Goal: Information Seeking & Learning: Learn about a topic

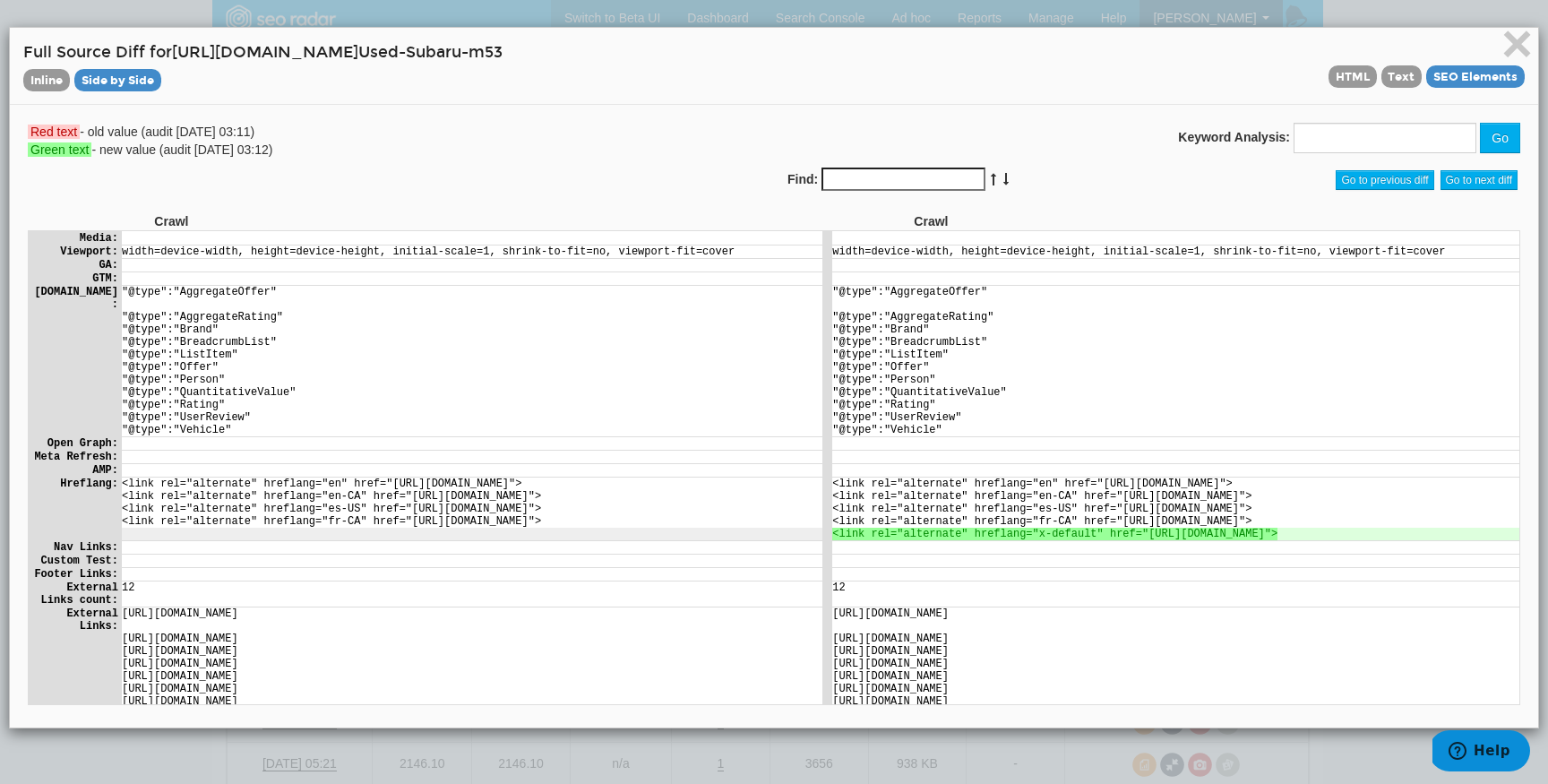
scroll to position [749, 0]
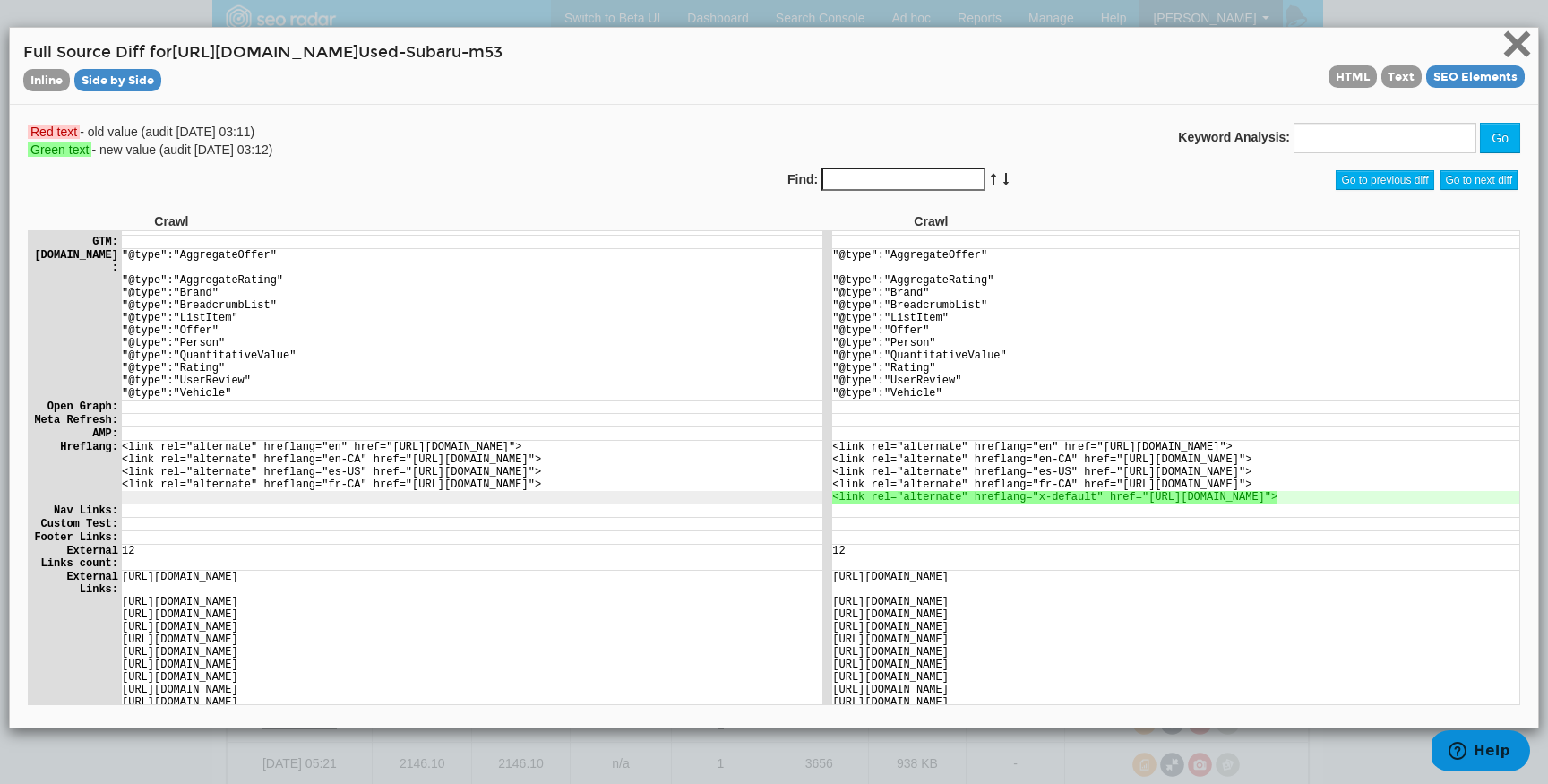
click at [1521, 41] on span "×" at bounding box center [1517, 43] width 32 height 60
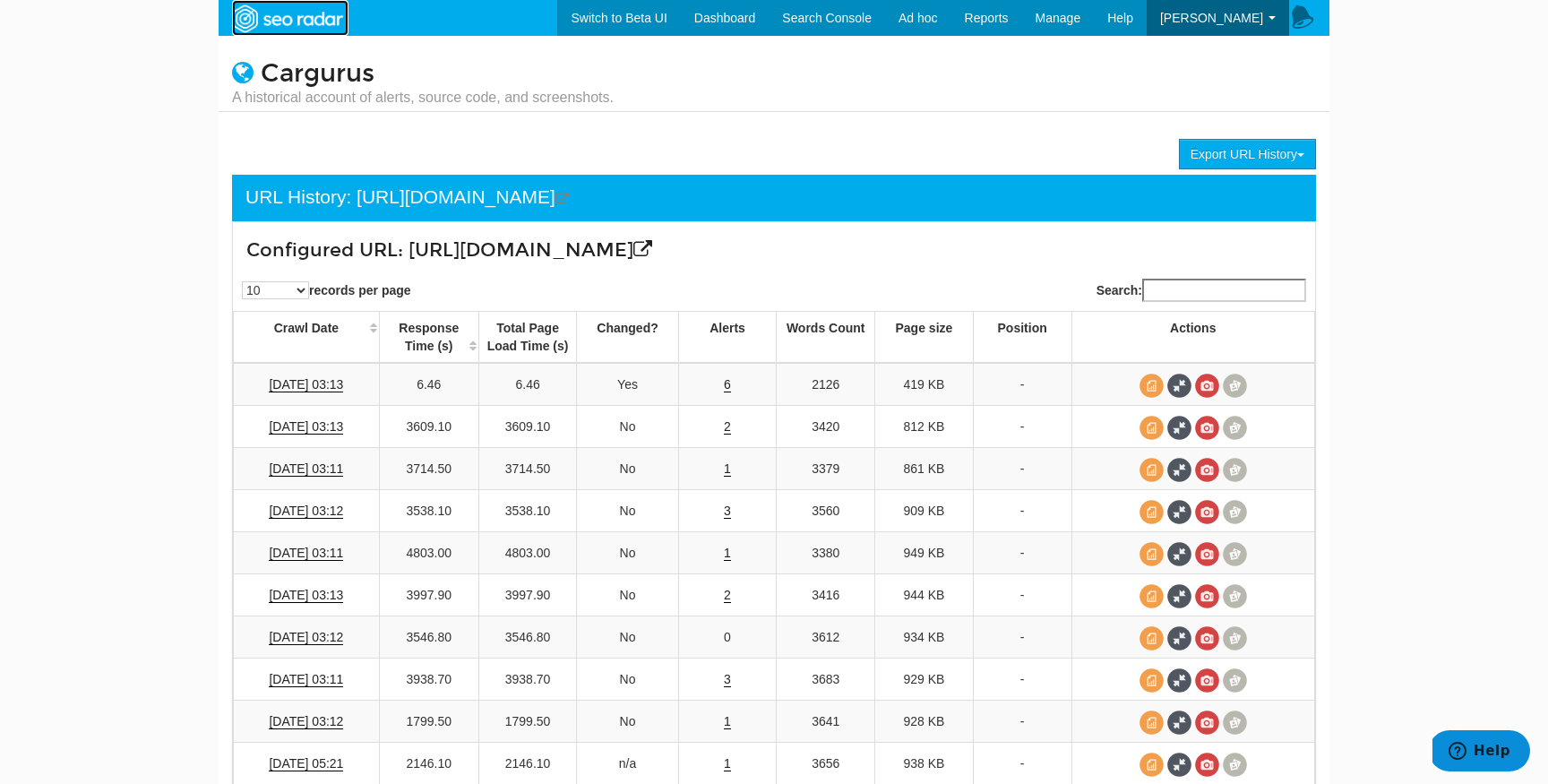
click at [327, 29] on img at bounding box center [286, 19] width 123 height 32
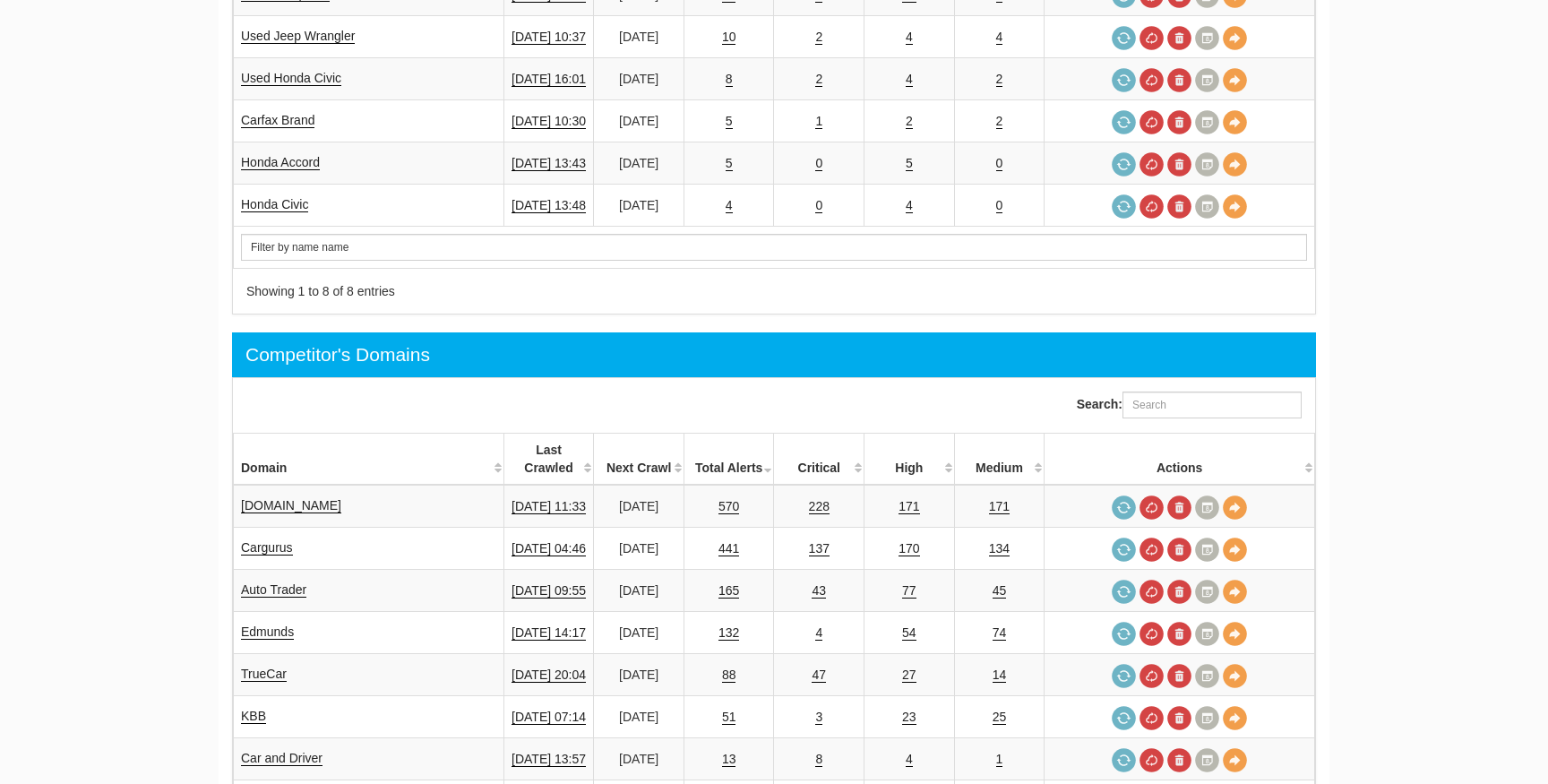
scroll to position [858, 0]
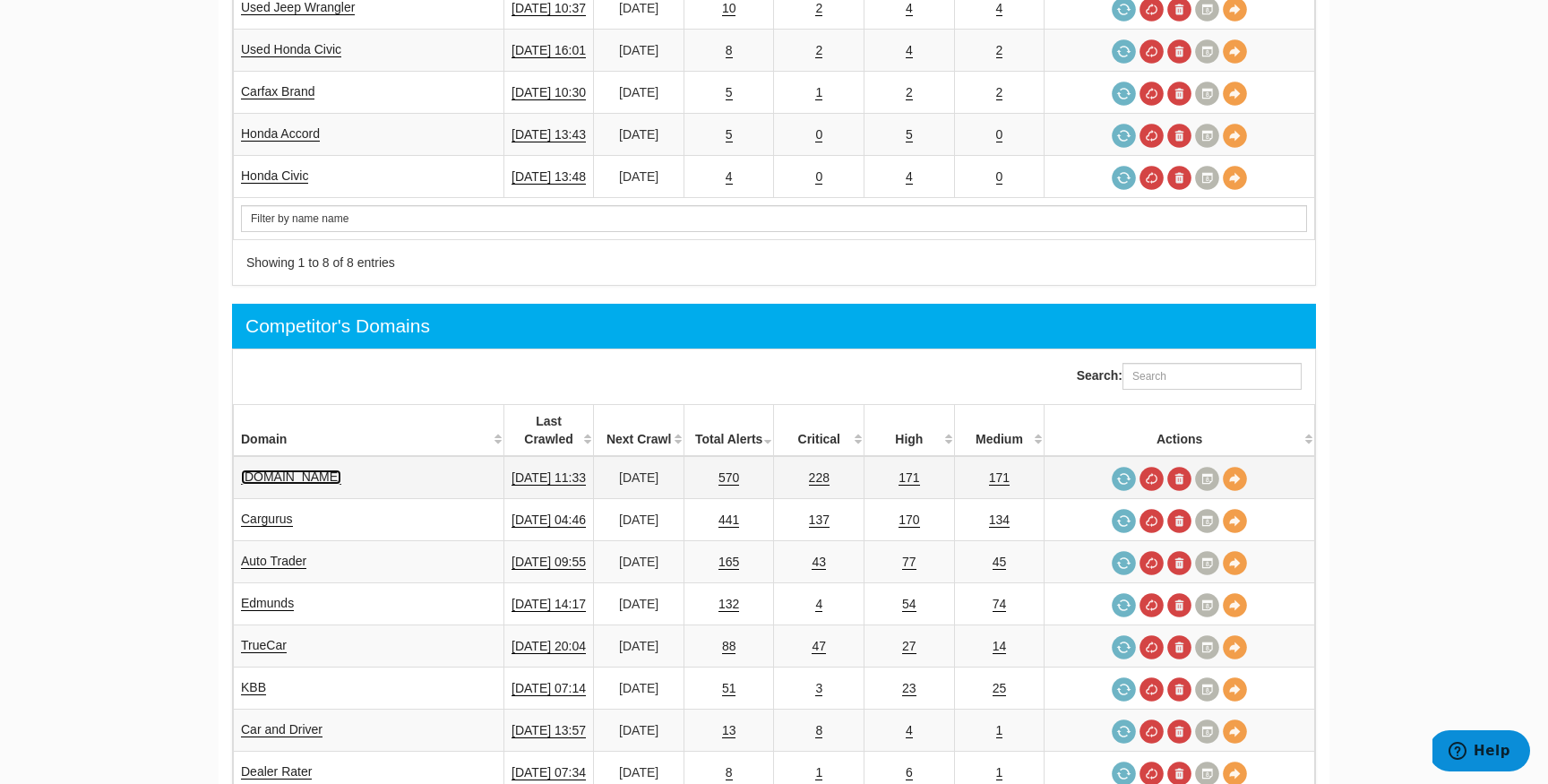
click at [283, 469] on link "Cars.com" at bounding box center [291, 476] width 100 height 15
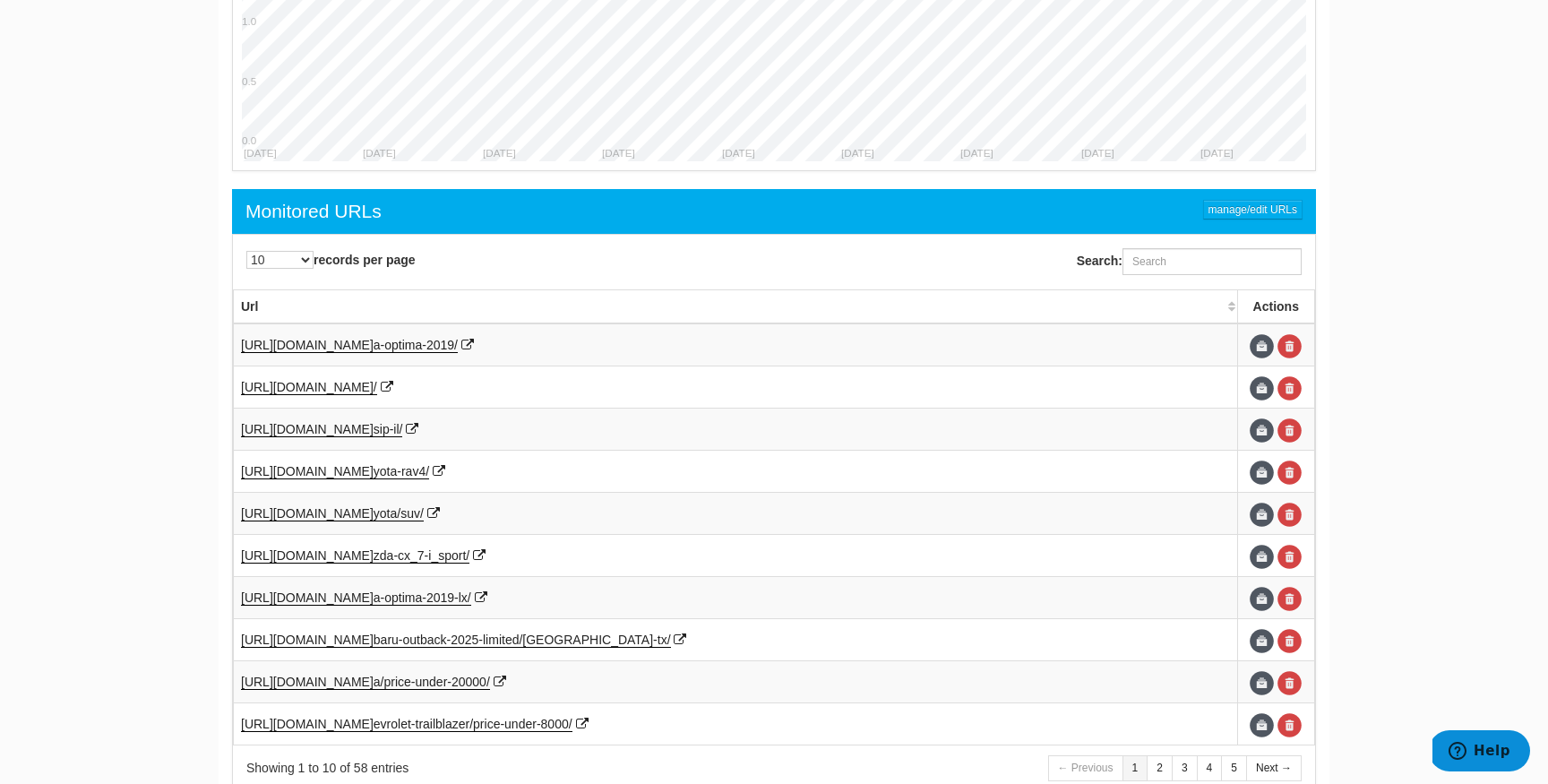
scroll to position [915, 0]
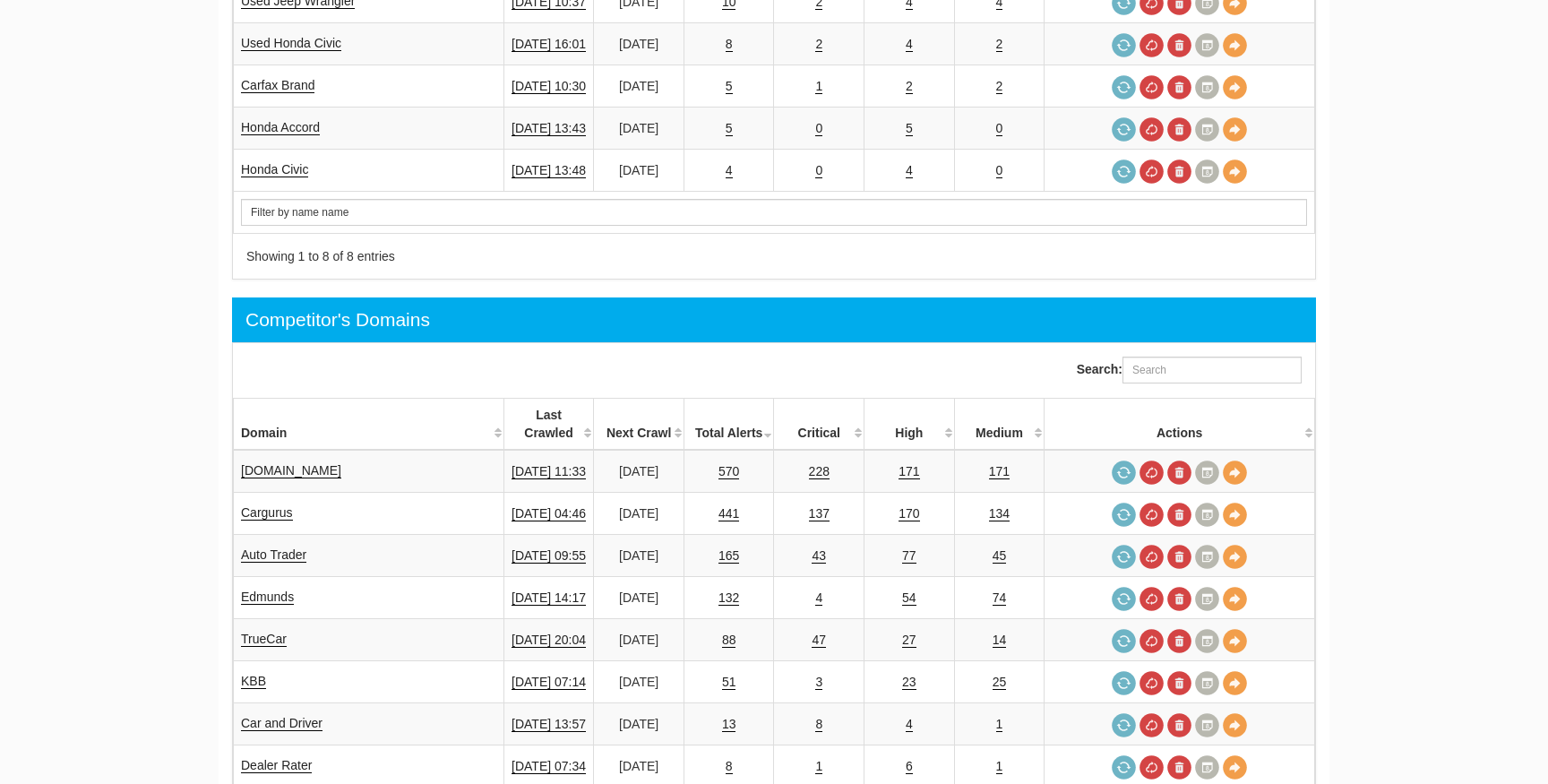
scroll to position [72, 0]
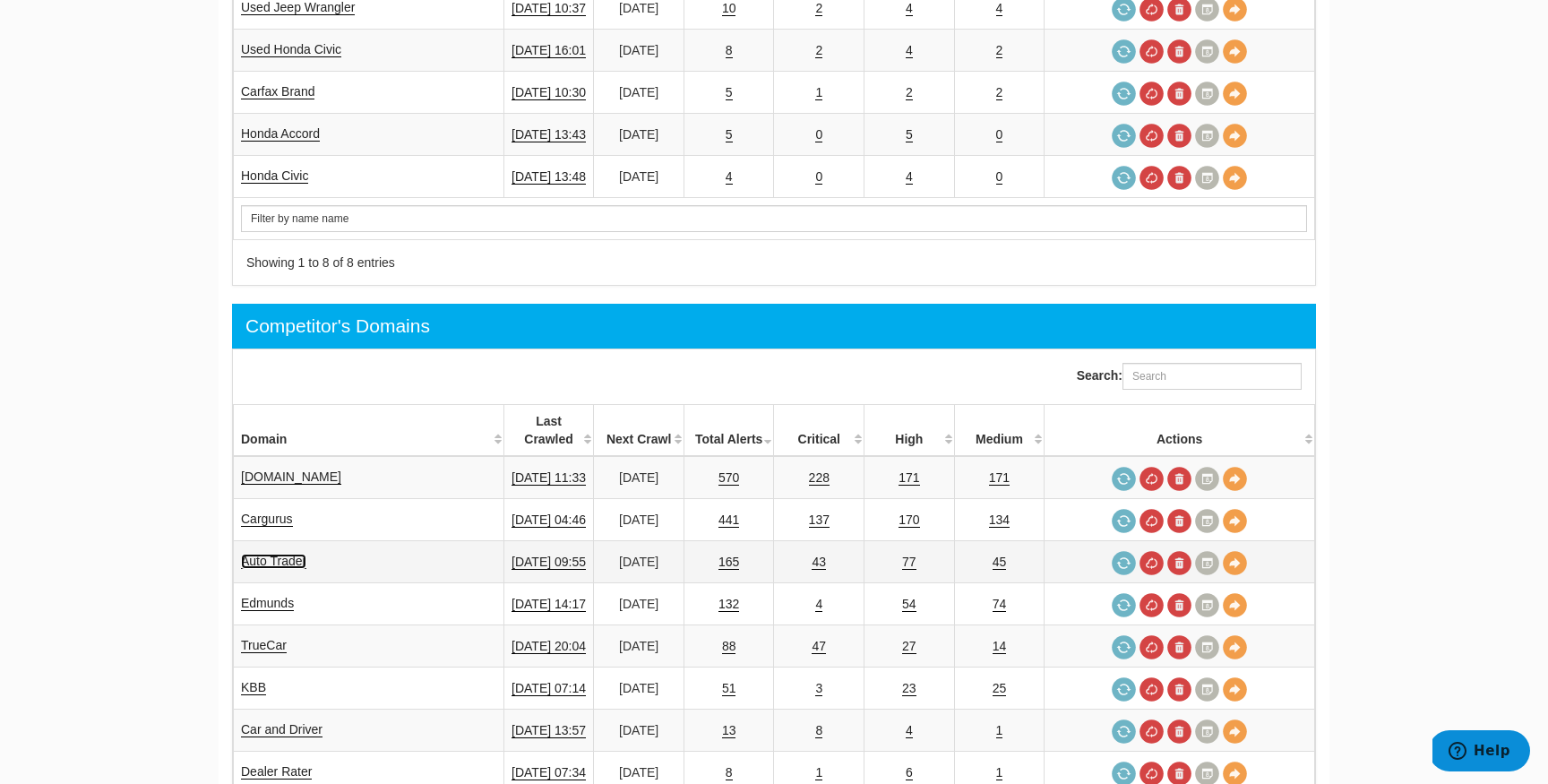
click at [275, 554] on link "Auto Trader" at bounding box center [274, 561] width 66 height 15
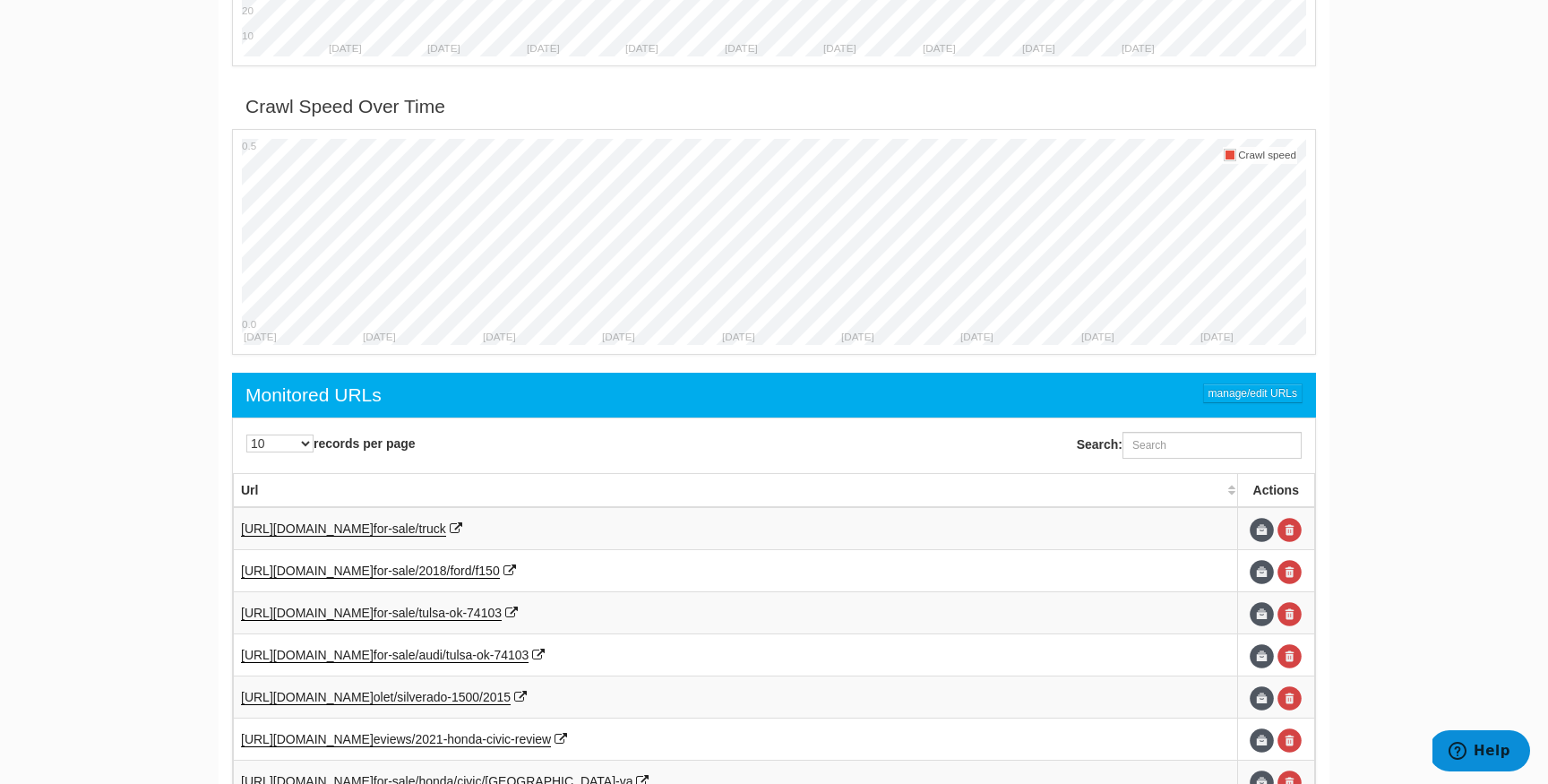
scroll to position [915, 0]
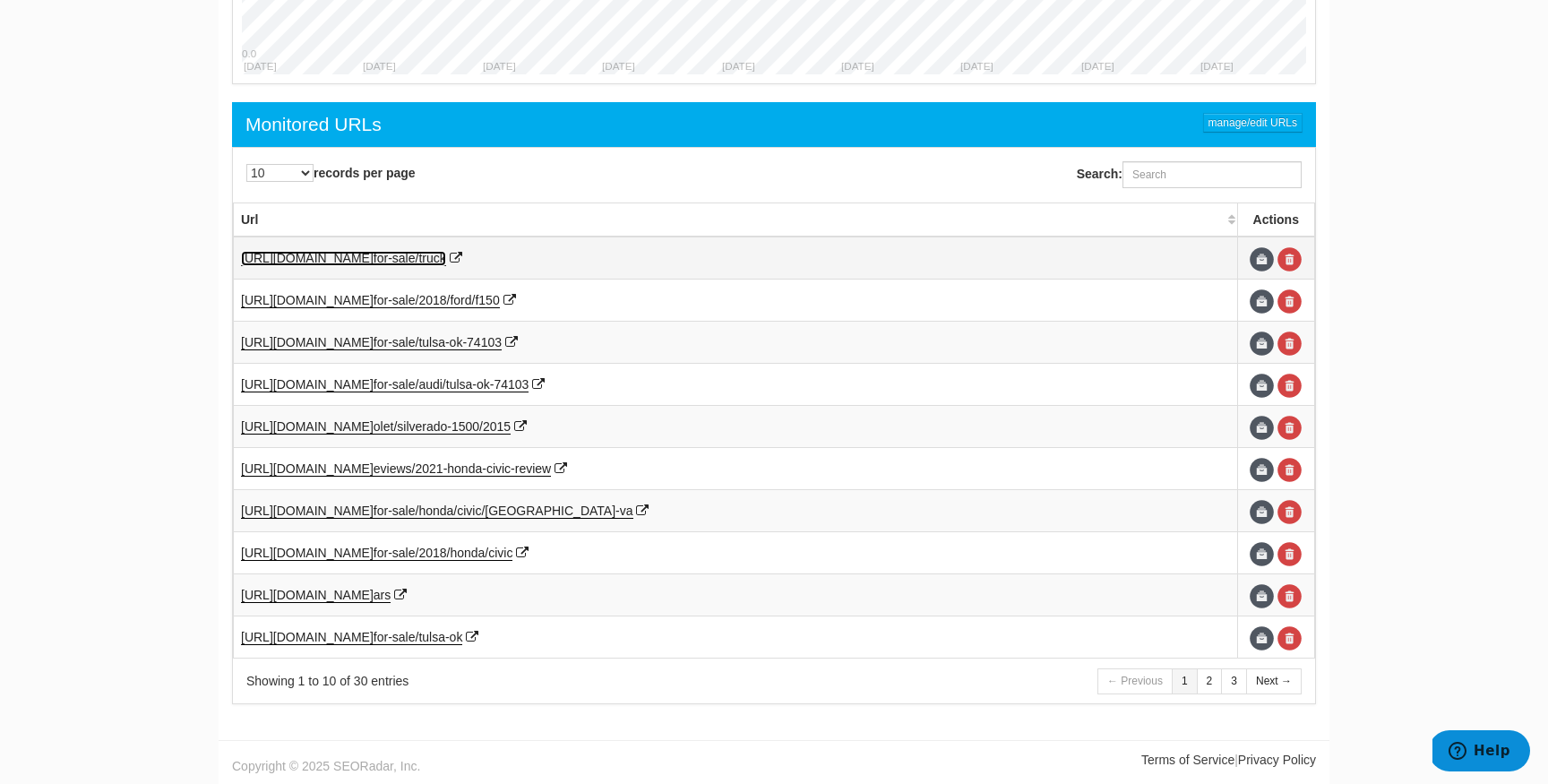
click at [447, 255] on span "for-sale/truck" at bounding box center [410, 258] width 73 height 14
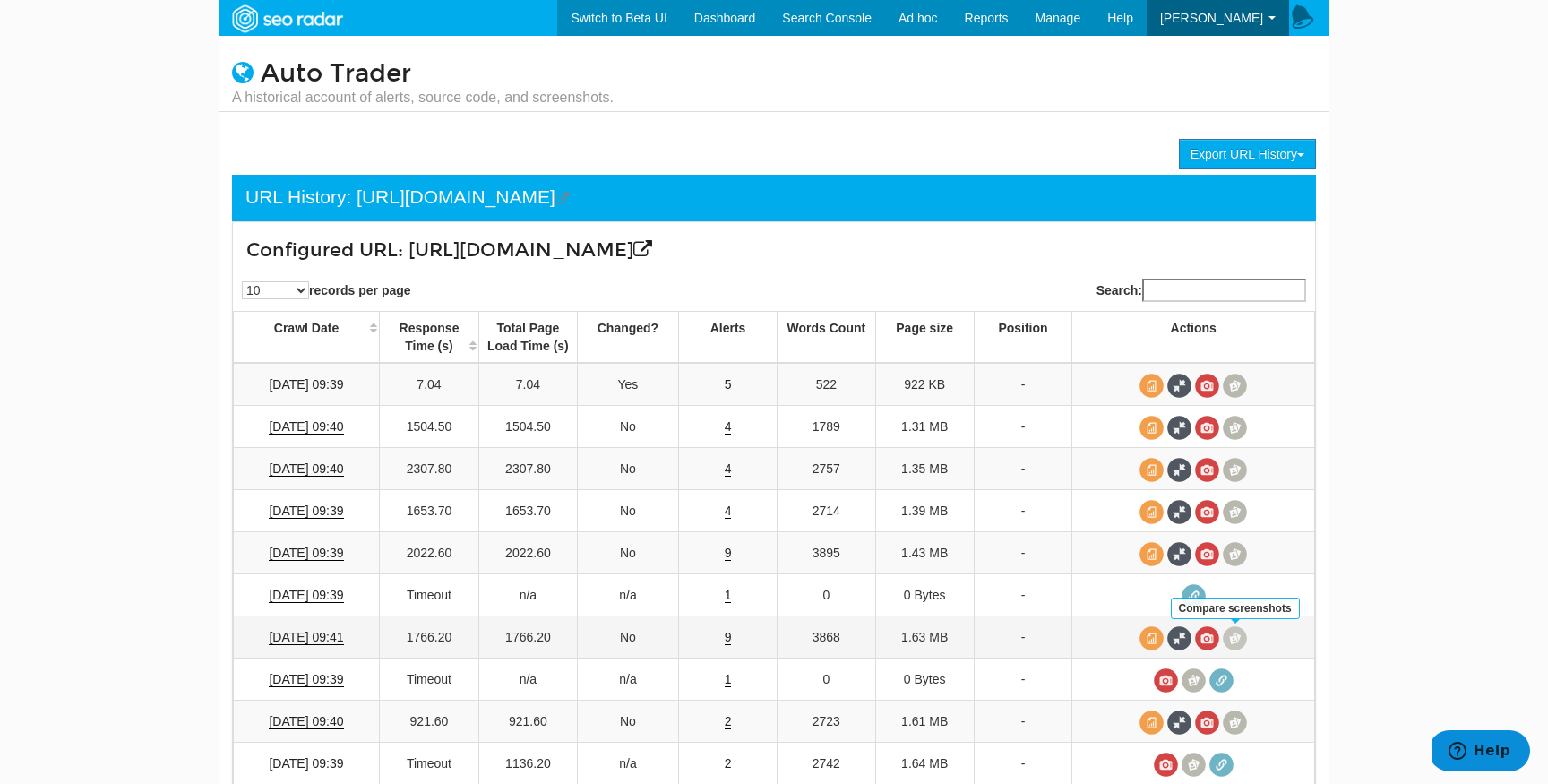
click at [1238, 634] on span at bounding box center [1235, 638] width 24 height 24
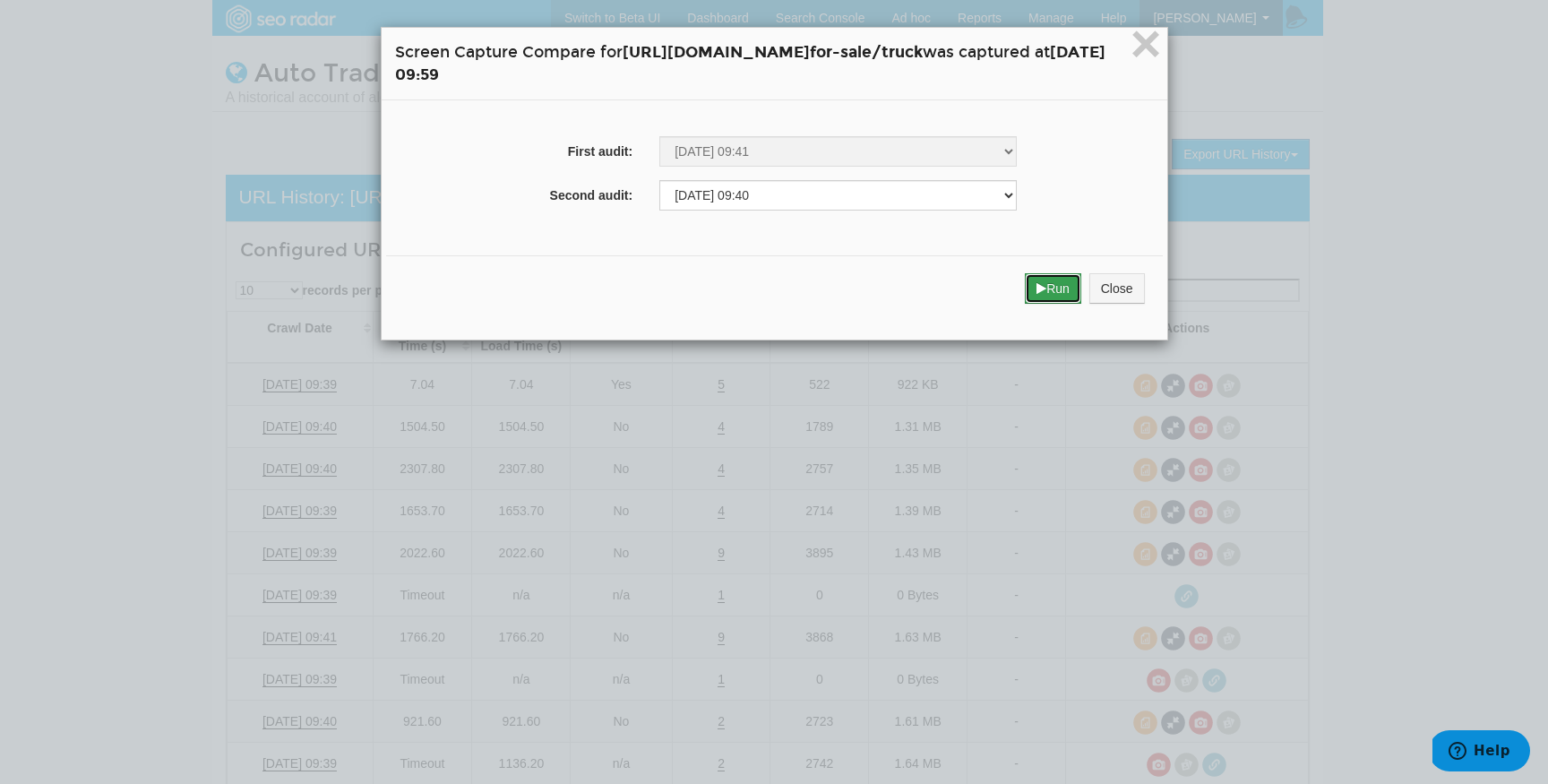
click at [1082, 302] on button "Run" at bounding box center [1053, 288] width 57 height 31
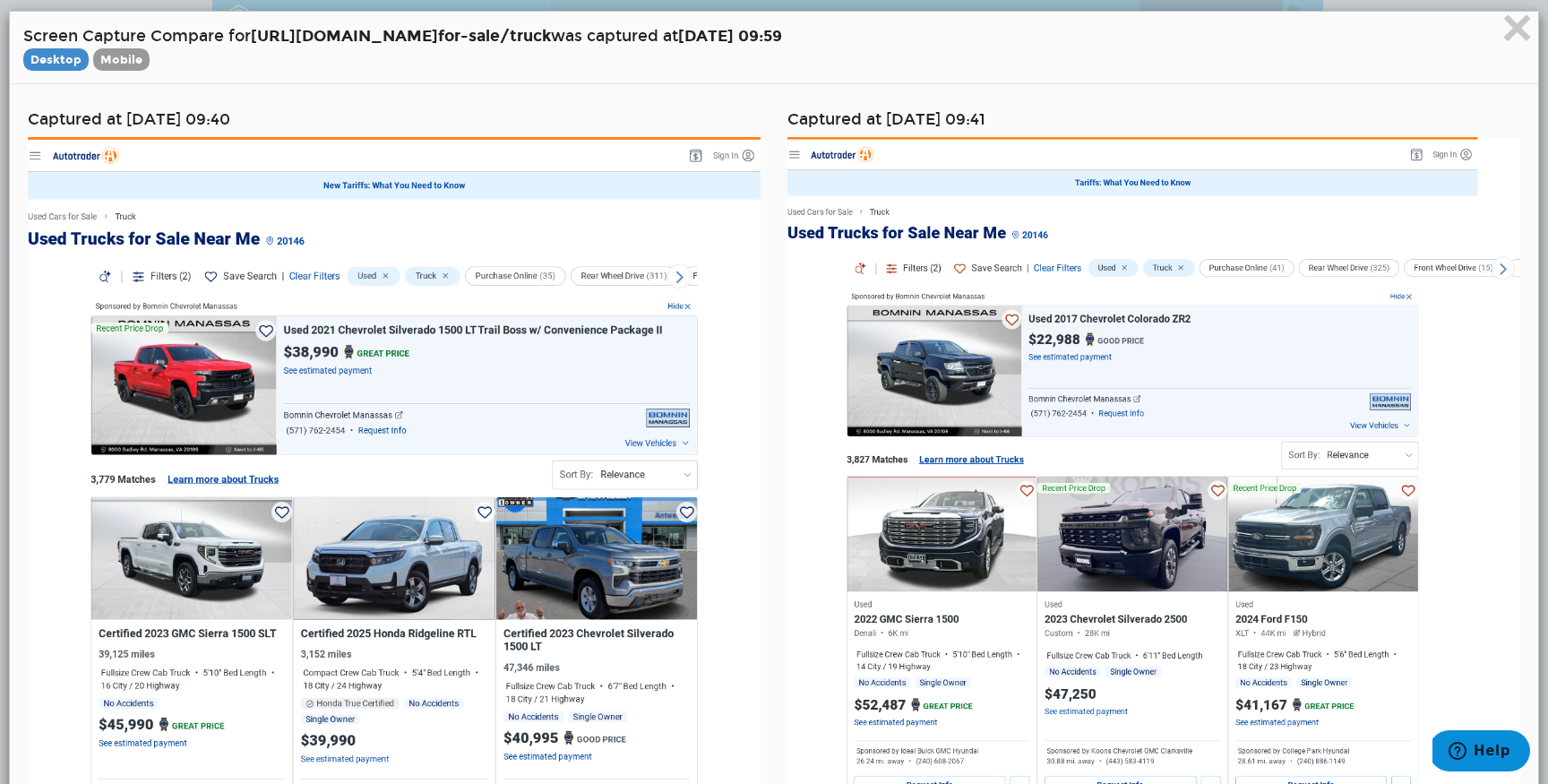
scroll to position [30, 0]
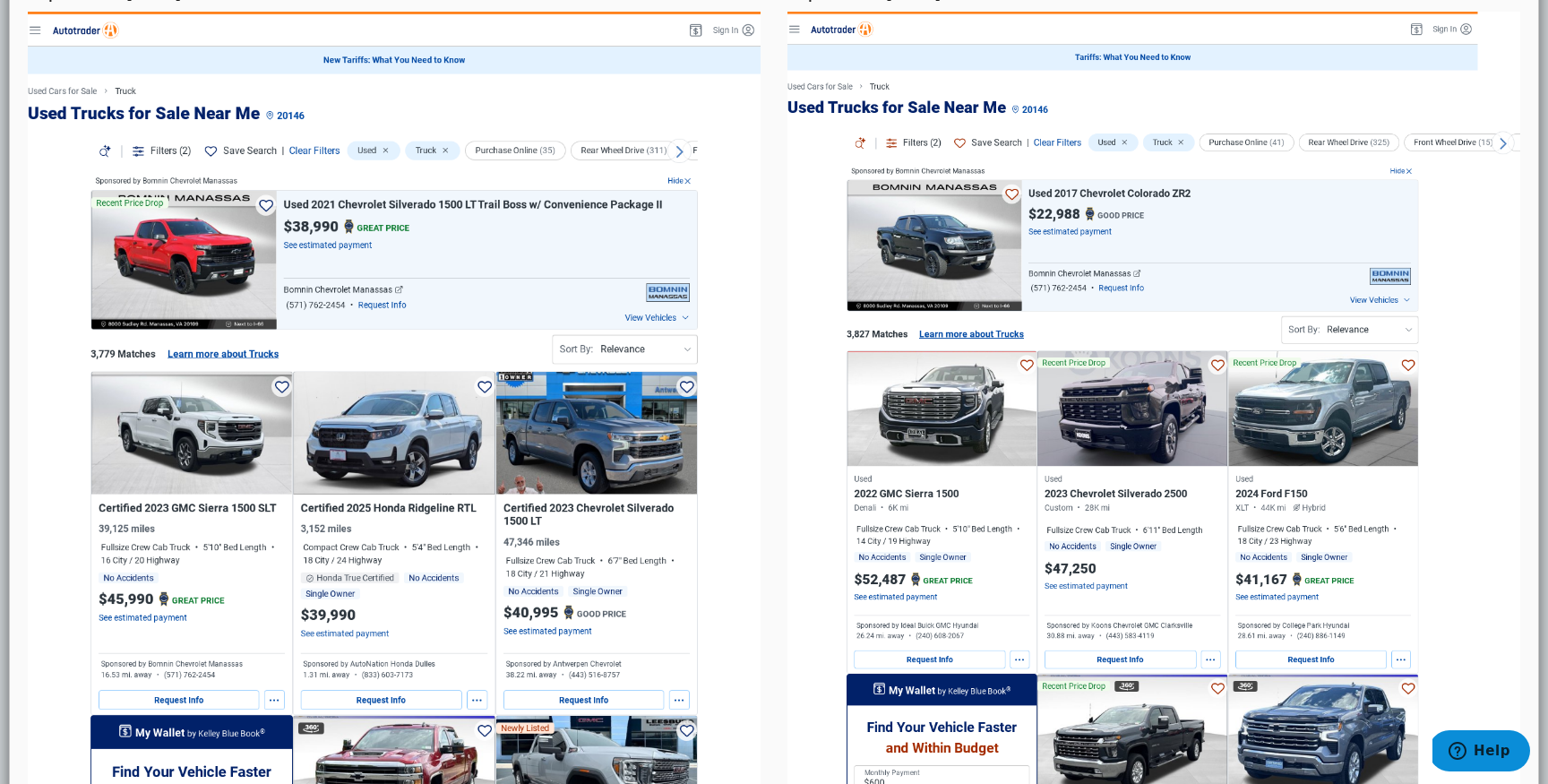
scroll to position [150, 0]
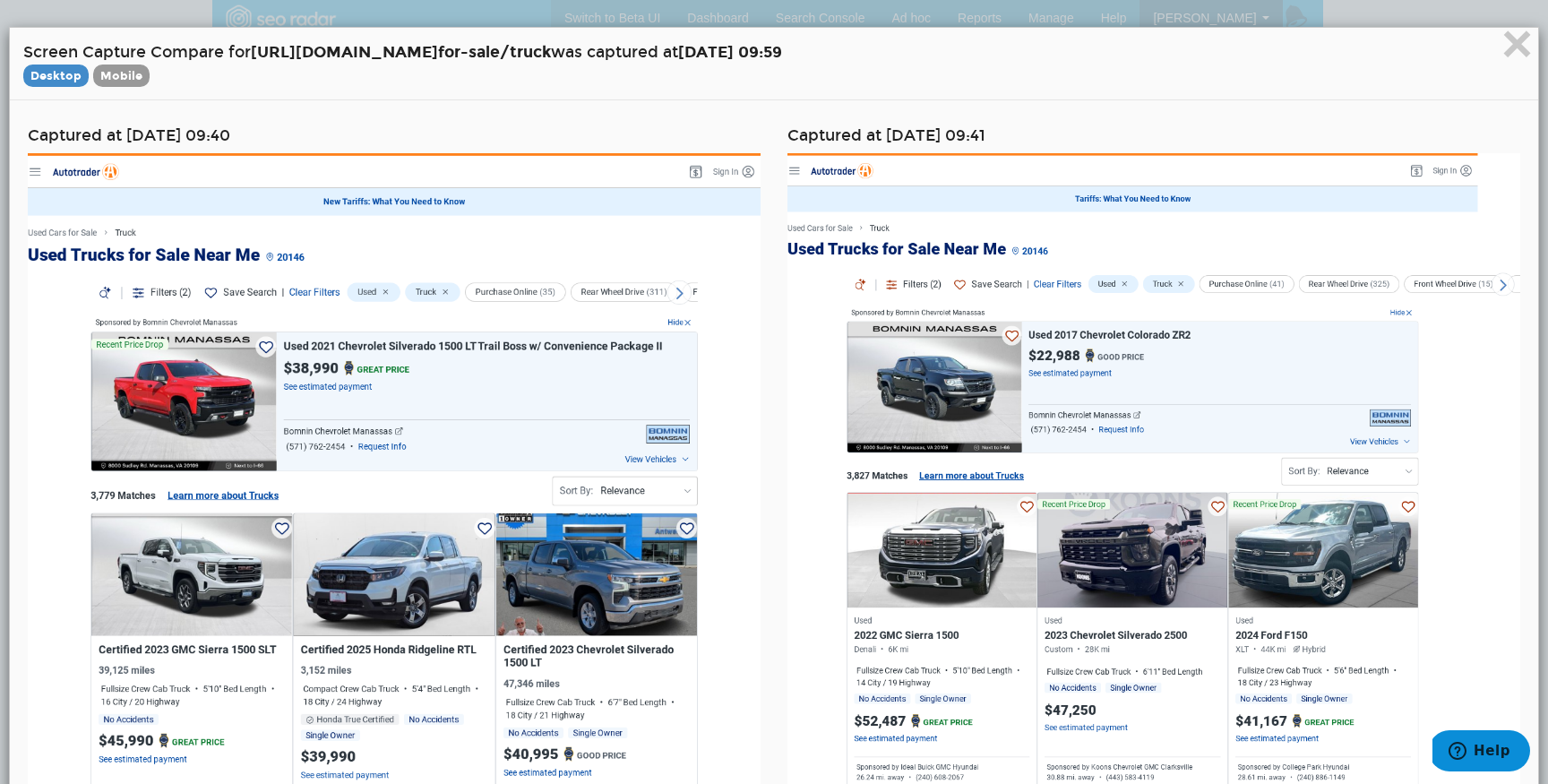
scroll to position [50, 0]
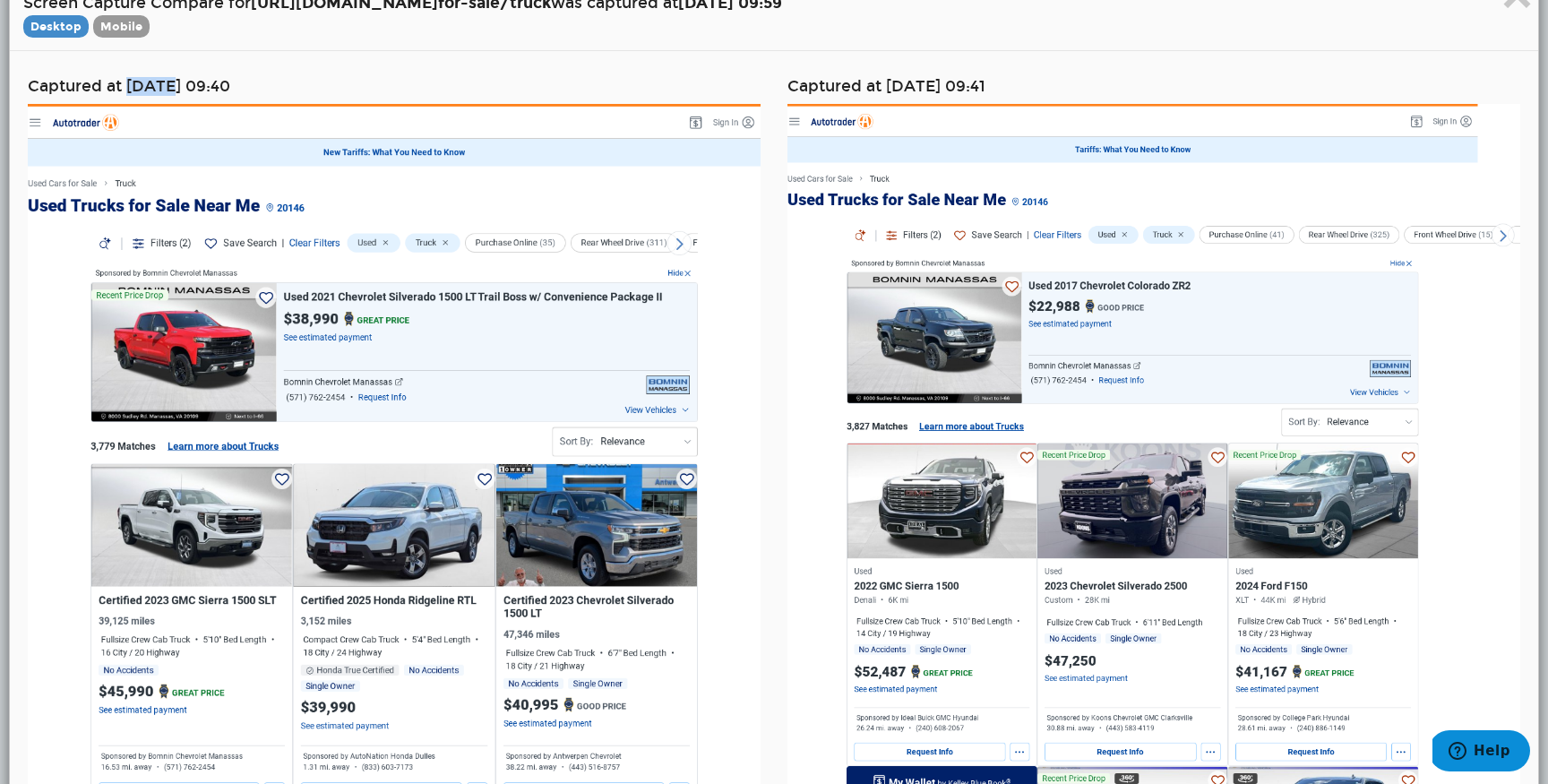
drag, startPoint x: 124, startPoint y: 82, endPoint x: 175, endPoint y: 86, distance: 51.2
click at [175, 86] on h4 "Captured at 08/19/2025 09:40" at bounding box center [394, 86] width 733 height 17
drag, startPoint x: 129, startPoint y: 85, endPoint x: 219, endPoint y: 89, distance: 90.1
click at [219, 89] on h4 "Captured at 08/19/2025 09:40" at bounding box center [394, 86] width 733 height 17
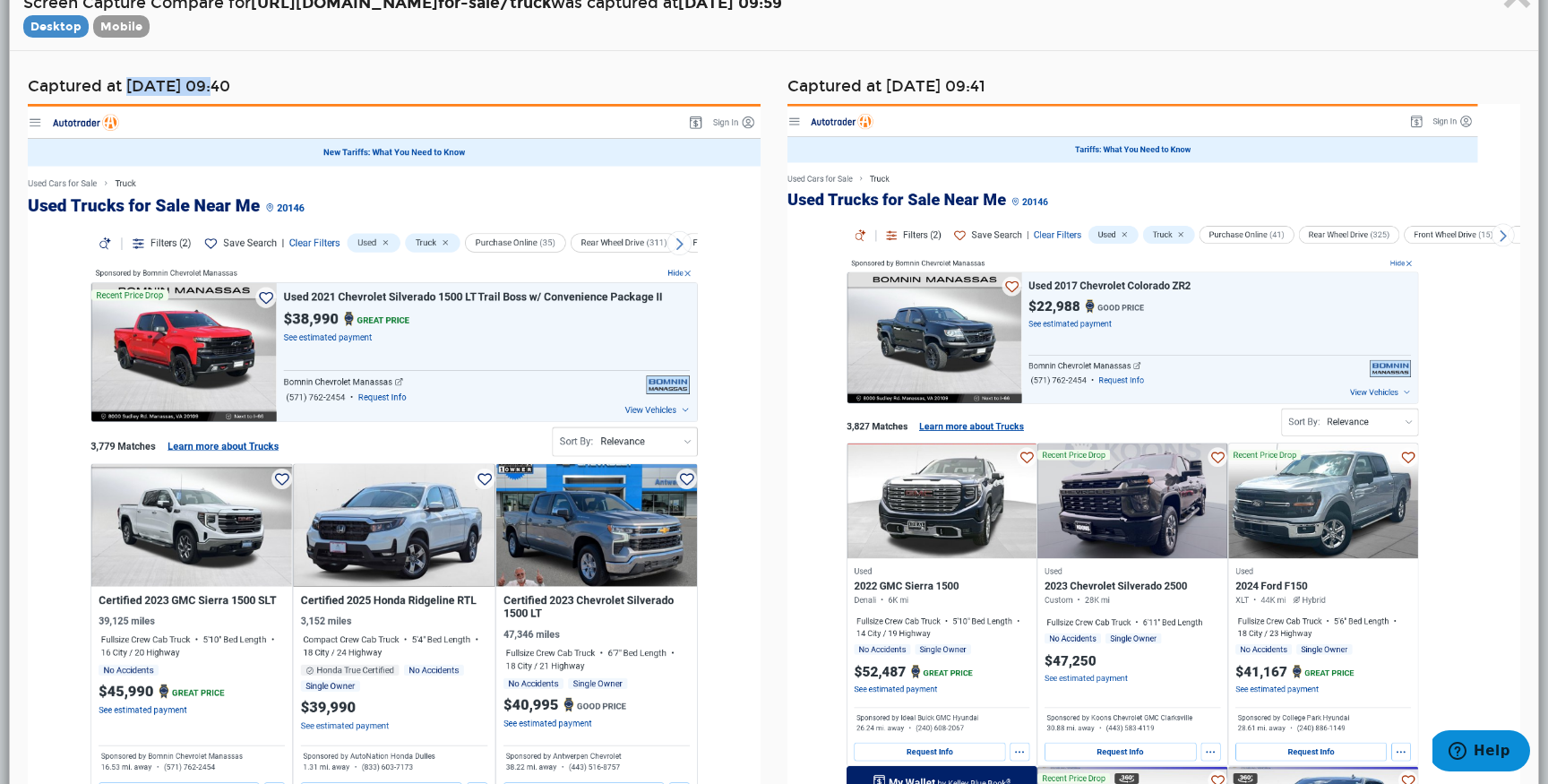
copy h4 "08/19/2025"
drag, startPoint x: 888, startPoint y: 85, endPoint x: 981, endPoint y: 89, distance: 93.1
click at [981, 89] on h4 "Captured at 09/02/2025 09:41" at bounding box center [1154, 86] width 733 height 17
copy h4 "09/02/2025"
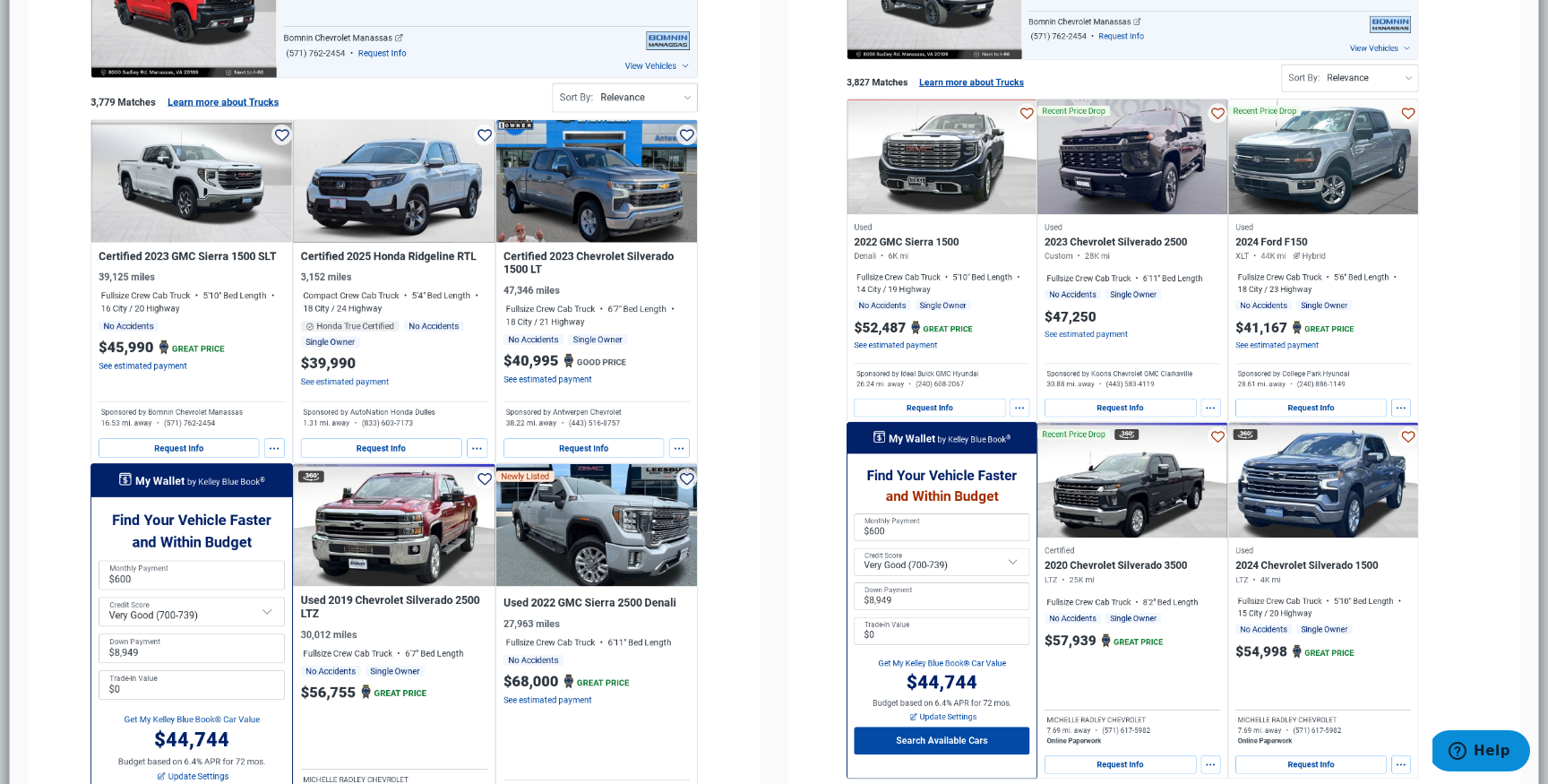
scroll to position [386, 0]
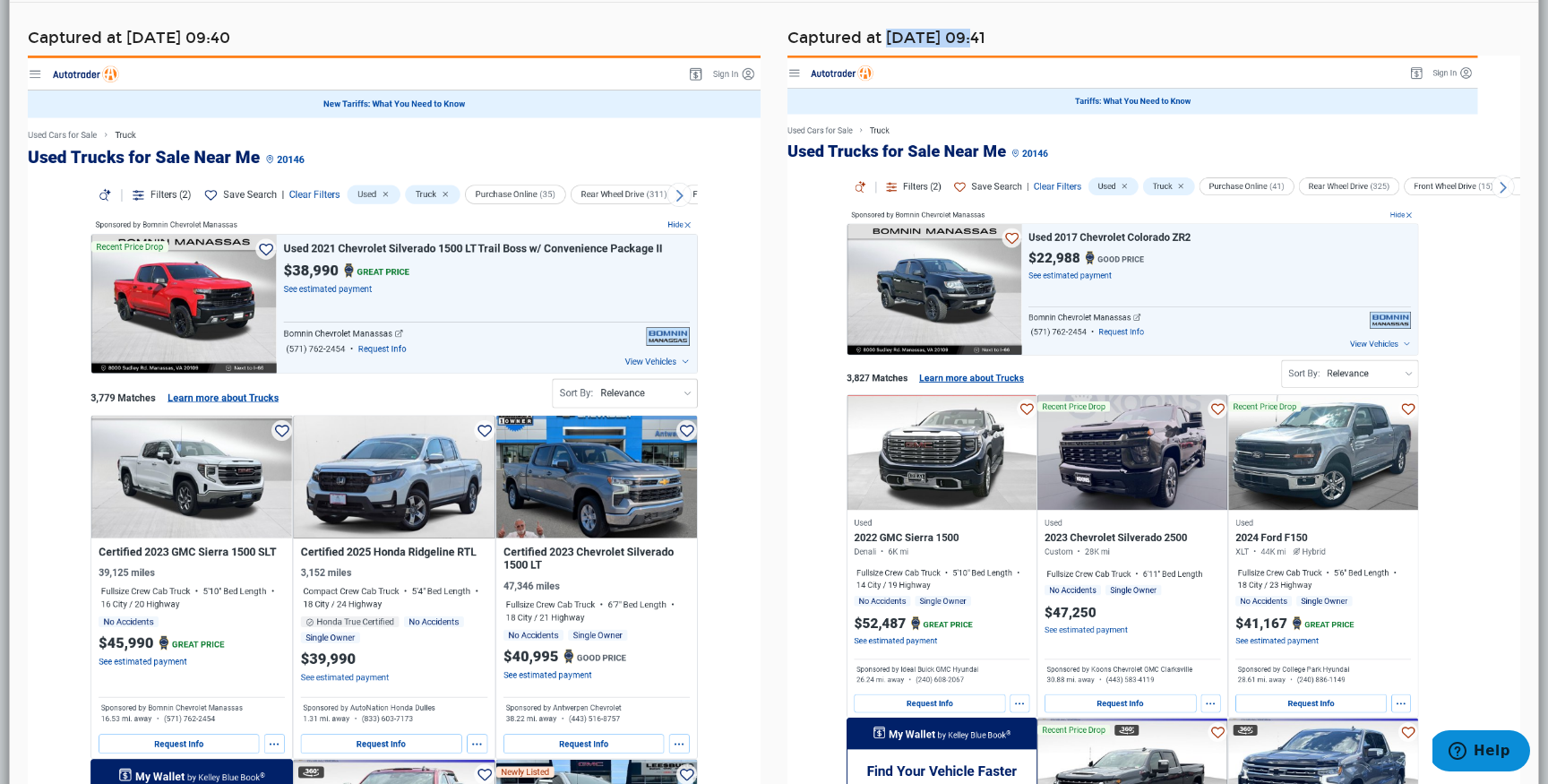
scroll to position [0, 0]
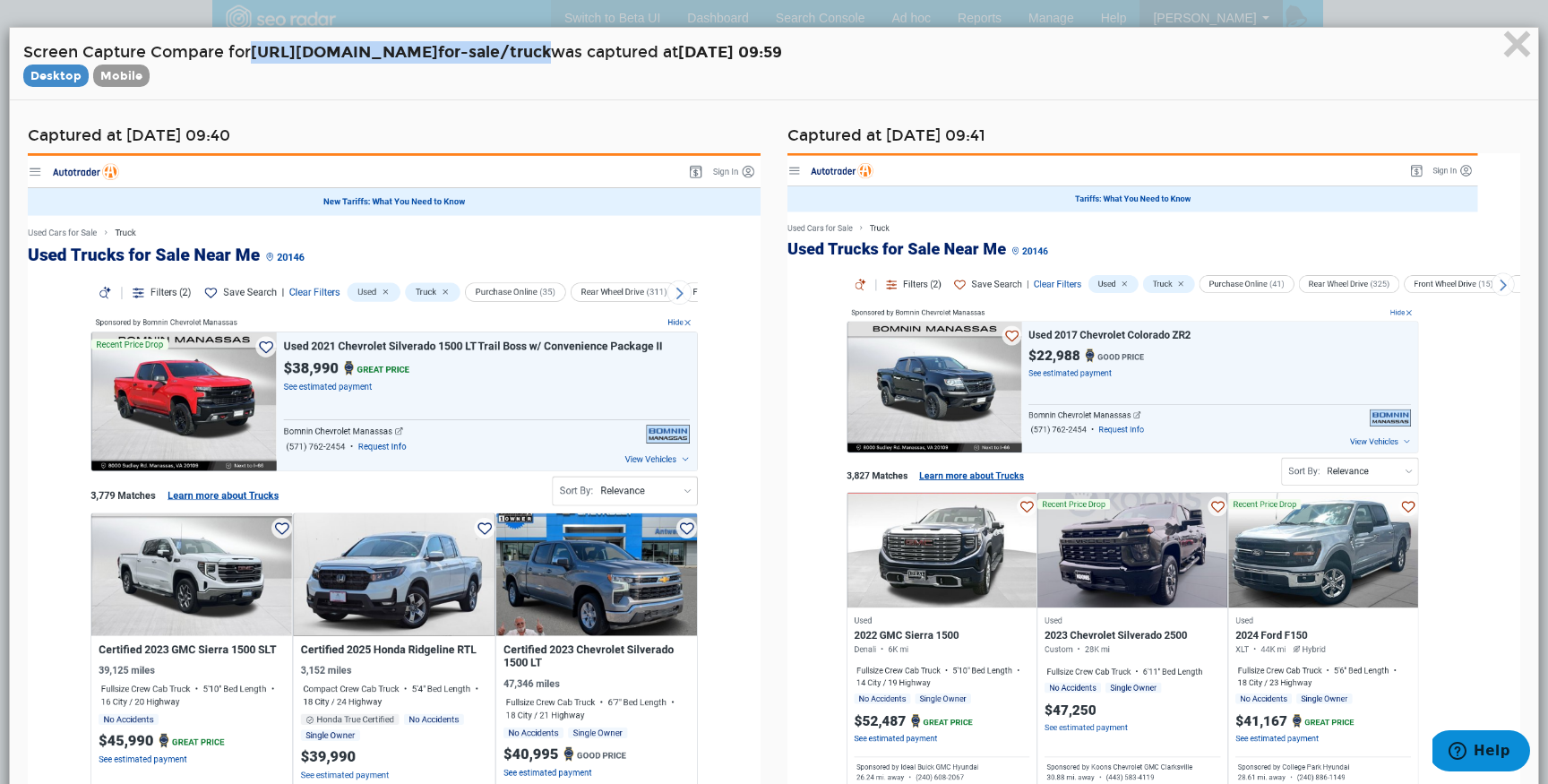
drag, startPoint x: 656, startPoint y: 58, endPoint x: 258, endPoint y: 51, distance: 398.1
click at [258, 51] on h4 "Screen Capture Compare for https://www.autotrader.com/cars- for-sale/truck was …" at bounding box center [774, 64] width 1502 height 45
copy strong "https://www.autotrader.com/cars- for-sale/truck"
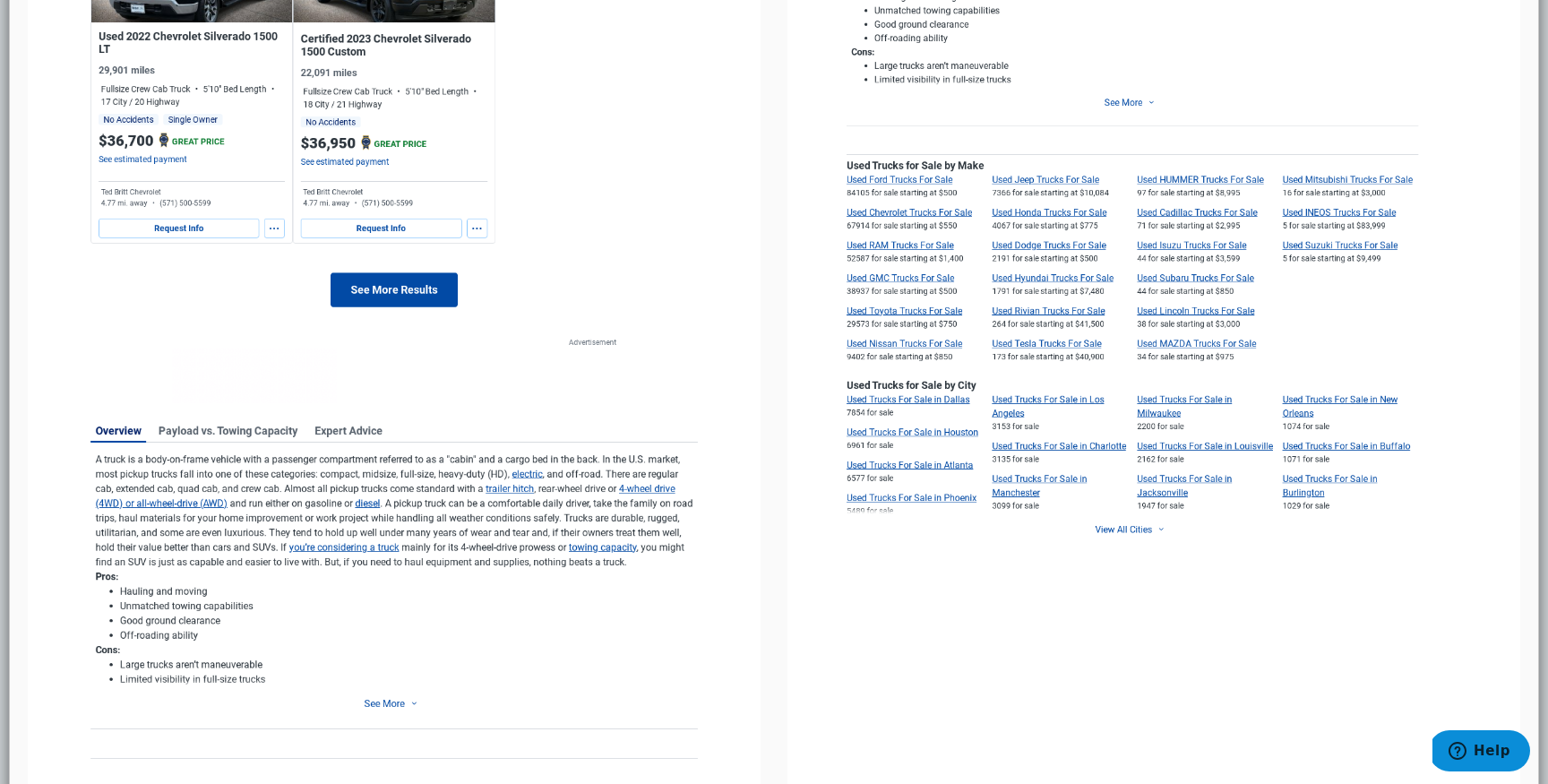
scroll to position [4507, 0]
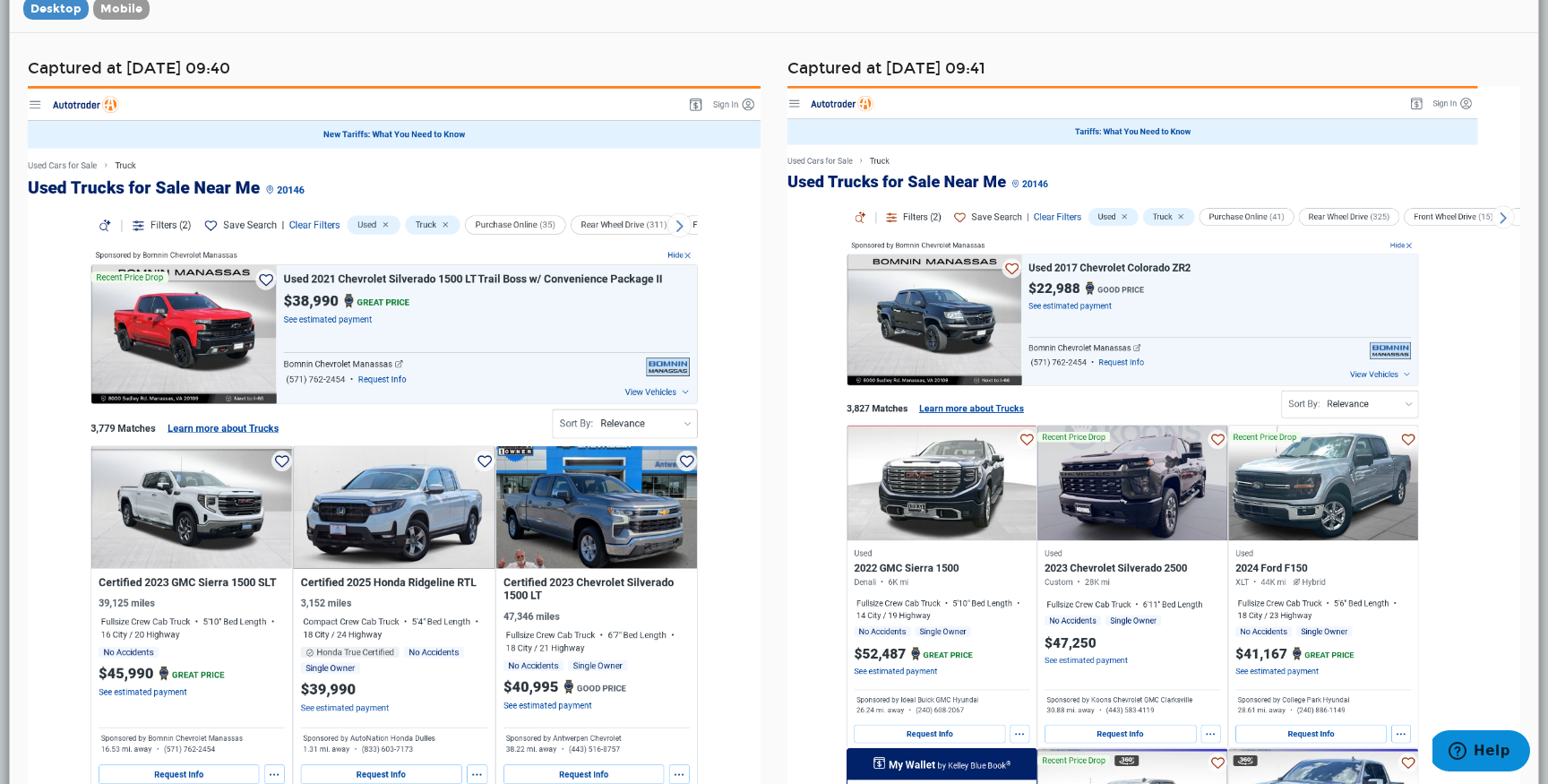
scroll to position [70, 0]
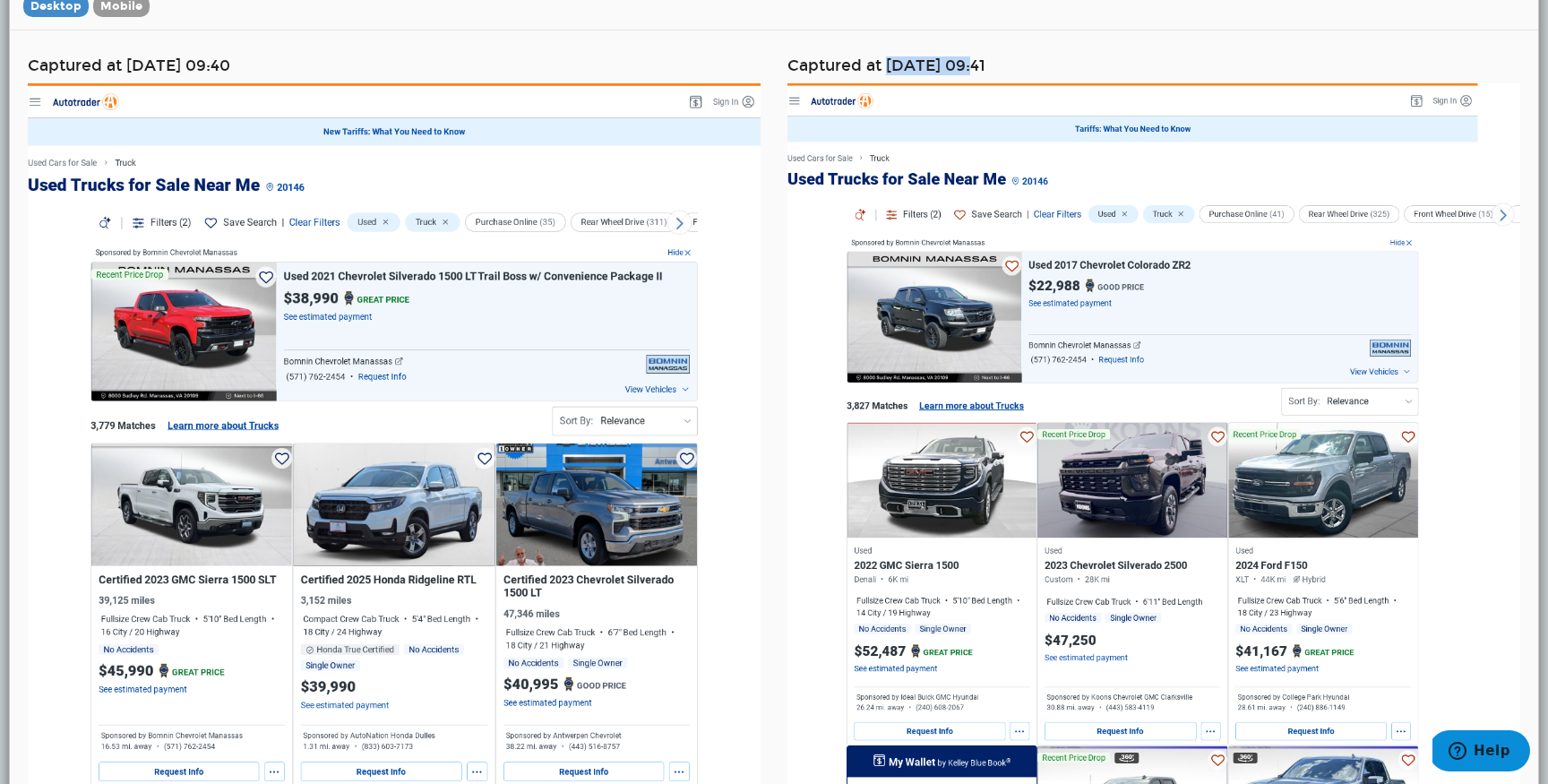
drag, startPoint x: 890, startPoint y: 67, endPoint x: 982, endPoint y: 73, distance: 92.2
click at [982, 73] on h4 "Captured at 09/02/2025 09:41" at bounding box center [1154, 66] width 733 height 17
copy h4 "09/02/2025"
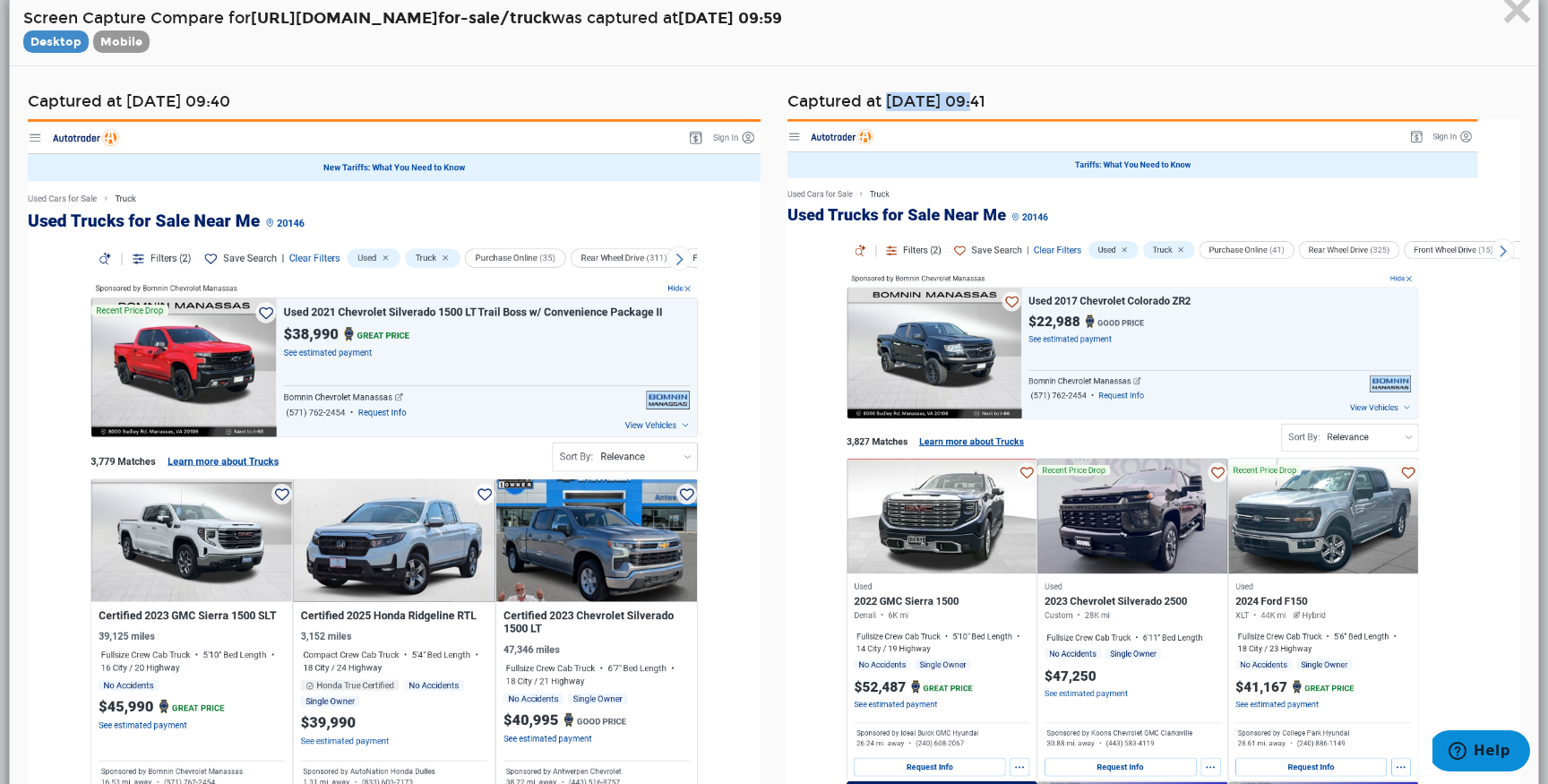
scroll to position [0, 0]
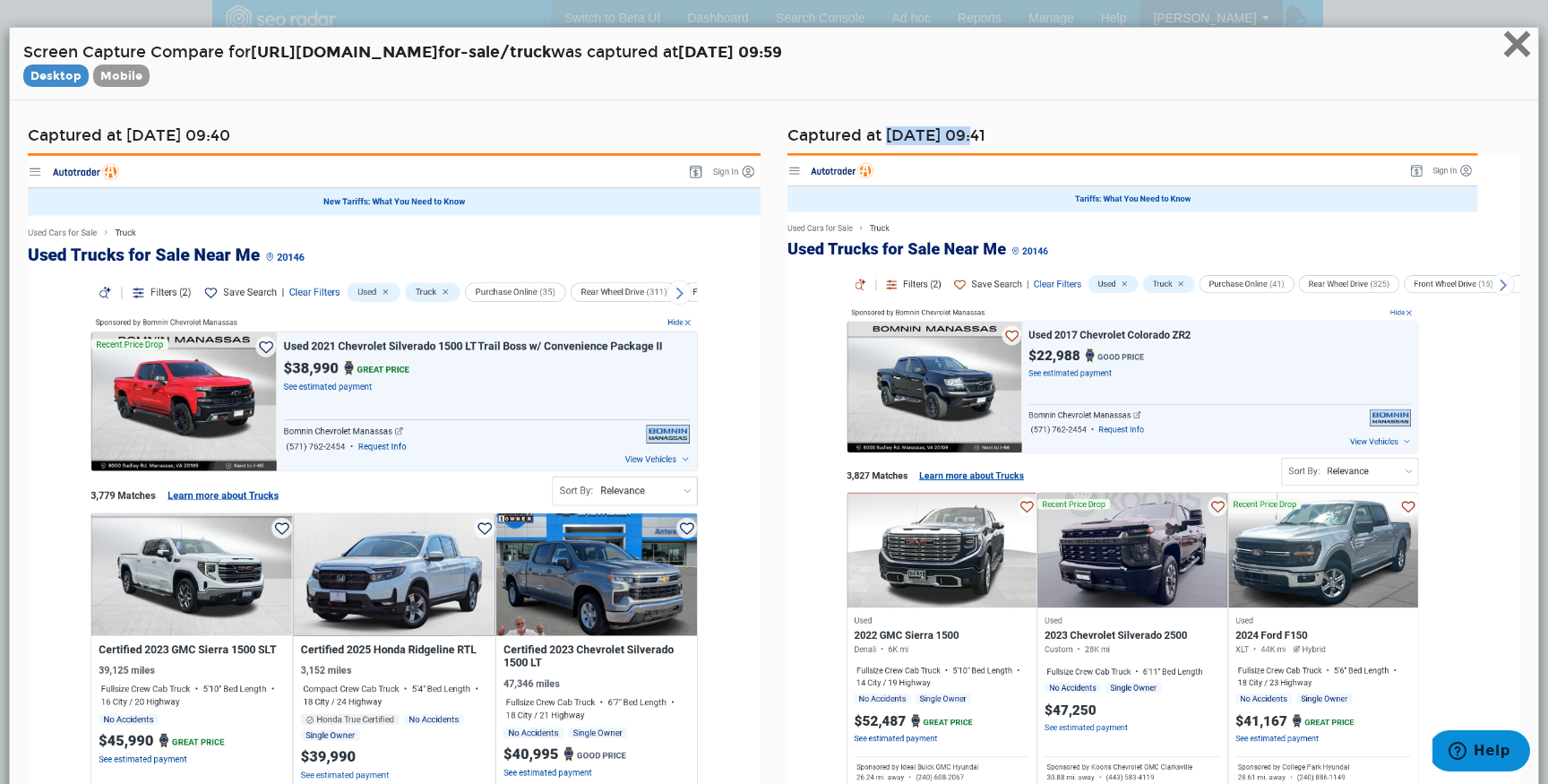
click at [1517, 60] on span "×" at bounding box center [1517, 43] width 32 height 60
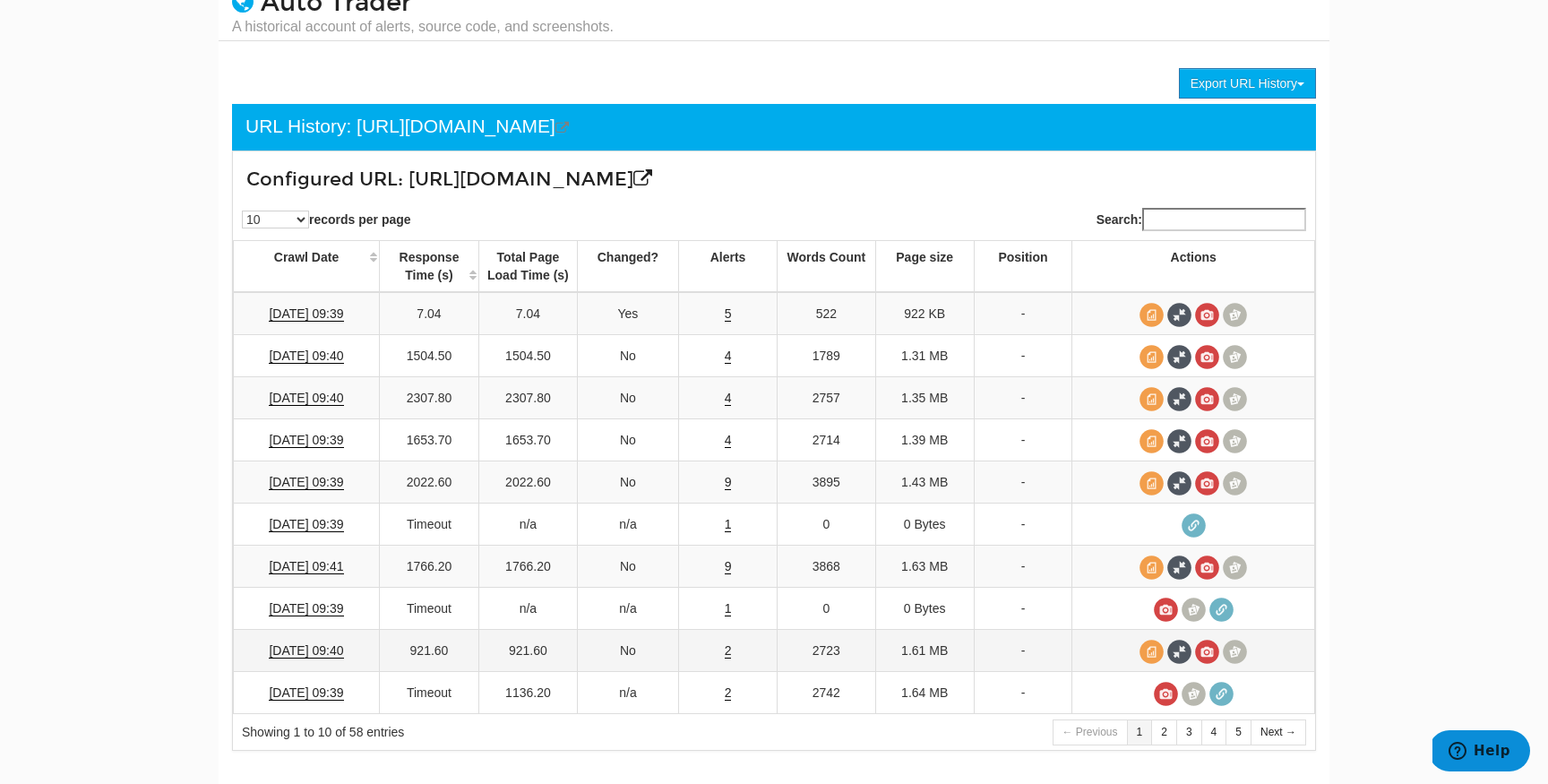
scroll to position [117, 0]
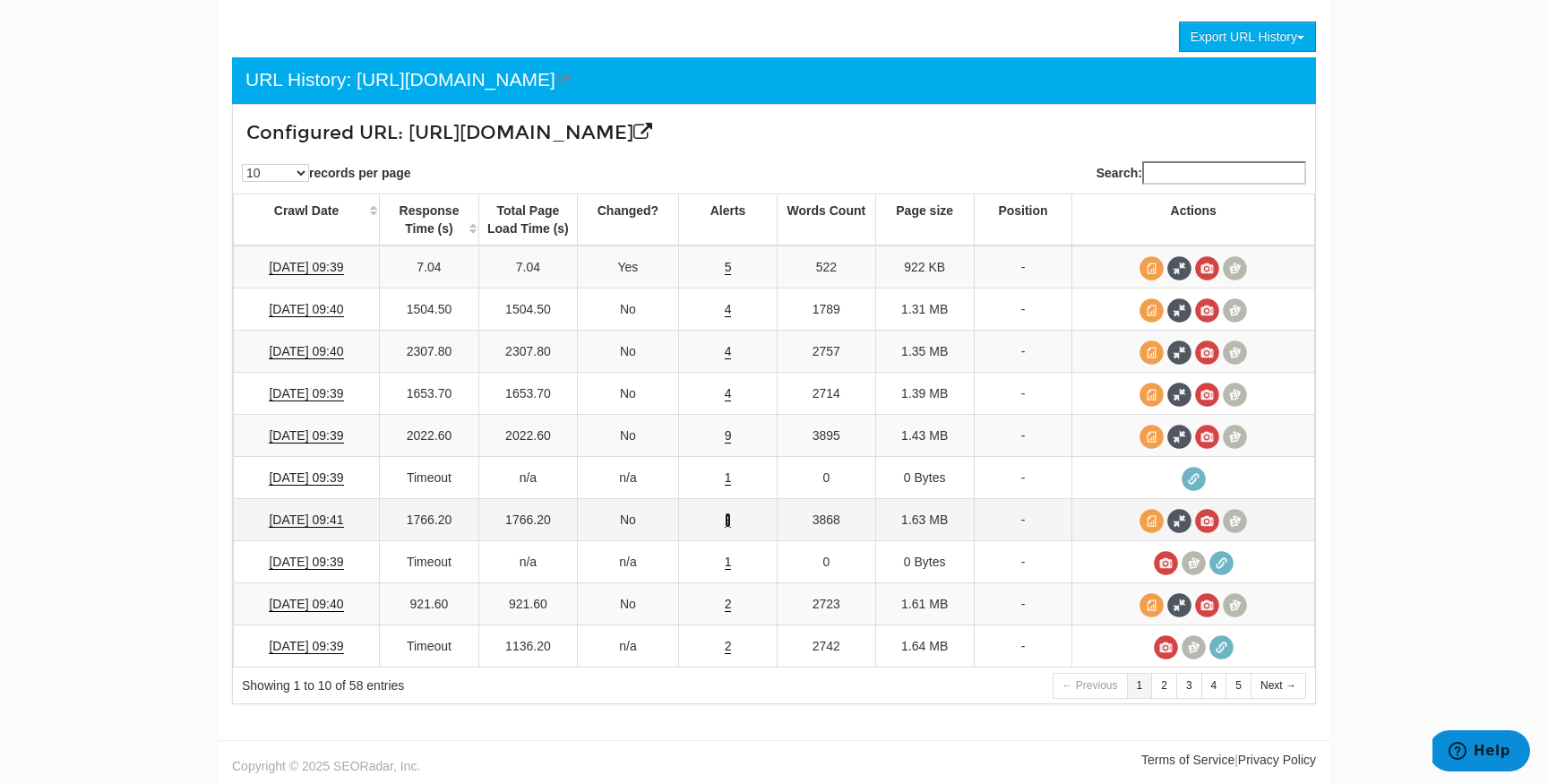
click at [729, 520] on link "9" at bounding box center [729, 519] width 7 height 15
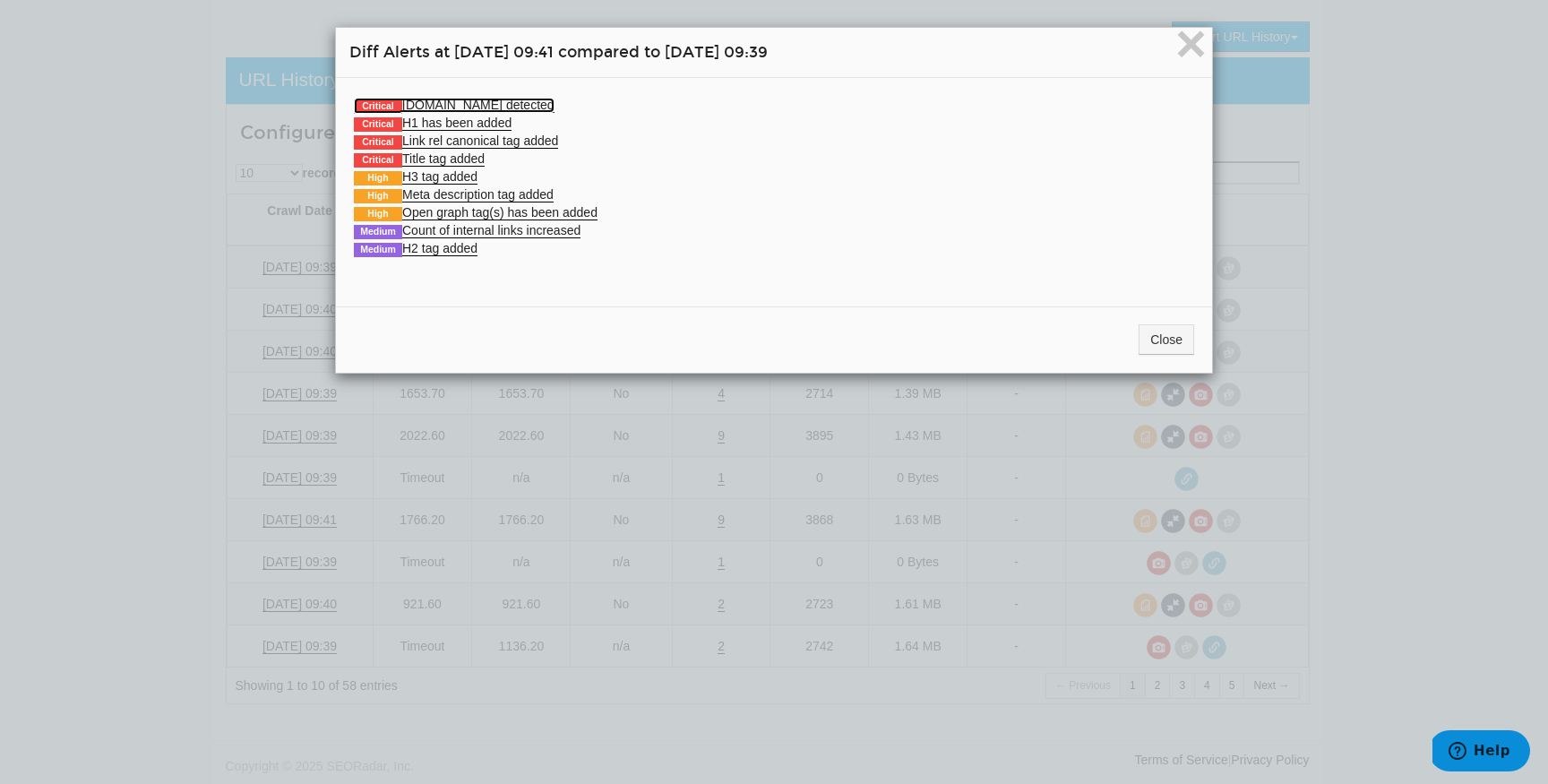
click at [507, 108] on link "Critical Schema.org detected" at bounding box center [454, 104] width 201 height 15
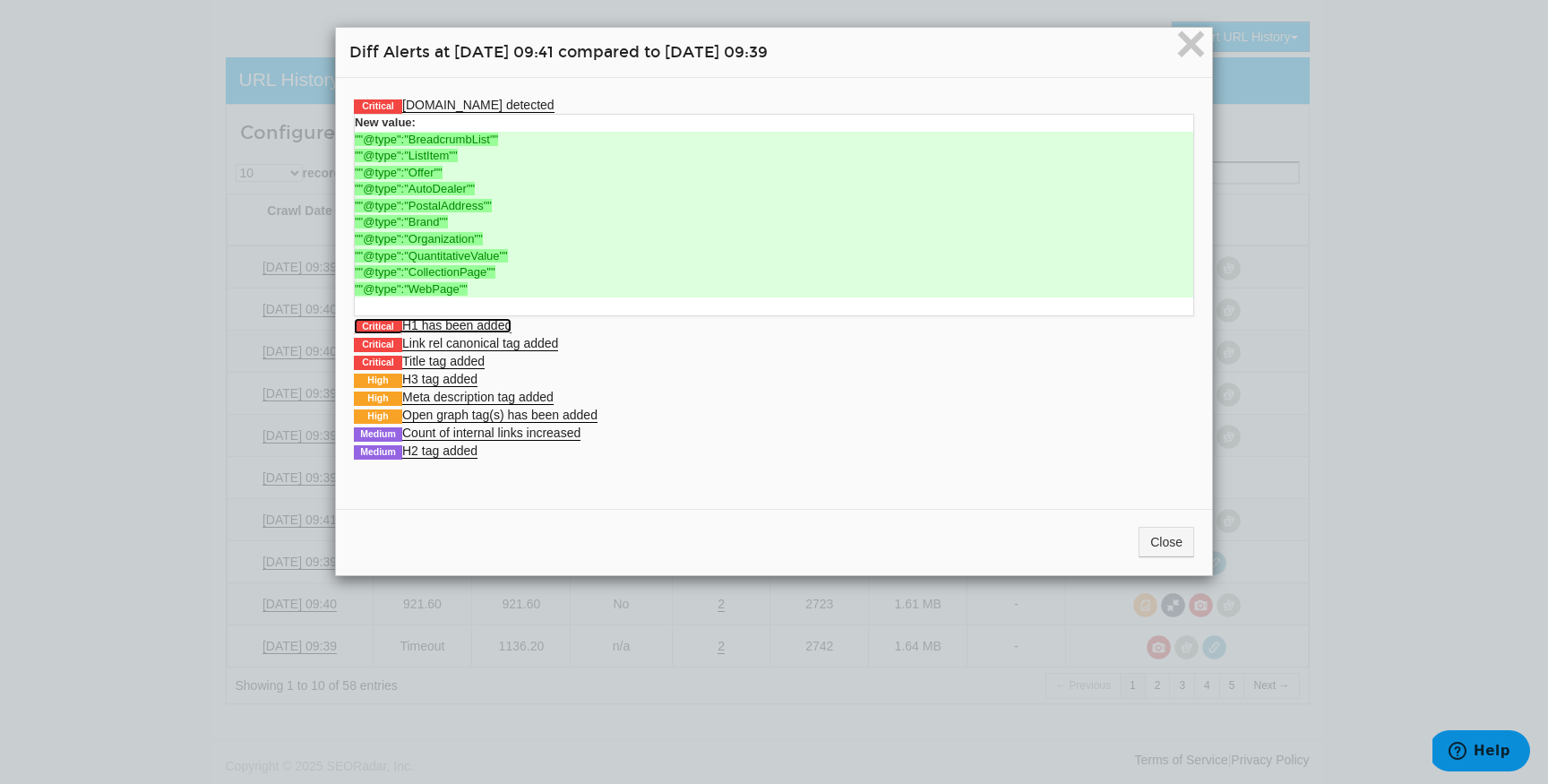
click at [453, 323] on link "Critical H1 has been added" at bounding box center [432, 325] width 158 height 15
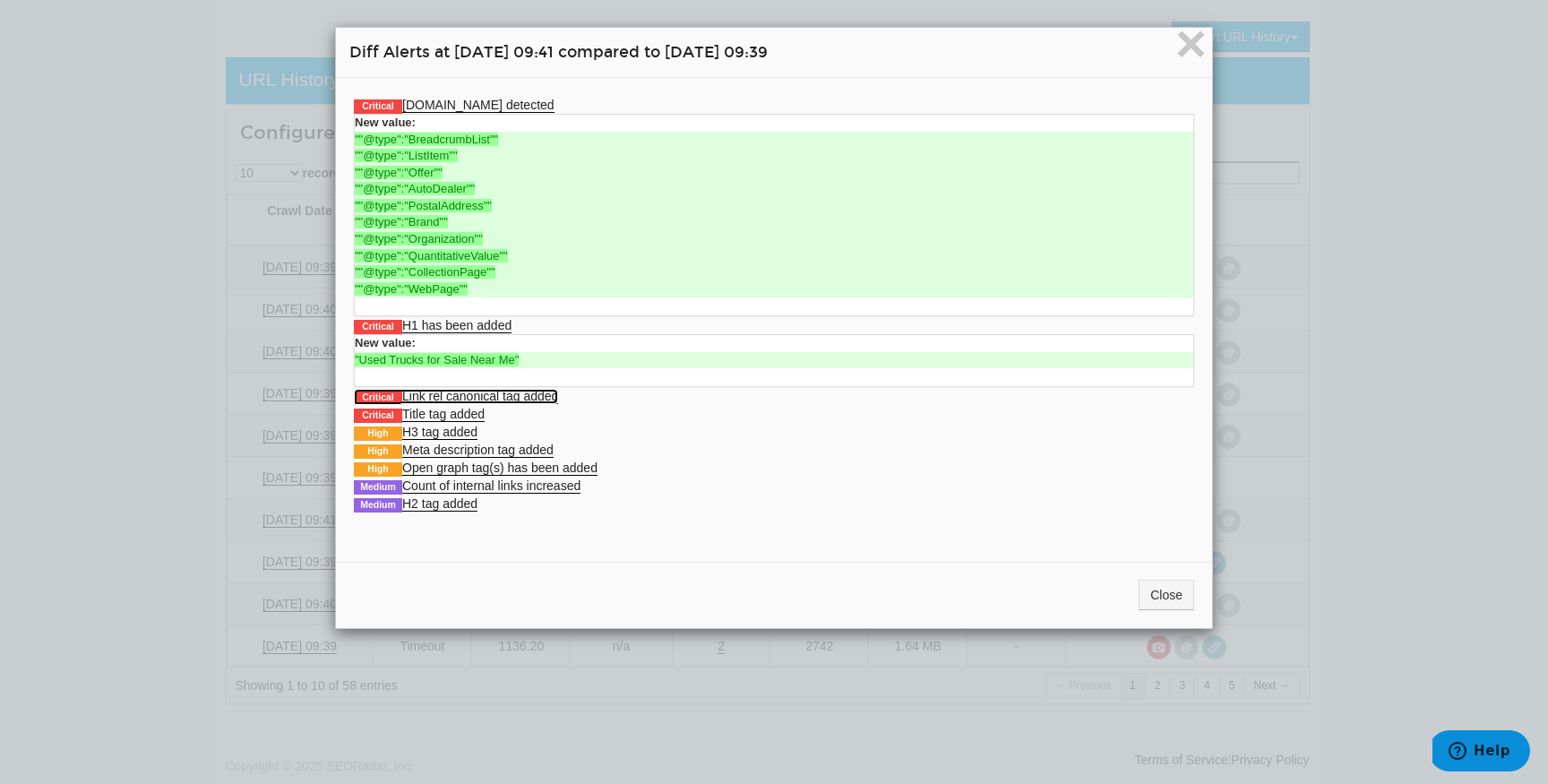
click at [499, 399] on link "Critical Link rel canonical tag added" at bounding box center [456, 396] width 204 height 15
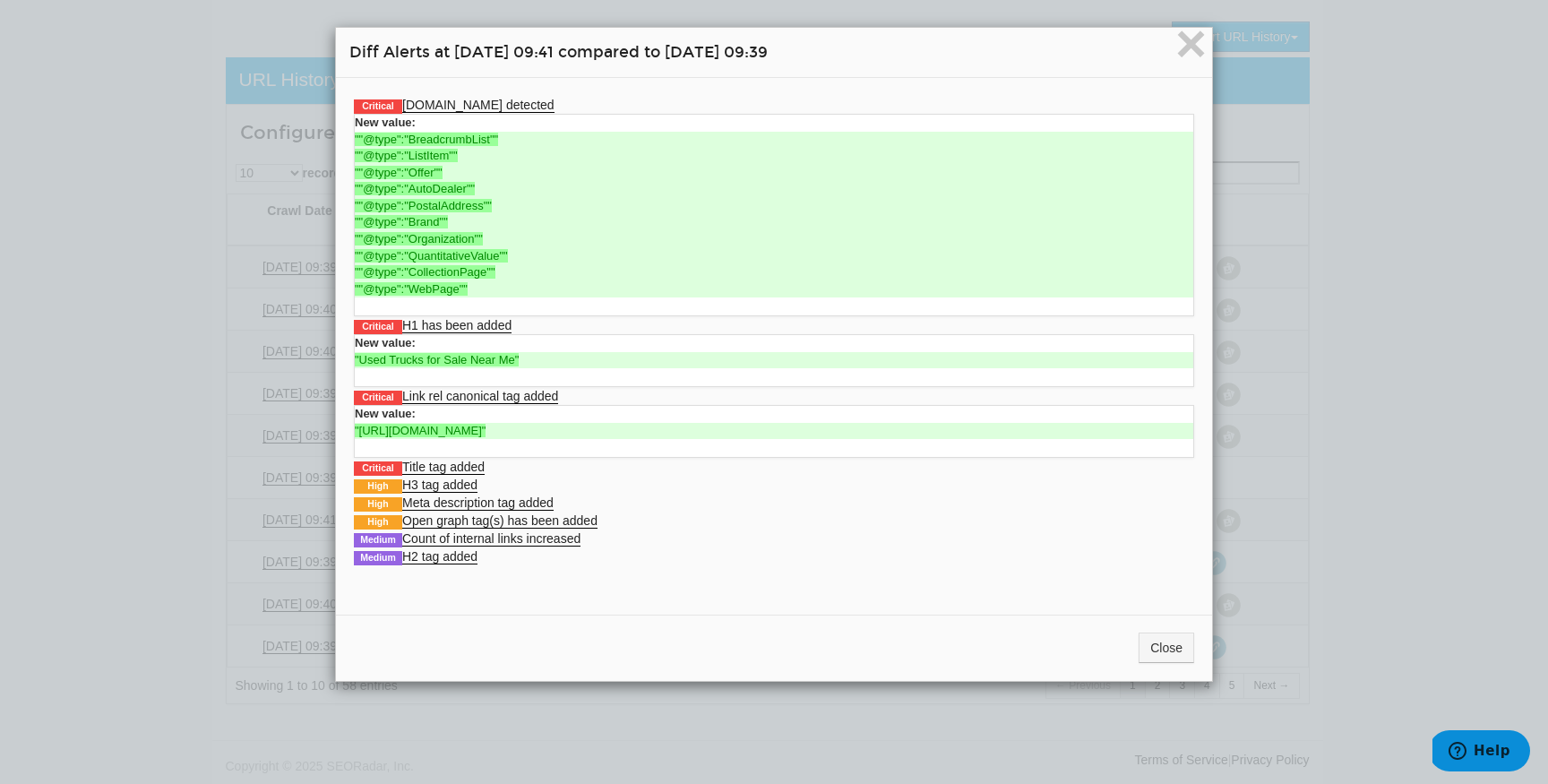
click at [472, 457] on li "Critical Title tag added New value: "Used Trucks for Sale Near Me - Autotrader"" at bounding box center [774, 466] width 840 height 18
click at [472, 459] on link "Critical Title tag added" at bounding box center [419, 466] width 131 height 15
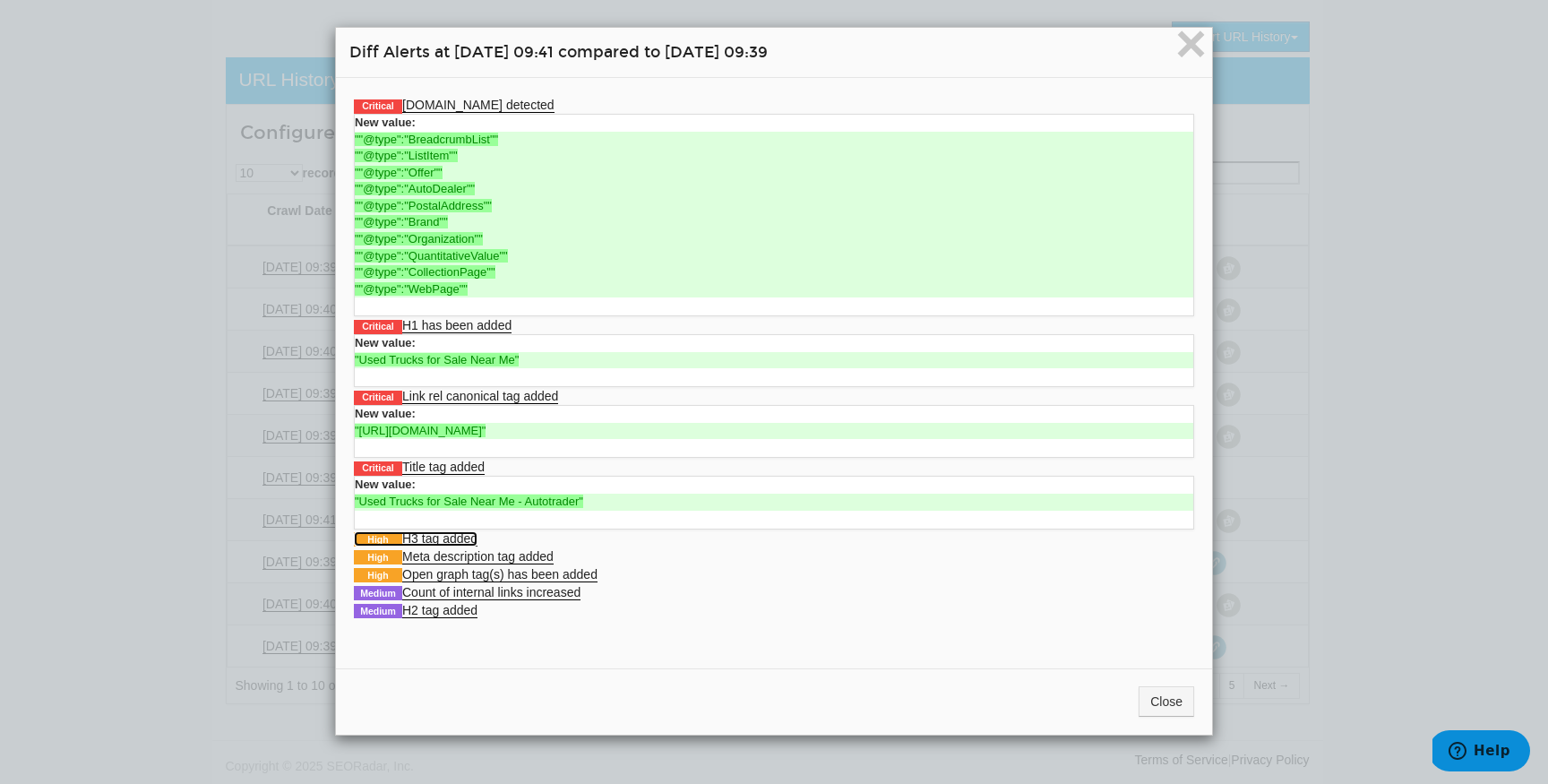
click at [475, 541] on link "High H3 tag added" at bounding box center [415, 538] width 123 height 15
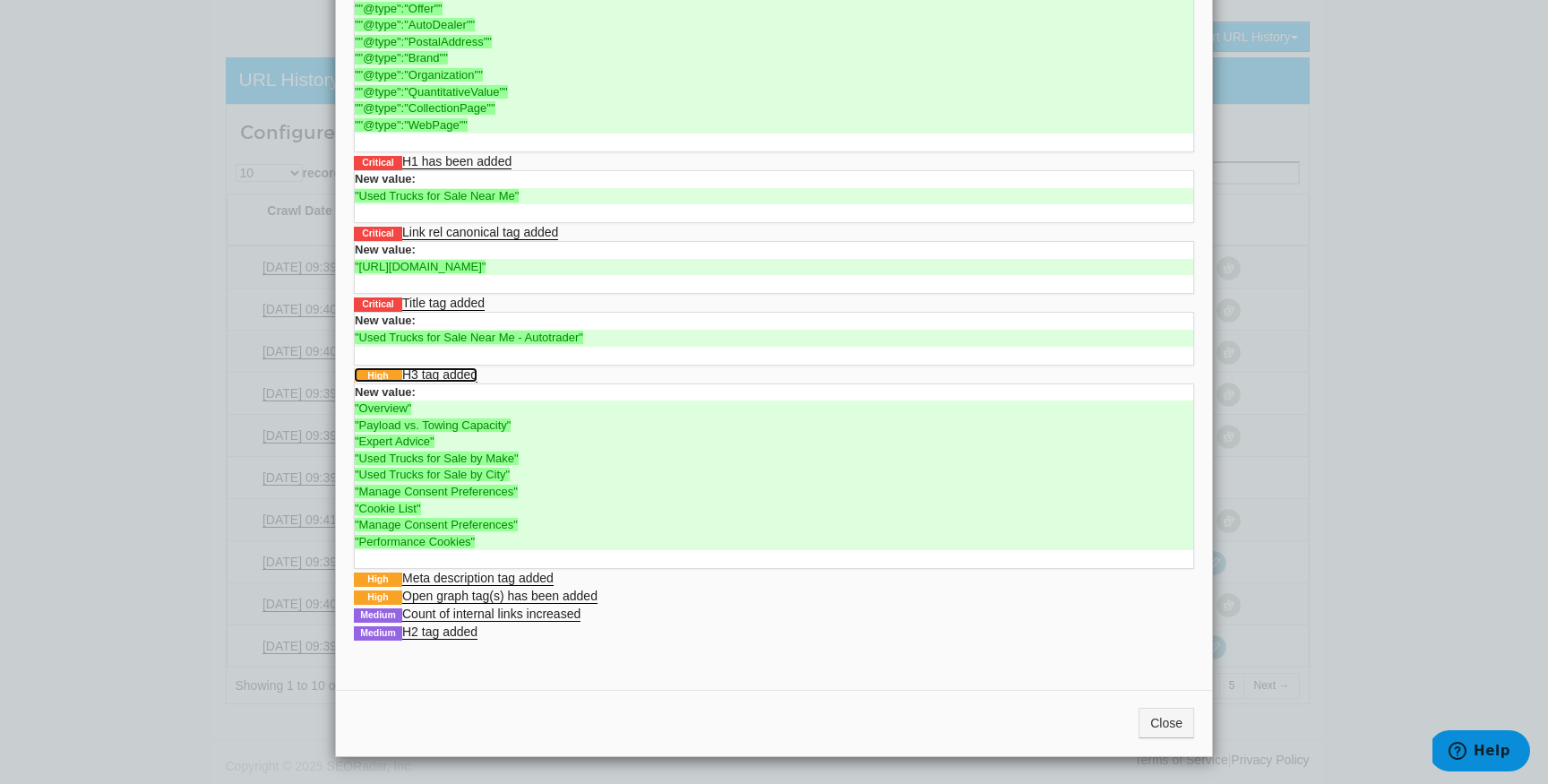
scroll to position [164, 0]
click at [493, 577] on link "High Meta description tag added" at bounding box center [454, 578] width 200 height 15
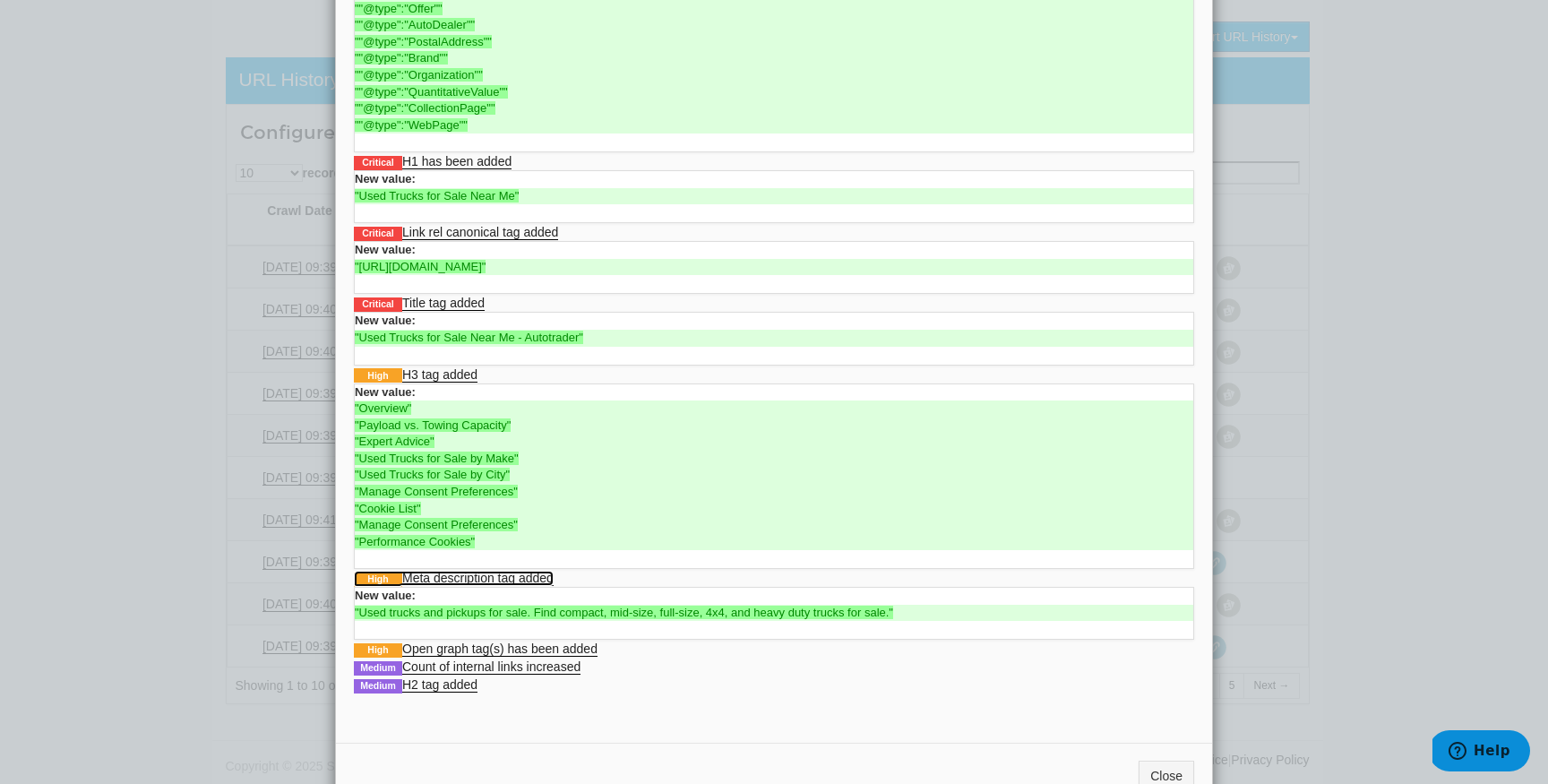
scroll to position [168, 0]
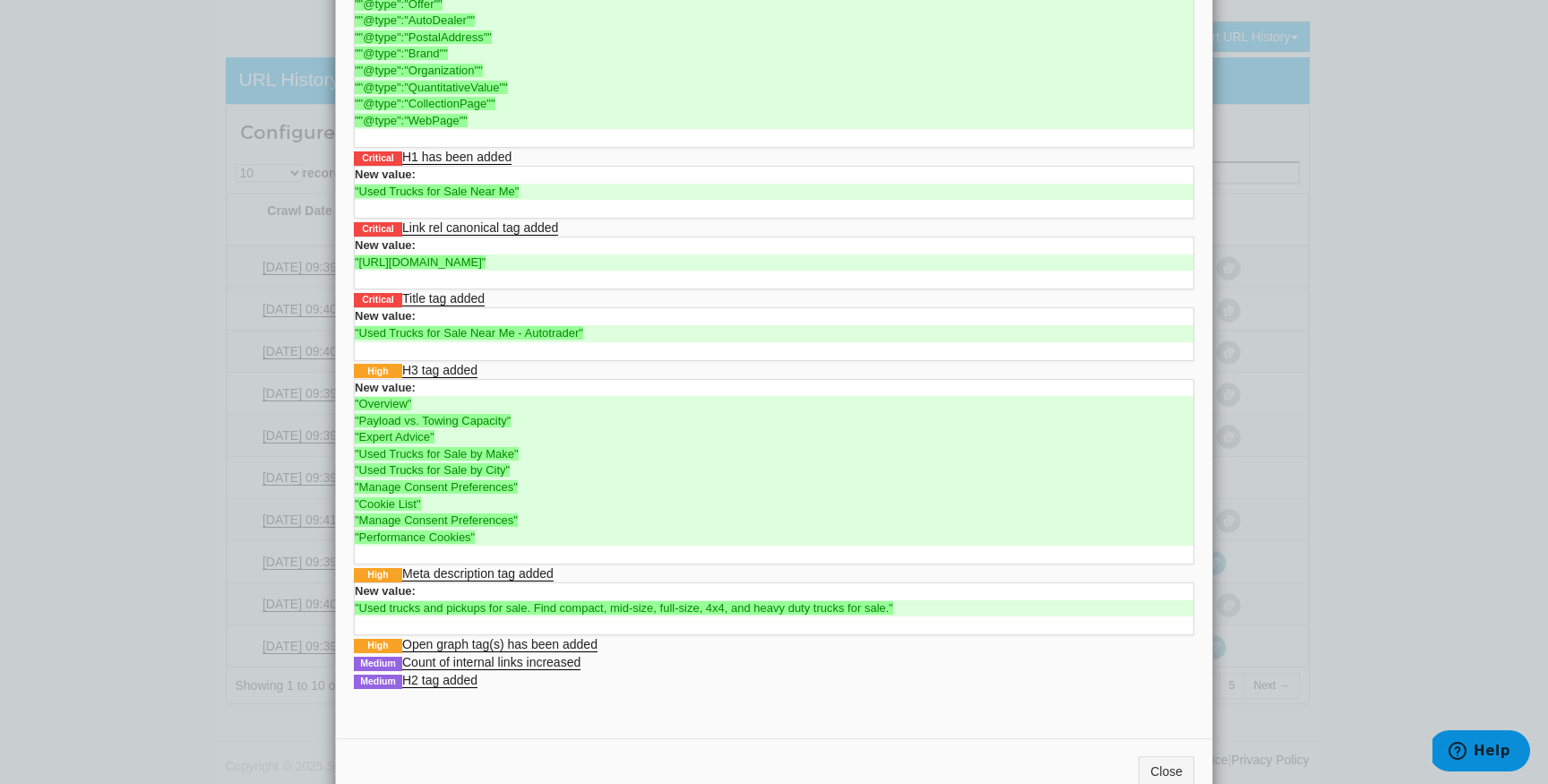
click at [282, 651] on div "× Diff Alerts at 09/02/2025 09:41 compared to 08/26/2025 09:39 Critical Schema.…" at bounding box center [774, 392] width 1548 height 784
click at [1143, 756] on button "Close" at bounding box center [1167, 771] width 56 height 31
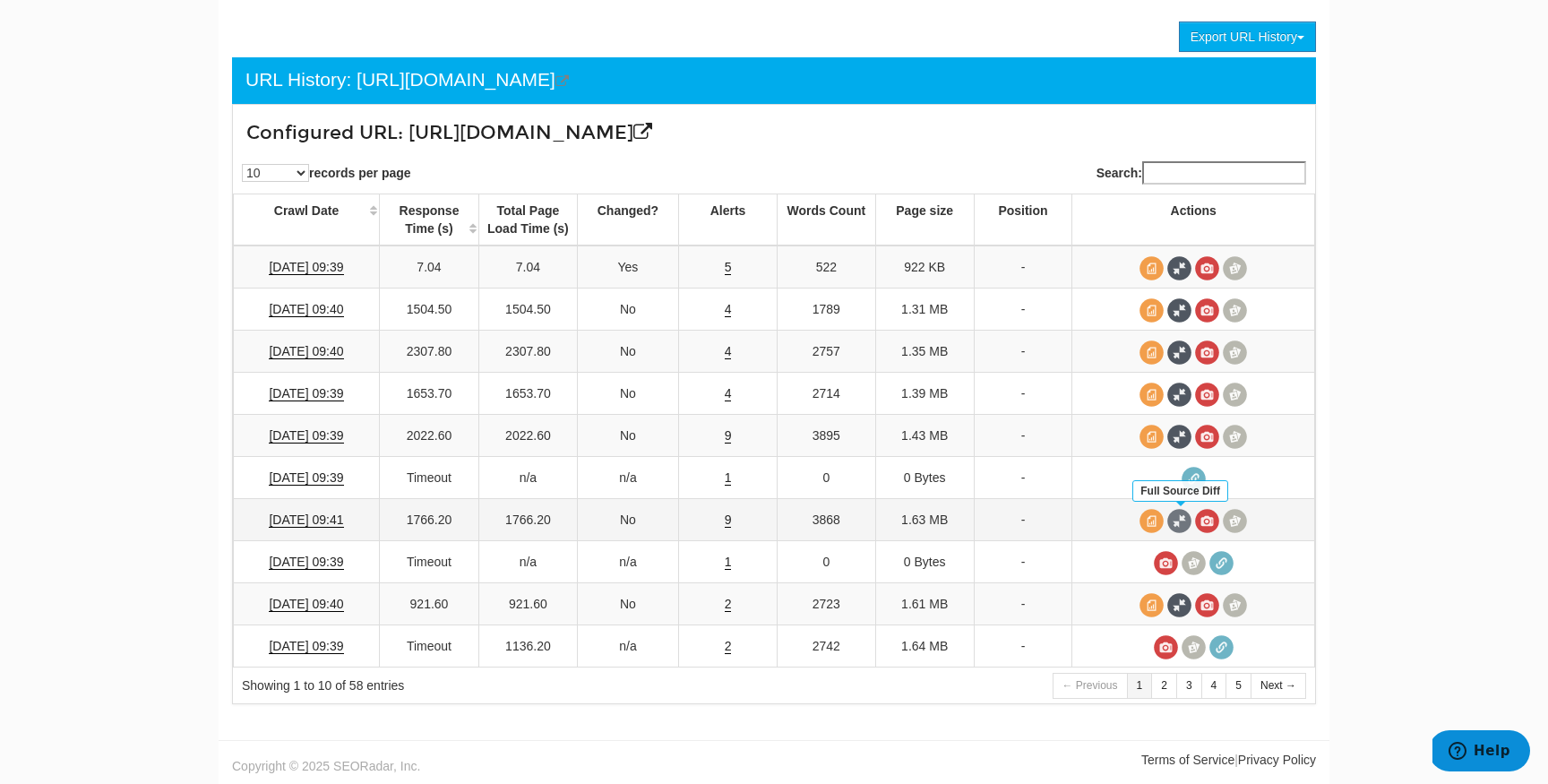
click at [1176, 524] on span at bounding box center [1180, 520] width 24 height 24
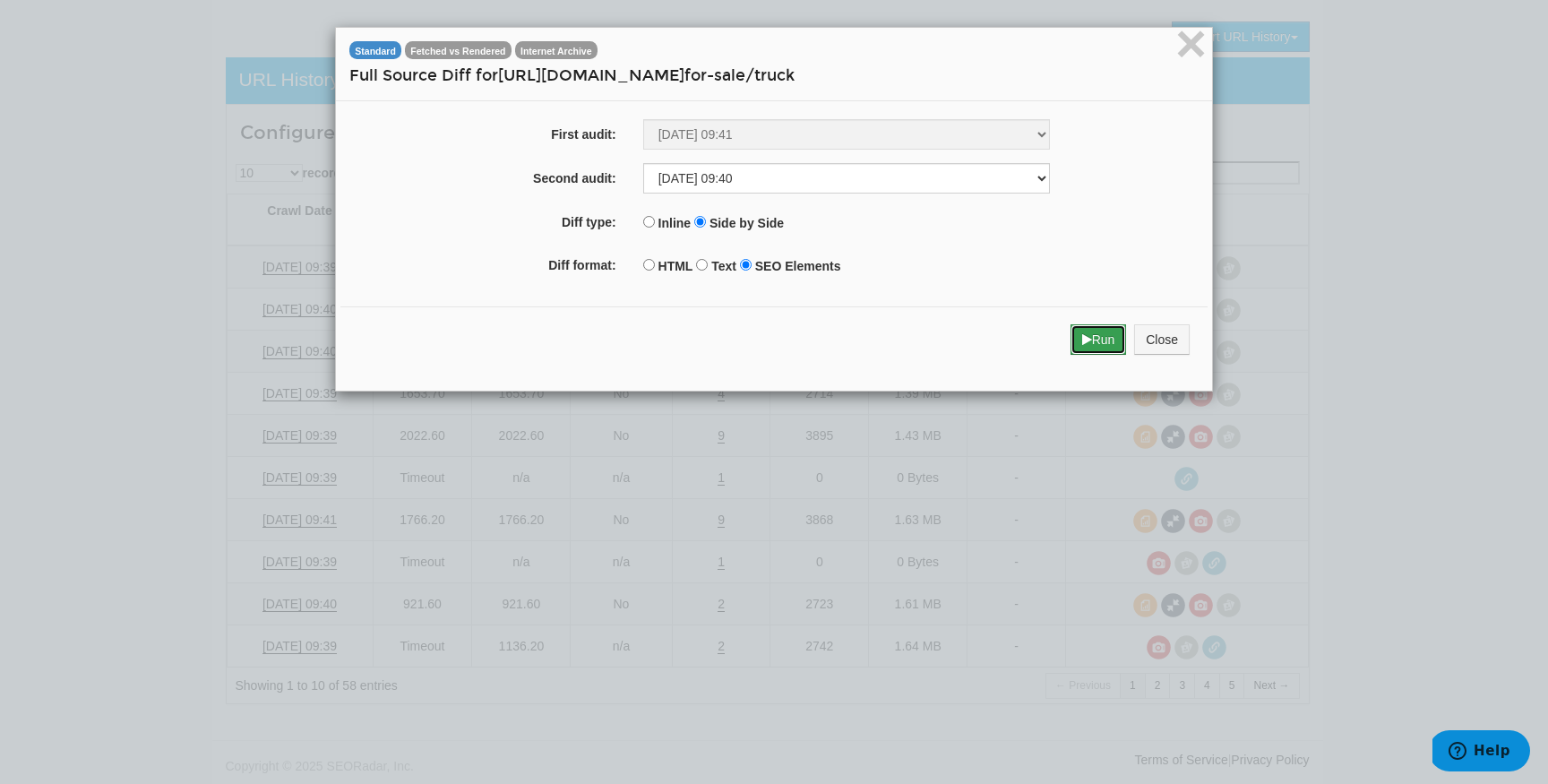
click at [1078, 347] on button "Run" at bounding box center [1099, 339] width 57 height 31
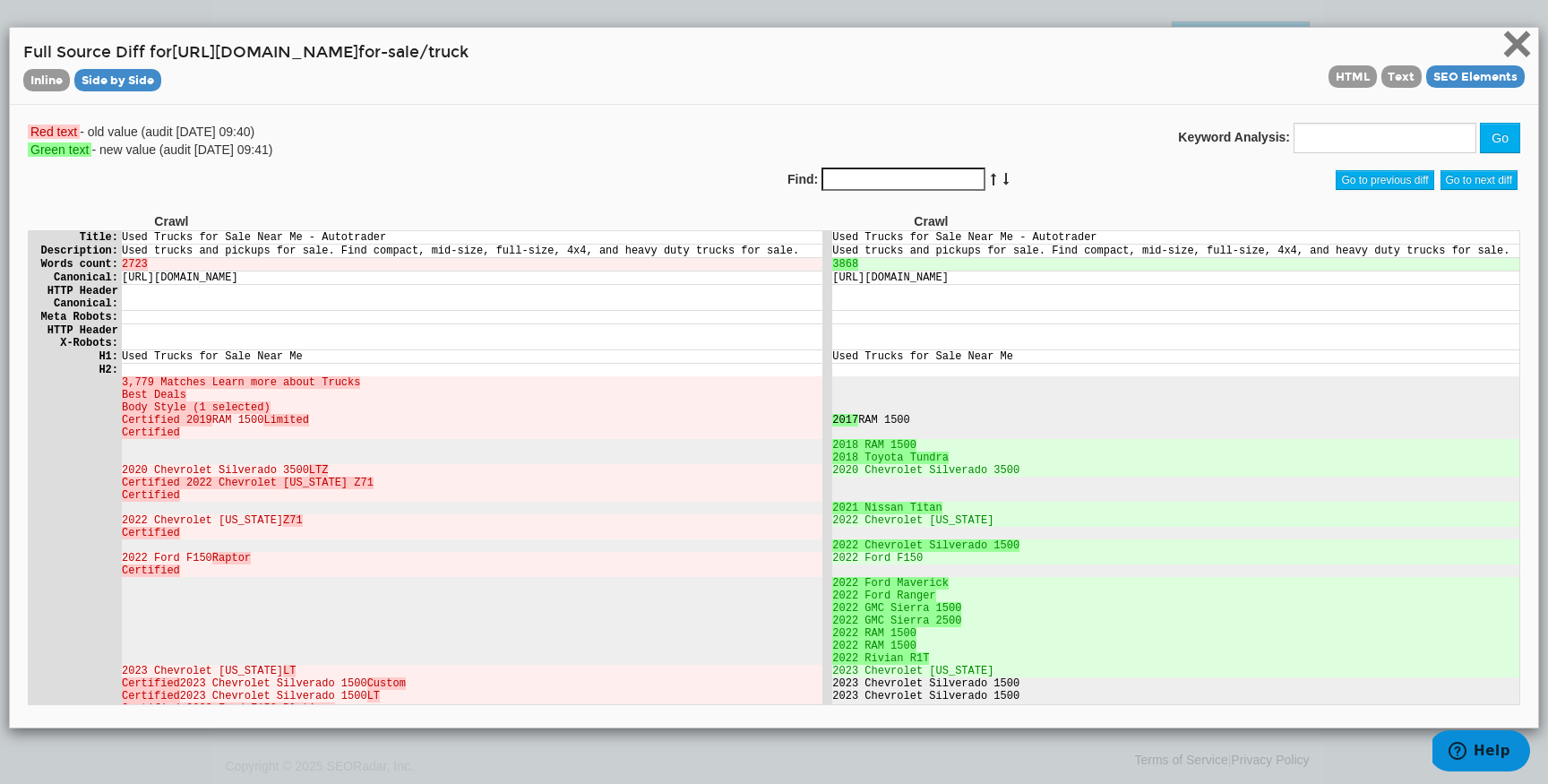
click at [1508, 41] on span "×" at bounding box center [1517, 43] width 32 height 60
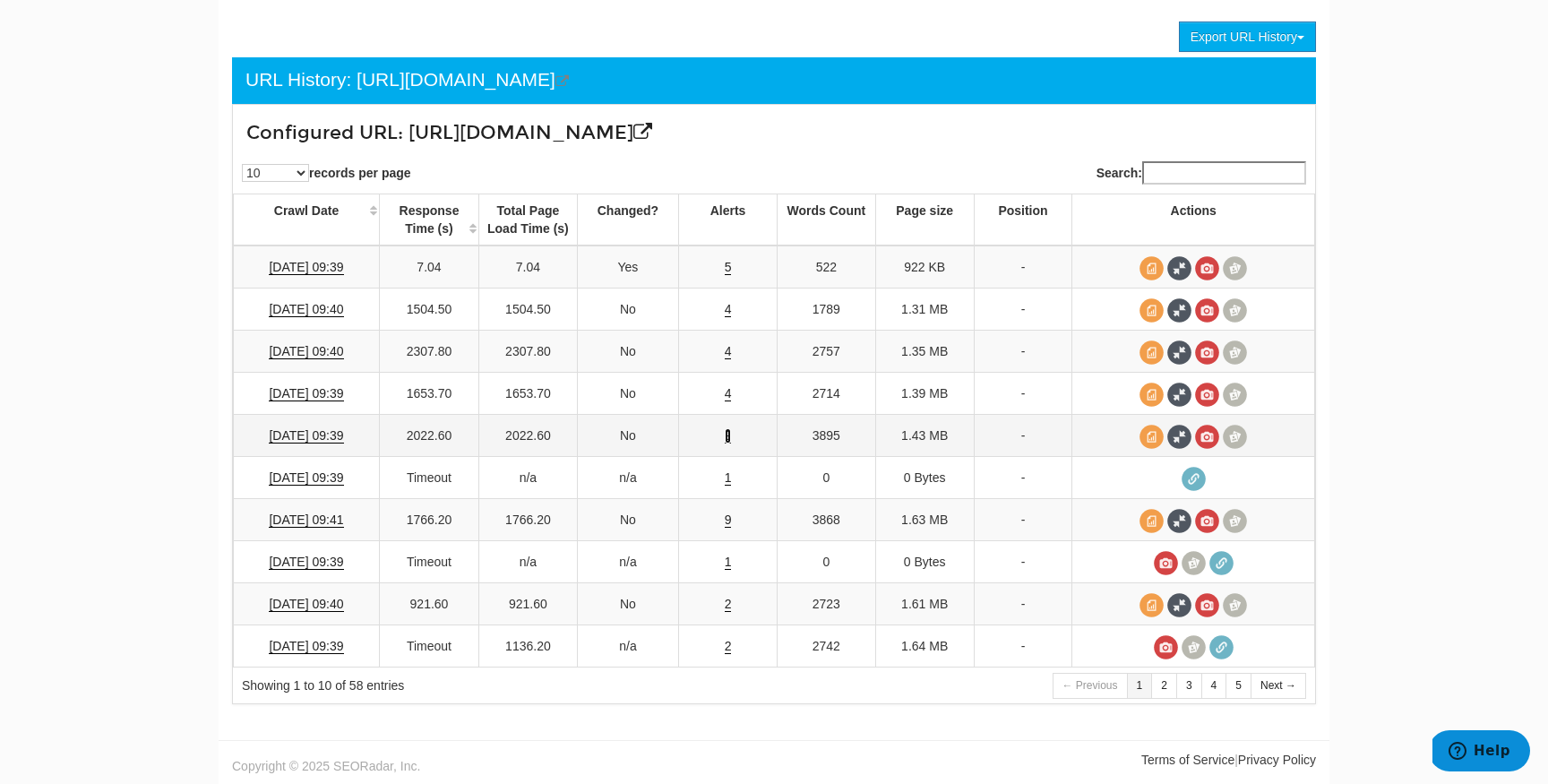
click at [726, 432] on link "9" at bounding box center [729, 436] width 7 height 15
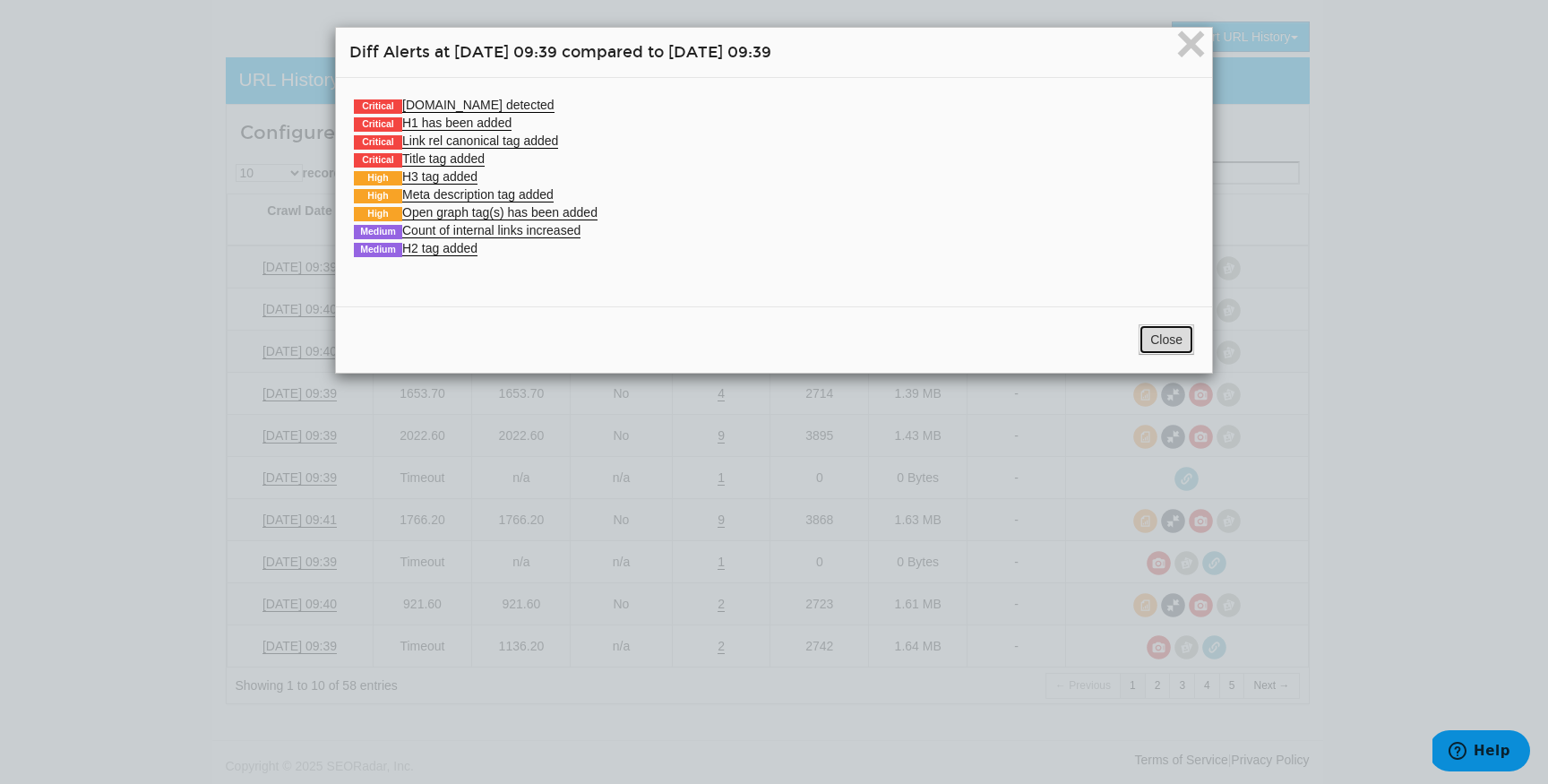
click at [1169, 332] on button "Close" at bounding box center [1167, 339] width 56 height 31
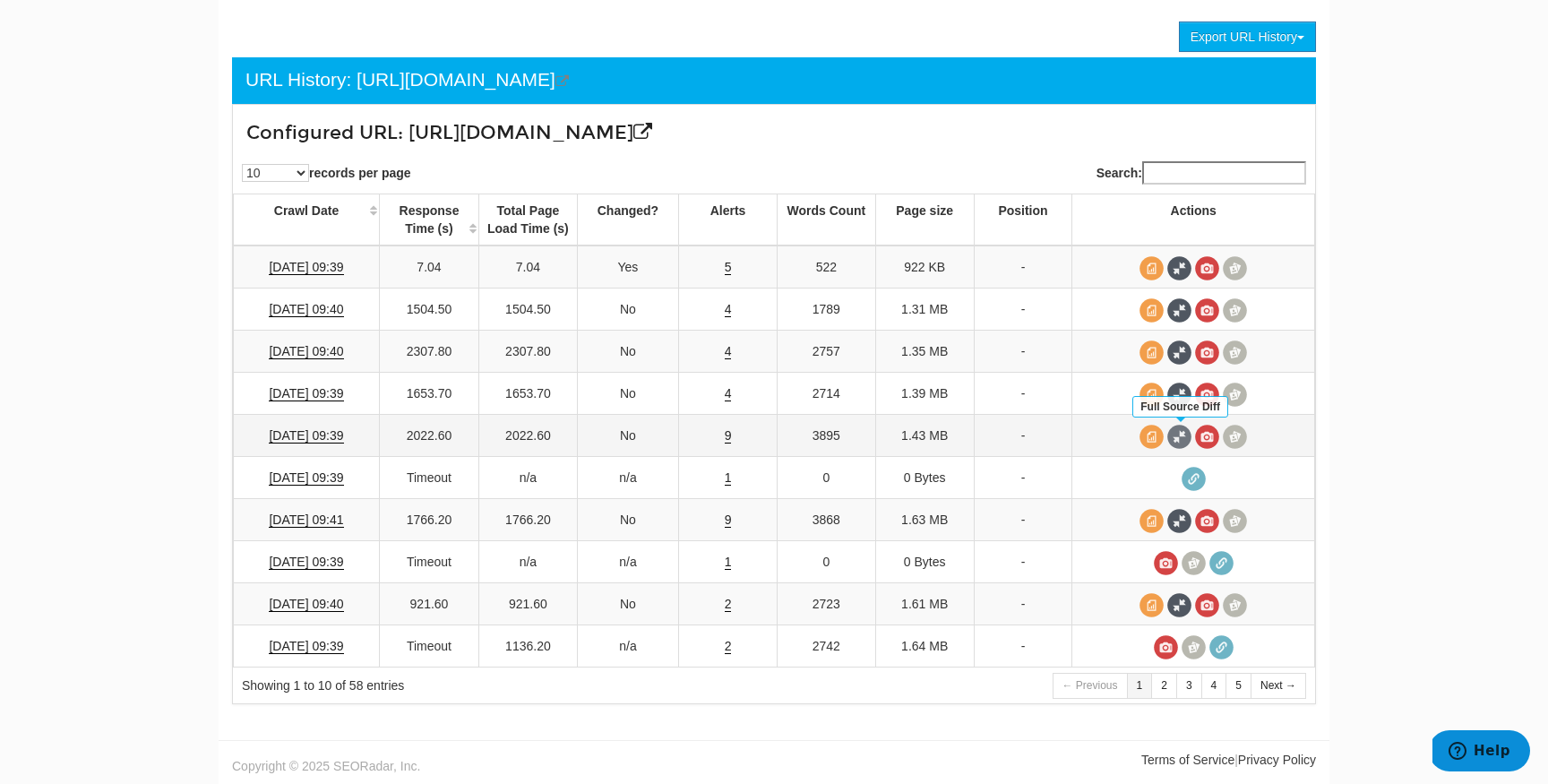
click at [1173, 437] on span at bounding box center [1180, 437] width 24 height 24
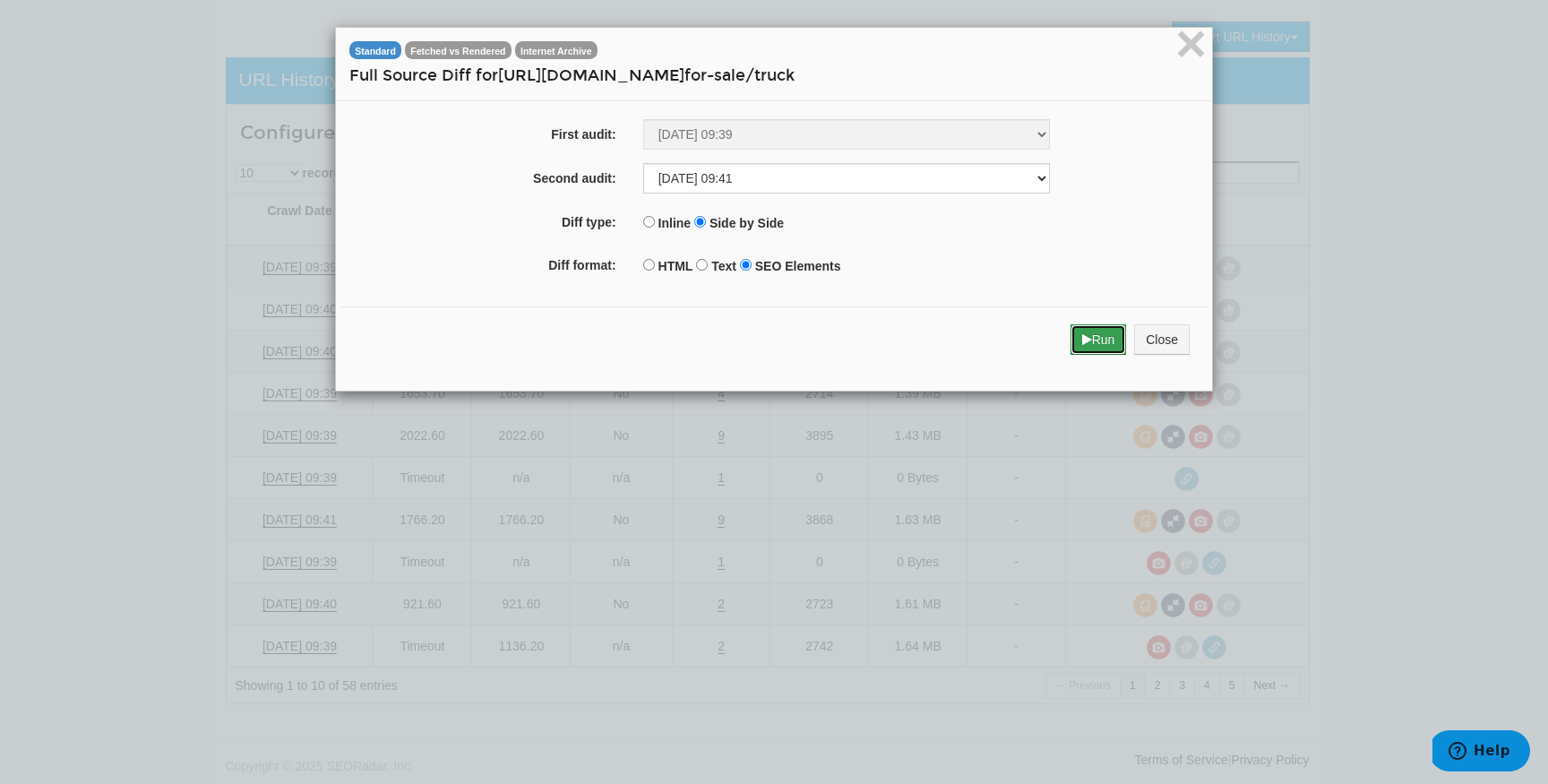
click at [1087, 355] on button "Run" at bounding box center [1099, 339] width 57 height 31
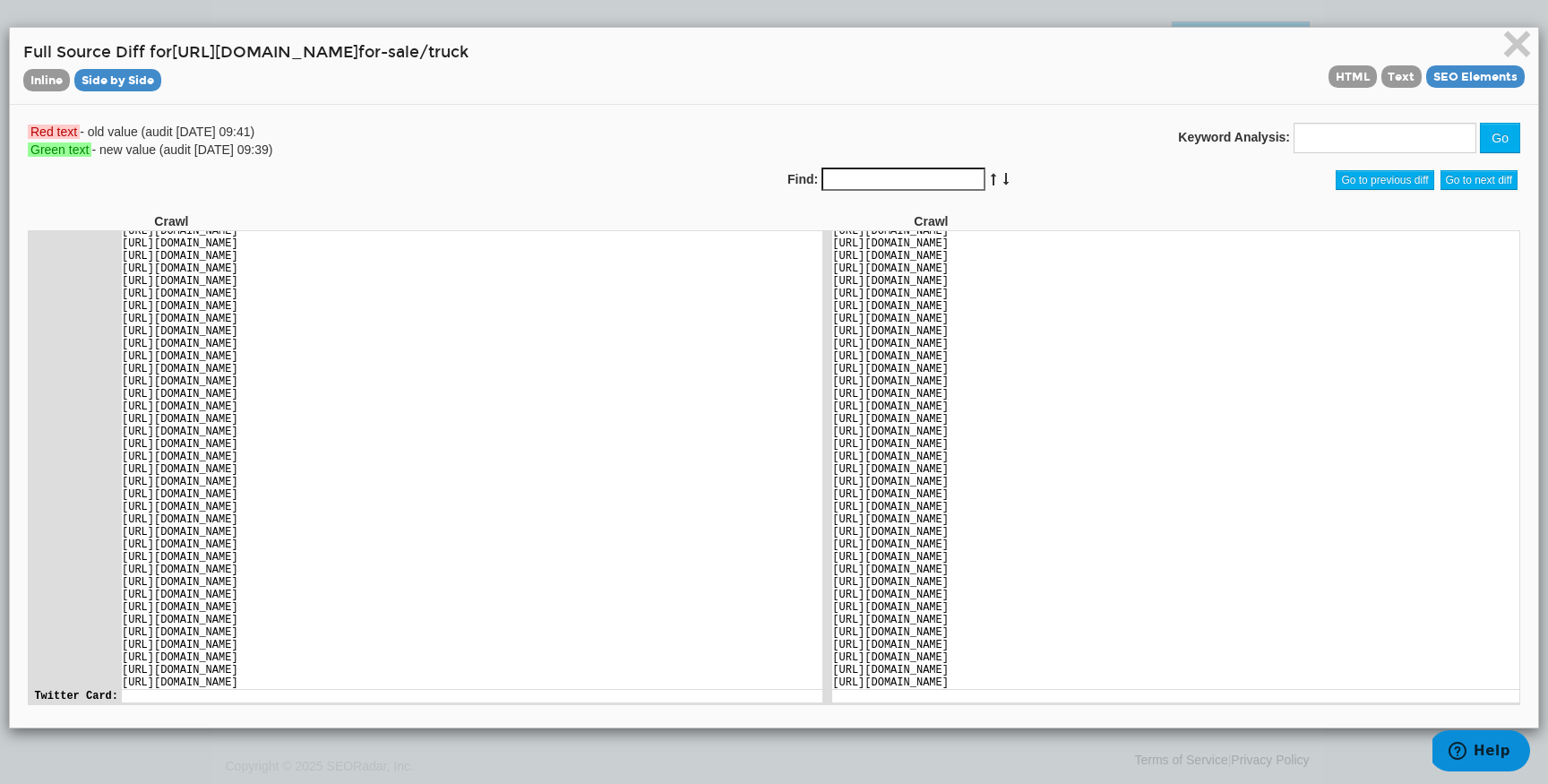
scroll to position [5401, 0]
click at [1418, 86] on span "Text" at bounding box center [1402, 77] width 41 height 23
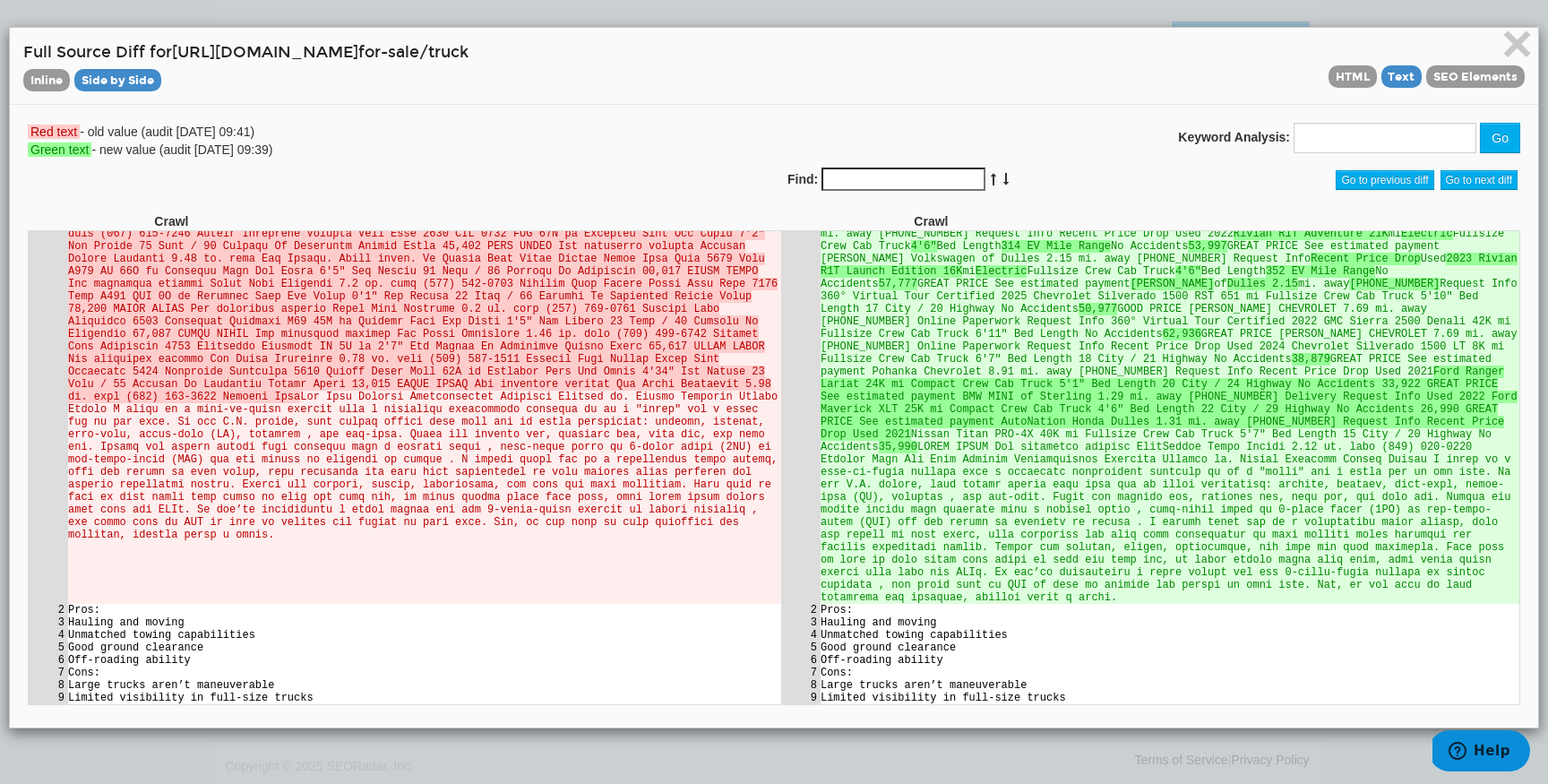
scroll to position [700, 0]
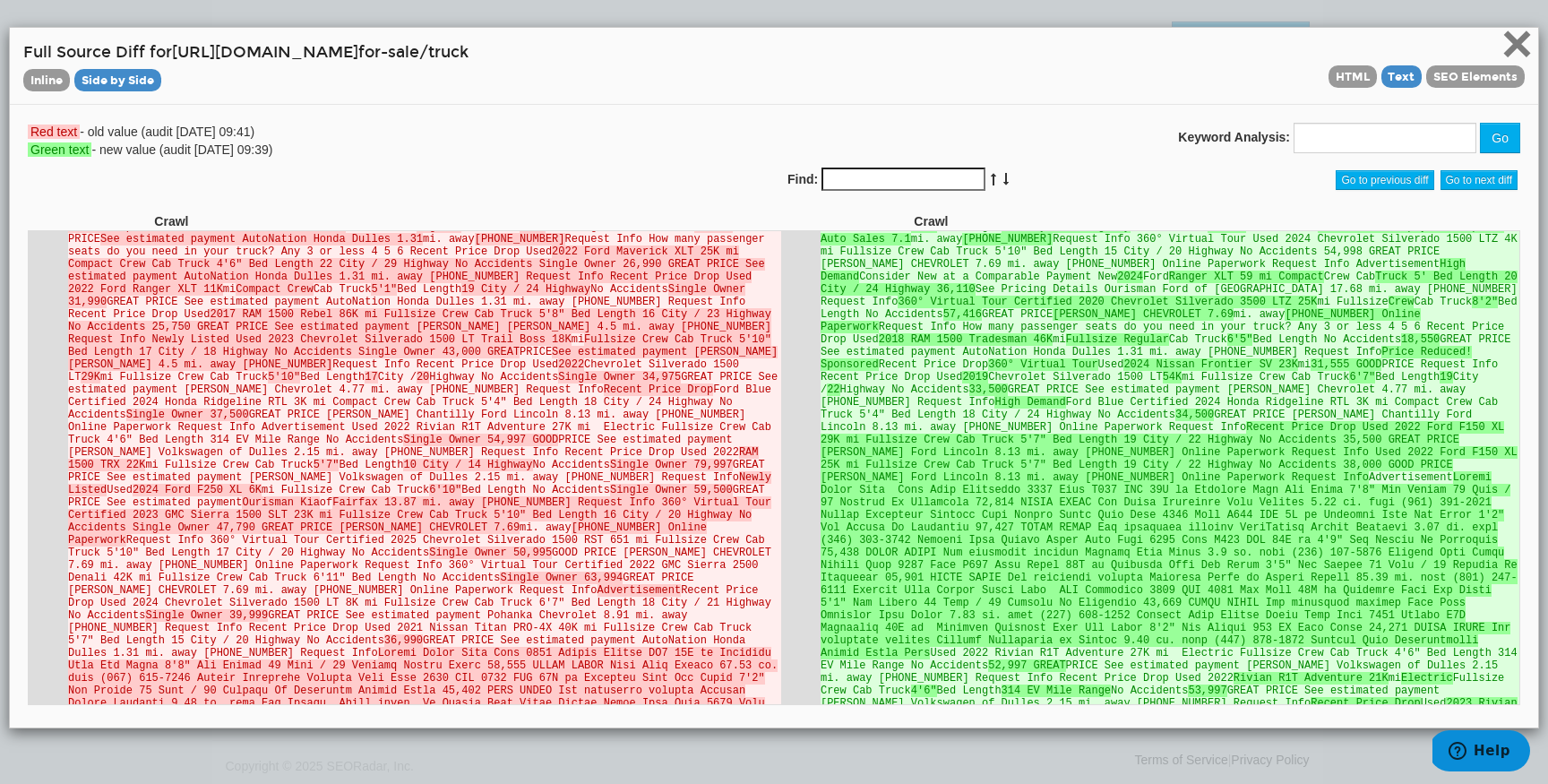
click at [1523, 48] on span "×" at bounding box center [1517, 43] width 32 height 60
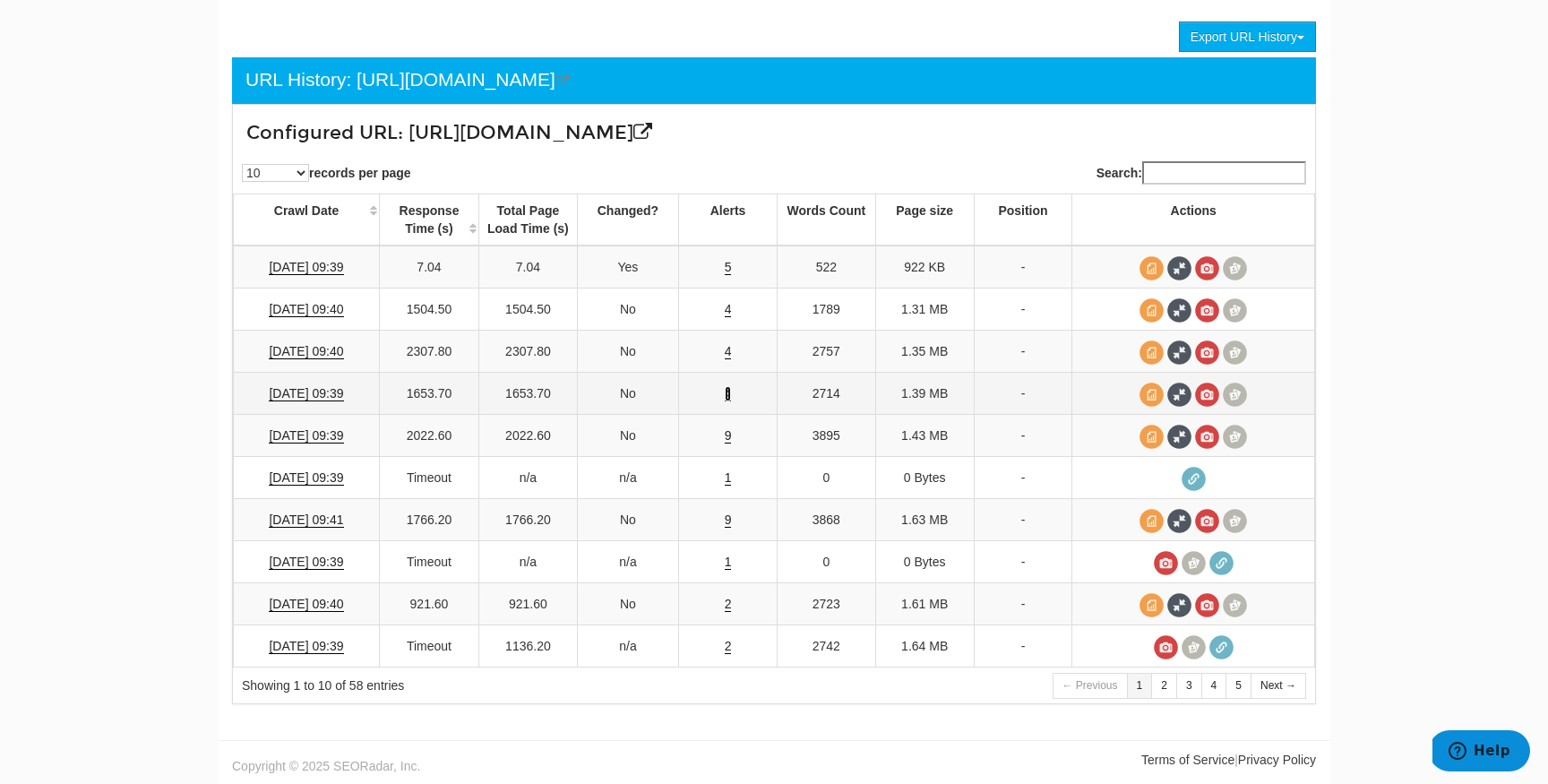
click at [727, 394] on link "4" at bounding box center [729, 393] width 7 height 15
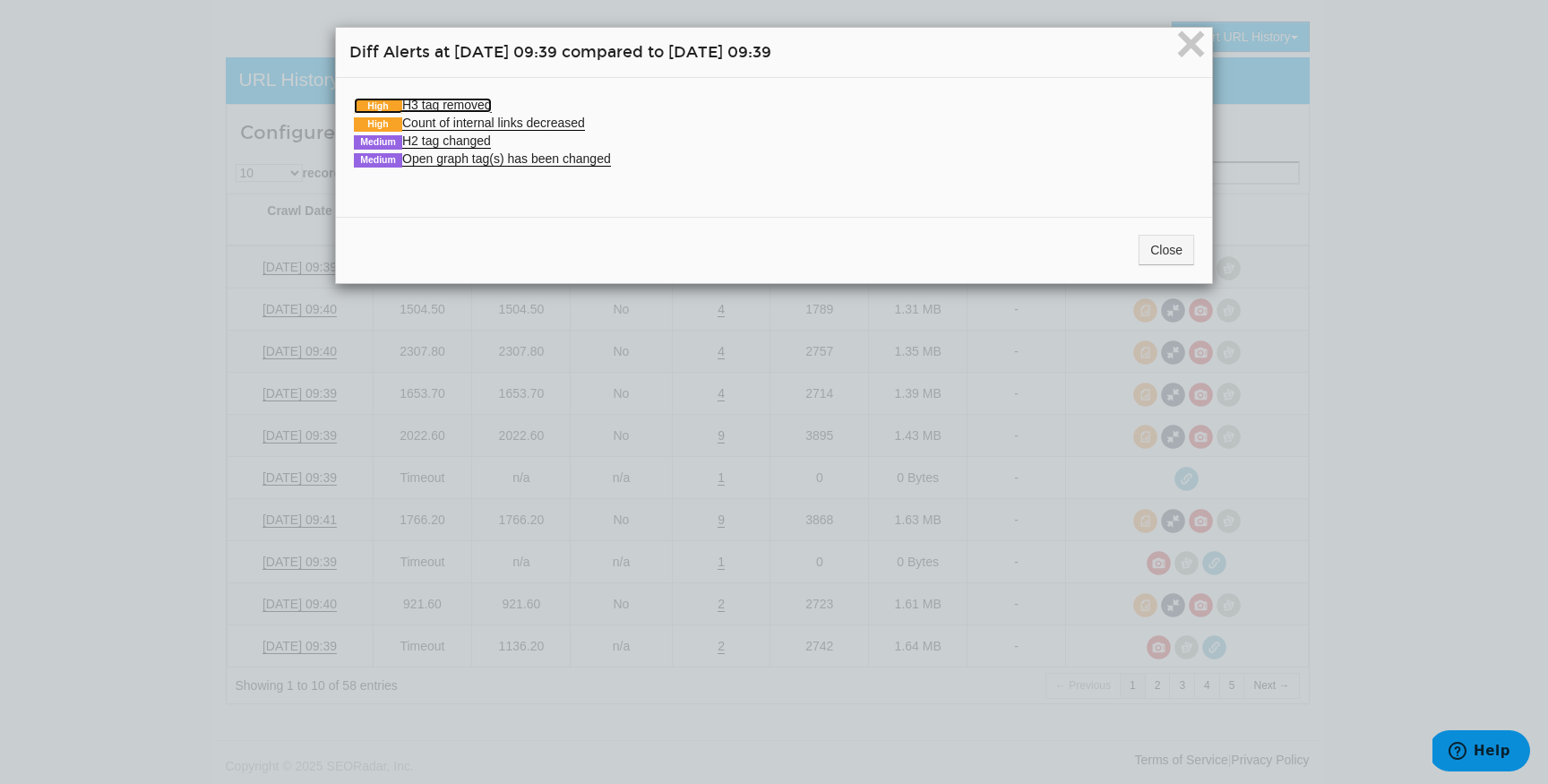
click at [483, 97] on link "High H3 tag removed" at bounding box center [422, 104] width 138 height 15
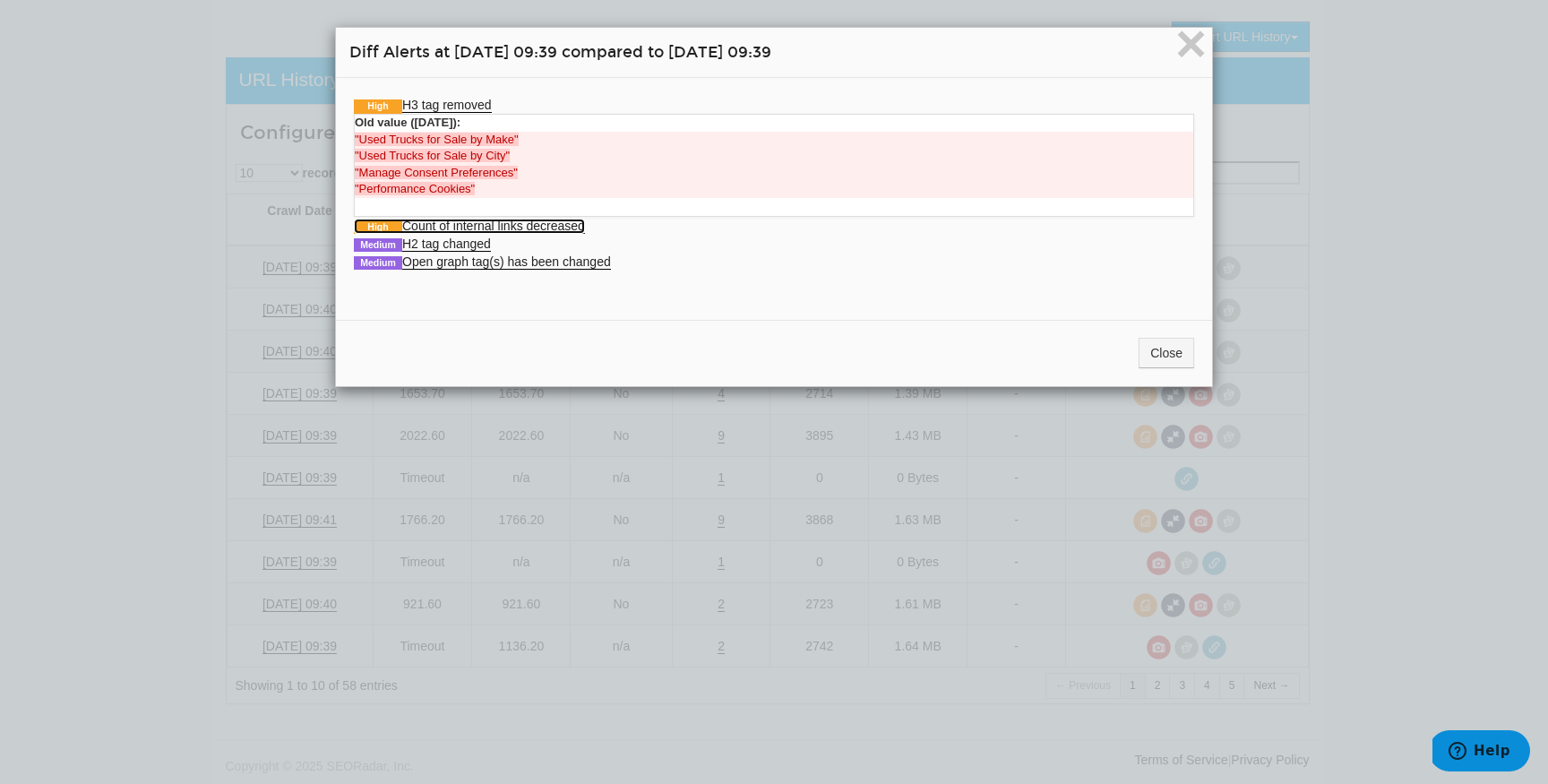
click at [496, 228] on link "High Count of internal links decreased" at bounding box center [469, 226] width 231 height 15
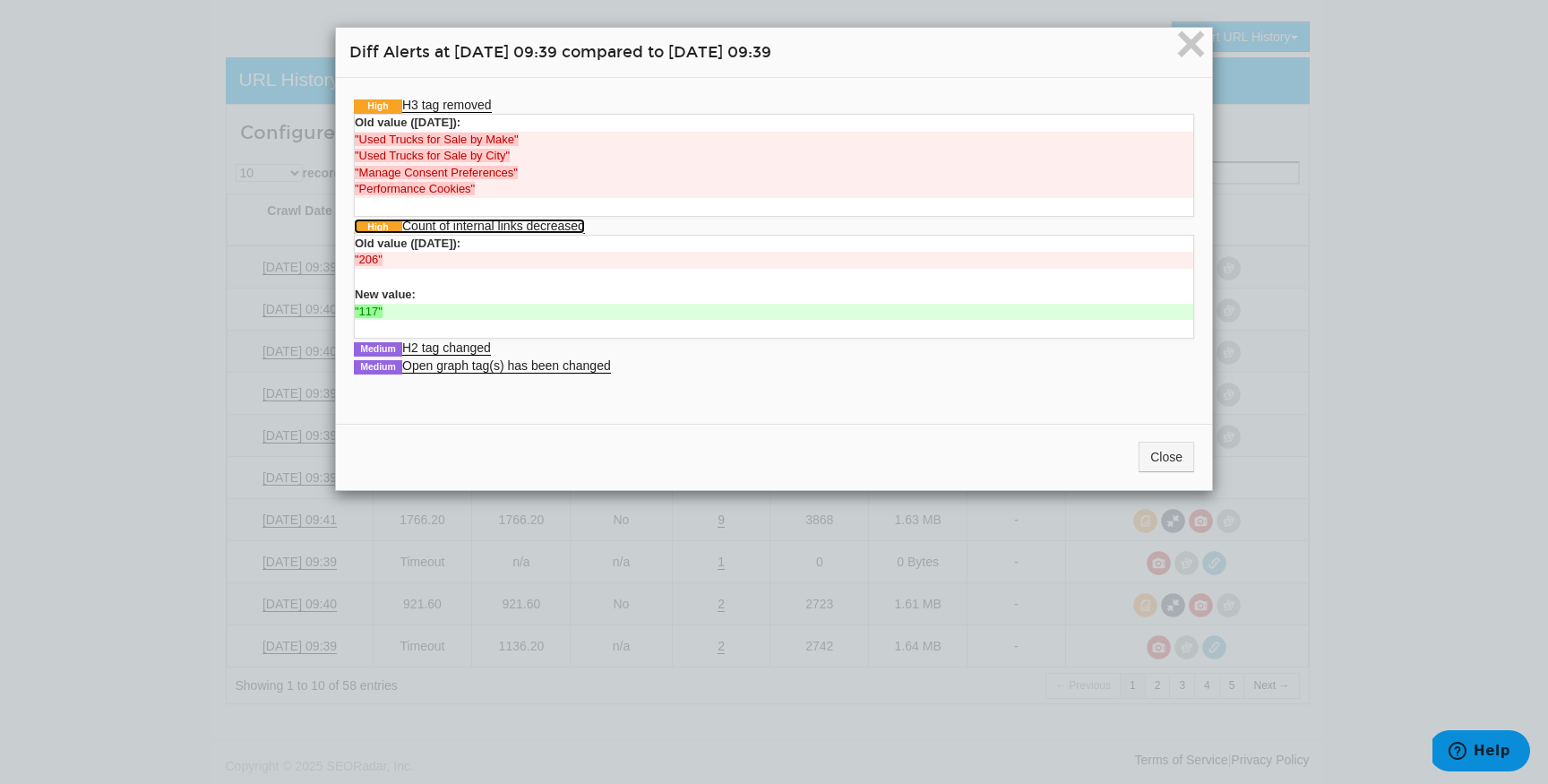
click at [495, 227] on link "High Count of internal links decreased" at bounding box center [469, 226] width 231 height 15
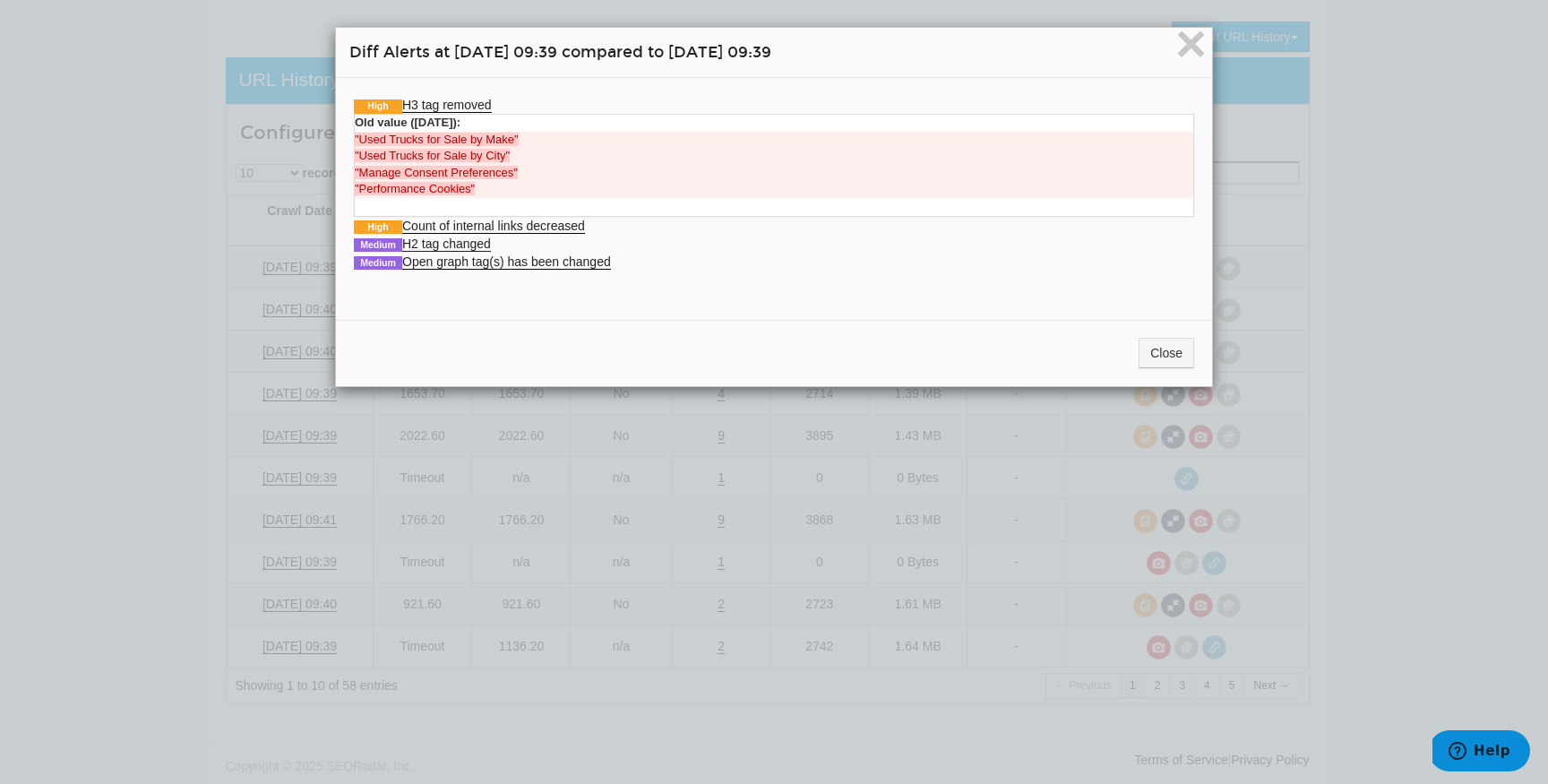
click at [484, 251] on li "Medium H2 tag changed The following H2s have been deleted: "2024 Ford F150" "20…" at bounding box center [774, 244] width 840 height 18
click at [483, 244] on link "Medium H2 tag changed" at bounding box center [422, 244] width 137 height 15
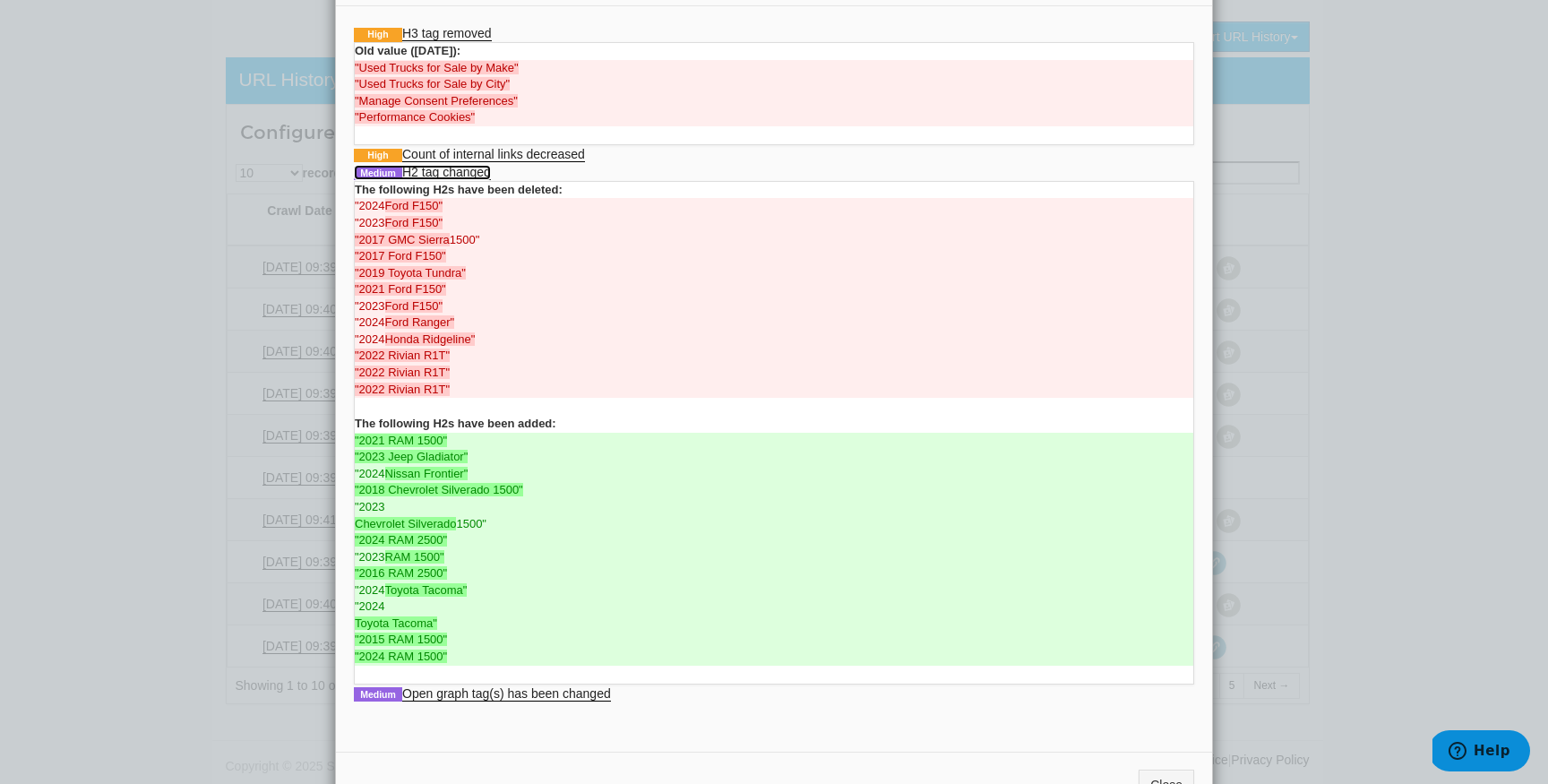
scroll to position [73, 0]
click at [453, 183] on strong "The following H2s have been deleted:" at bounding box center [458, 188] width 208 height 14
click at [457, 178] on link "Medium H2 tag changed" at bounding box center [422, 171] width 137 height 15
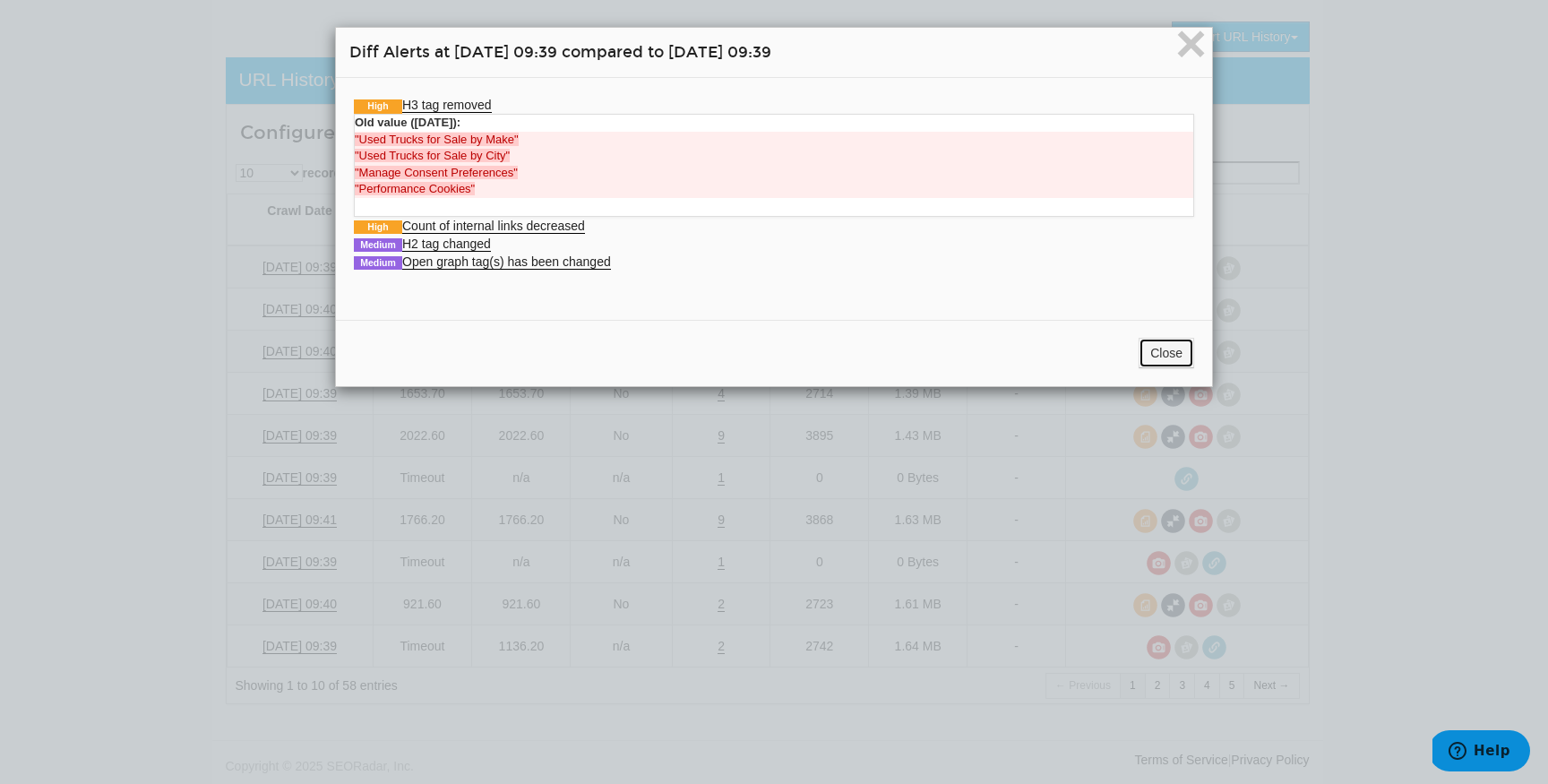
click at [1162, 347] on button "Close" at bounding box center [1167, 353] width 56 height 31
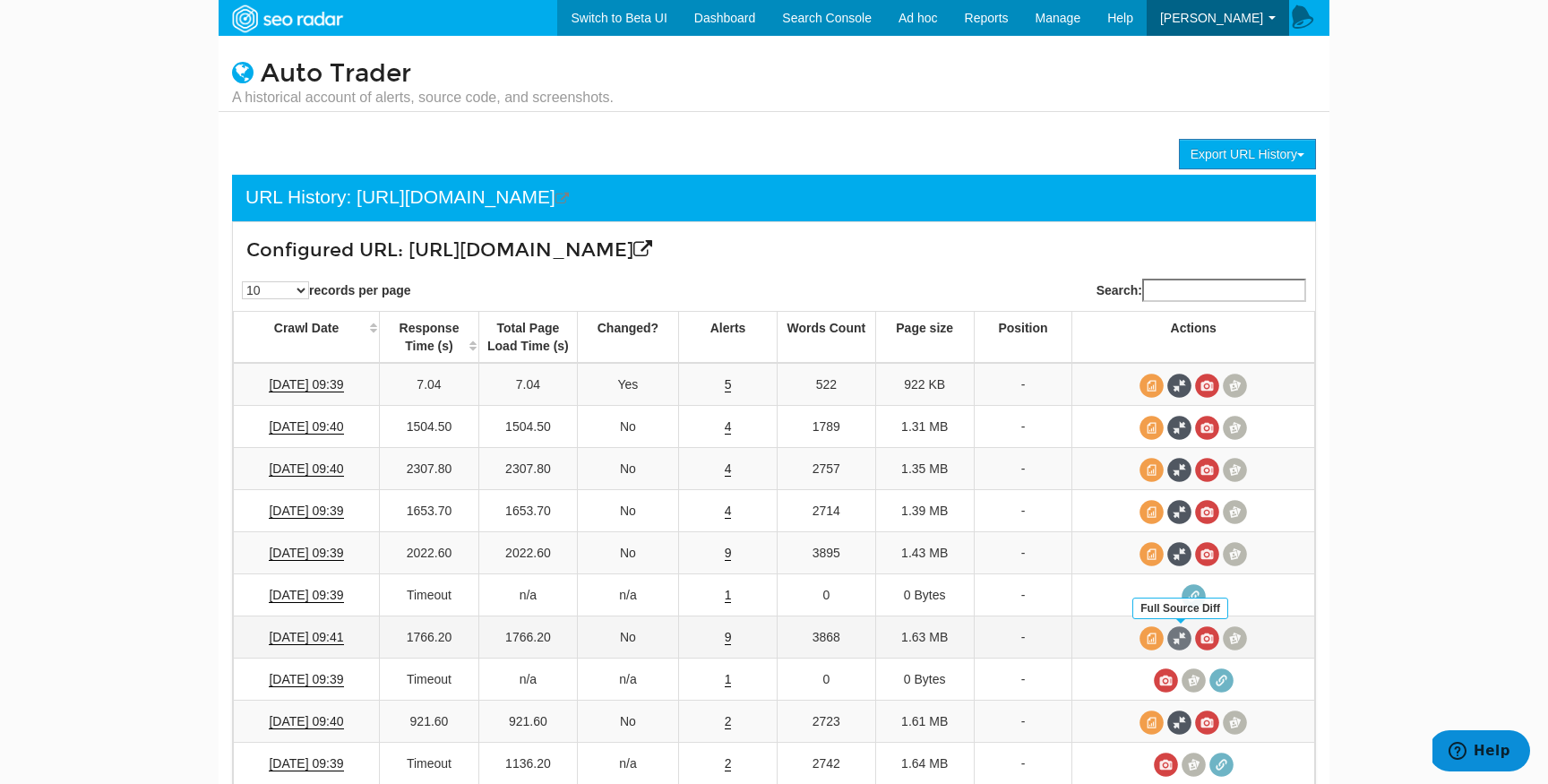
click at [1184, 644] on span at bounding box center [1180, 638] width 24 height 24
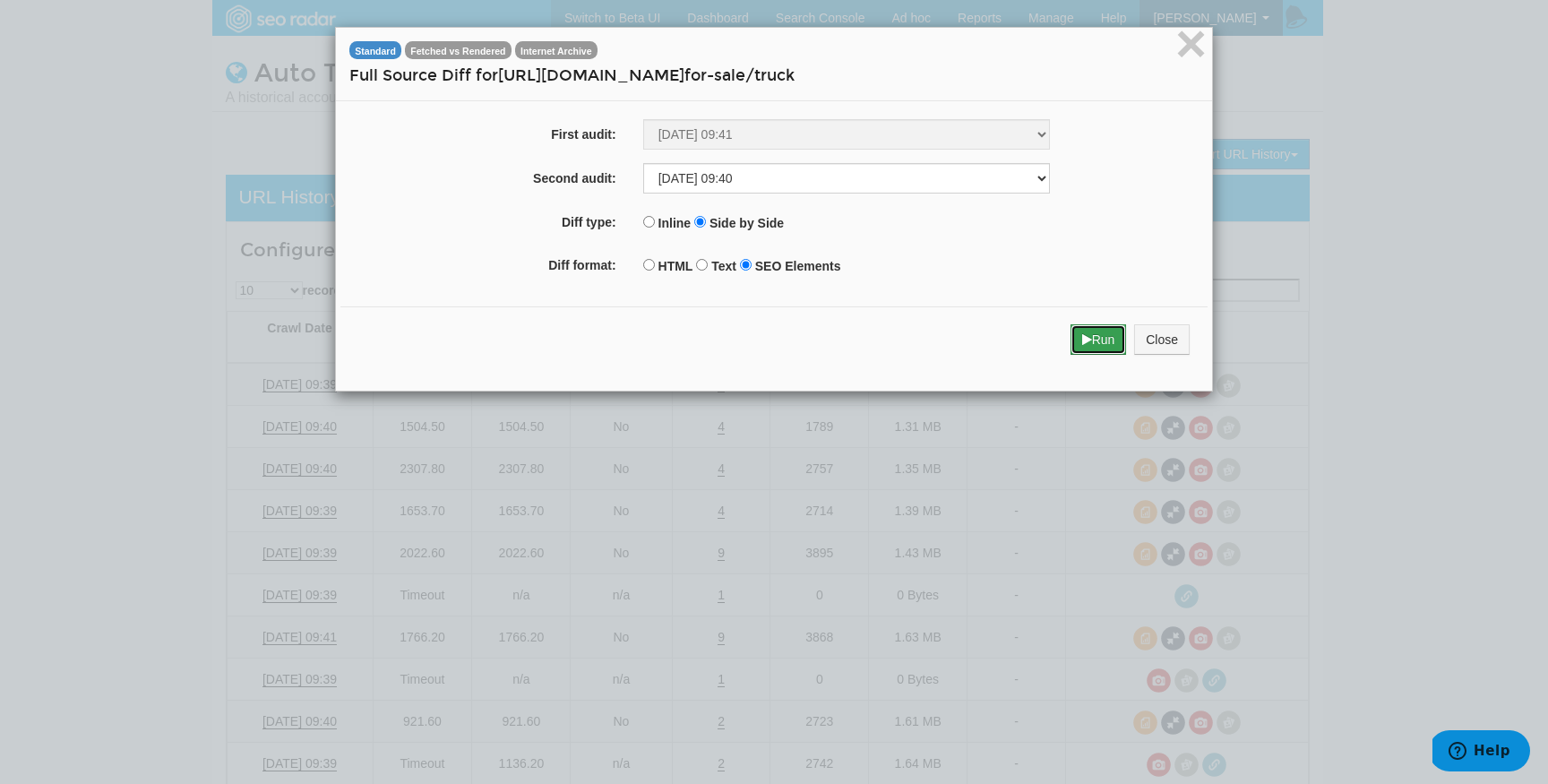
click at [1087, 346] on icon "submit" at bounding box center [1087, 339] width 10 height 13
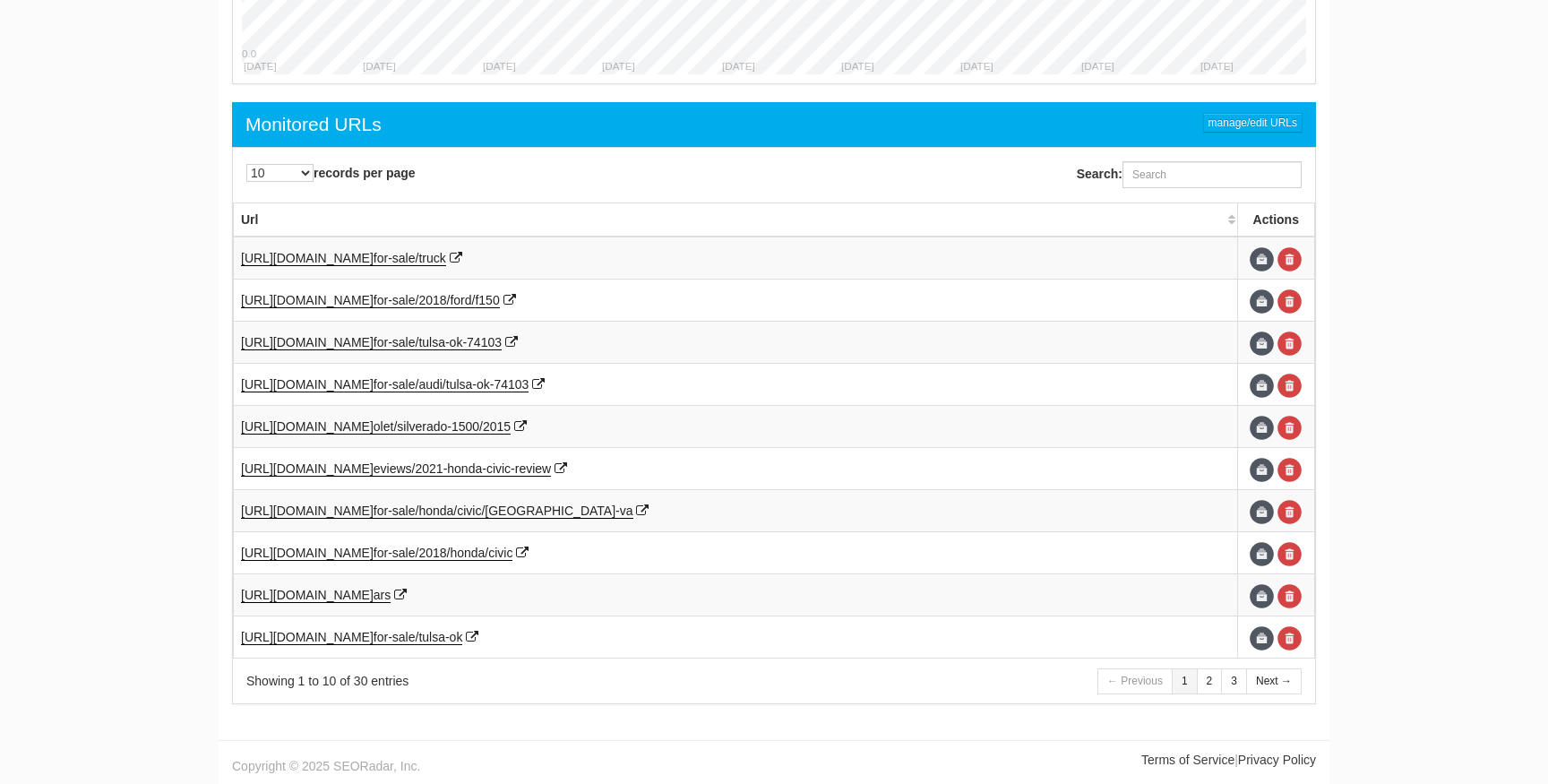
scroll to position [72, 0]
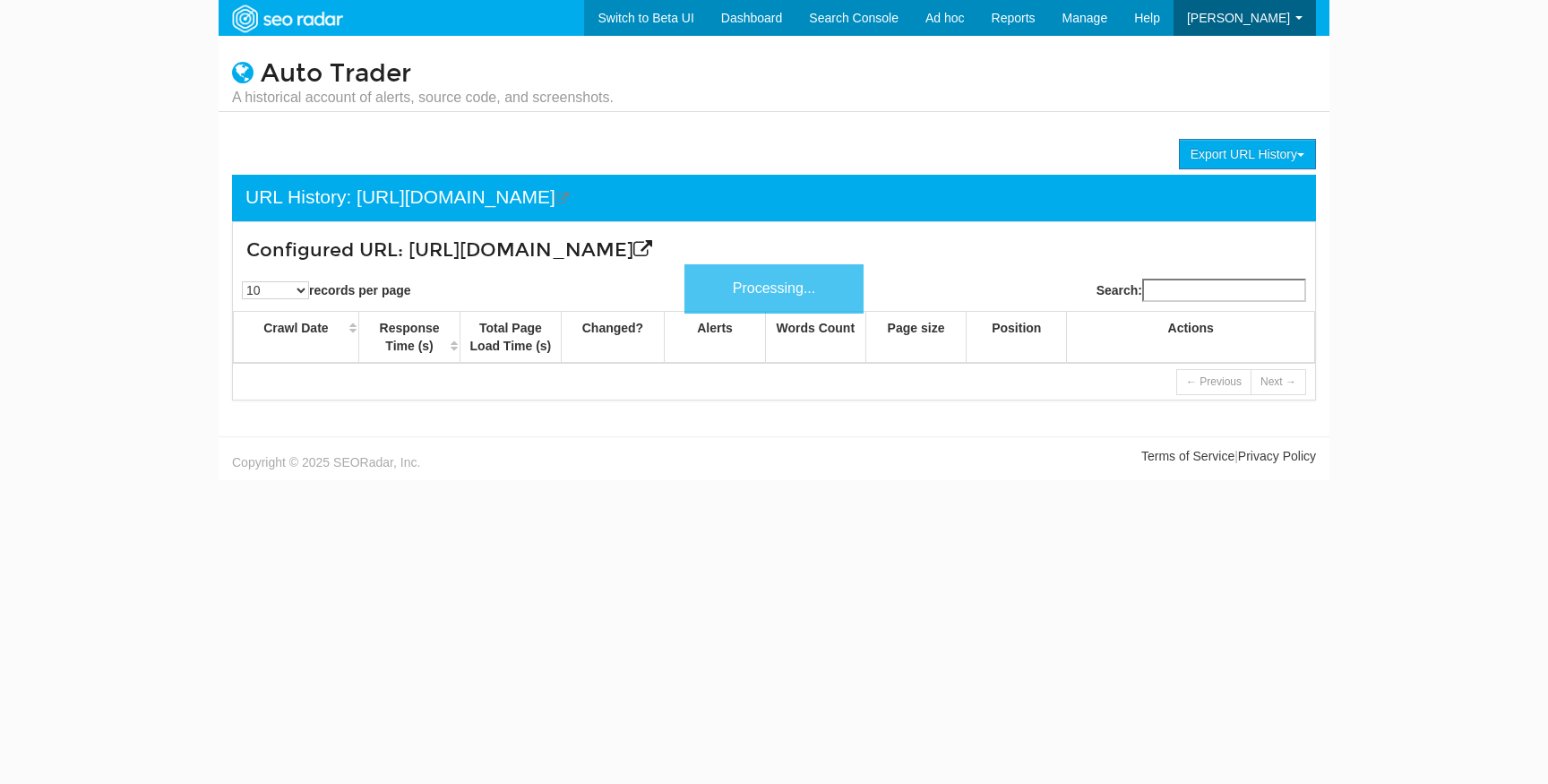
scroll to position [72, 0]
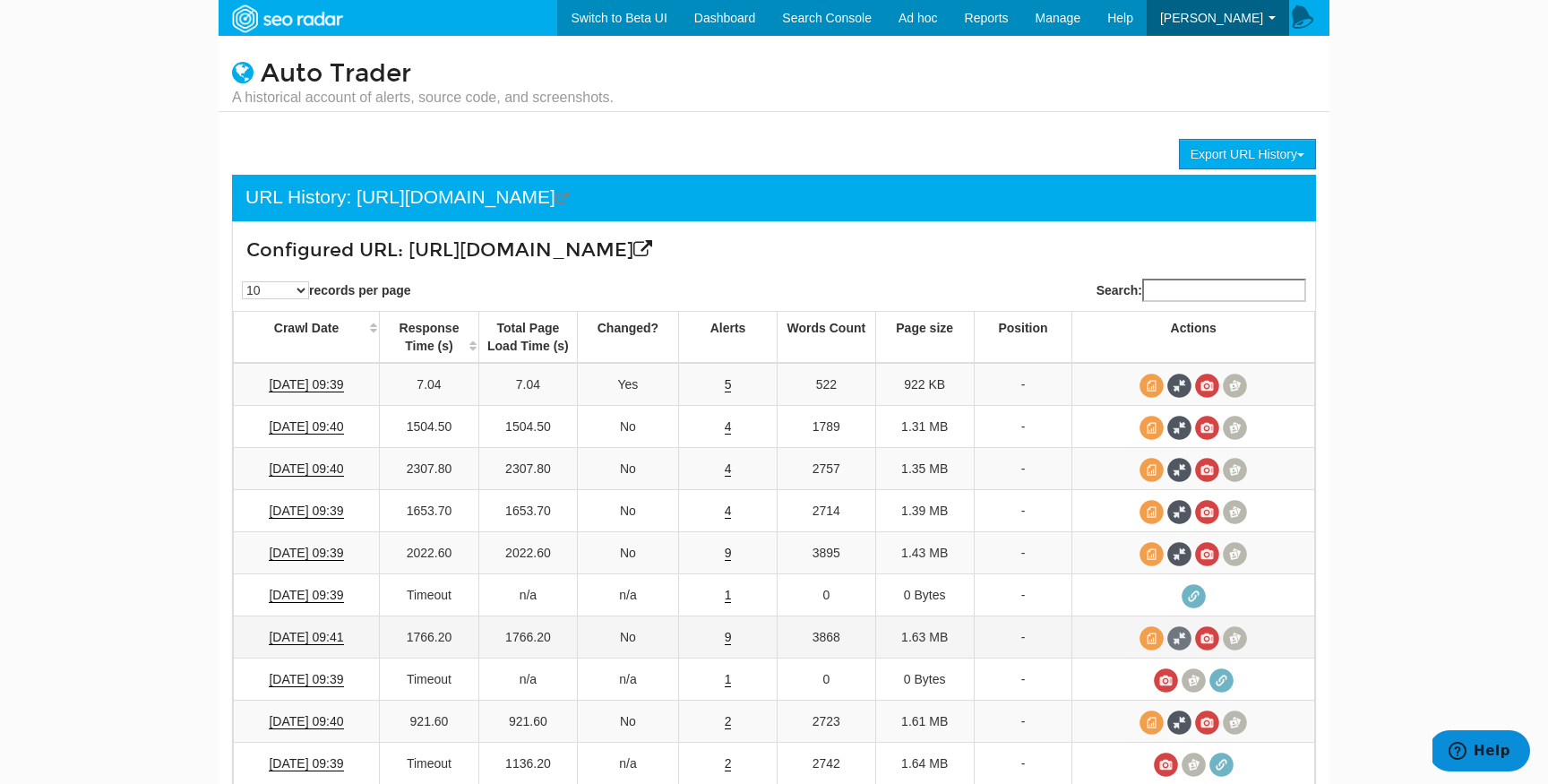
click at [1182, 640] on span at bounding box center [1180, 638] width 24 height 24
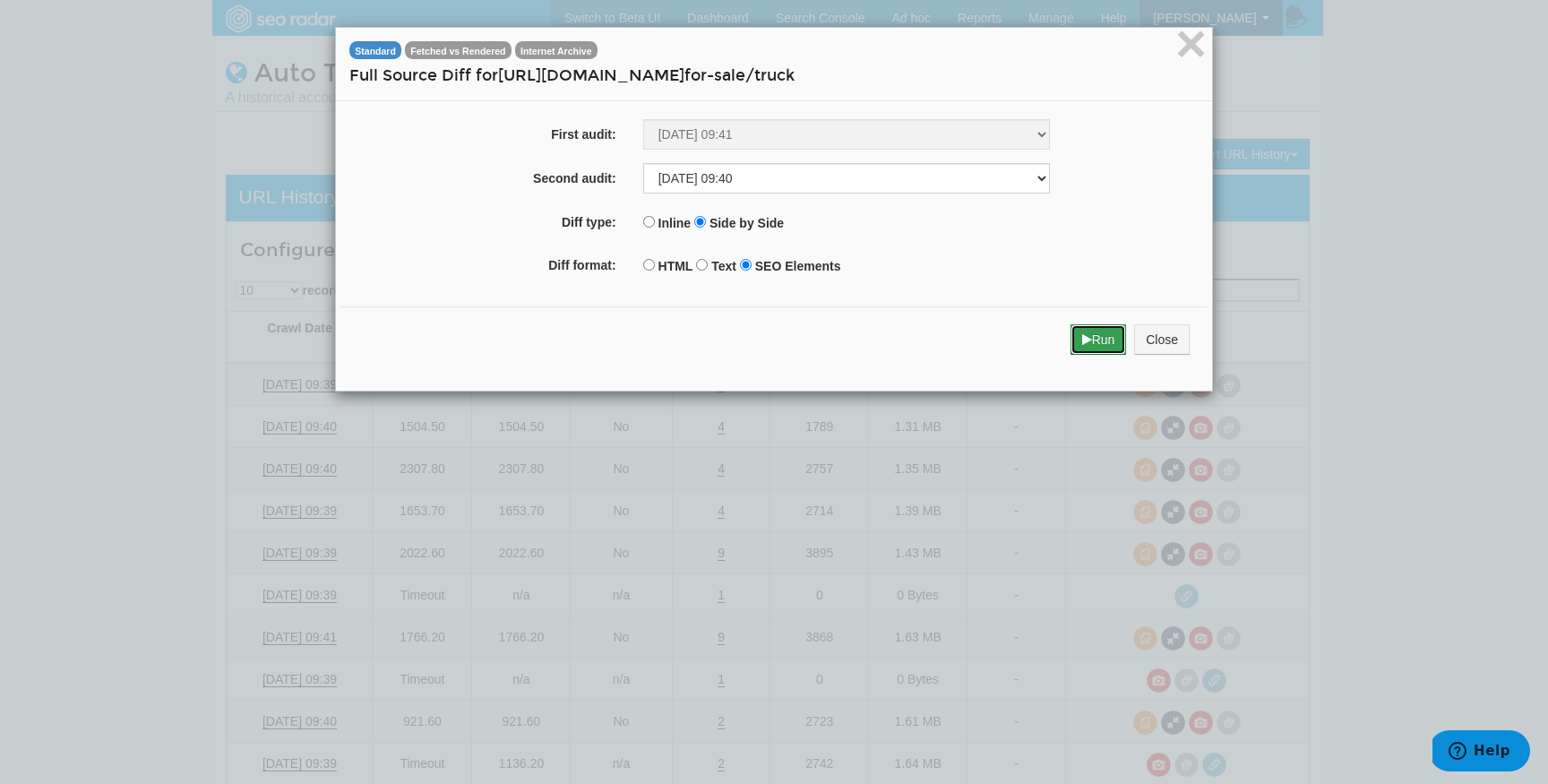
click at [1098, 339] on button "Run" at bounding box center [1099, 339] width 57 height 31
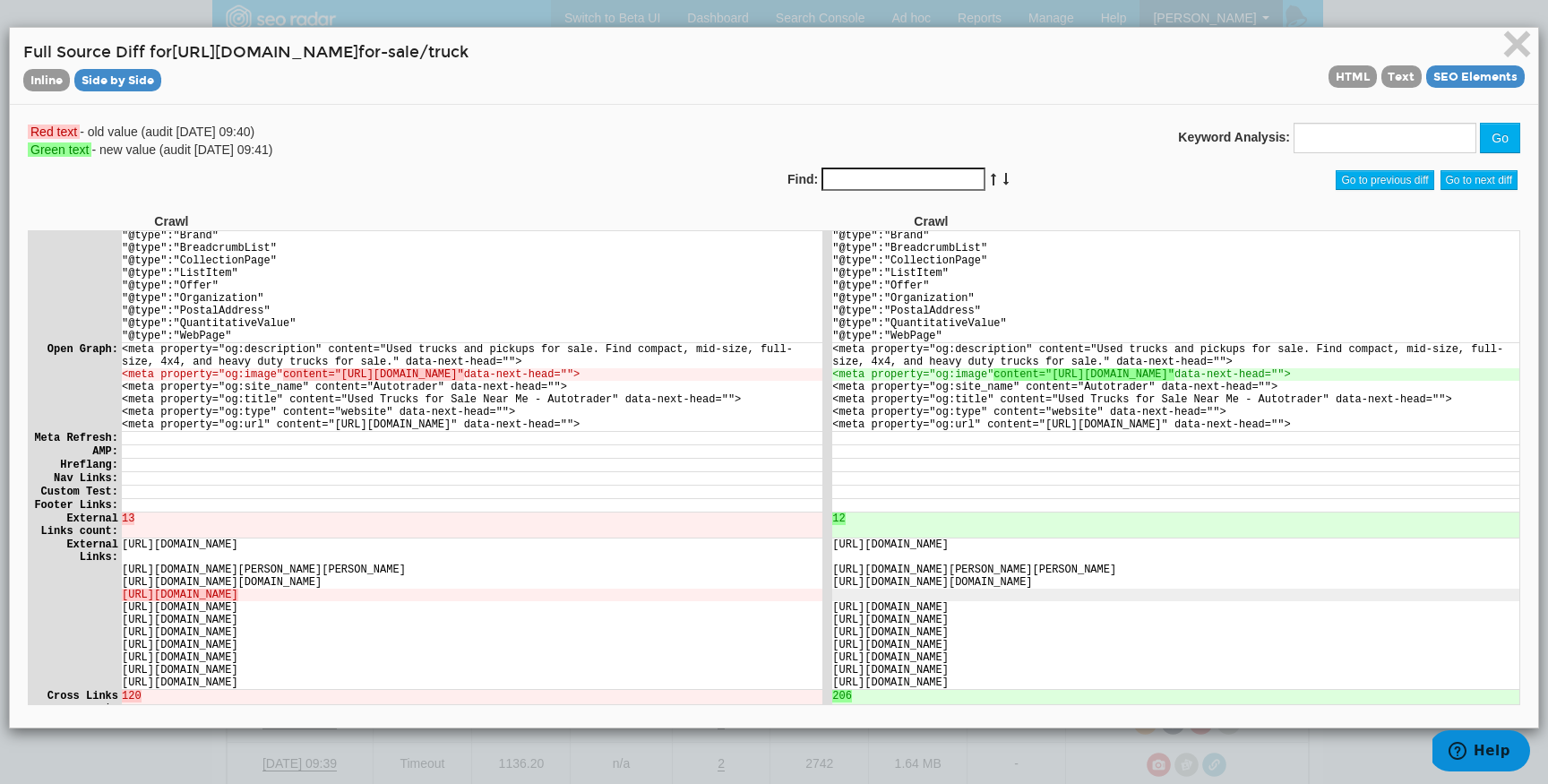
scroll to position [1368, 0]
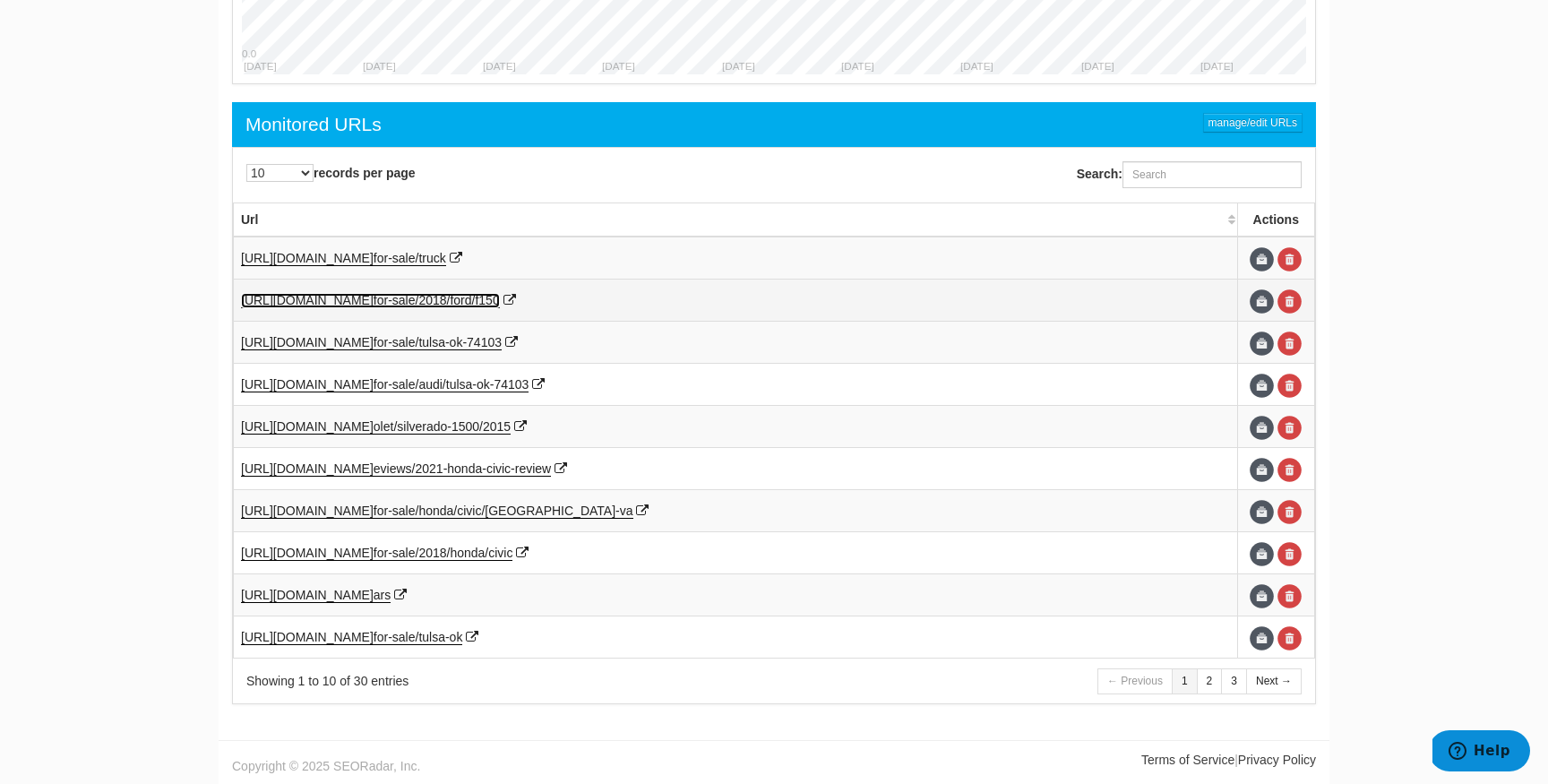
click at [500, 297] on span "for-sale/2018/ford/f150" at bounding box center [437, 300] width 126 height 14
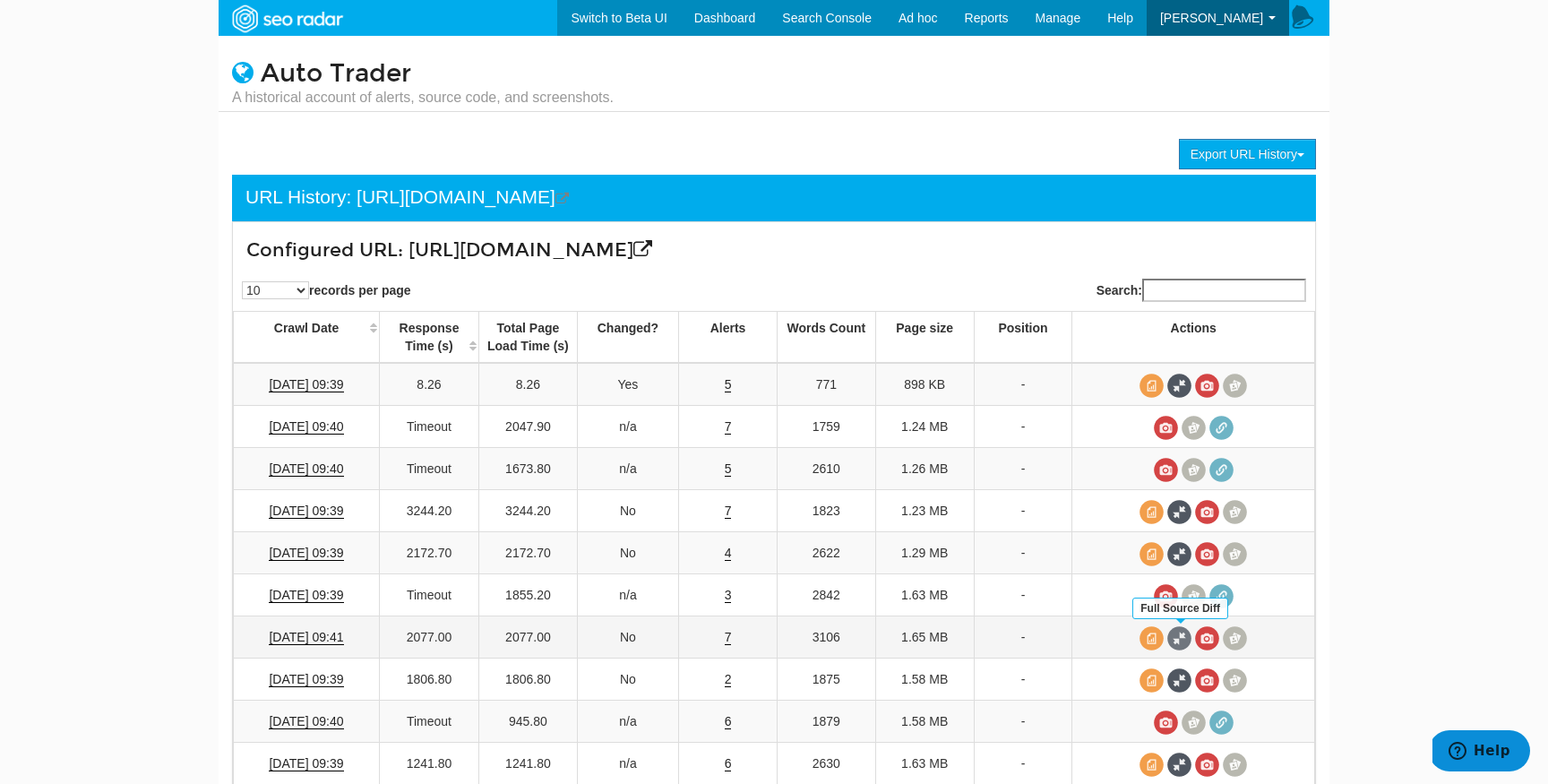
click at [1182, 637] on span at bounding box center [1180, 638] width 24 height 24
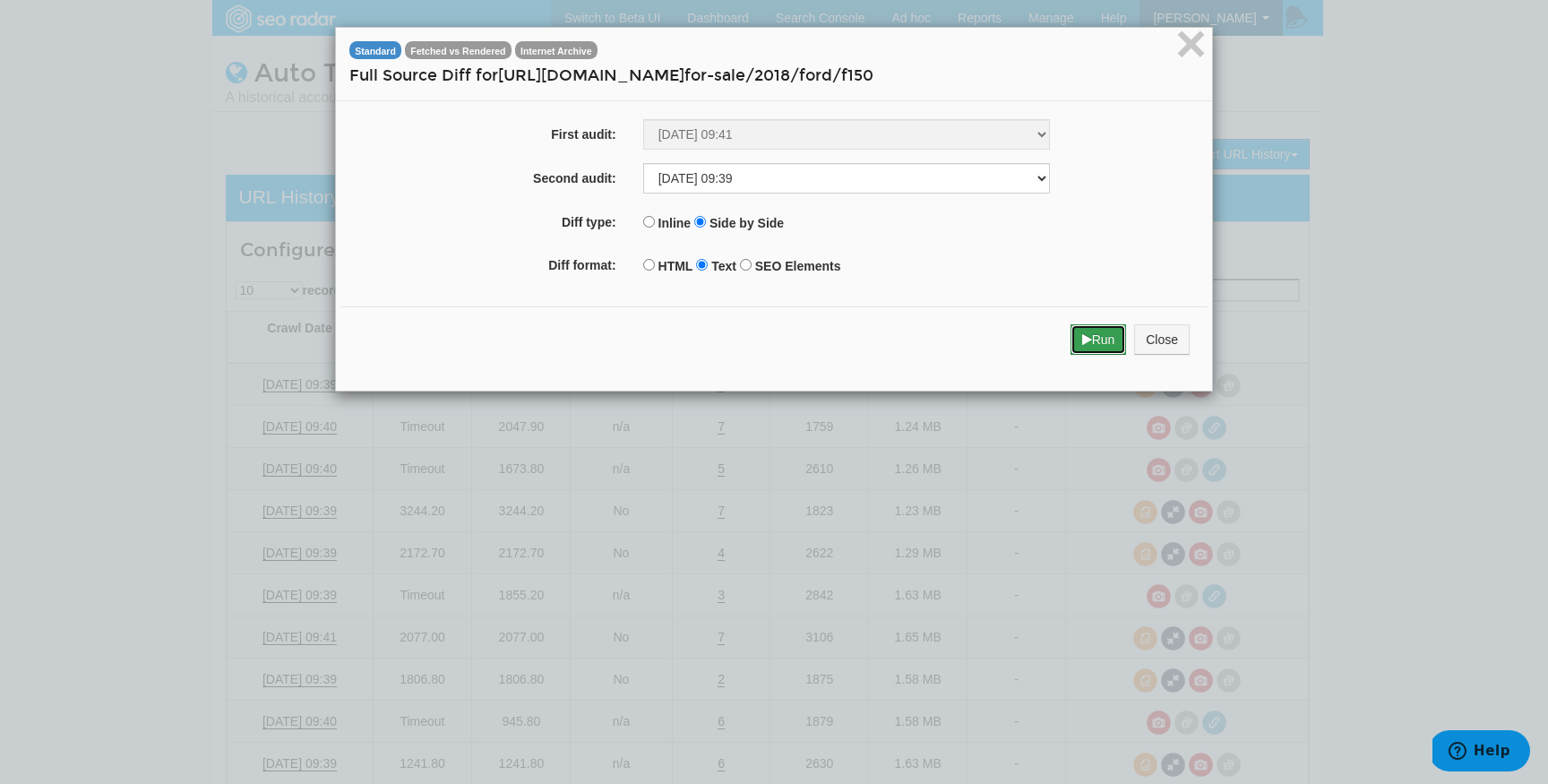
click at [1111, 343] on button "Run" at bounding box center [1099, 339] width 57 height 31
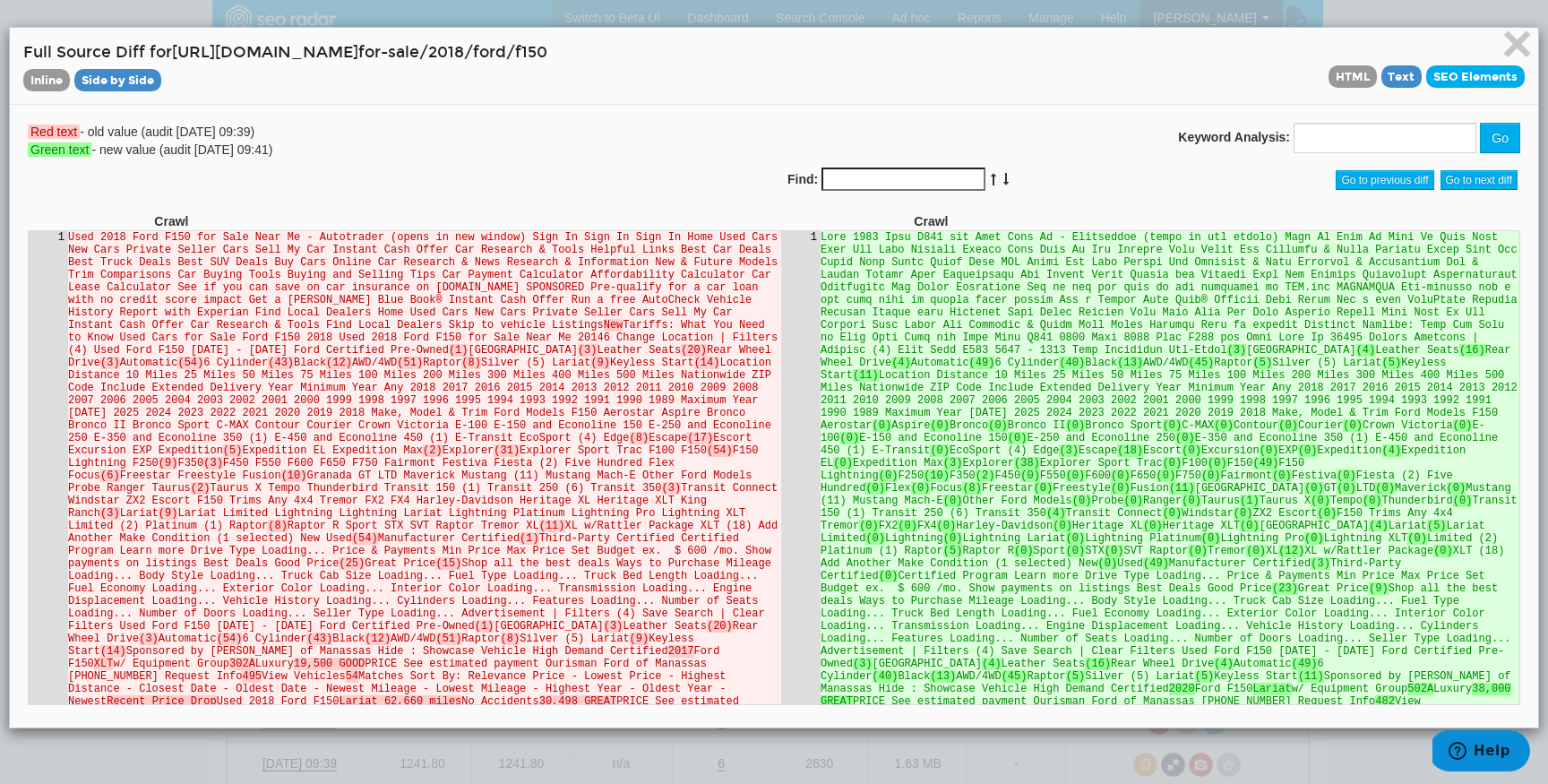
click at [1463, 76] on span "SEO Elements" at bounding box center [1475, 77] width 98 height 23
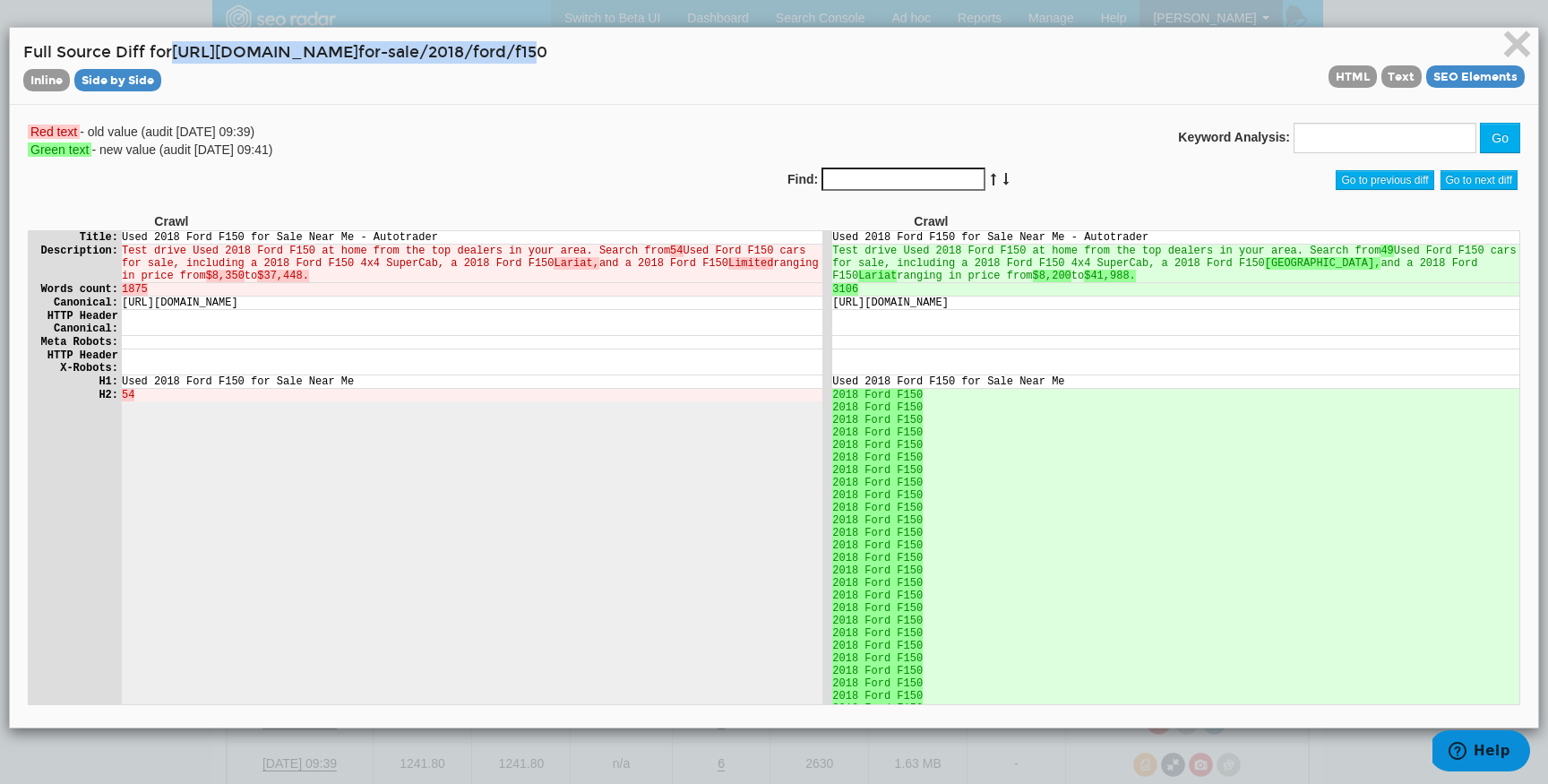
drag, startPoint x: 175, startPoint y: 49, endPoint x: 639, endPoint y: 52, distance: 464.0
click at [639, 52] on h4 "Full Source Diff for https://www.autotrader.com/cars- for-sale/2018/ford/f150 I…" at bounding box center [774, 66] width 1502 height 50
click at [651, 56] on h4 "Full Source Diff for https://www.autotrader.com/cars- for-sale/2018/ford/f150 I…" at bounding box center [774, 66] width 1502 height 50
drag, startPoint x: 175, startPoint y: 52, endPoint x: 654, endPoint y: 51, distance: 479.0
click at [654, 51] on h4 "Full Source Diff for https://www.autotrader.com/cars- for-sale/2018/ford/f150 I…" at bounding box center [774, 66] width 1502 height 50
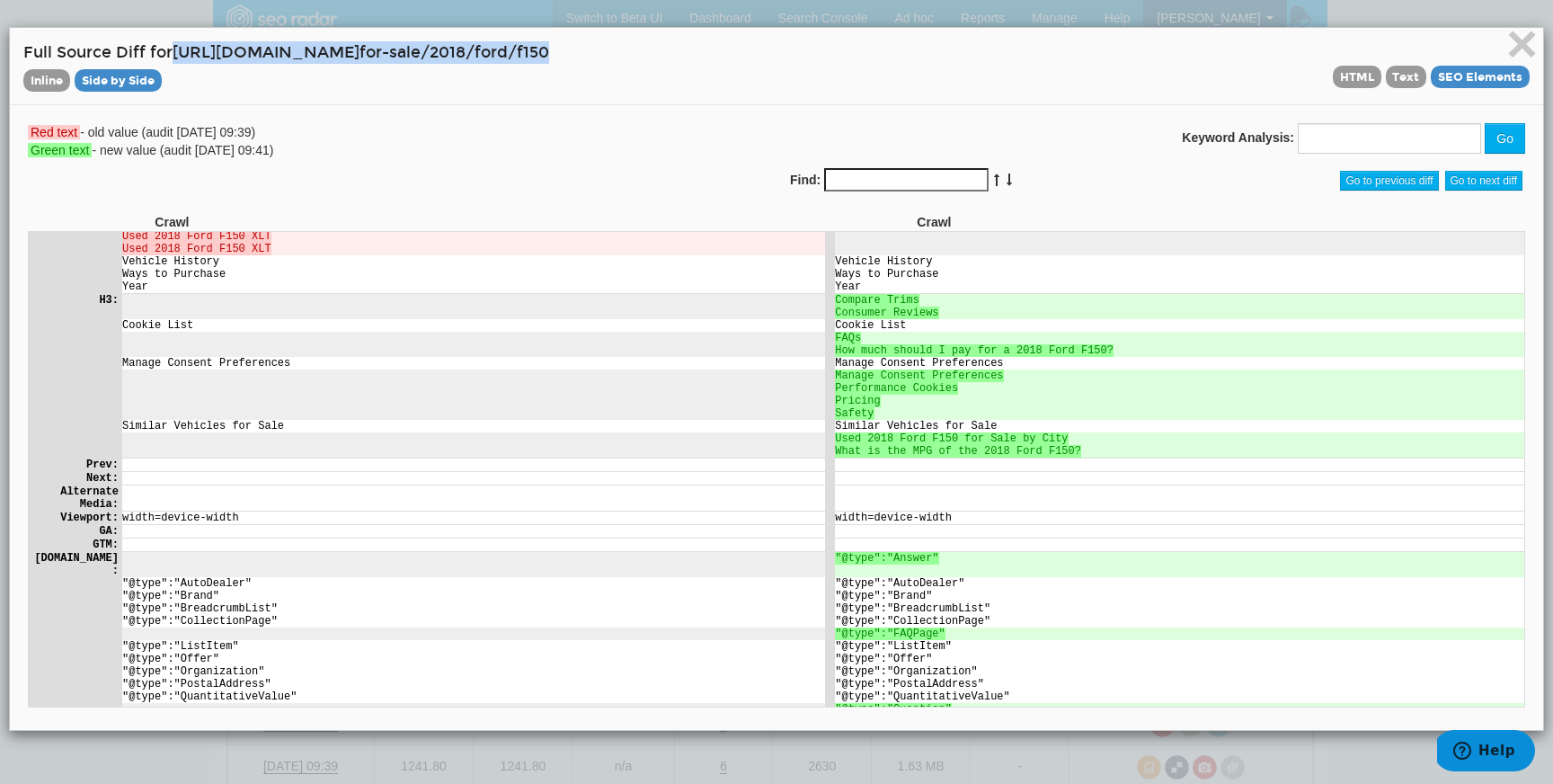
scroll to position [1176, 0]
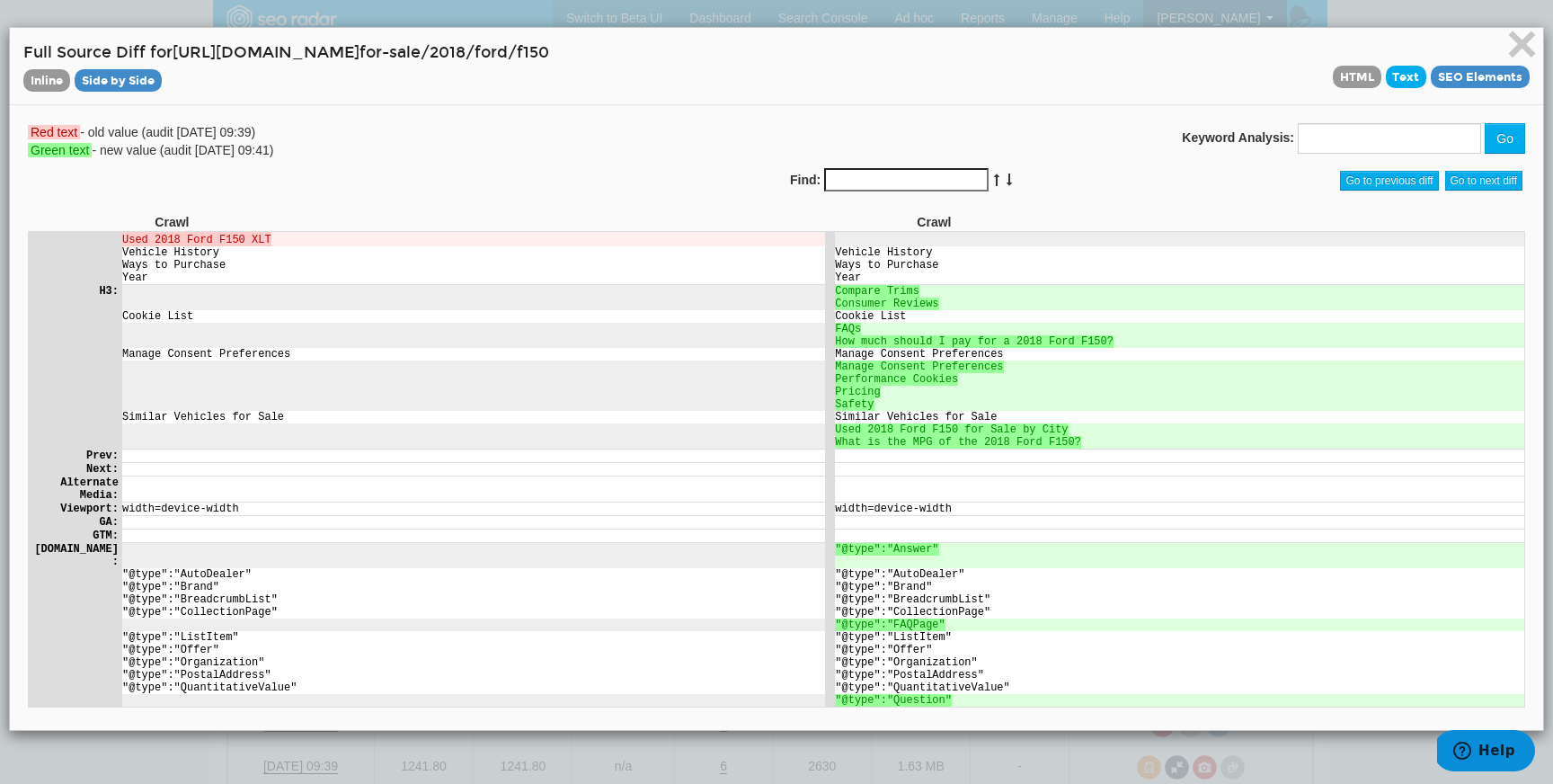
click at [1423, 79] on span "Text" at bounding box center [1407, 77] width 42 height 23
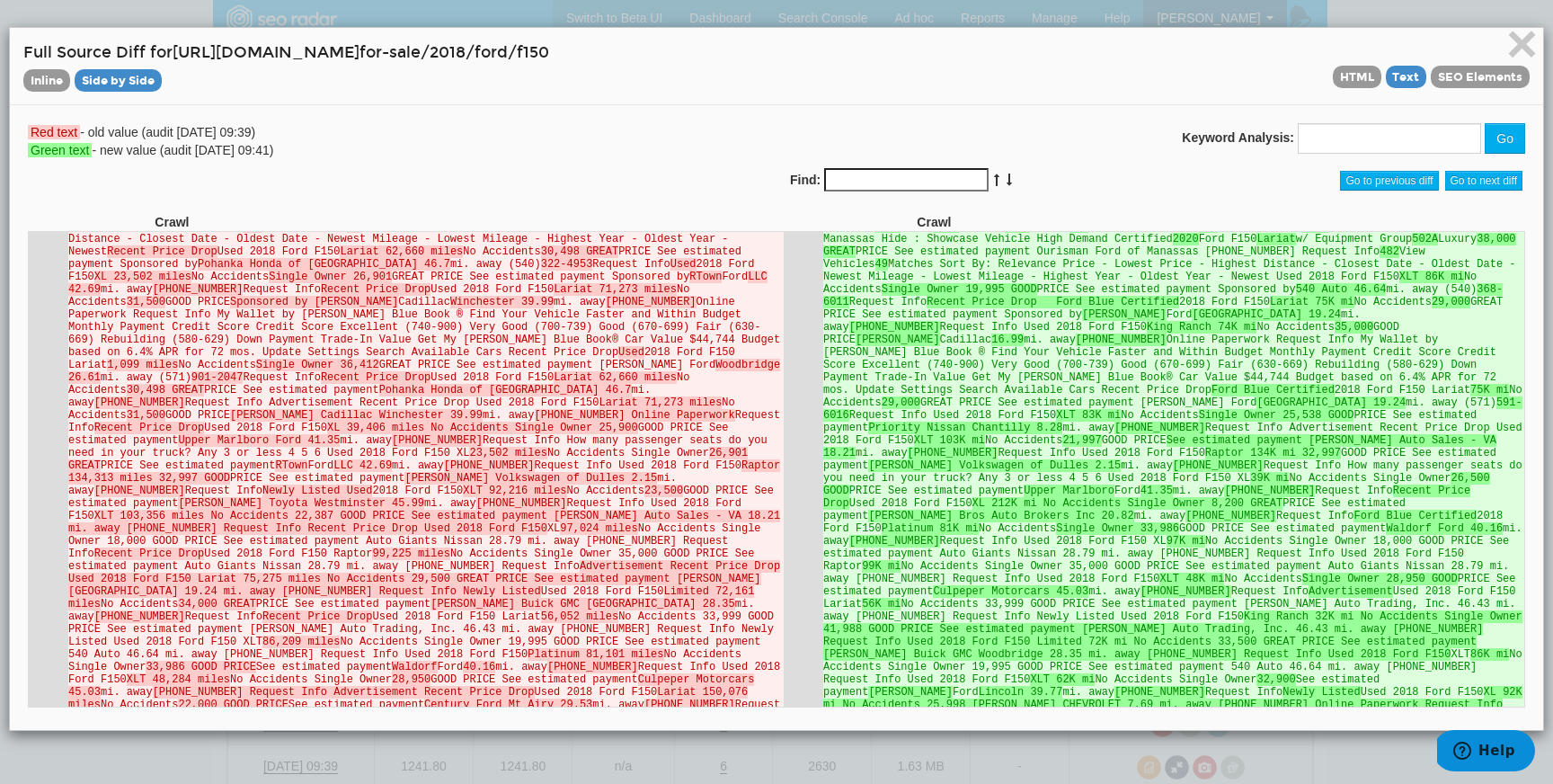
scroll to position [0, 0]
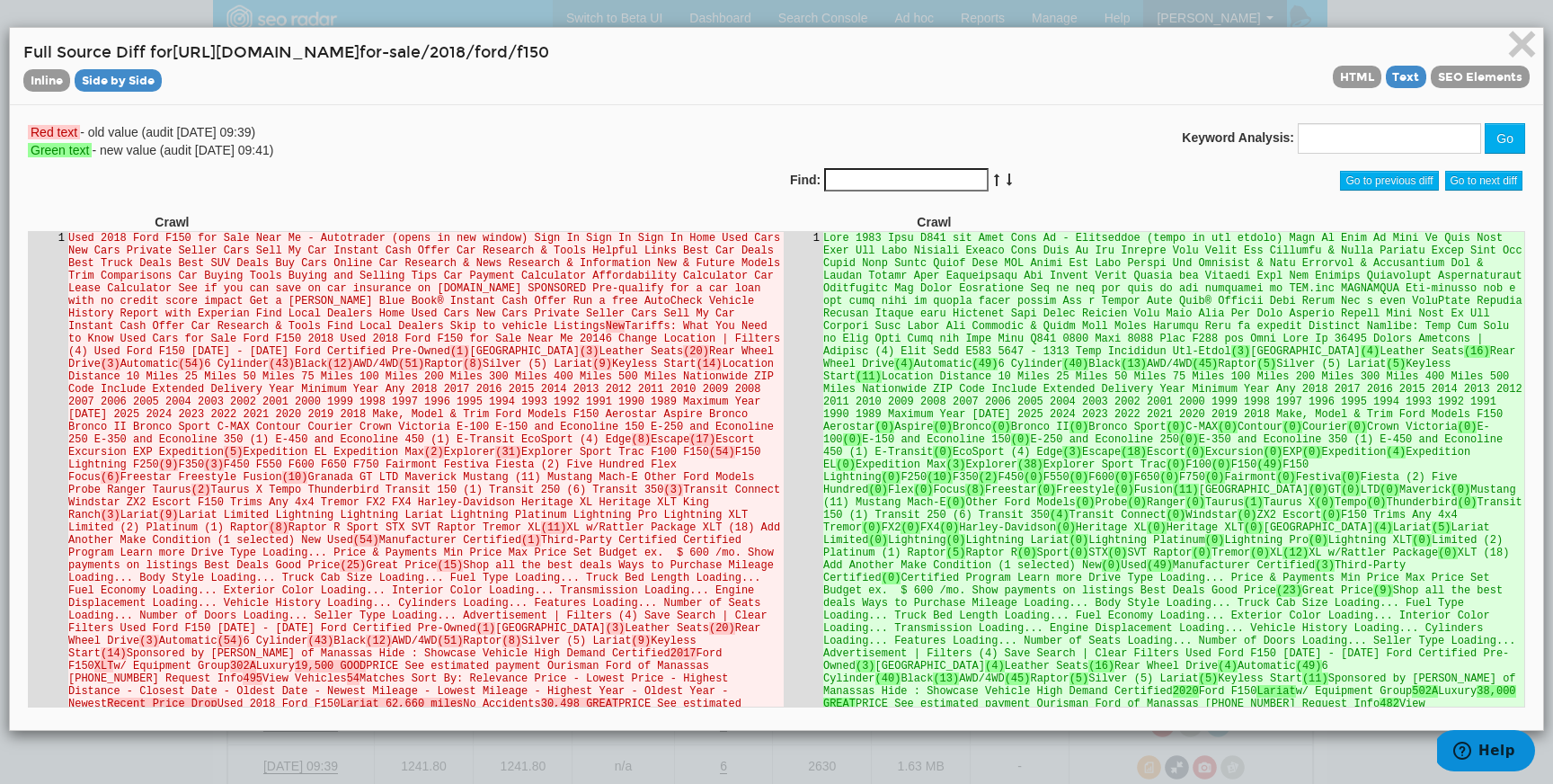
click at [1520, 99] on div "× Full Source Diff for https://www.autotrader.com/cars- for-sale/2018/ford/f150…" at bounding box center [777, 67] width 1534 height 78
click at [1524, 53] on span "×" at bounding box center [1522, 43] width 32 height 61
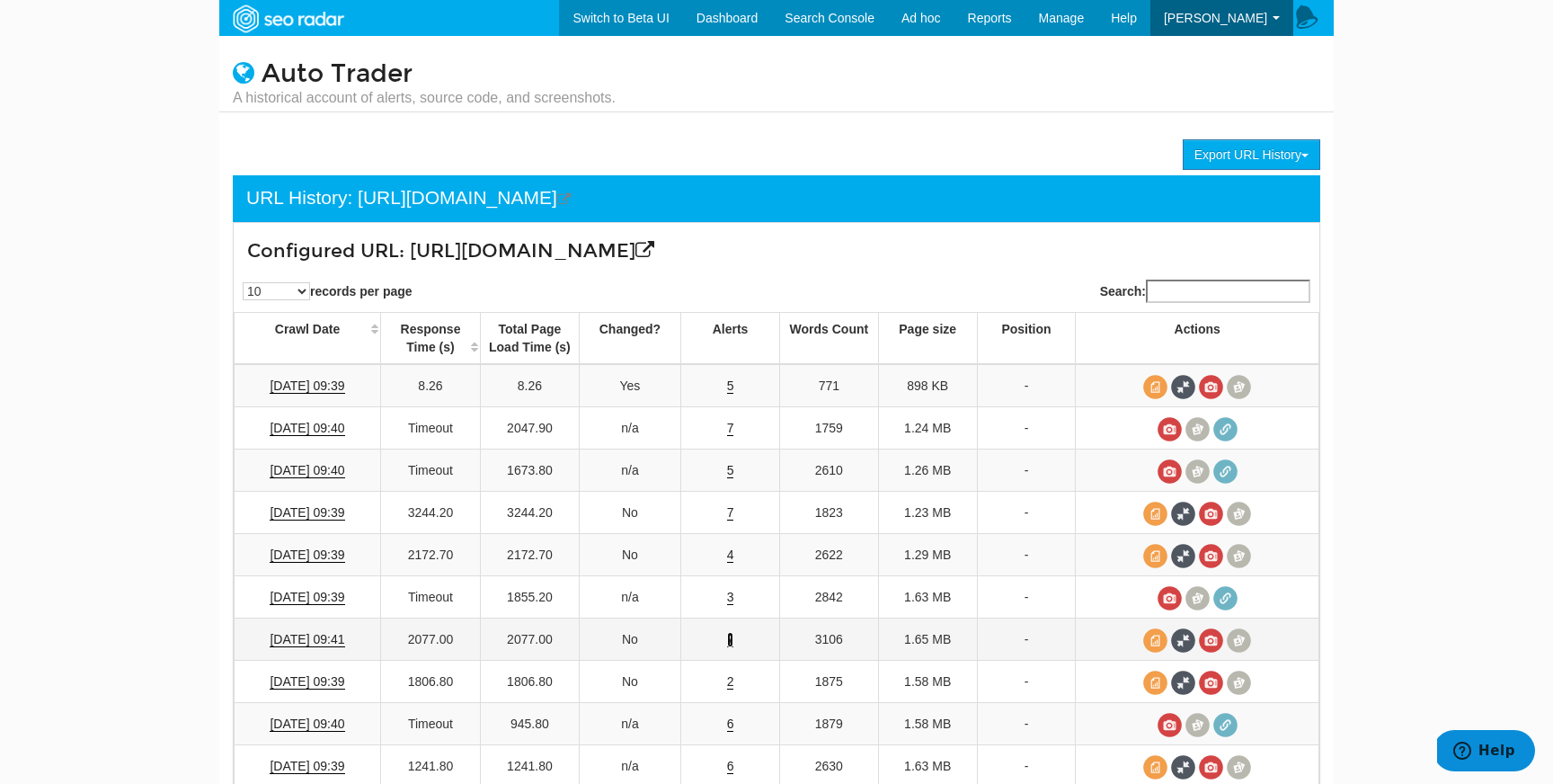
click at [731, 643] on link "7" at bounding box center [731, 639] width 7 height 15
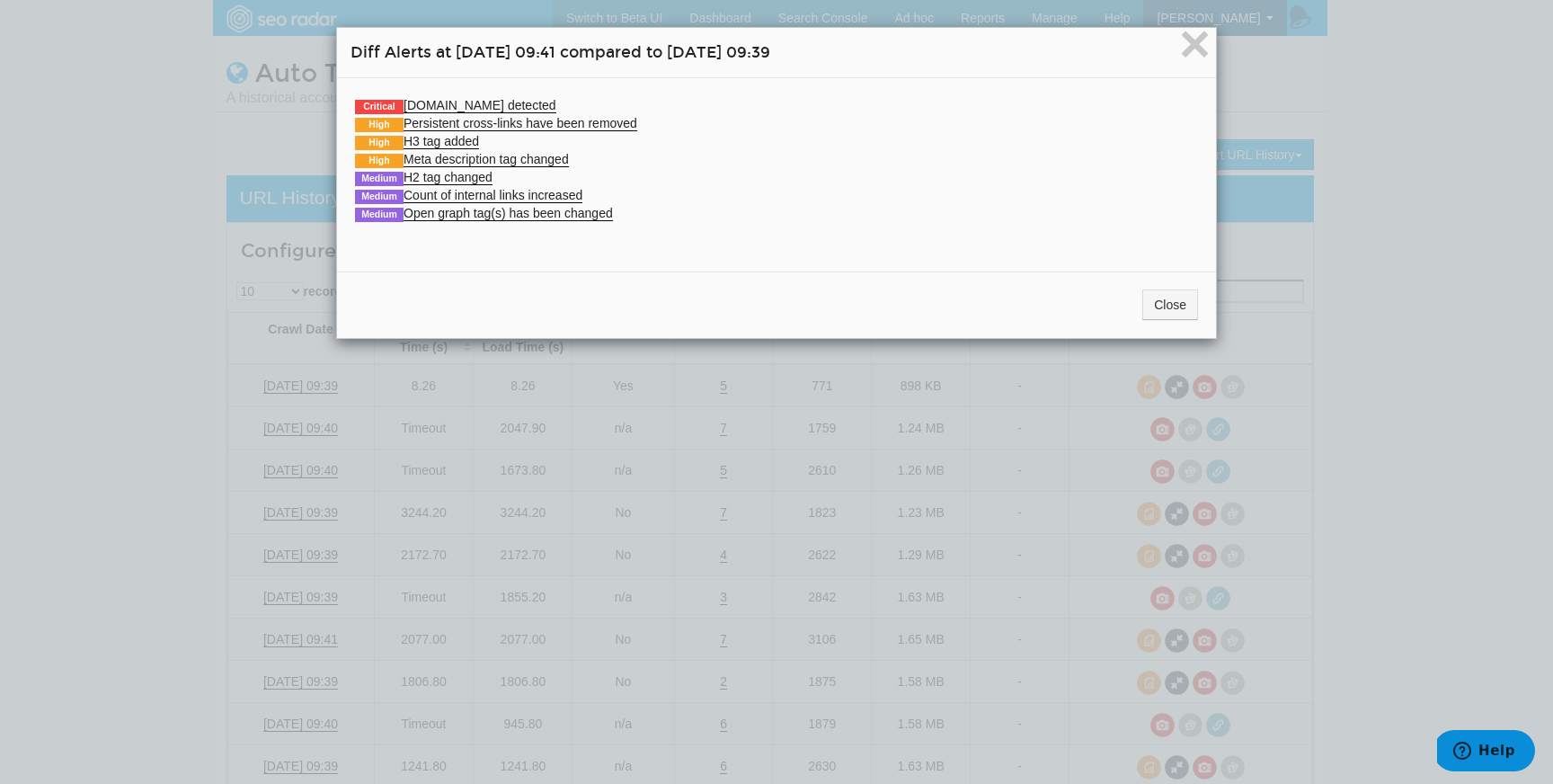
click at [510, 114] on li "High Persistent cross-links have been removed Old value (08/26/2025): "/cars-fo…" at bounding box center [776, 123] width 843 height 18
click at [510, 107] on link "Critical Schema.org detected" at bounding box center [455, 105] width 201 height 15
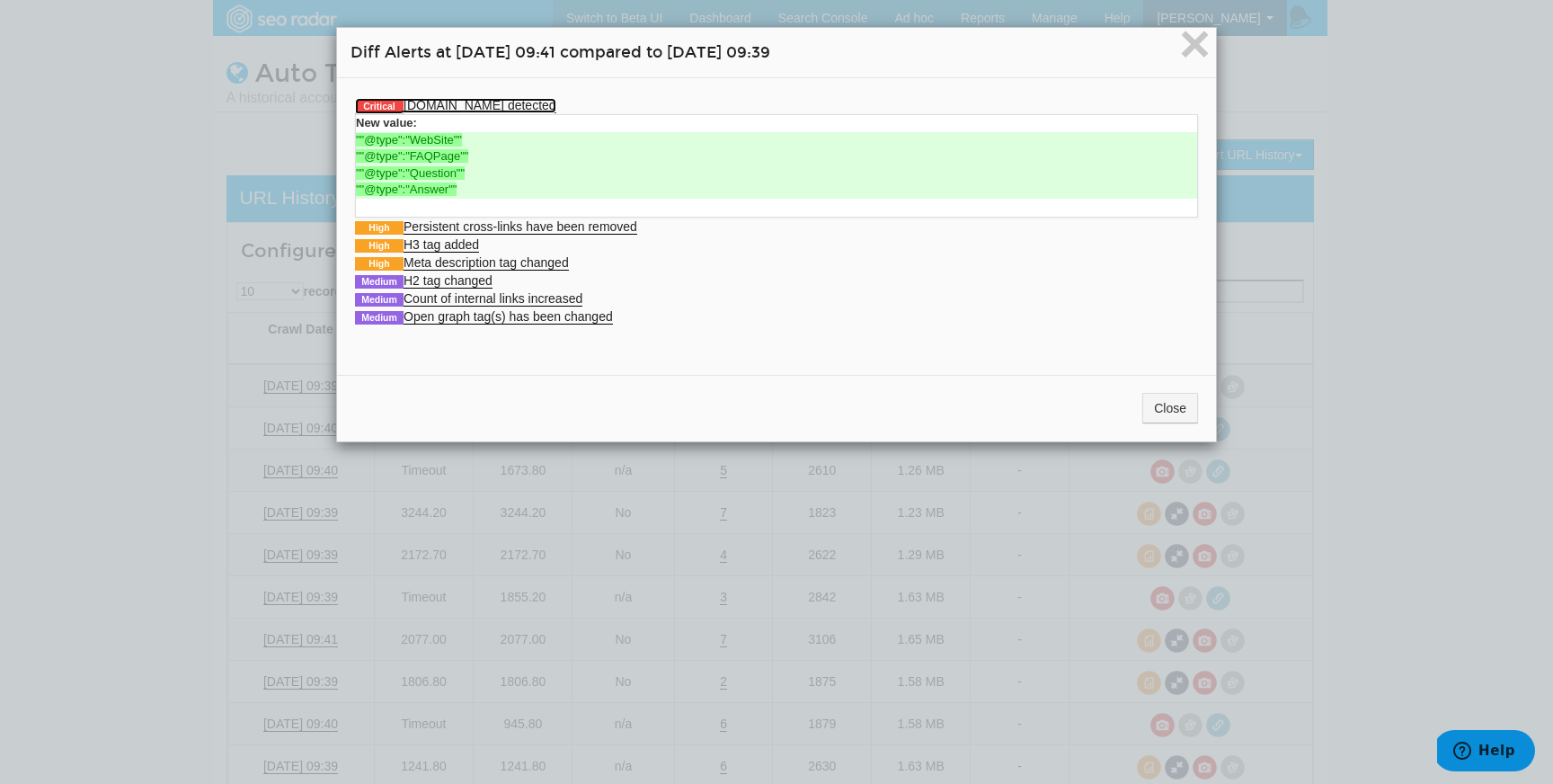
click at [510, 107] on link "Critical Schema.org detected" at bounding box center [455, 105] width 201 height 15
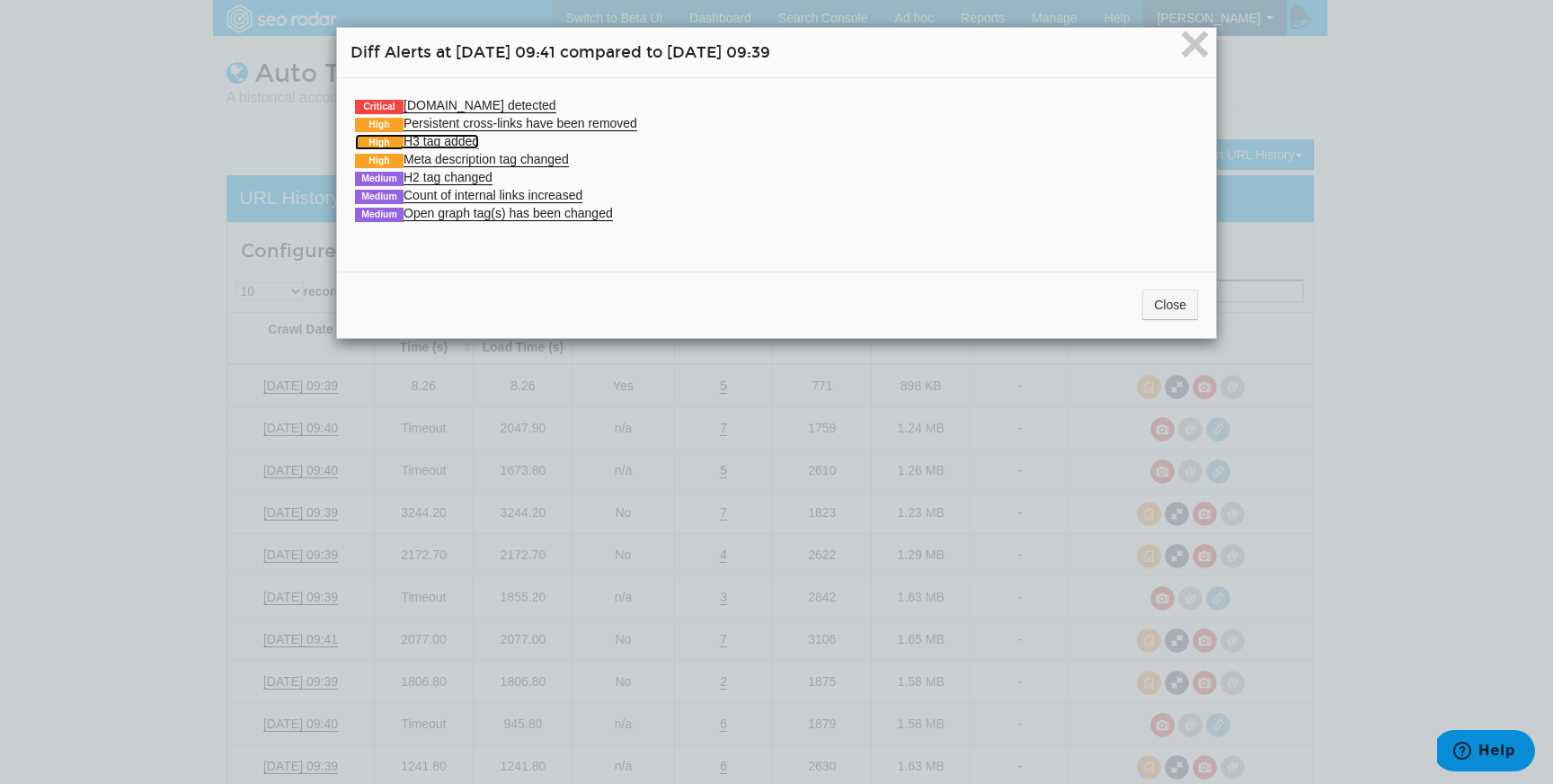
click at [474, 136] on link "High H3 tag added" at bounding box center [416, 141] width 124 height 15
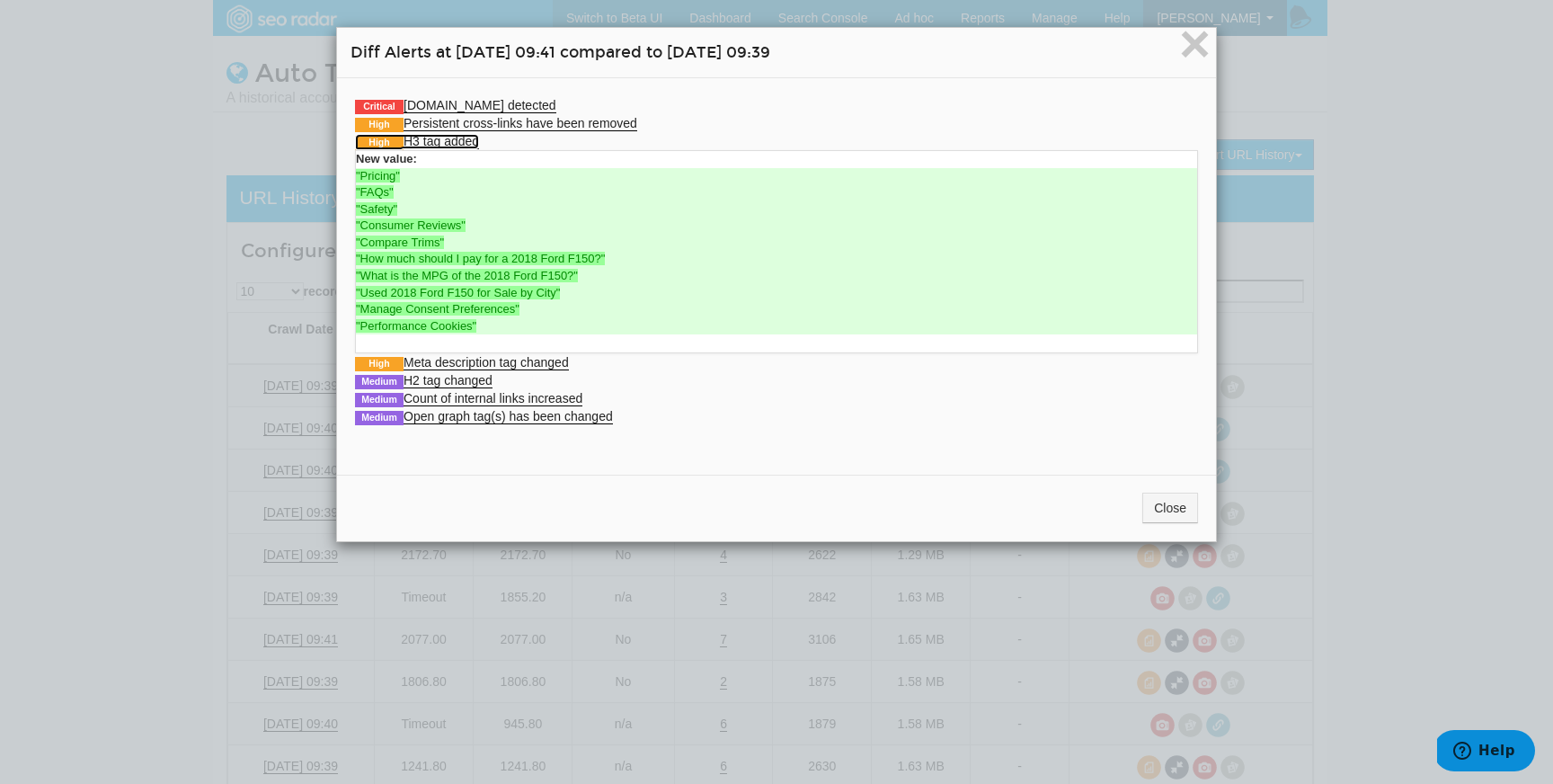
click at [474, 136] on link "High H3 tag added" at bounding box center [416, 141] width 124 height 15
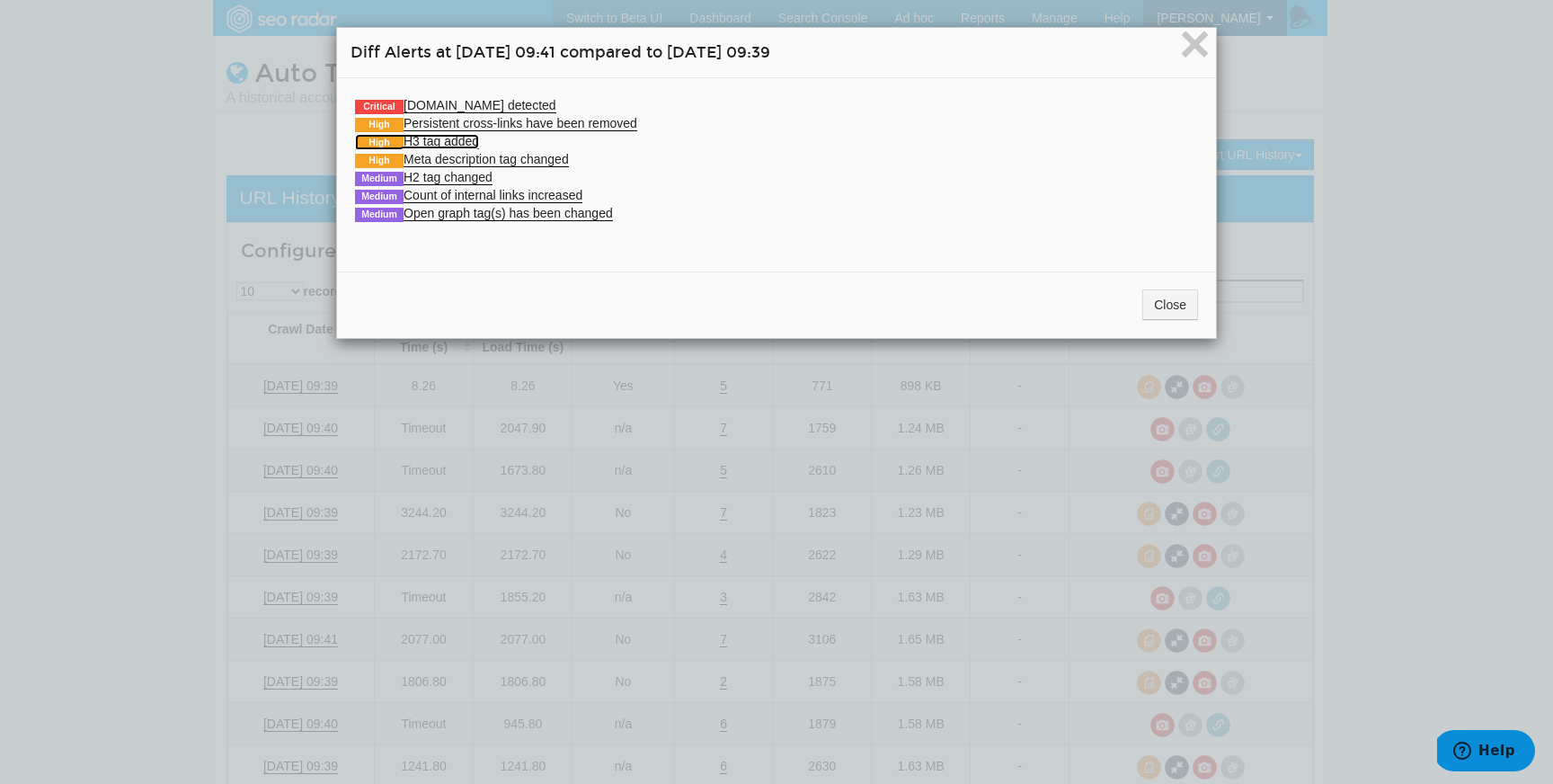
click at [476, 135] on link "High H3 tag added" at bounding box center [416, 141] width 124 height 15
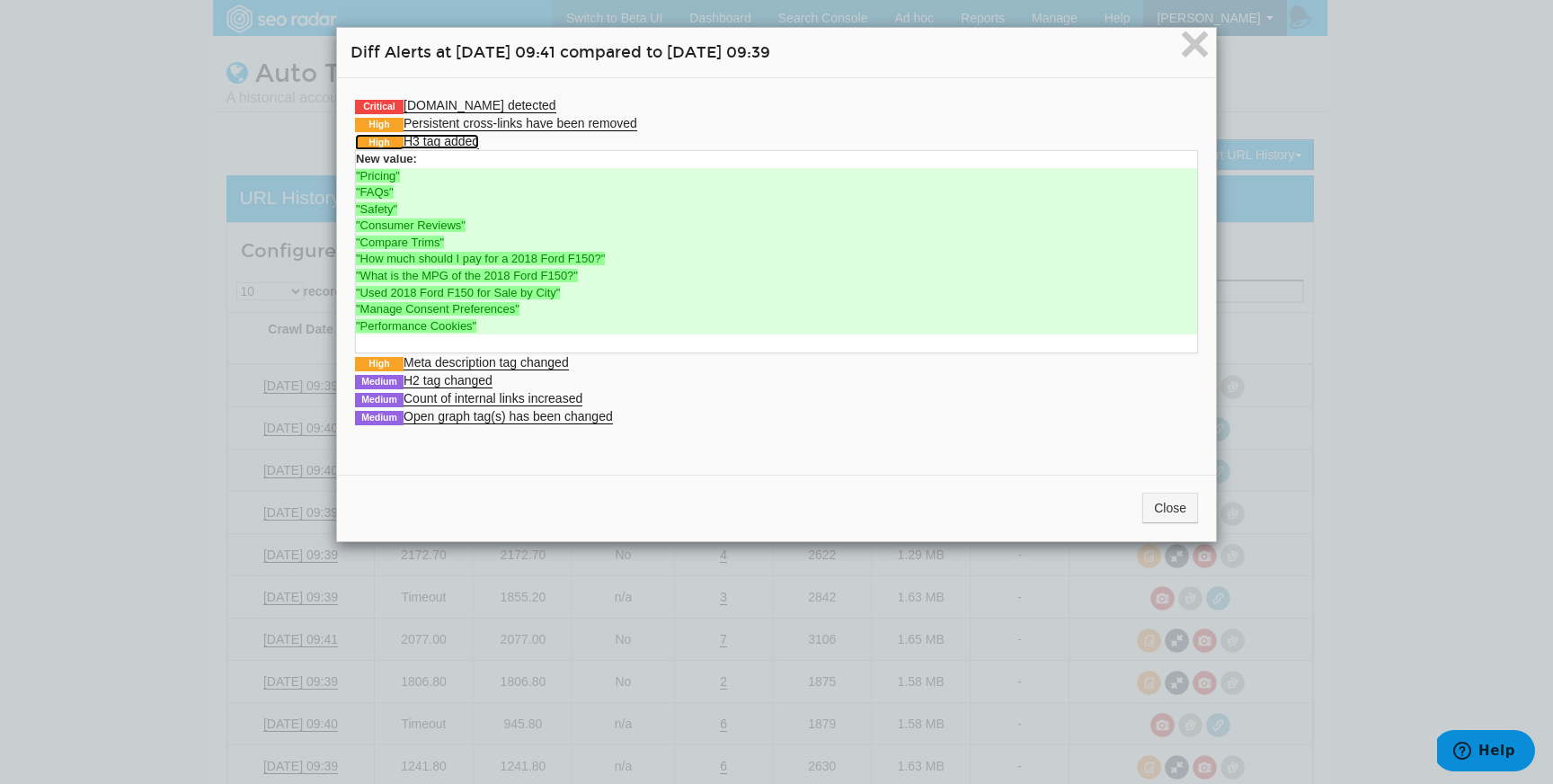
click at [475, 137] on link "High H3 tag added" at bounding box center [416, 141] width 124 height 15
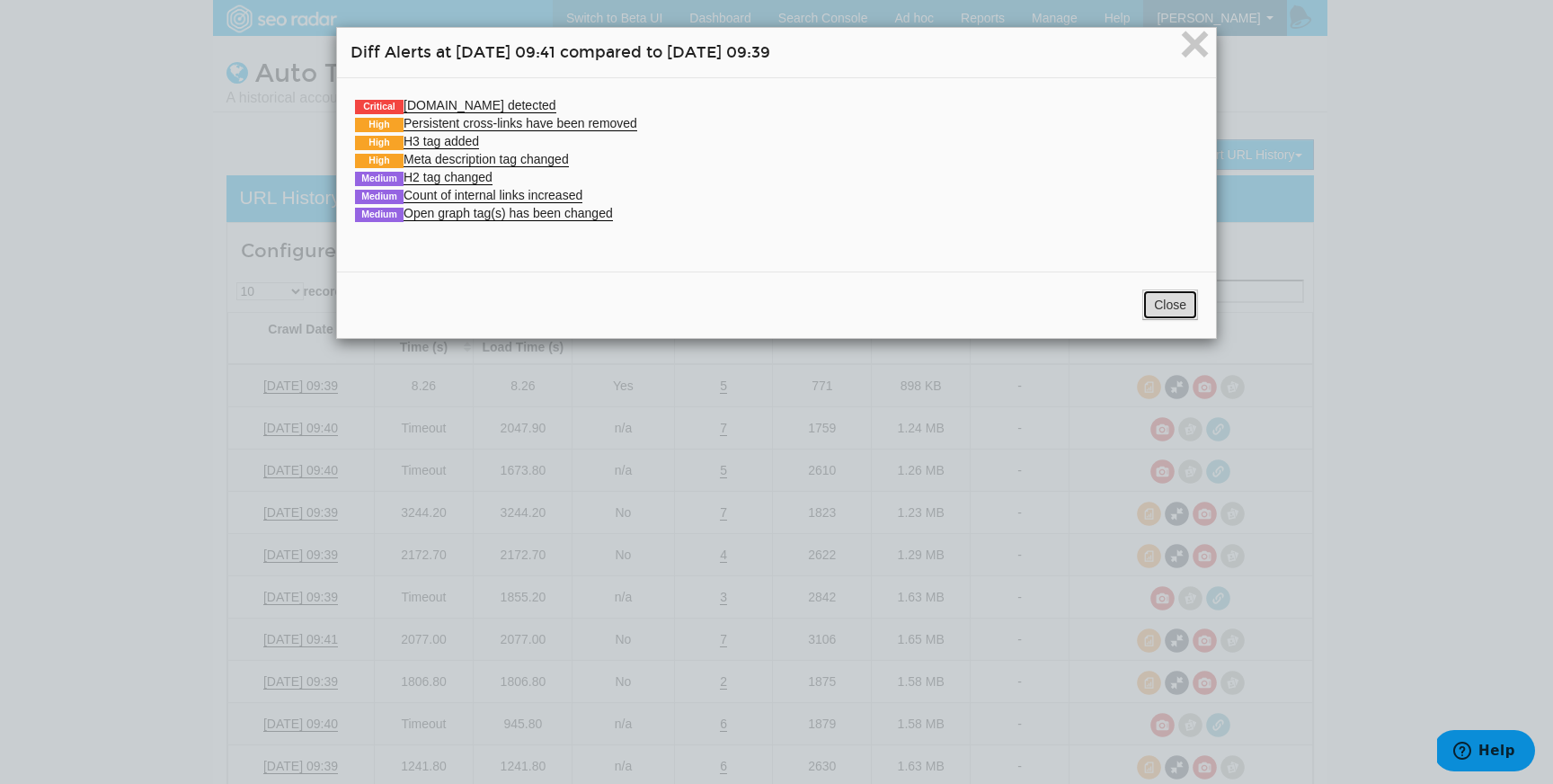
click at [1151, 311] on button "Close" at bounding box center [1171, 304] width 56 height 31
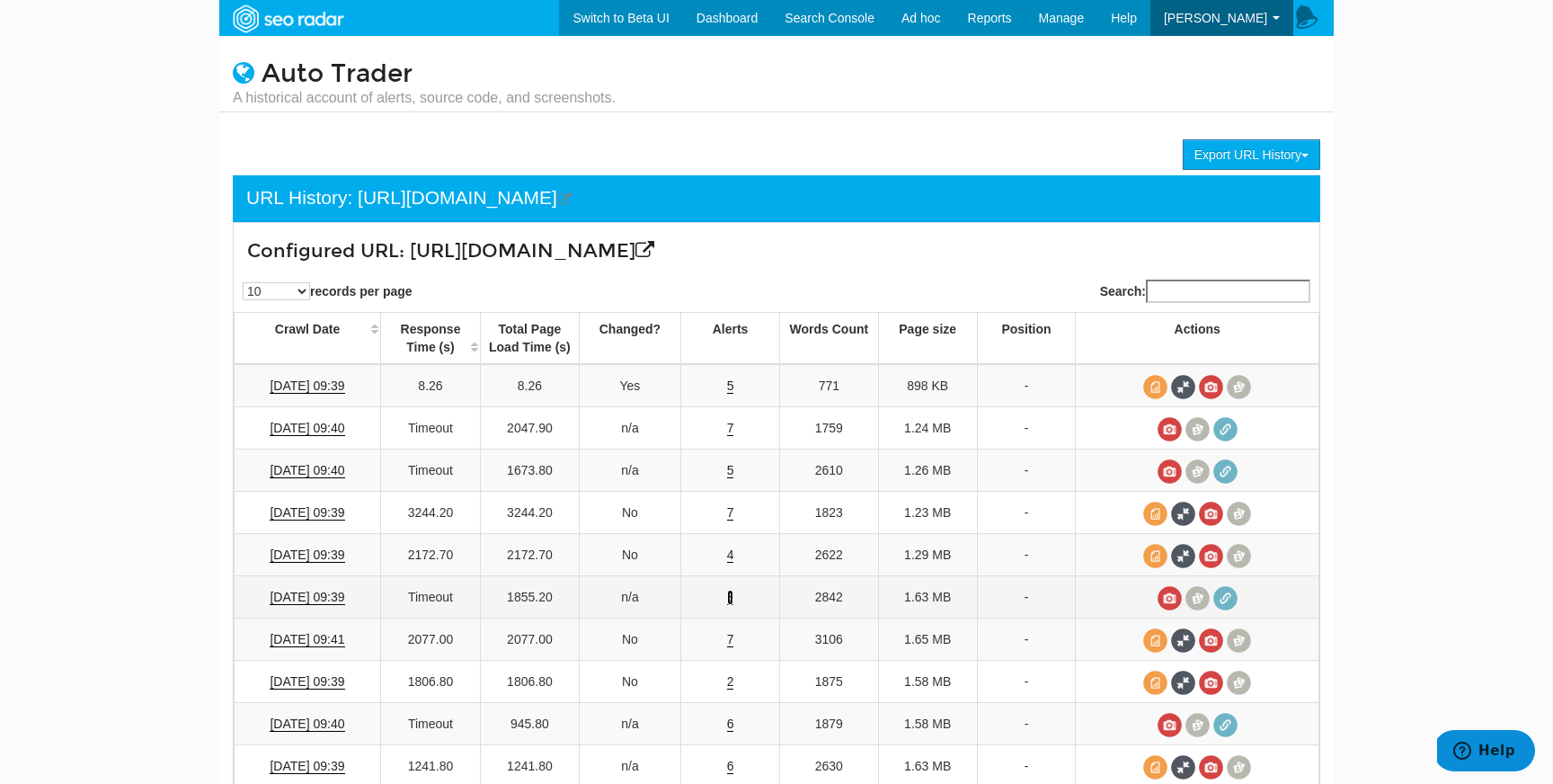
click at [729, 591] on link "3" at bounding box center [731, 597] width 7 height 15
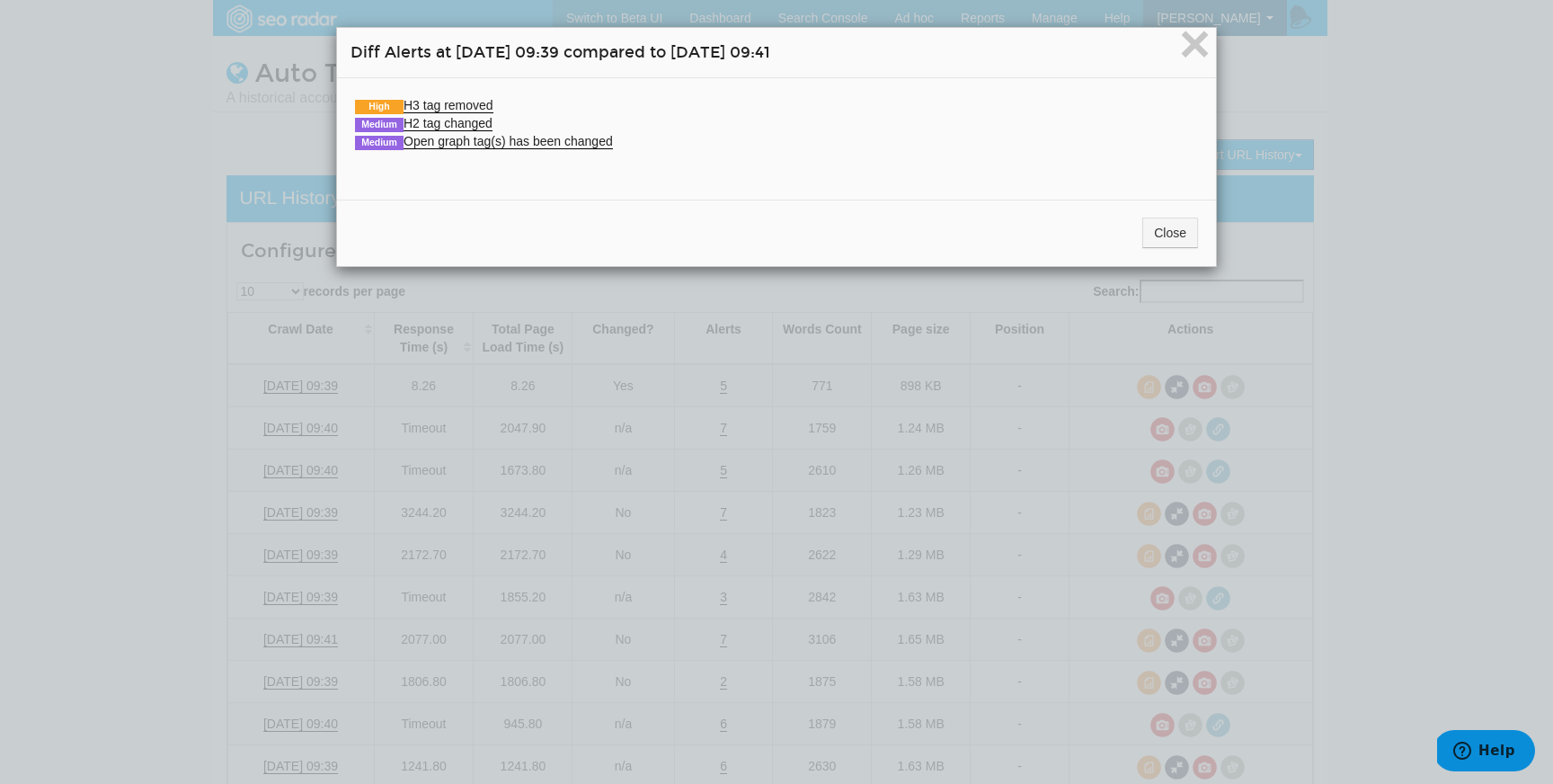
click at [454, 96] on li "High H3 tag removed Old value (09/02/2025): "Manage Consent Preferences" "Perfo…" at bounding box center [776, 105] width 843 height 18
click at [454, 98] on link "High H3 tag removed" at bounding box center [424, 105] width 138 height 15
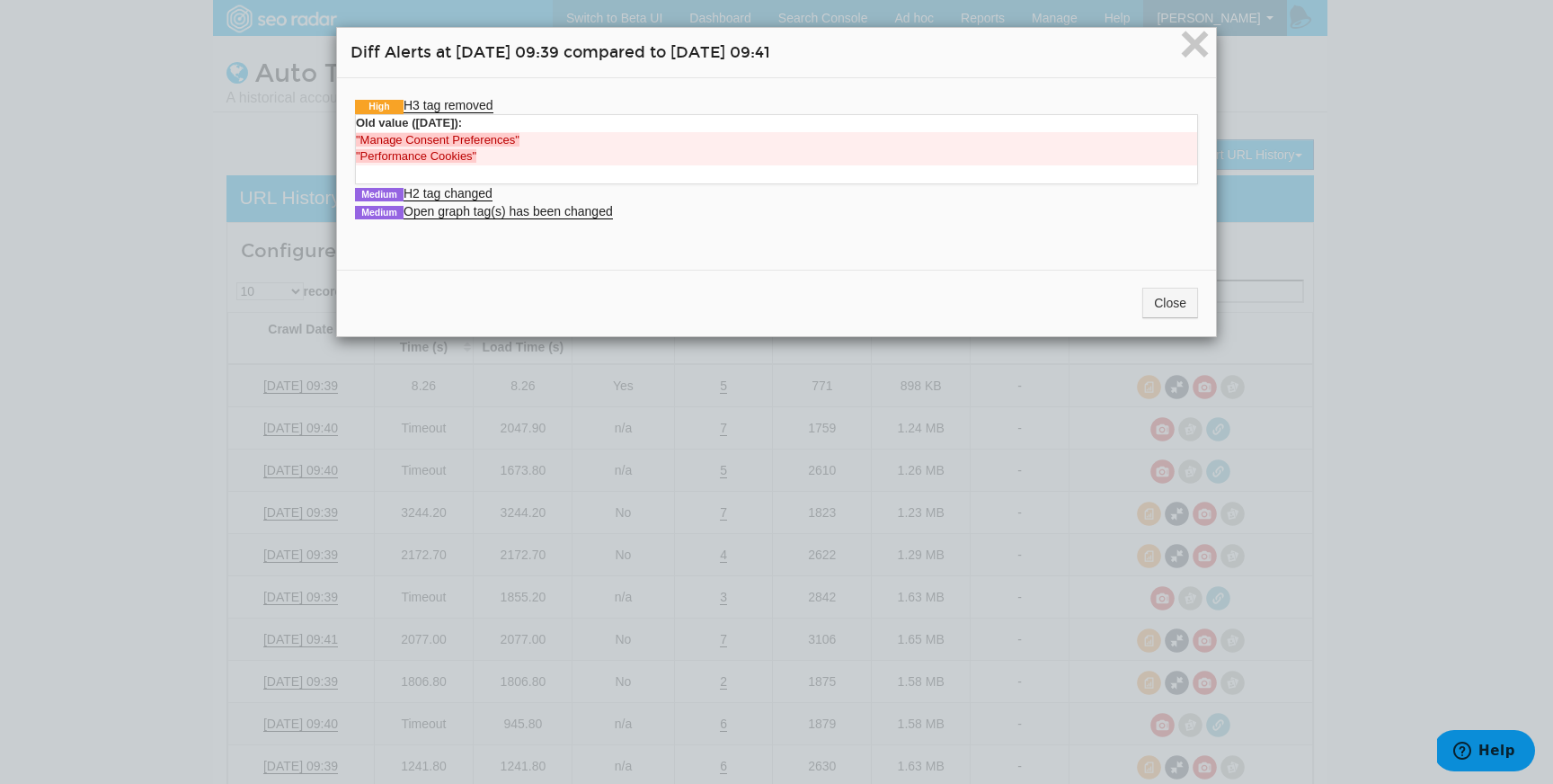
click at [450, 180] on div "Old value (09/02/2025): "Manage Consent Preferences" "Performance Cookies"" at bounding box center [776, 149] width 843 height 70
click at [450, 190] on link "Medium H2 tag changed" at bounding box center [424, 193] width 137 height 15
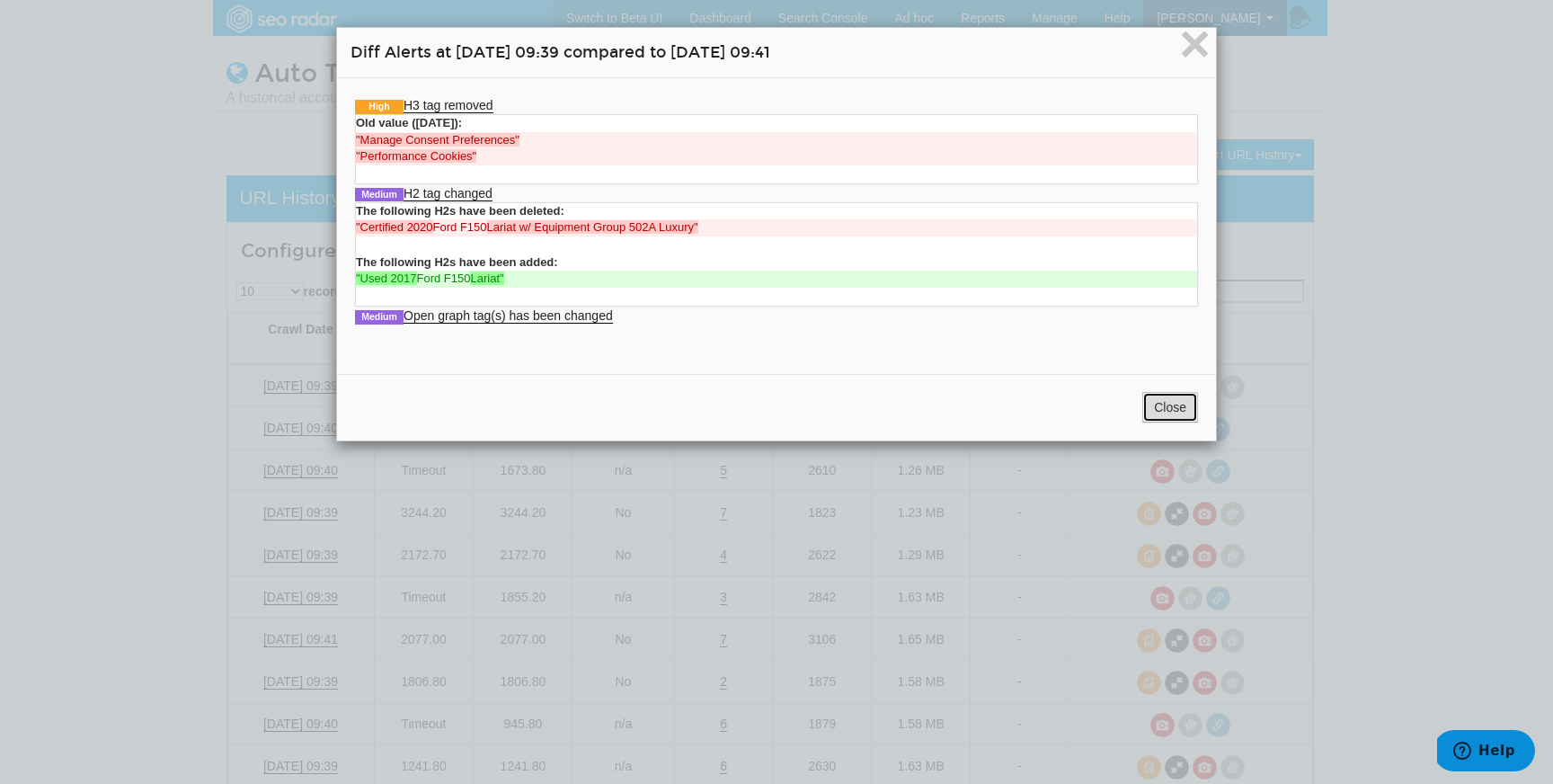
click at [1176, 399] on button "Close" at bounding box center [1171, 407] width 56 height 31
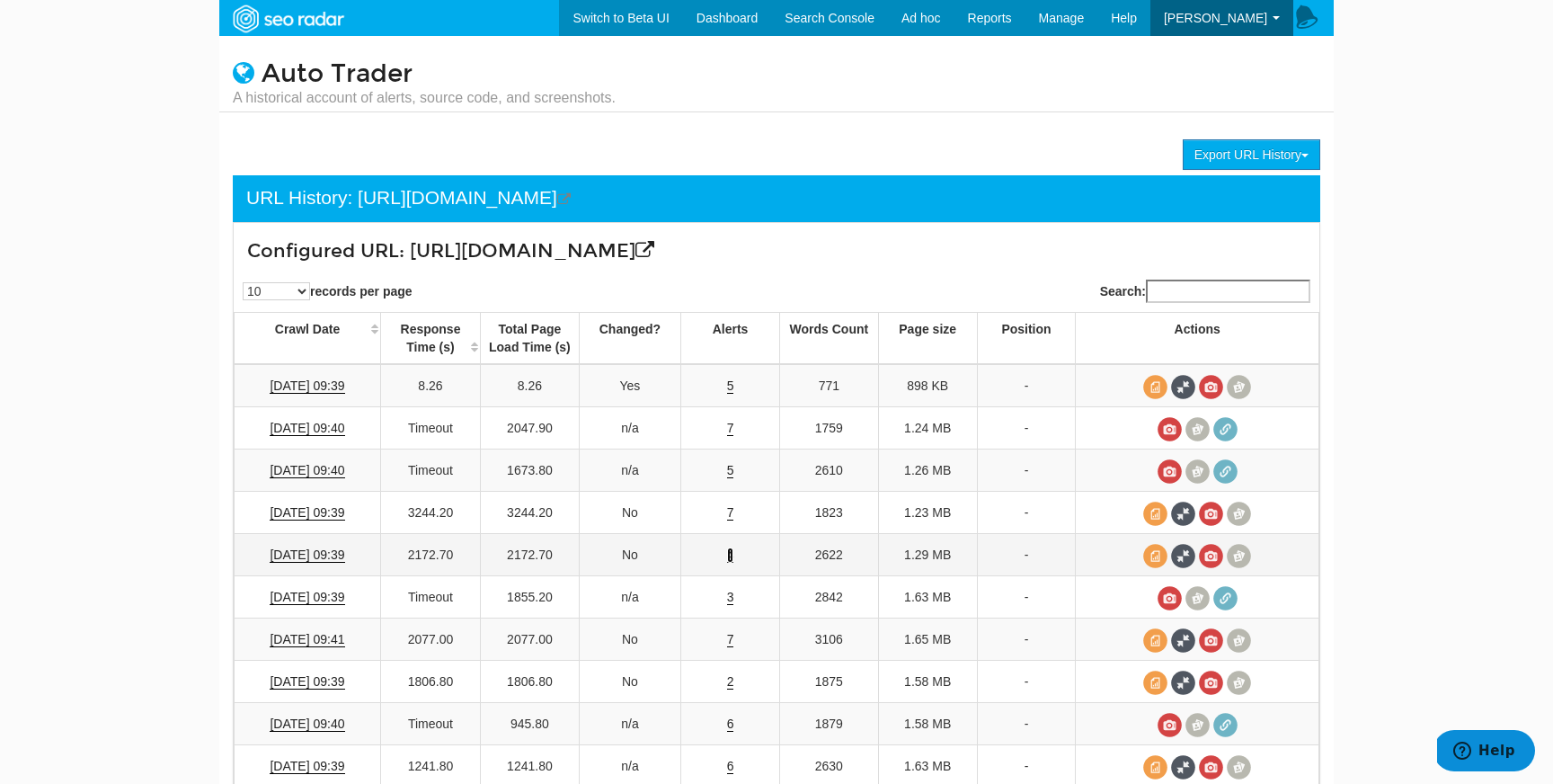
click at [727, 559] on link "4" at bounding box center [731, 555] width 7 height 15
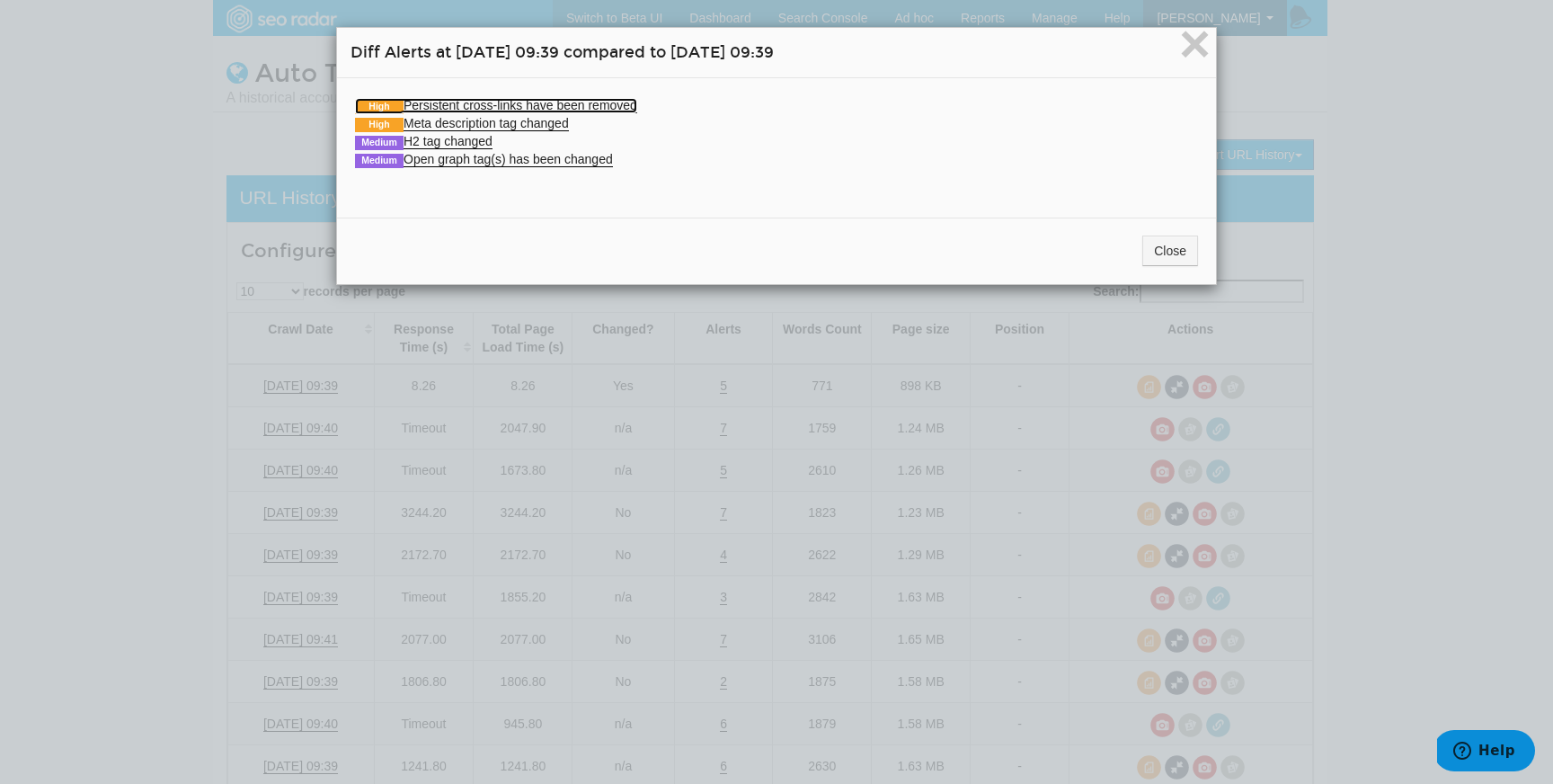
click at [565, 108] on link "High Persistent cross-links have been removed" at bounding box center [496, 105] width 282 height 15
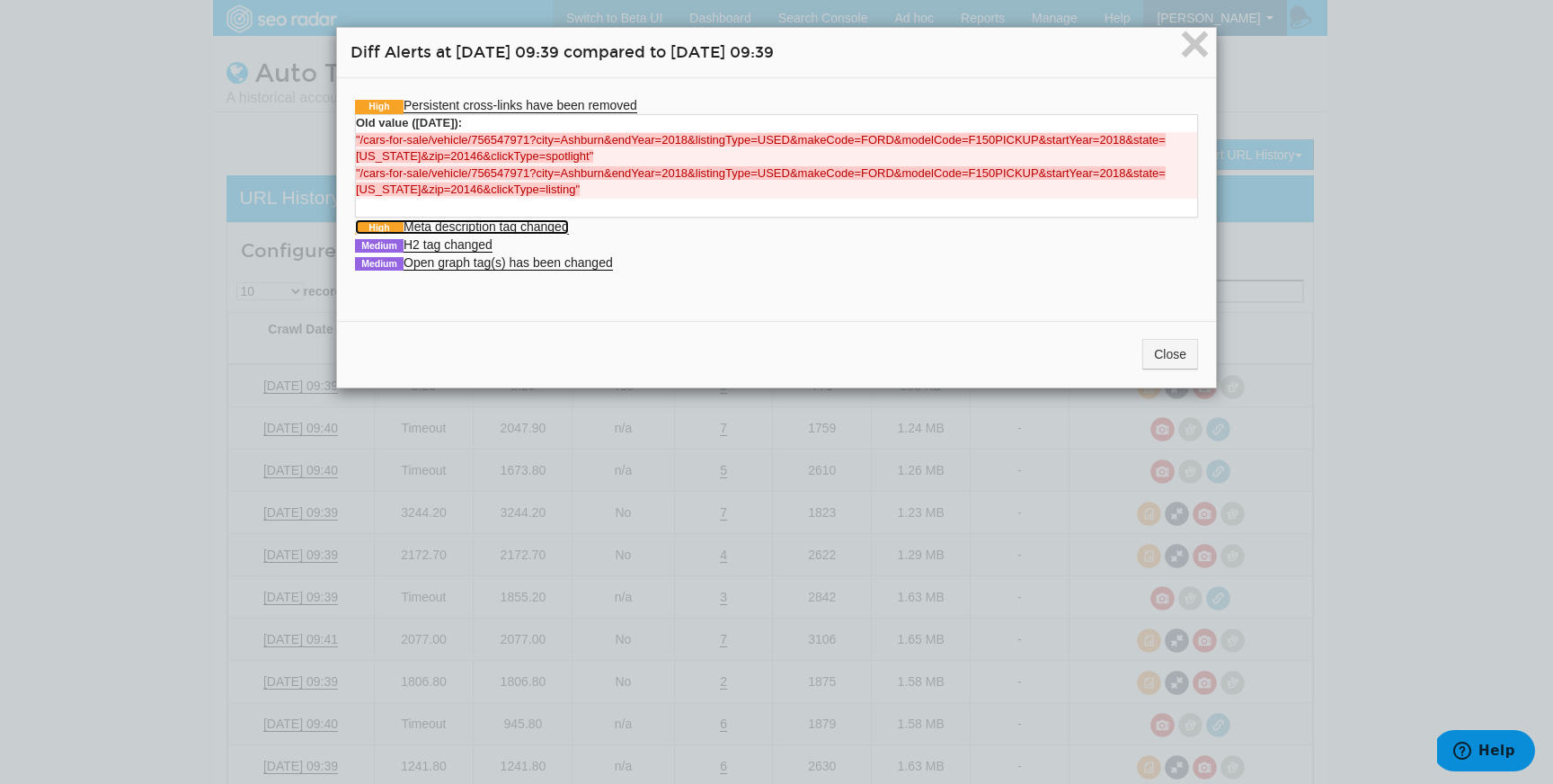
click at [535, 222] on link "High Meta description tag changed" at bounding box center [462, 227] width 214 height 15
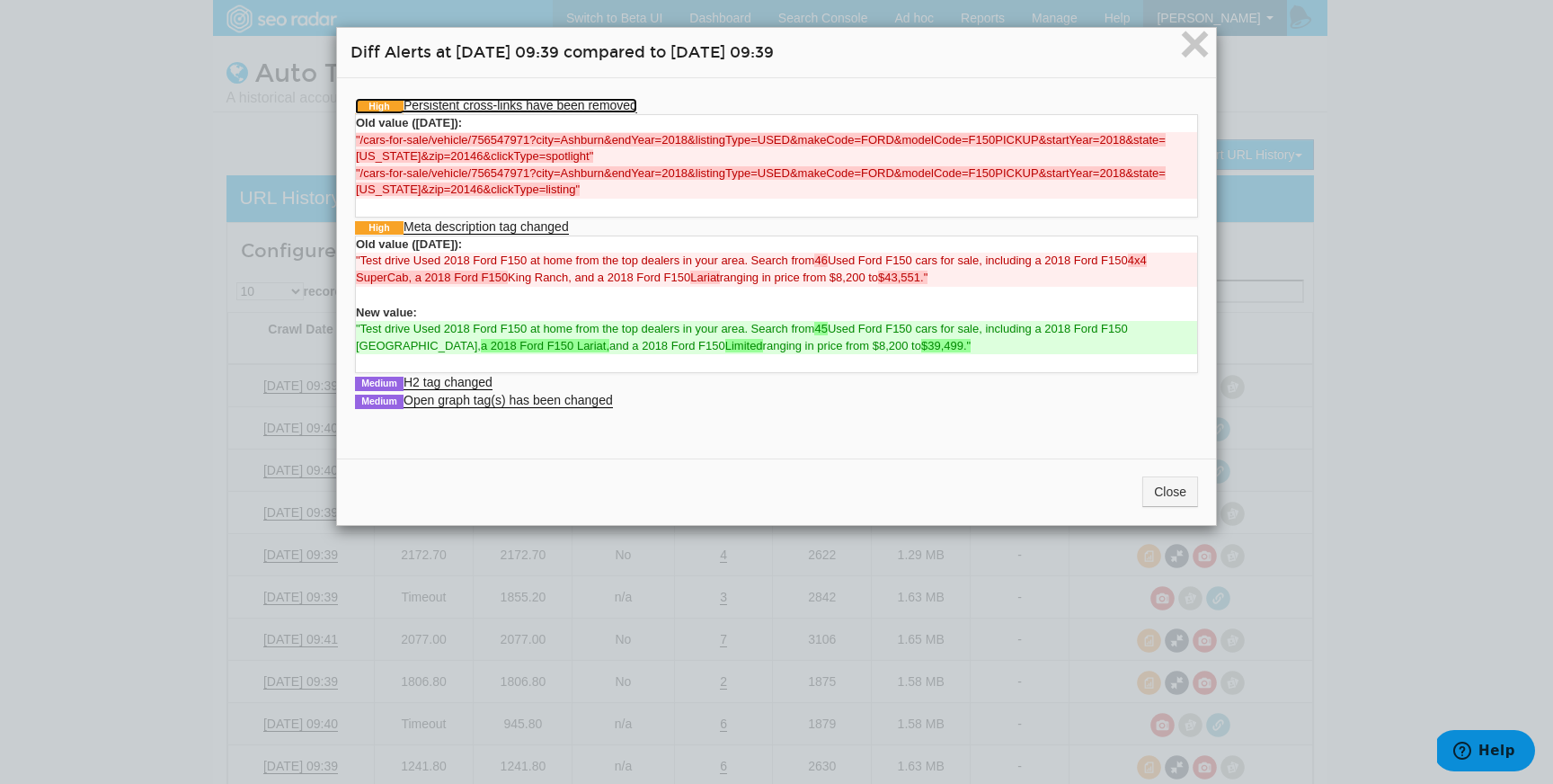
click at [603, 98] on link "High Persistent cross-links have been removed" at bounding box center [496, 105] width 282 height 15
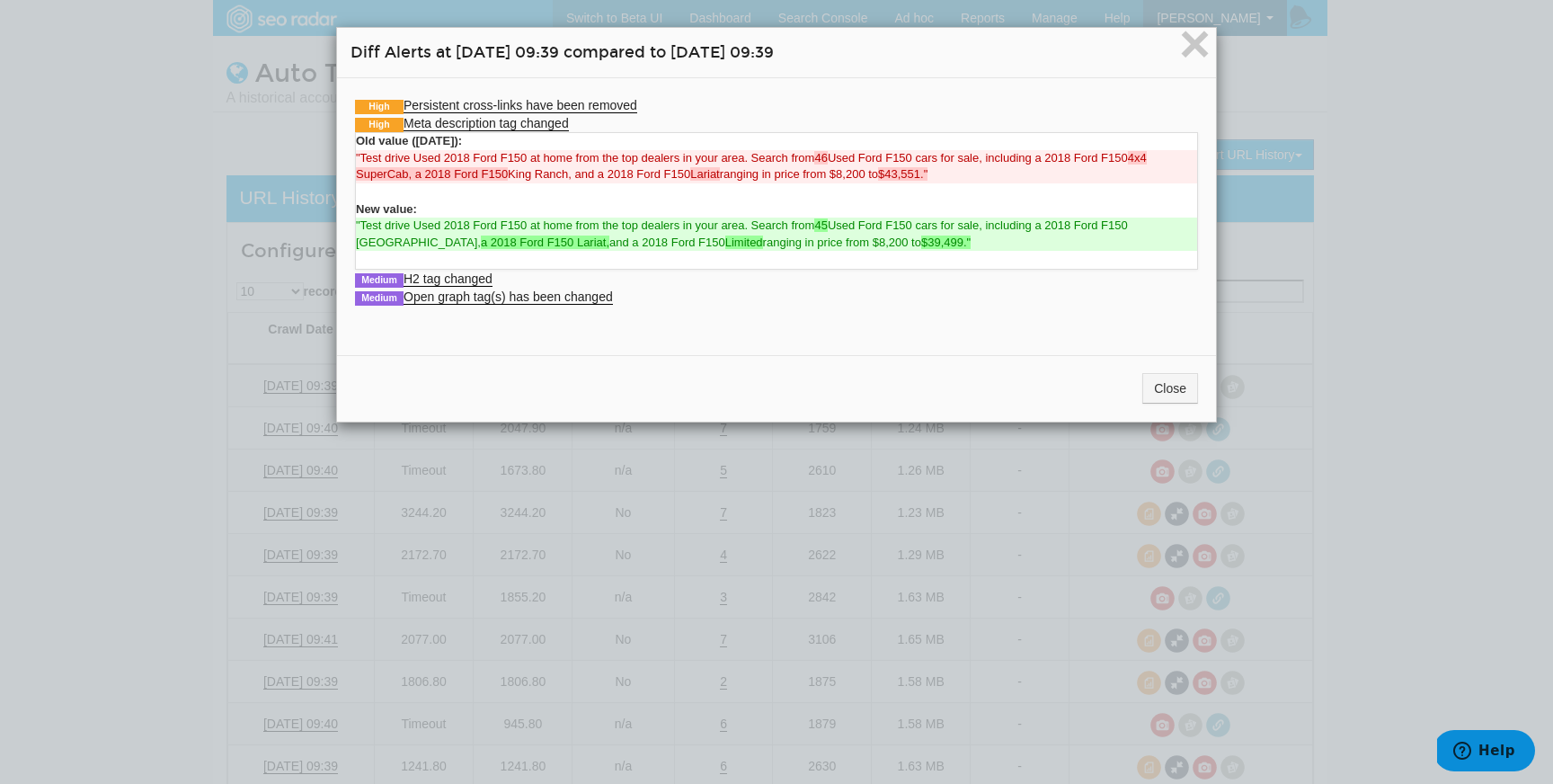
click at [550, 138] on div "Old value (09/09/2025): "Test drive Used 2018 Ford F150 at home from the top de…" at bounding box center [776, 201] width 843 height 137
click at [553, 127] on link "High Meta description tag changed" at bounding box center [462, 123] width 214 height 15
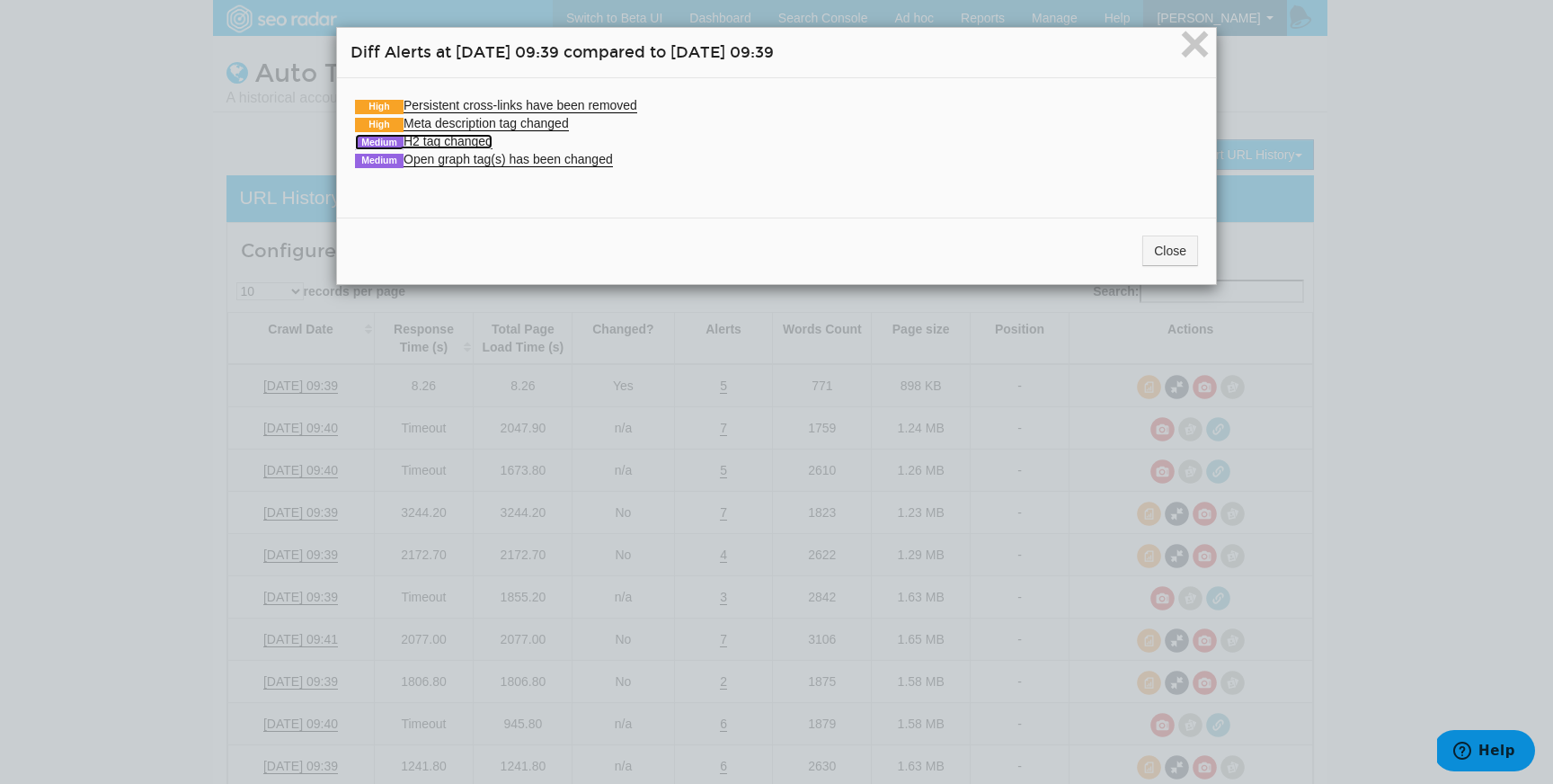
click at [490, 134] on link "Medium H2 tag changed" at bounding box center [424, 141] width 137 height 15
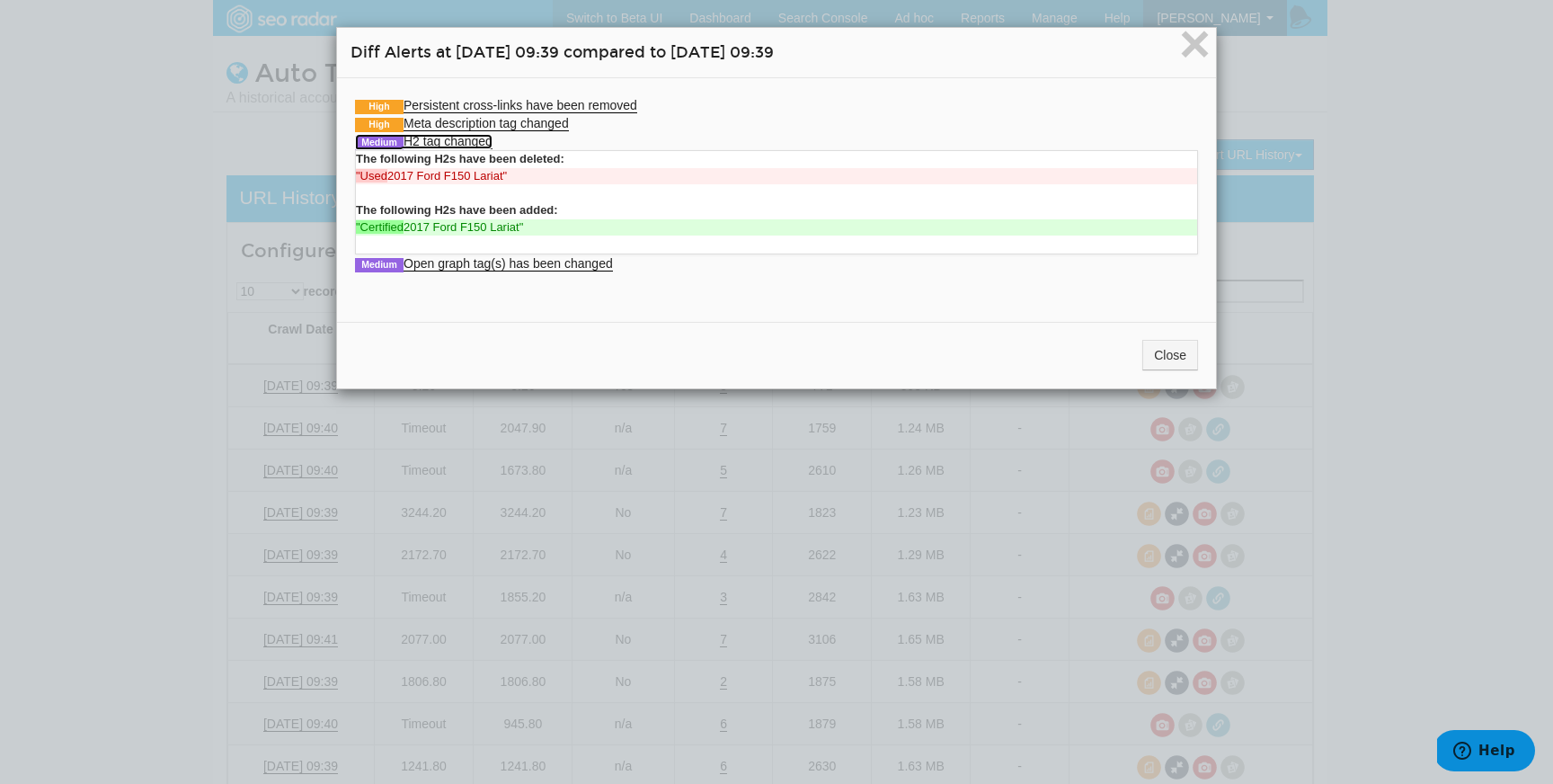
click at [487, 139] on link "Medium H2 tag changed" at bounding box center [424, 141] width 137 height 15
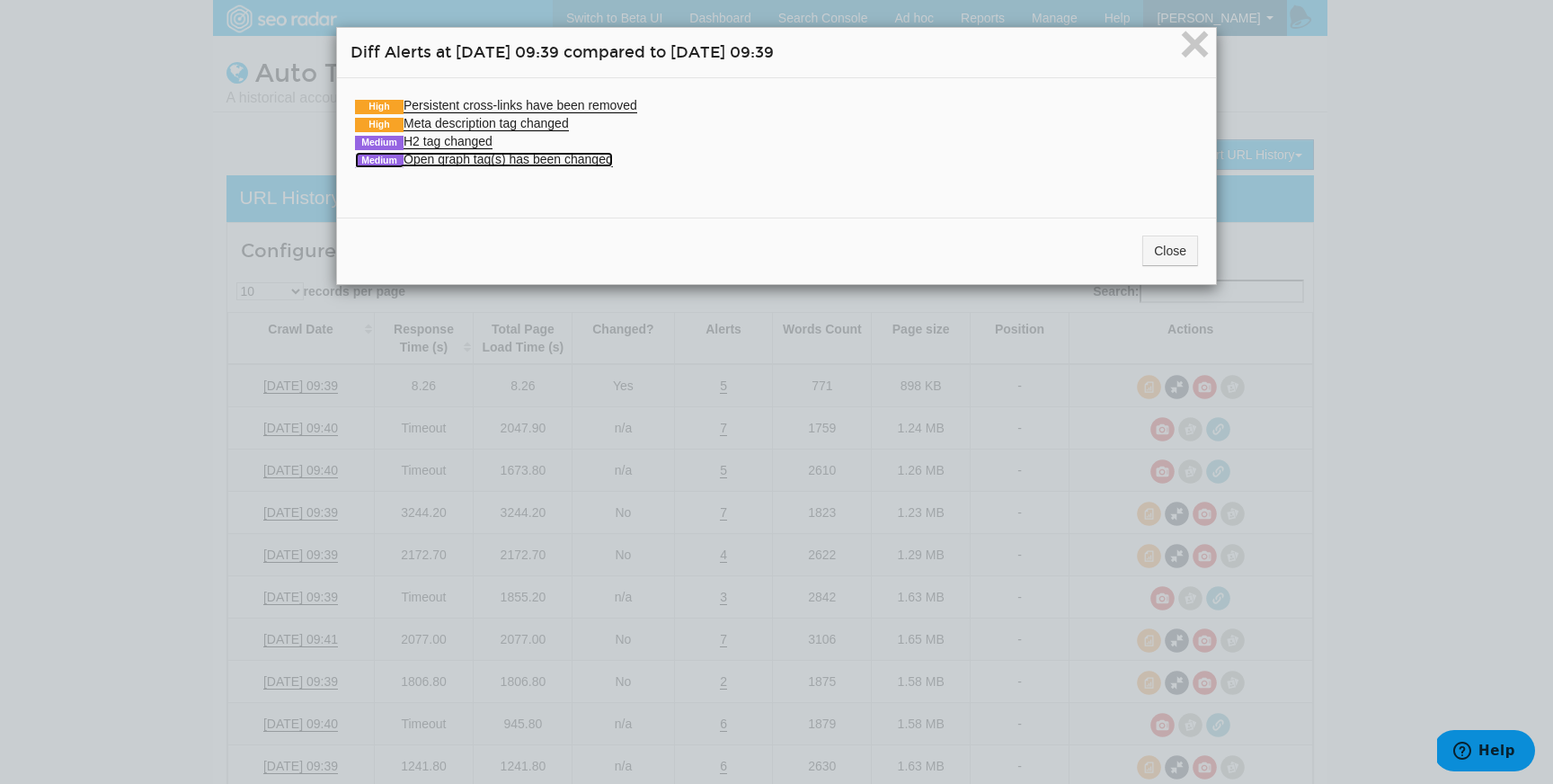
click at [487, 158] on link "Medium Open graph tag(s) has been changed" at bounding box center [484, 159] width 258 height 15
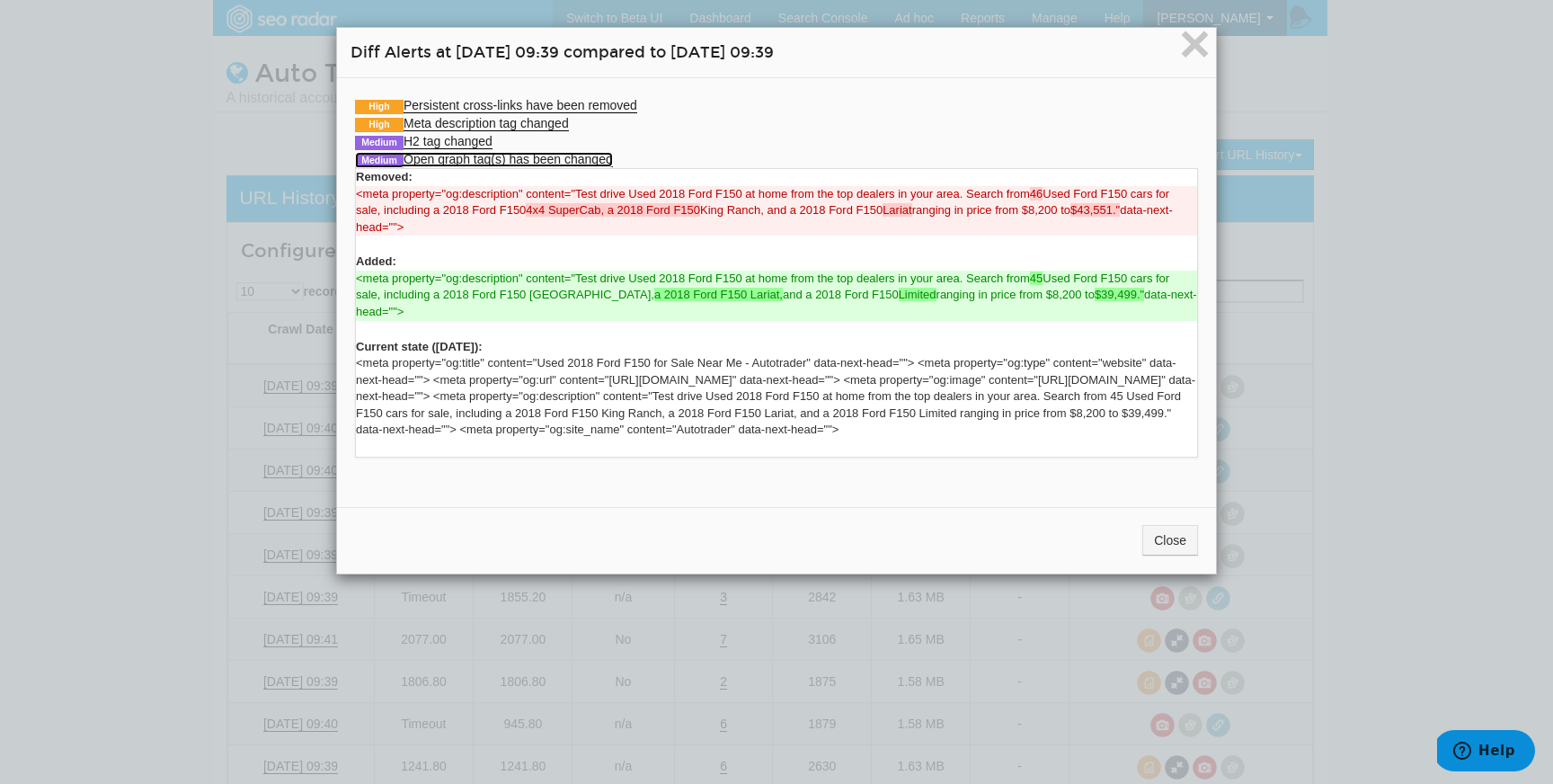
click at [487, 158] on link "Medium Open graph tag(s) has been changed" at bounding box center [484, 159] width 258 height 15
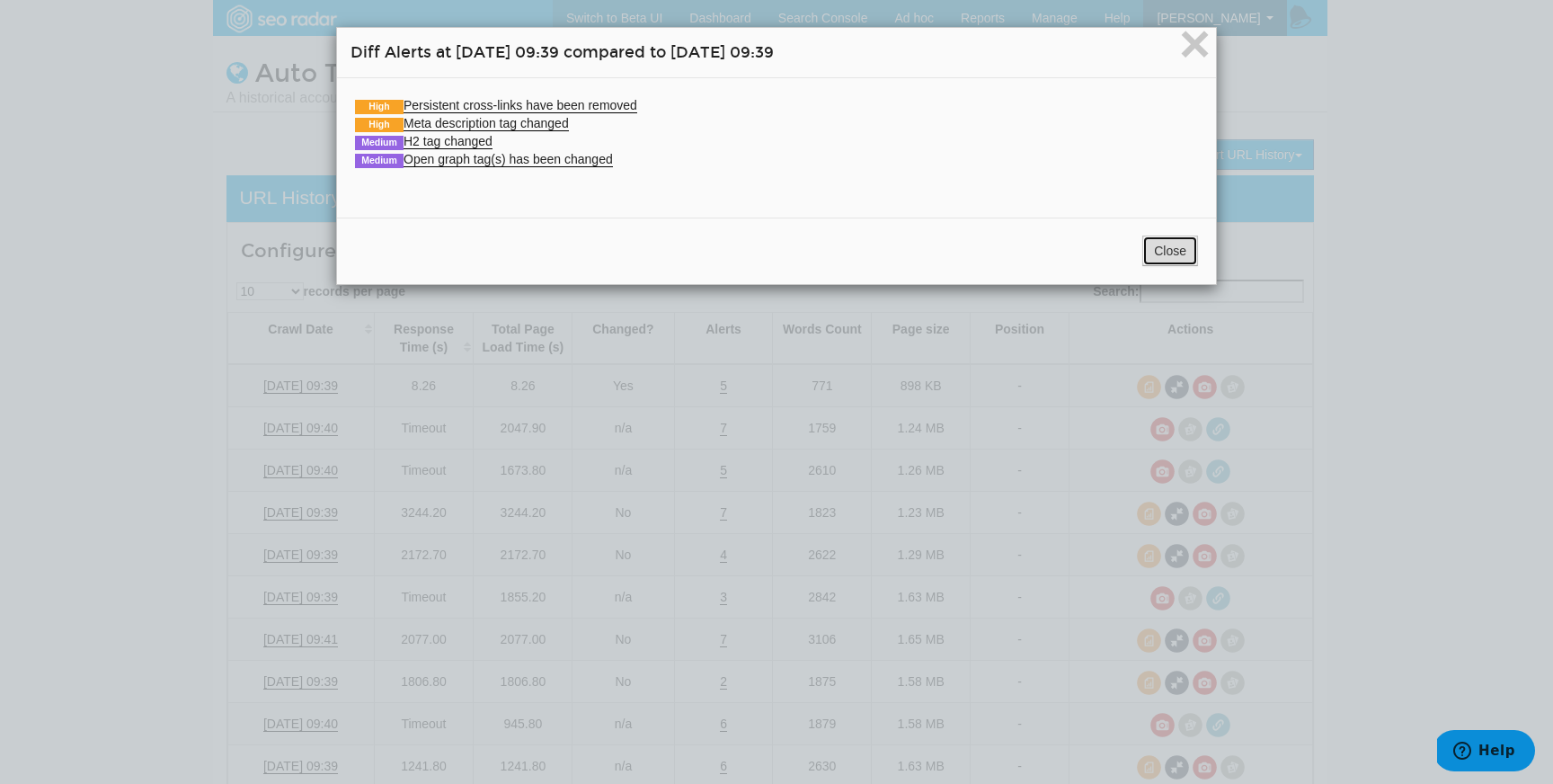
click at [1147, 241] on button "Close" at bounding box center [1171, 251] width 56 height 31
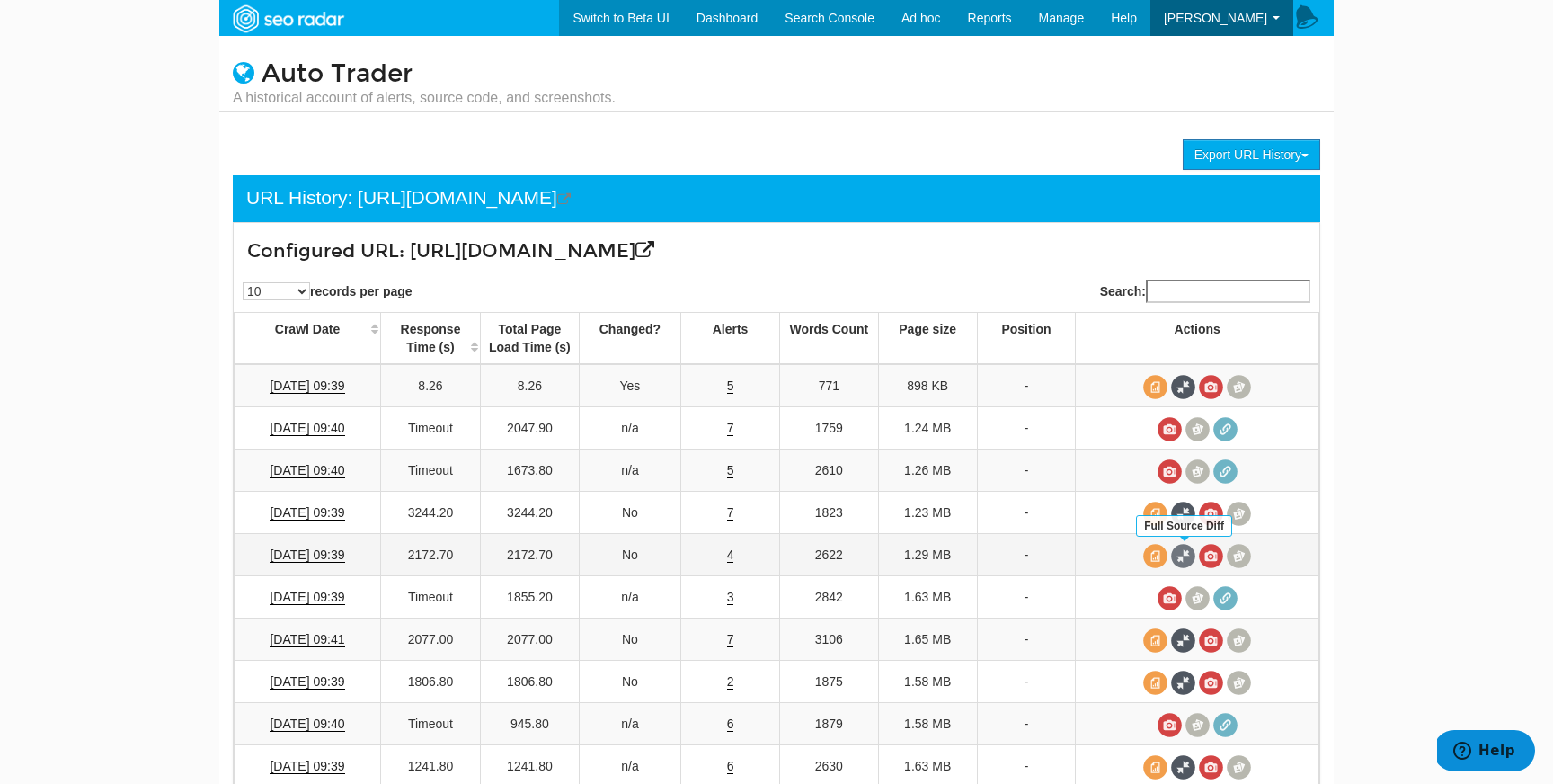
click at [1186, 555] on span at bounding box center [1183, 555] width 24 height 24
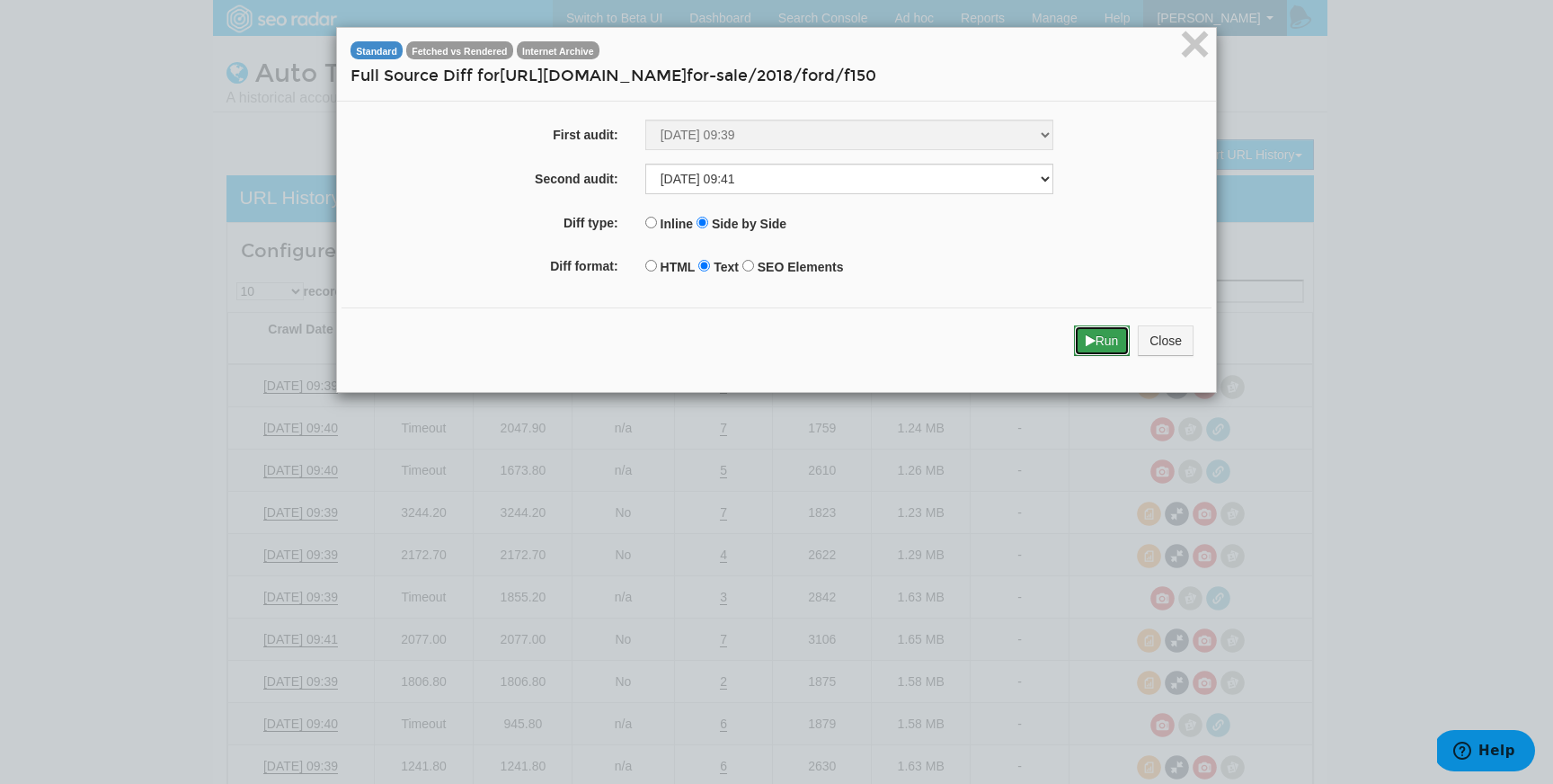
click at [1105, 340] on button "Run" at bounding box center [1102, 341] width 57 height 31
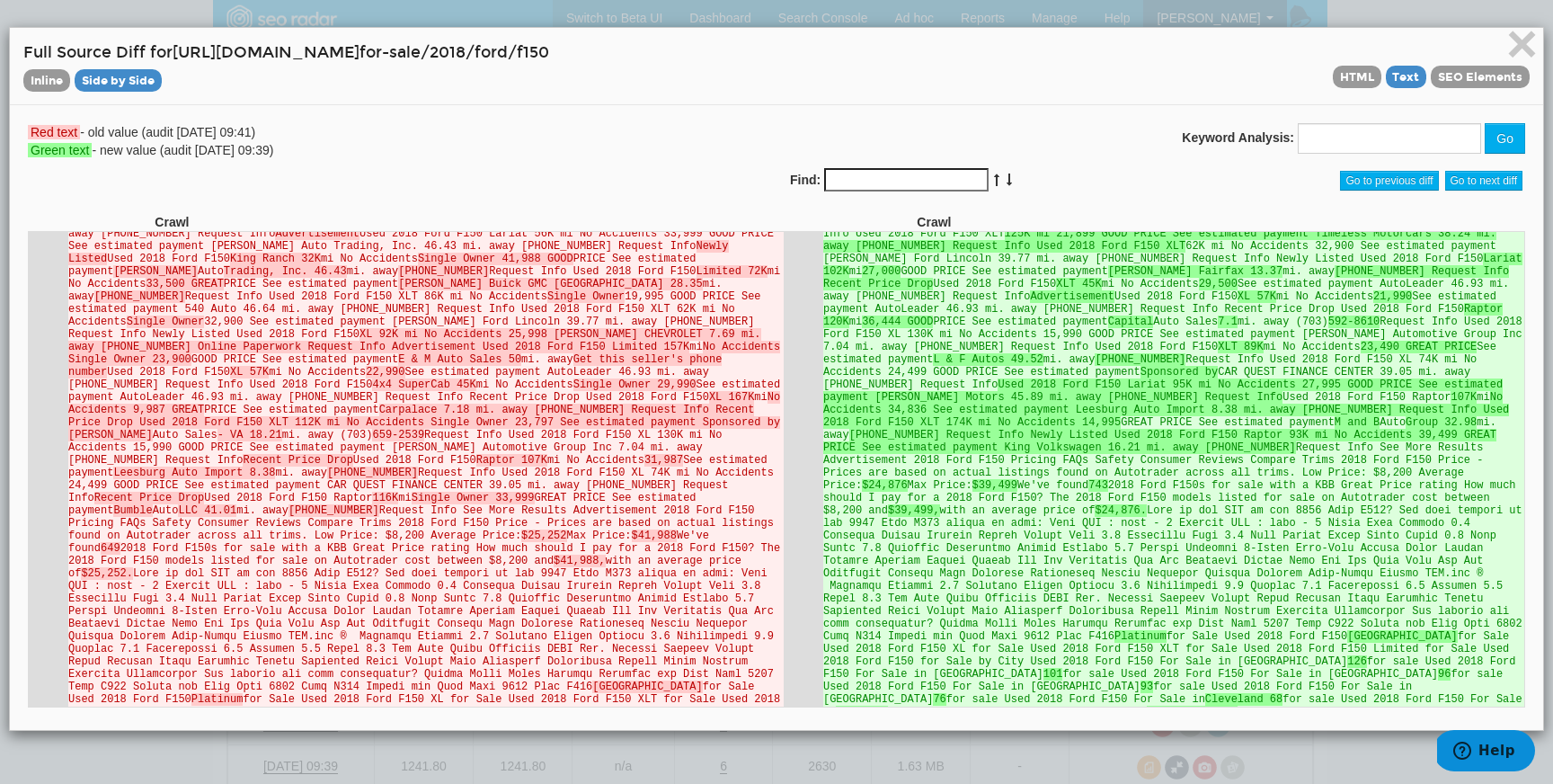
scroll to position [867, 0]
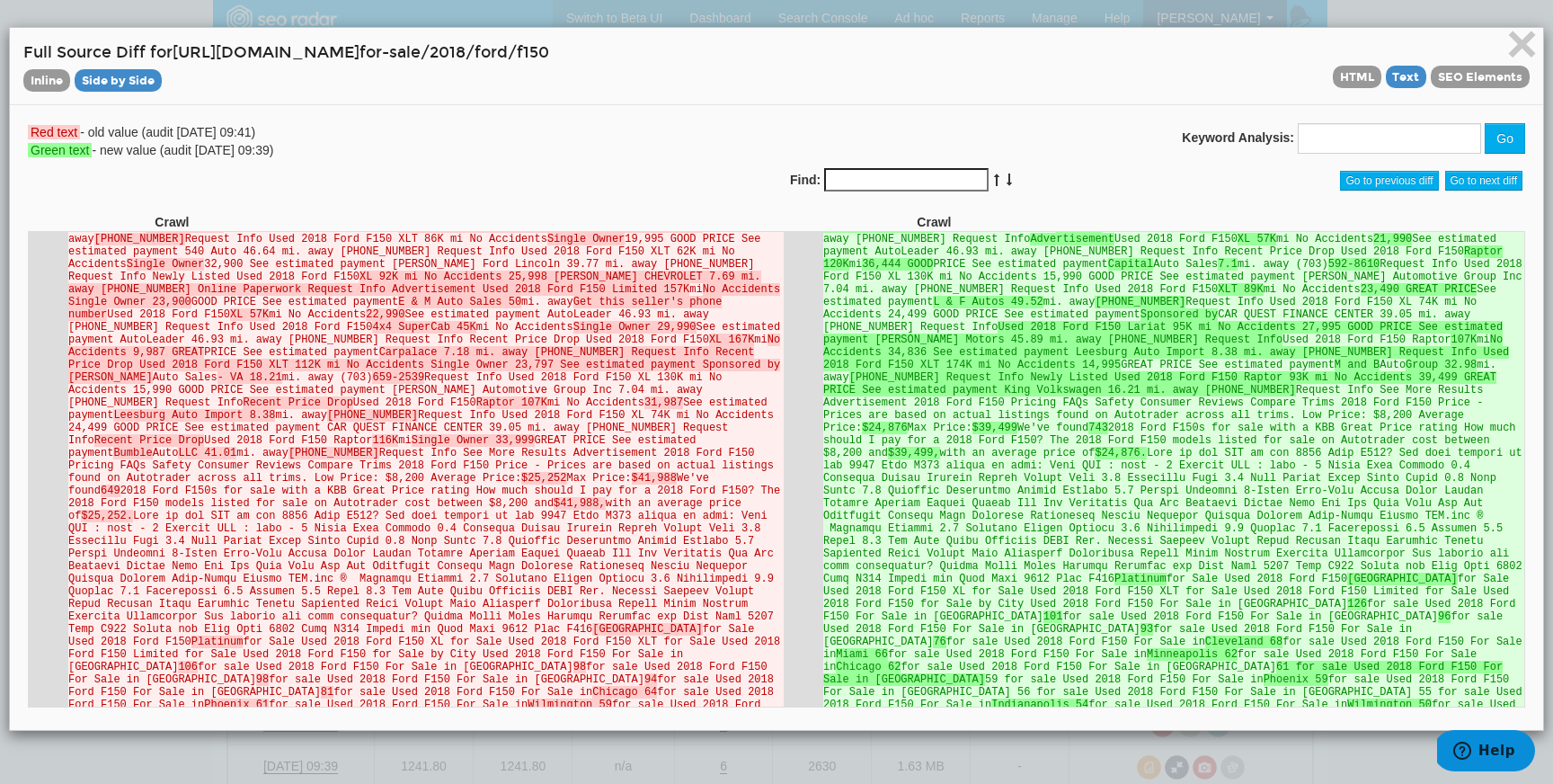
click at [1465, 104] on div "× Full Source Diff for https://www.autotrader.com/cars- for-sale/2018/ford/f150…" at bounding box center [777, 67] width 1534 height 78
click at [1464, 78] on span "SEO Elements" at bounding box center [1480, 77] width 98 height 23
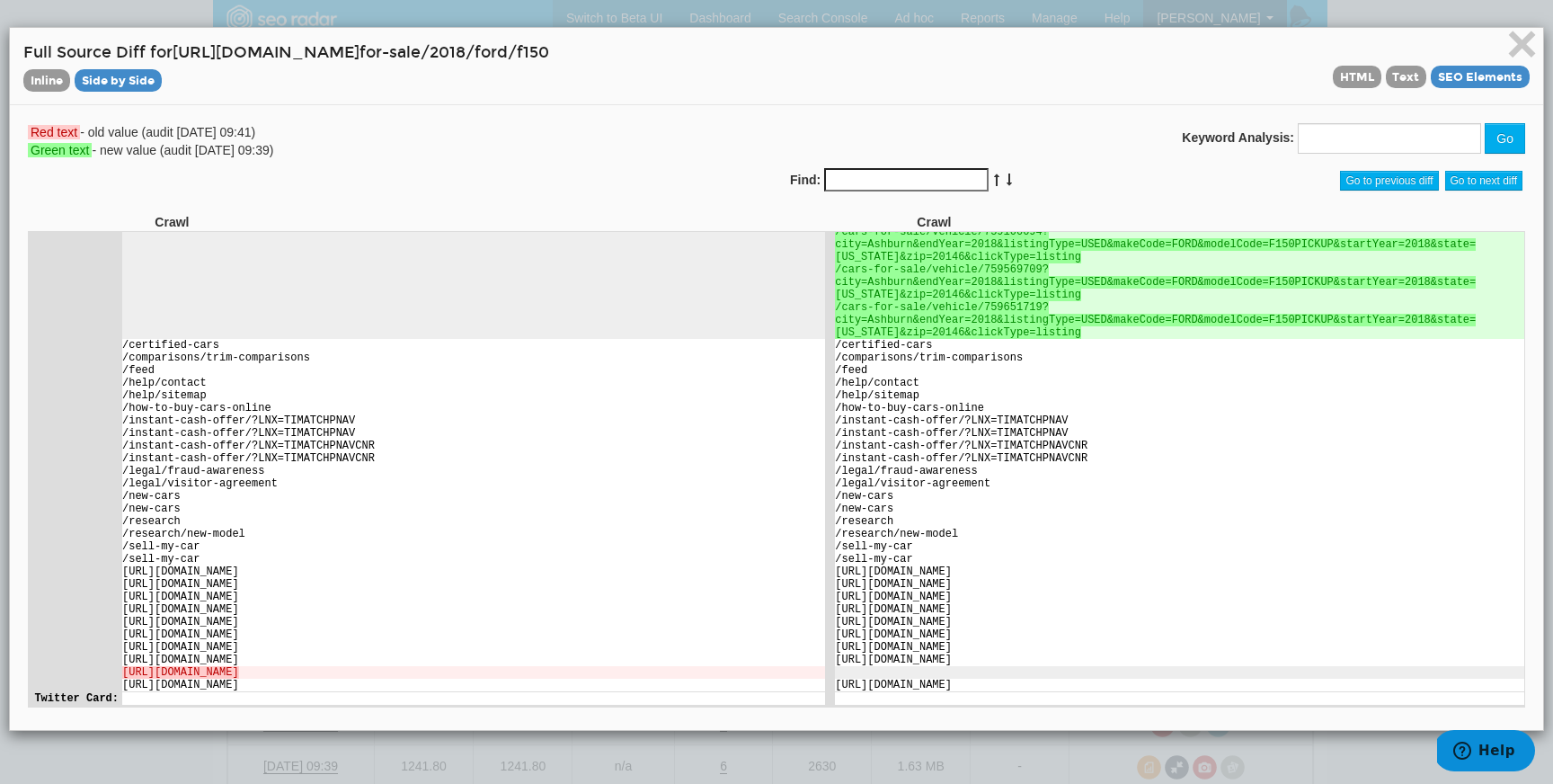
scroll to position [5190, 0]
click at [1513, 42] on span "×" at bounding box center [1522, 43] width 32 height 61
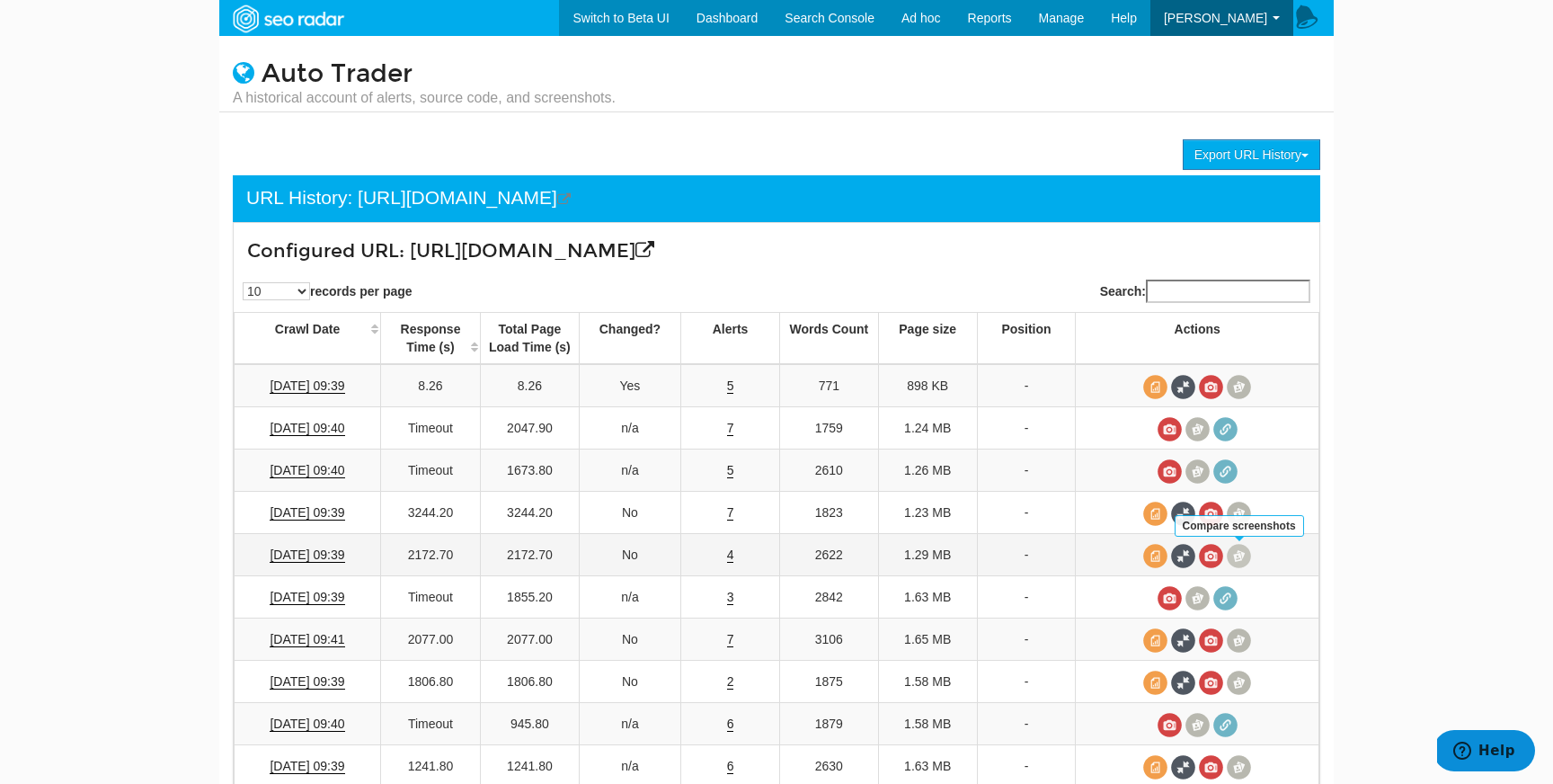
click at [1230, 558] on span at bounding box center [1239, 555] width 24 height 24
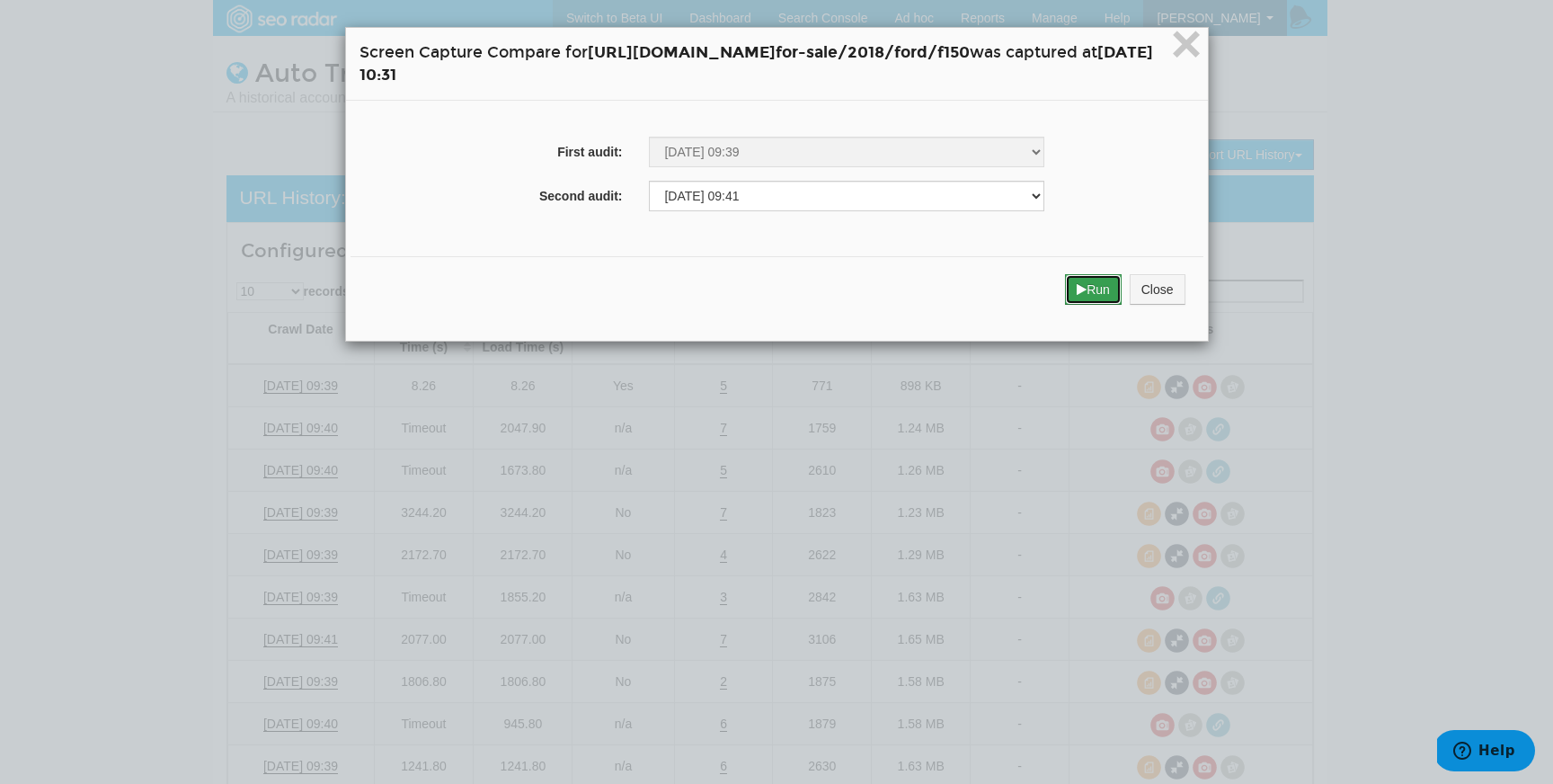
click at [1087, 288] on icon "submit" at bounding box center [1081, 289] width 10 height 13
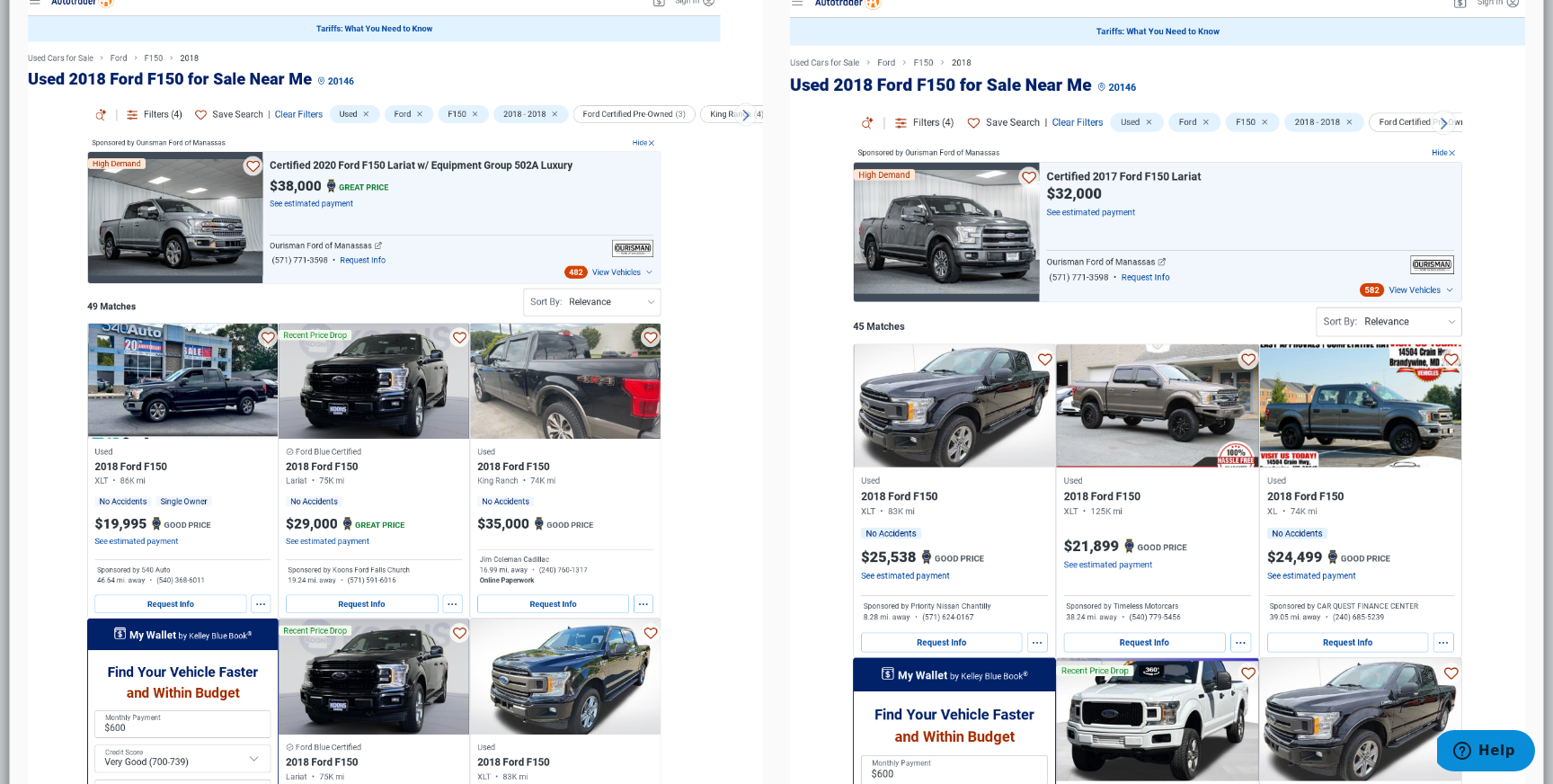
scroll to position [0, 0]
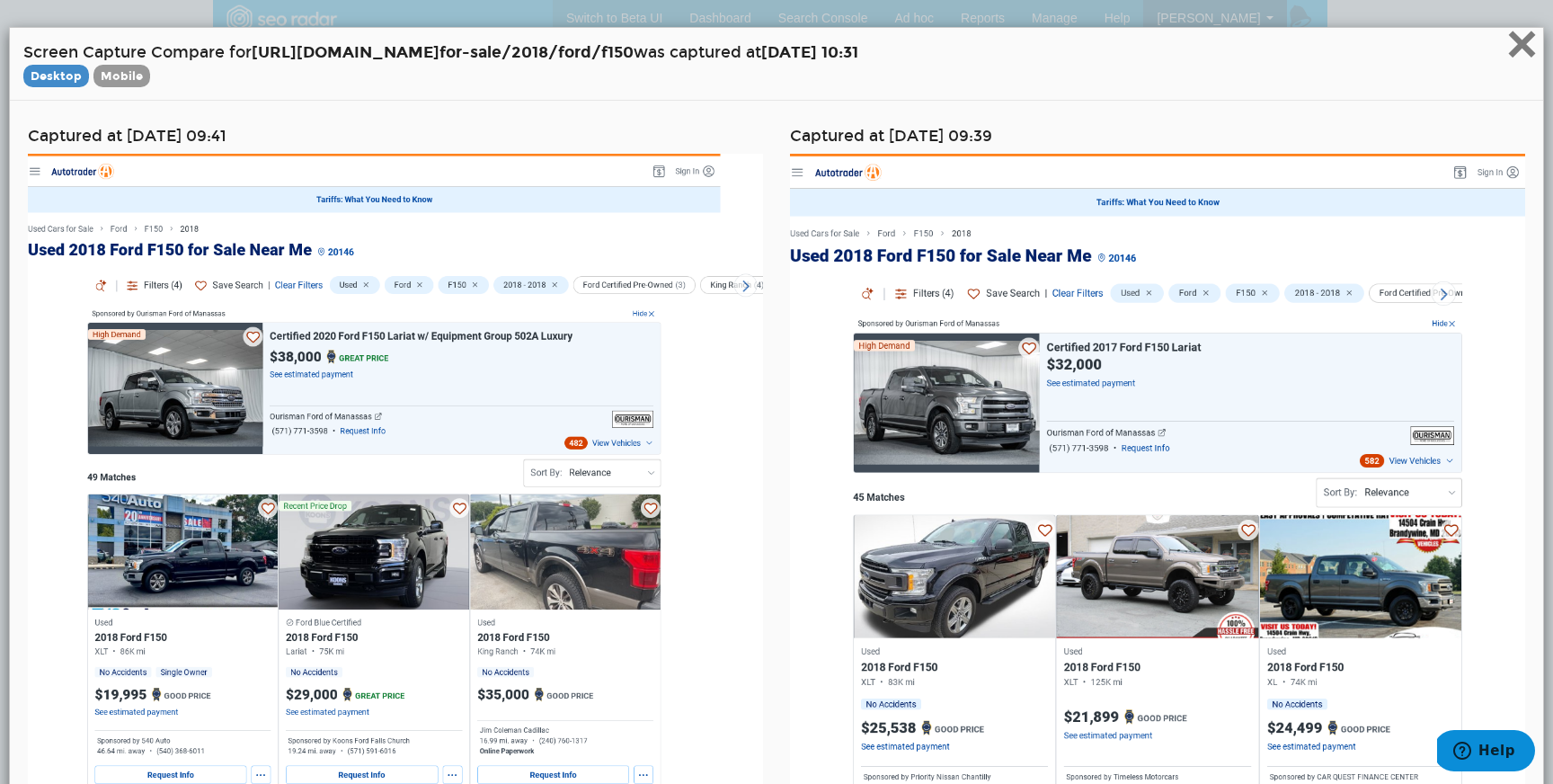
click at [1520, 55] on span "×" at bounding box center [1522, 43] width 32 height 61
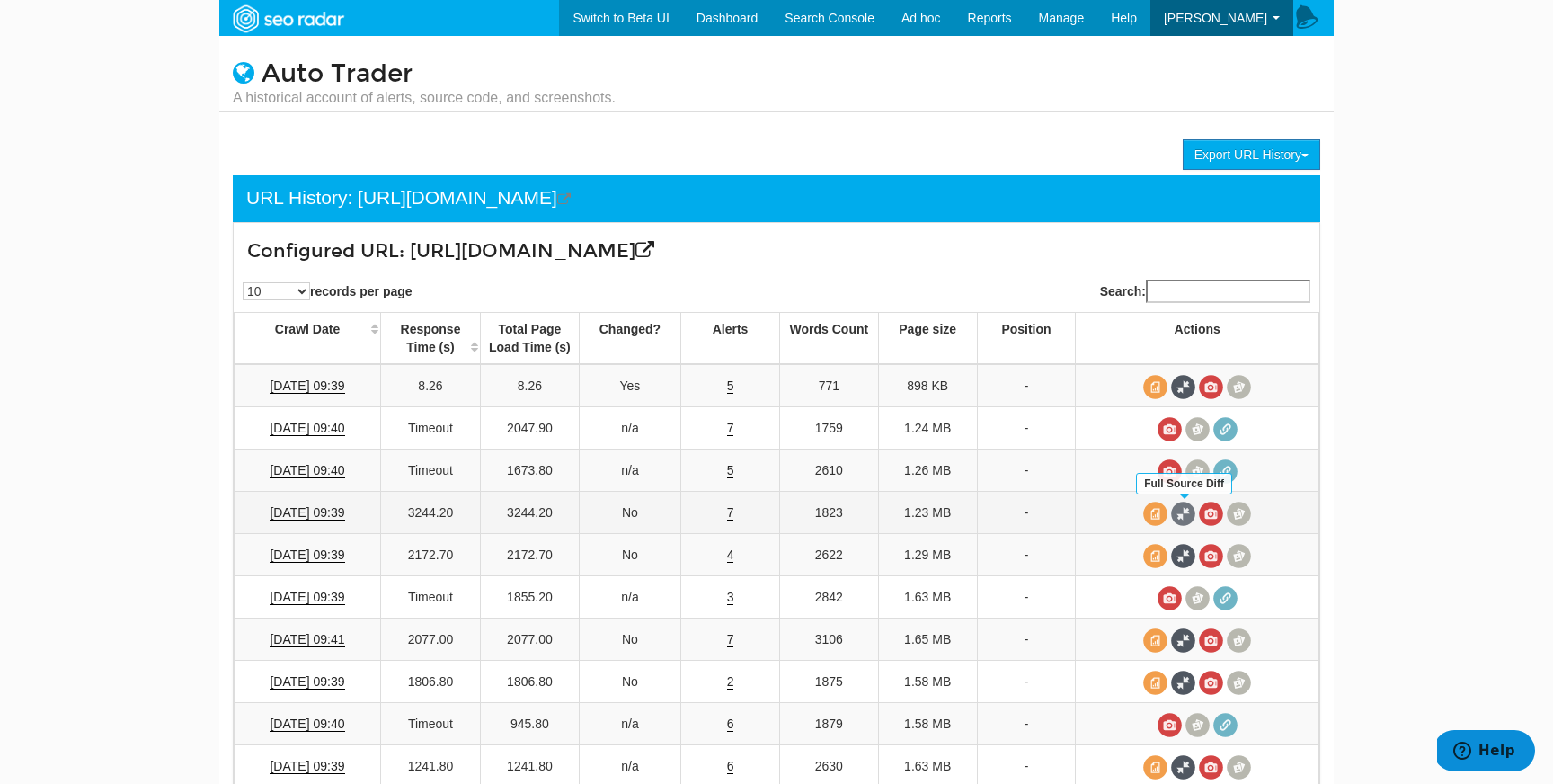
click at [1183, 514] on span at bounding box center [1183, 513] width 24 height 24
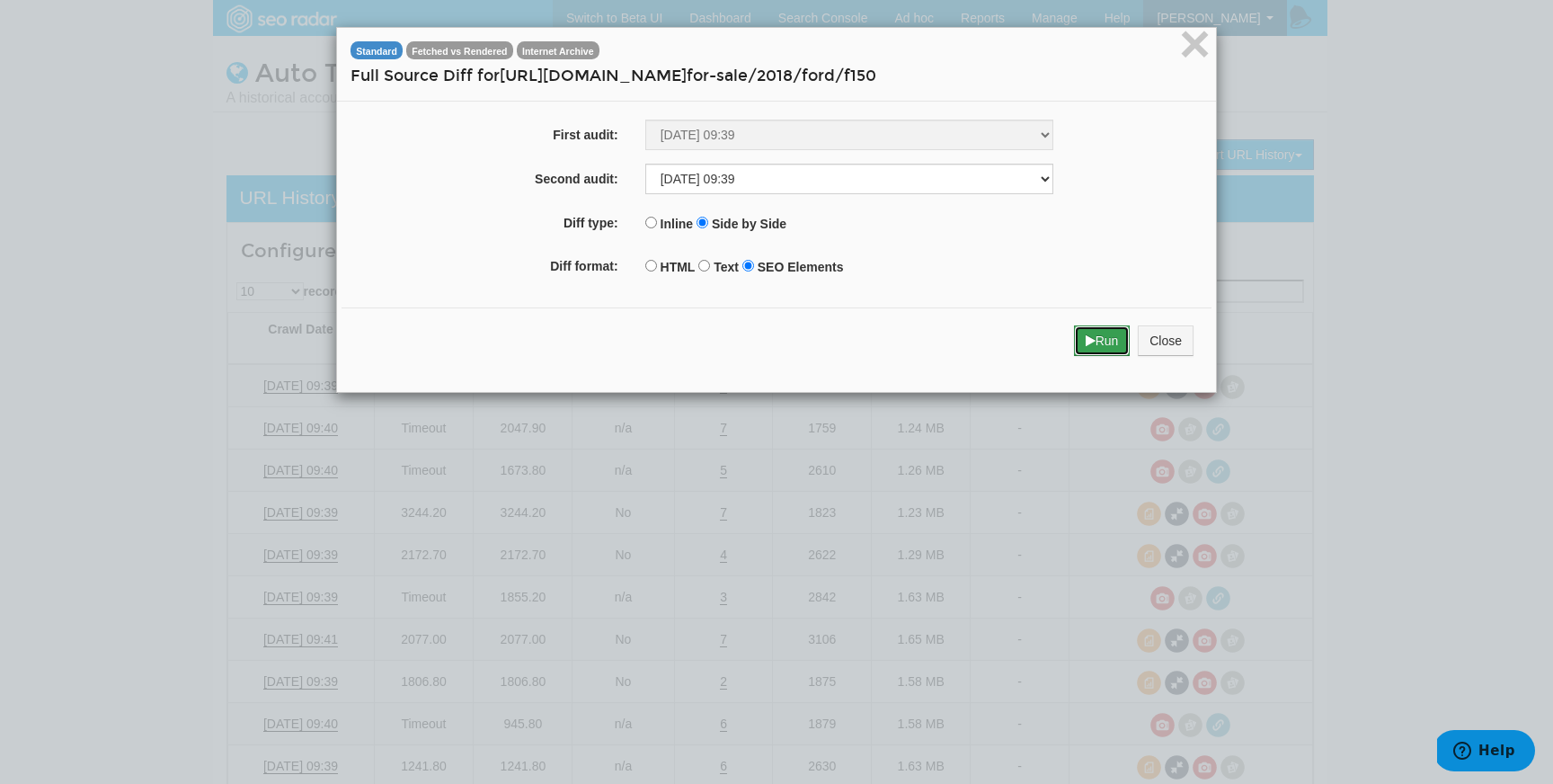
click at [1074, 342] on button "Run" at bounding box center [1102, 341] width 57 height 31
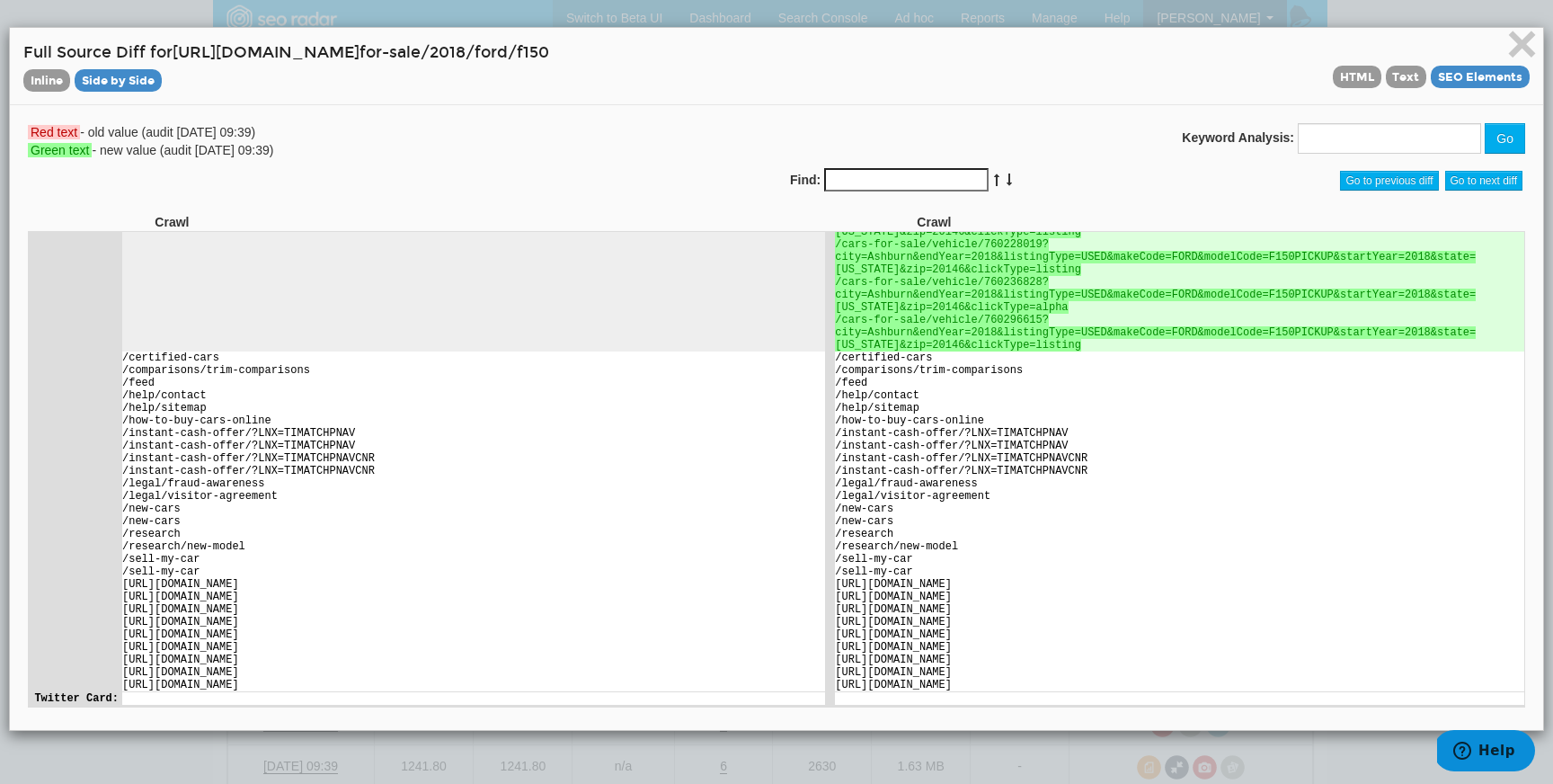
scroll to position [5060, 0]
click at [1530, 58] on span "×" at bounding box center [1522, 43] width 32 height 61
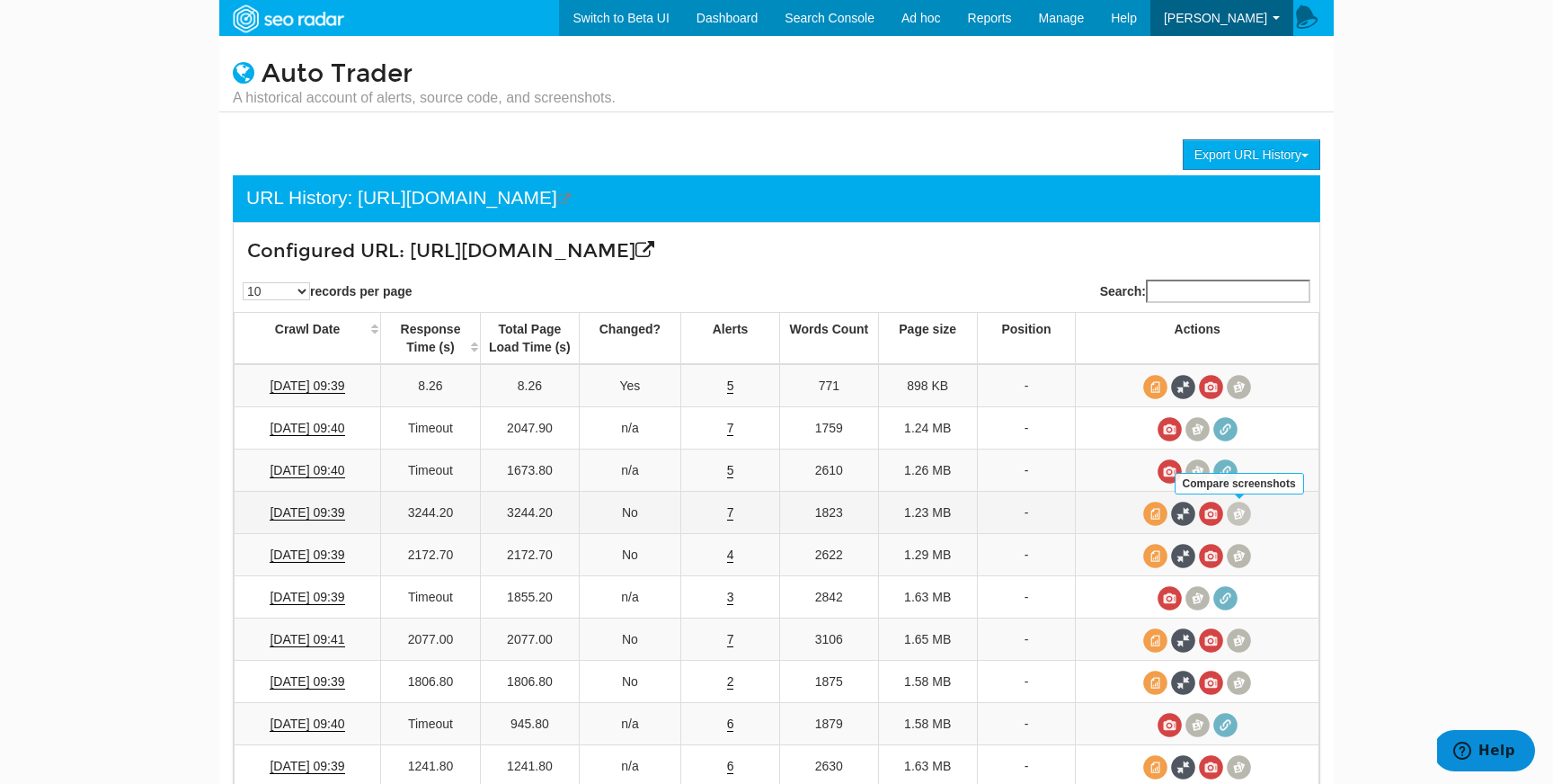
click at [1243, 514] on span at bounding box center [1239, 513] width 24 height 24
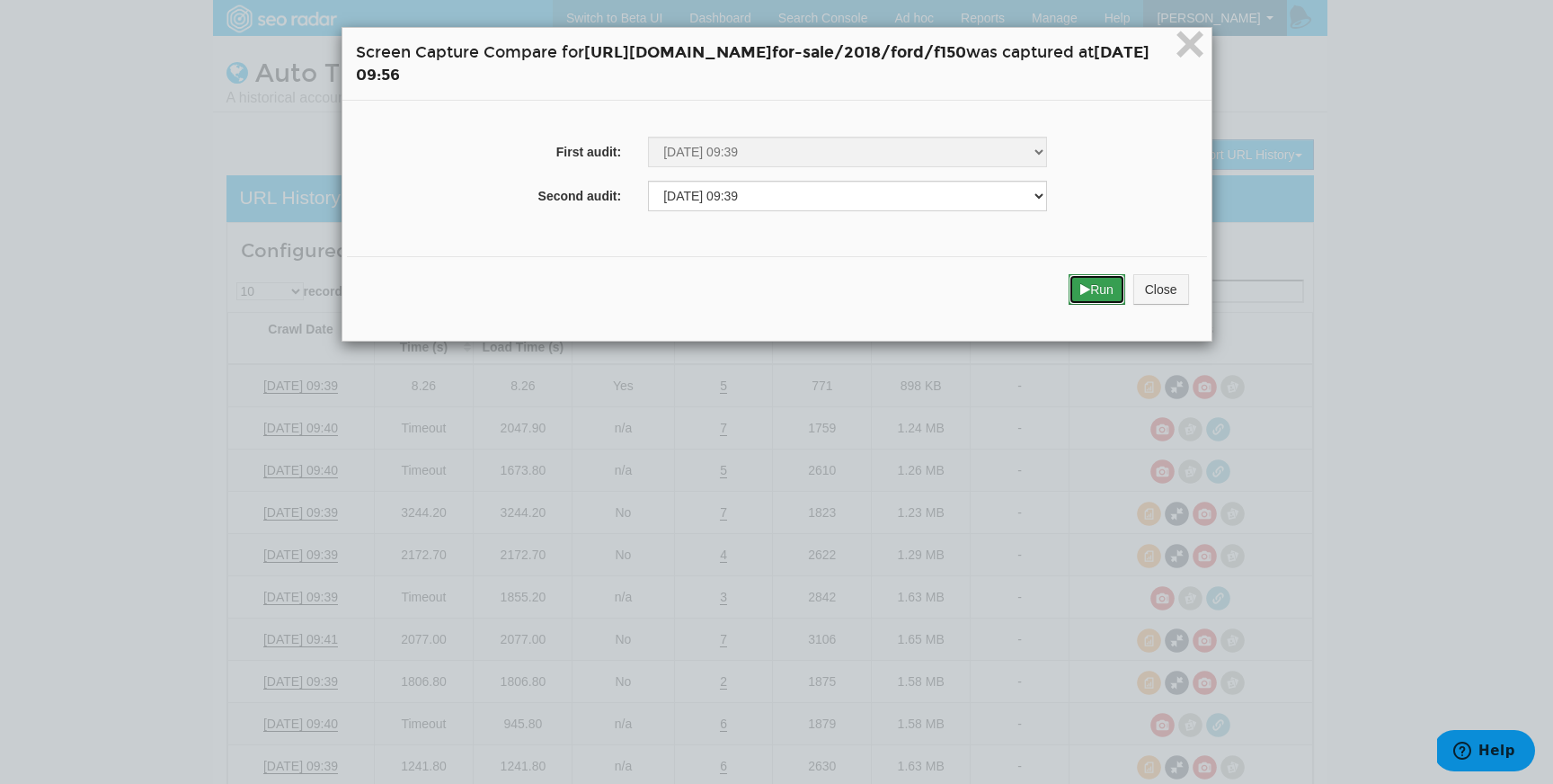
click at [1126, 282] on button "Run" at bounding box center [1097, 289] width 57 height 31
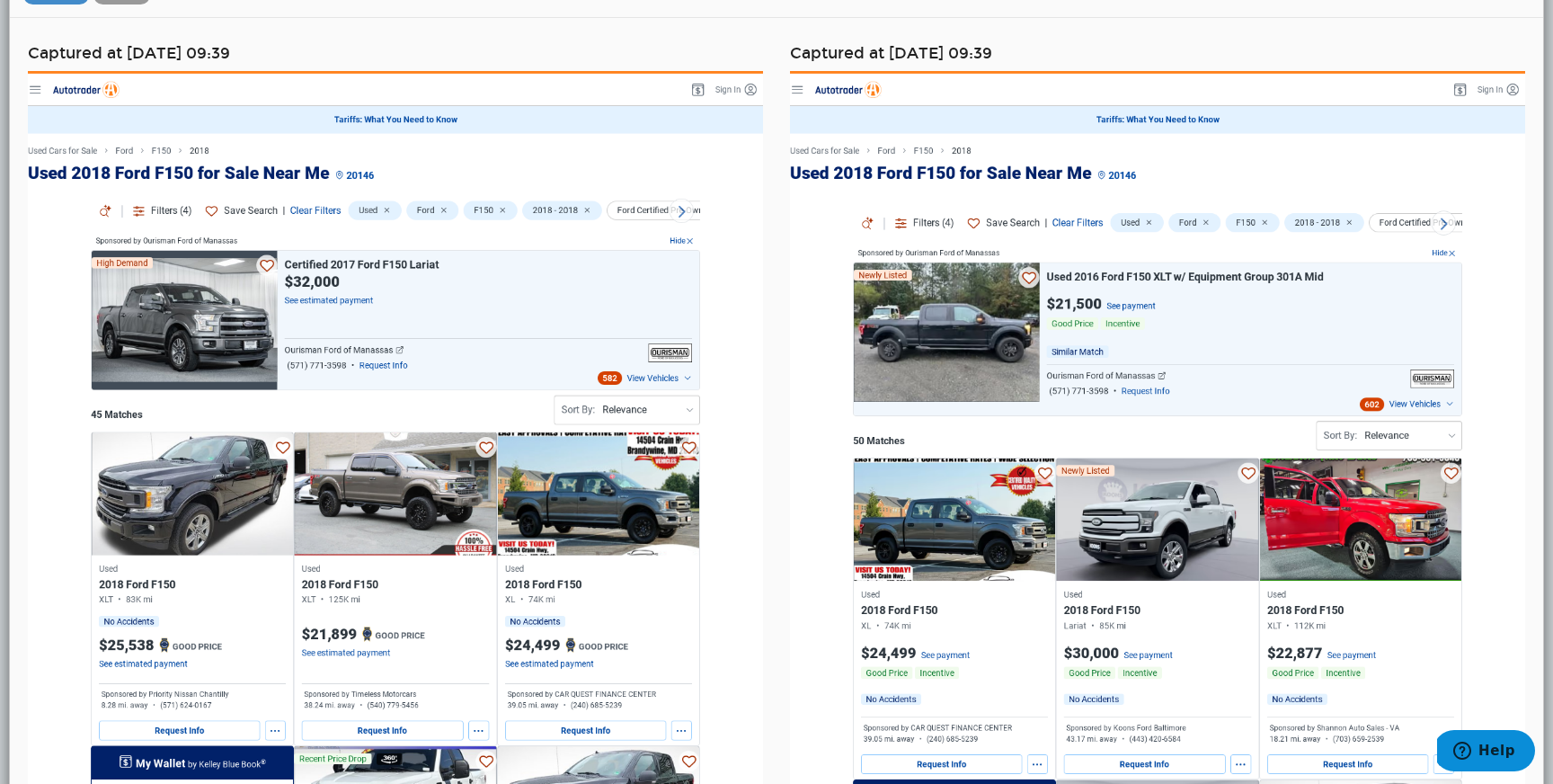
scroll to position [0, 0]
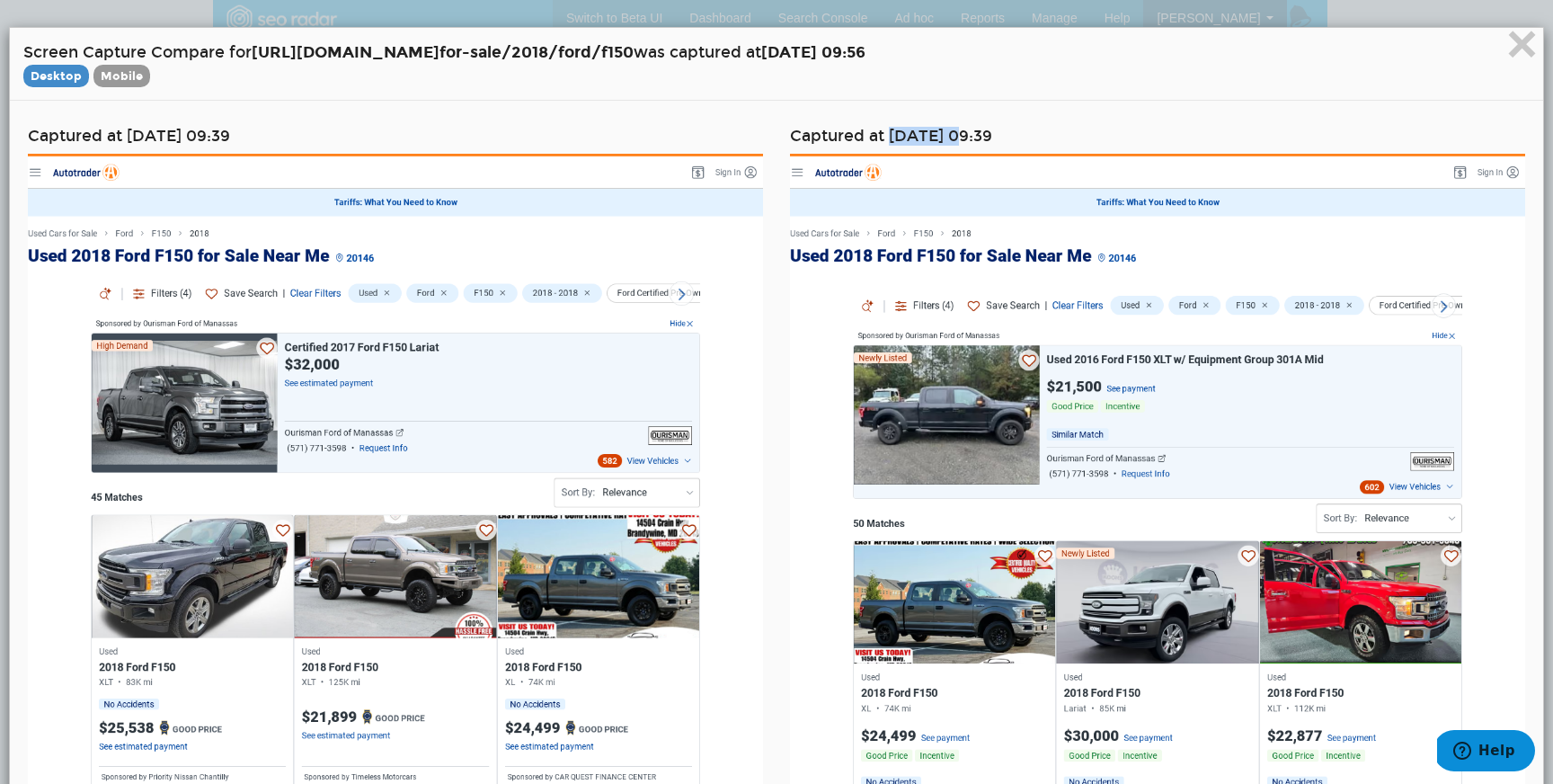
drag, startPoint x: 890, startPoint y: 131, endPoint x: 967, endPoint y: 134, distance: 77.1
click at [967, 134] on h4 "Captured at [DATE] 09:39" at bounding box center [1158, 135] width 735 height 17
drag, startPoint x: 888, startPoint y: 130, endPoint x: 984, endPoint y: 132, distance: 96.0
click at [984, 132] on h4 "Captured at [DATE] 09:39" at bounding box center [1158, 135] width 735 height 17
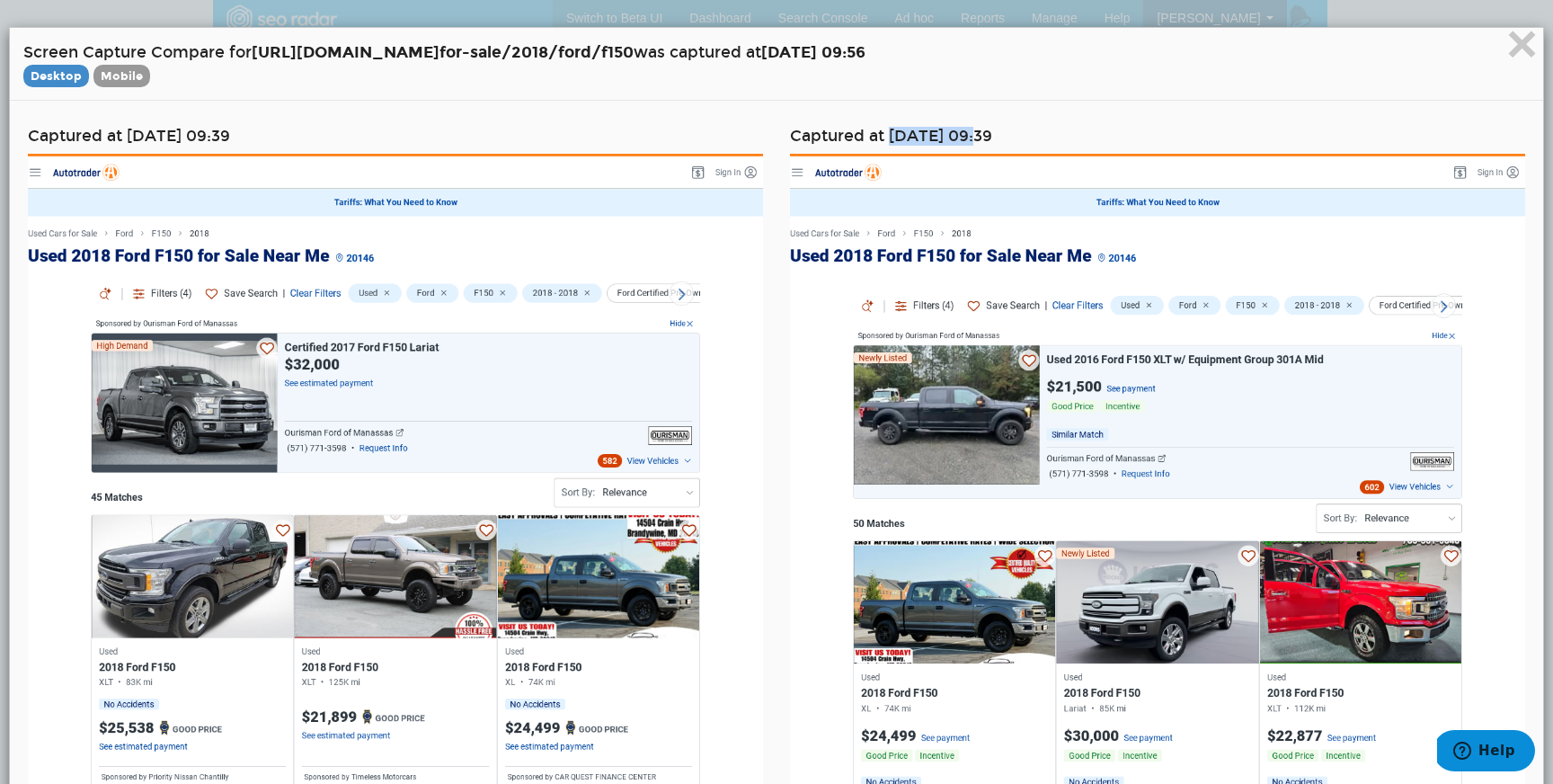
copy h4 "09/23/2025"
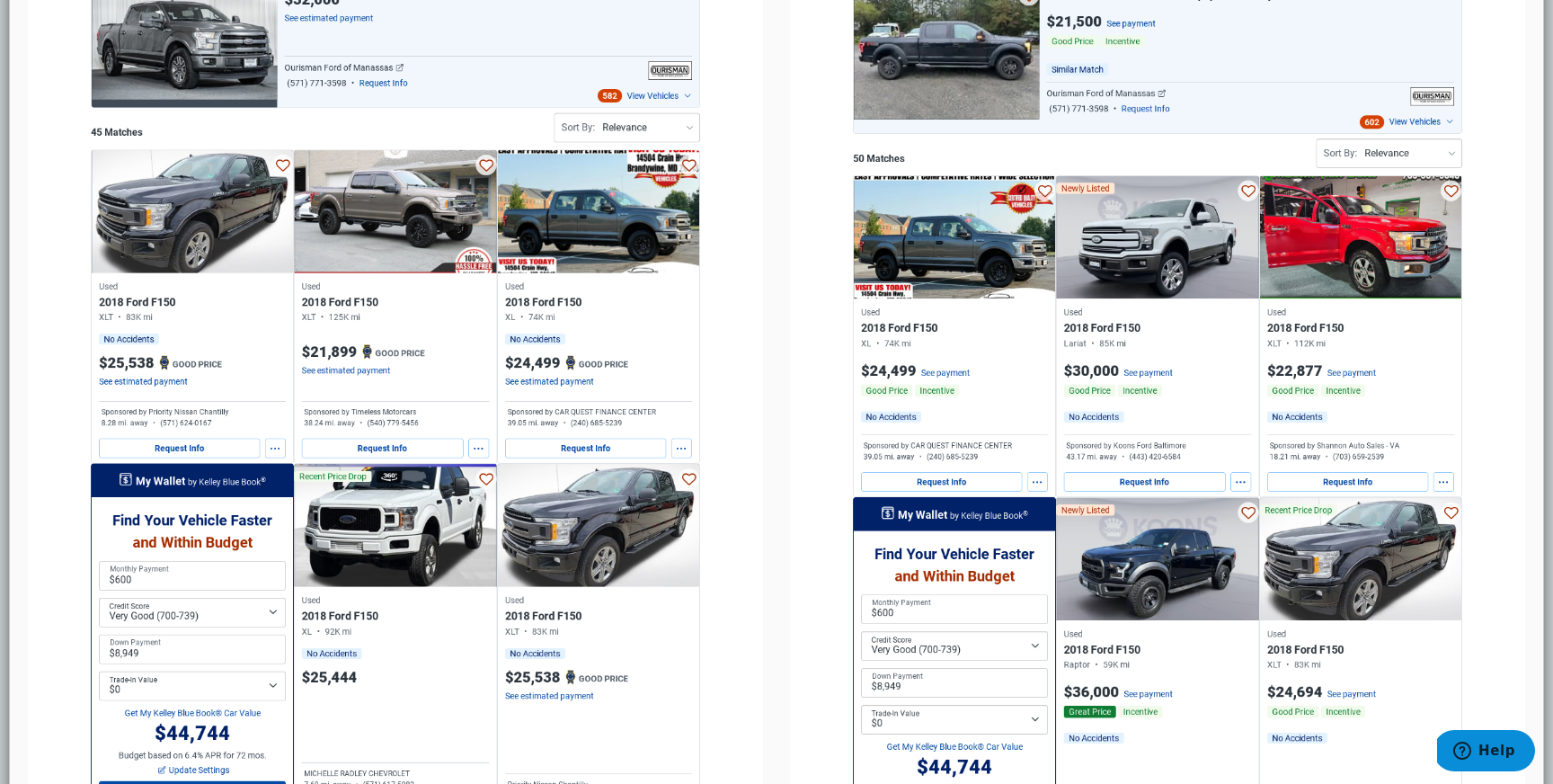
scroll to position [366, 0]
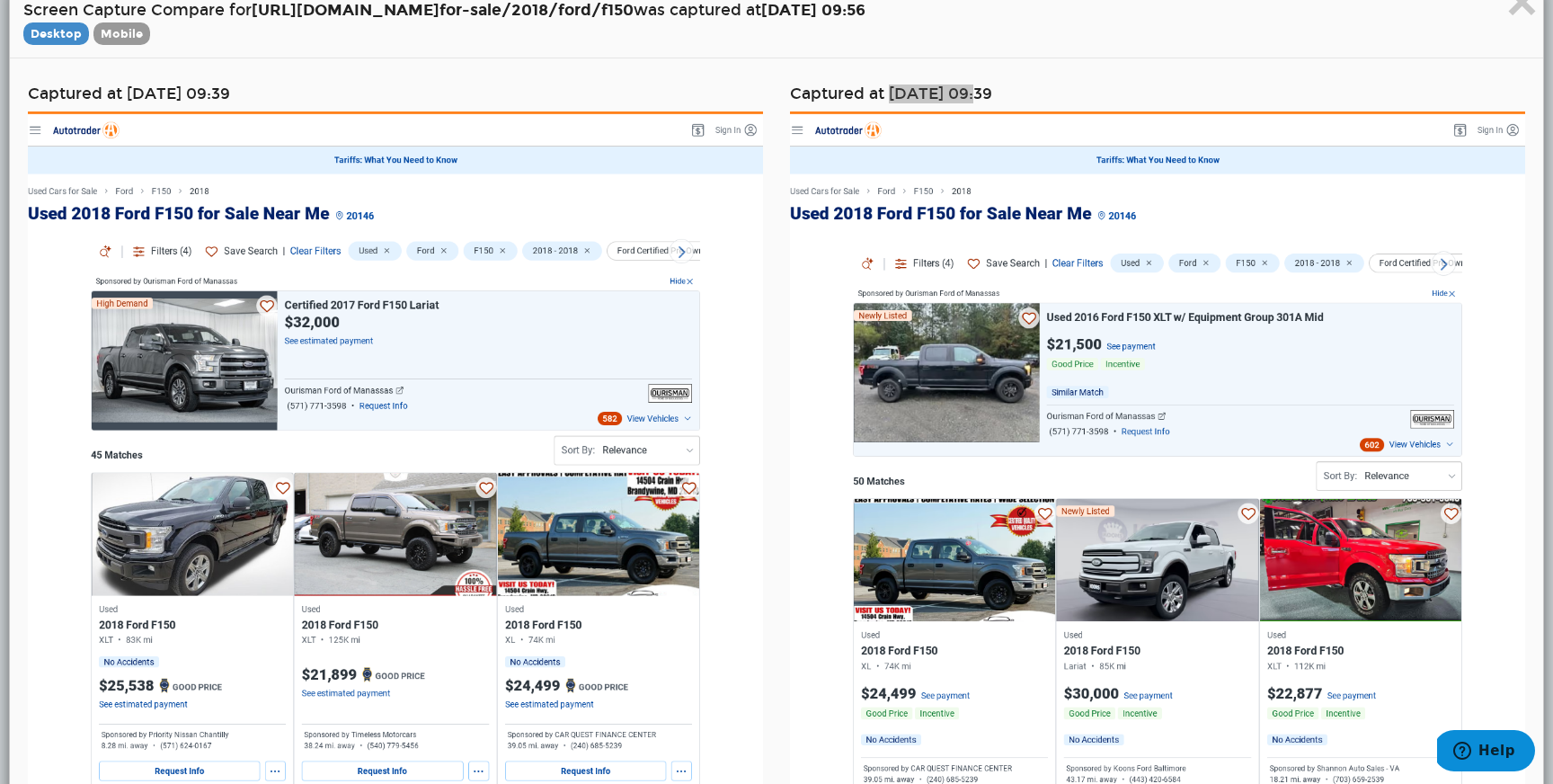
scroll to position [0, 0]
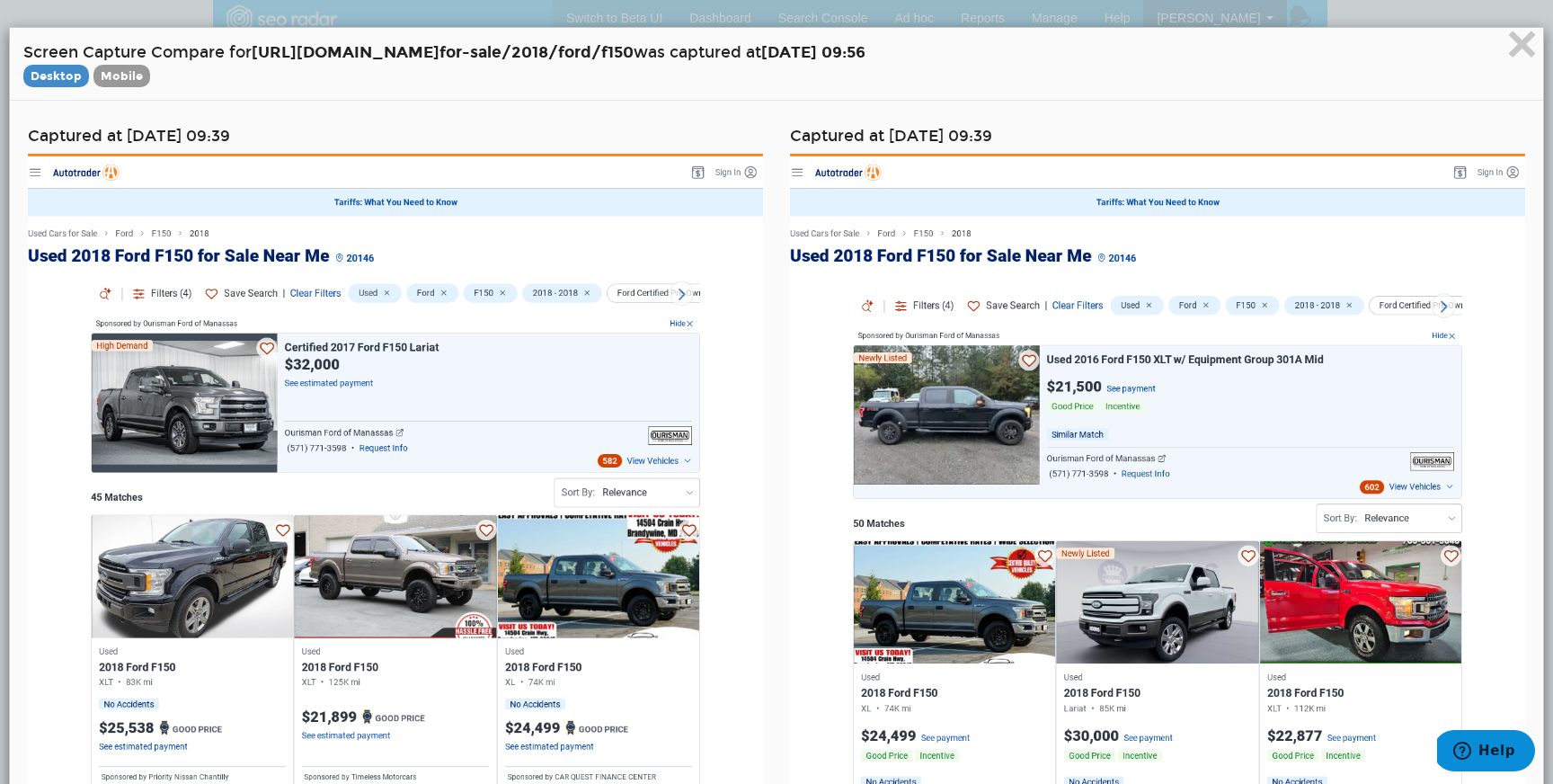
click at [920, 138] on h4 "Captured at [DATE] 09:39" at bounding box center [1158, 135] width 735 height 17
copy h4 "Captured at [DATE] 09:39"
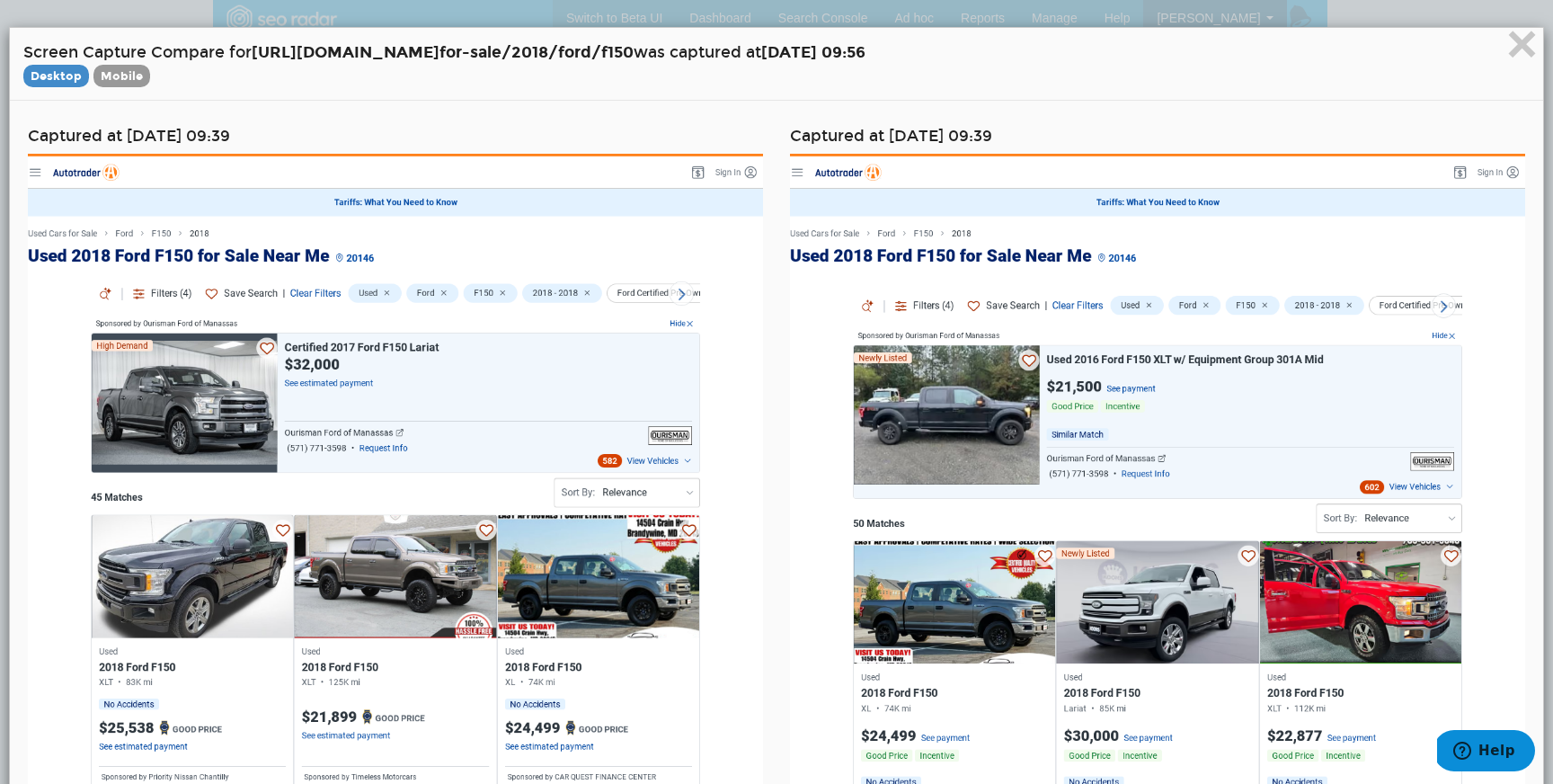
click at [1517, 42] on span "×" at bounding box center [1522, 43] width 32 height 61
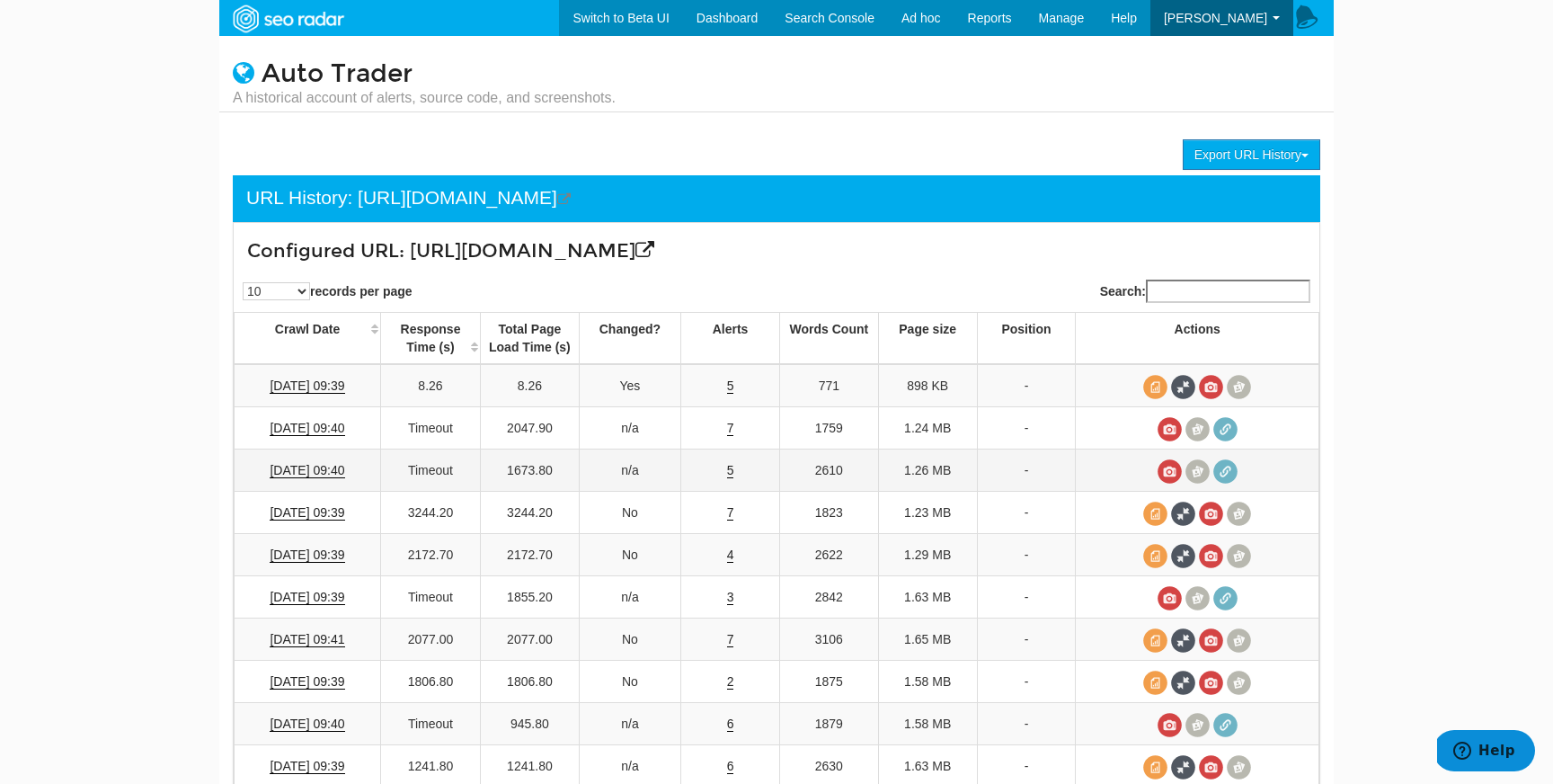
click at [716, 466] on td "5" at bounding box center [730, 471] width 98 height 42
click at [730, 471] on link "5" at bounding box center [731, 470] width 7 height 15
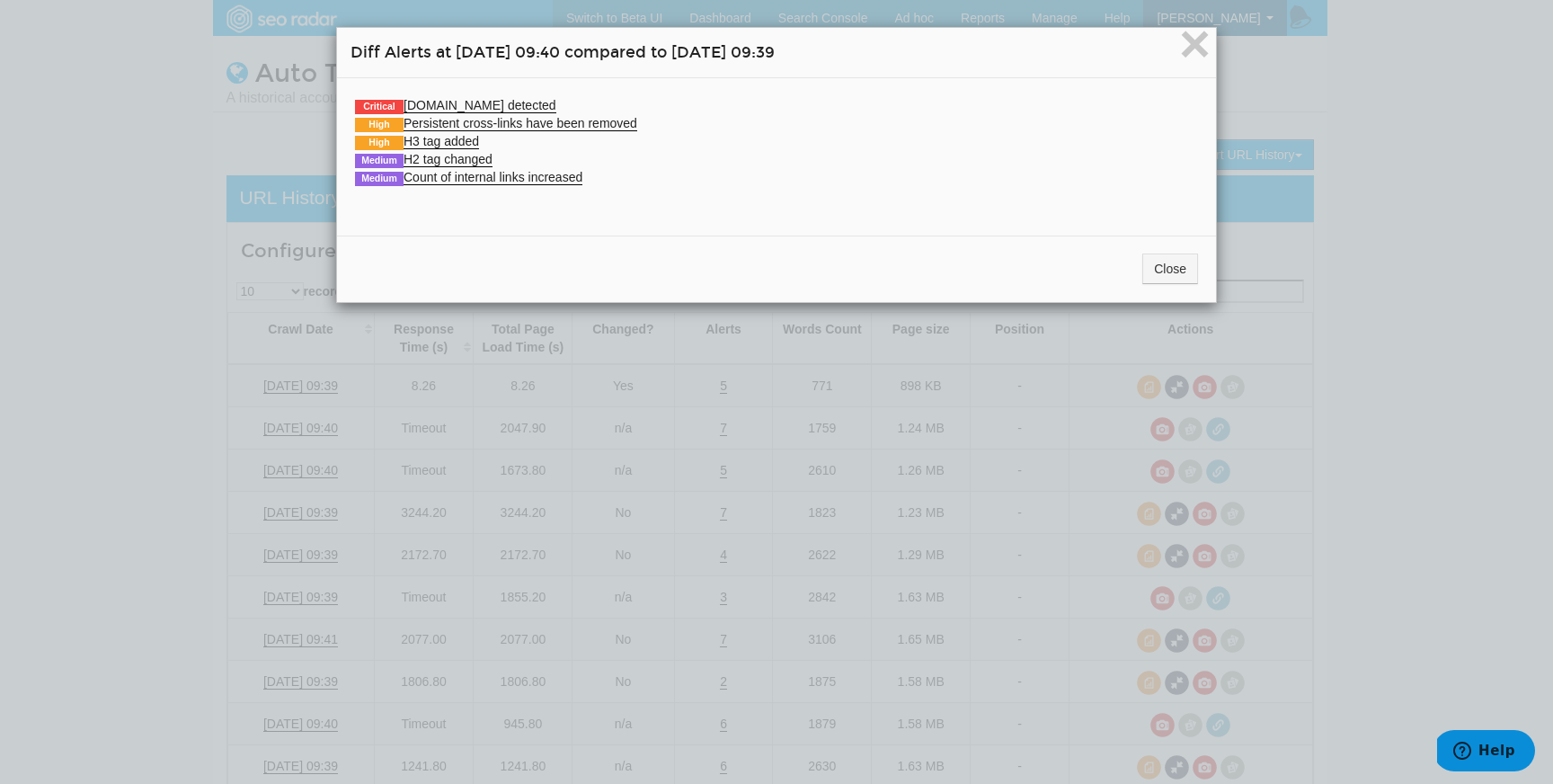
click at [1185, 285] on div "Close" at bounding box center [776, 269] width 879 height 67
click at [1177, 271] on button "Close" at bounding box center [1171, 269] width 56 height 31
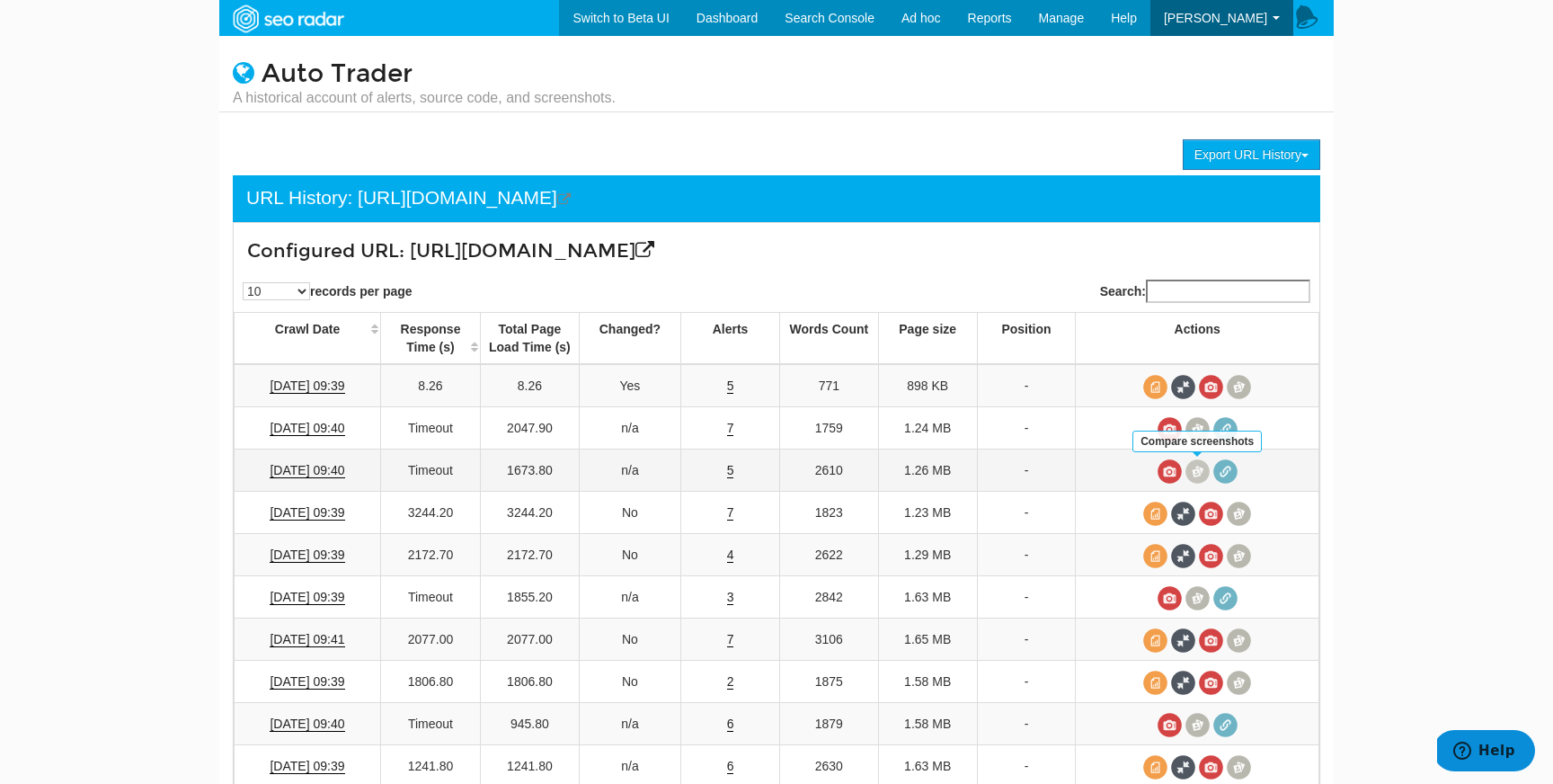
click at [1203, 471] on span at bounding box center [1197, 471] width 24 height 24
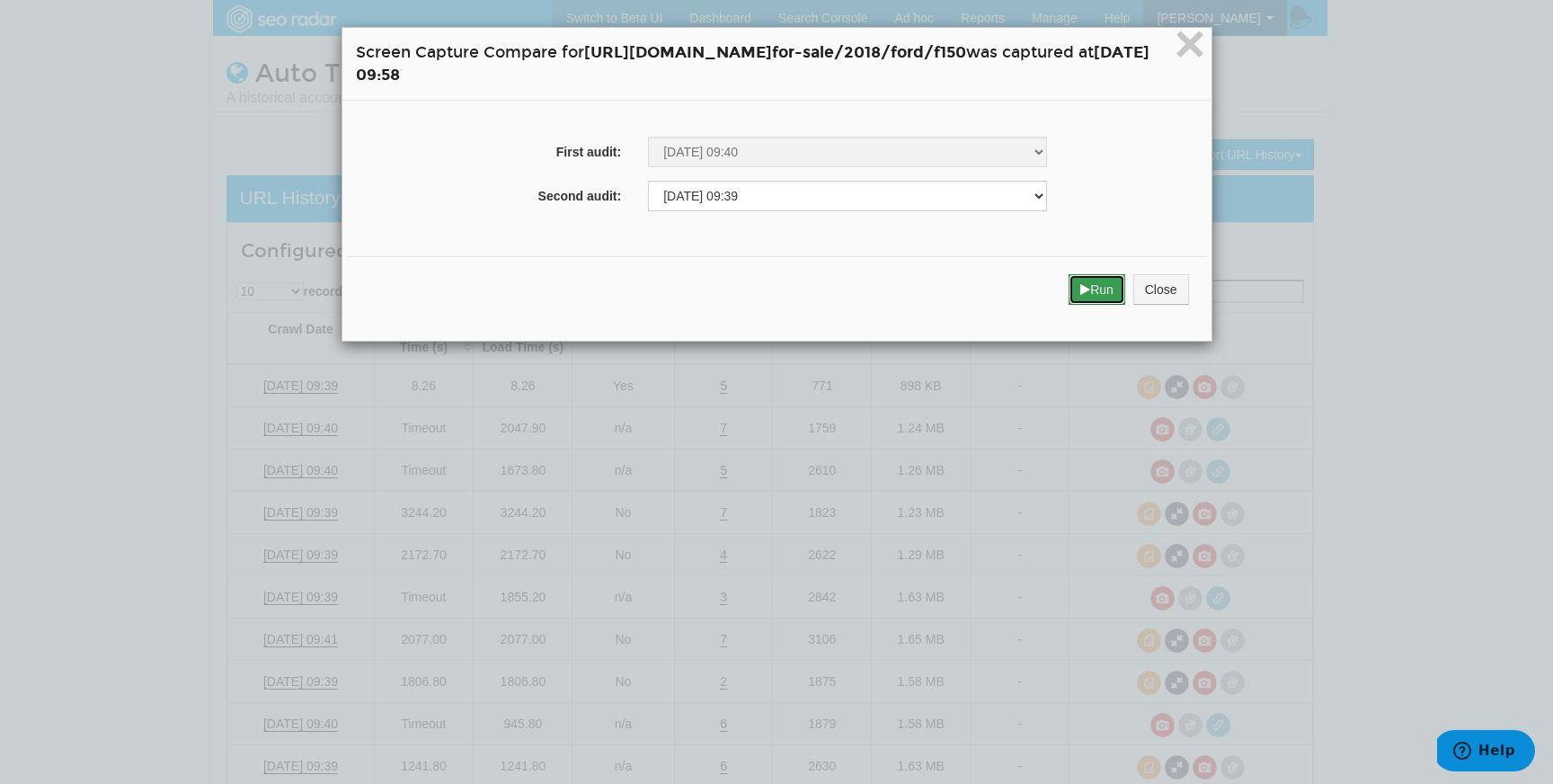
click at [1126, 297] on button "Run" at bounding box center [1097, 289] width 57 height 31
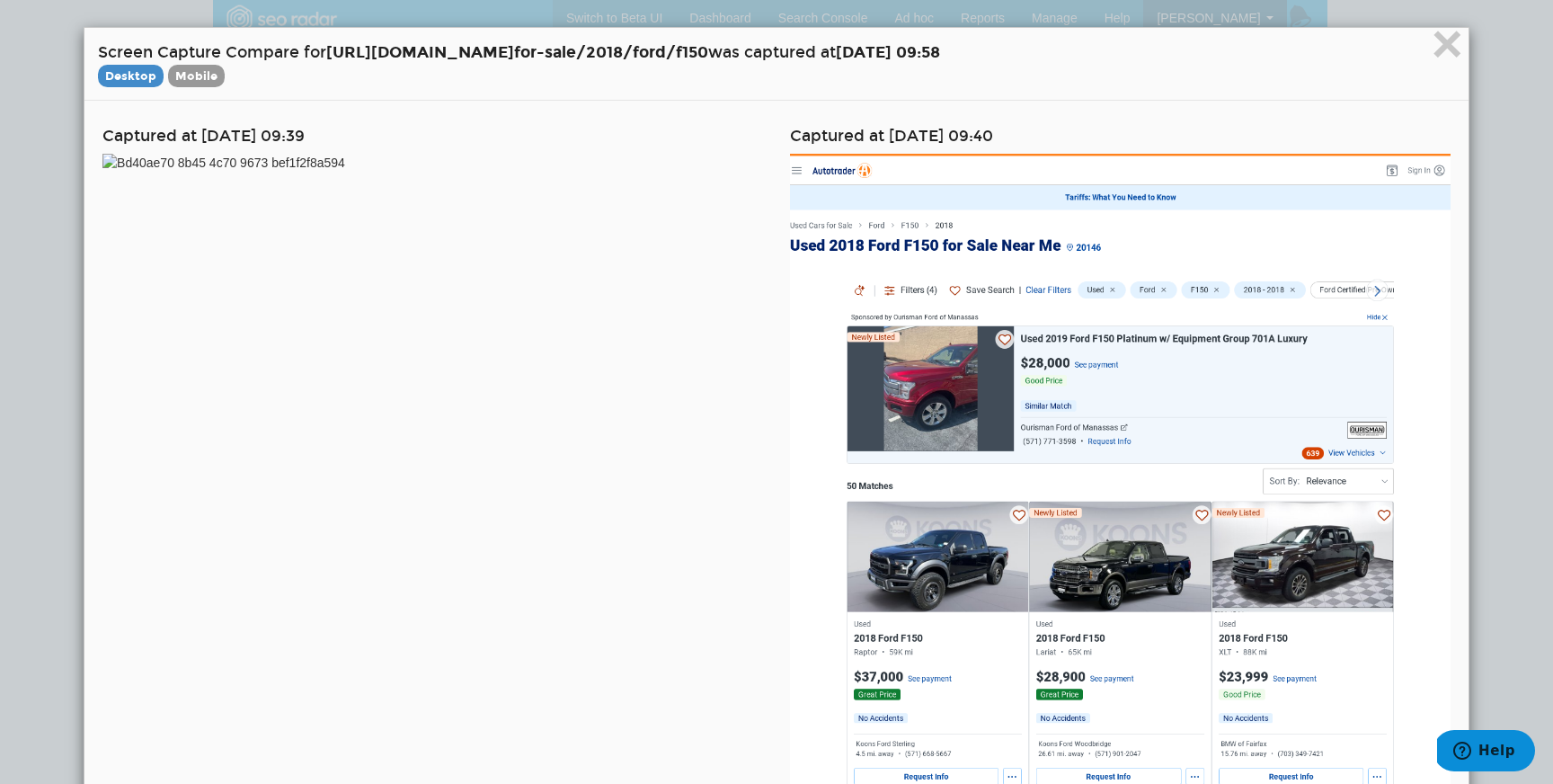
click at [1429, 56] on h4 "Screen Capture Compare for https://www.autotrader.com/cars- for-sale/2018/ford/…" at bounding box center [776, 64] width 1358 height 45
click at [1444, 53] on span "×" at bounding box center [1447, 43] width 32 height 61
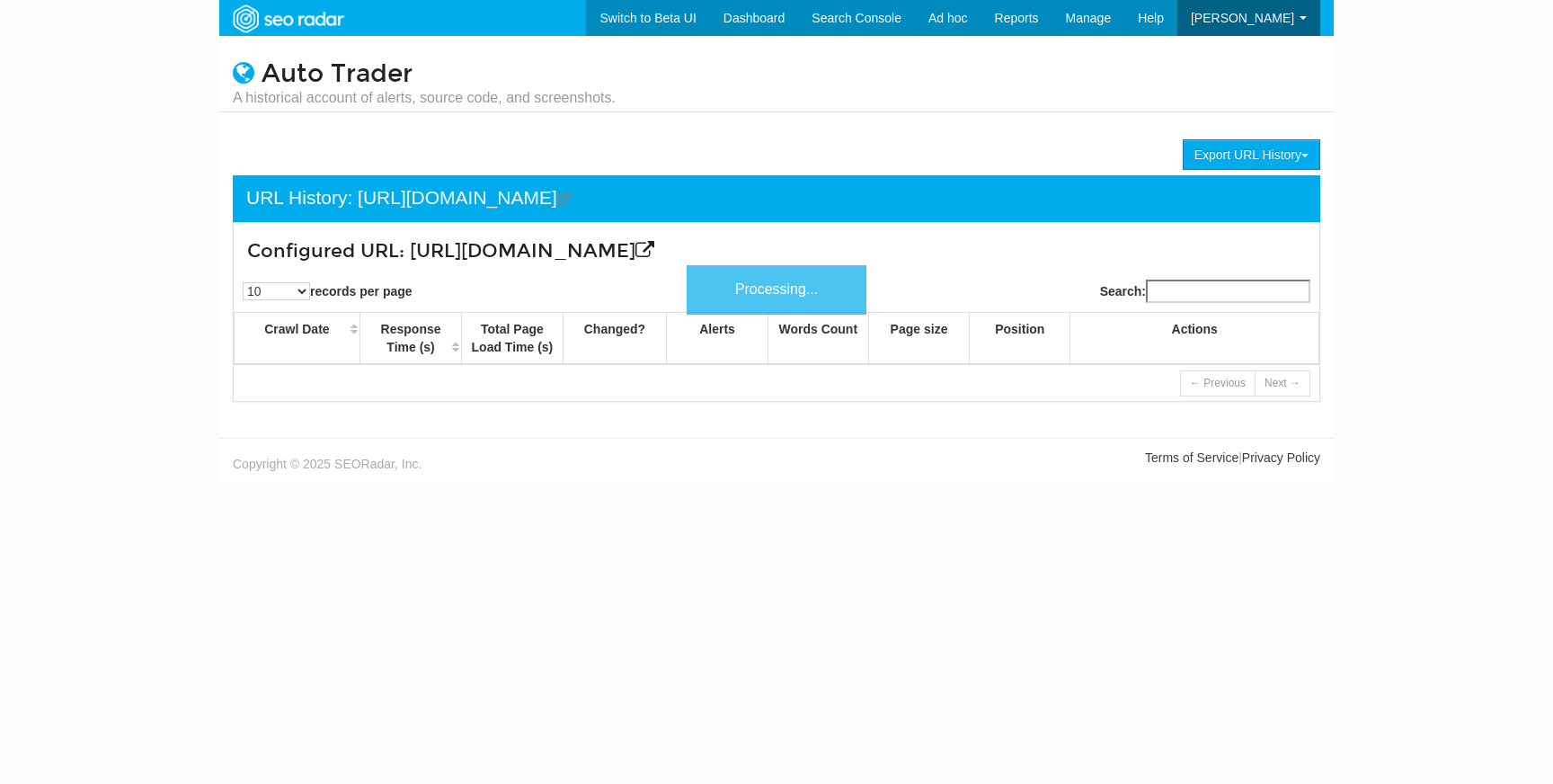
scroll to position [72, 0]
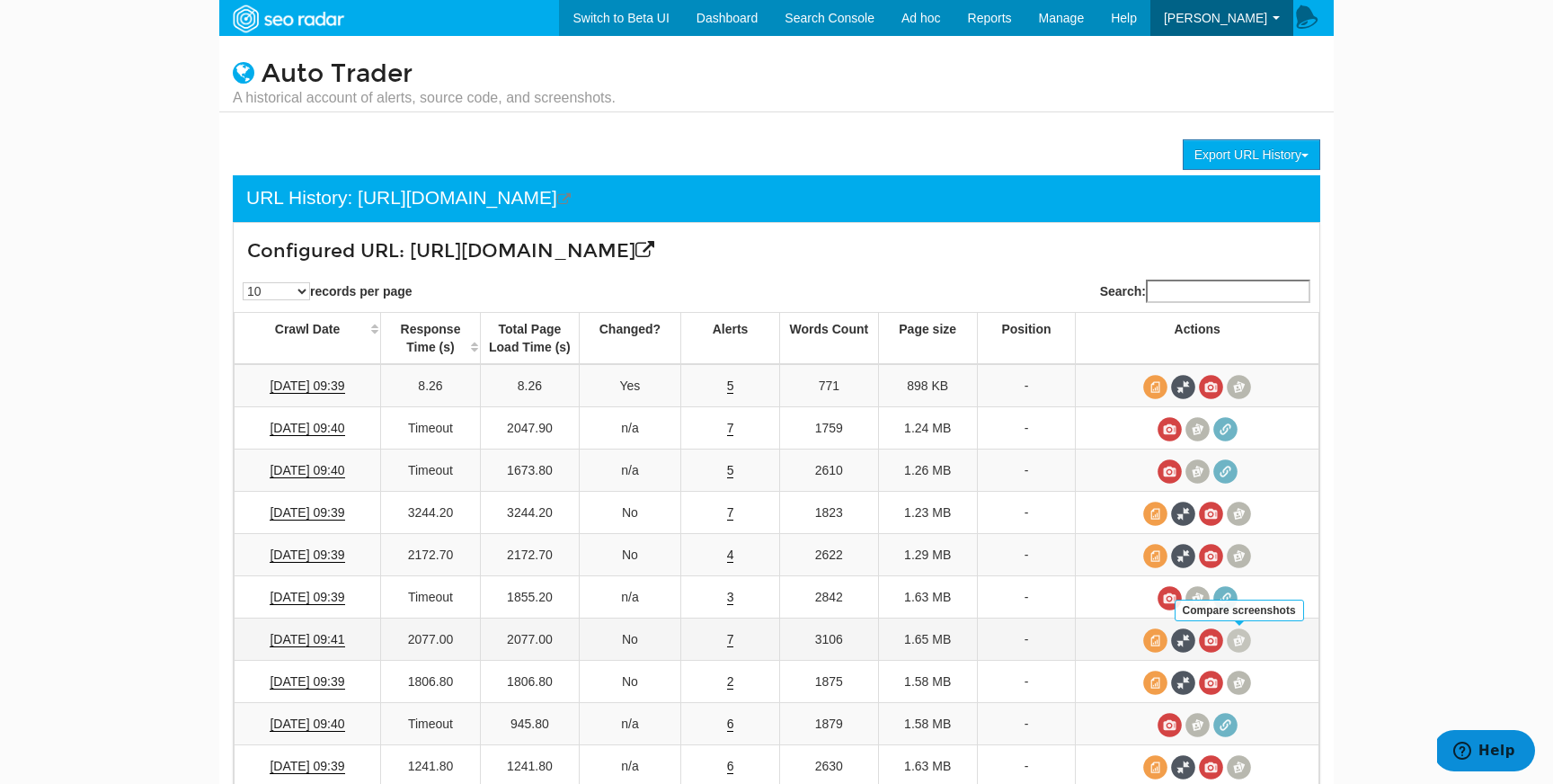
click at [1236, 639] on span at bounding box center [1239, 640] width 24 height 24
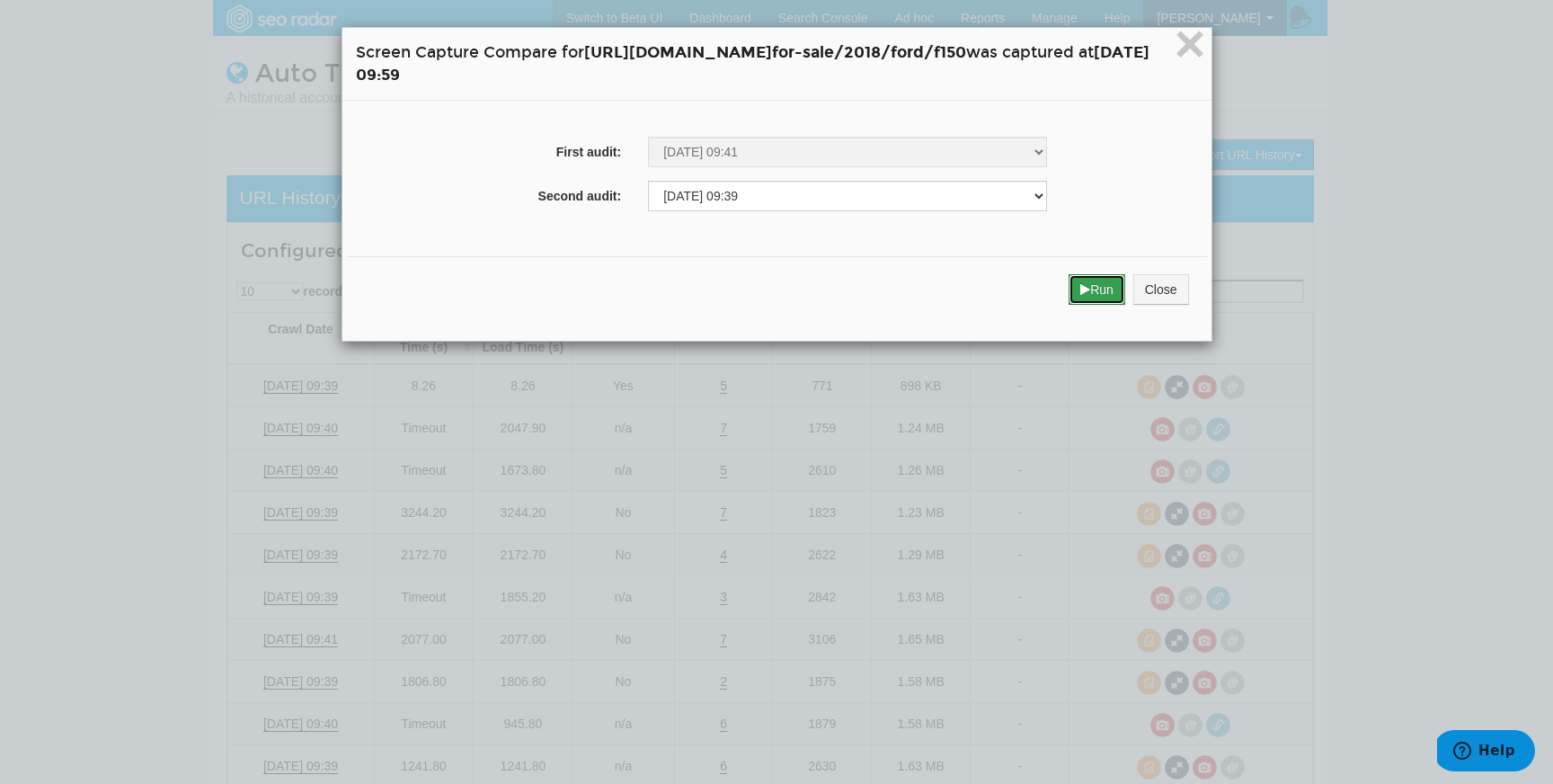
click at [1126, 285] on button "Run" at bounding box center [1097, 289] width 57 height 31
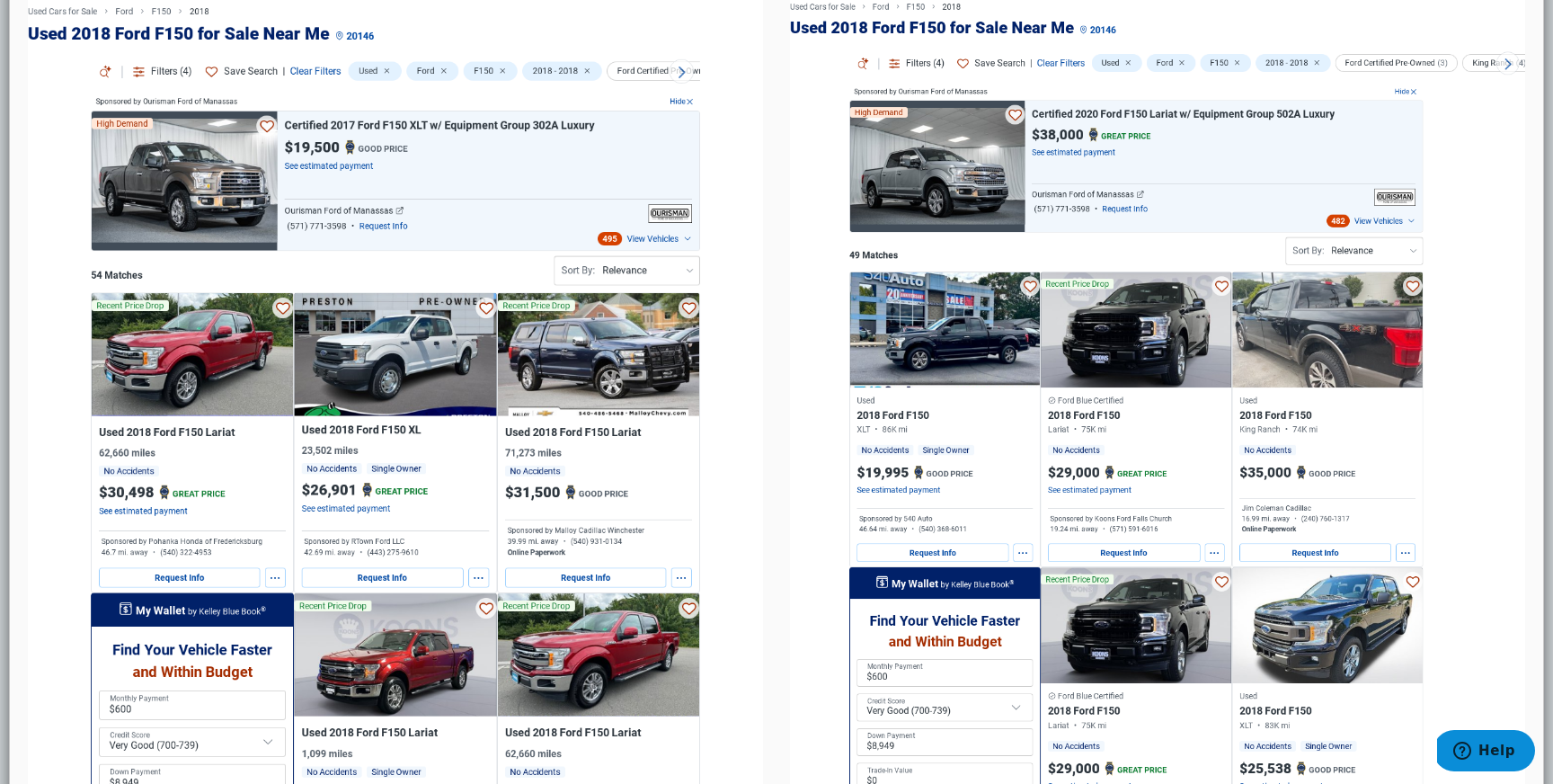
scroll to position [0, 0]
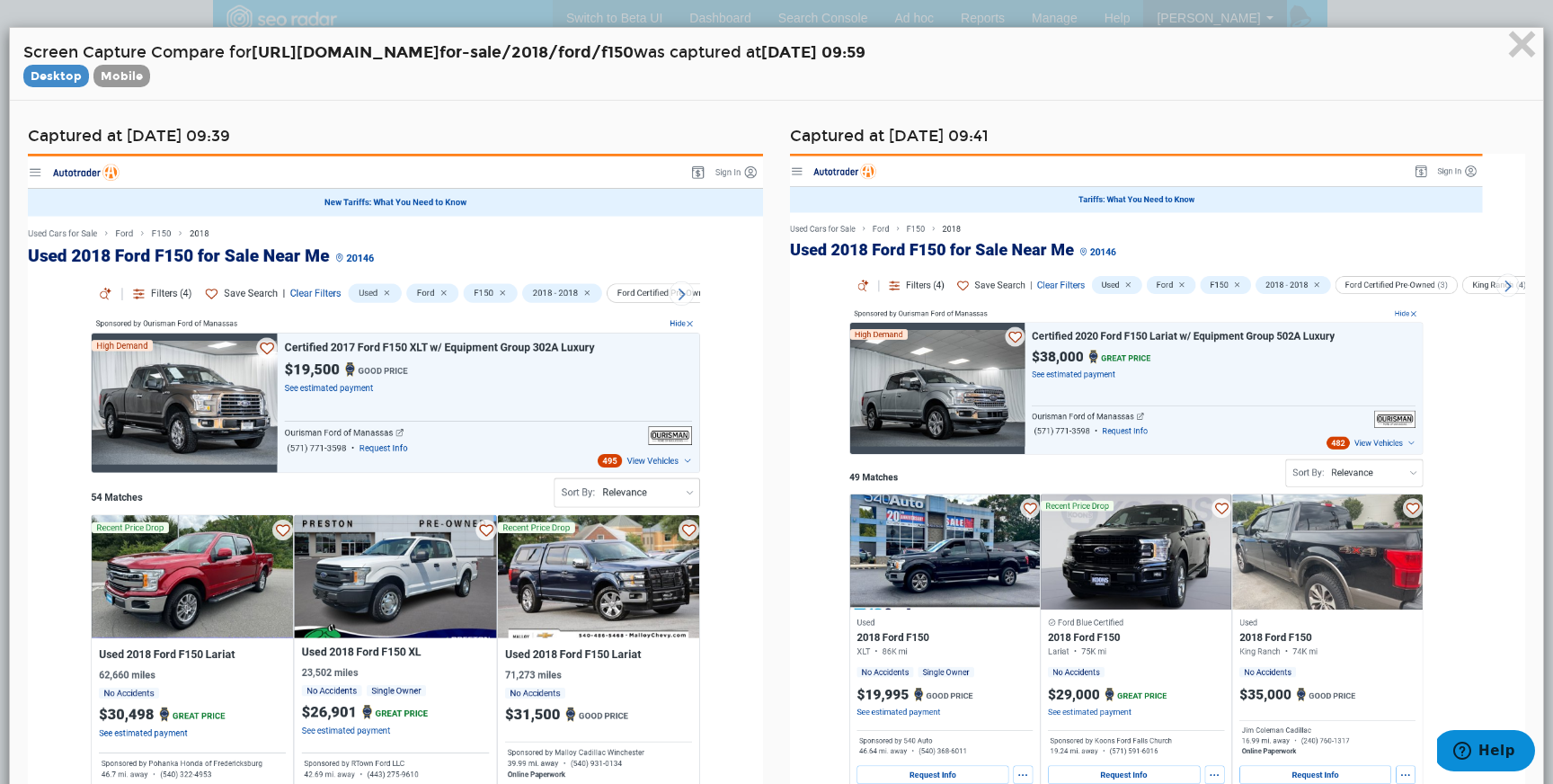
click at [1505, 43] on h4 "Screen Capture Compare for https://www.autotrader.com/cars- for-sale/2018/ford/…" at bounding box center [777, 64] width 1507 height 45
click at [1523, 51] on span "×" at bounding box center [1522, 43] width 32 height 61
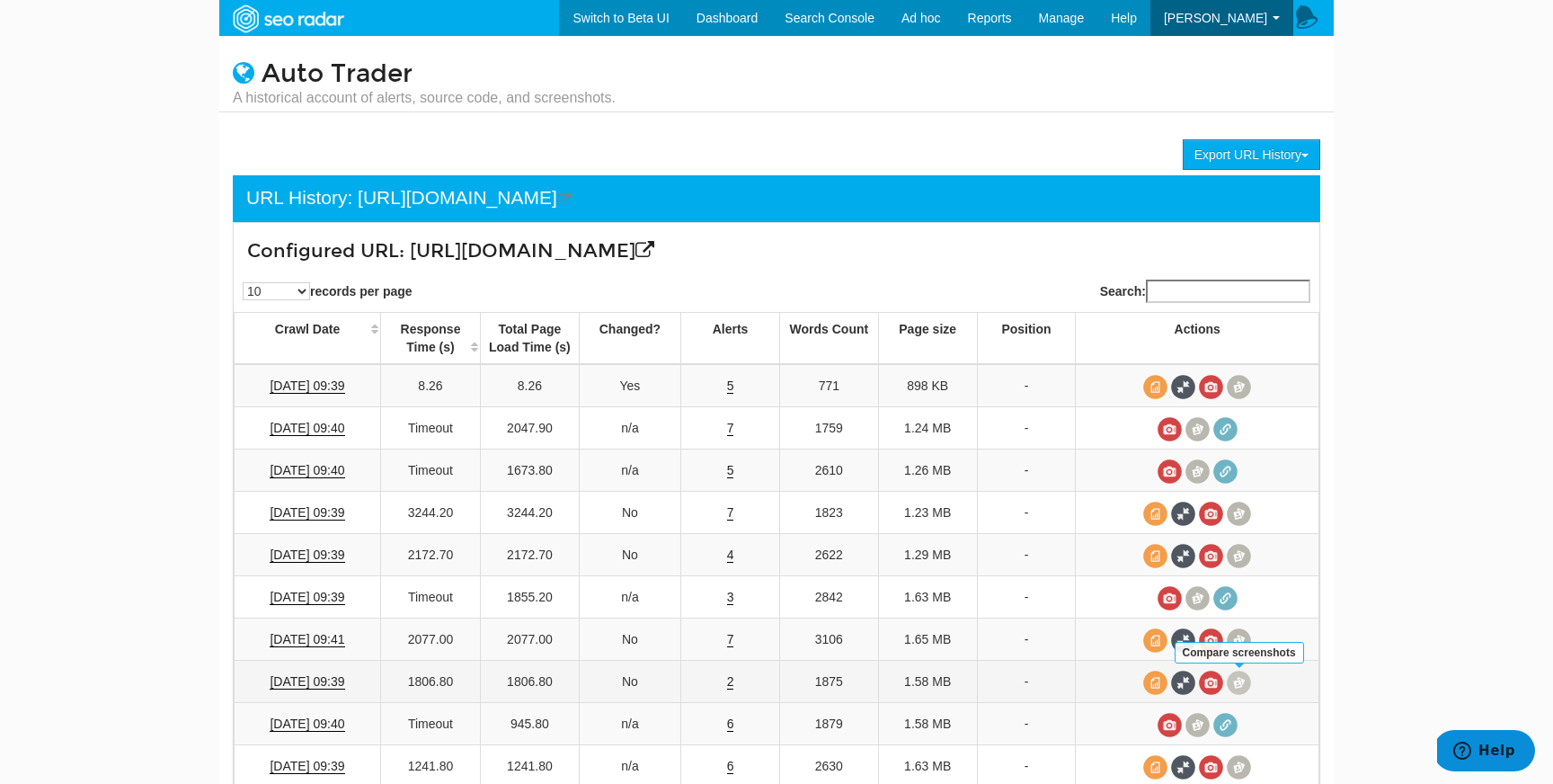
click at [1239, 686] on span at bounding box center [1239, 682] width 24 height 24
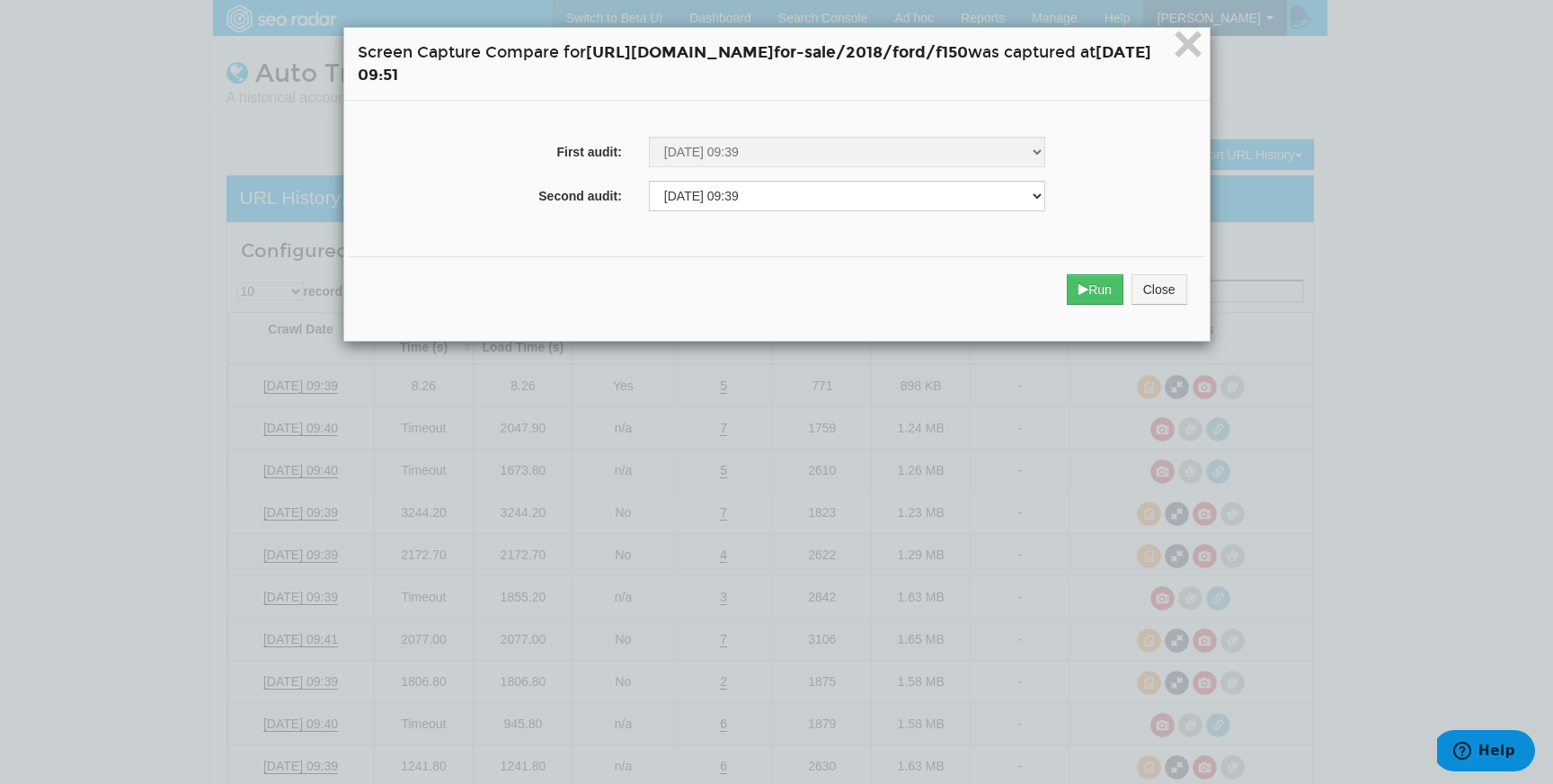
click at [1164, 307] on div "Run Close" at bounding box center [777, 290] width 856 height 67
click at [1089, 294] on icon "submit" at bounding box center [1083, 289] width 10 height 13
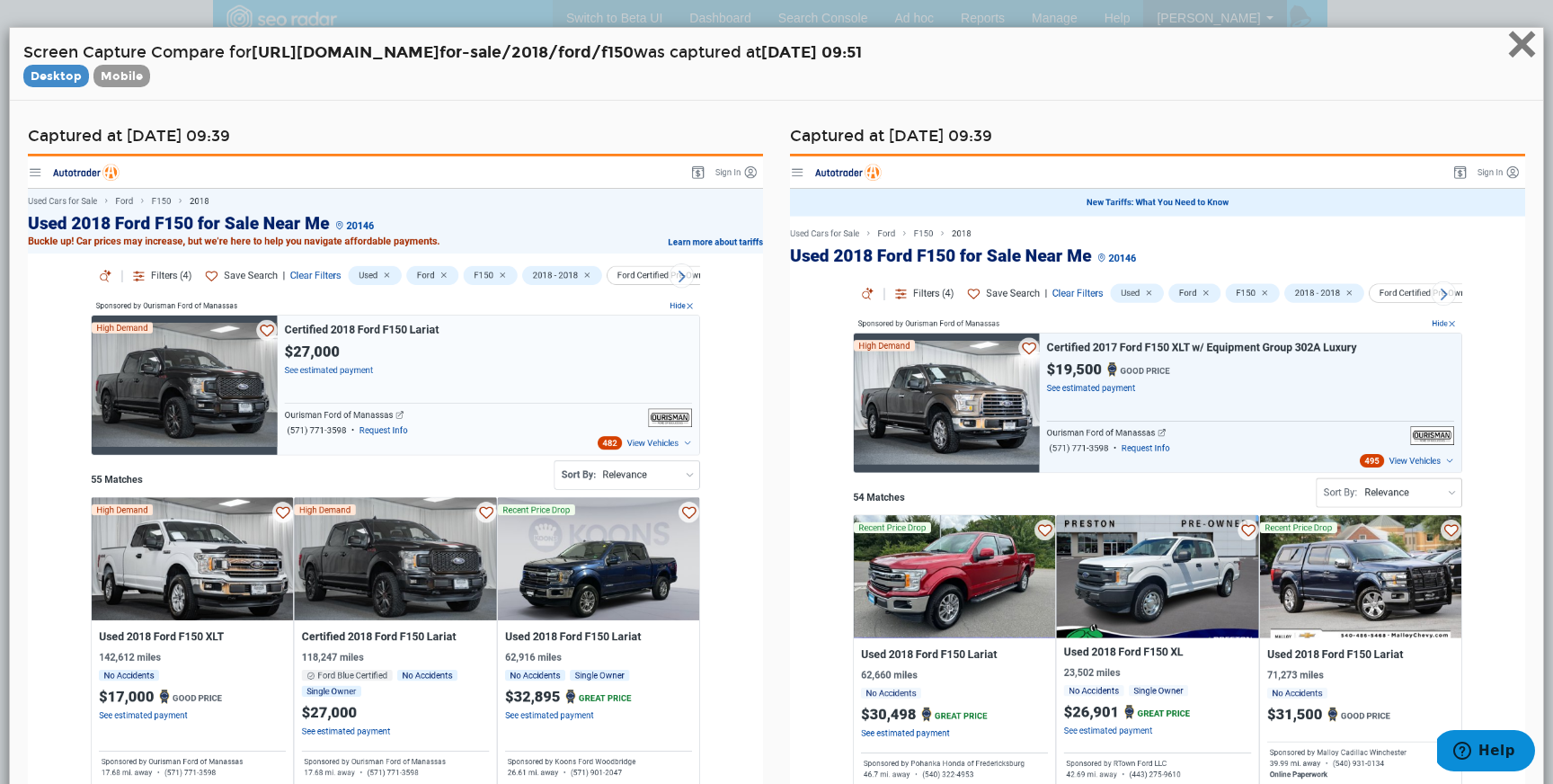
click at [1519, 50] on span "×" at bounding box center [1522, 43] width 32 height 61
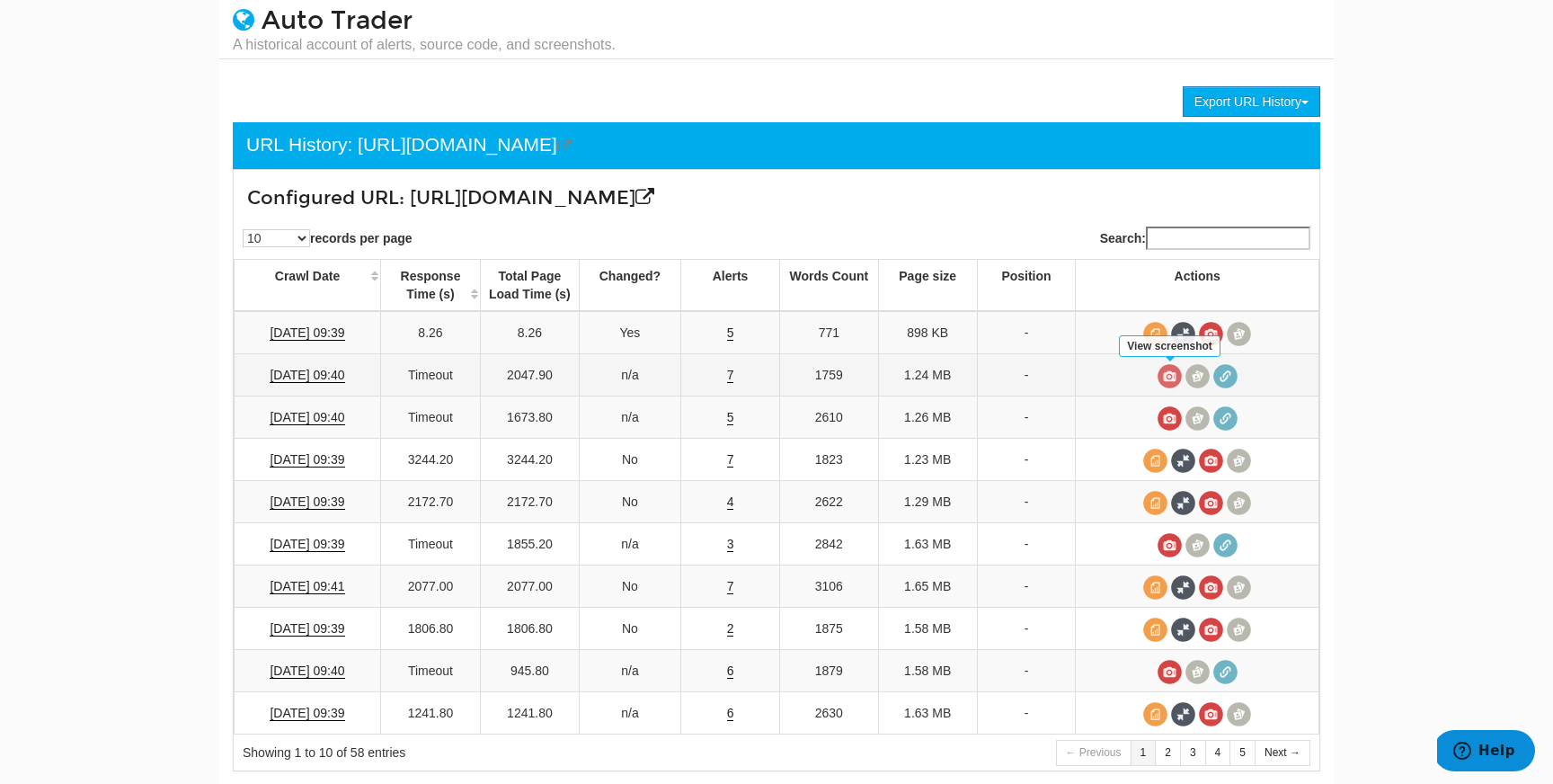
scroll to position [120, 0]
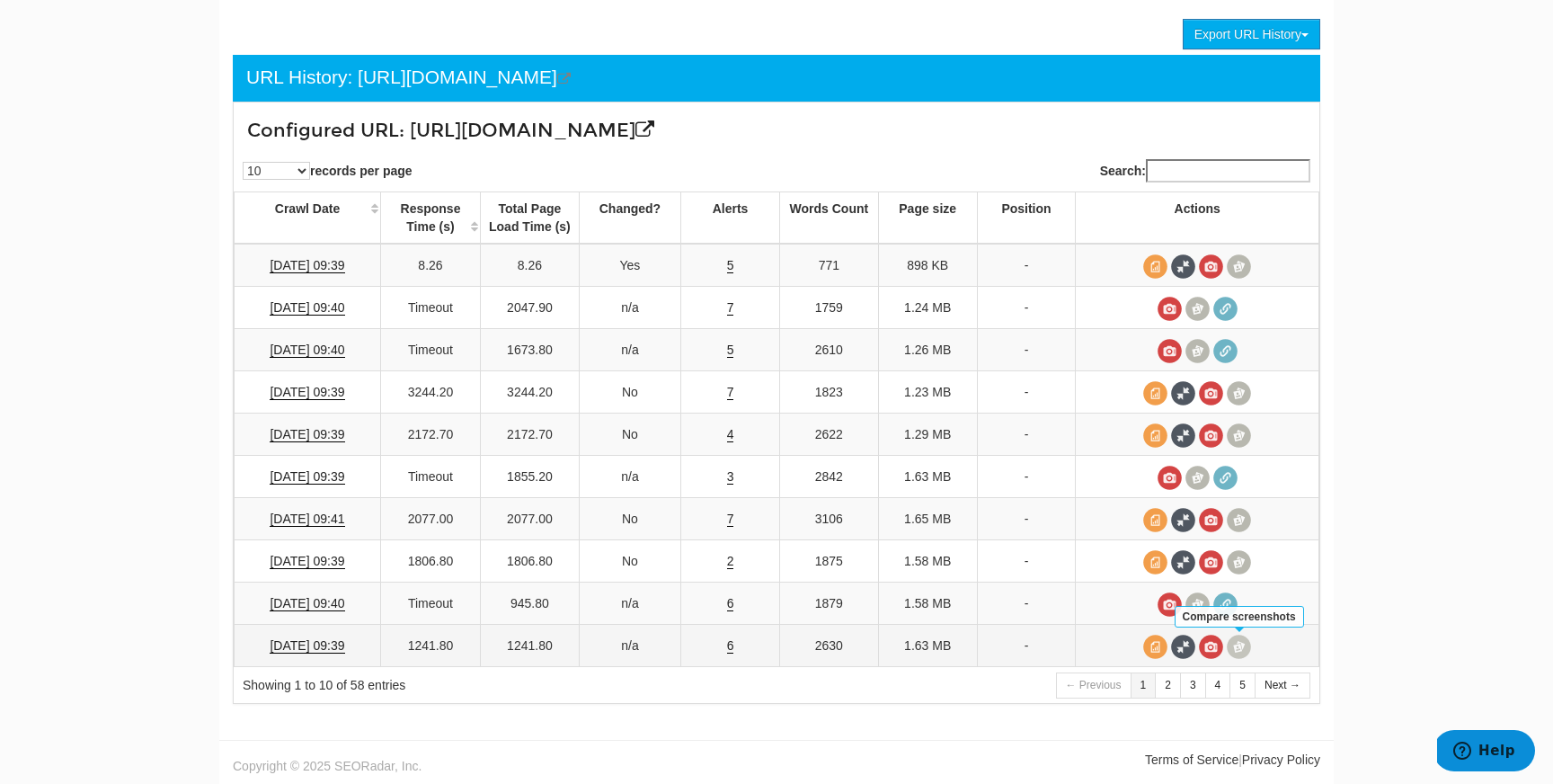
click at [1244, 640] on span at bounding box center [1239, 647] width 24 height 24
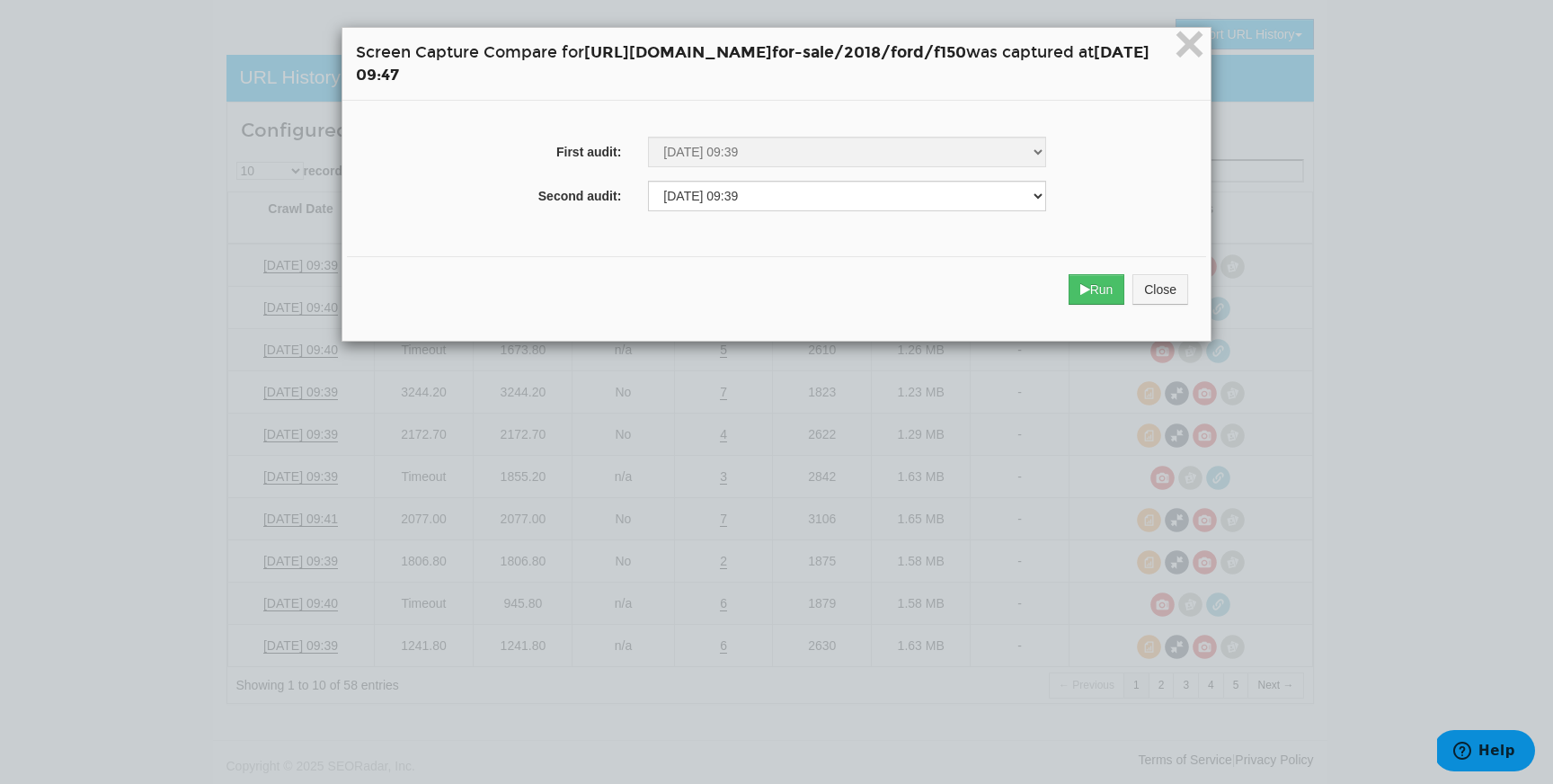
click at [1150, 308] on div "Run Close" at bounding box center [776, 290] width 859 height 67
click at [1126, 289] on button "Run" at bounding box center [1097, 289] width 57 height 31
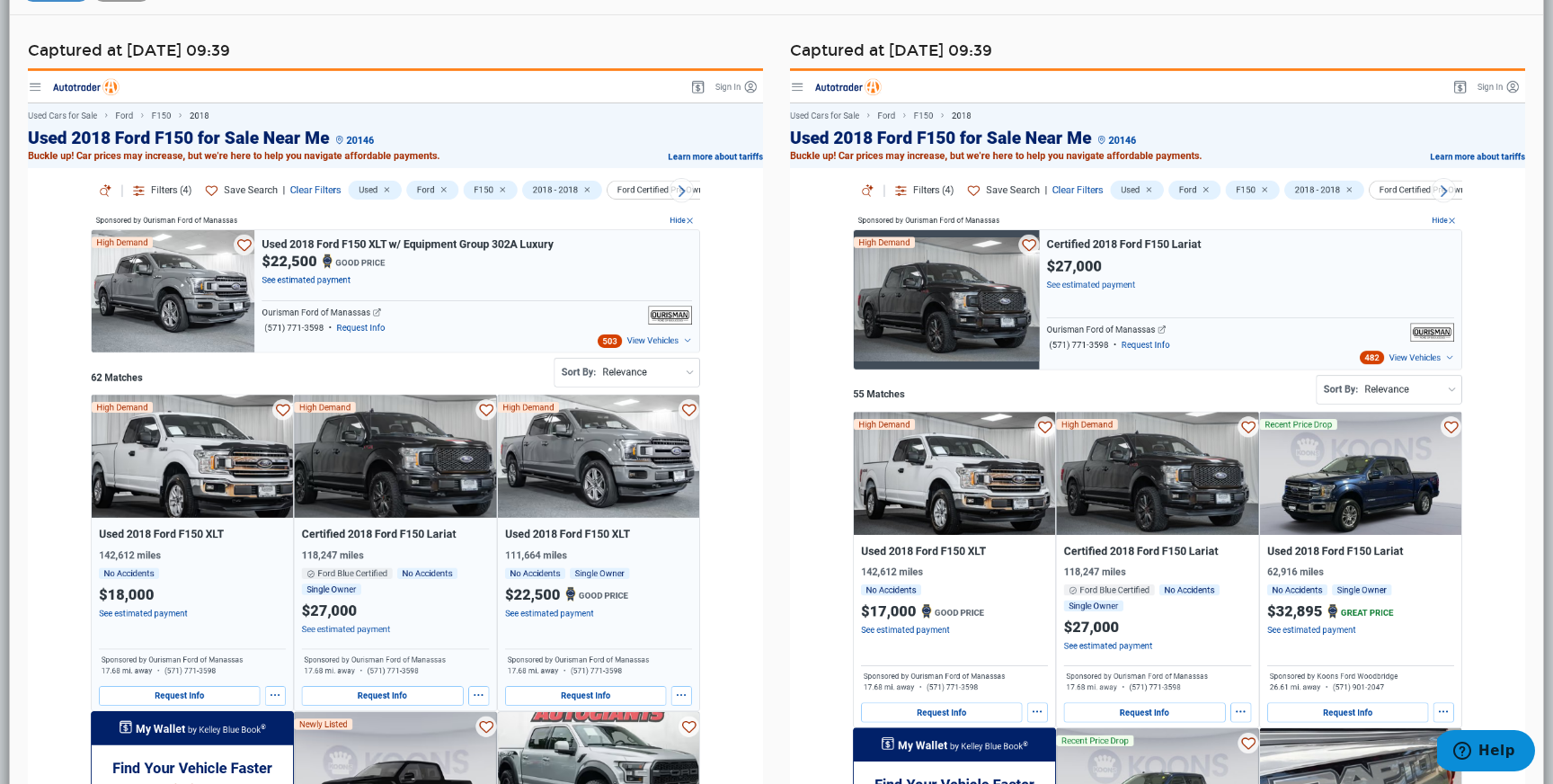
scroll to position [0, 0]
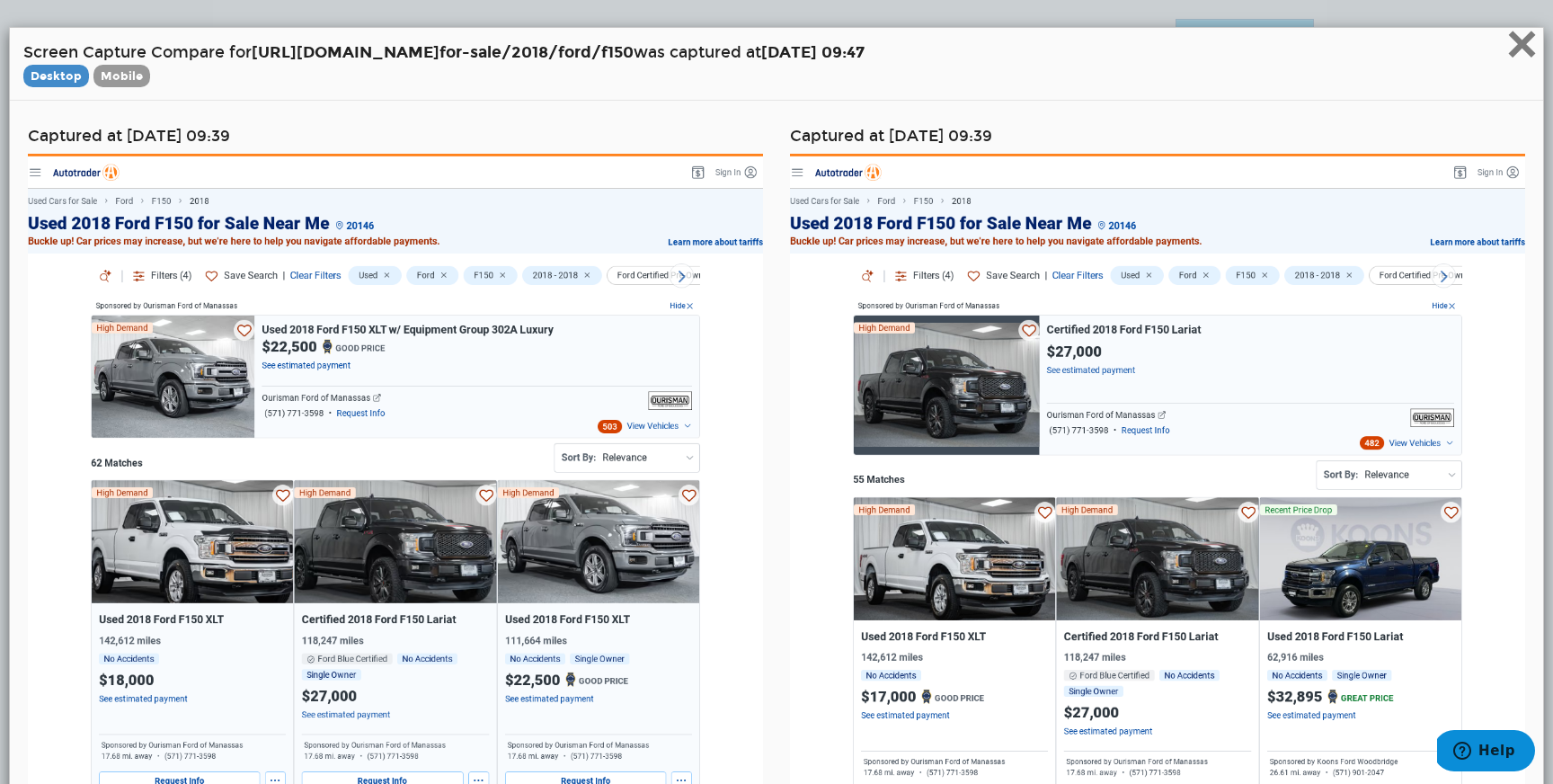
click at [1517, 46] on span "×" at bounding box center [1522, 43] width 32 height 61
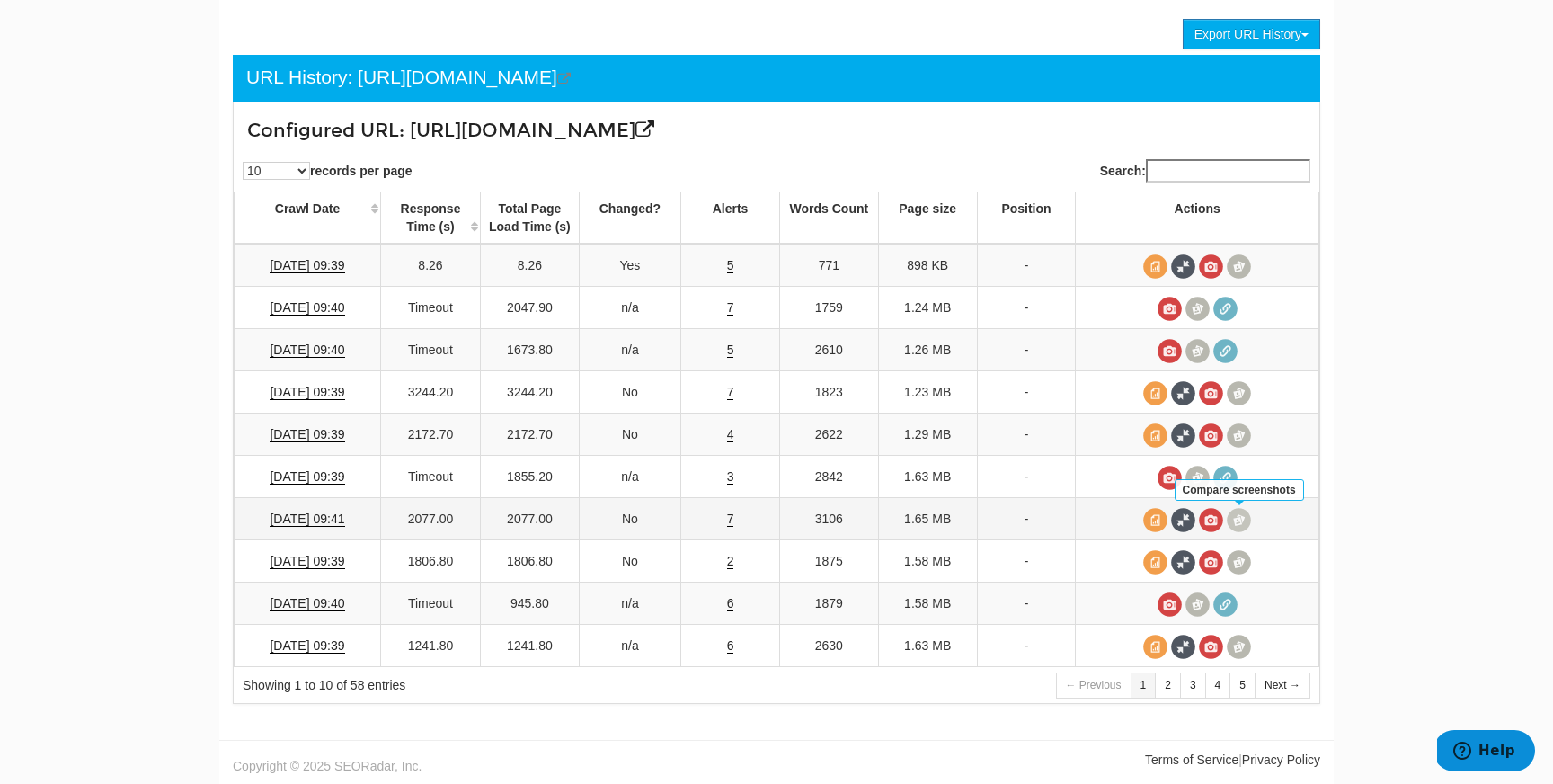
click at [1241, 523] on span at bounding box center [1239, 519] width 24 height 24
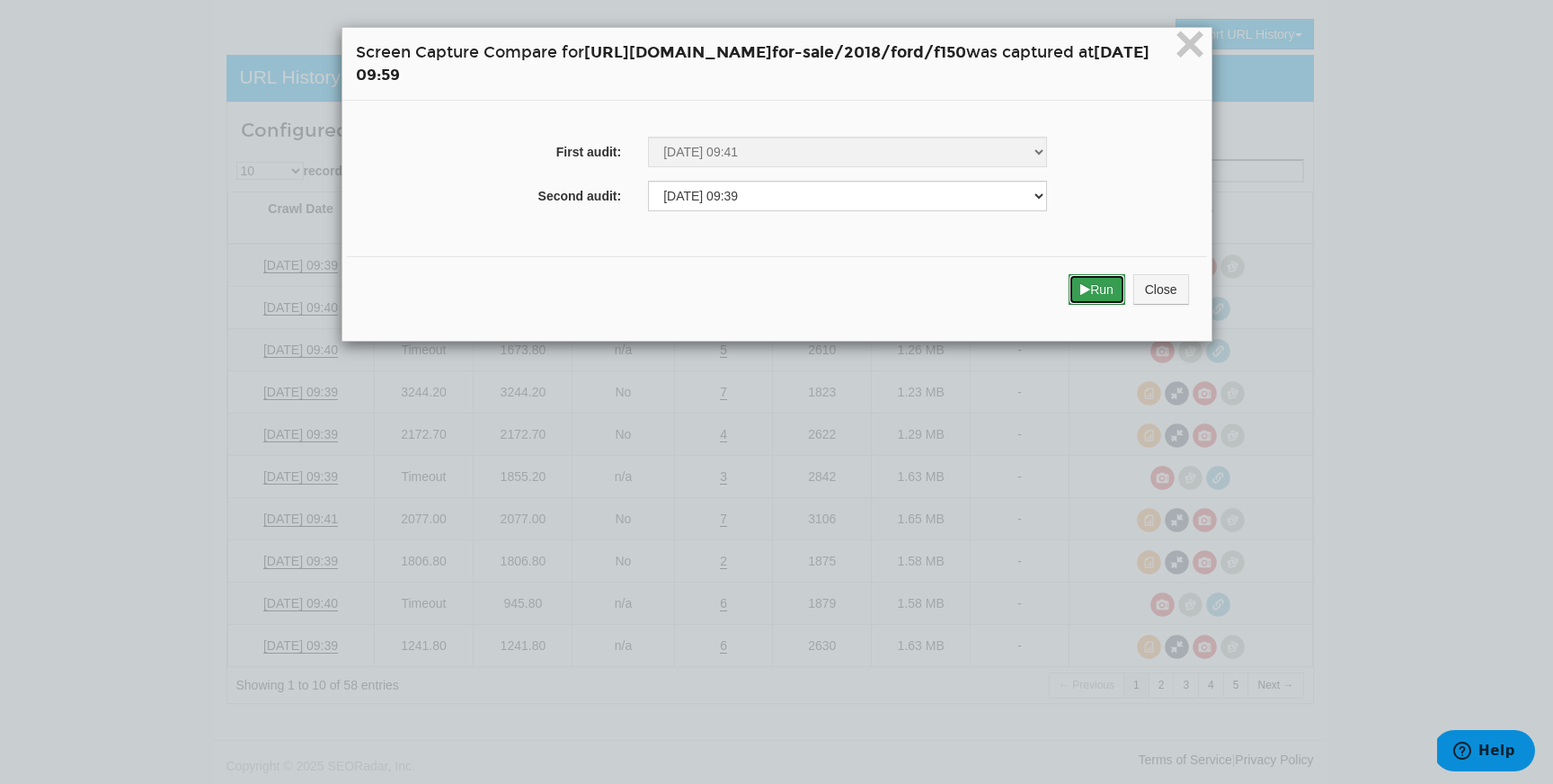
click at [1126, 274] on button "Run" at bounding box center [1097, 289] width 57 height 31
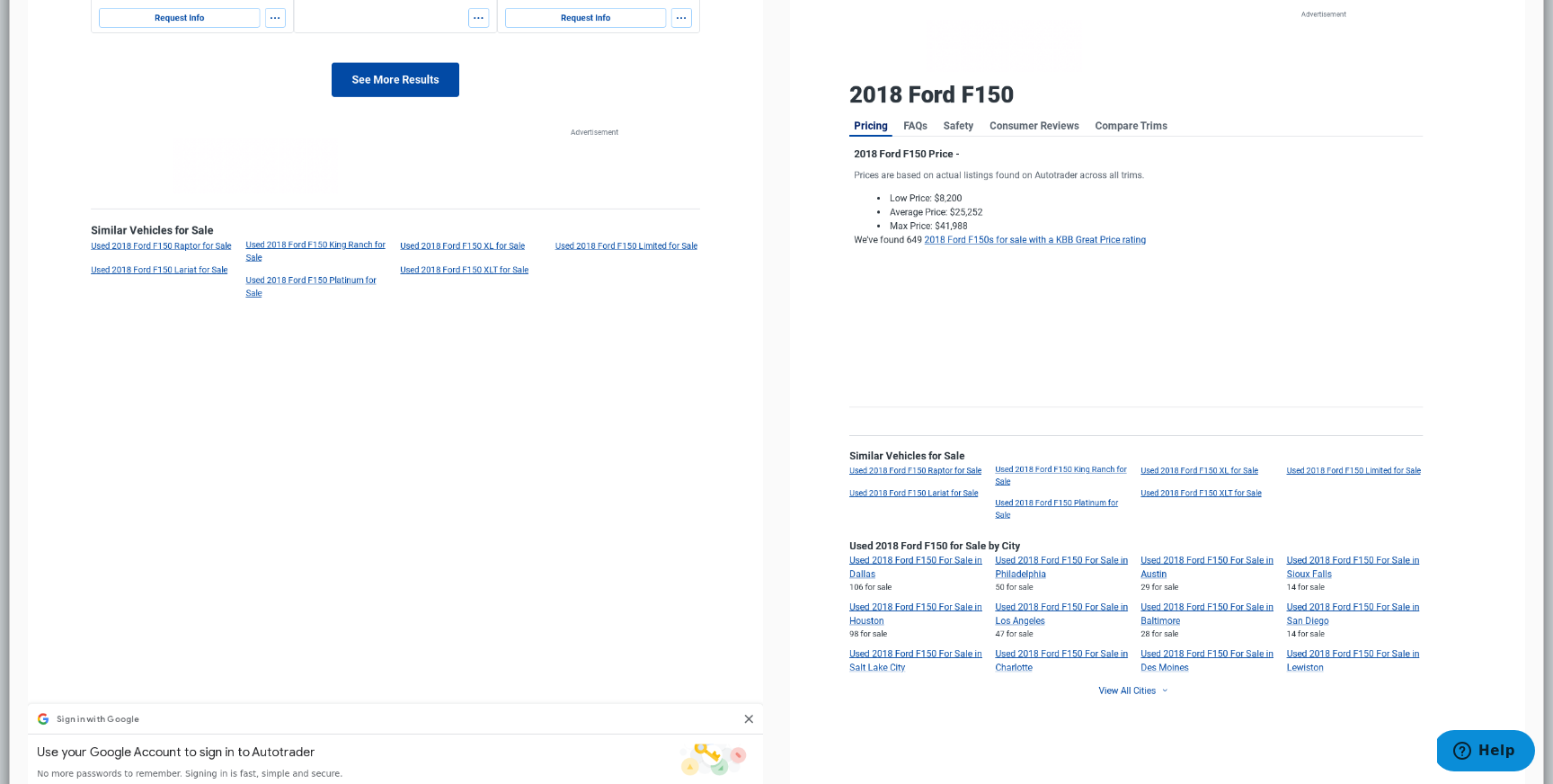
scroll to position [3998, 0]
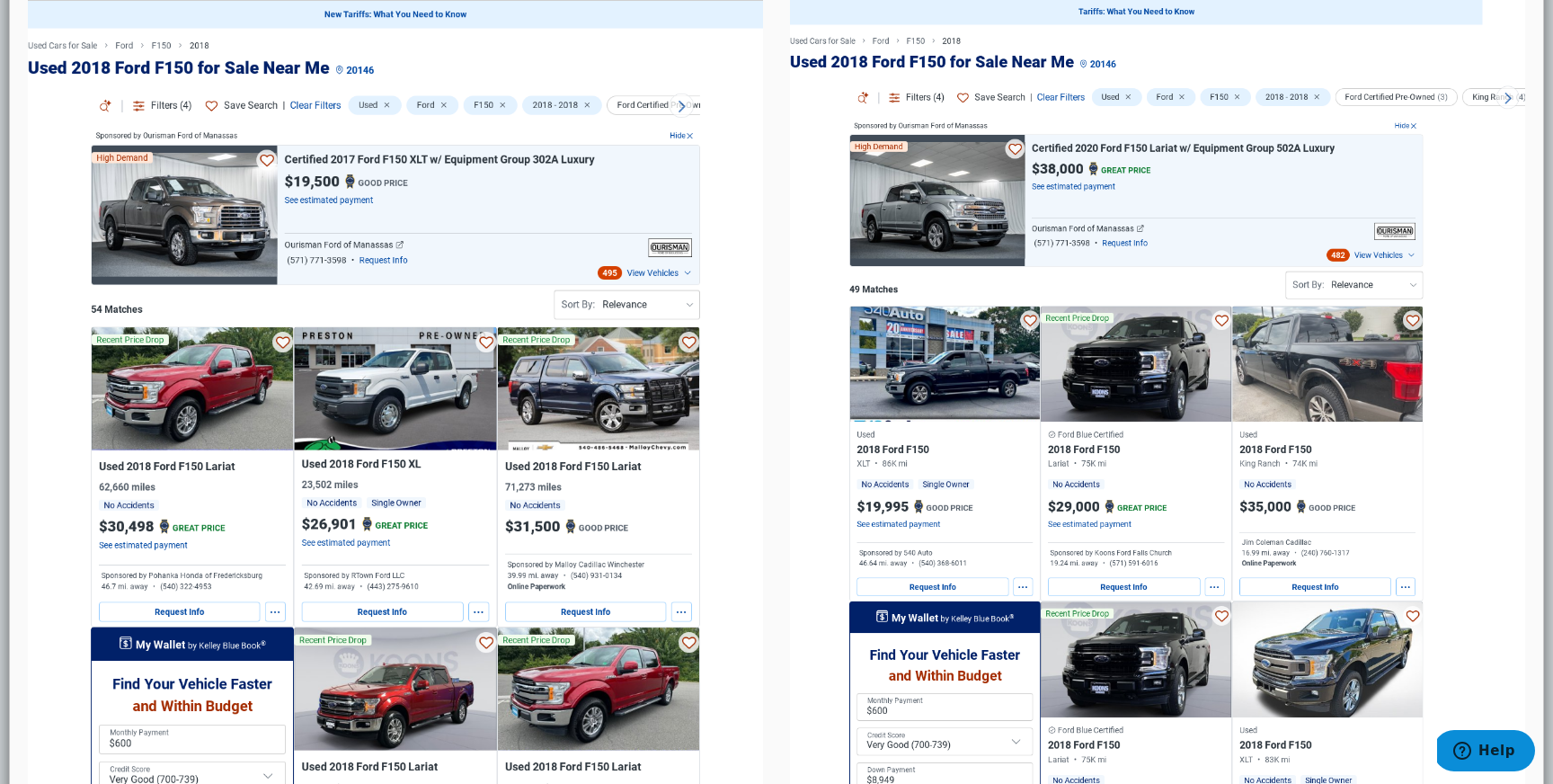
scroll to position [0, 0]
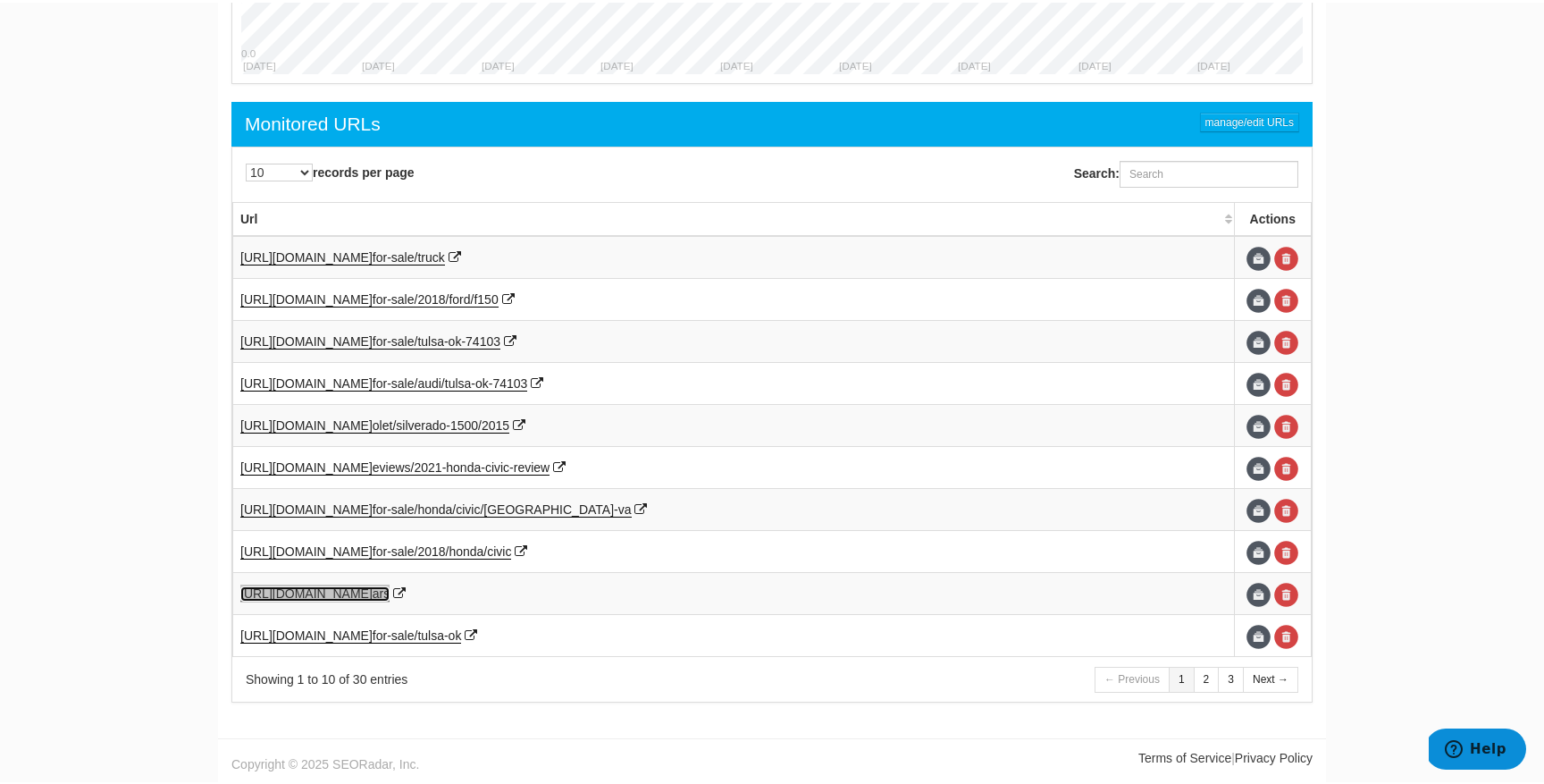
scroll to position [912, 0]
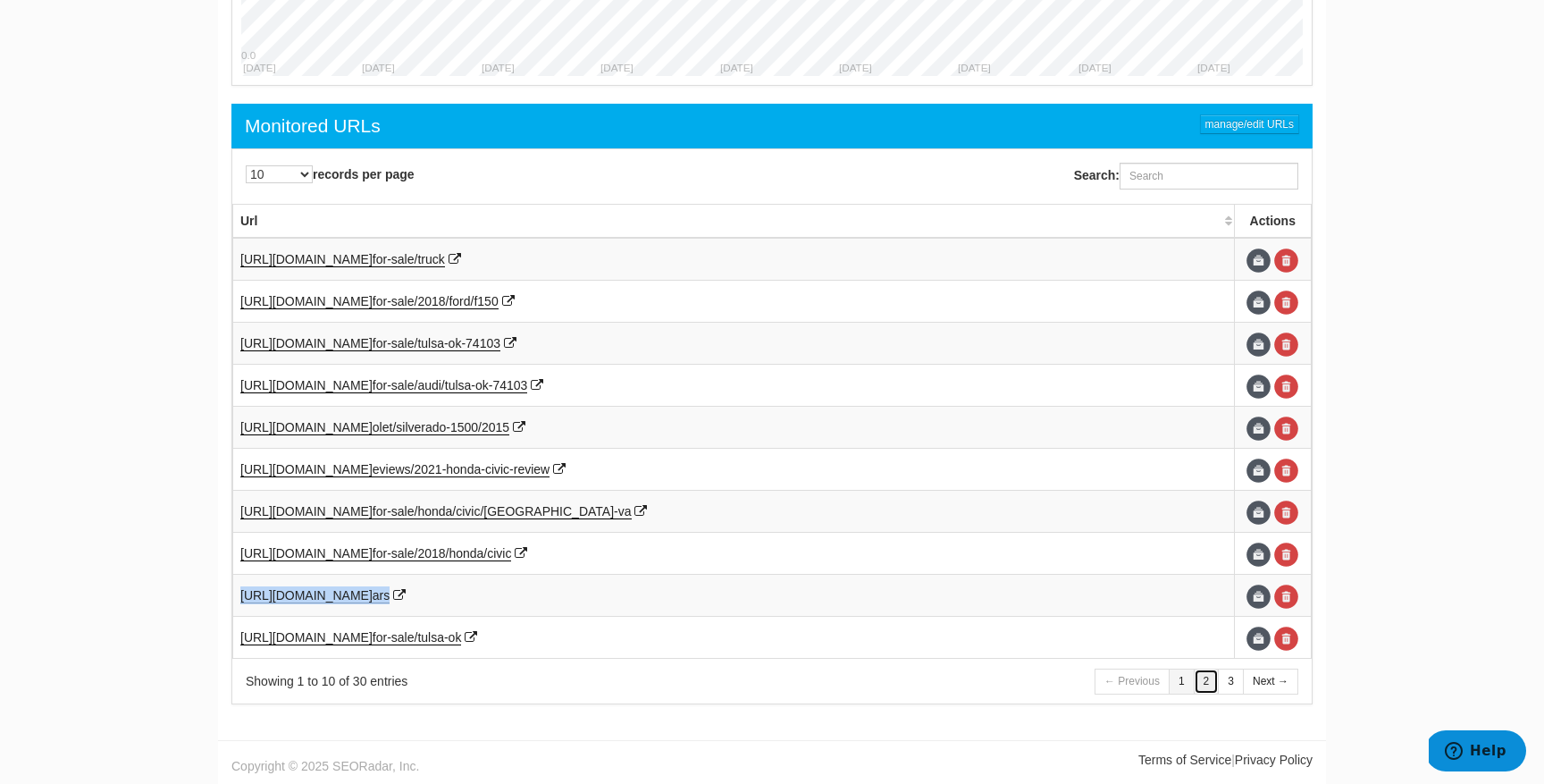
click at [1201, 680] on link "2" at bounding box center [1206, 681] width 26 height 26
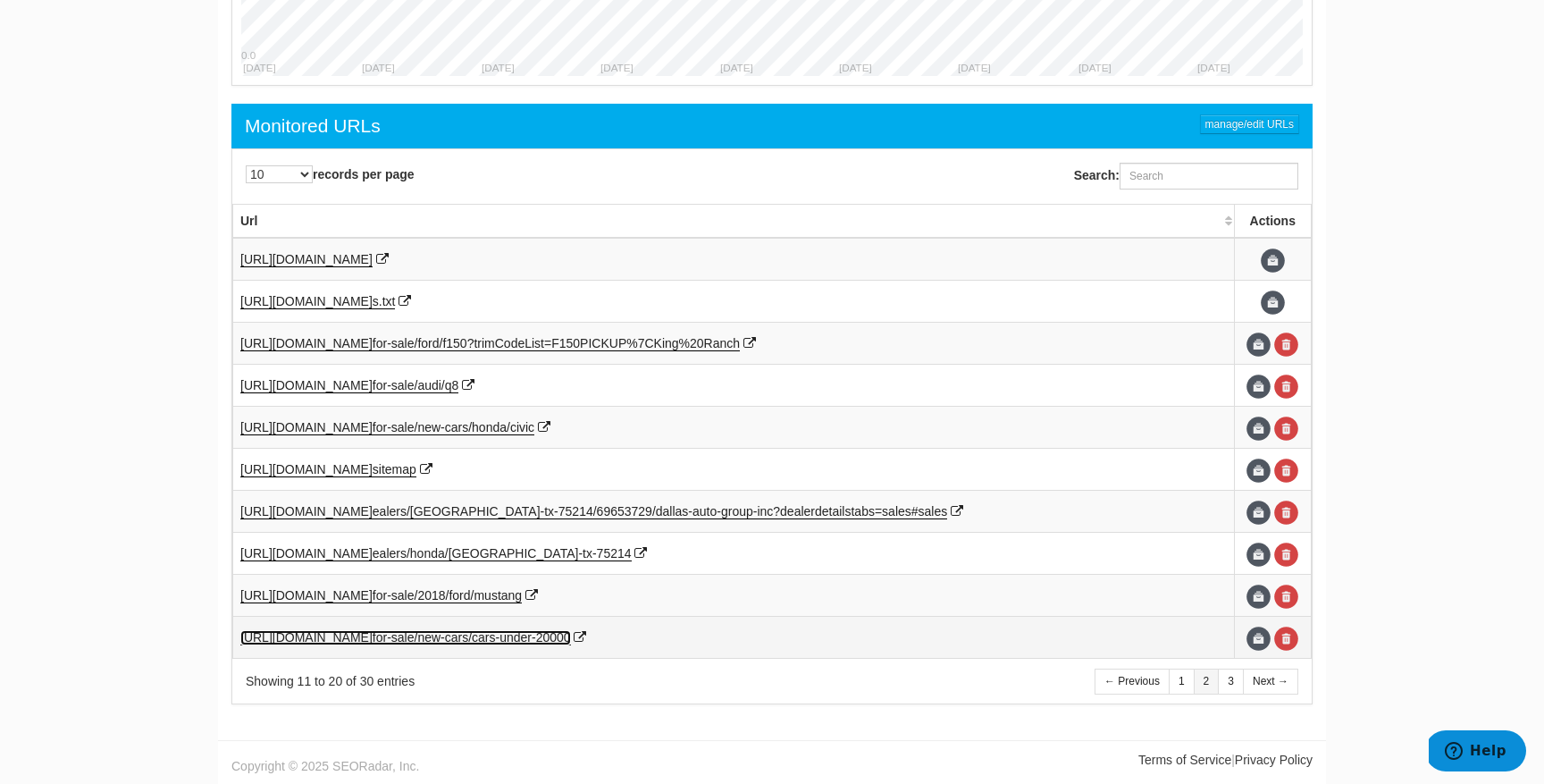
click at [489, 636] on span "for-sale/new-cars/cars-under-200" at bounding box center [464, 638] width 184 height 14
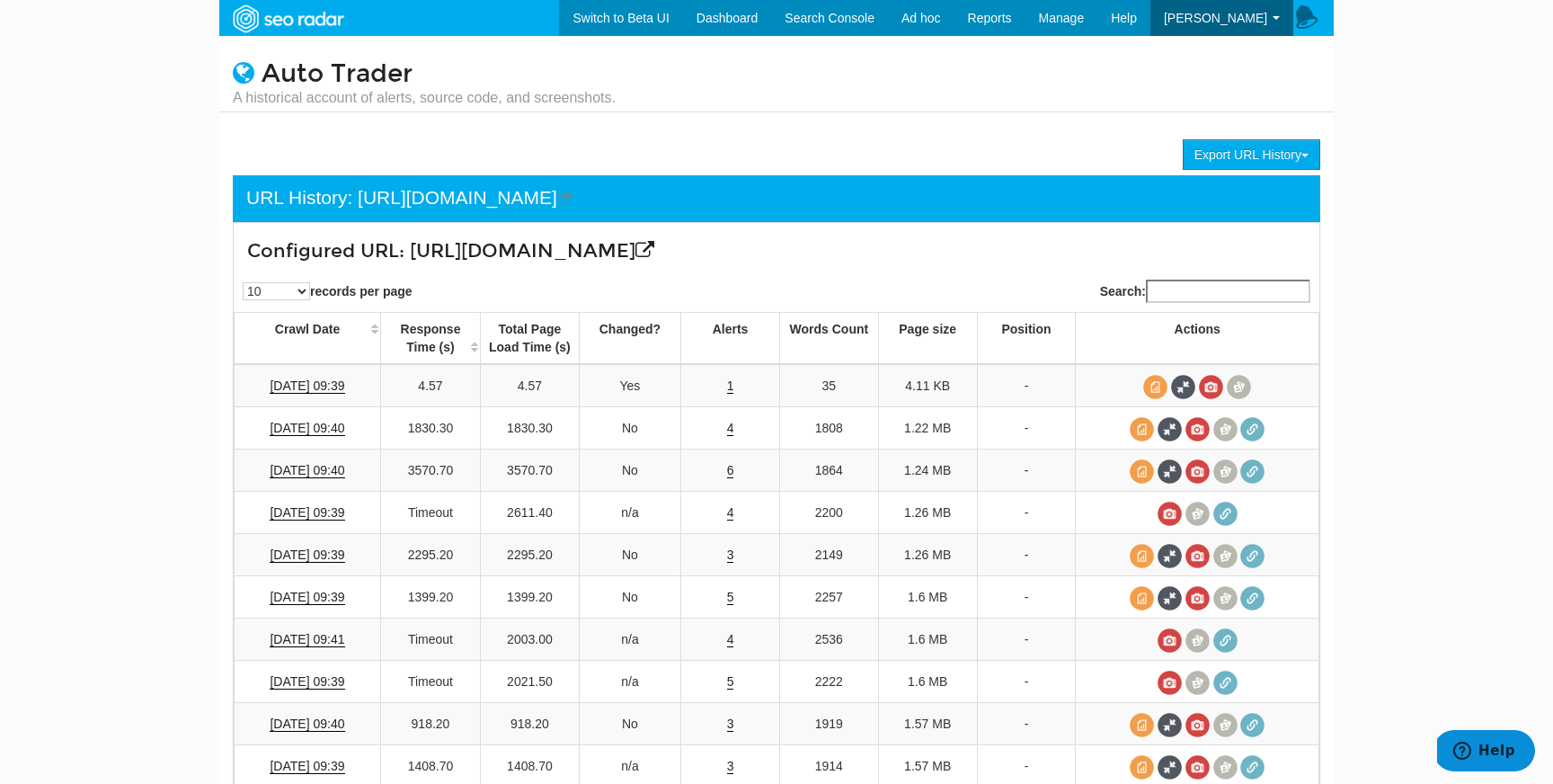
scroll to position [72, 0]
click at [1177, 597] on span at bounding box center [1170, 598] width 24 height 24
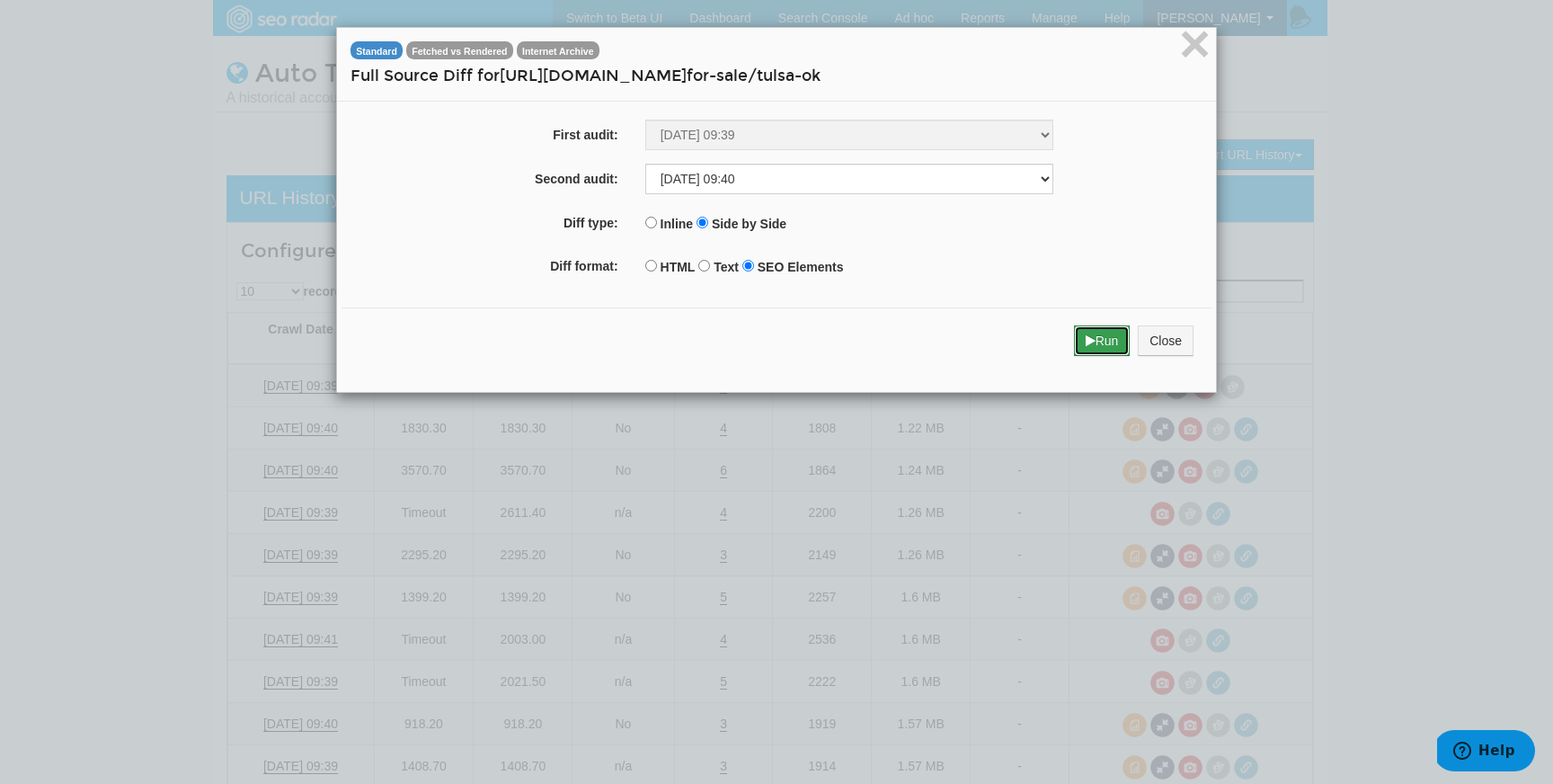
click at [1103, 347] on button "Run" at bounding box center [1102, 341] width 57 height 31
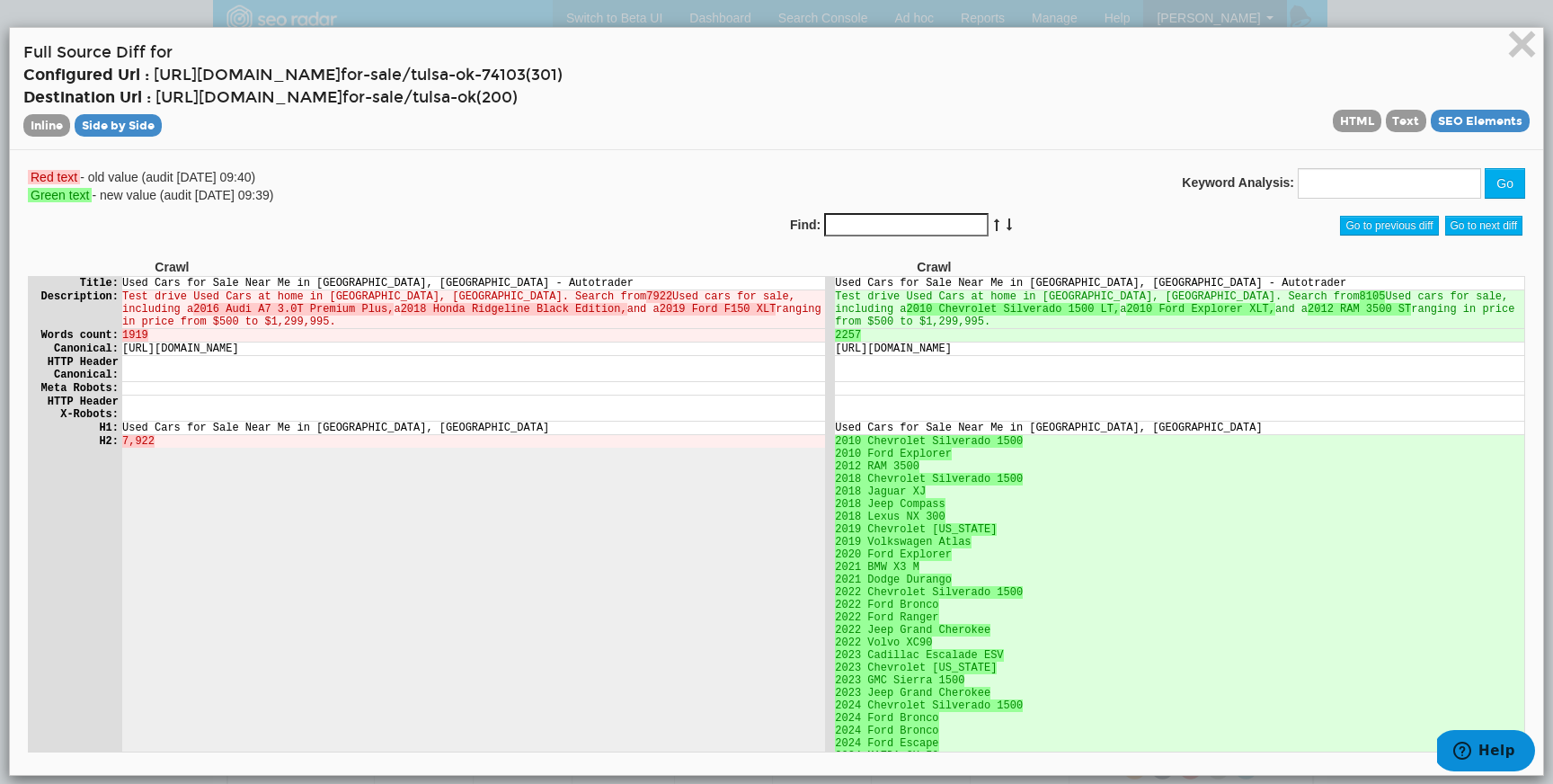
scroll to position [0, 0]
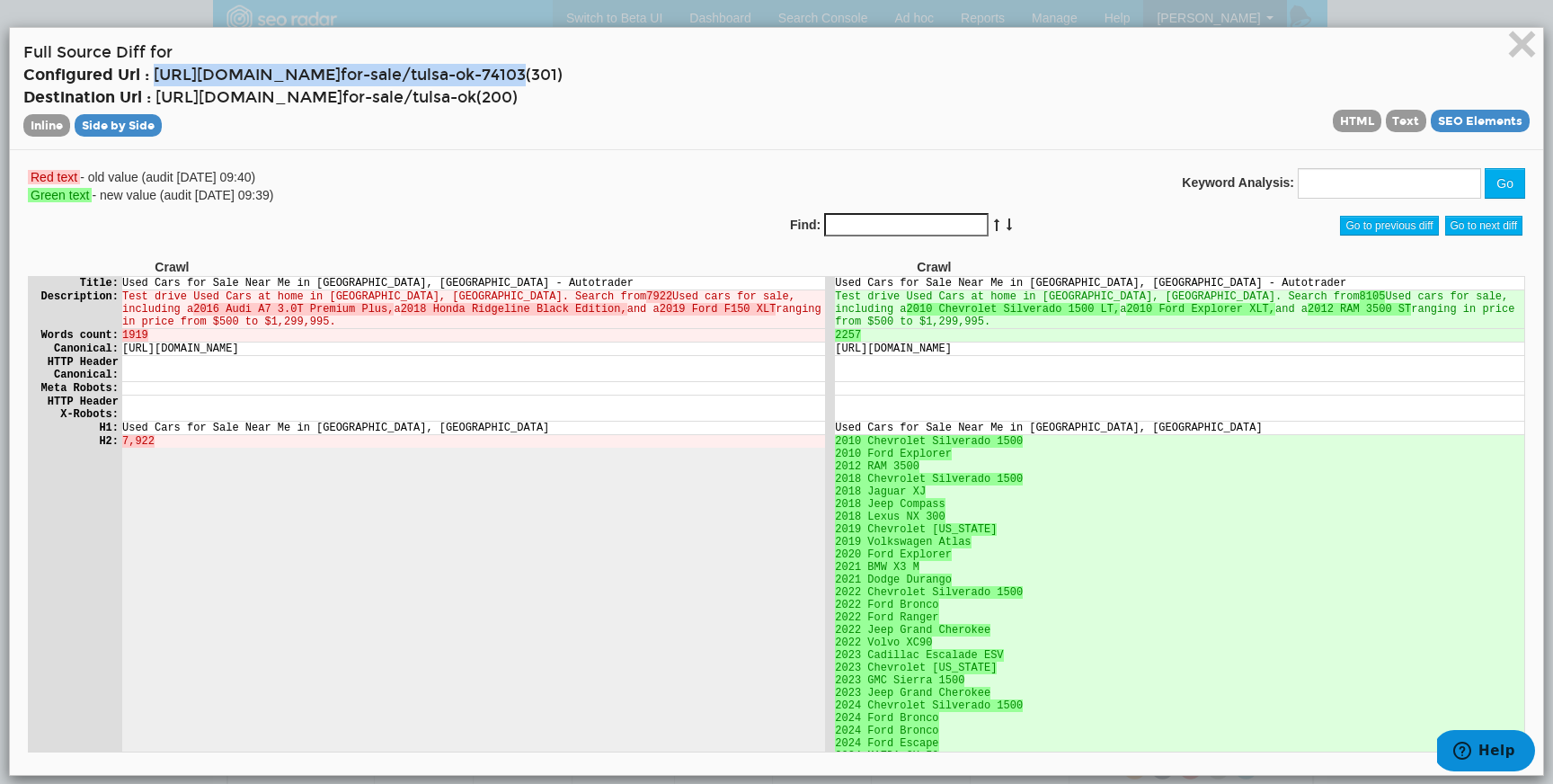
drag, startPoint x: 156, startPoint y: 72, endPoint x: 624, endPoint y: 73, distance: 468.0
click at [624, 73] on h4 "Full Source Diff for Configured Url : [URL][DOMAIN_NAME] for-sale/tulsa-ok-7410…" at bounding box center [777, 89] width 1507 height 94
click at [694, 420] on td at bounding box center [472, 407] width 703 height 25
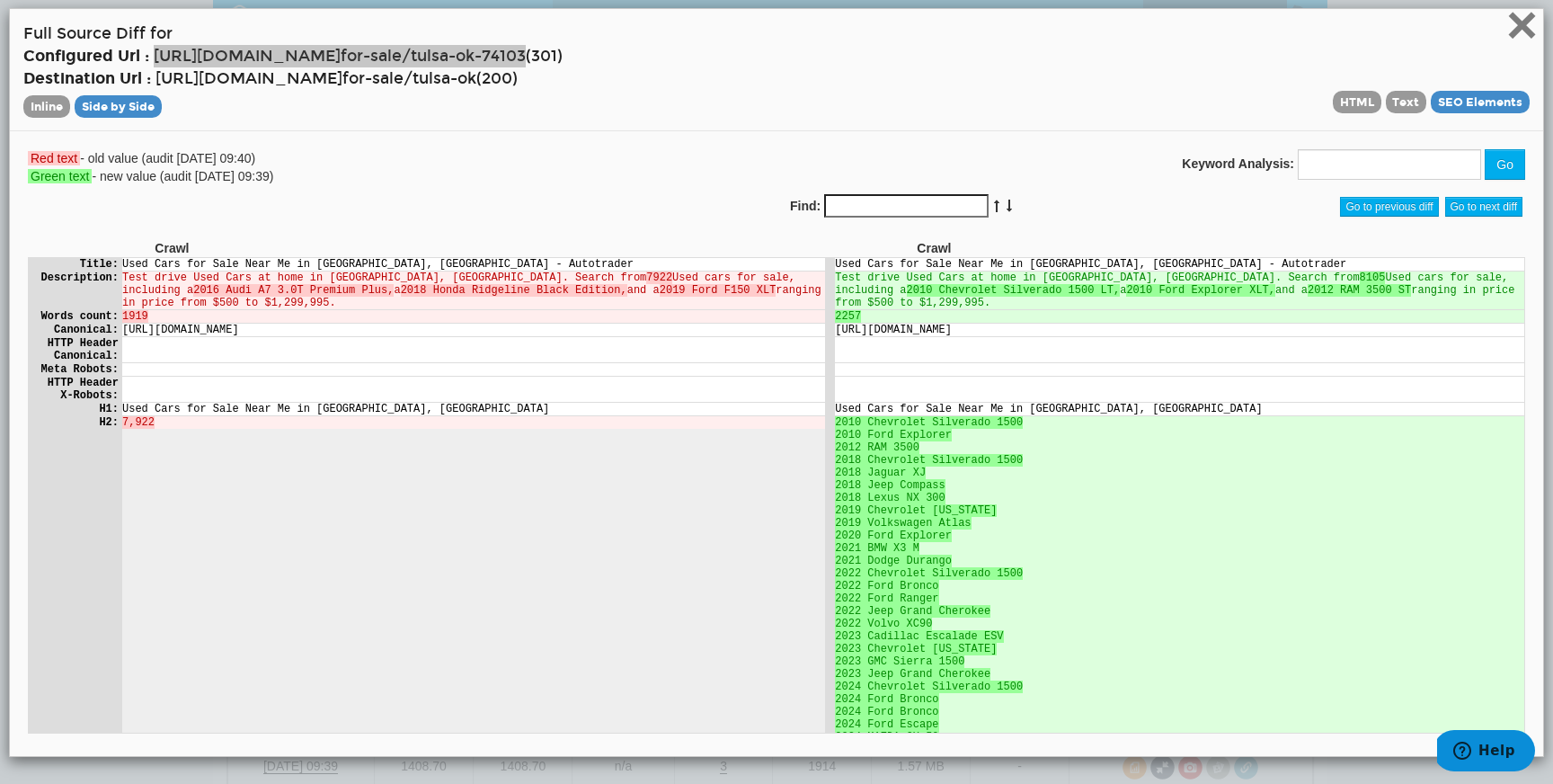
click at [1535, 32] on span "×" at bounding box center [1522, 24] width 32 height 61
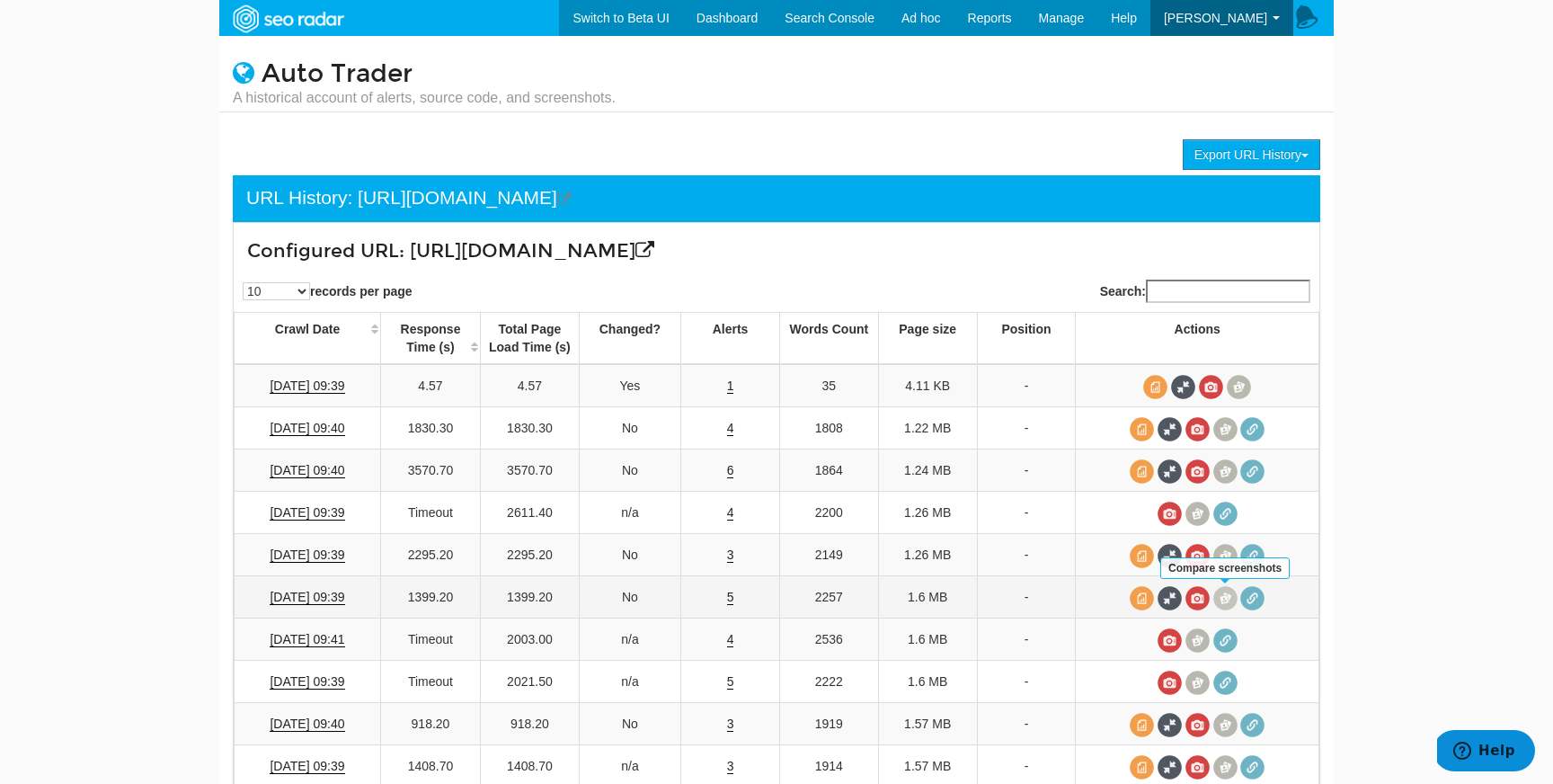
click at [1231, 599] on span at bounding box center [1225, 598] width 24 height 24
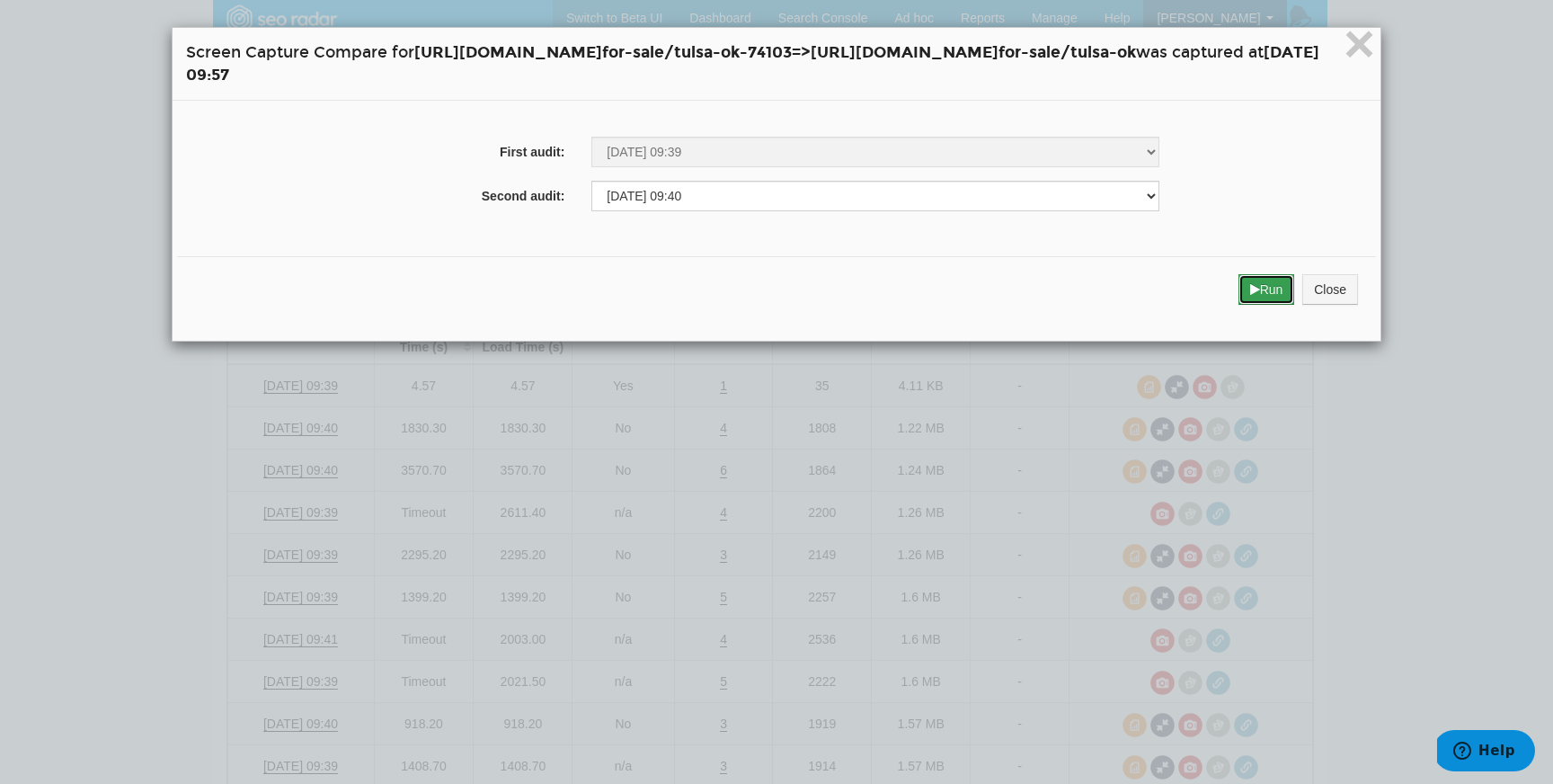
click at [1296, 289] on button "Run" at bounding box center [1267, 289] width 57 height 31
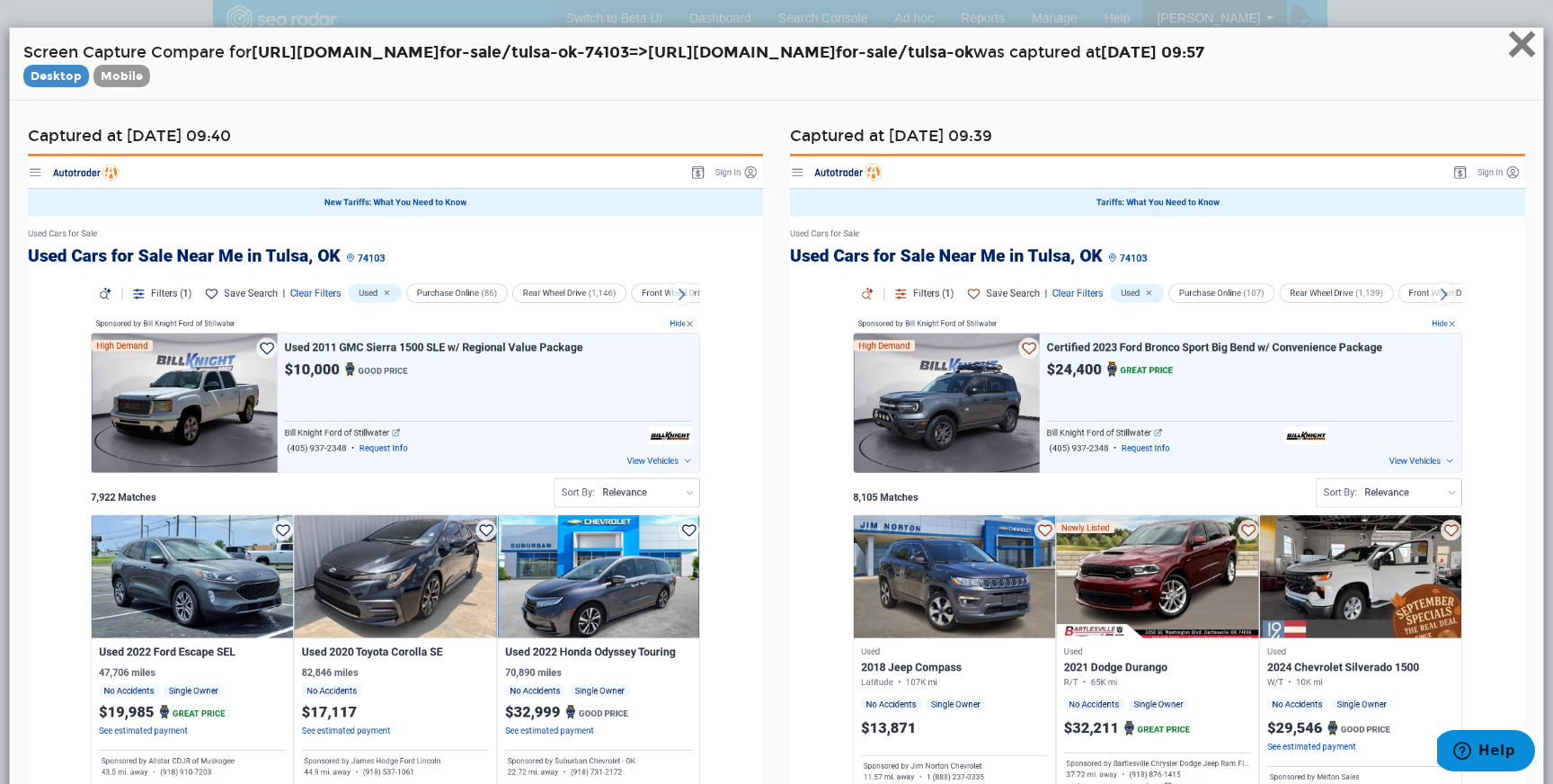
click at [1517, 56] on span "×" at bounding box center [1522, 43] width 32 height 61
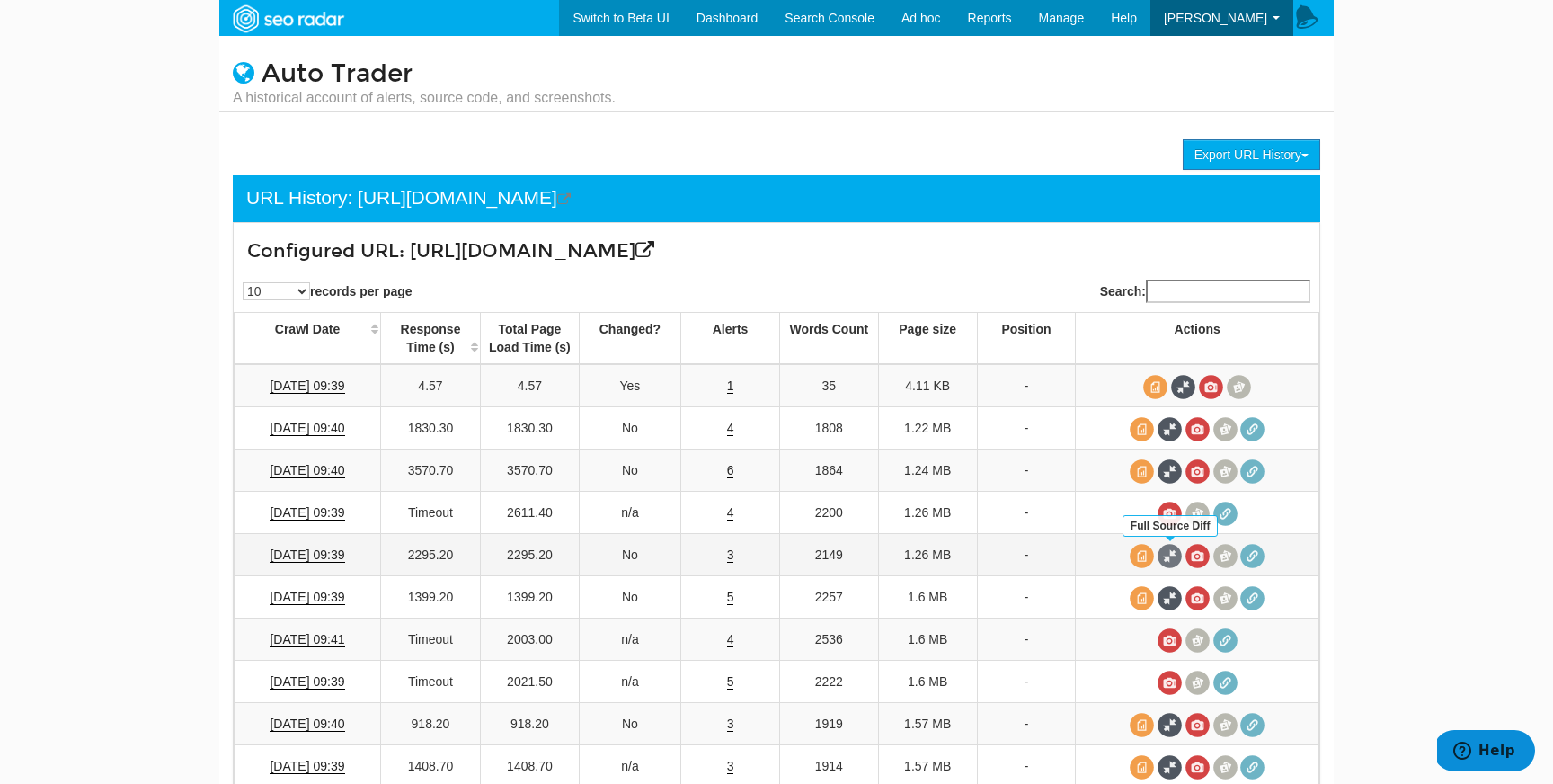
click at [1174, 557] on span at bounding box center [1170, 555] width 24 height 24
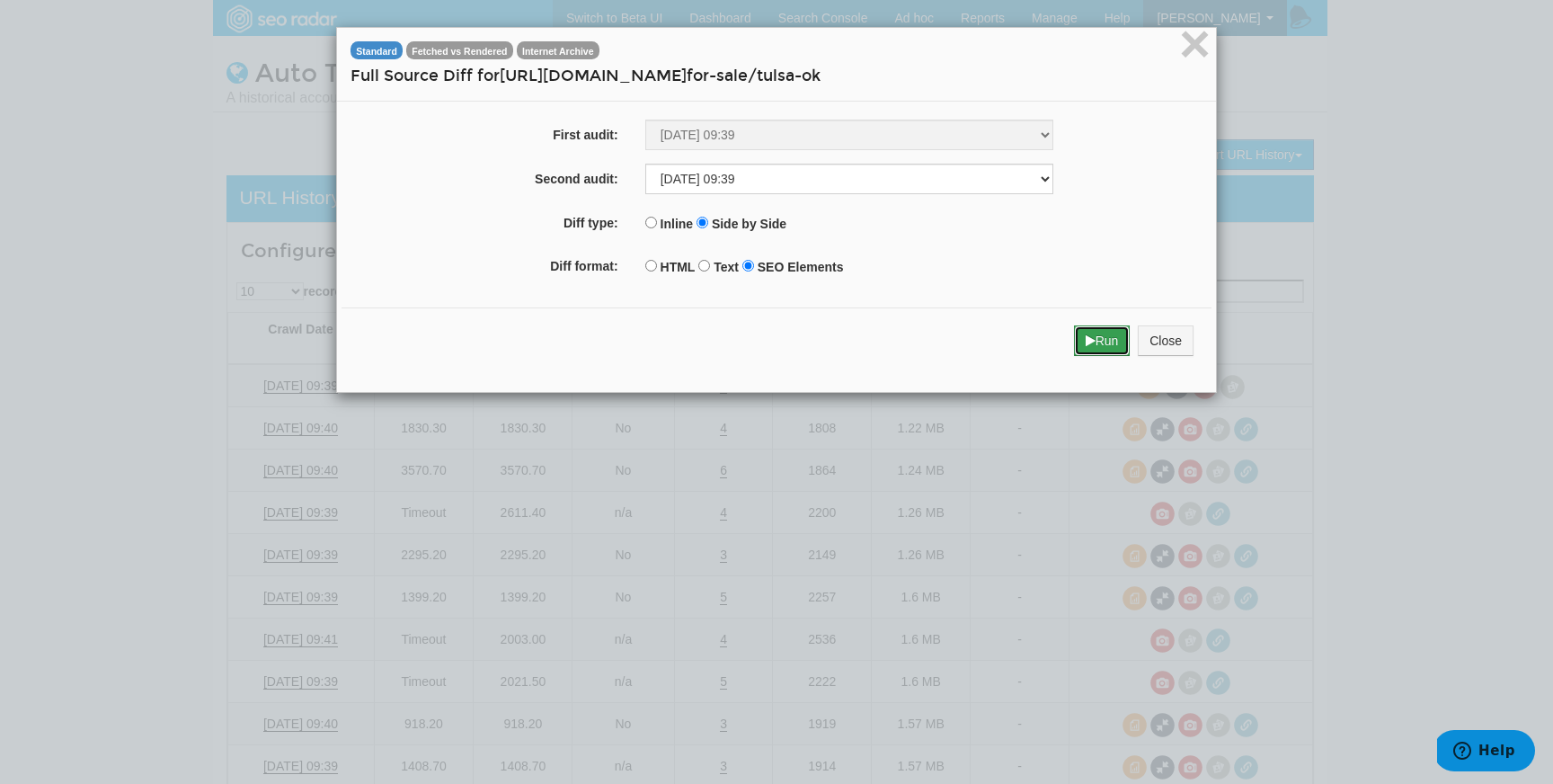
click at [1104, 335] on button "Run" at bounding box center [1102, 341] width 57 height 31
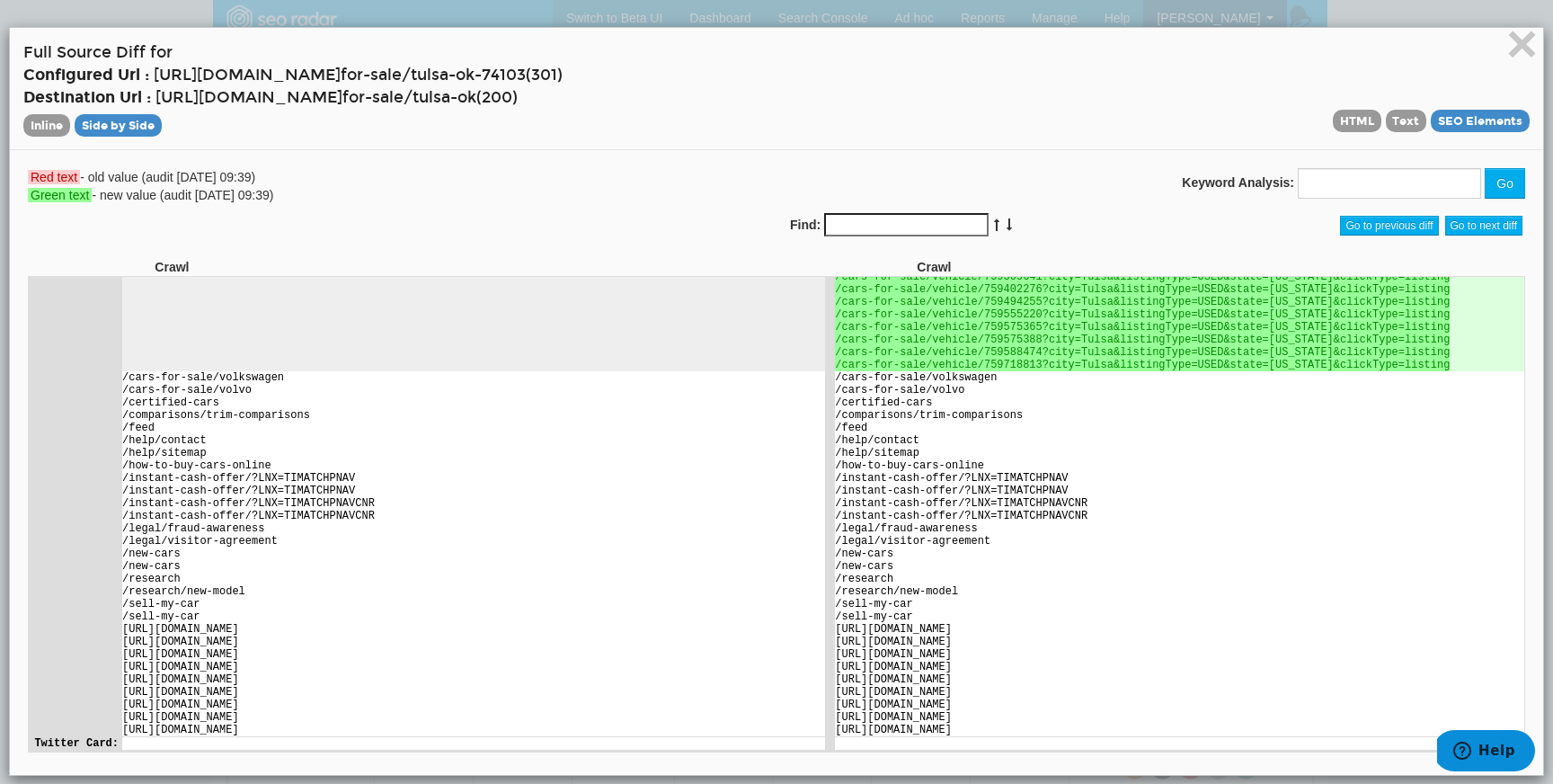
scroll to position [19, 0]
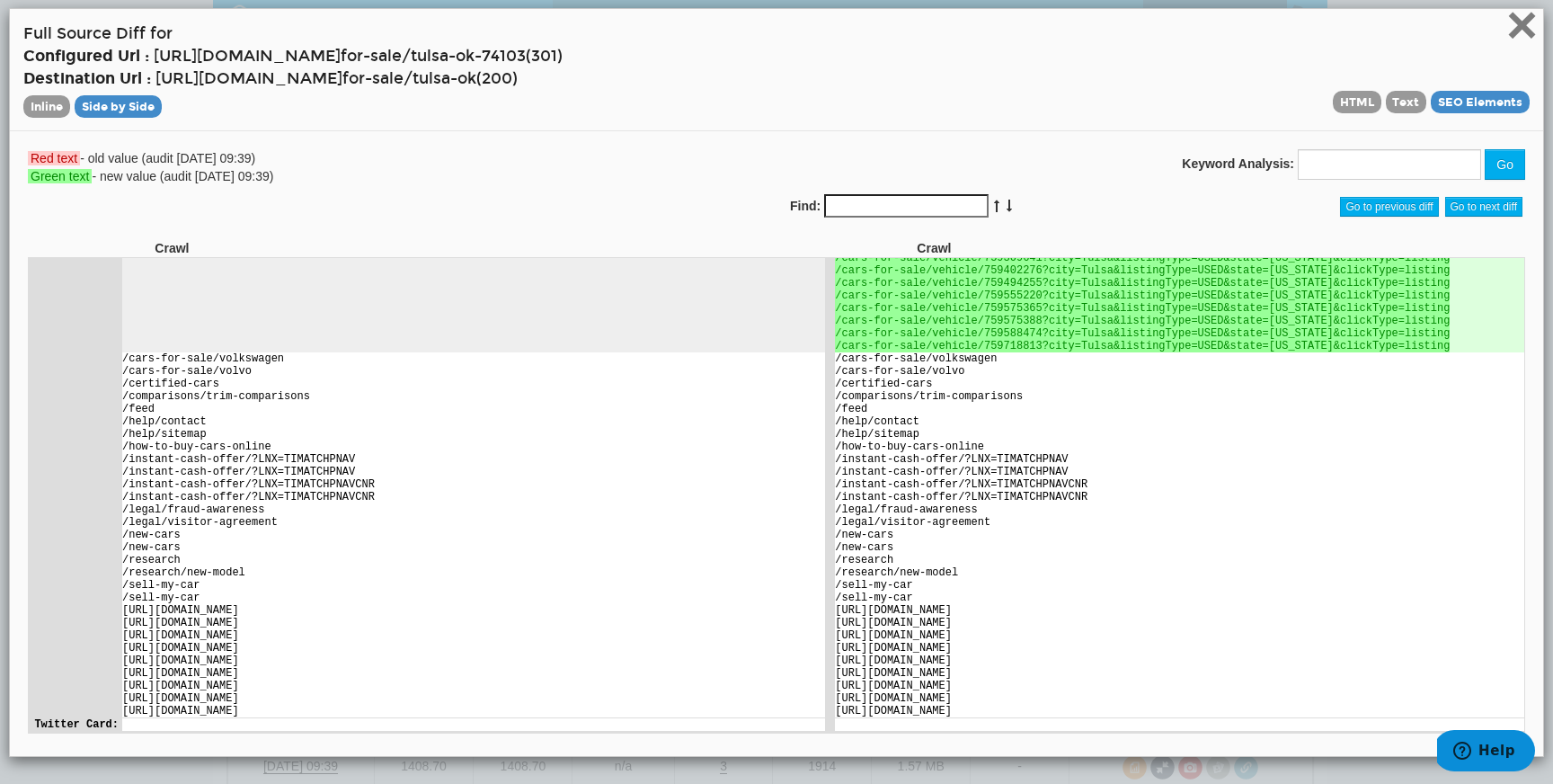
click at [1521, 35] on span "×" at bounding box center [1522, 24] width 32 height 61
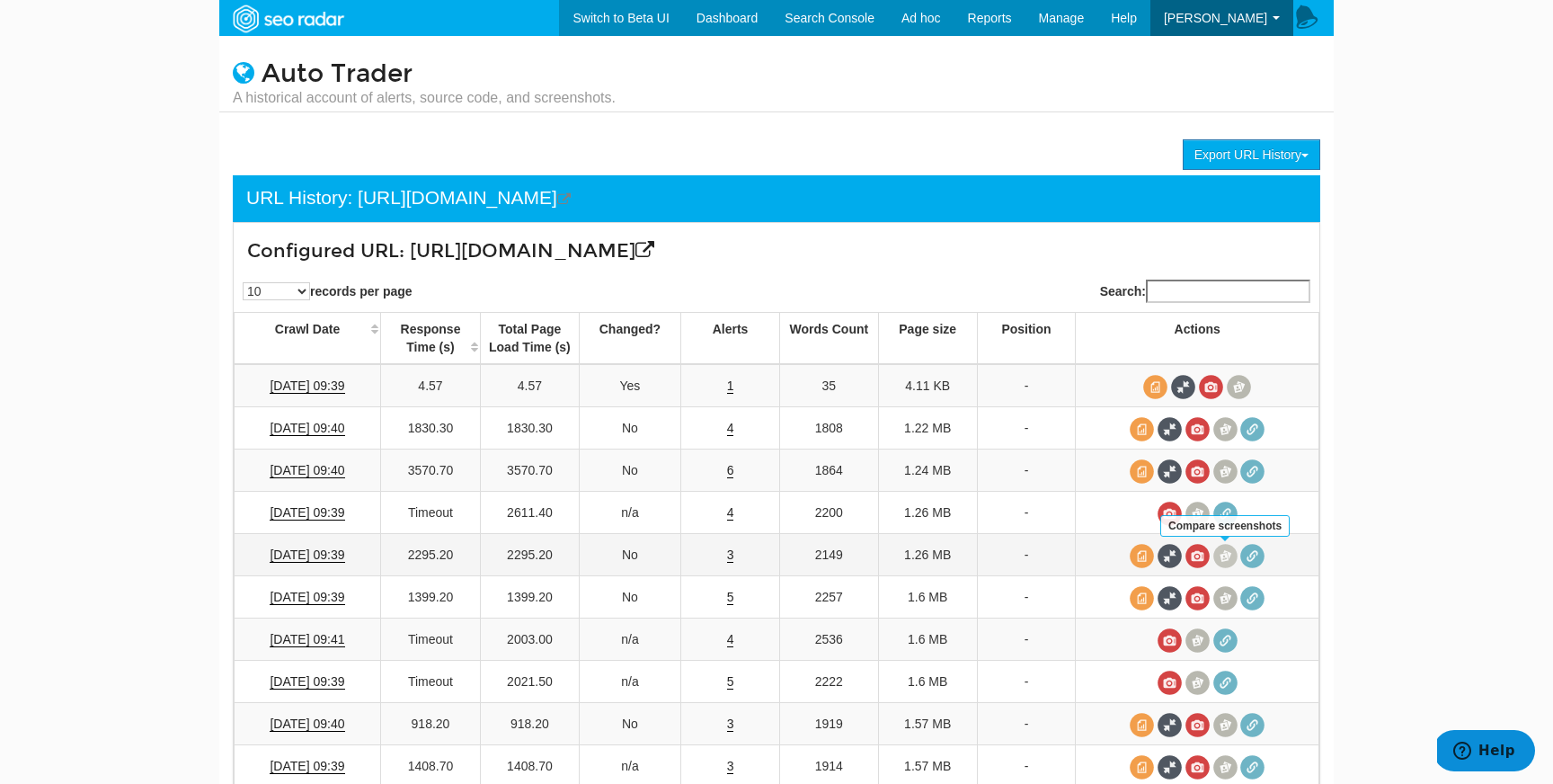
click at [1230, 553] on span at bounding box center [1225, 555] width 24 height 24
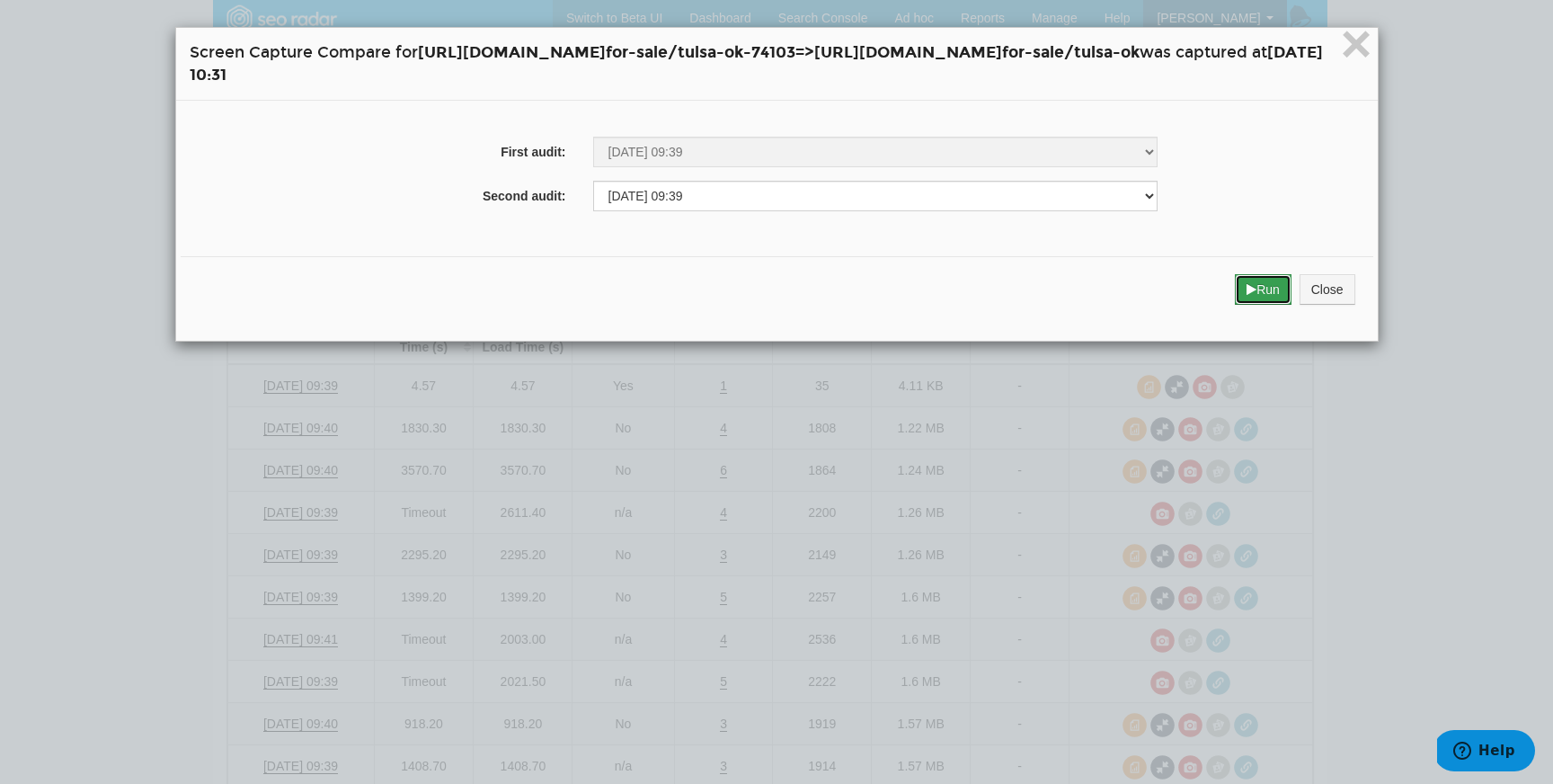
click at [1292, 282] on button "Run" at bounding box center [1263, 289] width 57 height 31
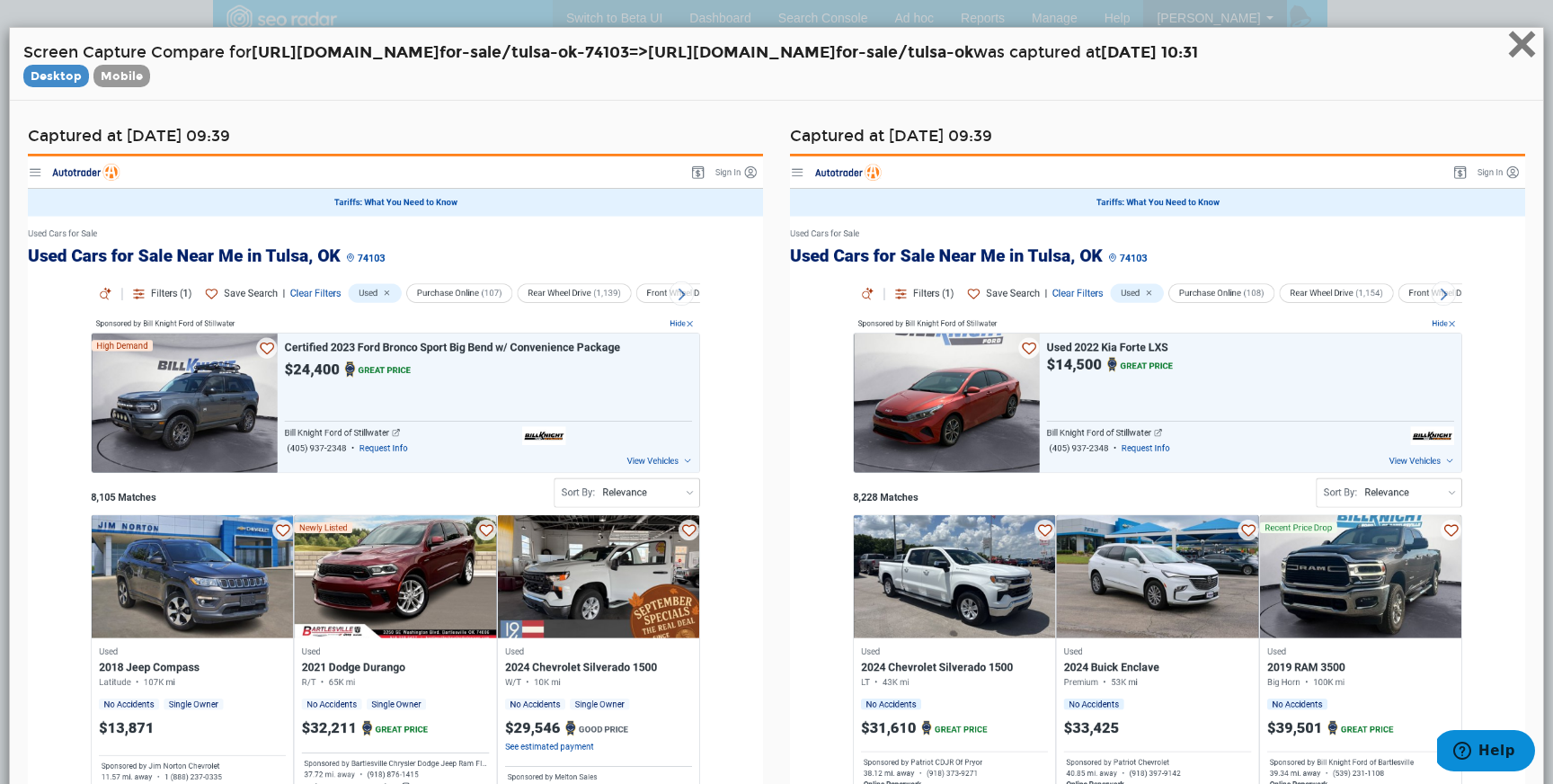
click at [1518, 51] on span "×" at bounding box center [1522, 43] width 32 height 61
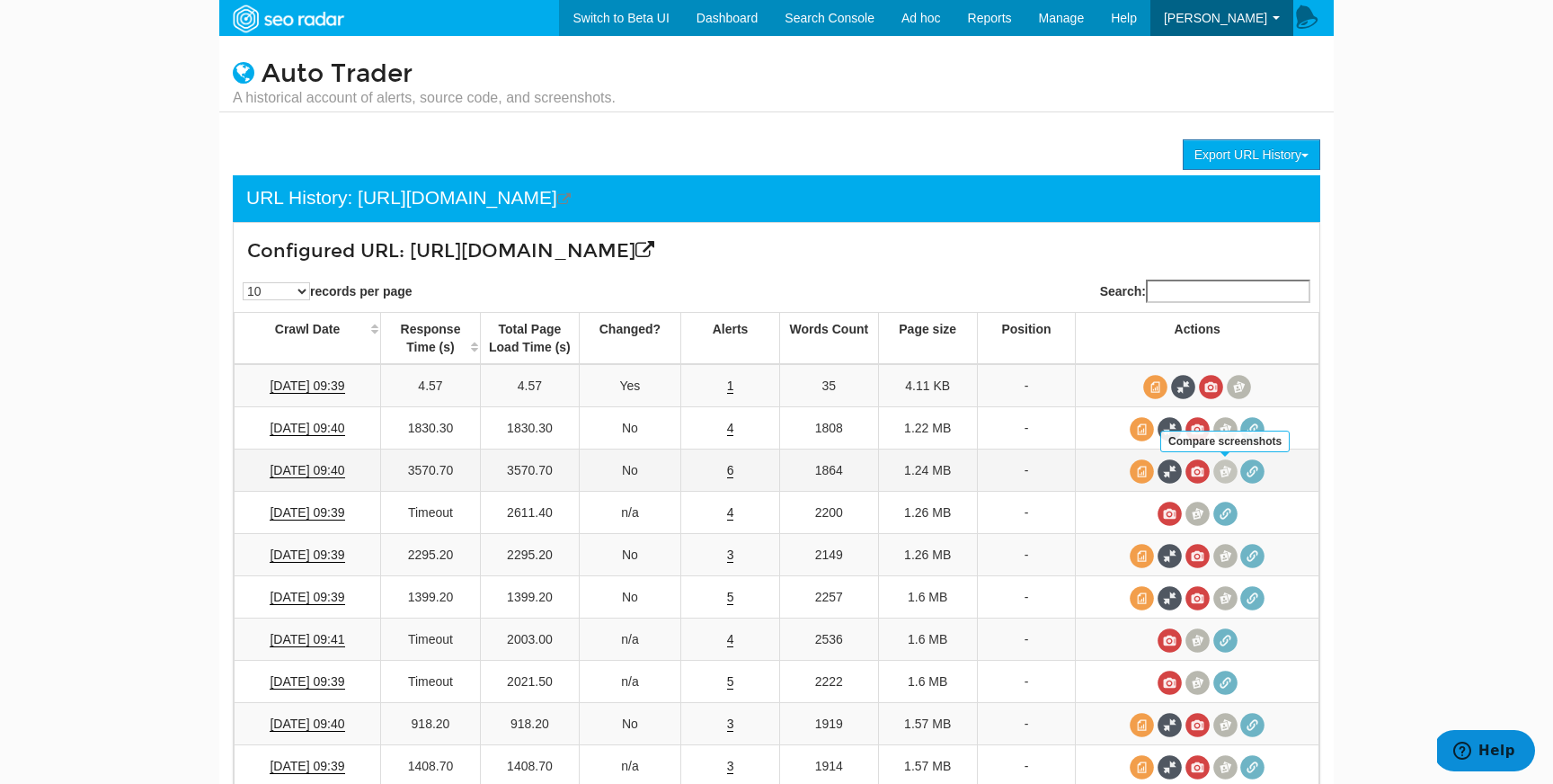
click at [1230, 469] on span at bounding box center [1225, 471] width 24 height 24
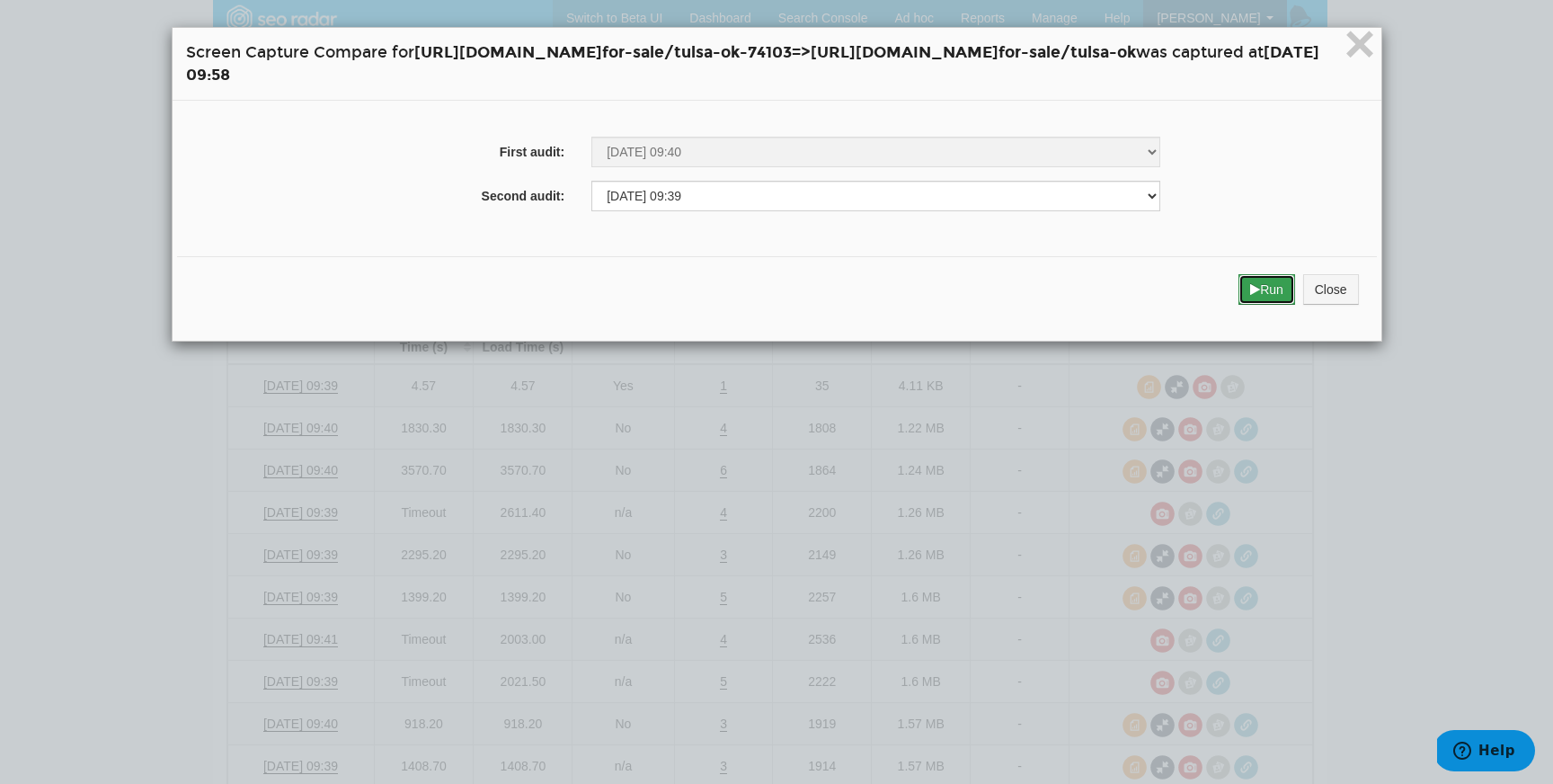
click at [1296, 303] on button "Run" at bounding box center [1267, 289] width 57 height 31
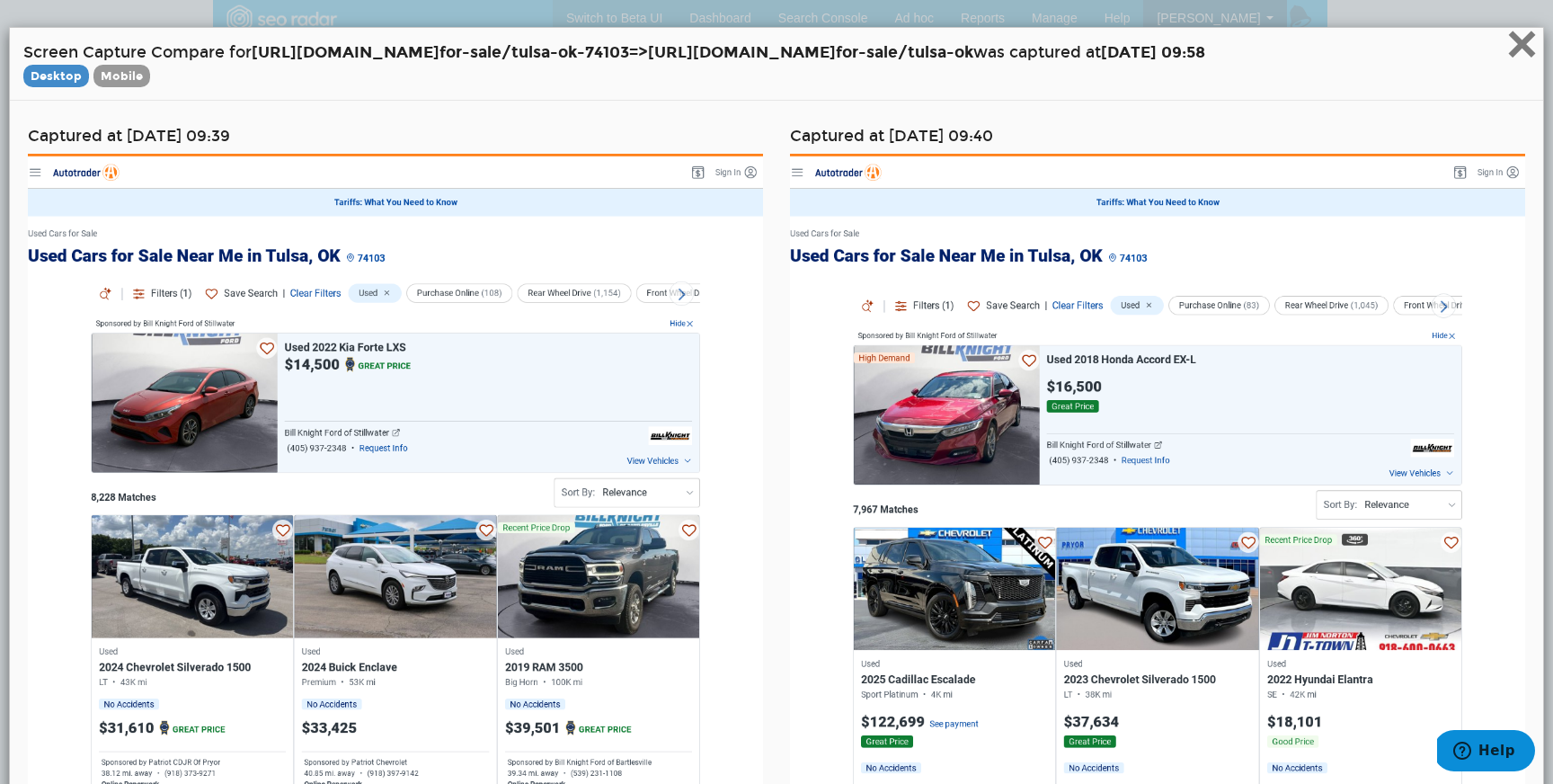
click at [1524, 53] on span "×" at bounding box center [1522, 43] width 32 height 61
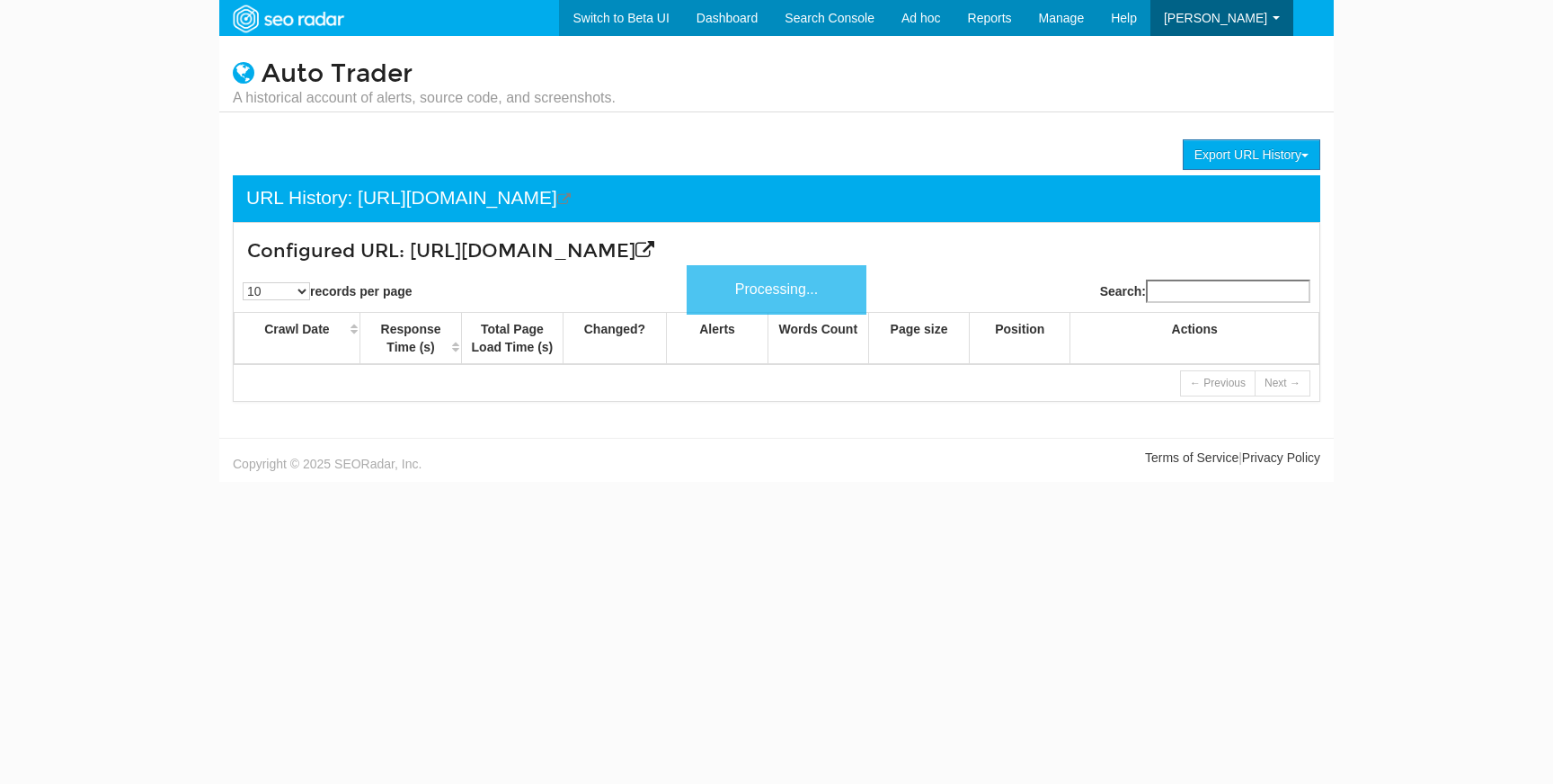
scroll to position [72, 0]
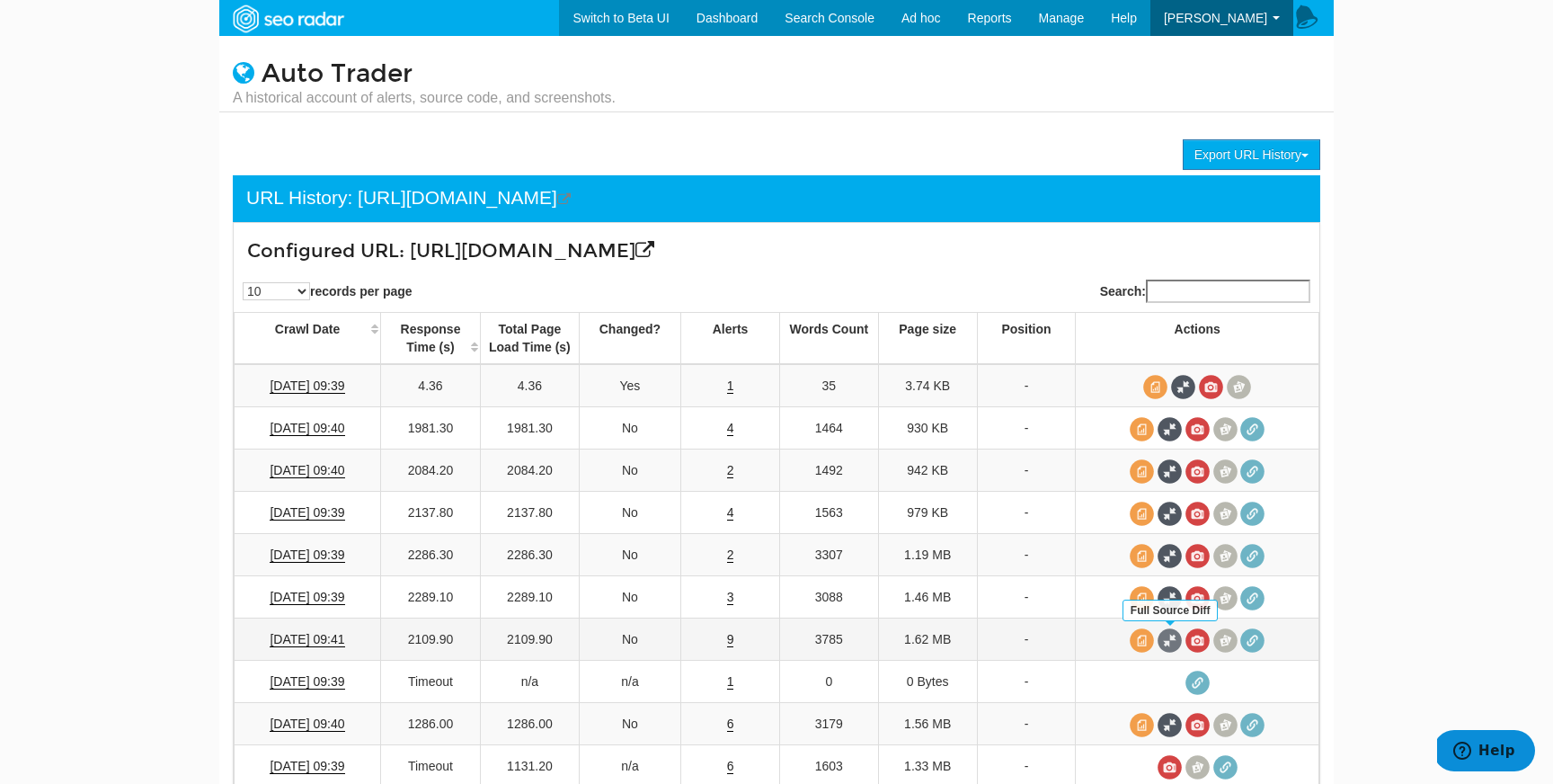
click at [1168, 638] on span at bounding box center [1170, 640] width 24 height 24
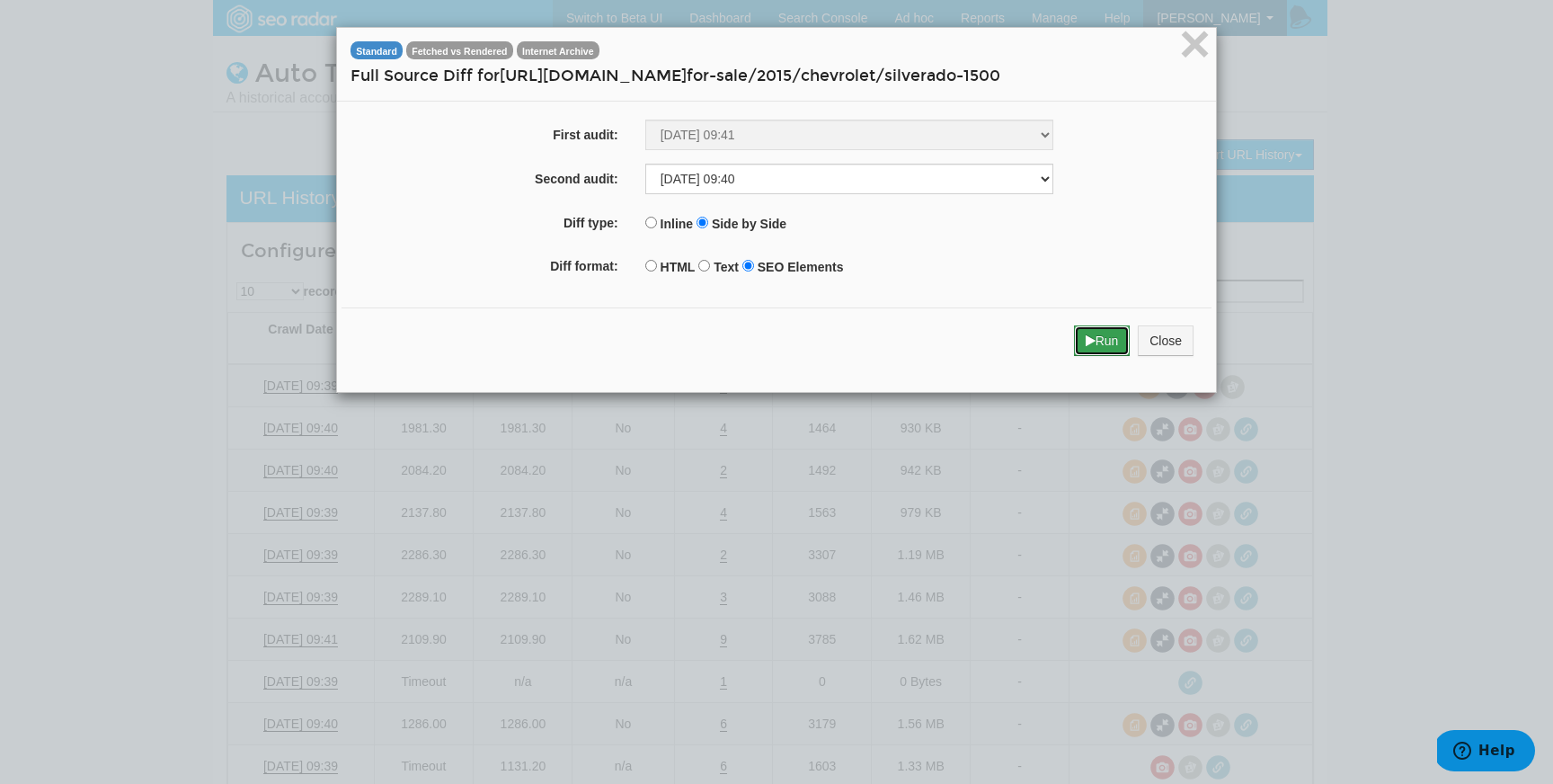
click at [1097, 348] on button "Run" at bounding box center [1102, 341] width 57 height 31
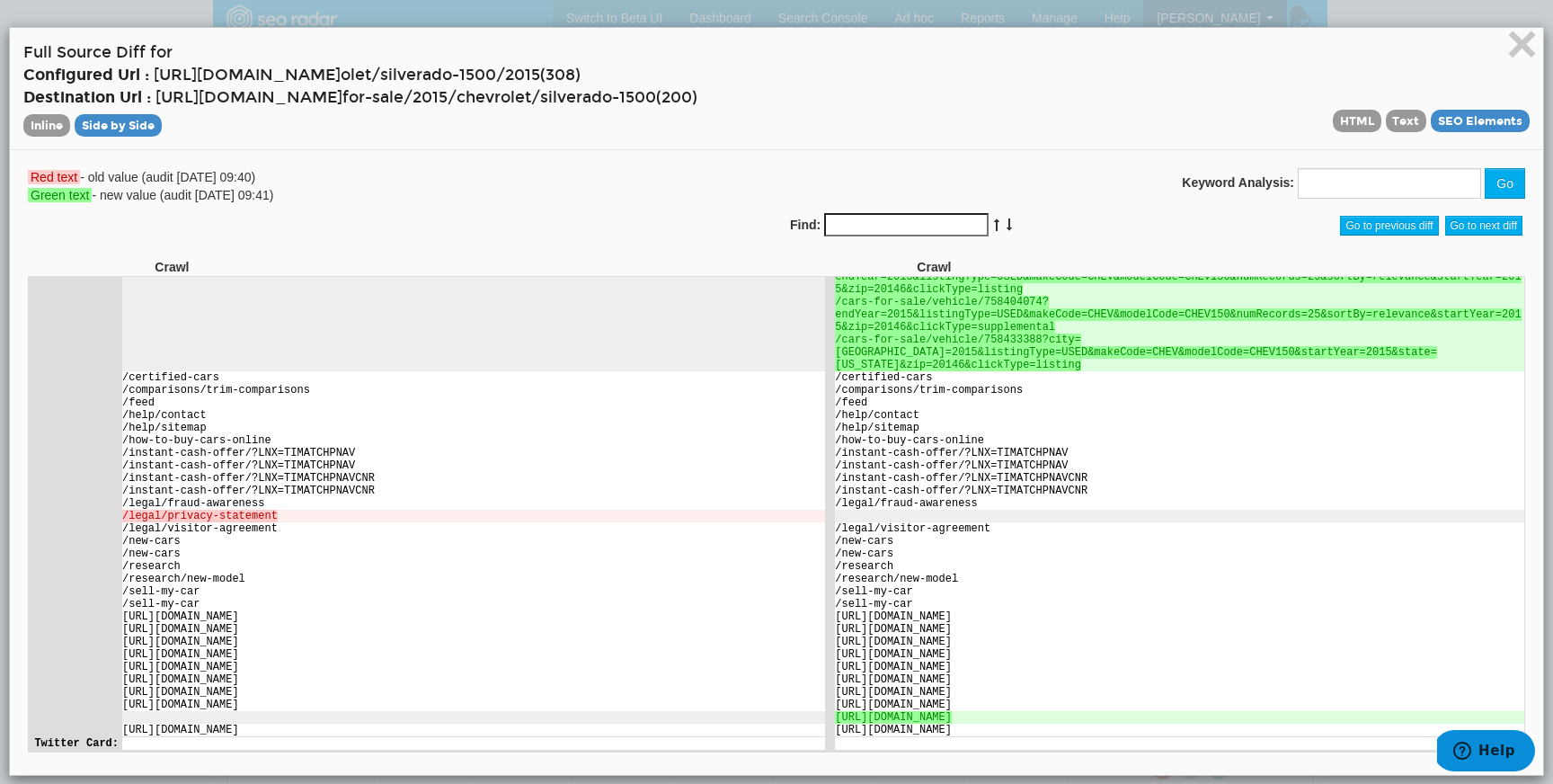
scroll to position [19, 0]
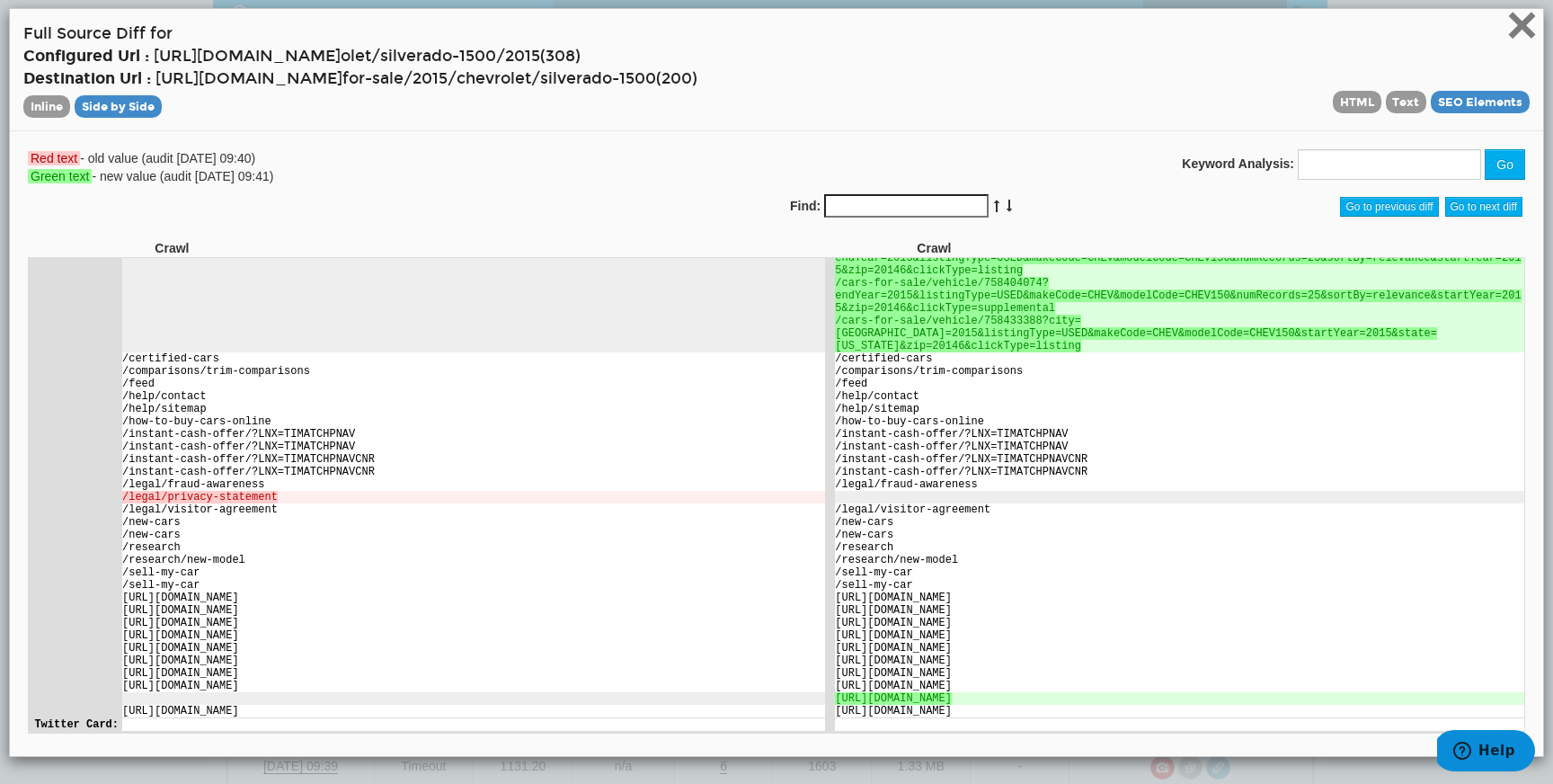
click at [1512, 37] on span "×" at bounding box center [1522, 24] width 32 height 61
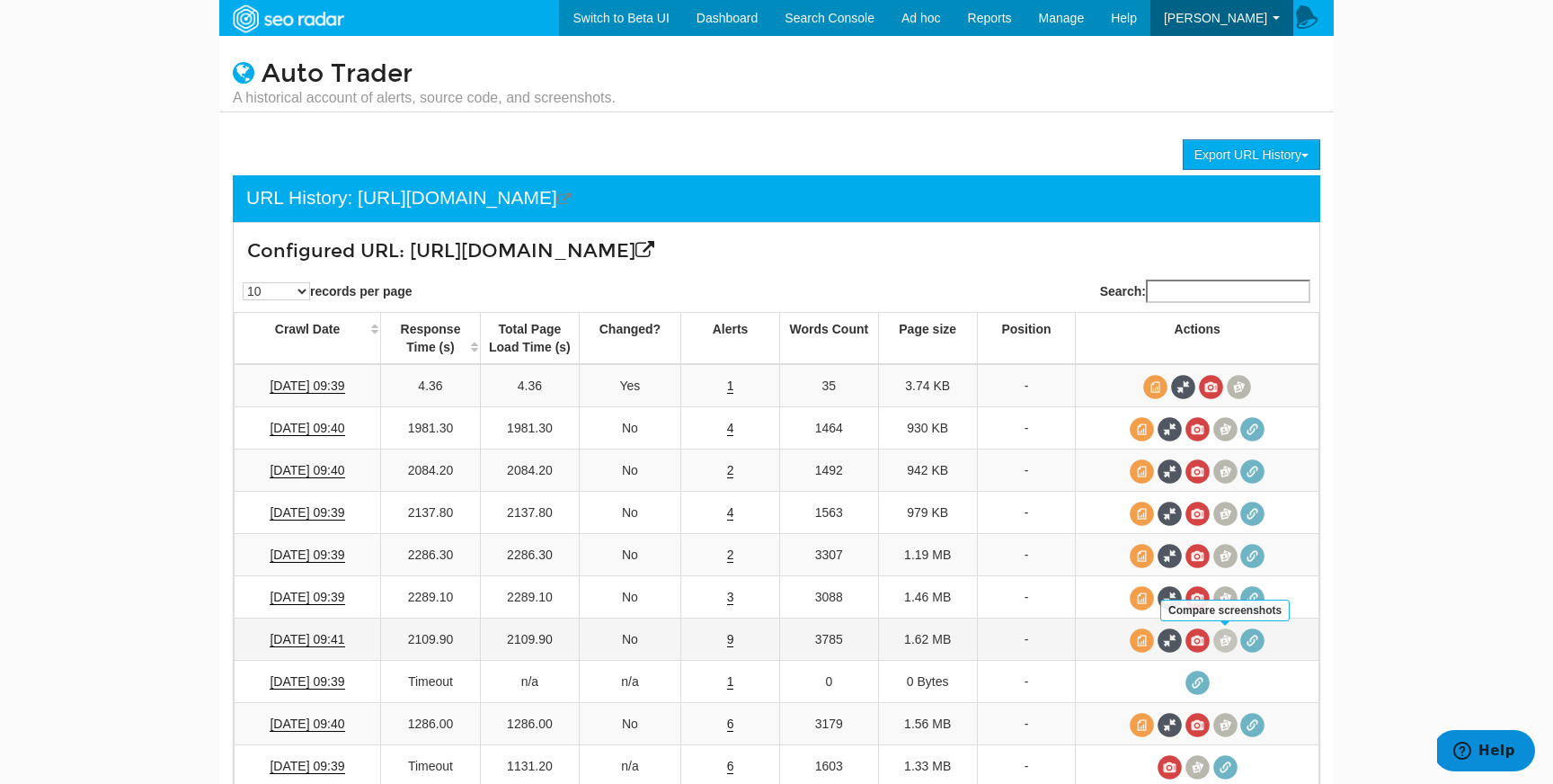
click at [1230, 640] on span at bounding box center [1225, 640] width 24 height 24
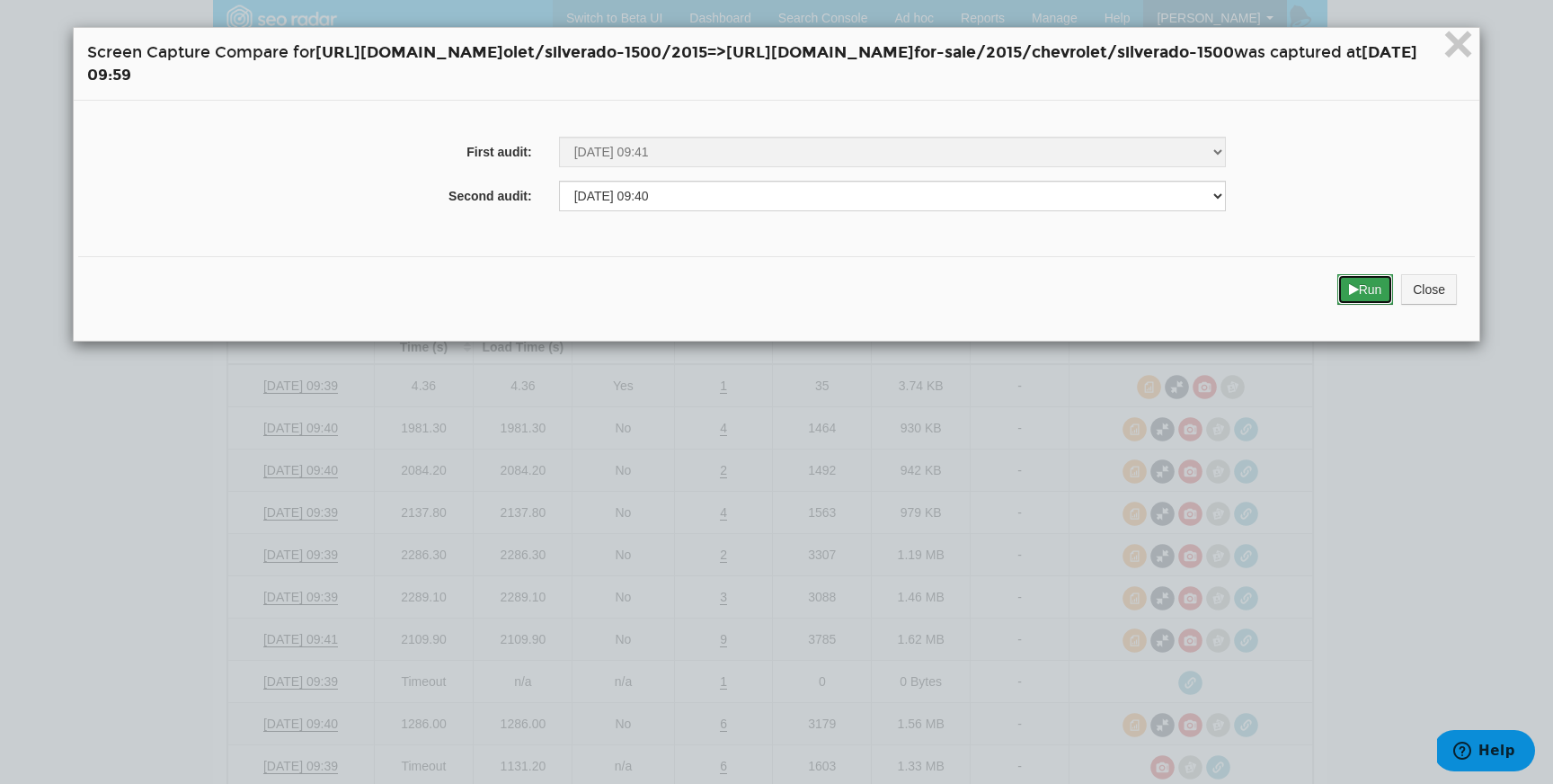
click at [1394, 294] on button "Run" at bounding box center [1366, 289] width 57 height 31
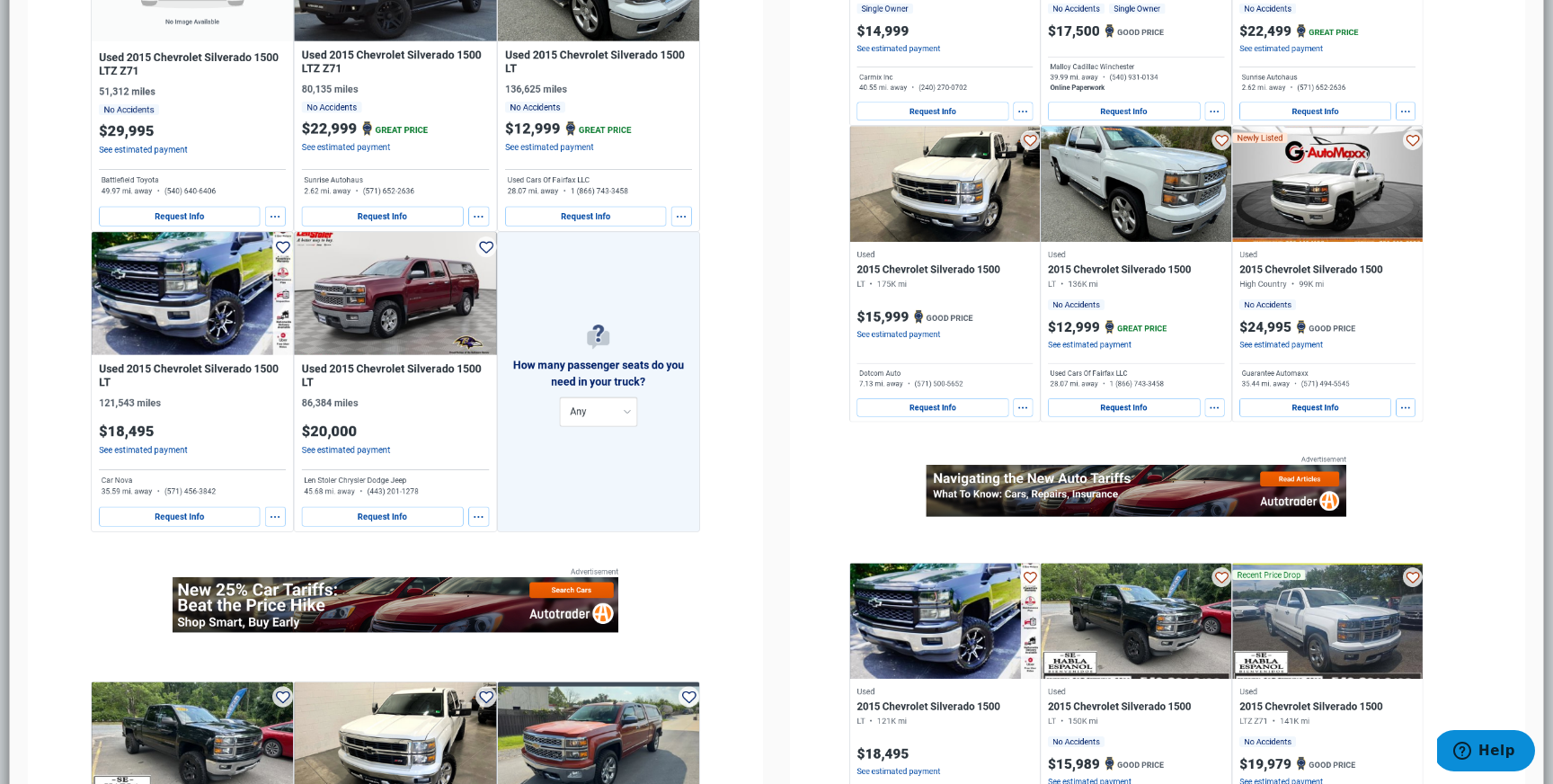
scroll to position [1754, 0]
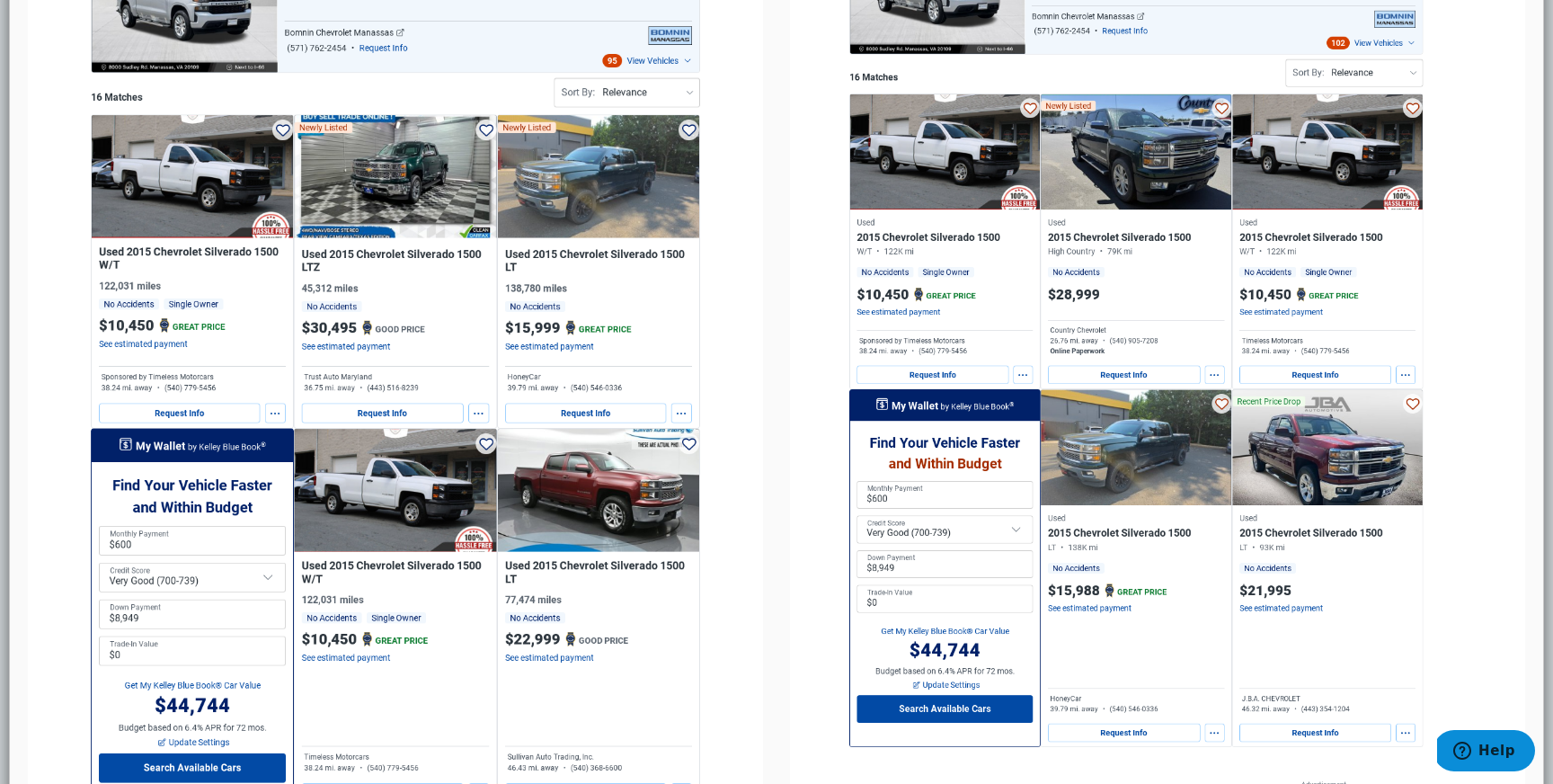
scroll to position [0, 0]
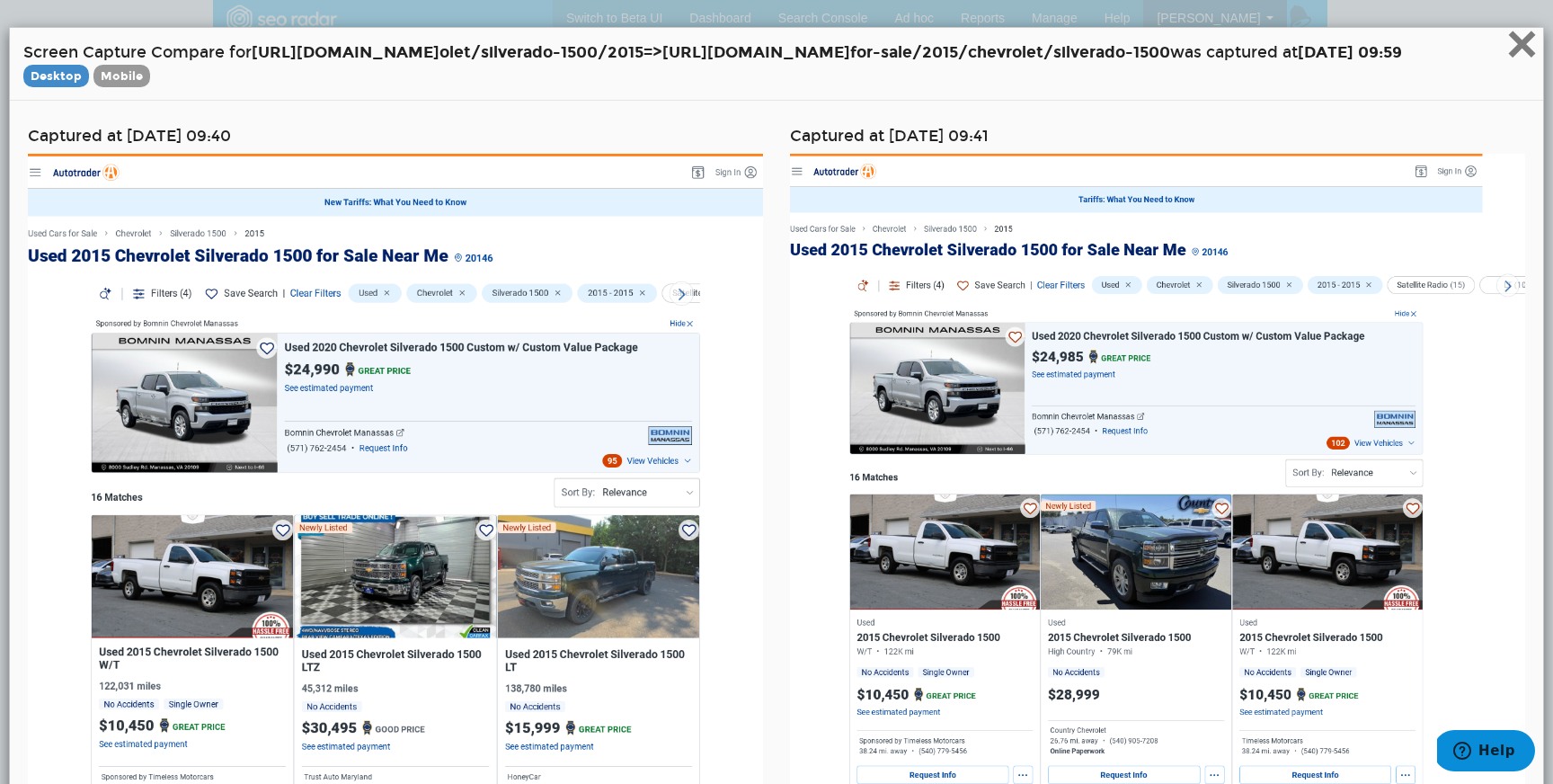
click at [1525, 40] on span "×" at bounding box center [1522, 43] width 32 height 61
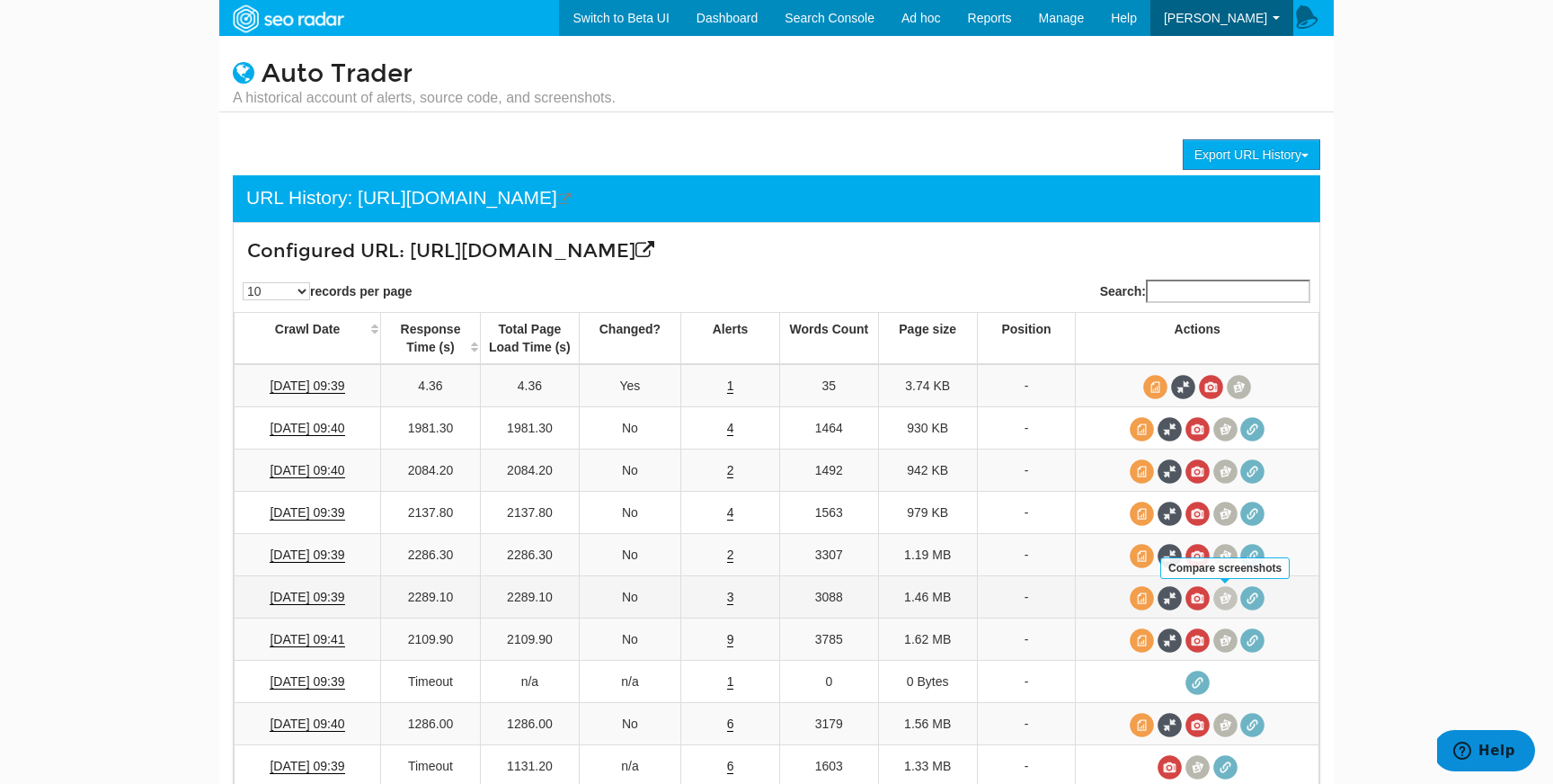
click at [1227, 596] on span at bounding box center [1225, 598] width 24 height 24
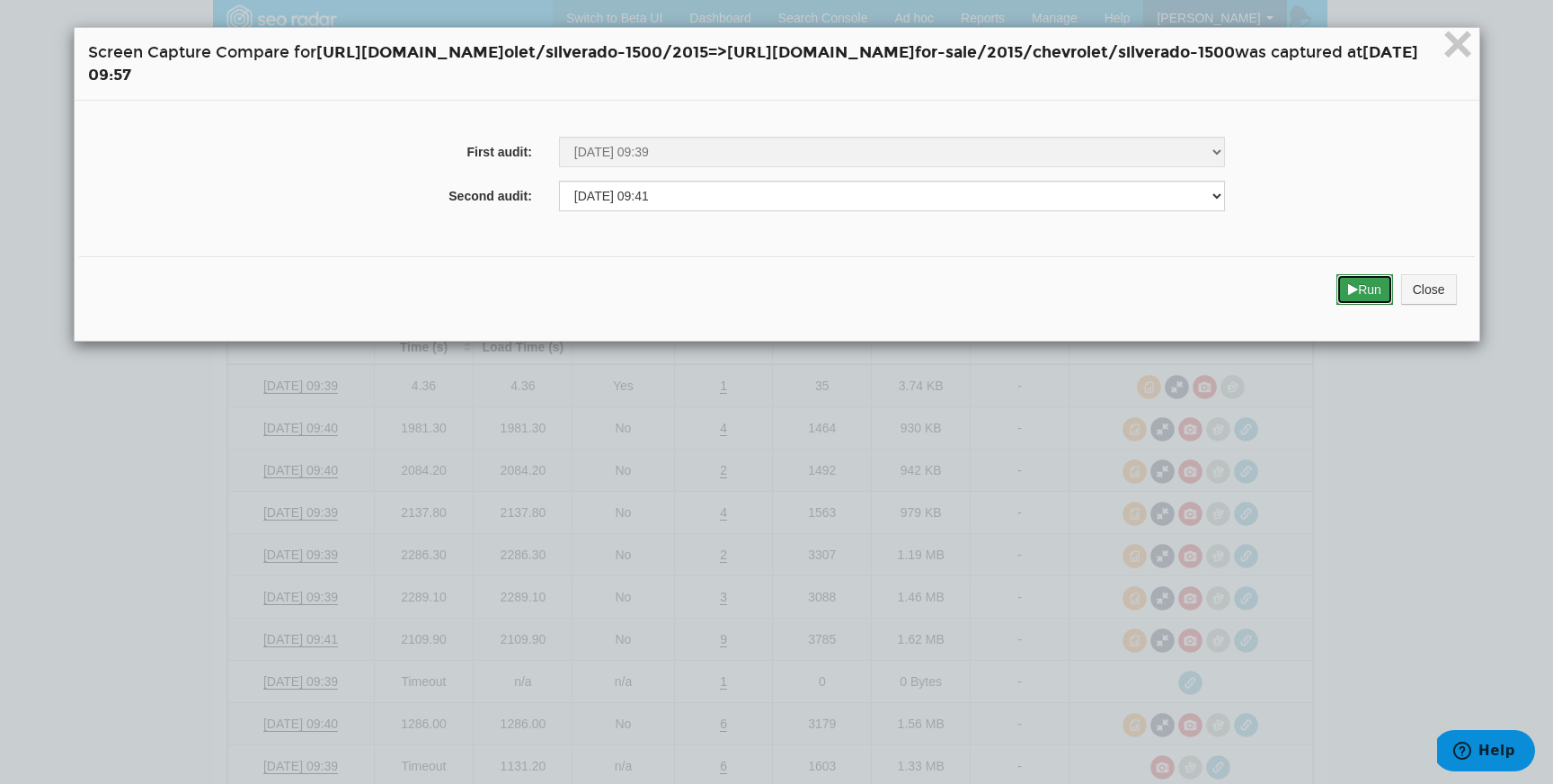
click at [1393, 281] on button "Run" at bounding box center [1365, 289] width 57 height 31
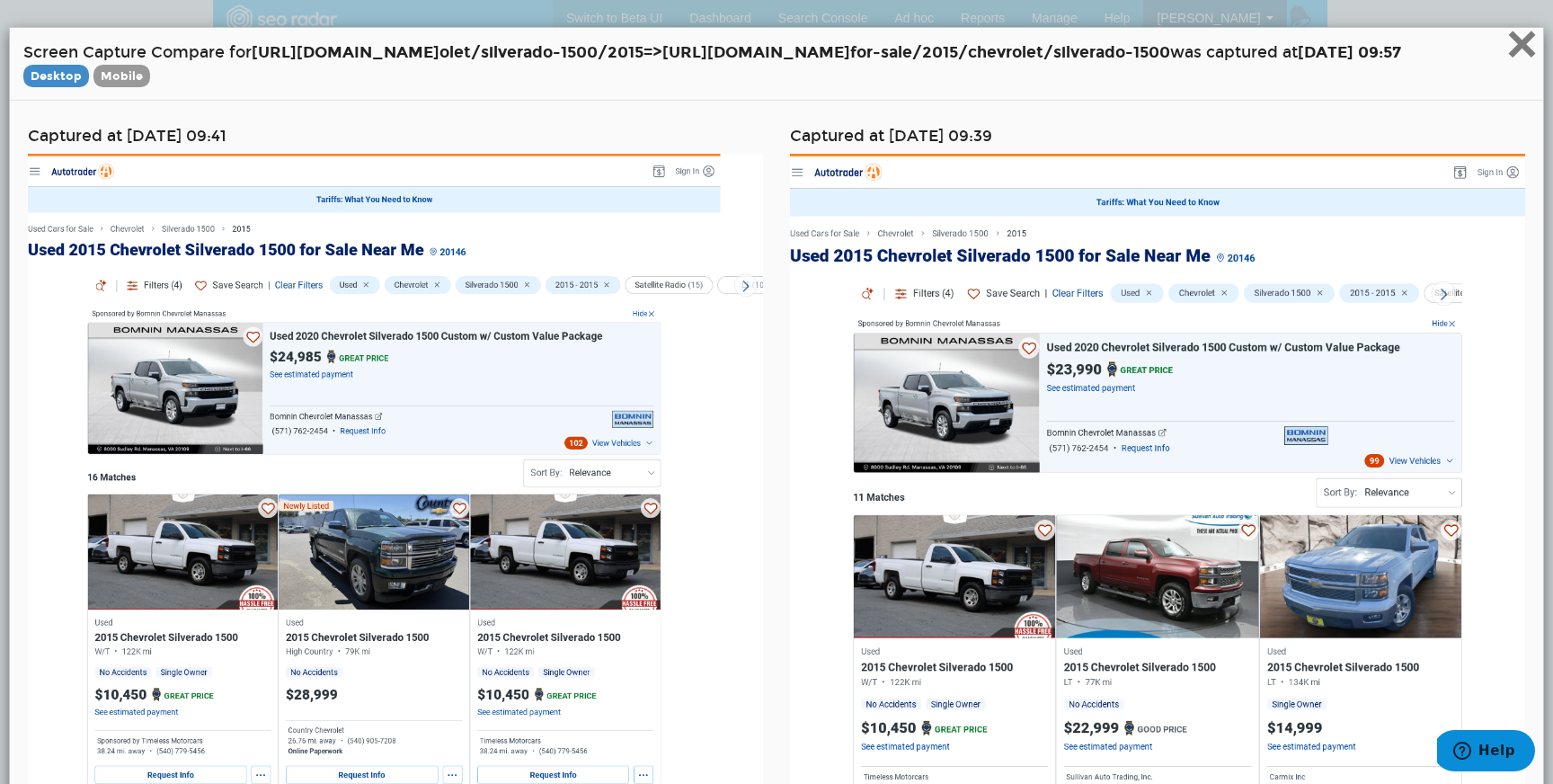
click at [1519, 53] on span "×" at bounding box center [1522, 43] width 32 height 61
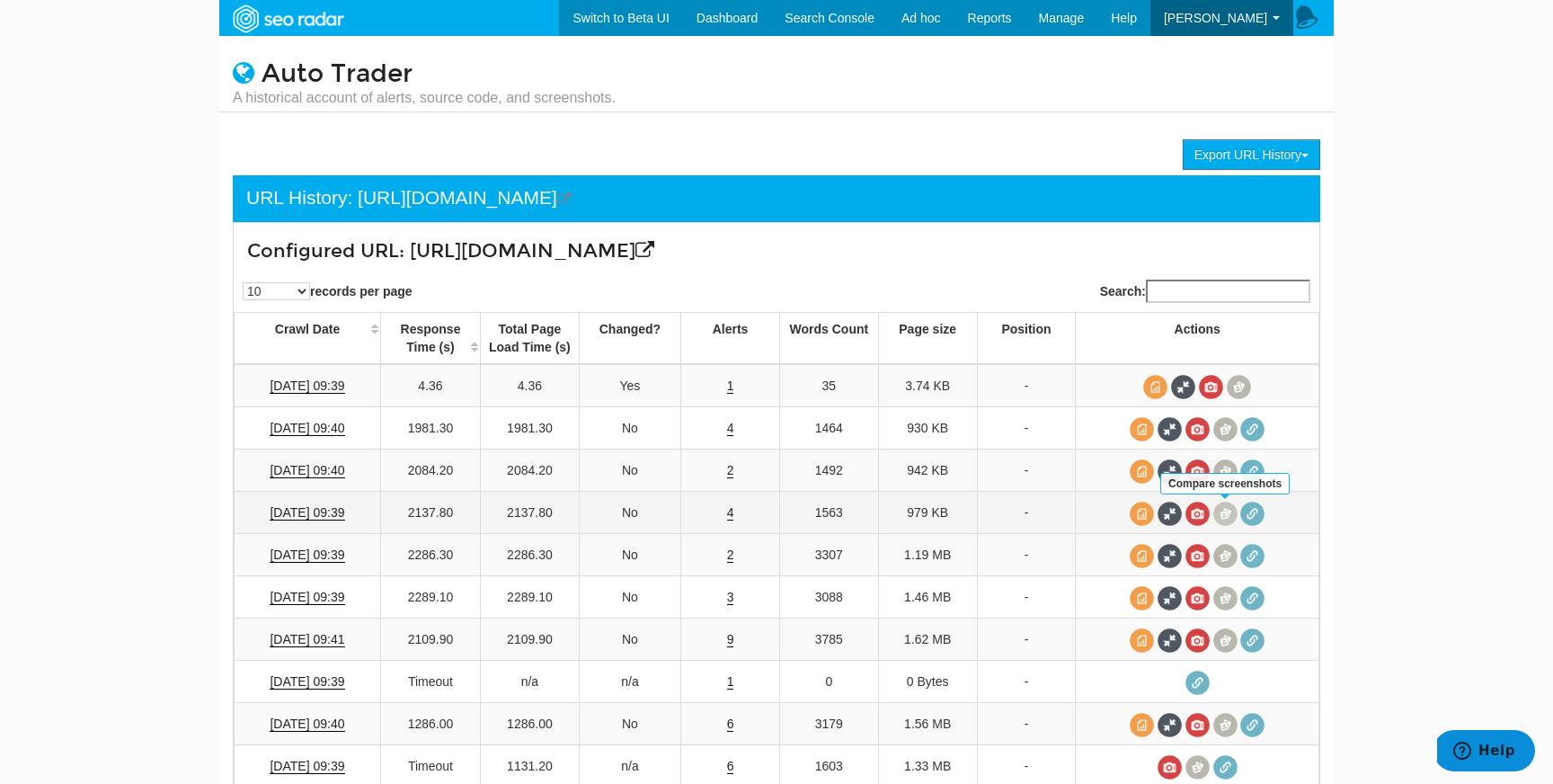
click at [1221, 506] on span at bounding box center [1225, 513] width 24 height 24
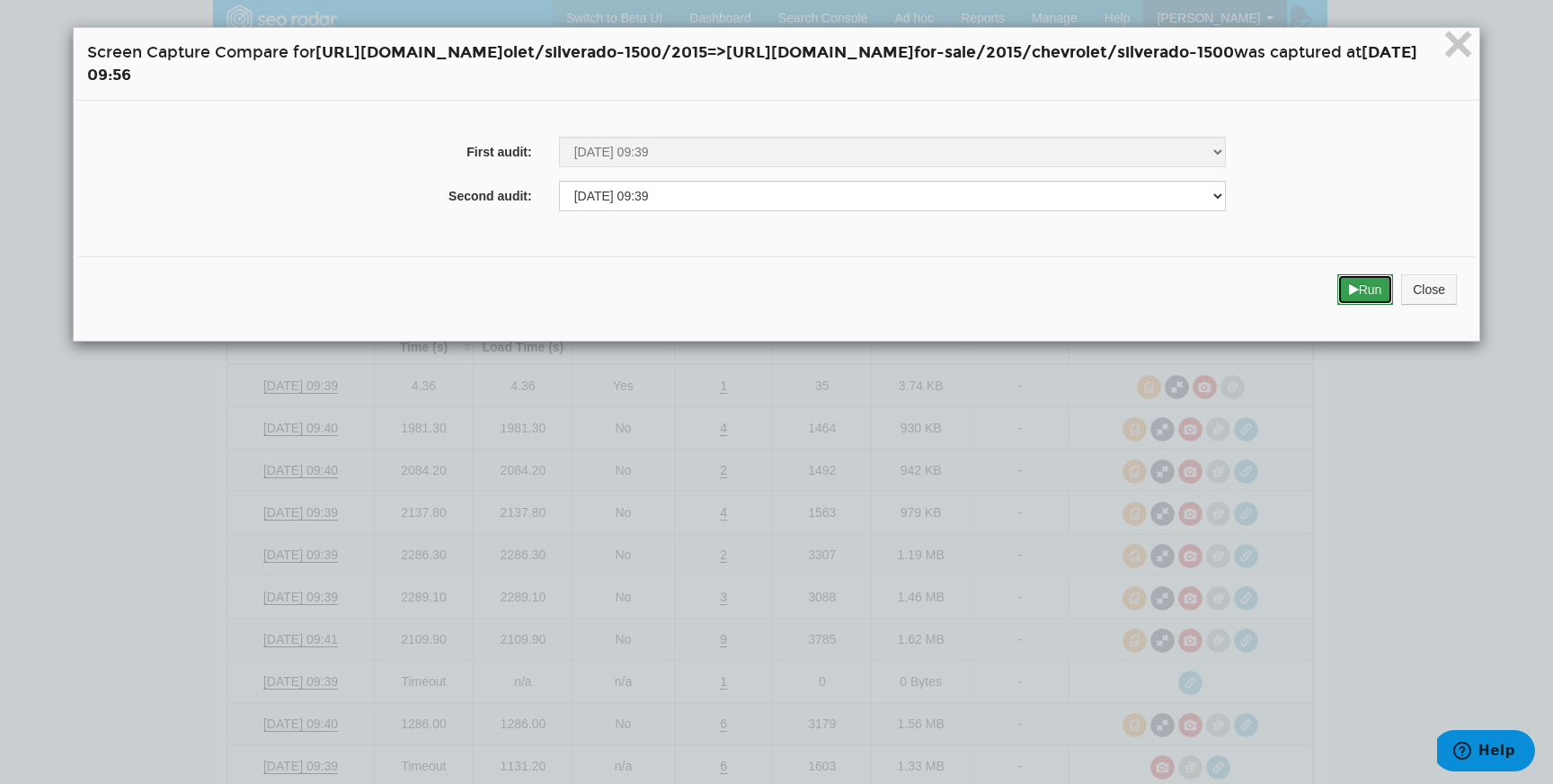
click at [1394, 288] on button "Run" at bounding box center [1366, 289] width 57 height 31
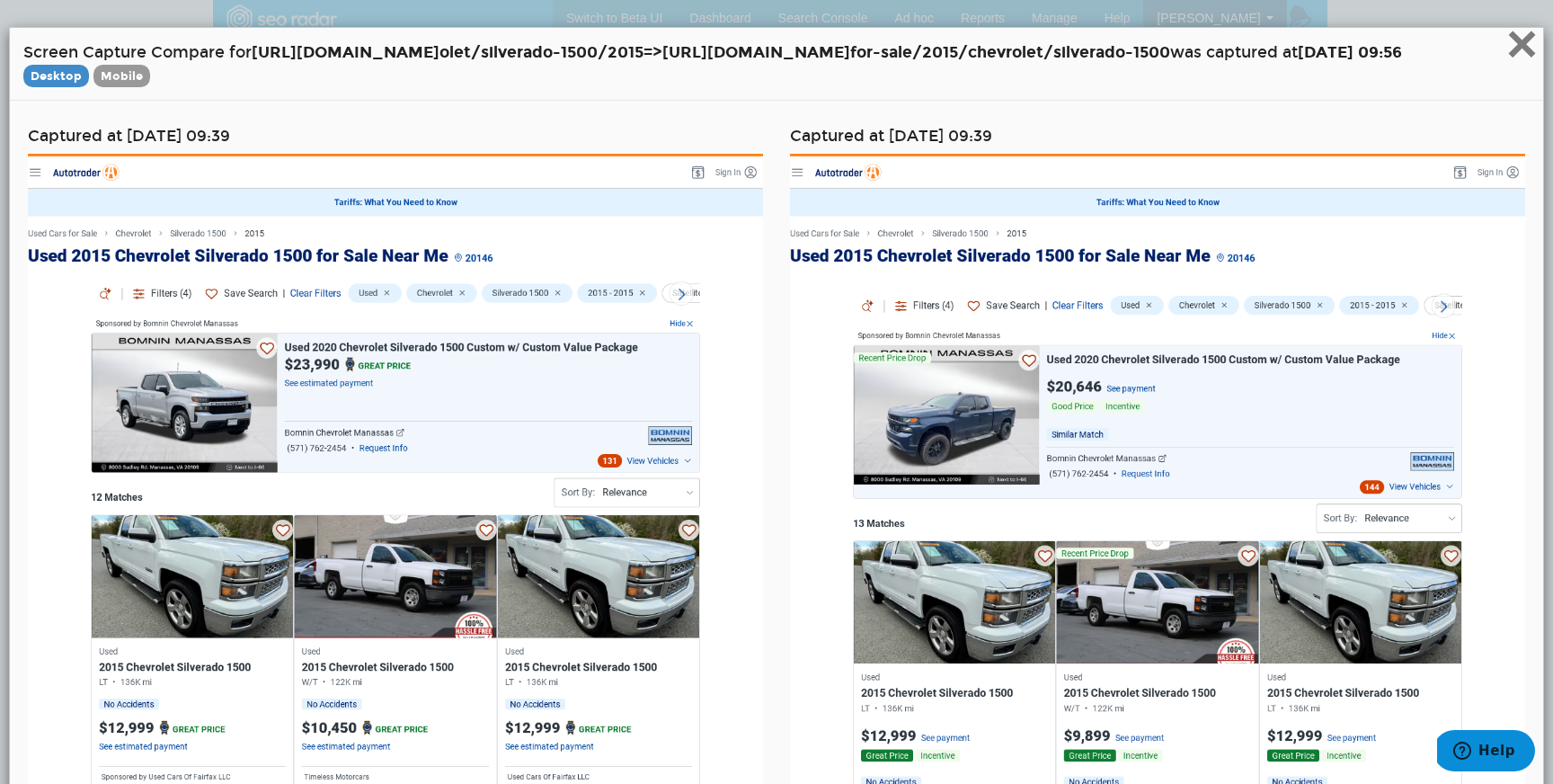
click at [1516, 57] on span "×" at bounding box center [1522, 43] width 32 height 61
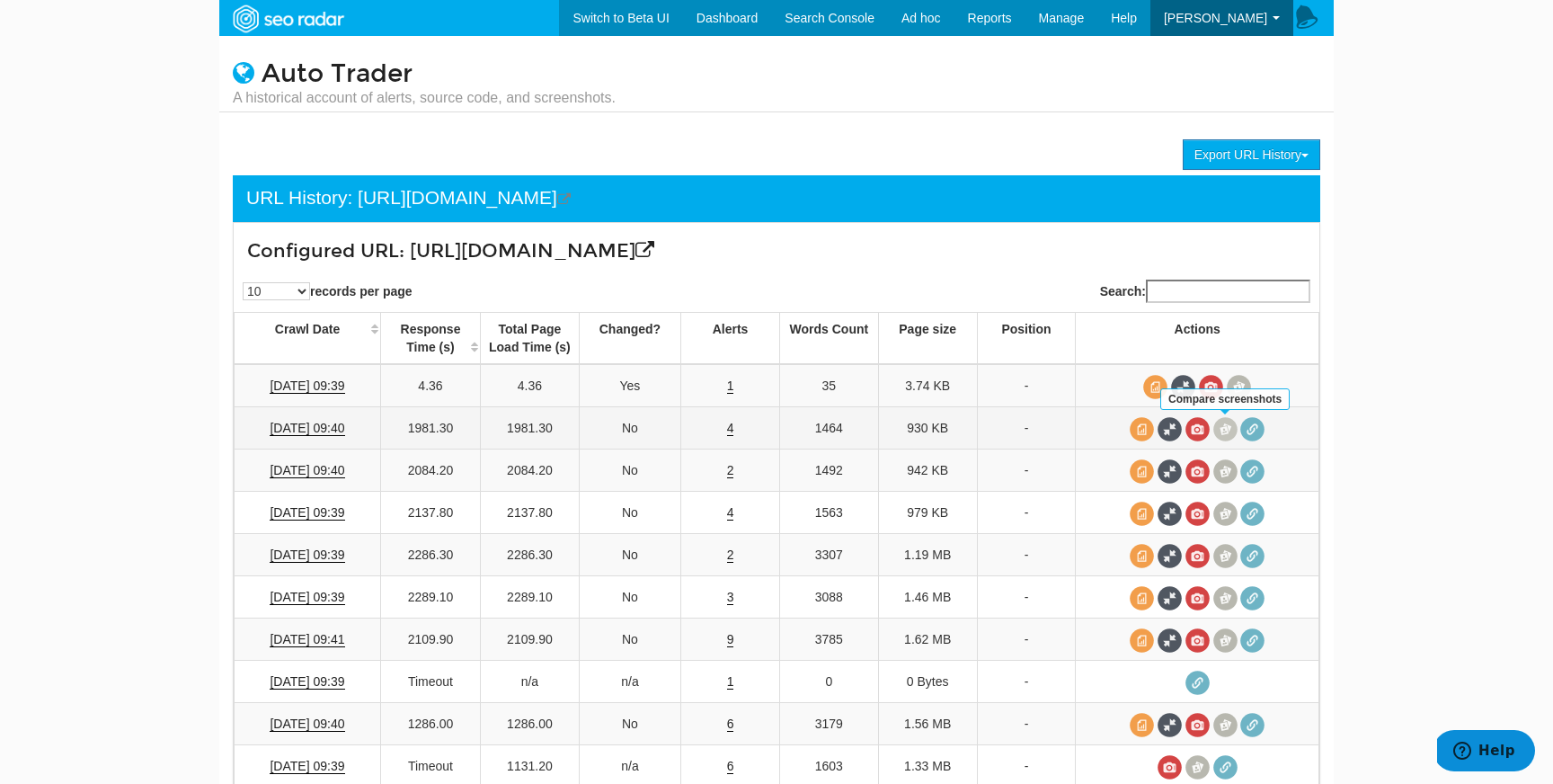
click at [1225, 426] on span at bounding box center [1225, 429] width 24 height 24
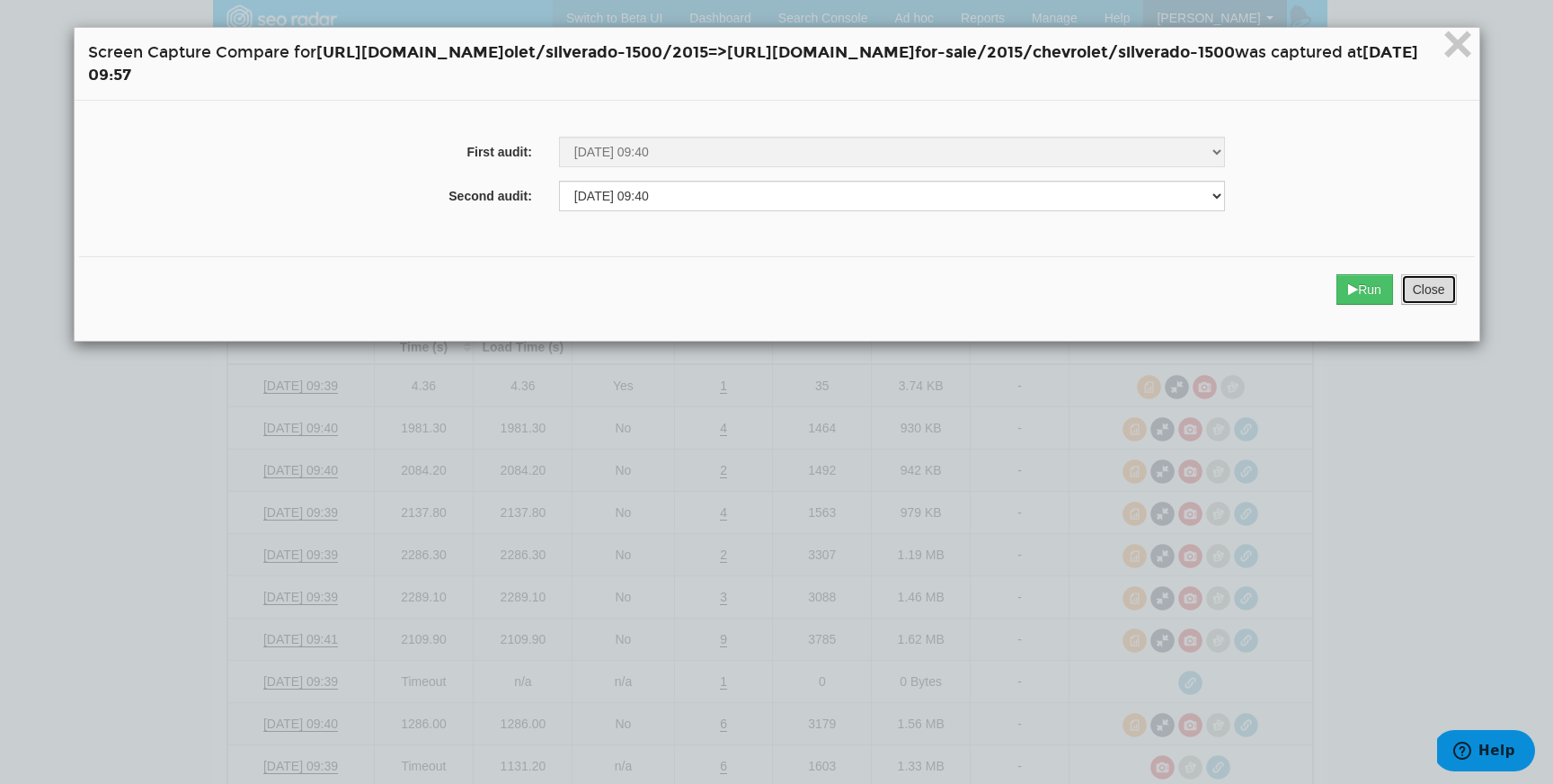
click at [1457, 299] on button "Close" at bounding box center [1429, 289] width 56 height 31
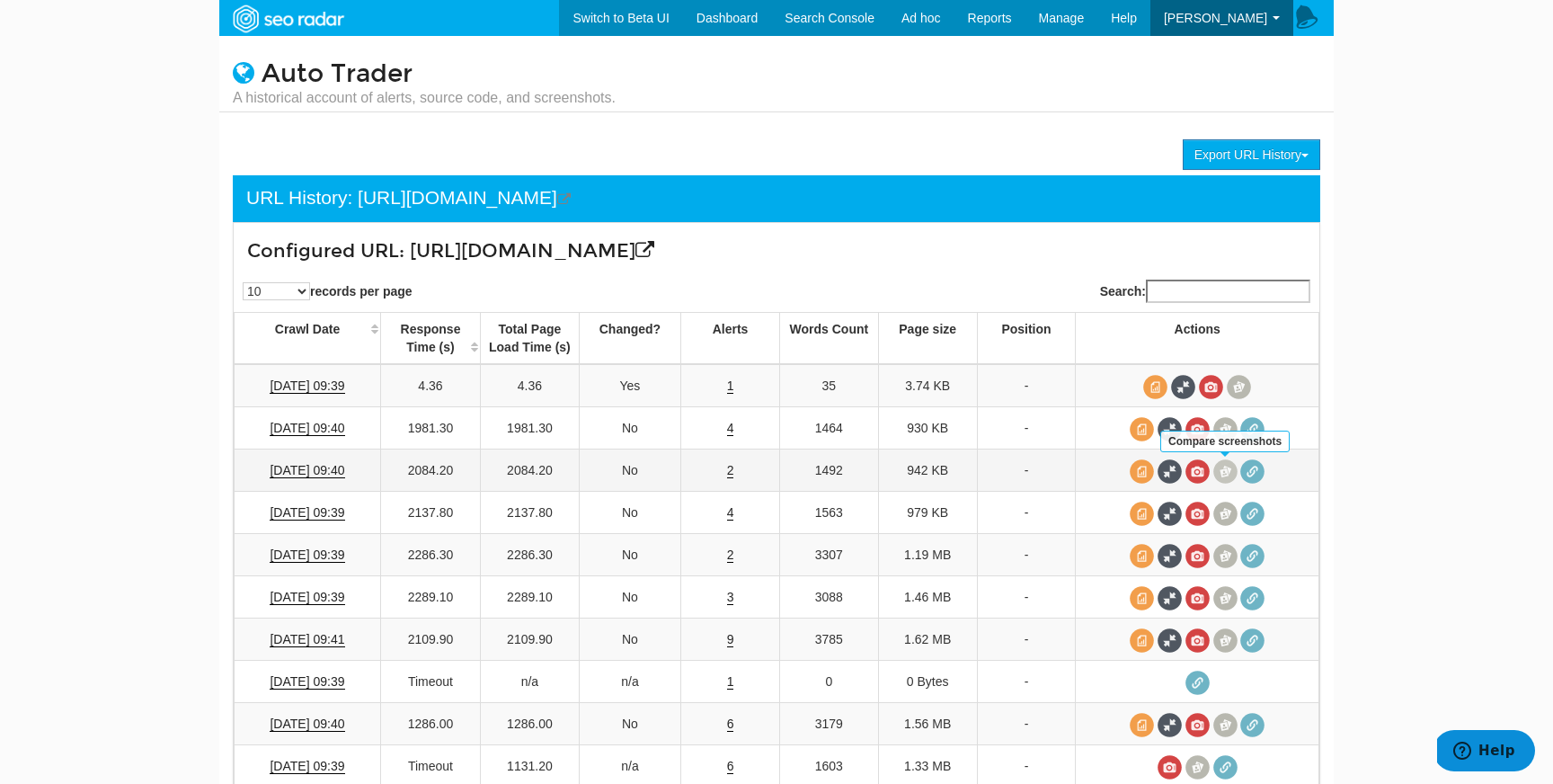
click at [1223, 474] on span at bounding box center [1225, 471] width 24 height 24
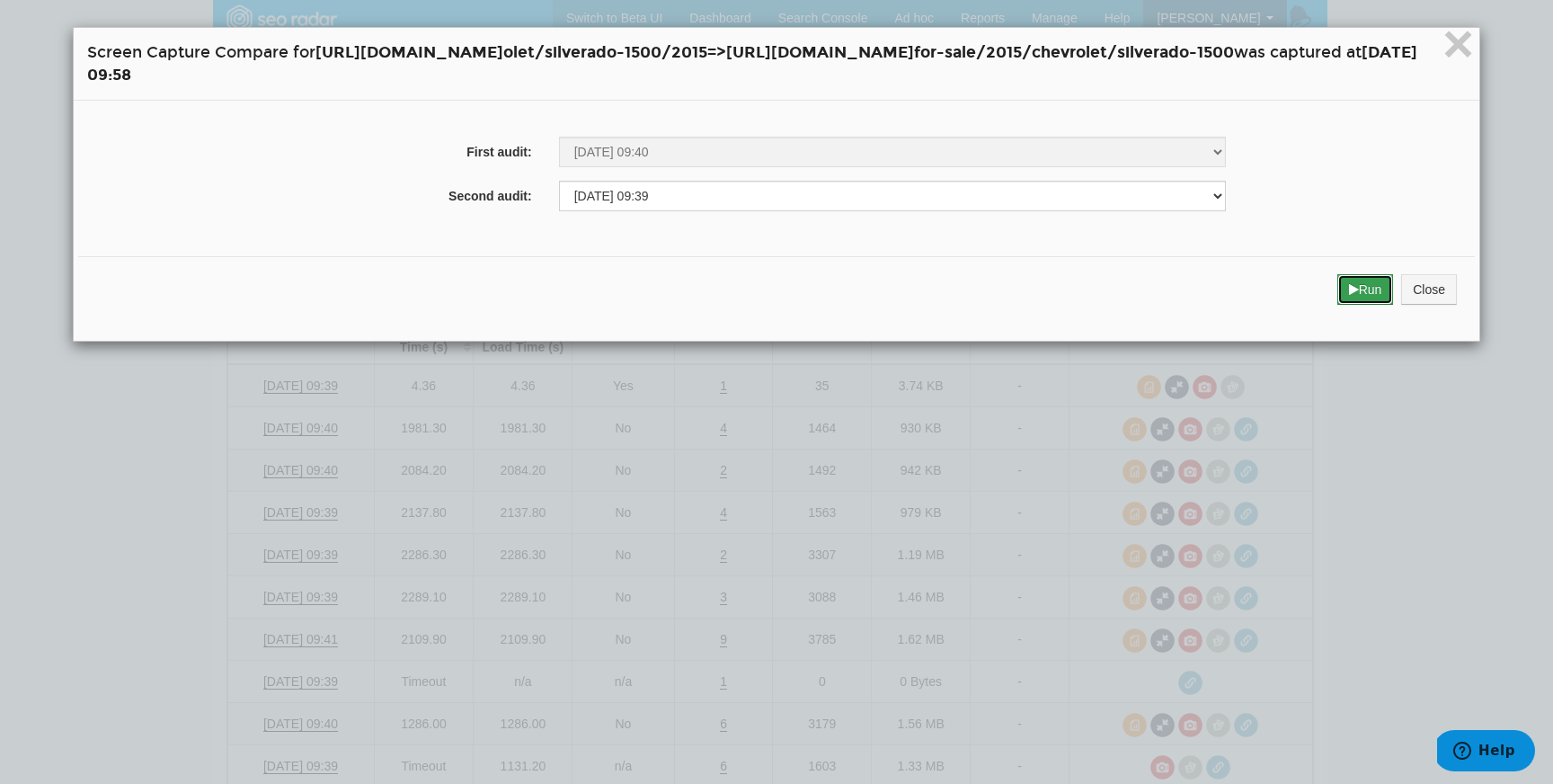
click at [1394, 274] on button "Run" at bounding box center [1366, 289] width 57 height 31
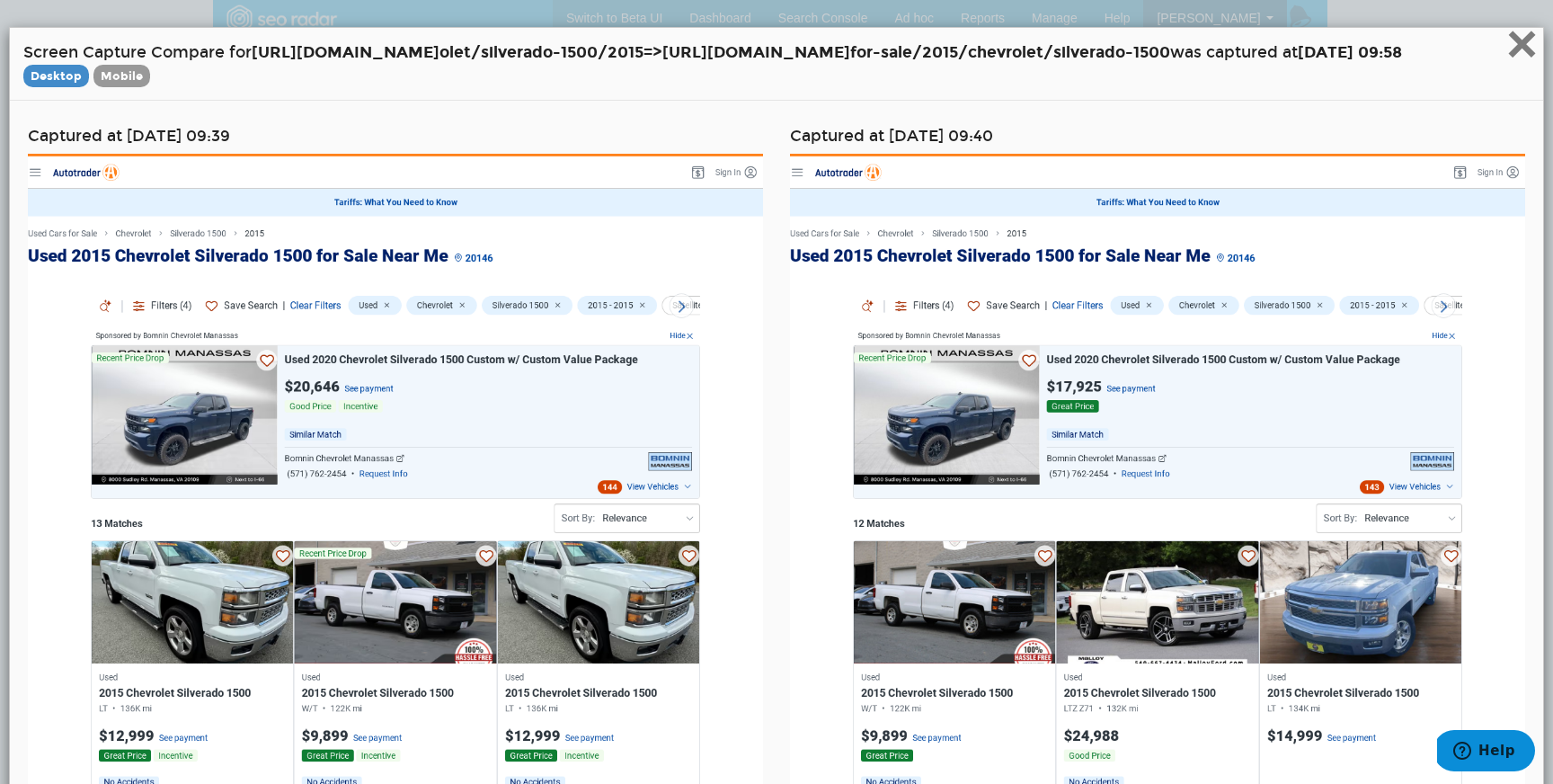
click at [1531, 73] on span "×" at bounding box center [1522, 43] width 32 height 61
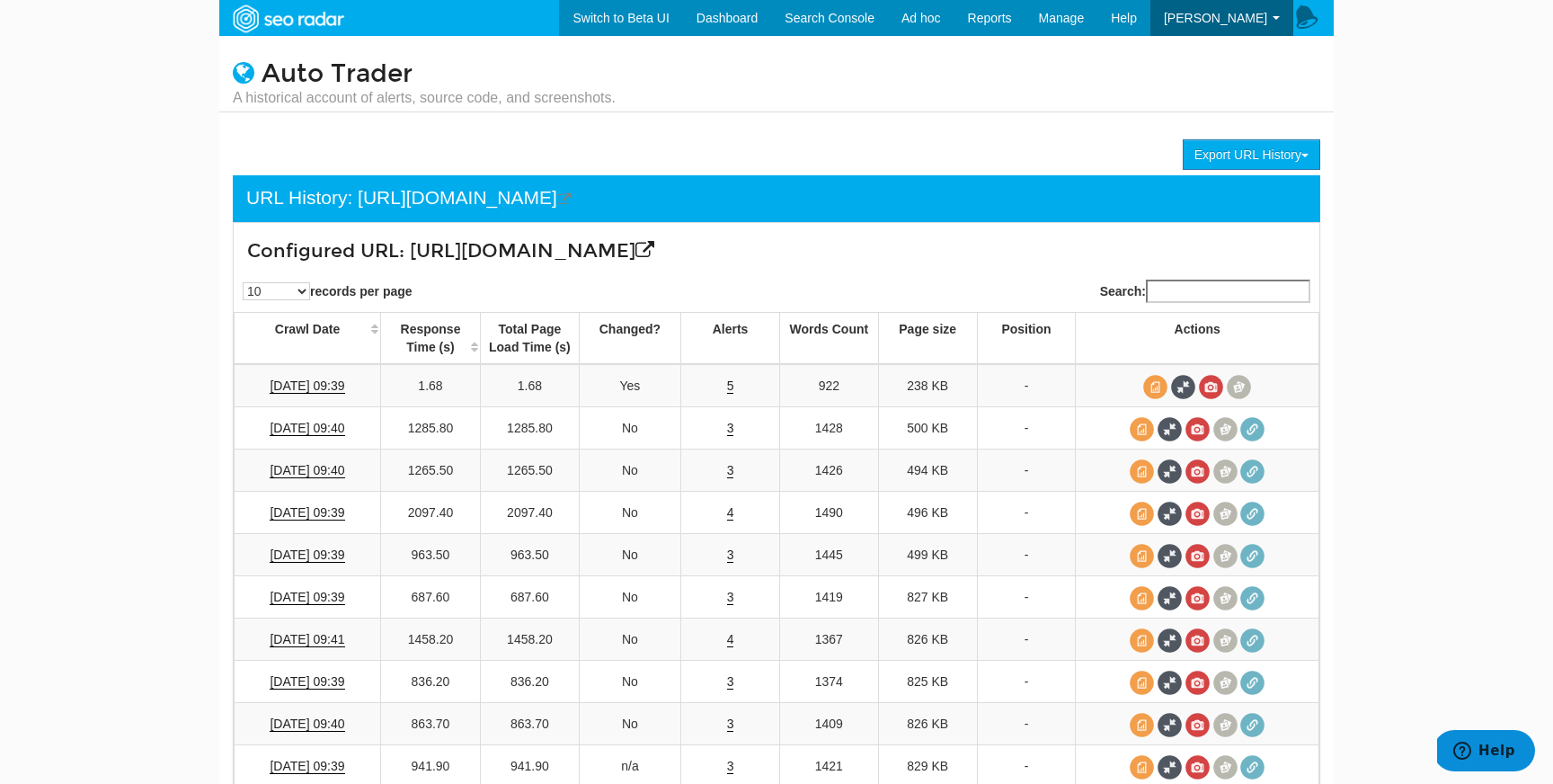
scroll to position [72, 0]
click at [1221, 636] on span at bounding box center [1225, 640] width 24 height 24
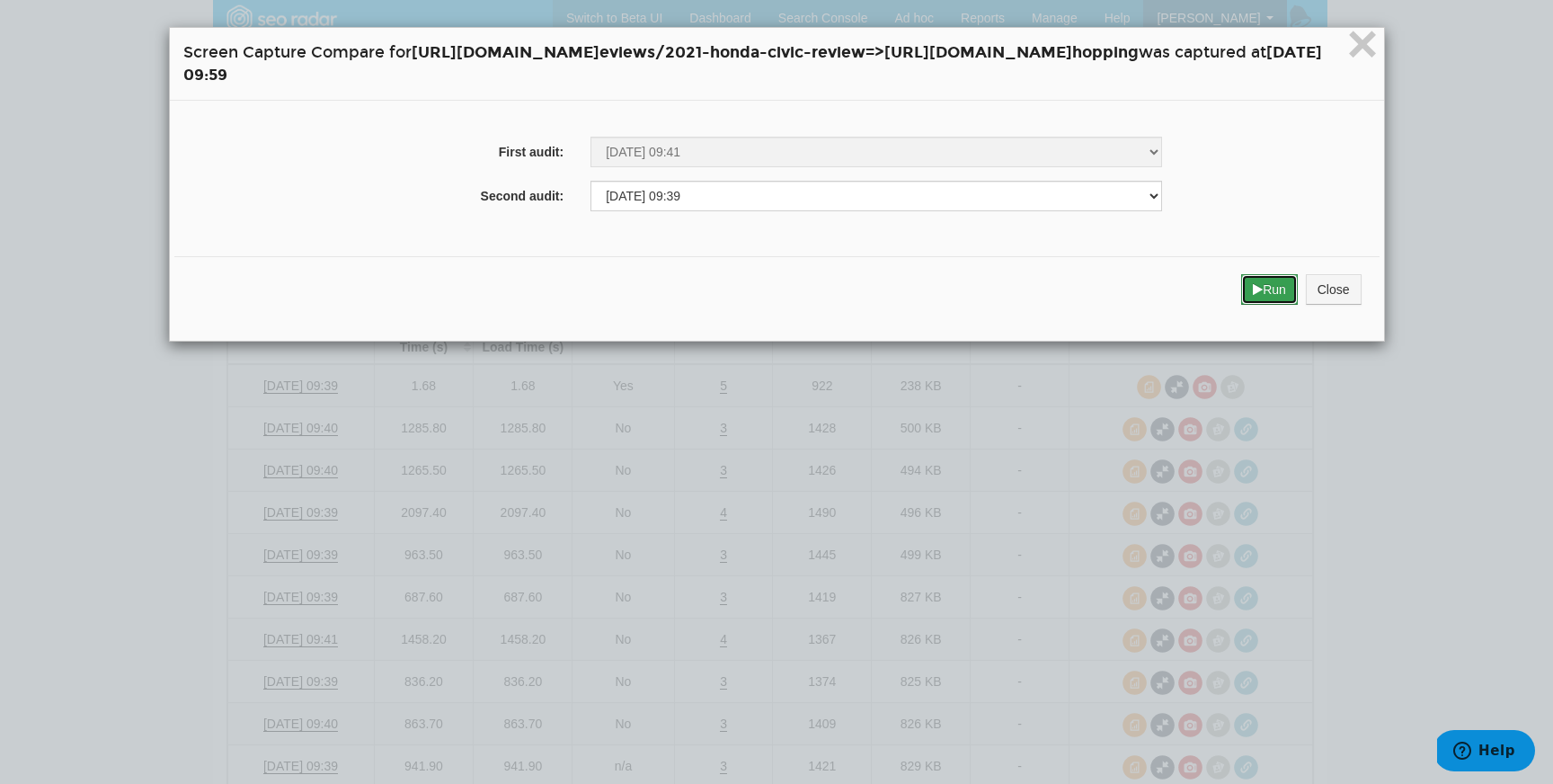
click at [1298, 285] on button "Run" at bounding box center [1269, 289] width 57 height 31
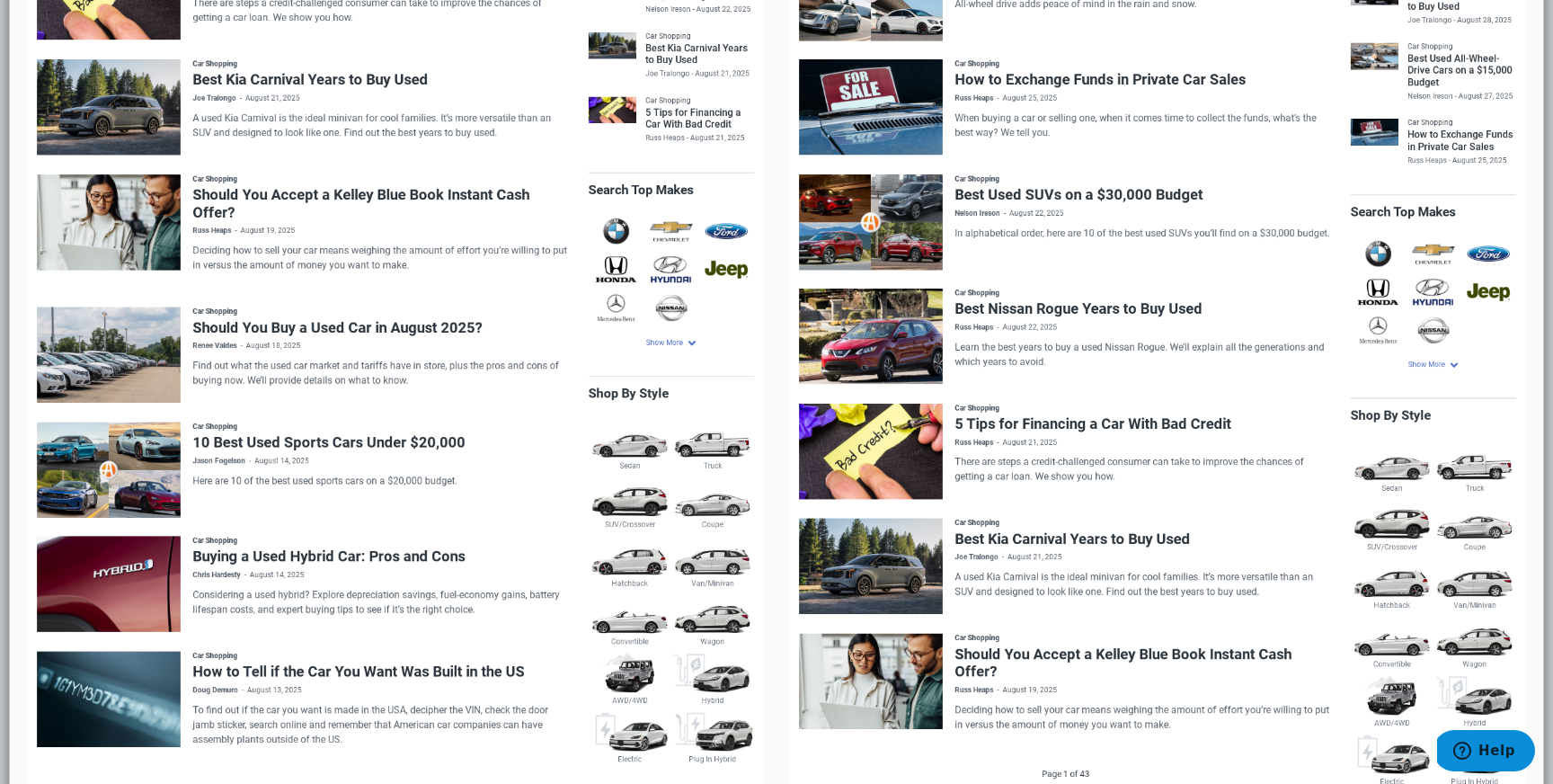
scroll to position [0, 0]
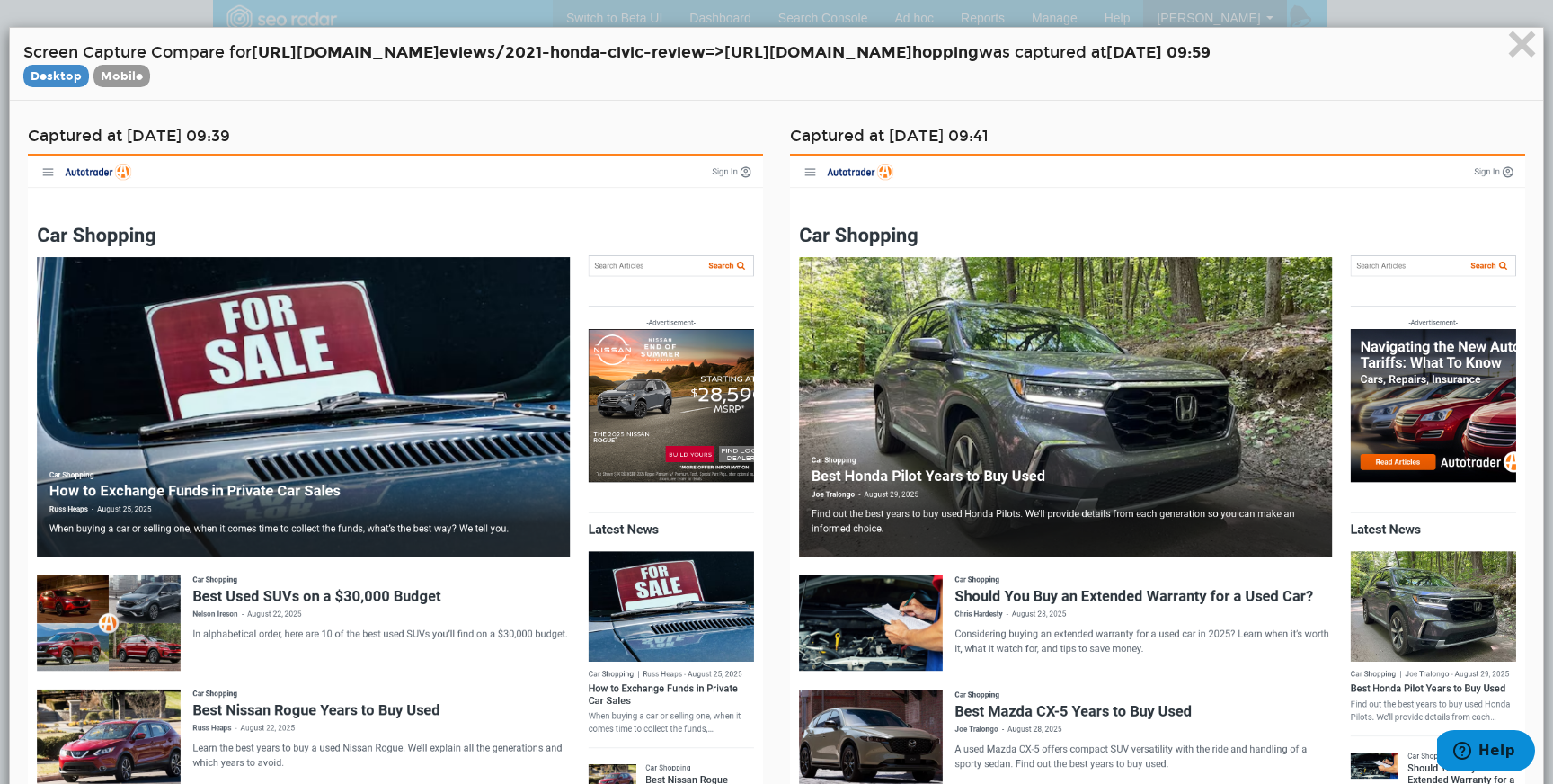
click at [1539, 58] on div "× Screen Capture Compare for [URL][DOMAIN_NAME] eviews/2021-honda-civic-review …" at bounding box center [777, 64] width 1534 height 73
click at [1520, 53] on span "×" at bounding box center [1522, 43] width 32 height 61
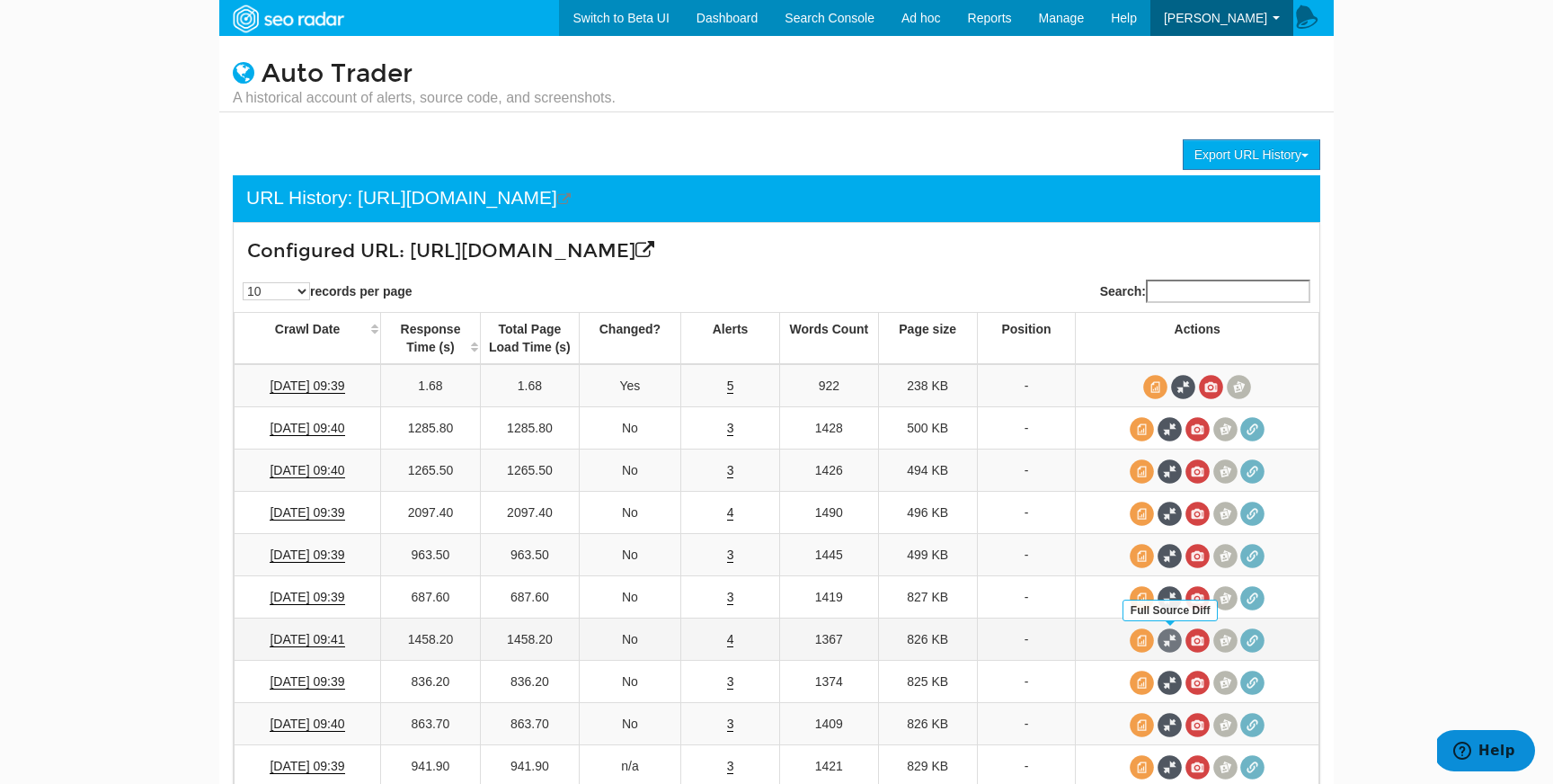
click at [1171, 635] on span at bounding box center [1170, 640] width 24 height 24
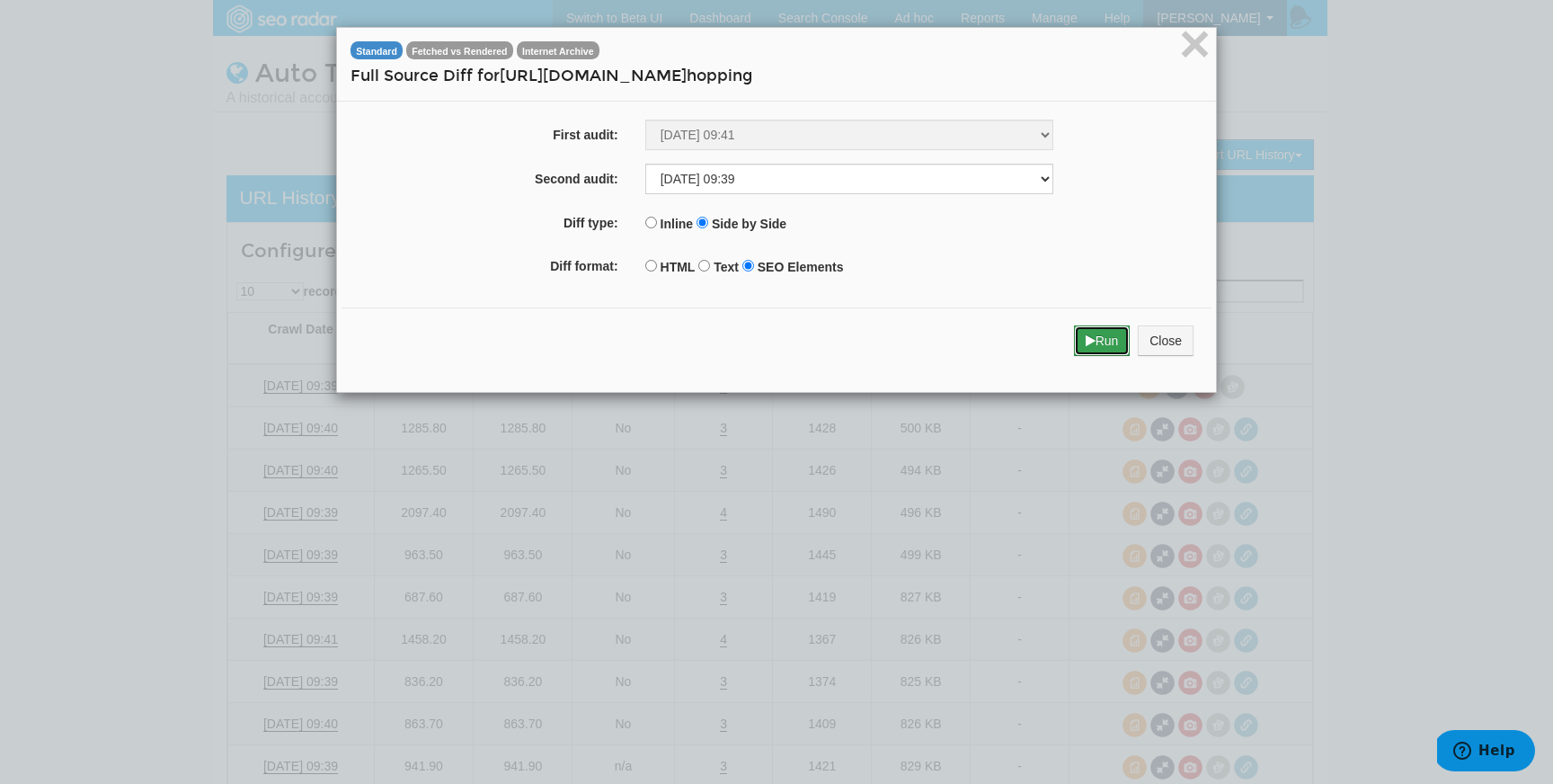
click at [1106, 344] on button "Run" at bounding box center [1102, 341] width 57 height 31
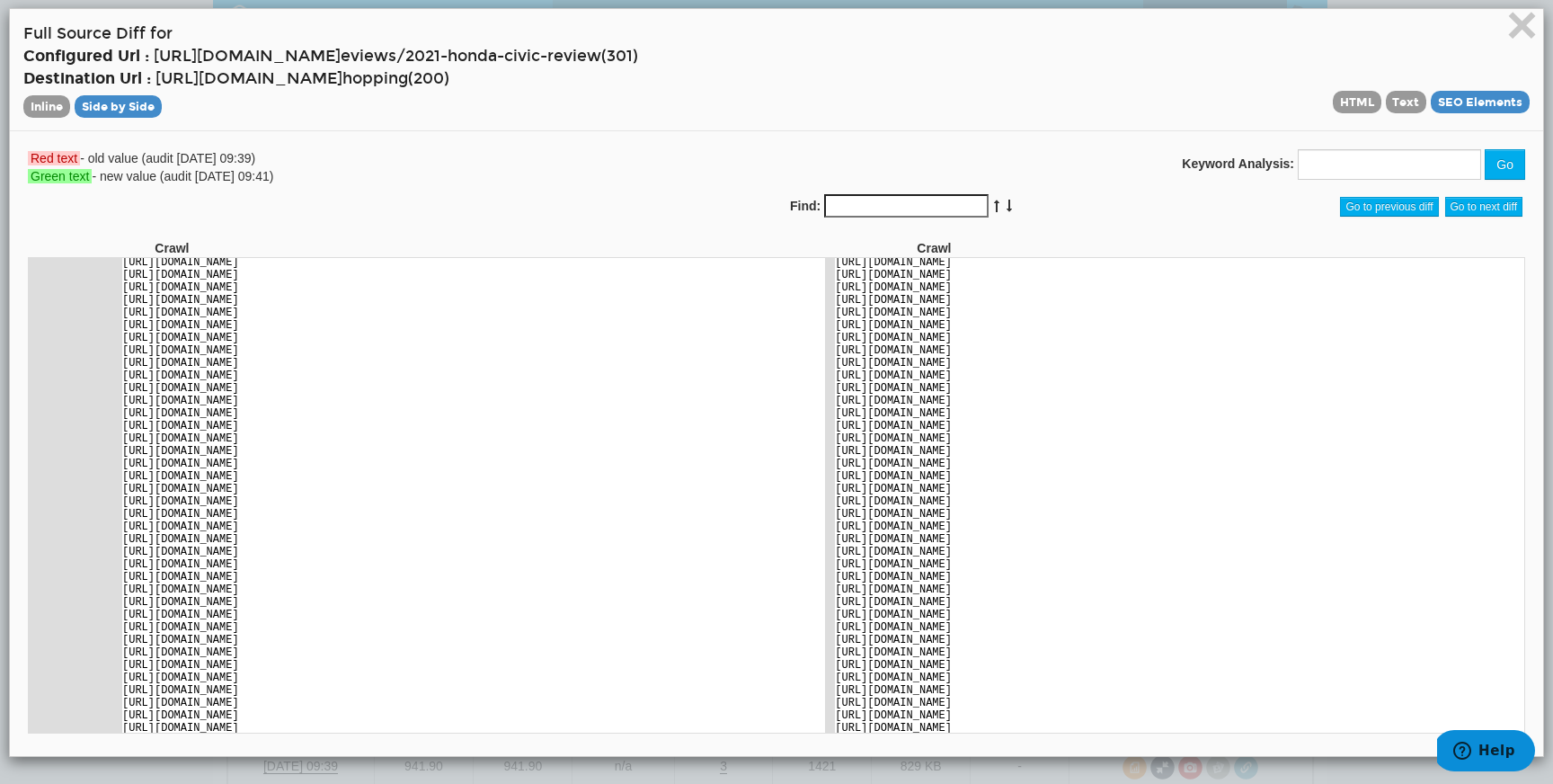
scroll to position [2927, 0]
click at [1509, 8] on span "×" at bounding box center [1522, 24] width 32 height 61
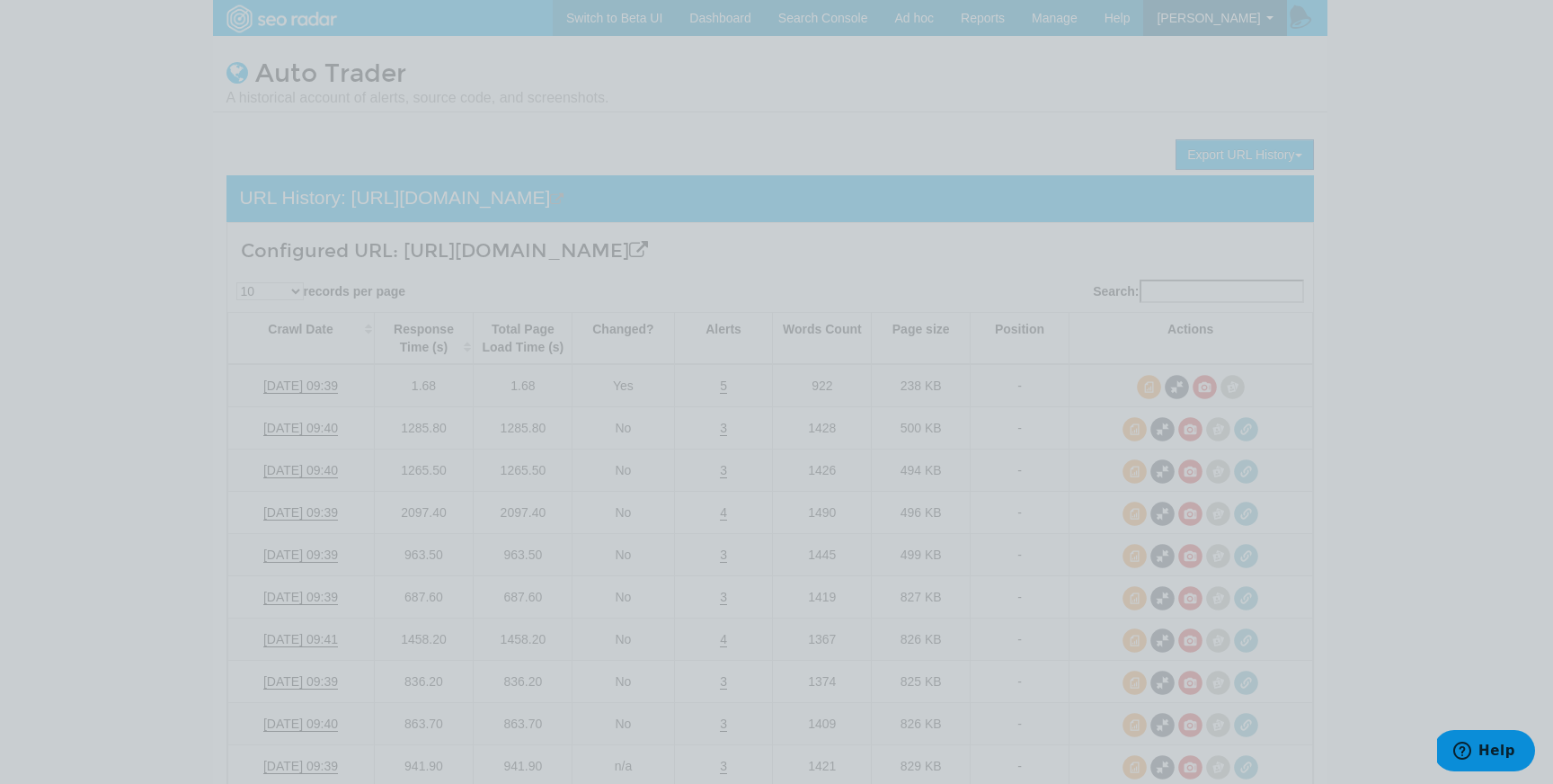
scroll to position [0, 0]
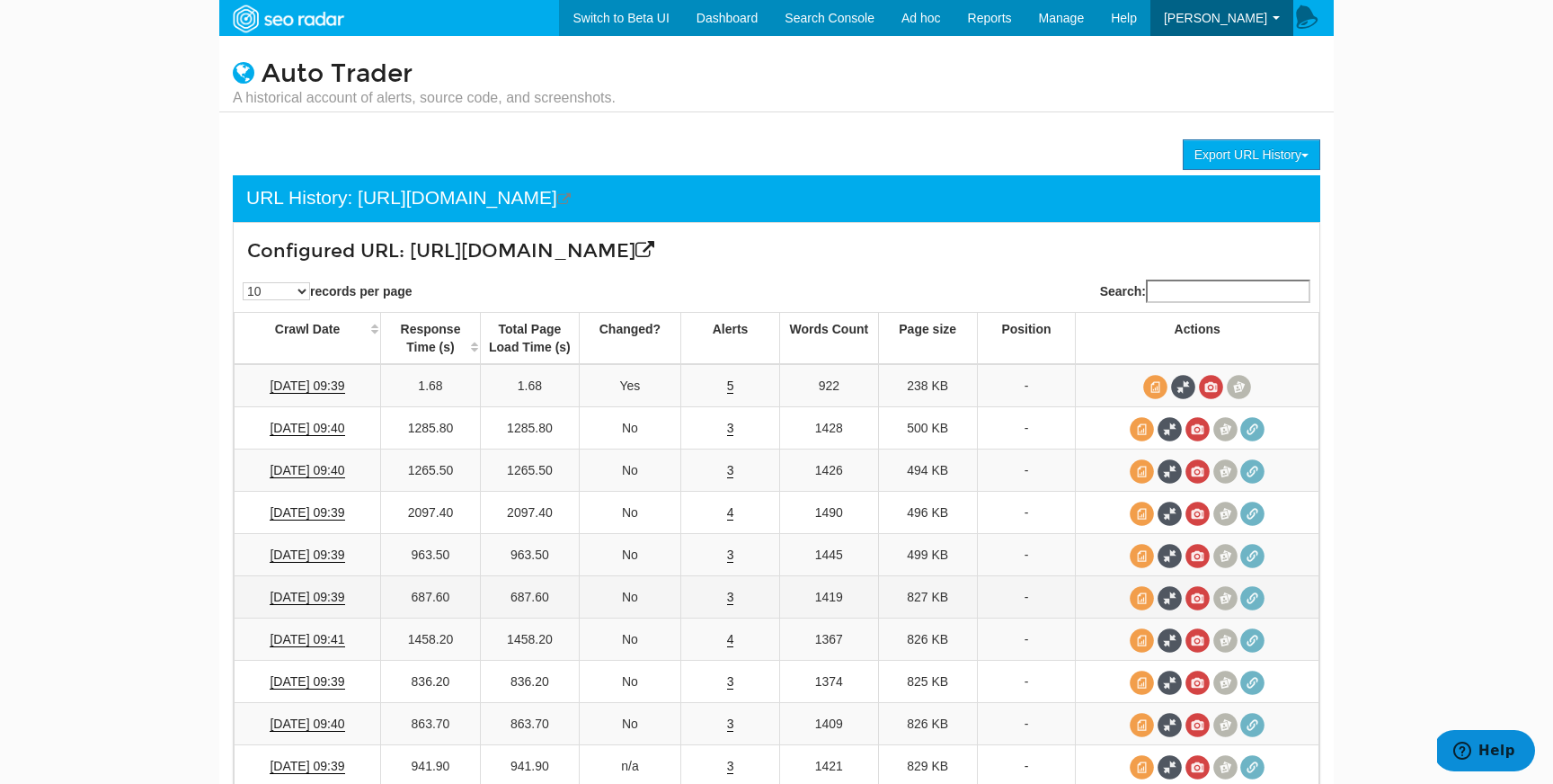
click at [722, 608] on td "3" at bounding box center [730, 597] width 98 height 42
click at [728, 601] on link "3" at bounding box center [731, 597] width 7 height 15
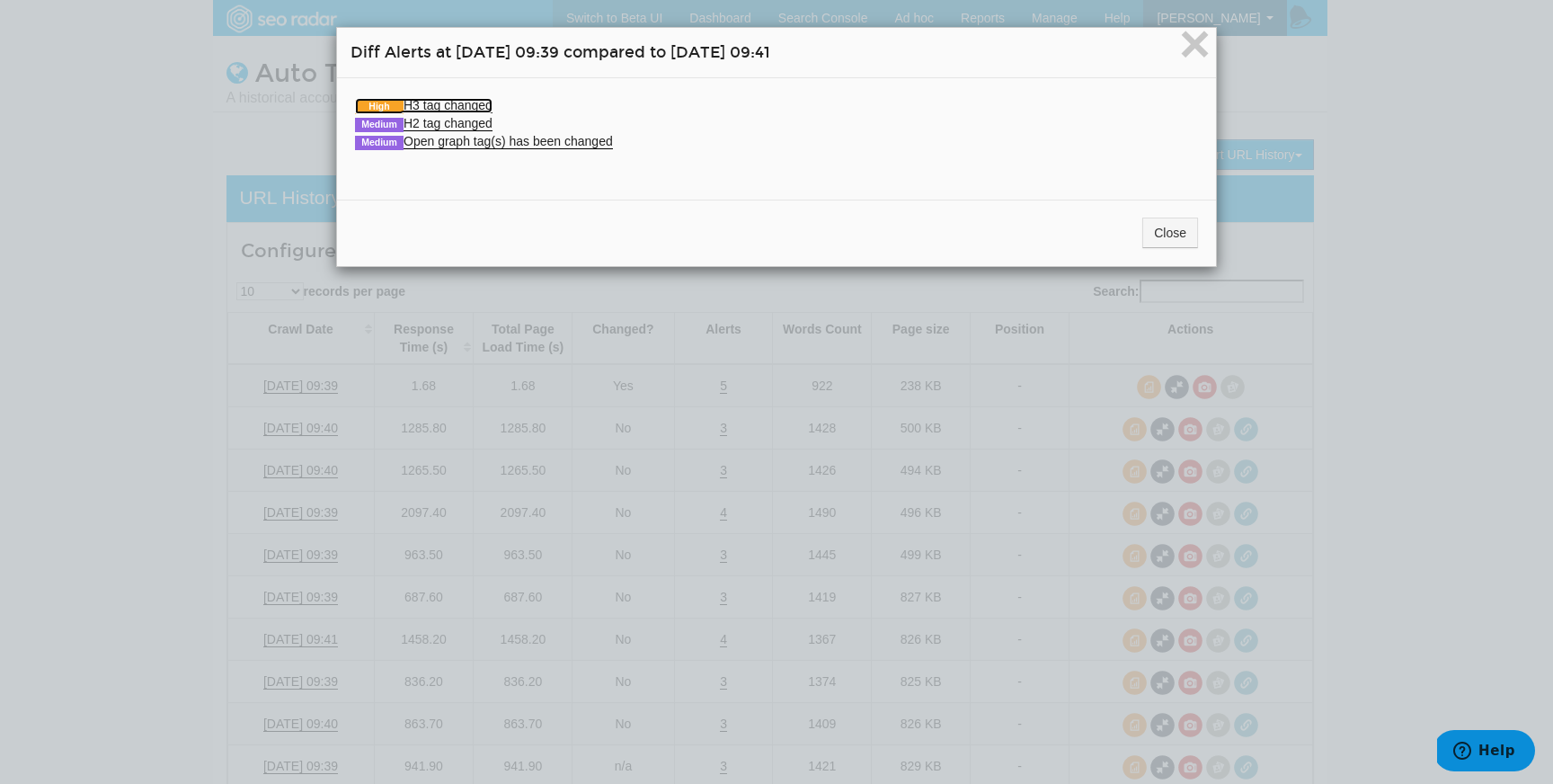
click at [443, 107] on link "High H3 tag changed" at bounding box center [424, 105] width 137 height 15
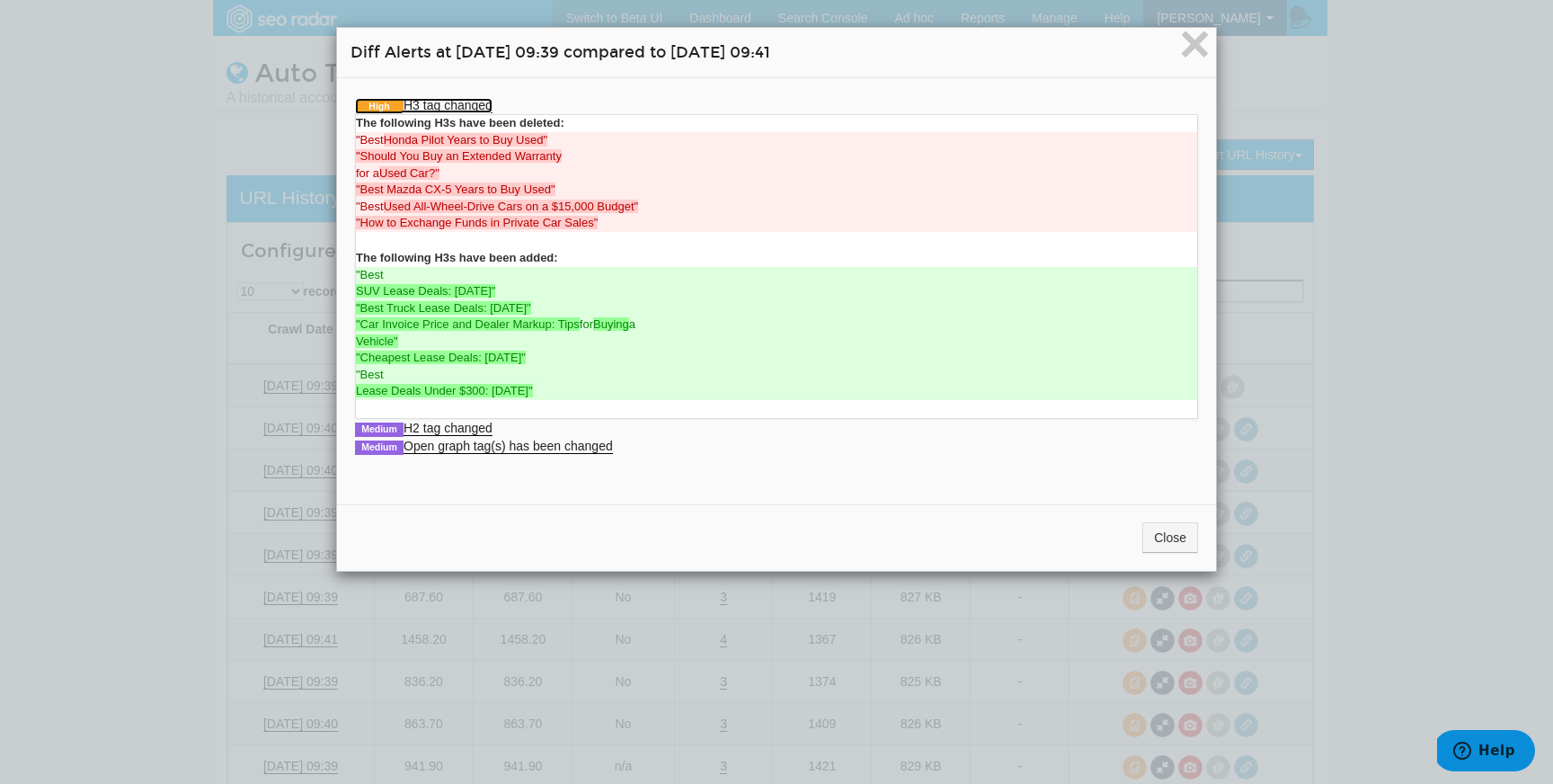
click at [443, 104] on link "High H3 tag changed" at bounding box center [424, 105] width 137 height 15
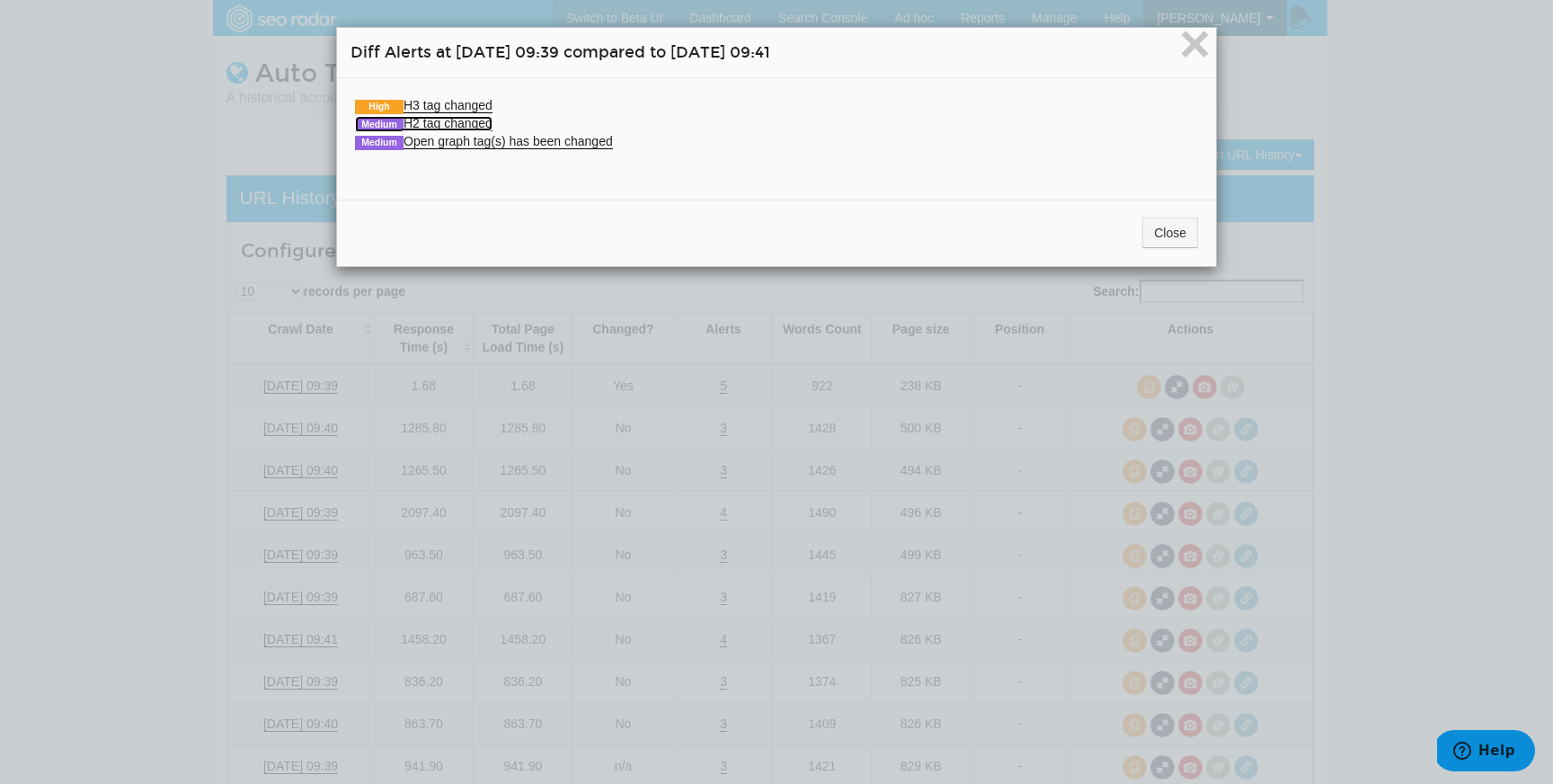
click at [445, 116] on link "Medium H2 tag changed" at bounding box center [424, 123] width 137 height 15
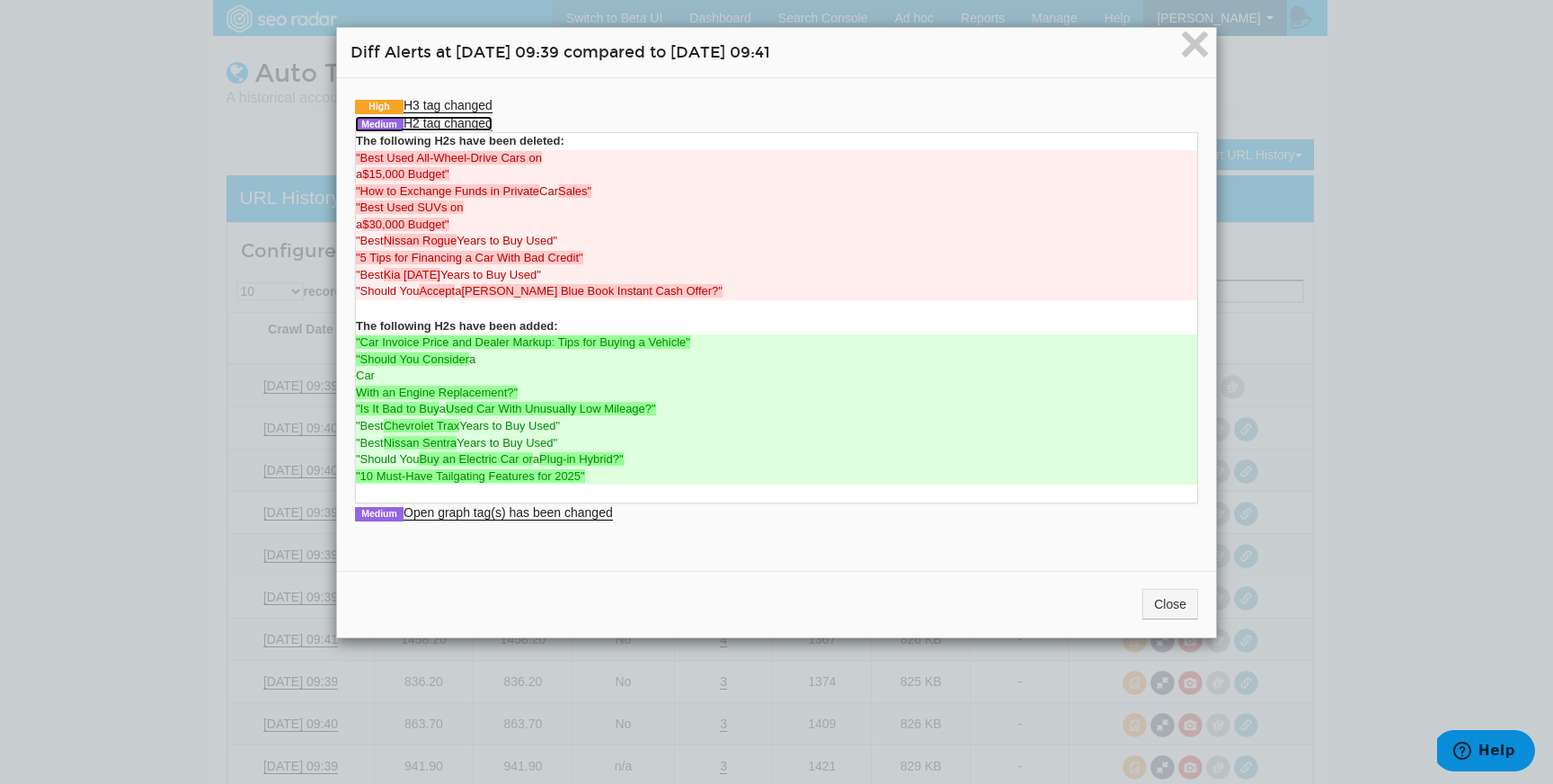
click at [445, 117] on link "Medium H2 tag changed" at bounding box center [424, 123] width 137 height 15
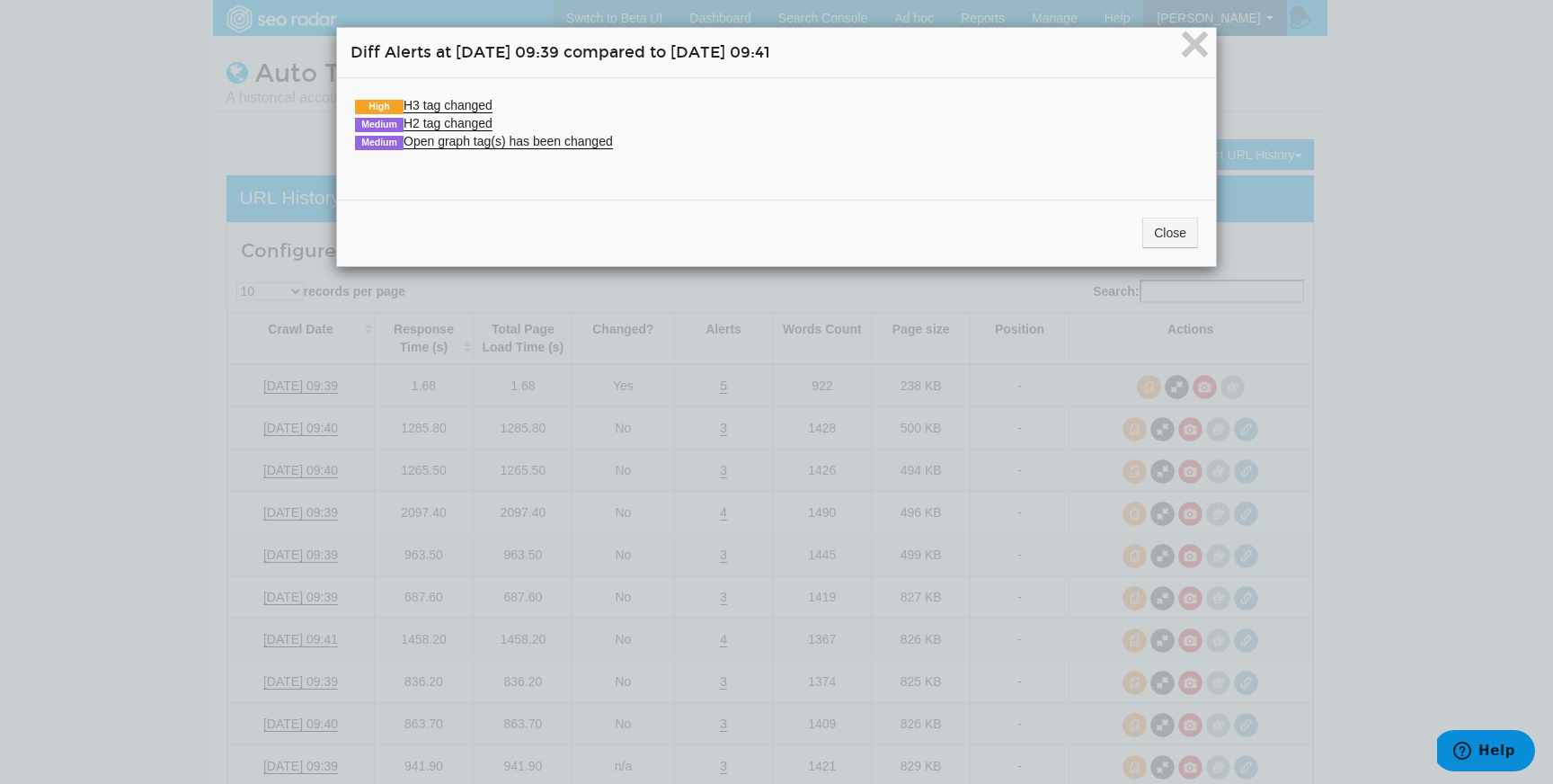
click at [521, 385] on div "× Diff Alerts at 09/09/2025 09:39 compared to 09/02/2025 09:41 High H3 tag chan…" at bounding box center [776, 392] width 1553 height 784
click at [1172, 216] on div "Close" at bounding box center [776, 233] width 879 height 67
click at [1172, 219] on button "Close" at bounding box center [1171, 233] width 56 height 31
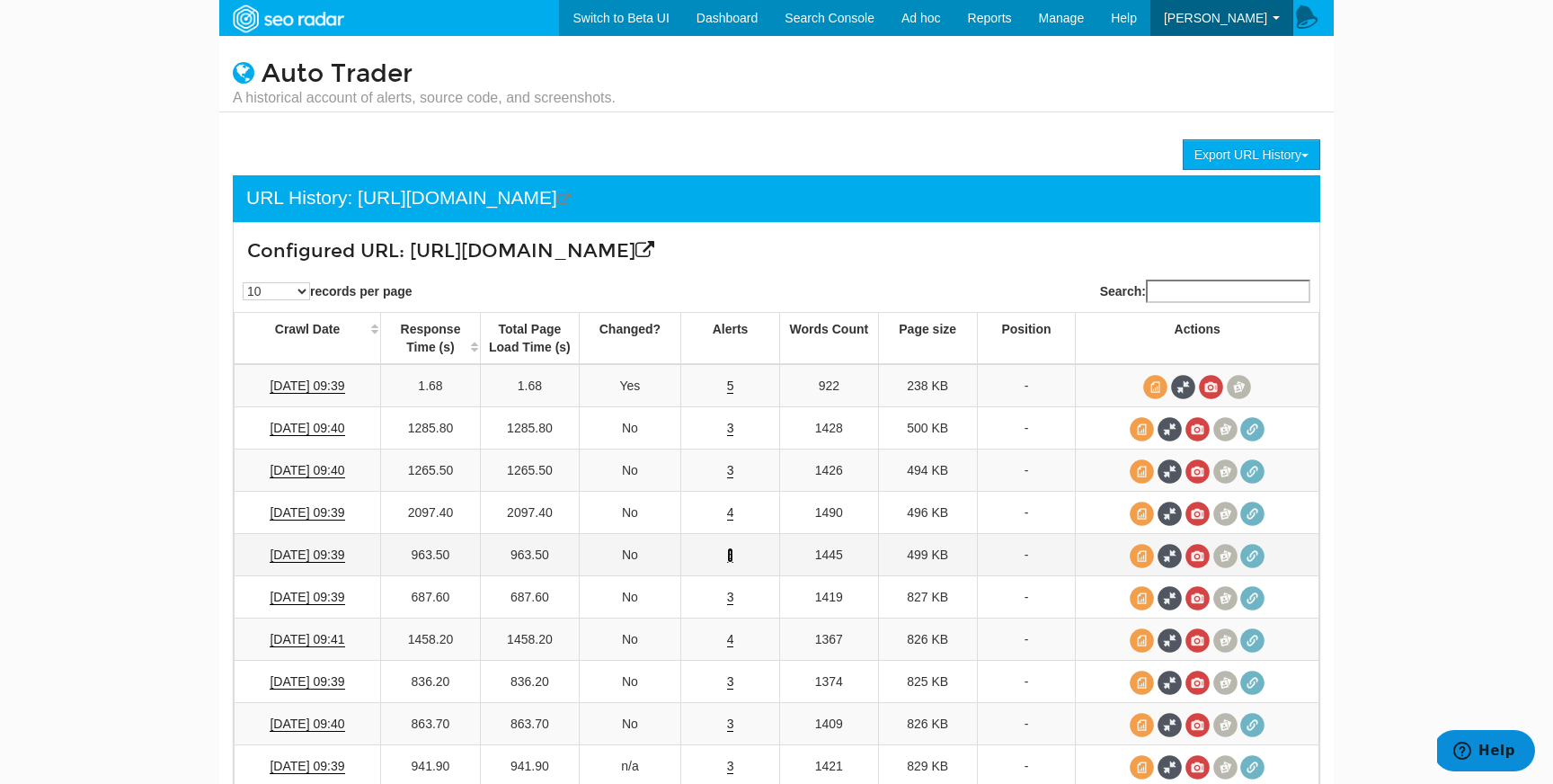
click at [730, 559] on link "3" at bounding box center [731, 555] width 7 height 15
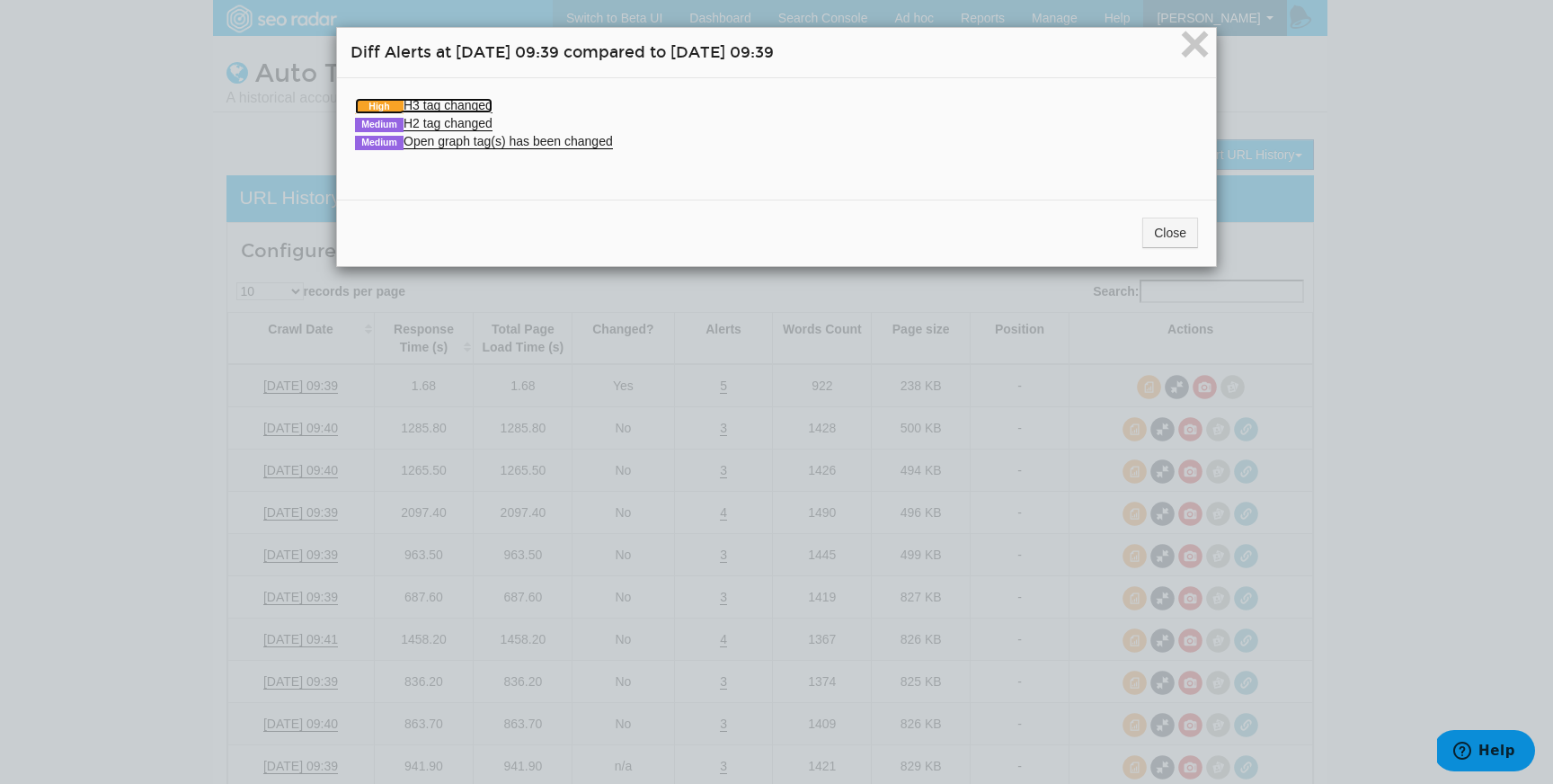
click at [486, 108] on link "High H3 tag changed" at bounding box center [424, 105] width 137 height 15
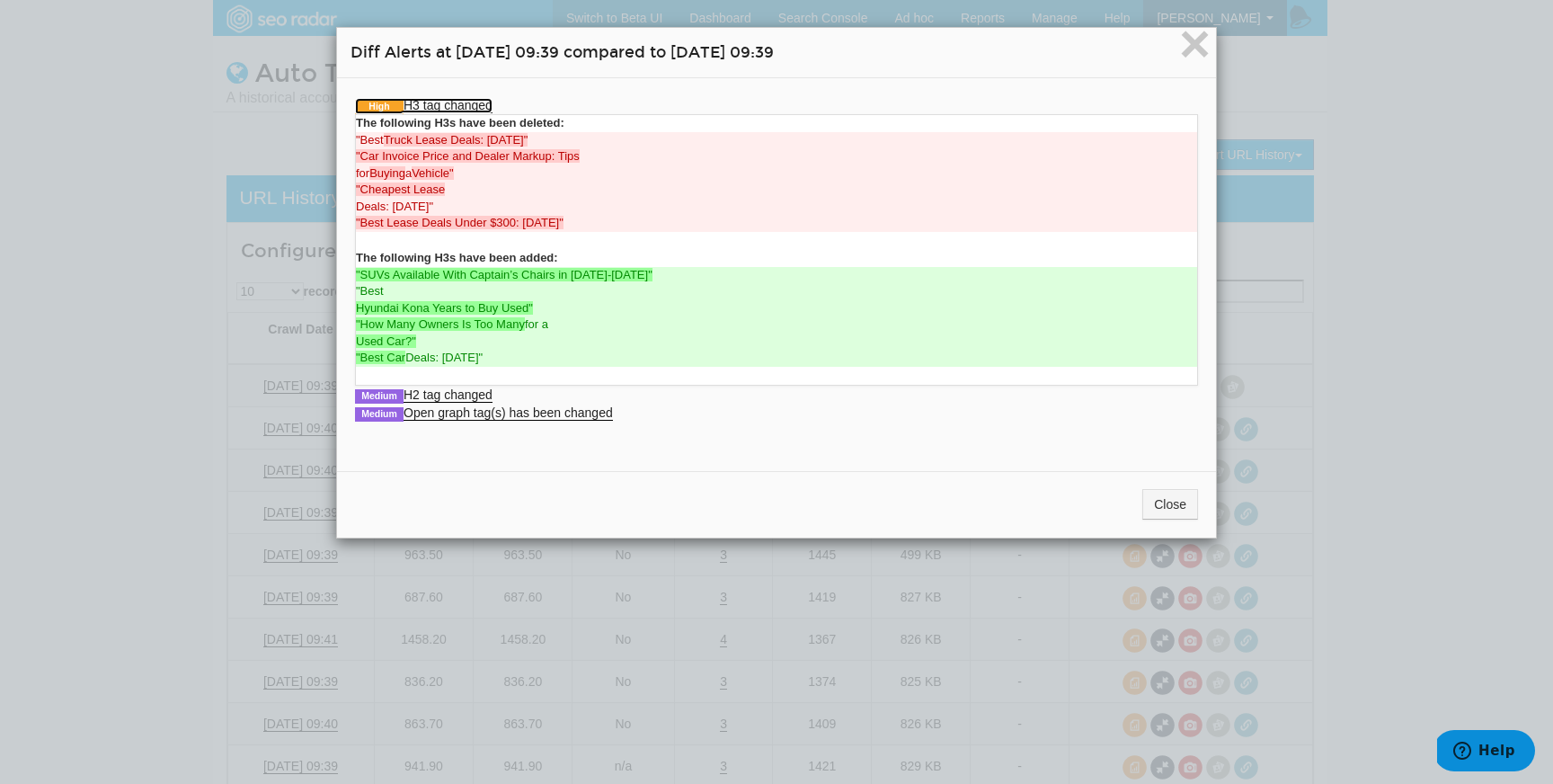
click at [486, 108] on link "High H3 tag changed" at bounding box center [424, 105] width 137 height 15
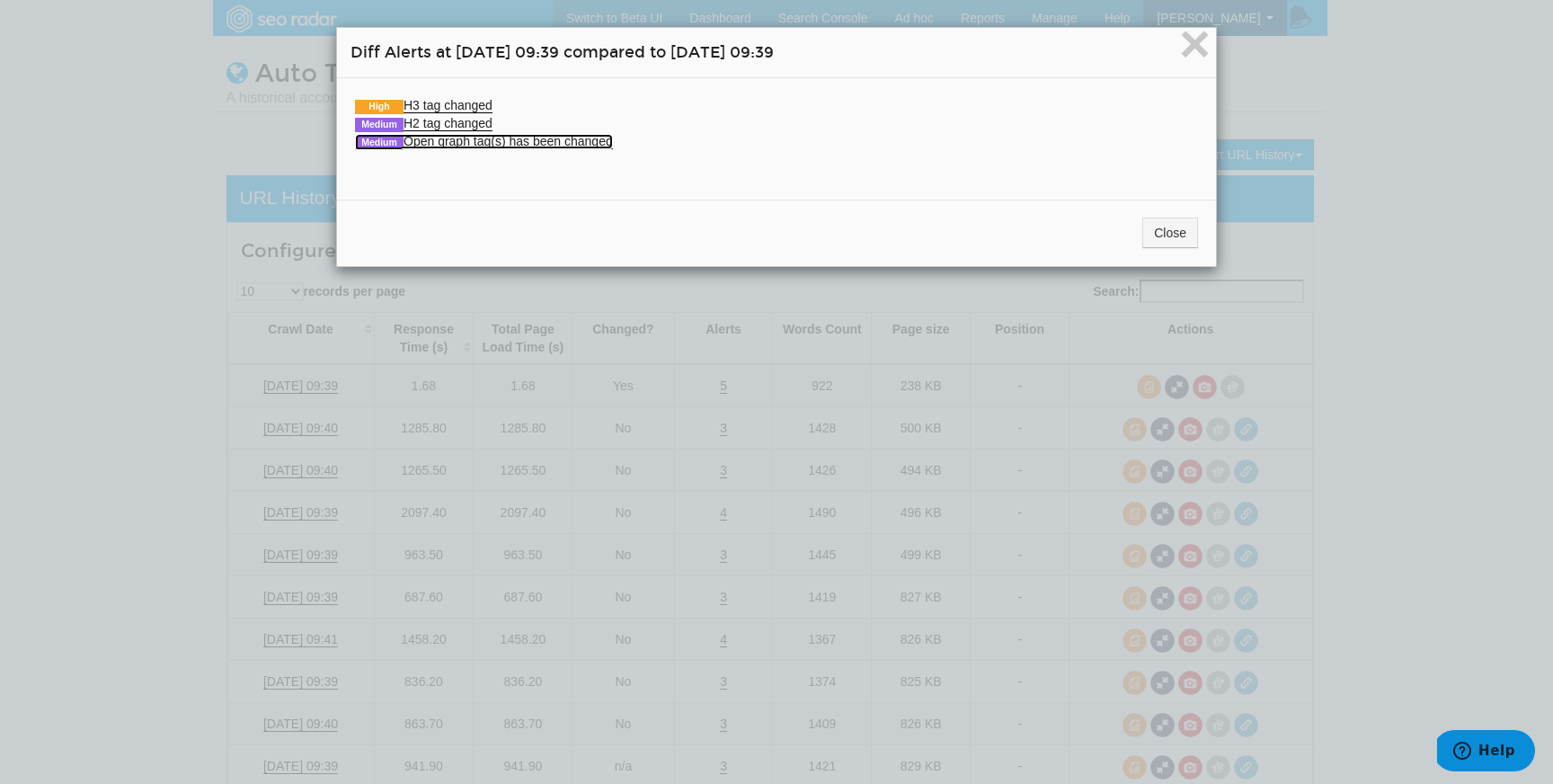
click at [481, 134] on link "Medium Open graph tag(s) has been changed" at bounding box center [484, 141] width 258 height 15
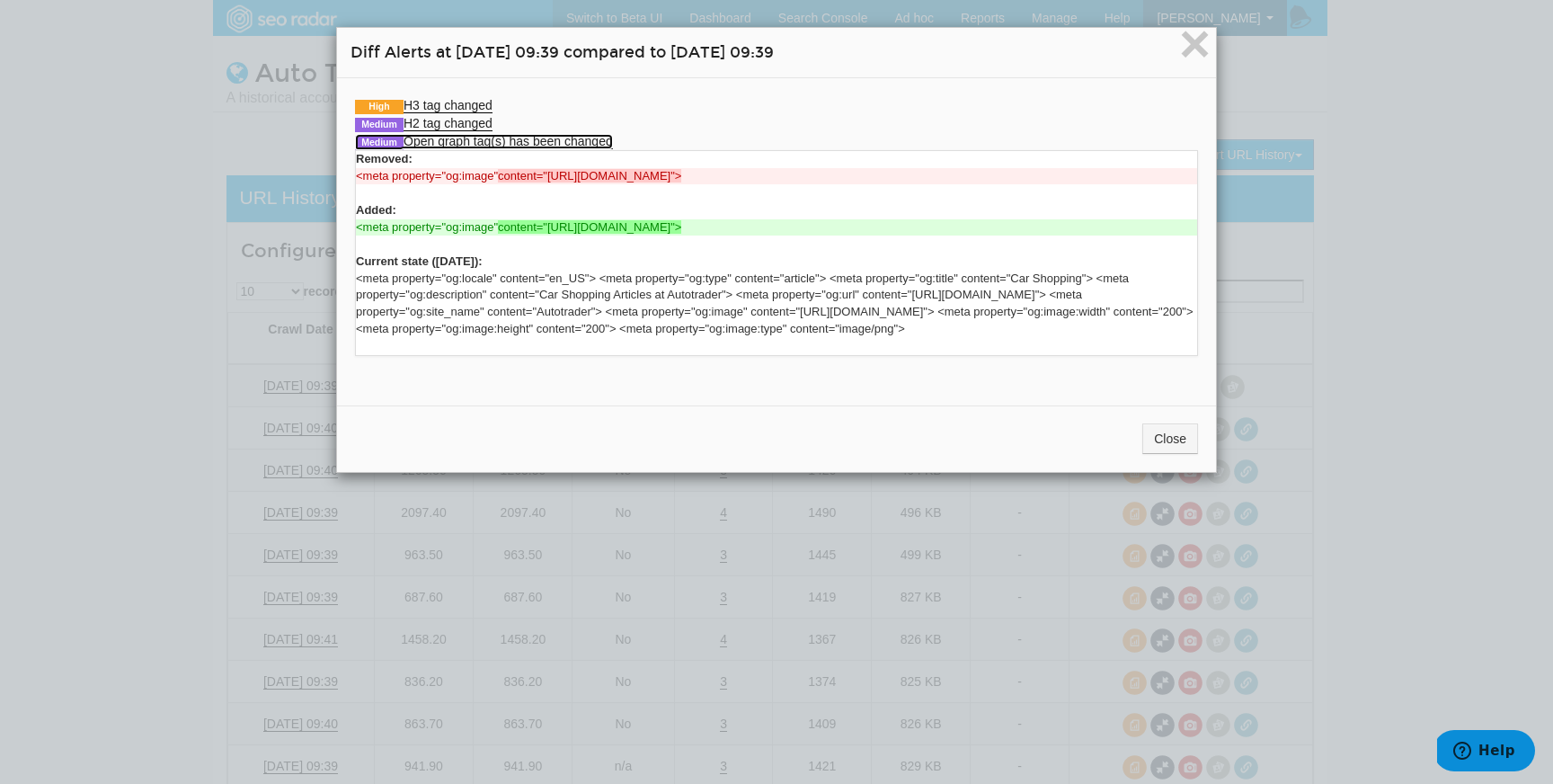
click at [482, 135] on link "Medium Open graph tag(s) has been changed" at bounding box center [484, 141] width 258 height 15
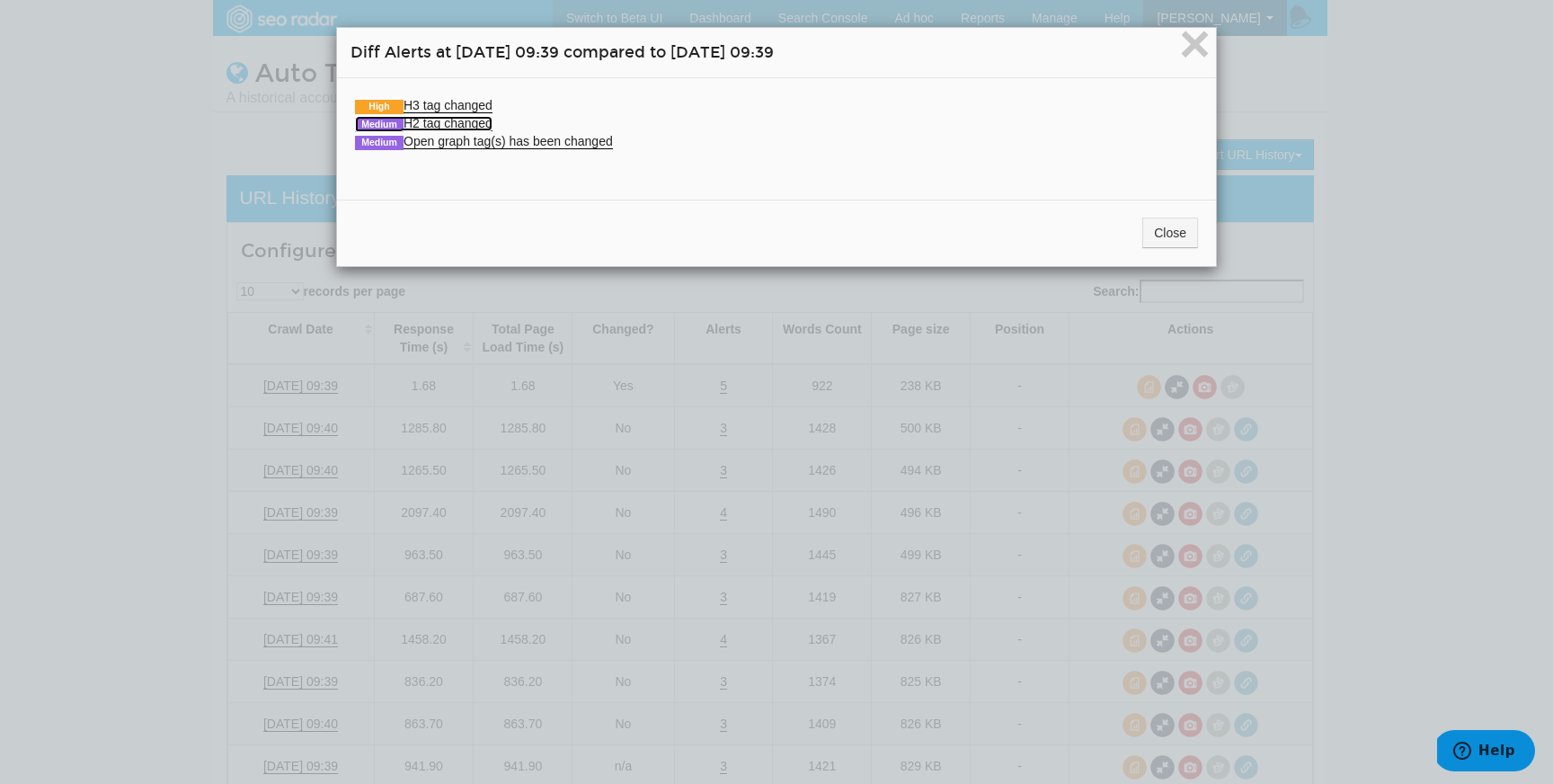
click at [480, 125] on link "Medium H2 tag changed" at bounding box center [424, 123] width 137 height 15
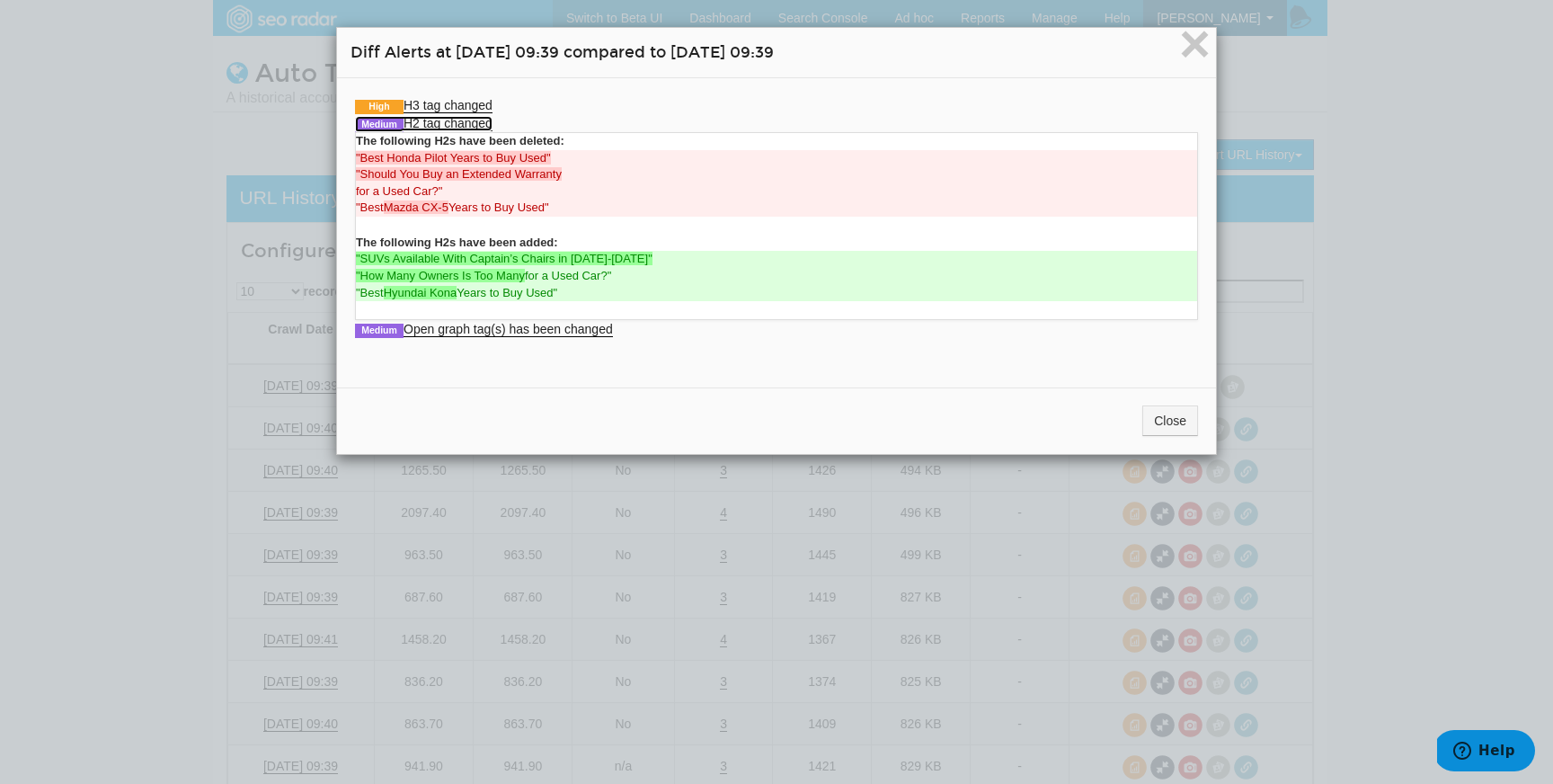
click at [480, 125] on link "Medium H2 tag changed" at bounding box center [424, 123] width 137 height 15
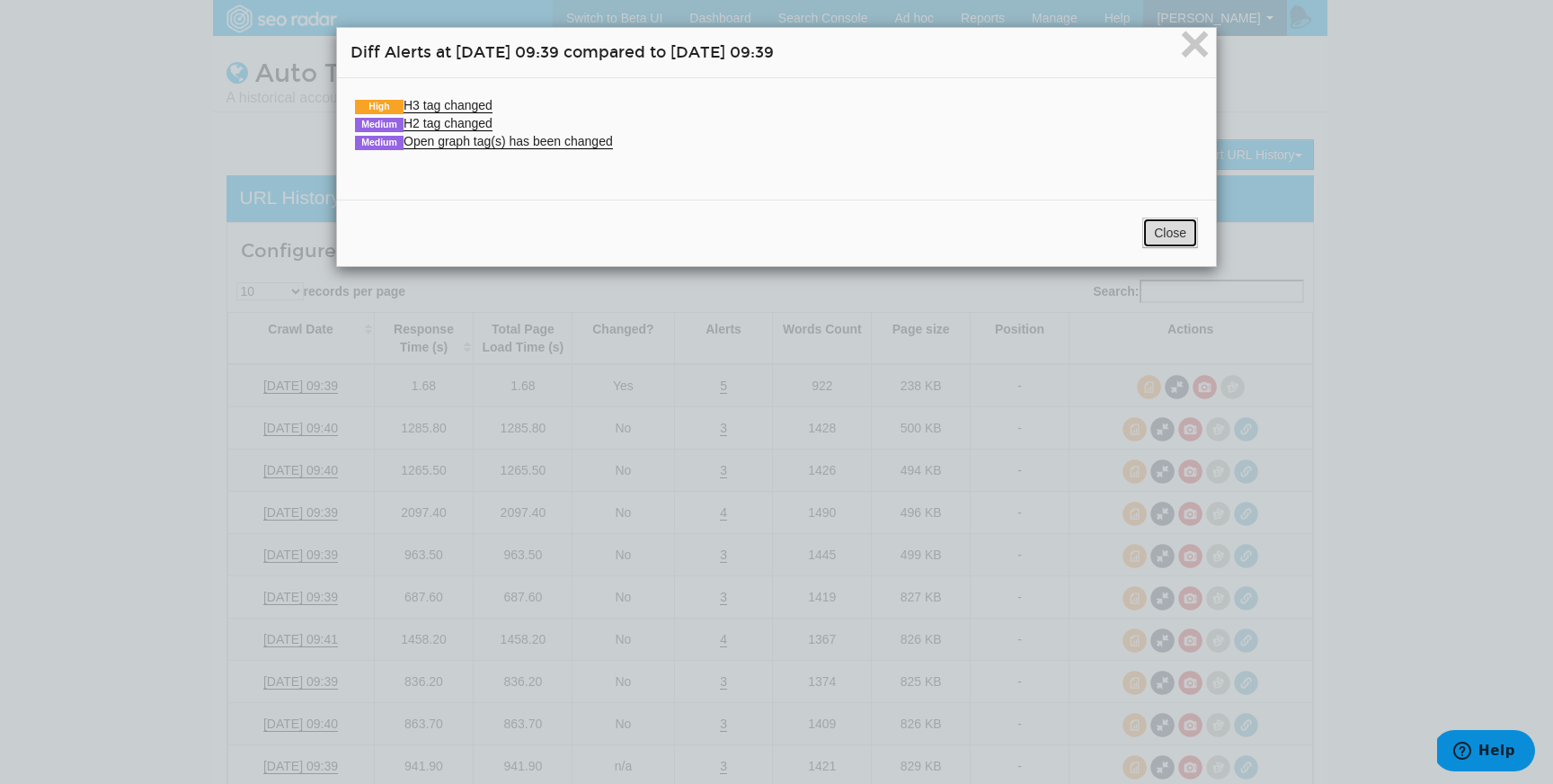
click at [1146, 219] on button "Close" at bounding box center [1171, 233] width 56 height 31
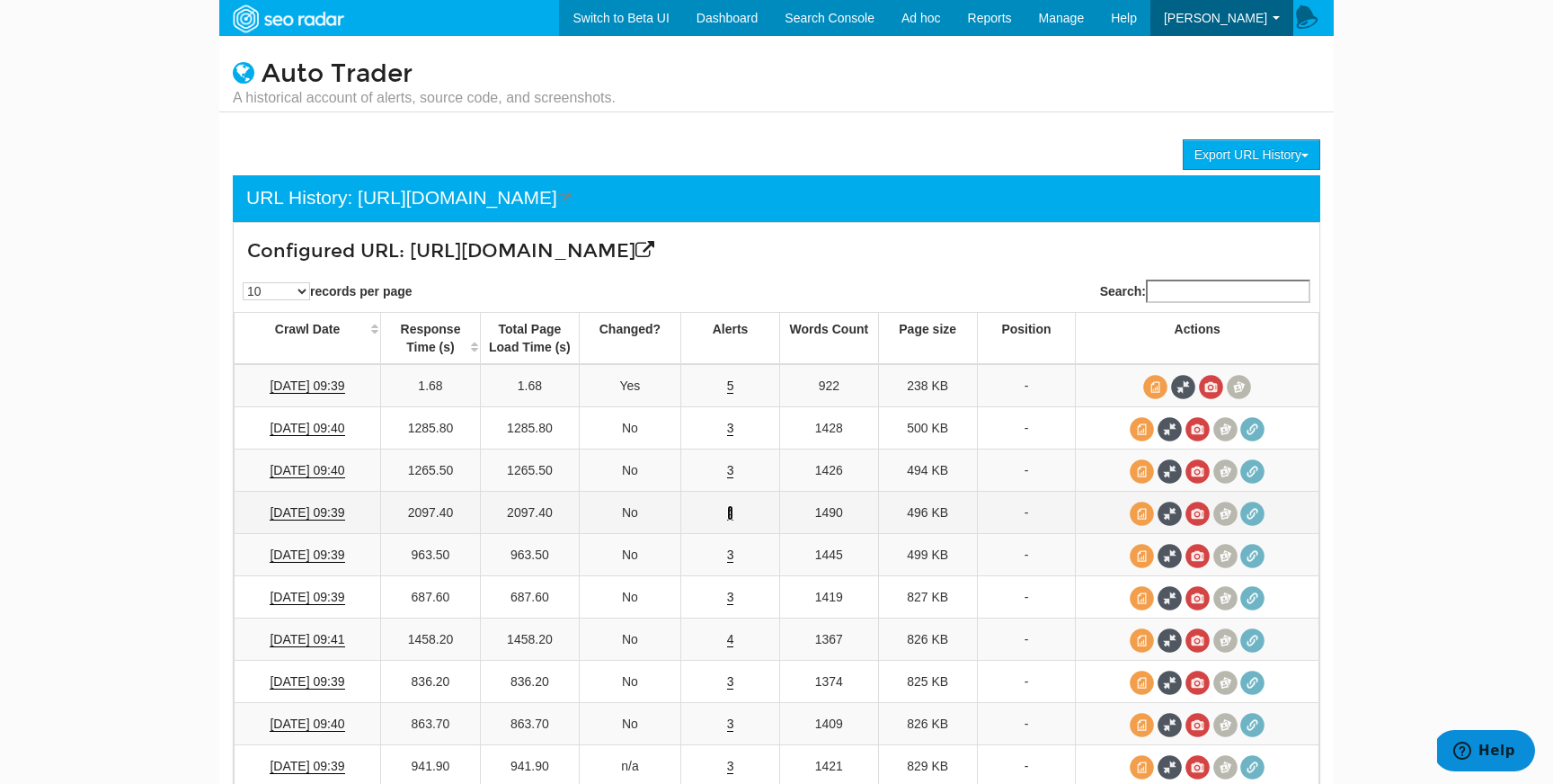
click at [731, 510] on link "4" at bounding box center [731, 512] width 7 height 15
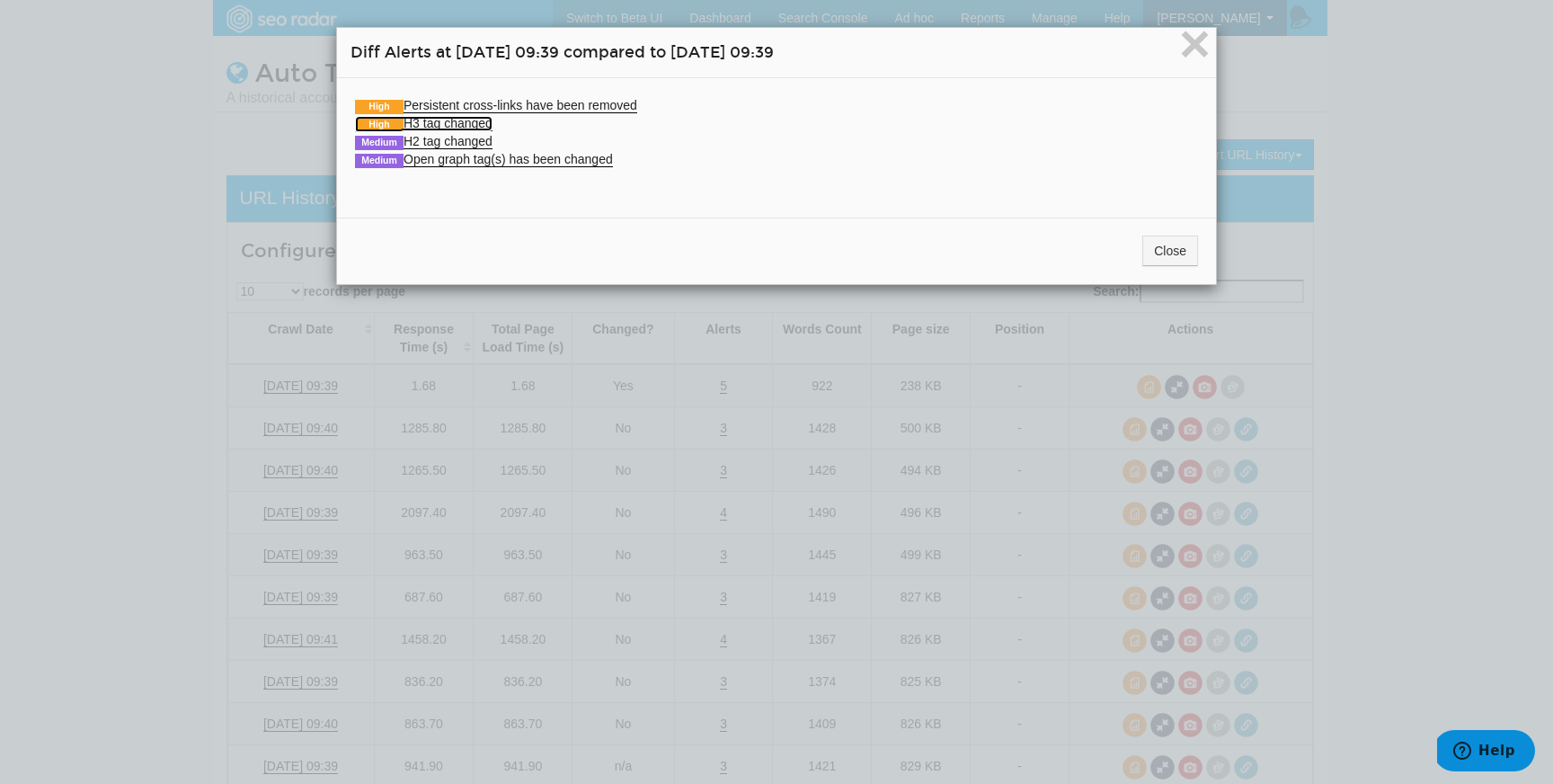
click at [482, 117] on link "High H3 tag changed" at bounding box center [424, 123] width 137 height 15
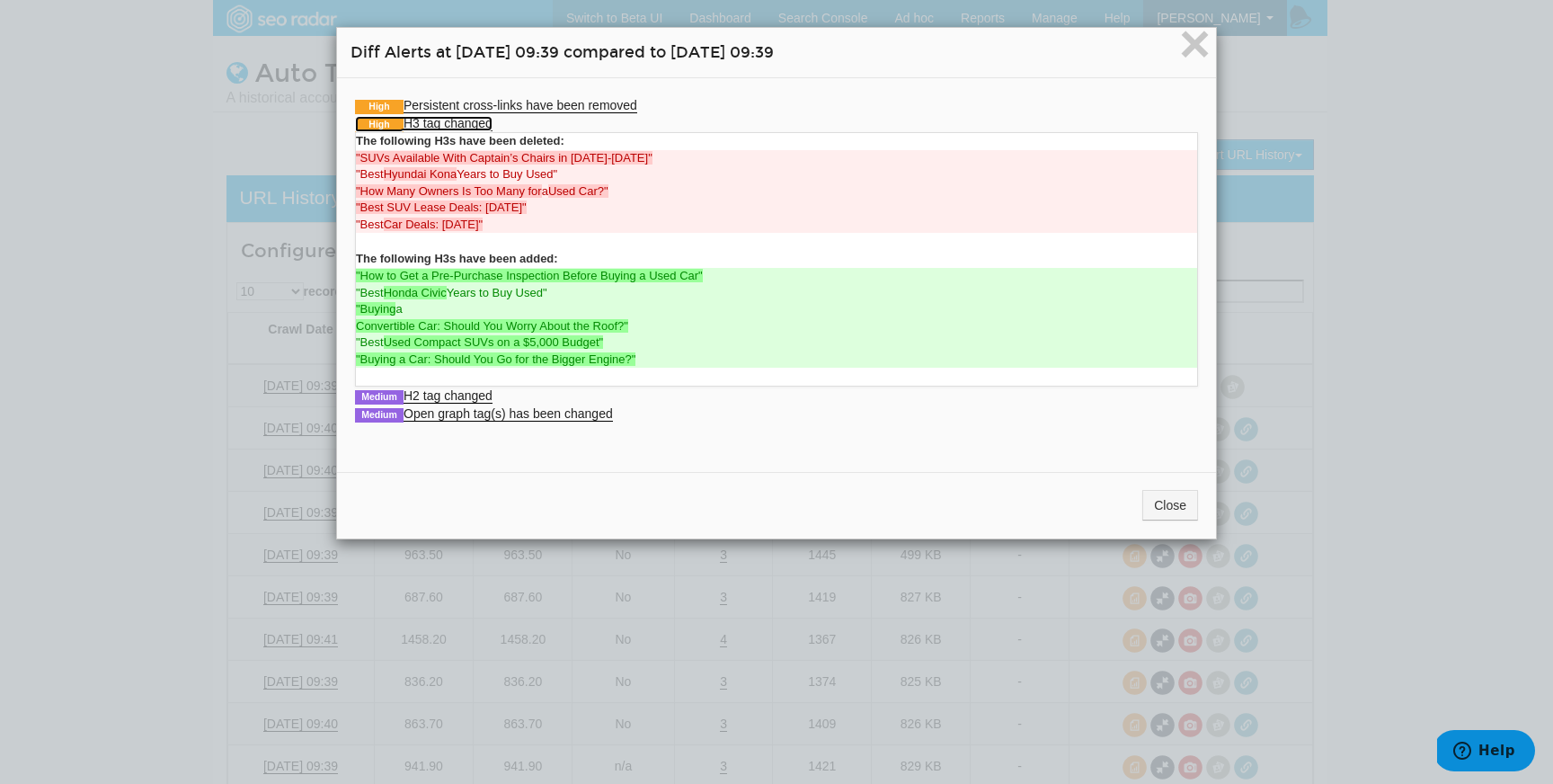
click at [482, 117] on link "High H3 tag changed" at bounding box center [424, 123] width 137 height 15
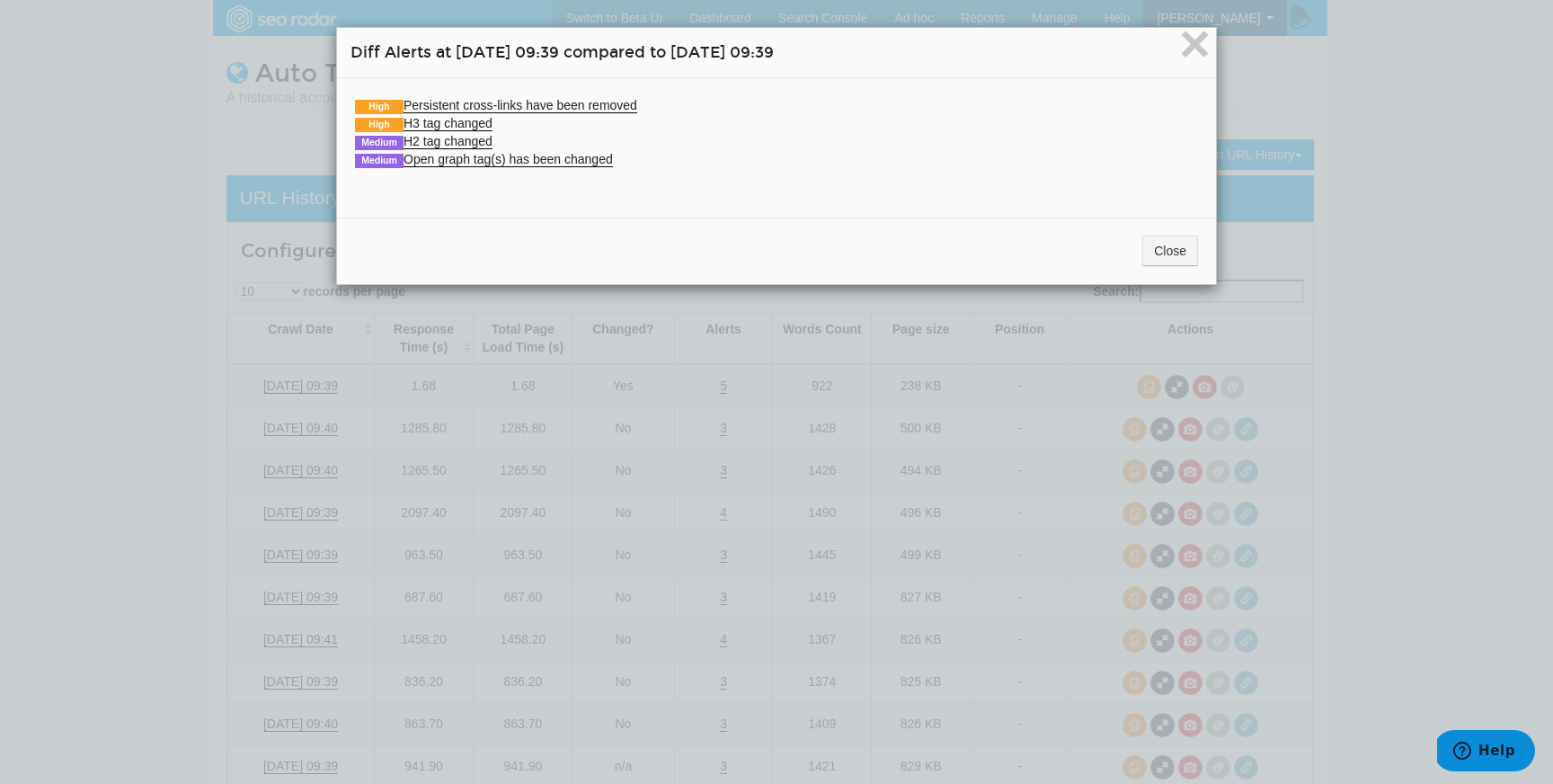
click at [463, 132] on li "Medium H2 tag changed The following H2s have been deleted: "Car Invoice Price a…" at bounding box center [776, 141] width 843 height 18
click at [463, 135] on link "Medium H2 tag changed" at bounding box center [424, 141] width 137 height 15
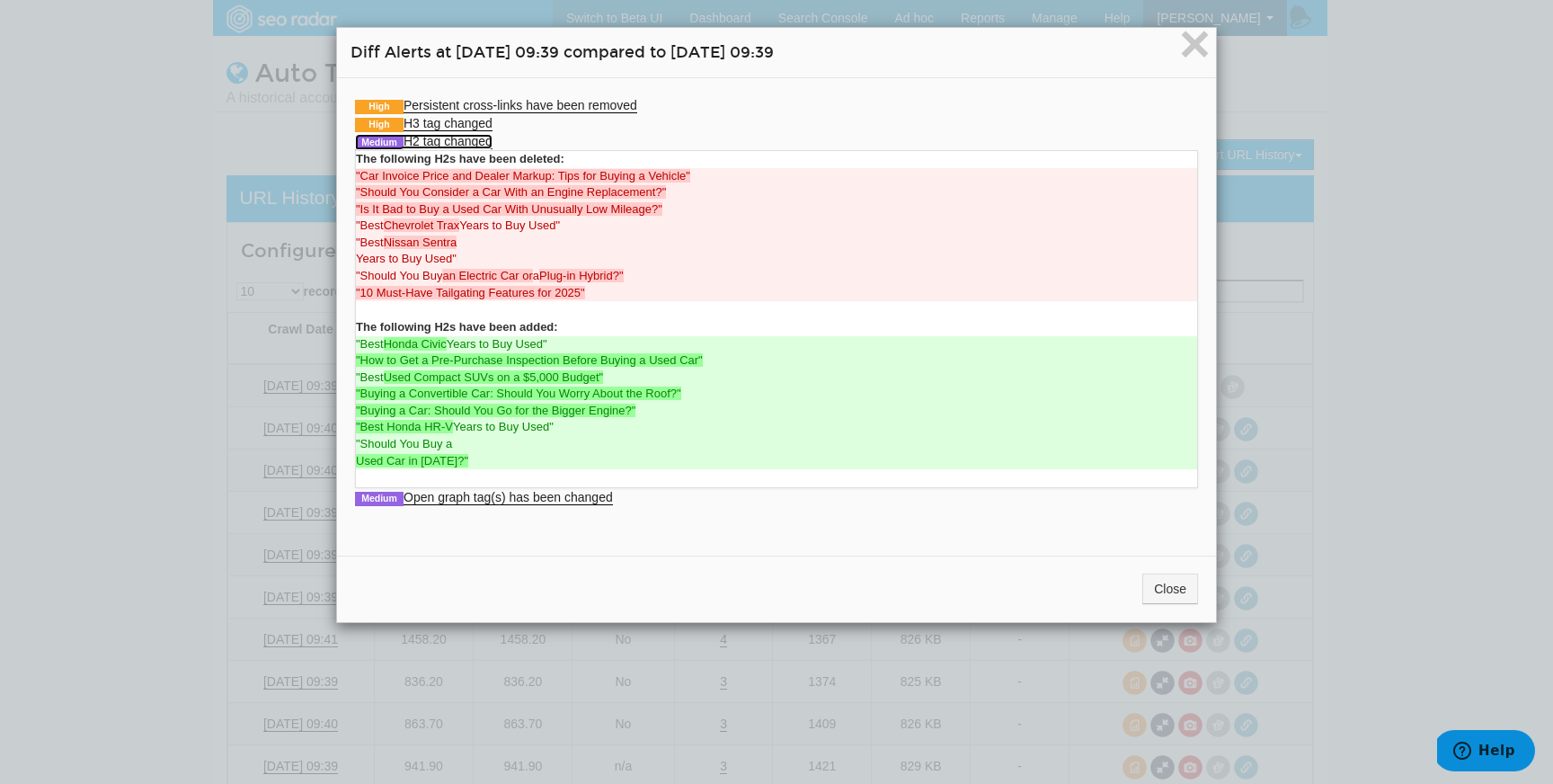
click at [466, 136] on link "Medium H2 tag changed" at bounding box center [424, 141] width 137 height 15
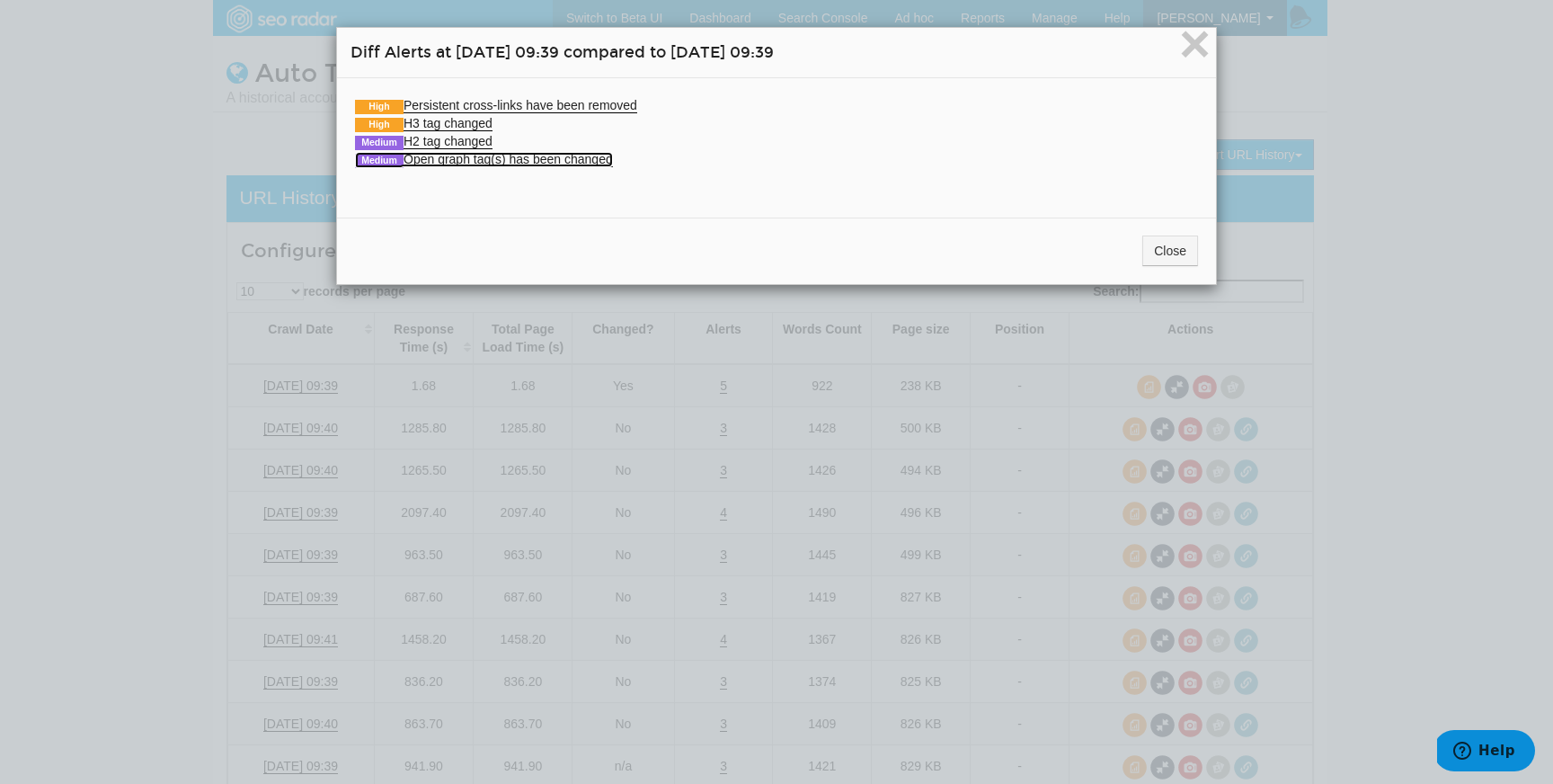
click at [471, 154] on link "Medium Open graph tag(s) has been changed" at bounding box center [484, 159] width 258 height 15
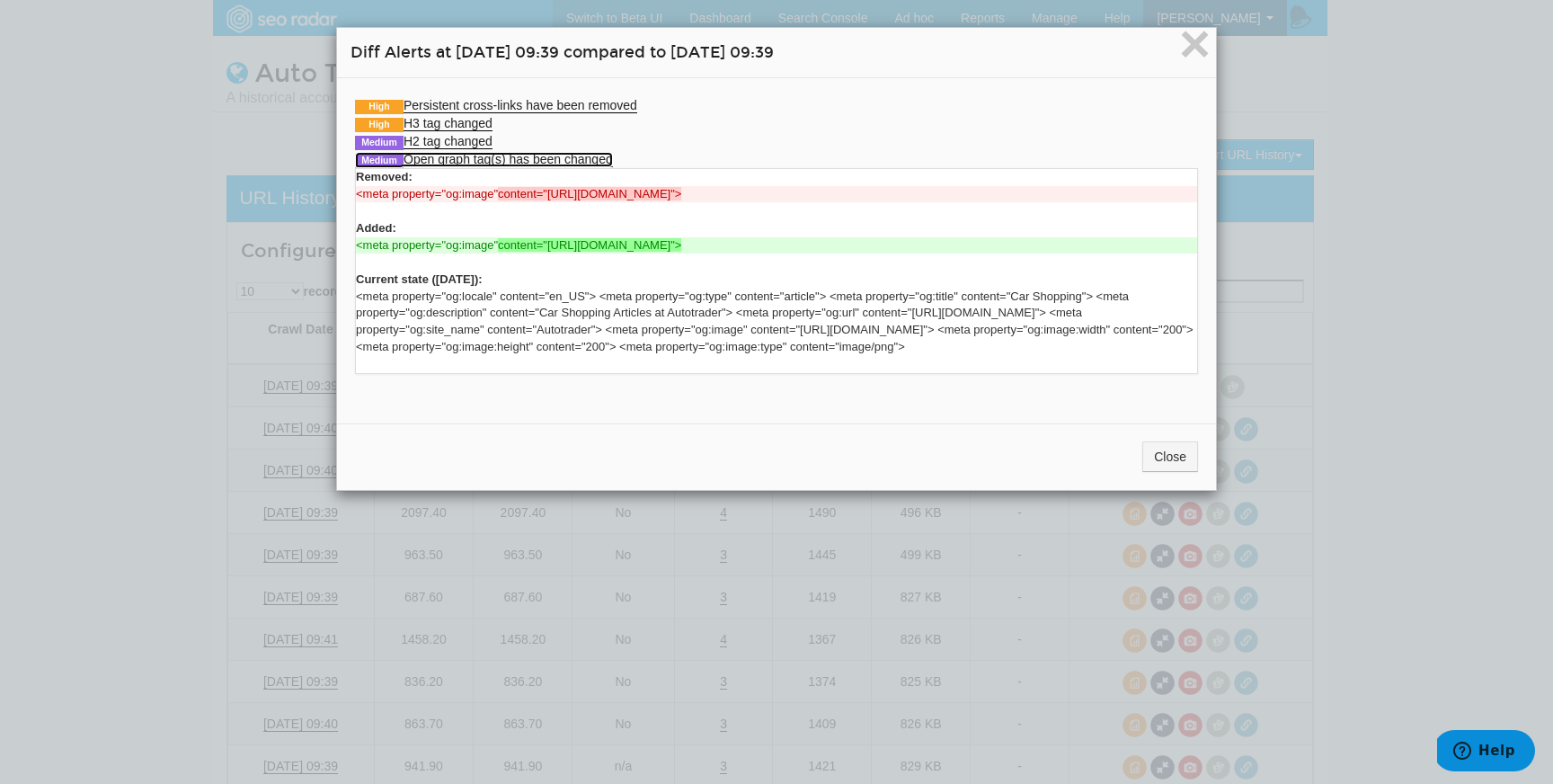
click at [474, 157] on link "Medium Open graph tag(s) has been changed" at bounding box center [484, 159] width 258 height 15
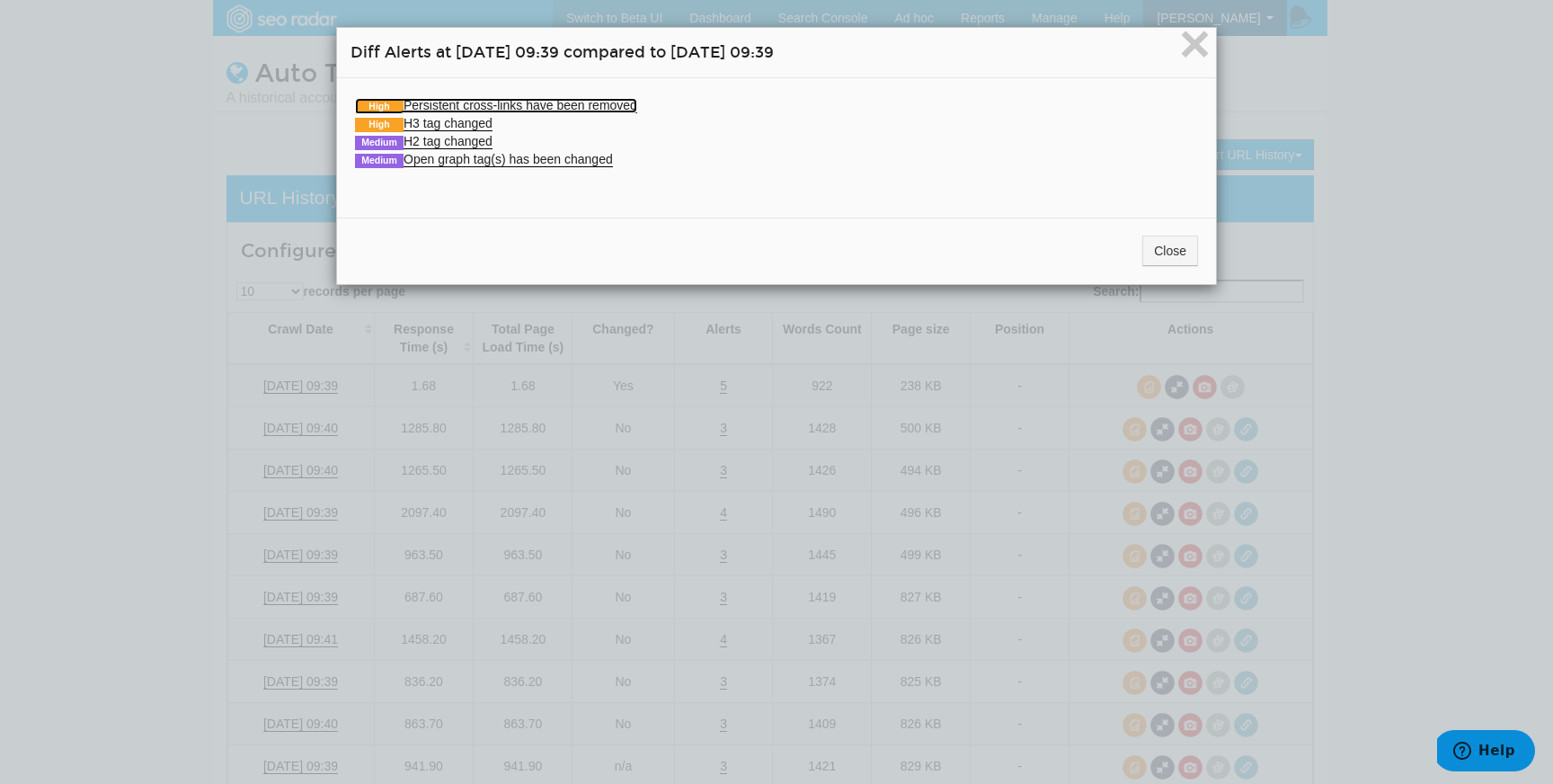
click at [497, 100] on link "High Persistent cross-links have been removed" at bounding box center [496, 105] width 282 height 15
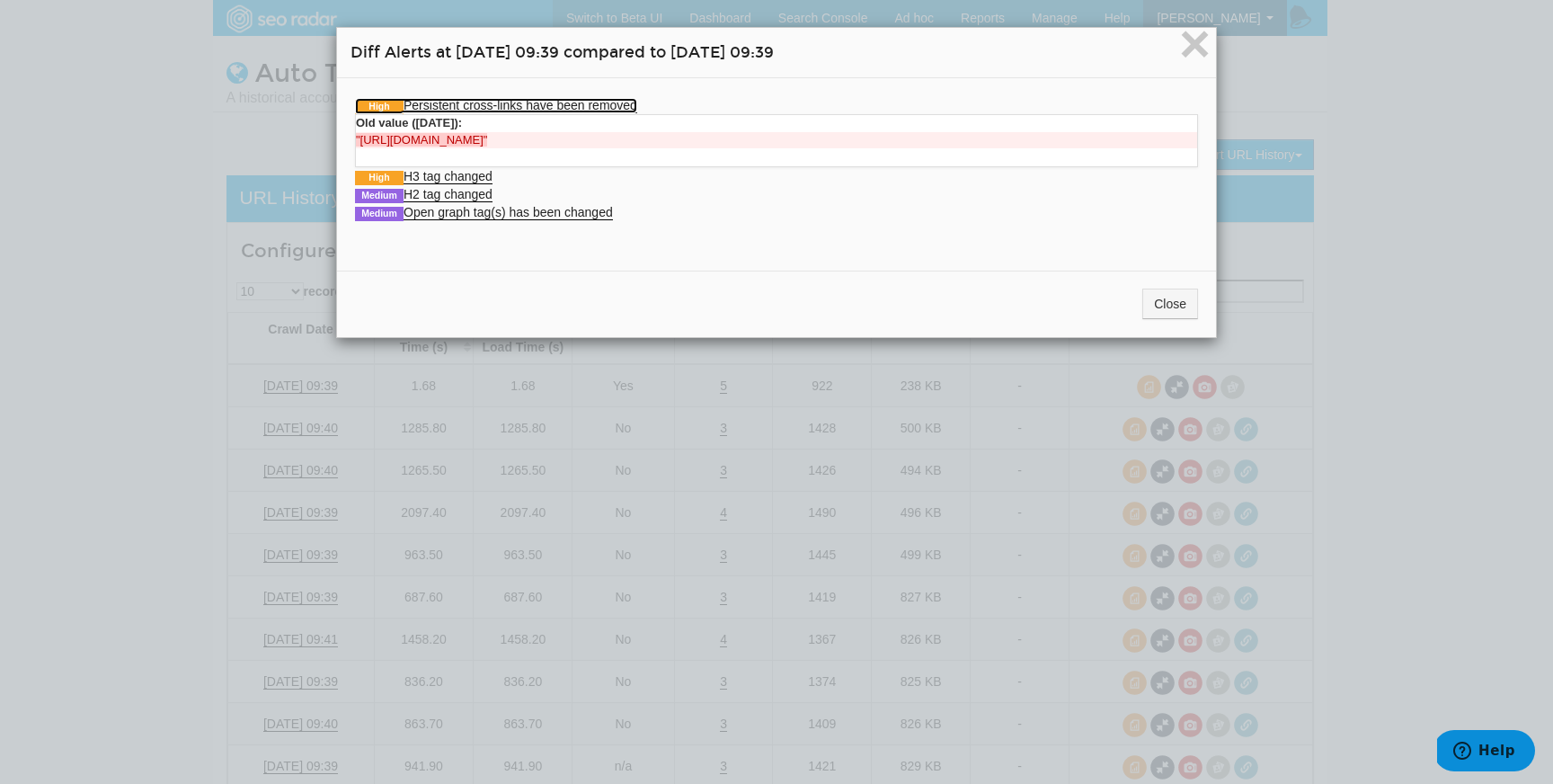
click at [498, 100] on link "High Persistent cross-links have been removed" at bounding box center [496, 105] width 282 height 15
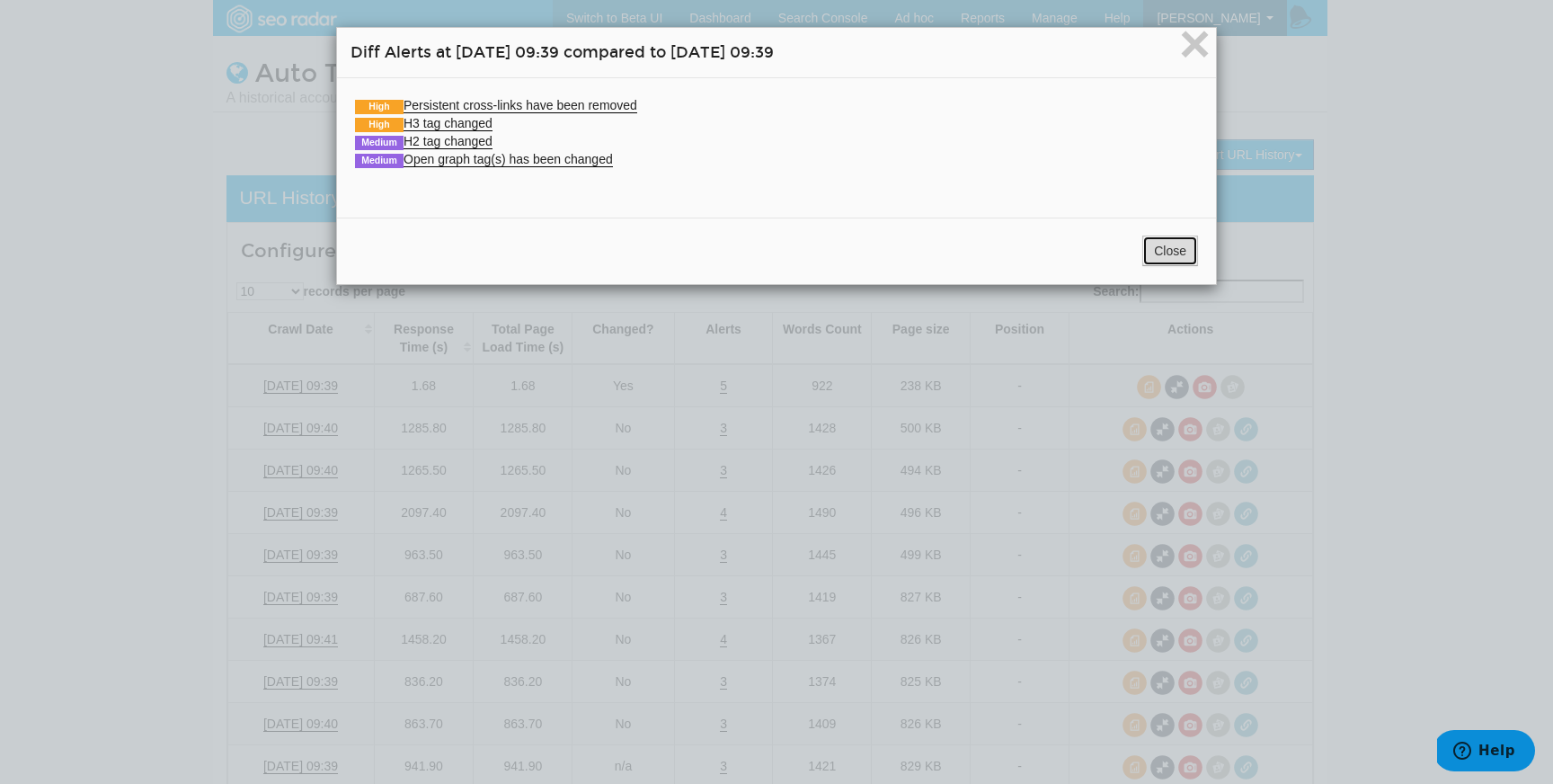
click at [1186, 254] on button "Close" at bounding box center [1171, 251] width 56 height 31
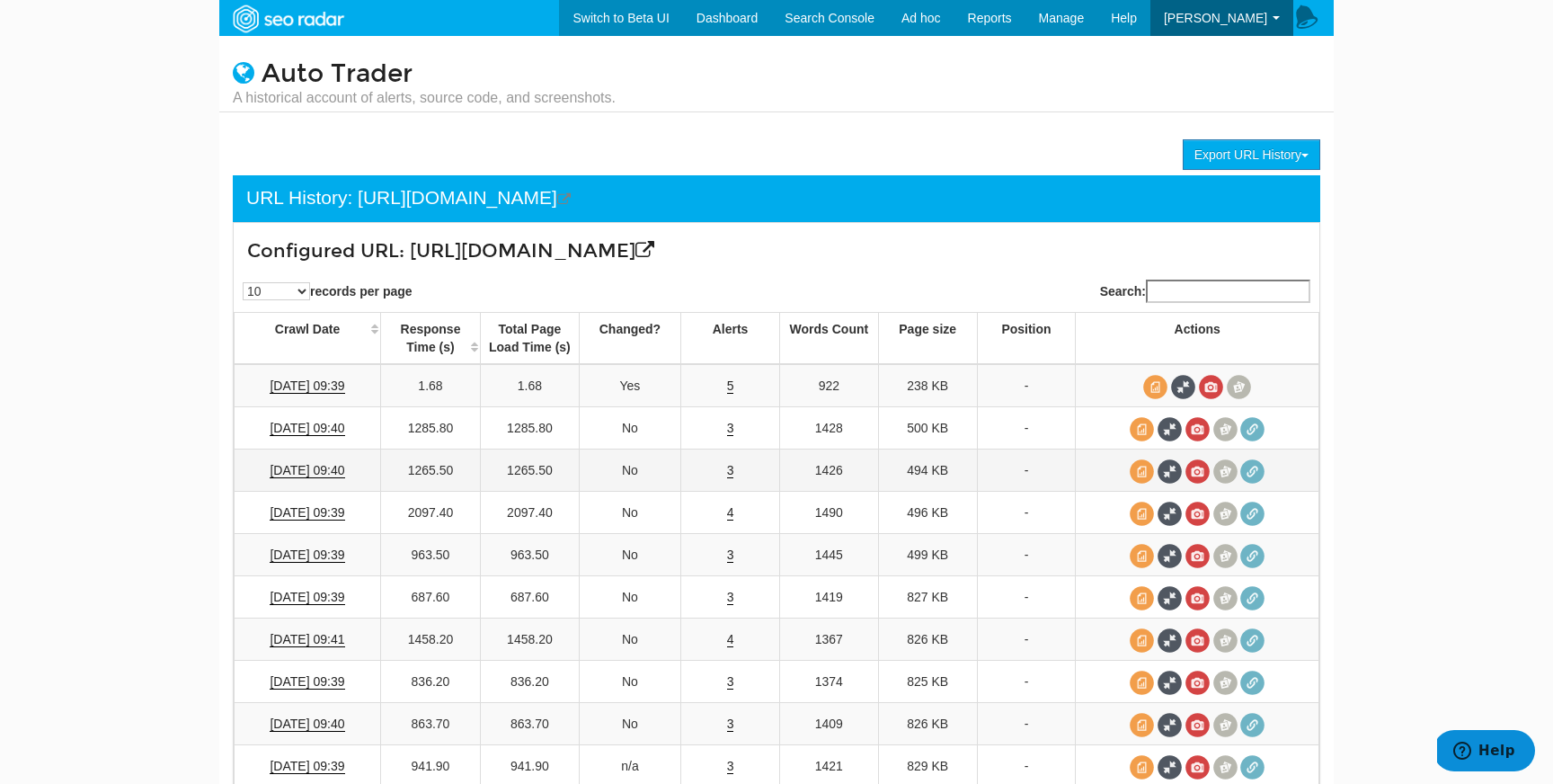
click at [734, 472] on td "3" at bounding box center [730, 471] width 98 height 42
click at [728, 470] on link "3" at bounding box center [731, 470] width 7 height 15
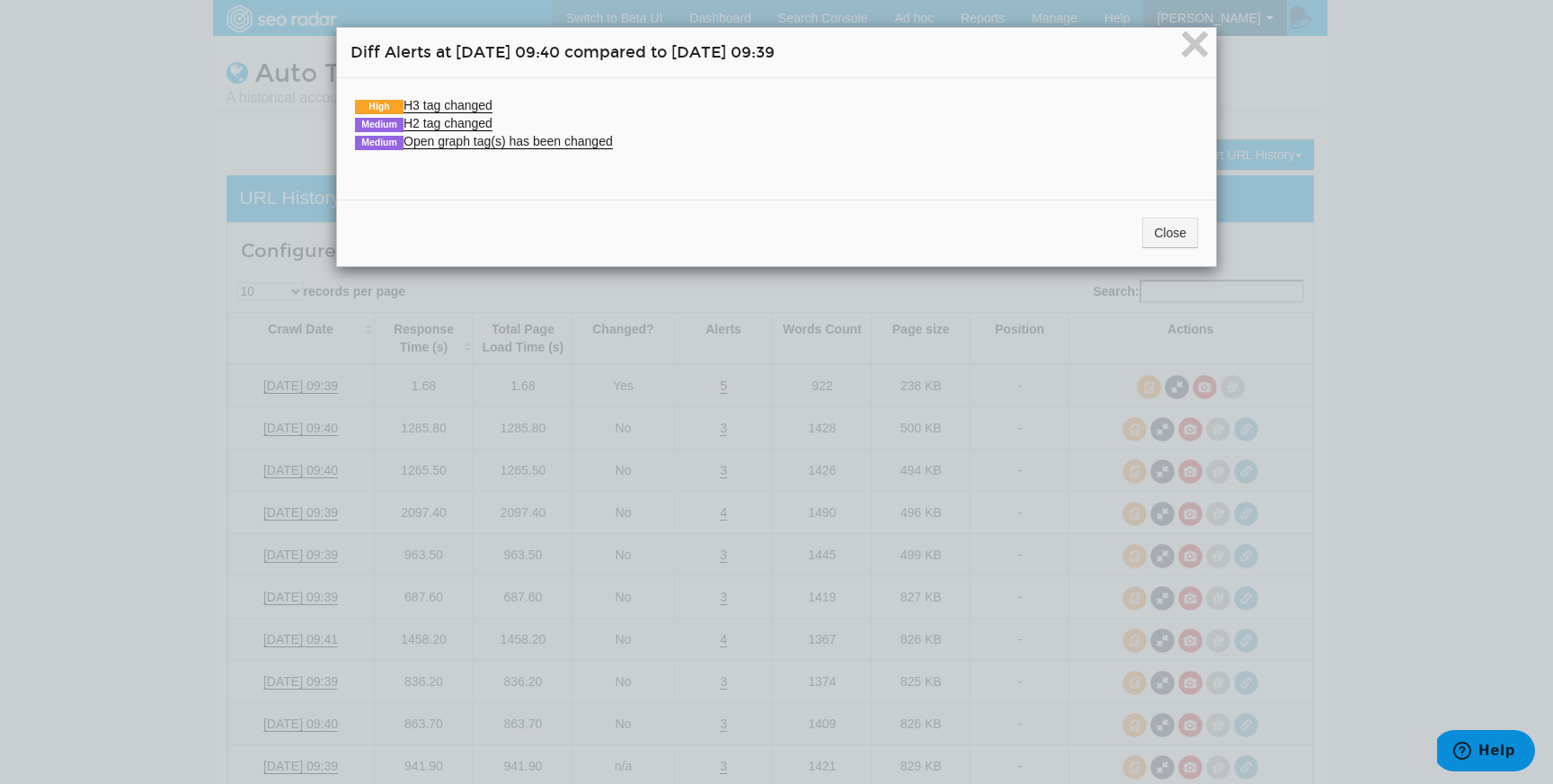
click at [1161, 216] on div "Close" at bounding box center [776, 233] width 879 height 67
click at [1173, 234] on button "Close" at bounding box center [1171, 233] width 56 height 31
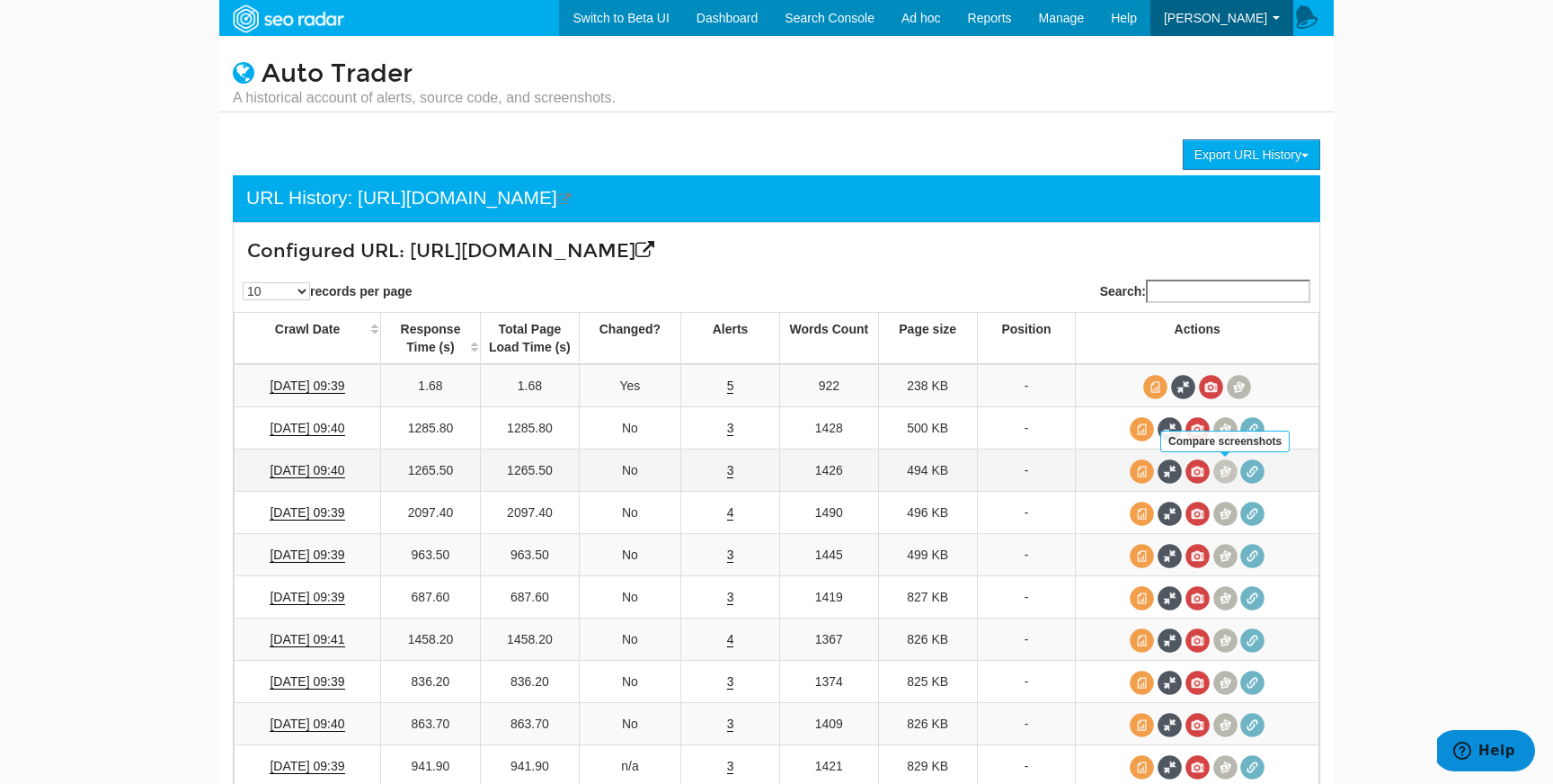
click at [1228, 476] on span at bounding box center [1225, 471] width 24 height 24
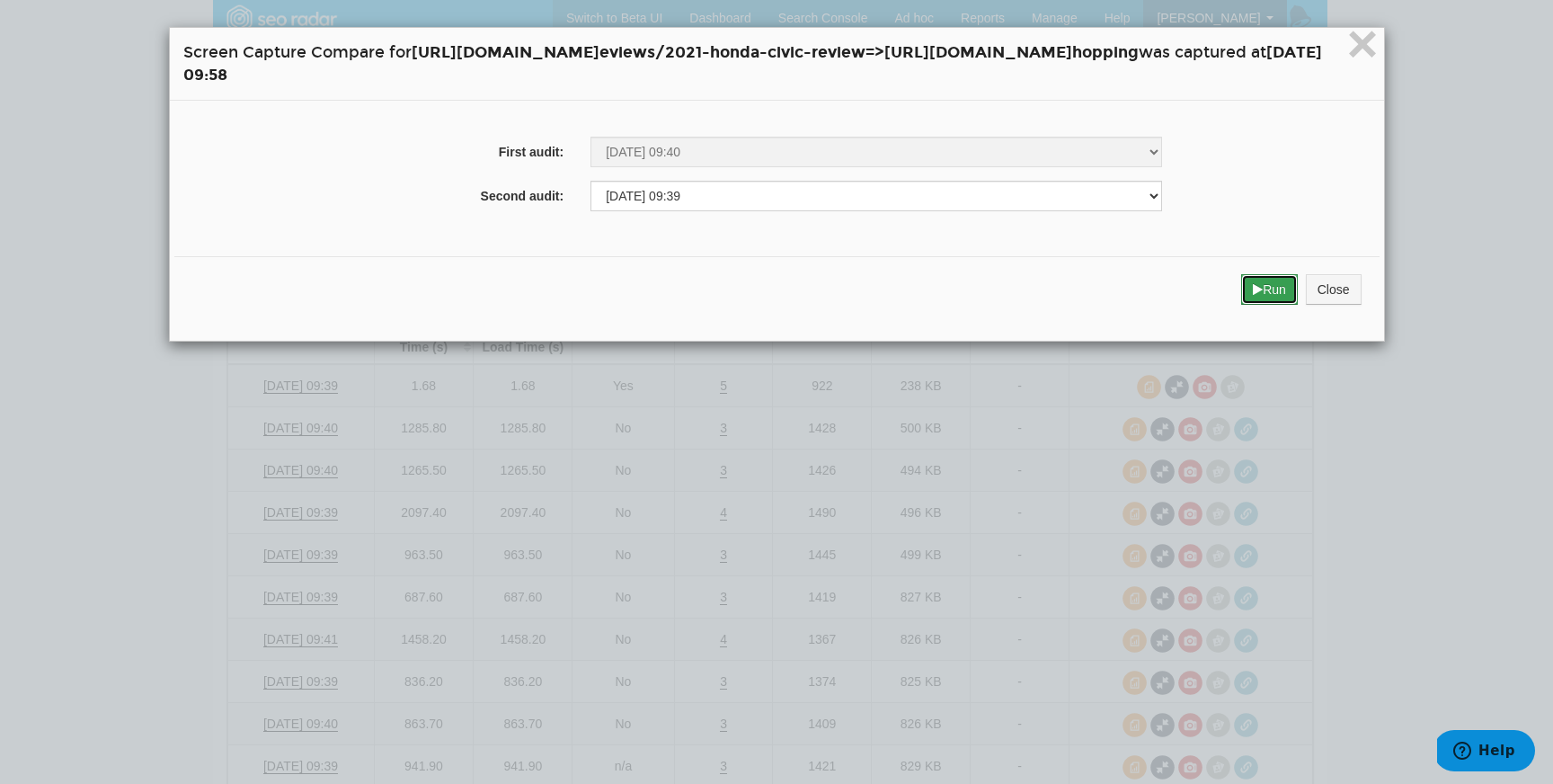
click at [1298, 282] on button "Run" at bounding box center [1269, 289] width 57 height 31
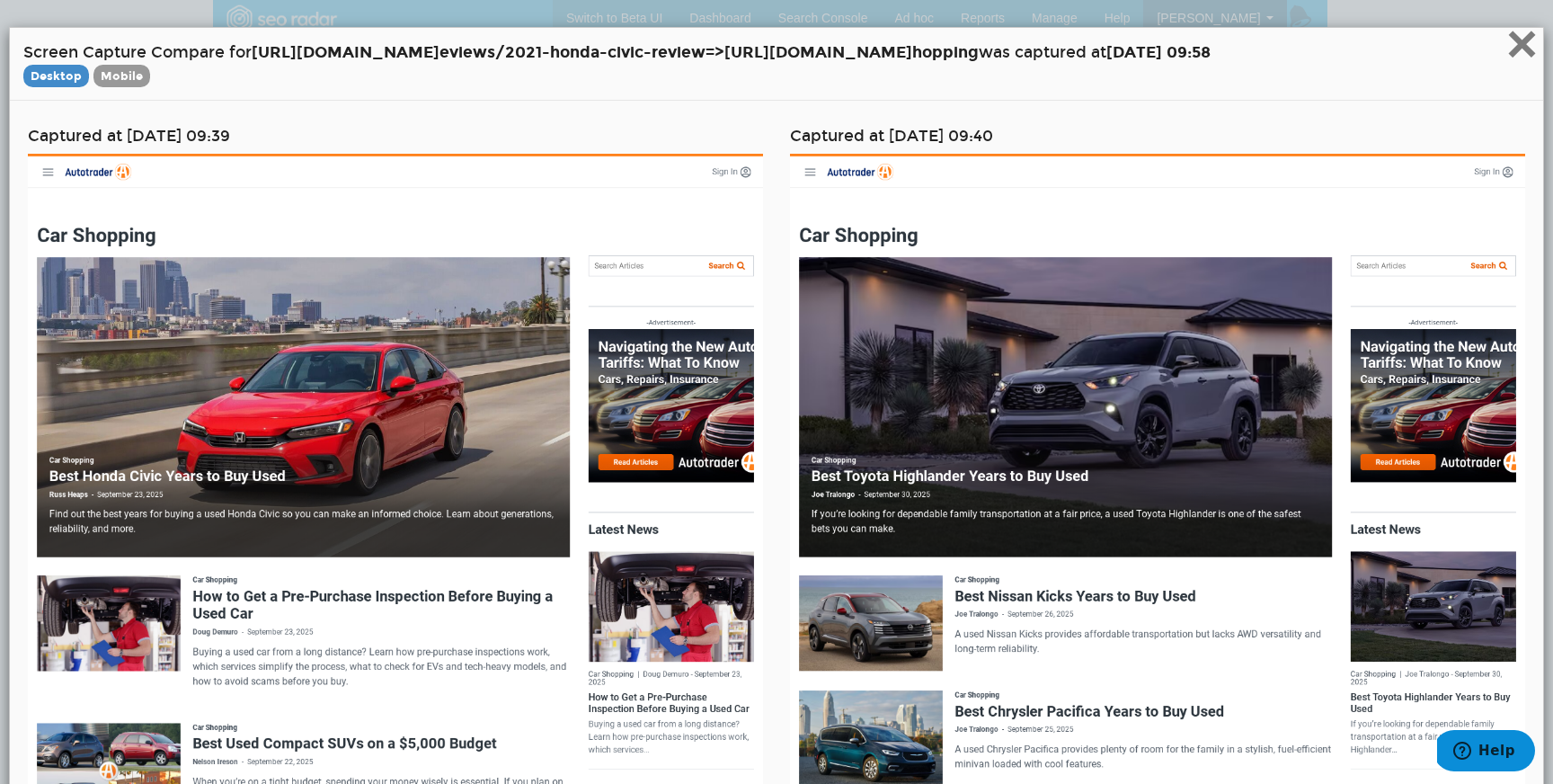
click at [1534, 55] on span "×" at bounding box center [1522, 43] width 32 height 61
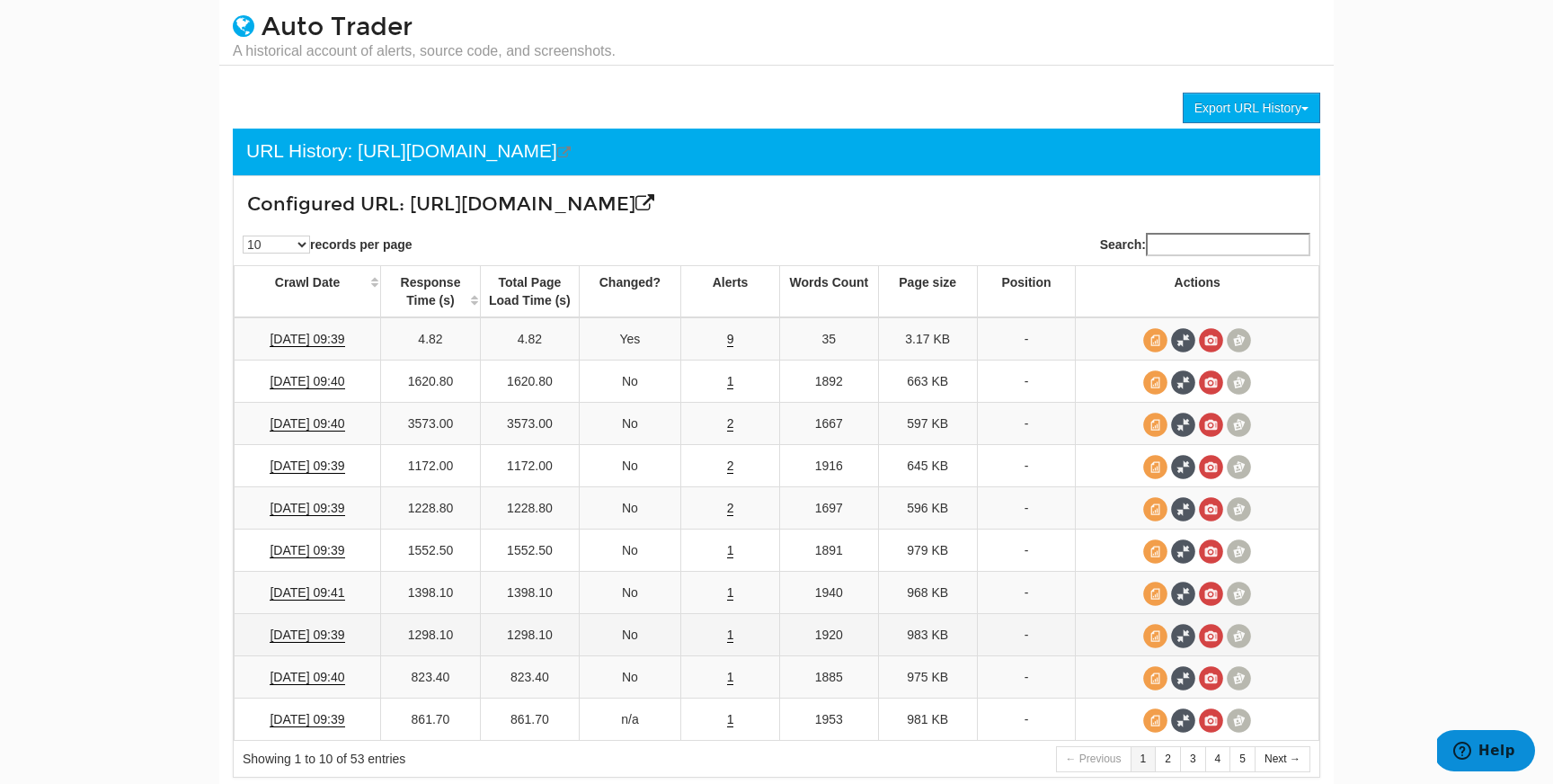
scroll to position [48, 0]
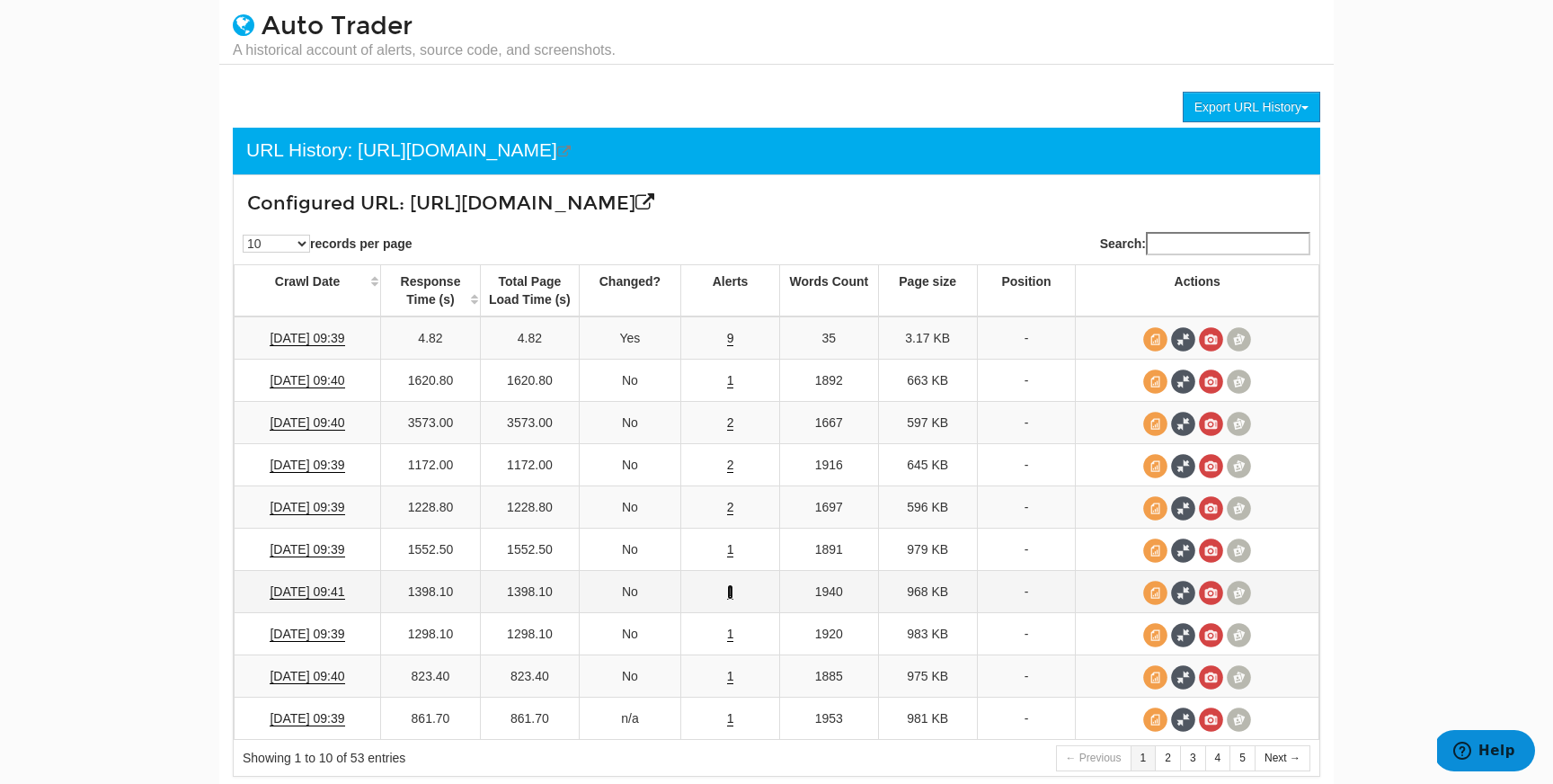
click at [729, 589] on link "1" at bounding box center [731, 592] width 7 height 15
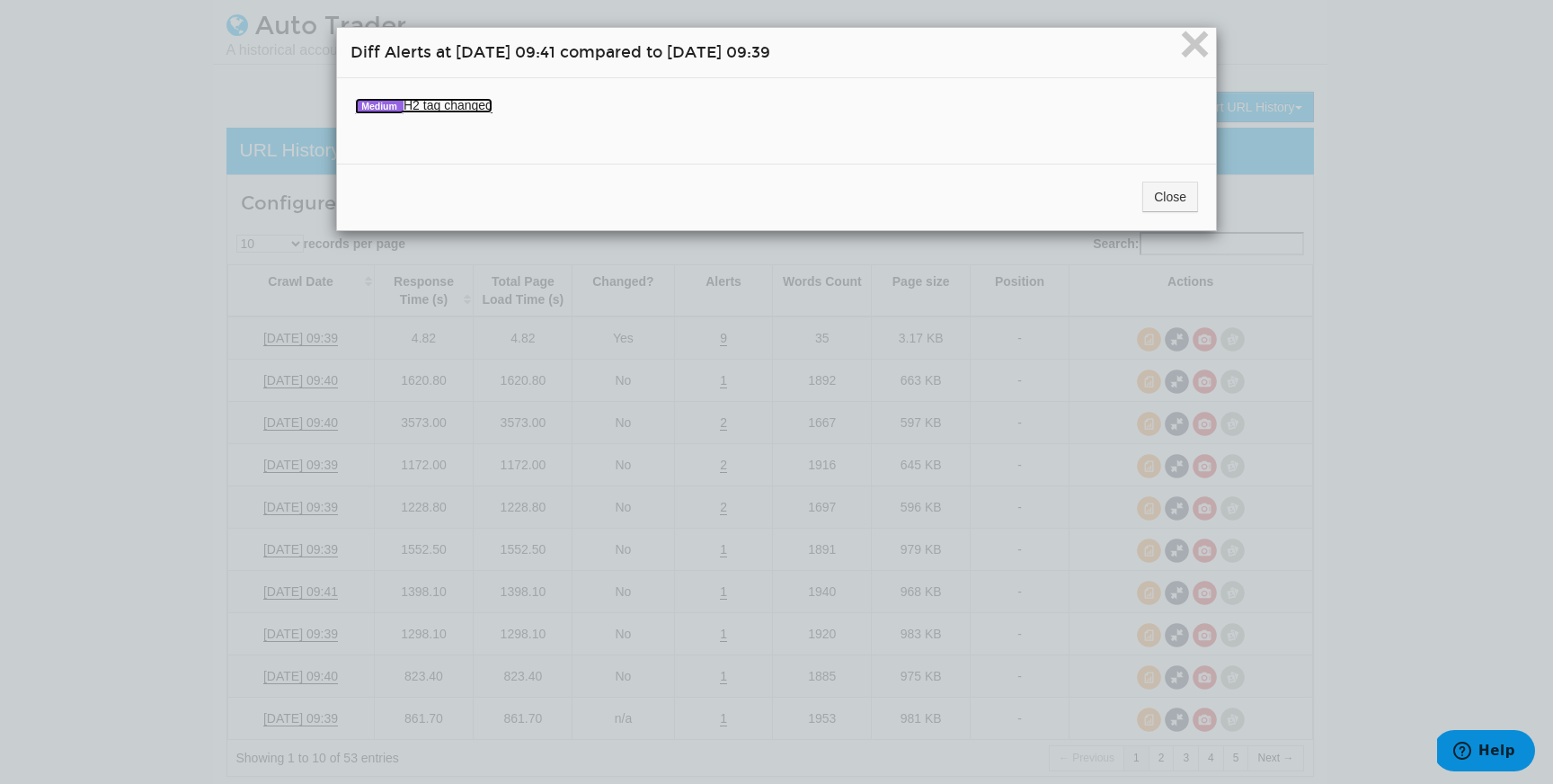
click at [472, 109] on link "Medium H2 tag changed" at bounding box center [424, 105] width 137 height 15
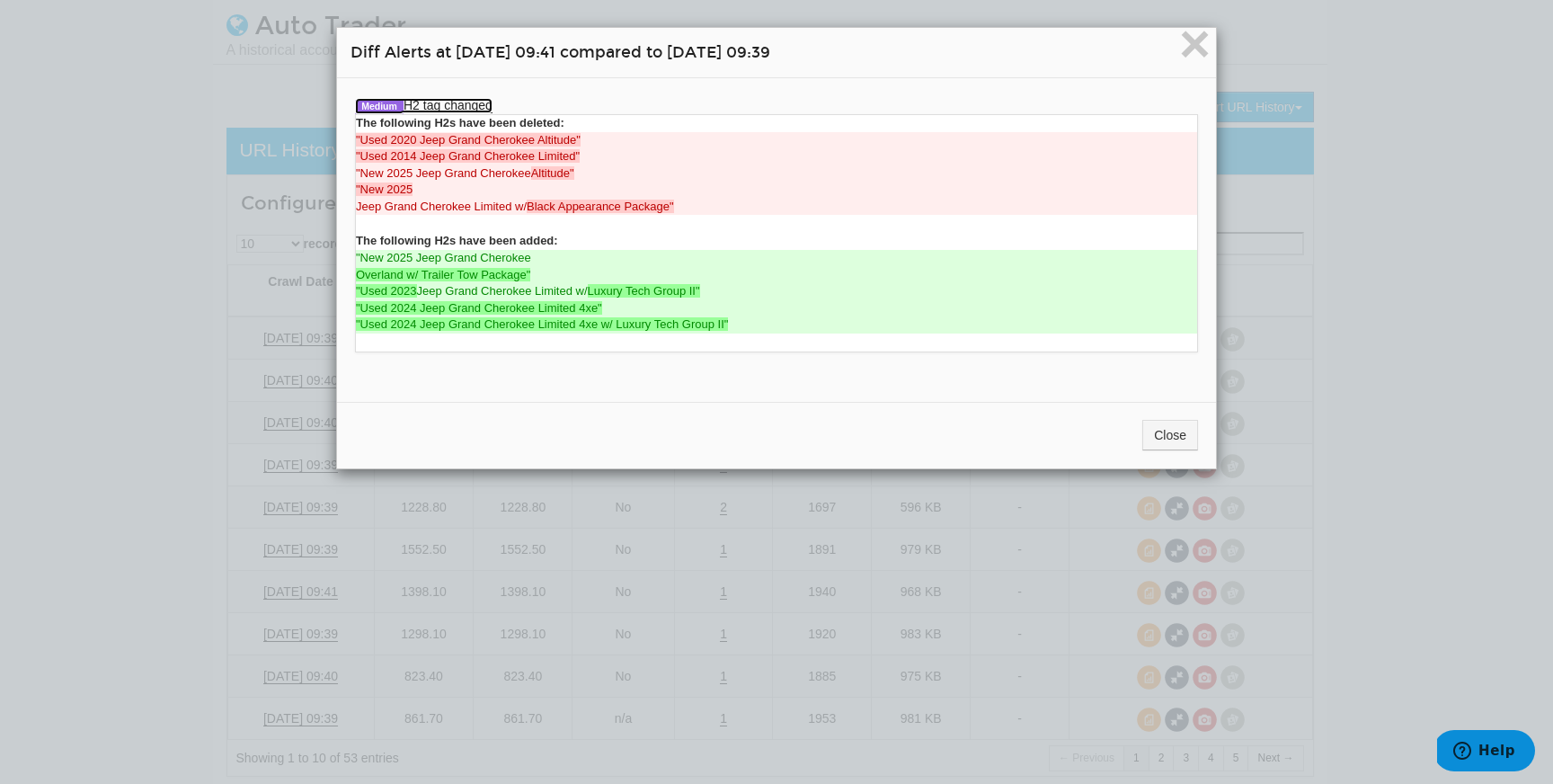
click at [472, 109] on link "Medium H2 tag changed" at bounding box center [424, 105] width 137 height 15
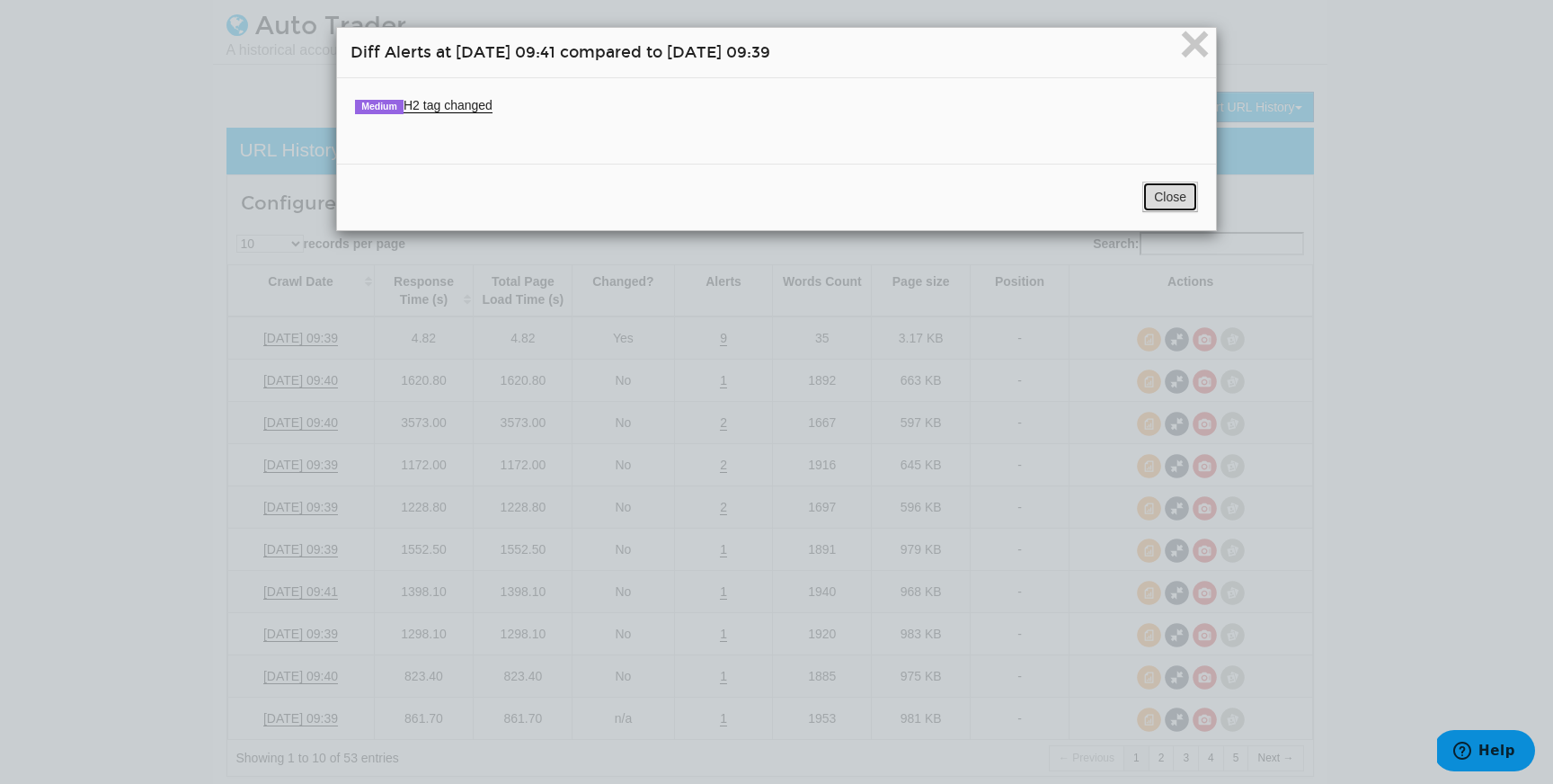
click at [1181, 189] on button "Close" at bounding box center [1171, 197] width 56 height 31
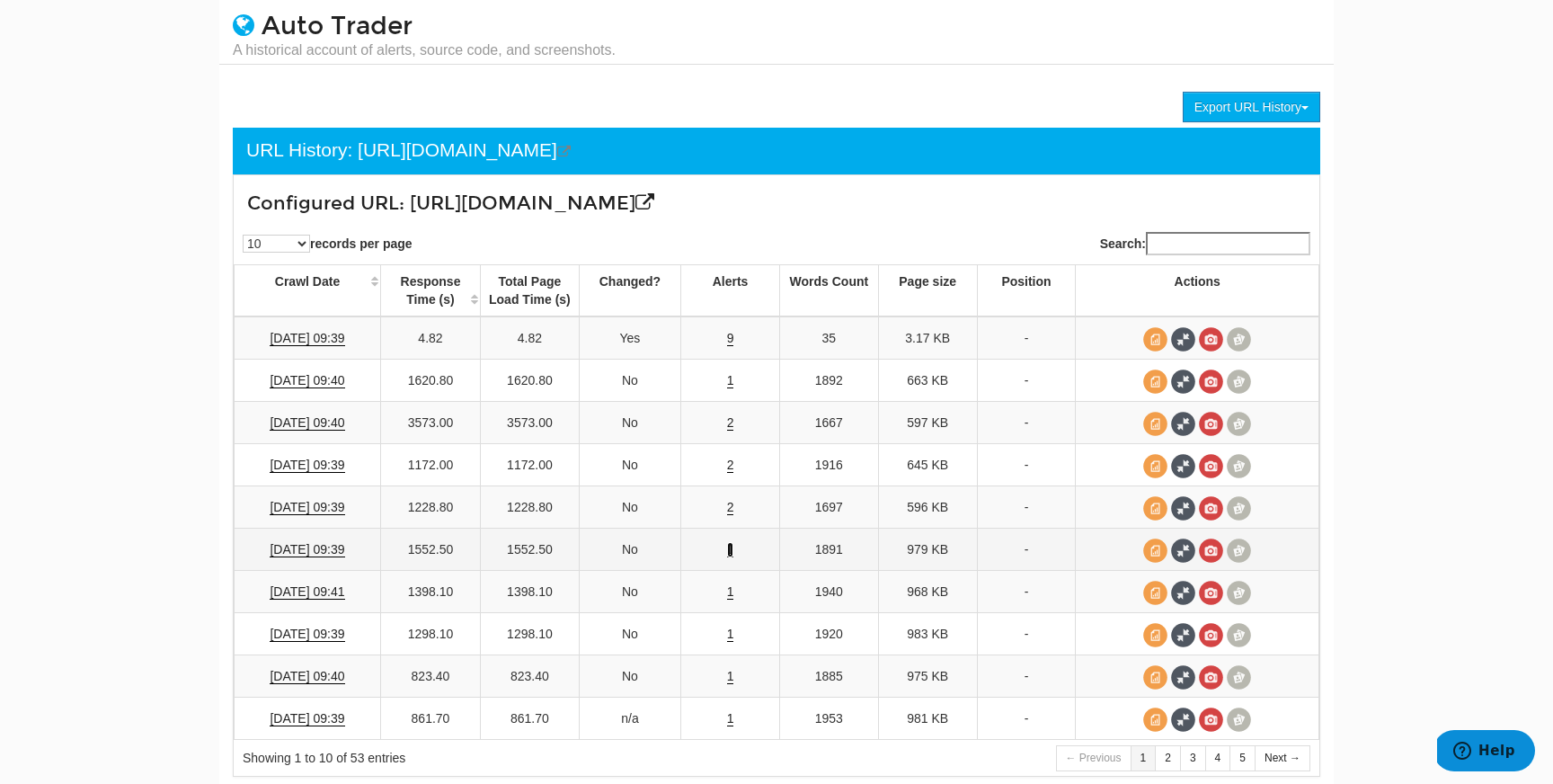
click at [731, 546] on link "1" at bounding box center [731, 549] width 7 height 15
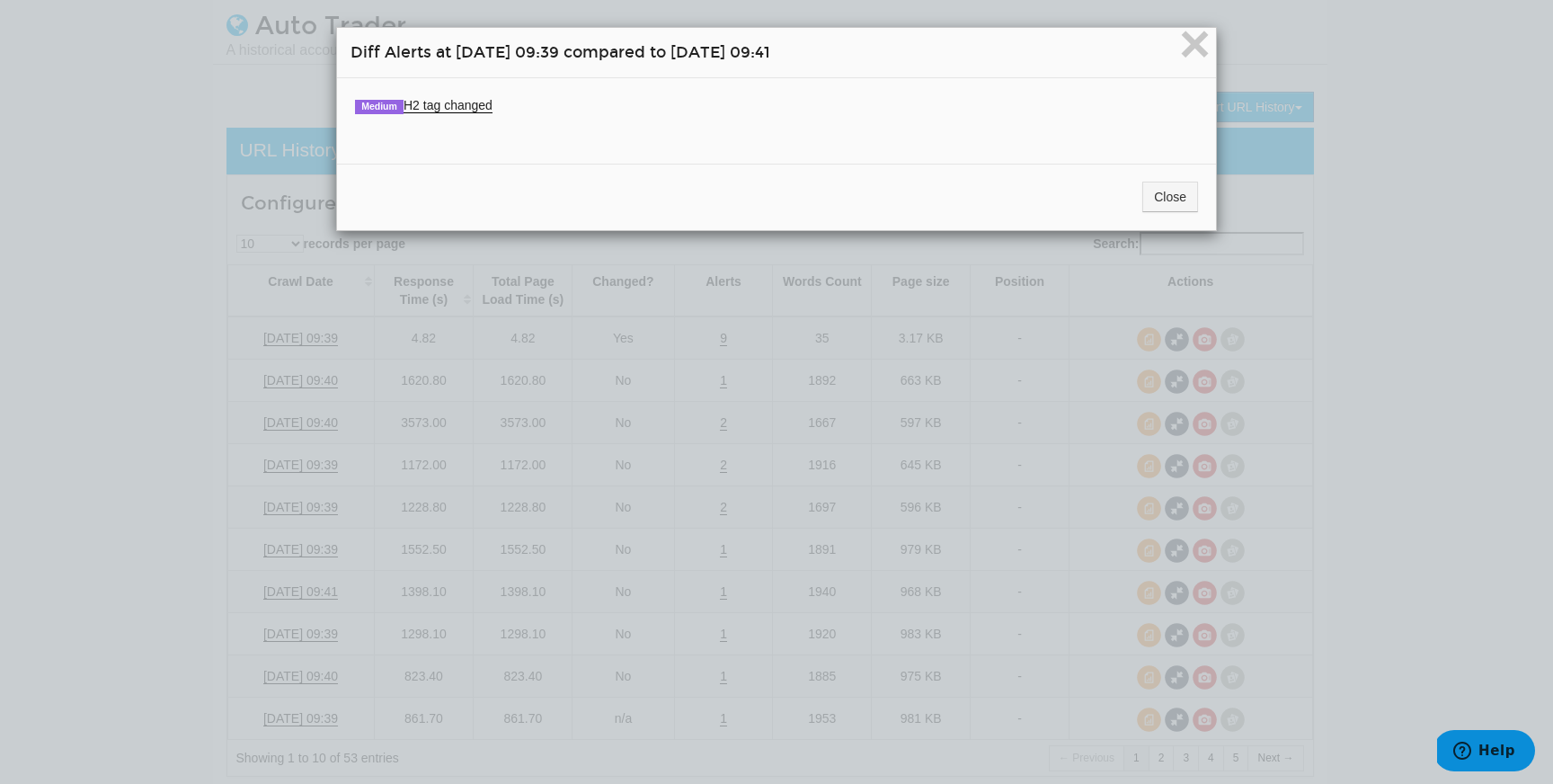
click at [472, 96] on li "Medium H2 tag changed The following H2s have been deleted: "Used 2022 Jeep Gran…" at bounding box center [776, 105] width 843 height 18
click at [472, 98] on link "Medium H2 tag changed" at bounding box center [424, 105] width 137 height 15
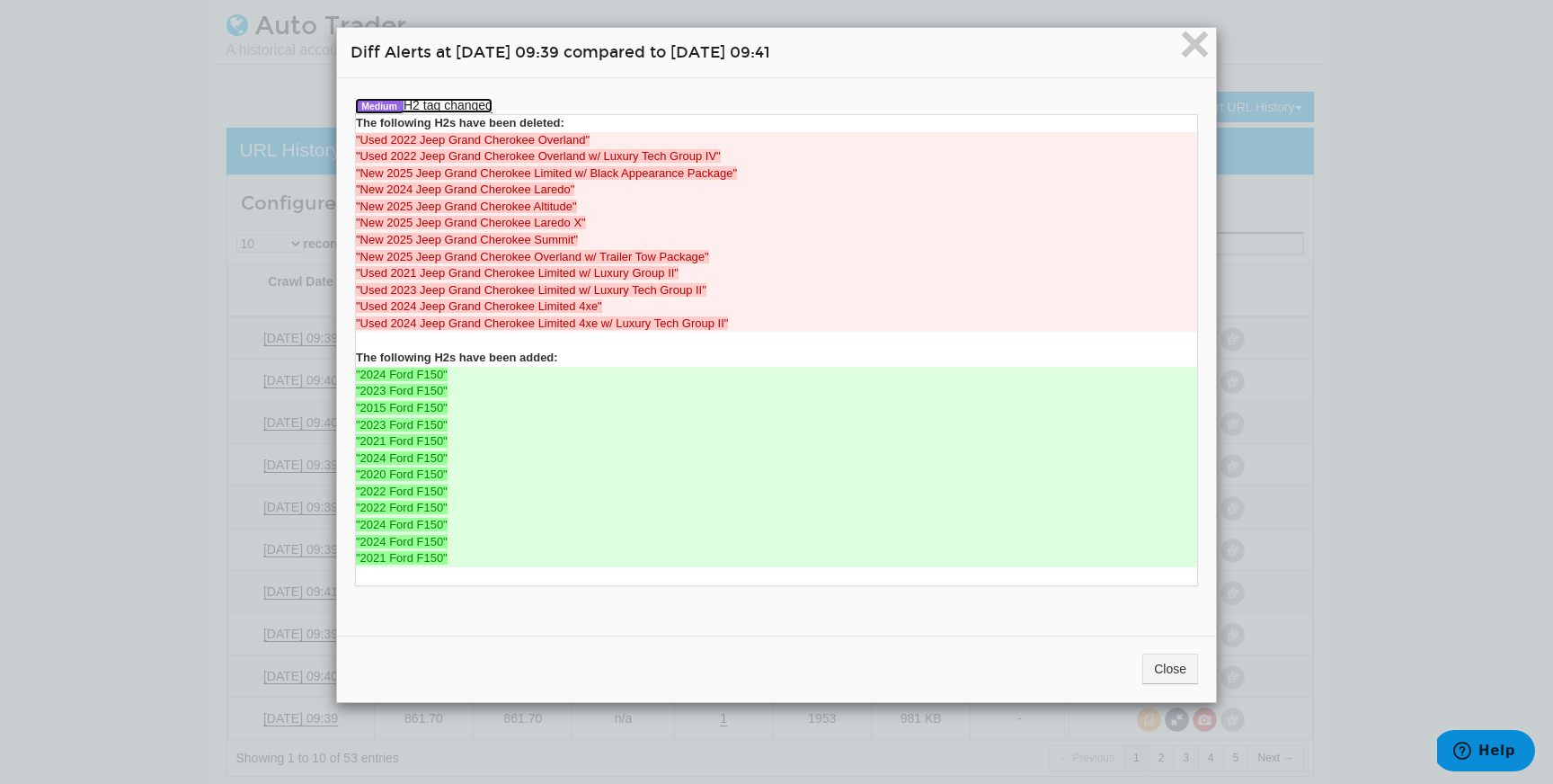
click at [472, 98] on link "Medium H2 tag changed" at bounding box center [424, 105] width 137 height 15
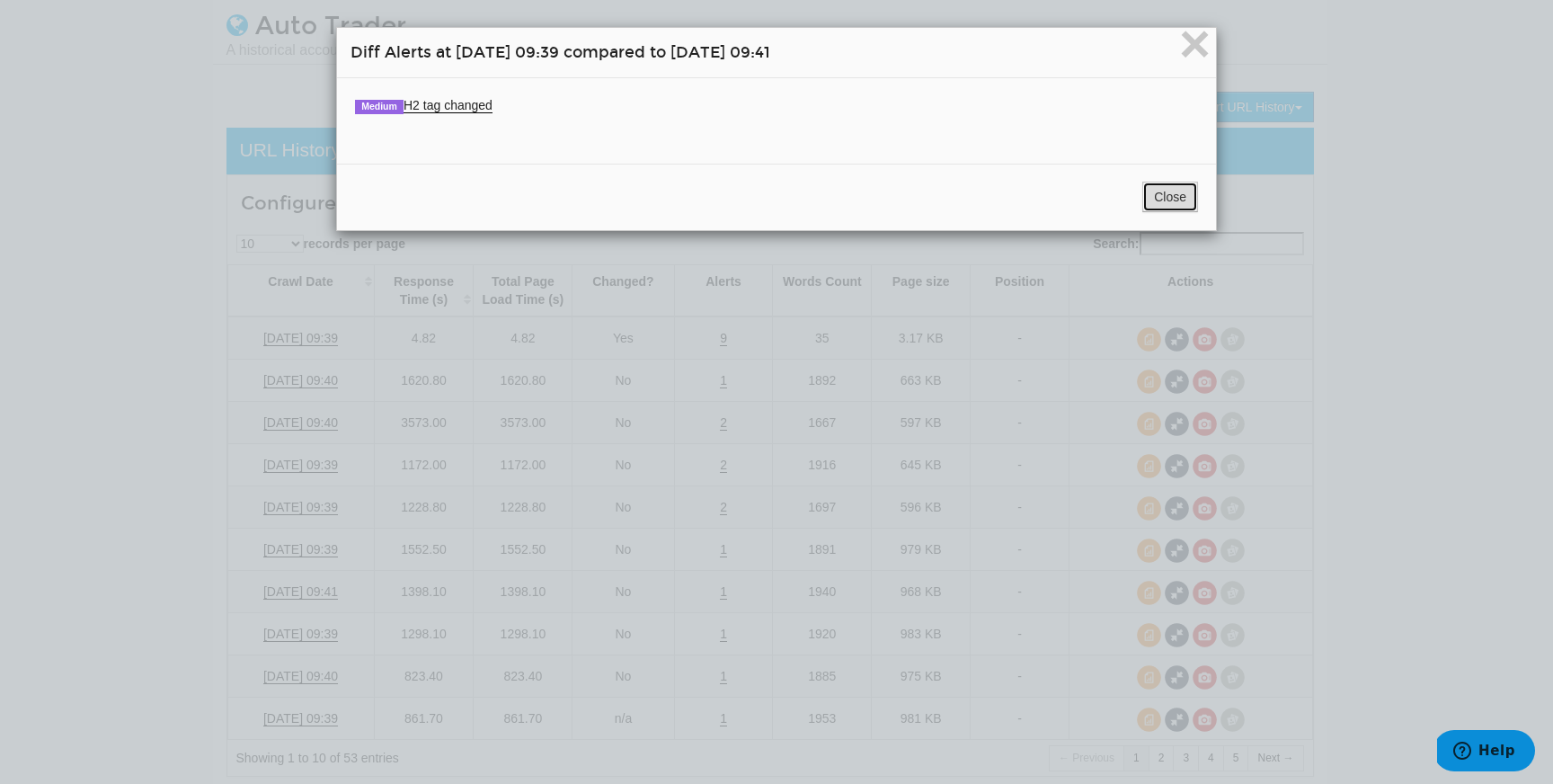
click at [1169, 199] on button "Close" at bounding box center [1171, 197] width 56 height 31
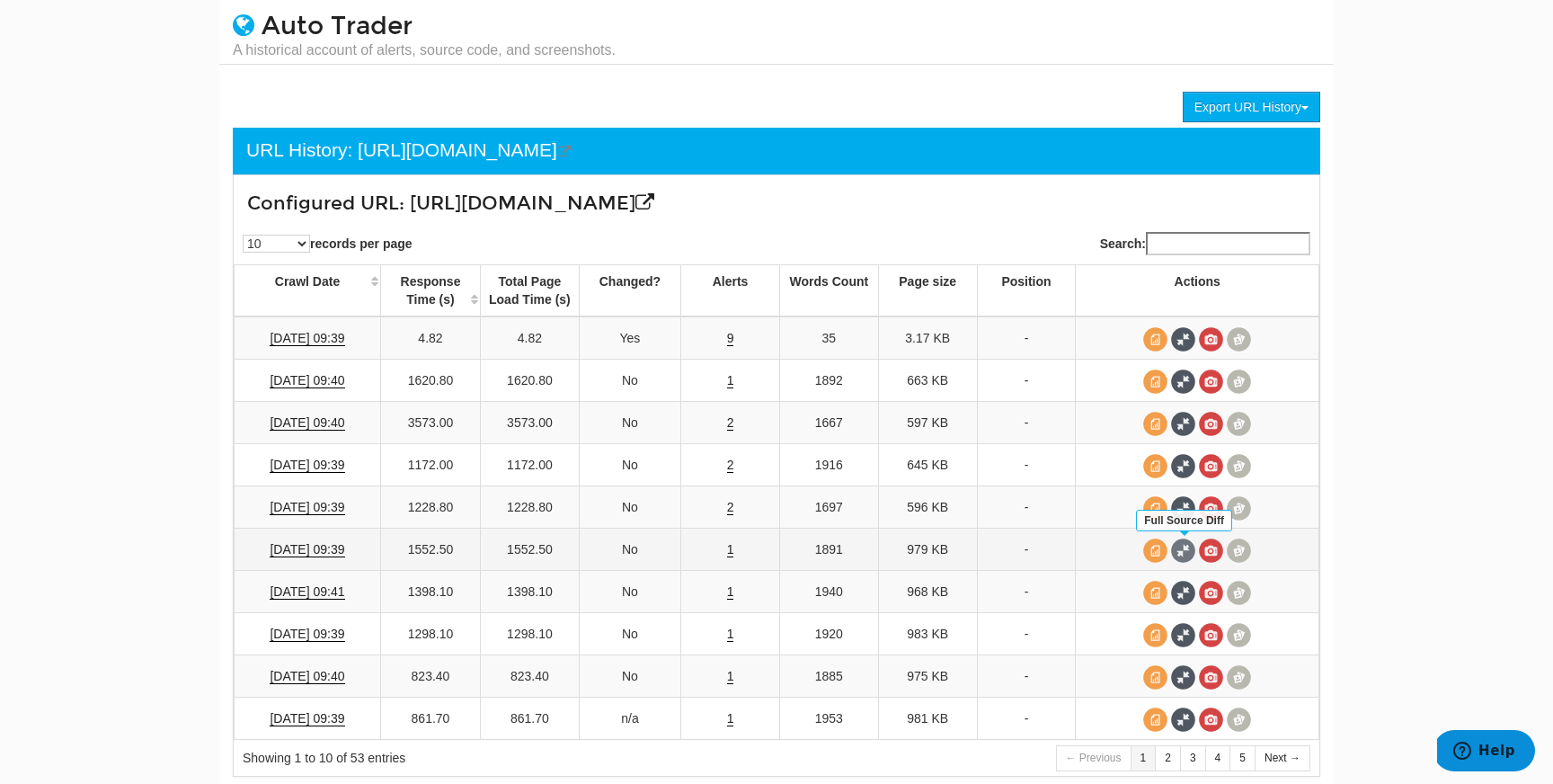
click at [1192, 546] on span at bounding box center [1183, 550] width 24 height 24
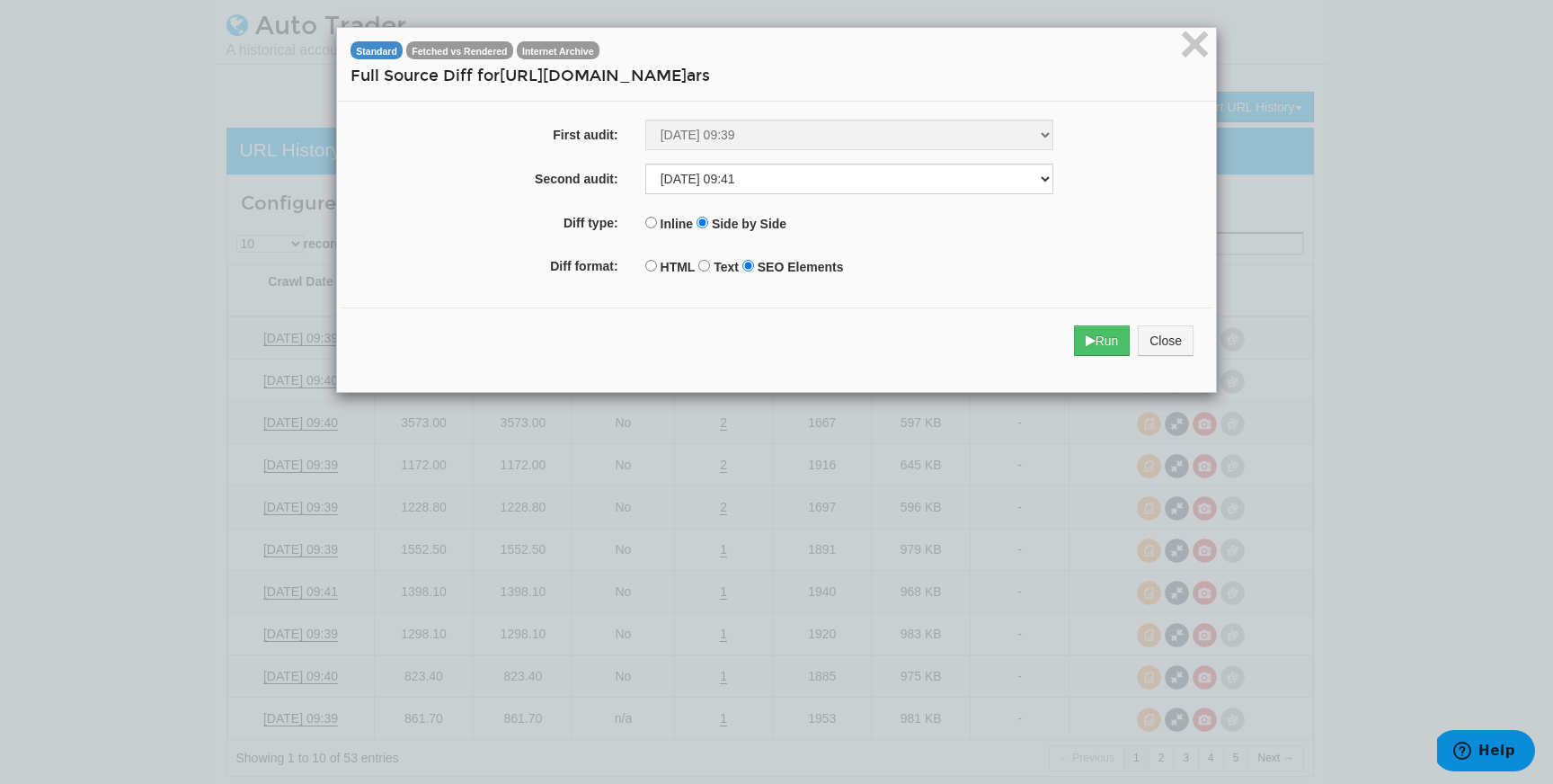
click at [1110, 316] on div "Run Close" at bounding box center [776, 341] width 870 height 67
click at [1100, 357] on div "Run Close" at bounding box center [776, 341] width 870 height 67
click at [1099, 346] on button "Run" at bounding box center [1102, 341] width 57 height 31
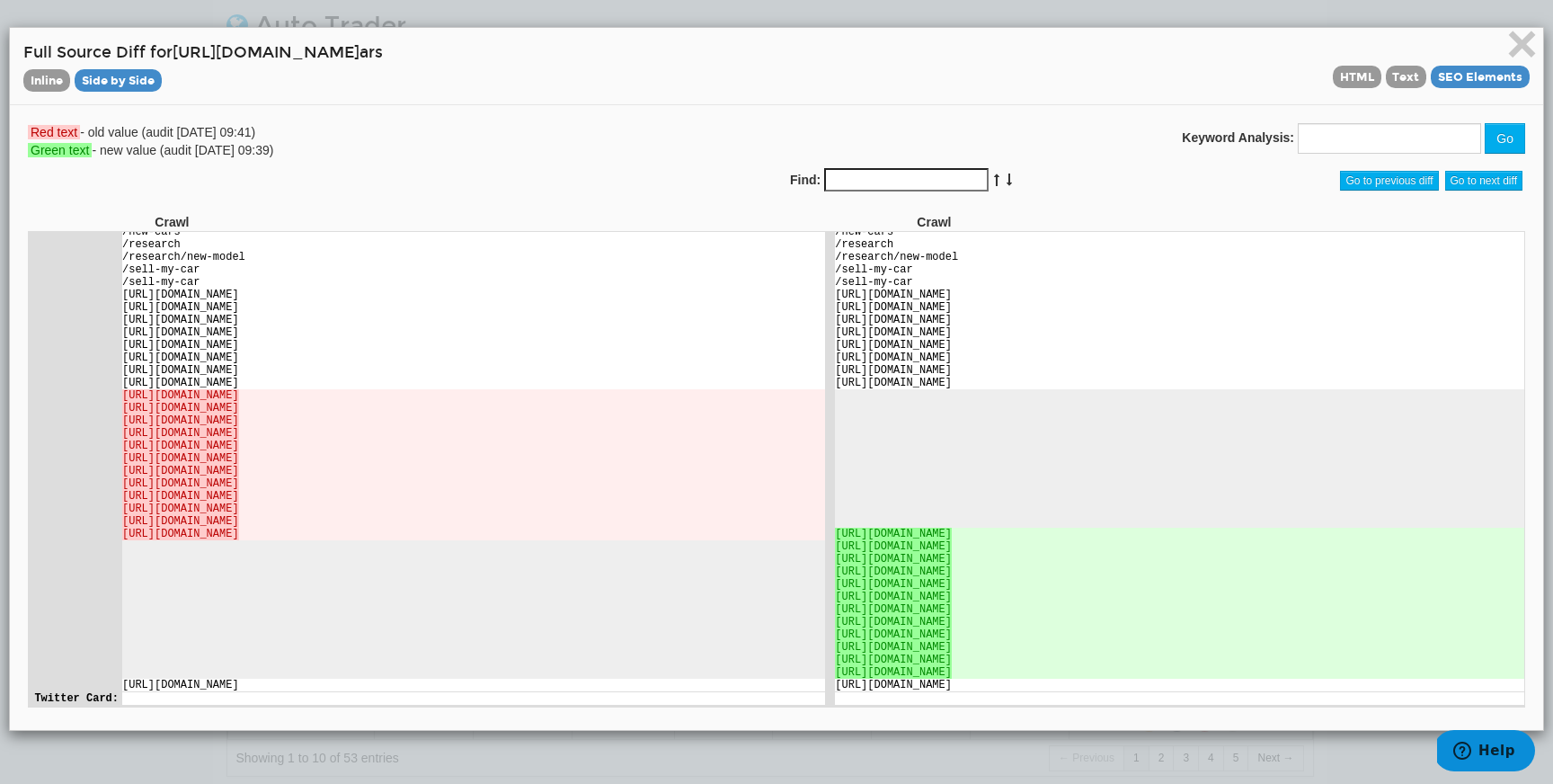
scroll to position [3896, 0]
click at [1514, 29] on span "×" at bounding box center [1522, 43] width 32 height 61
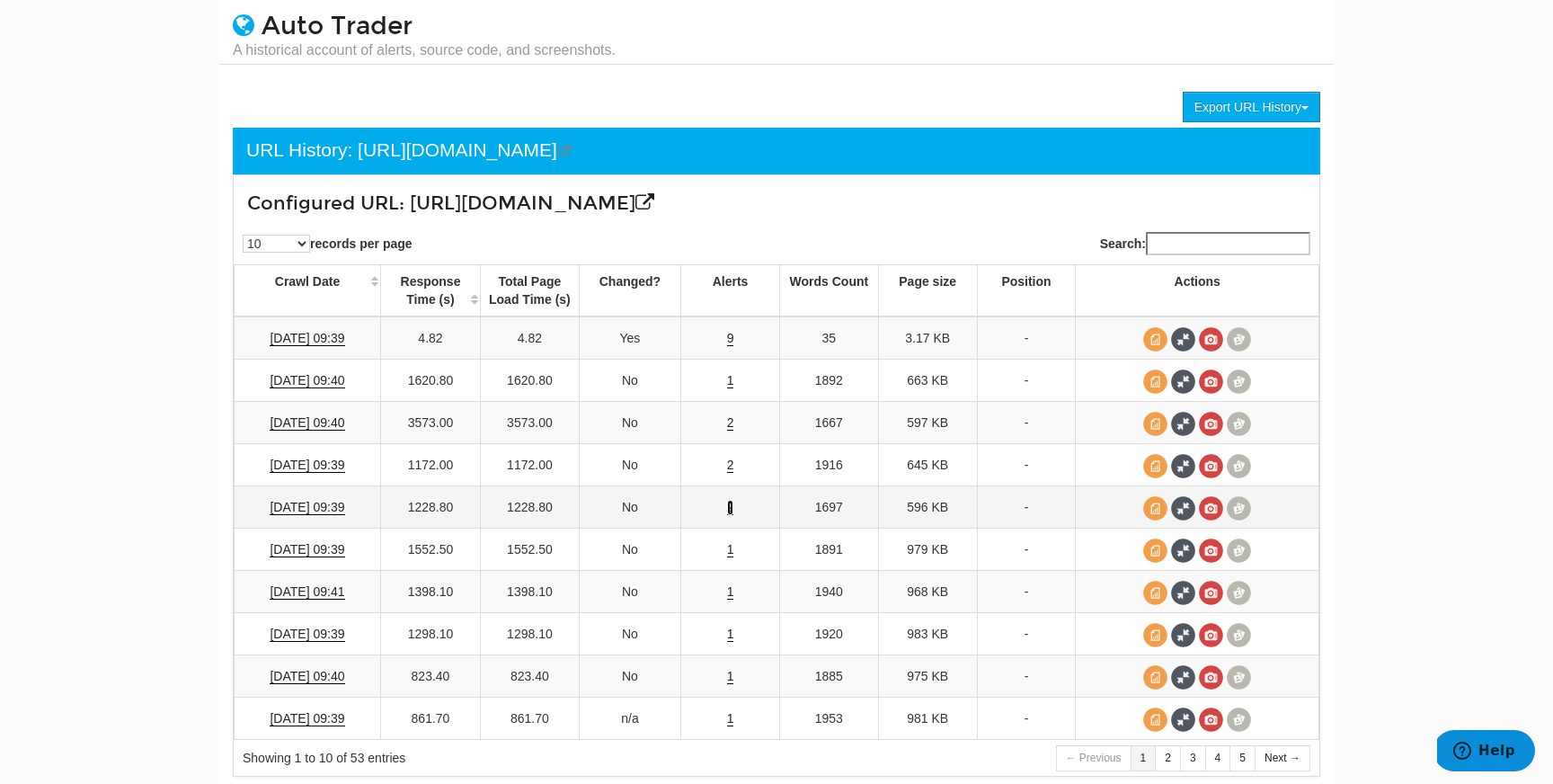
click at [727, 508] on link "2" at bounding box center [731, 507] width 7 height 15
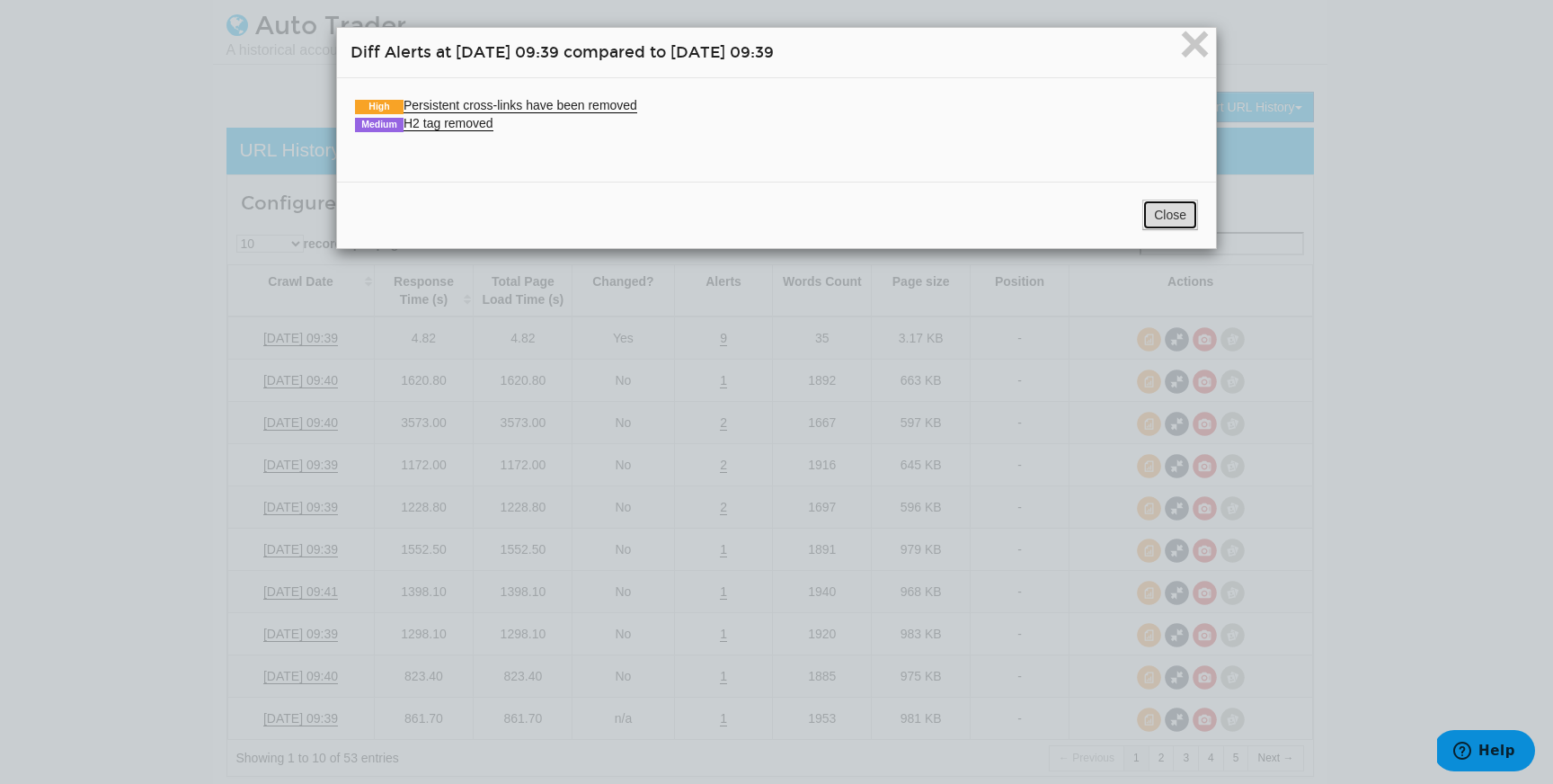
click at [1146, 210] on button "Close" at bounding box center [1171, 215] width 56 height 31
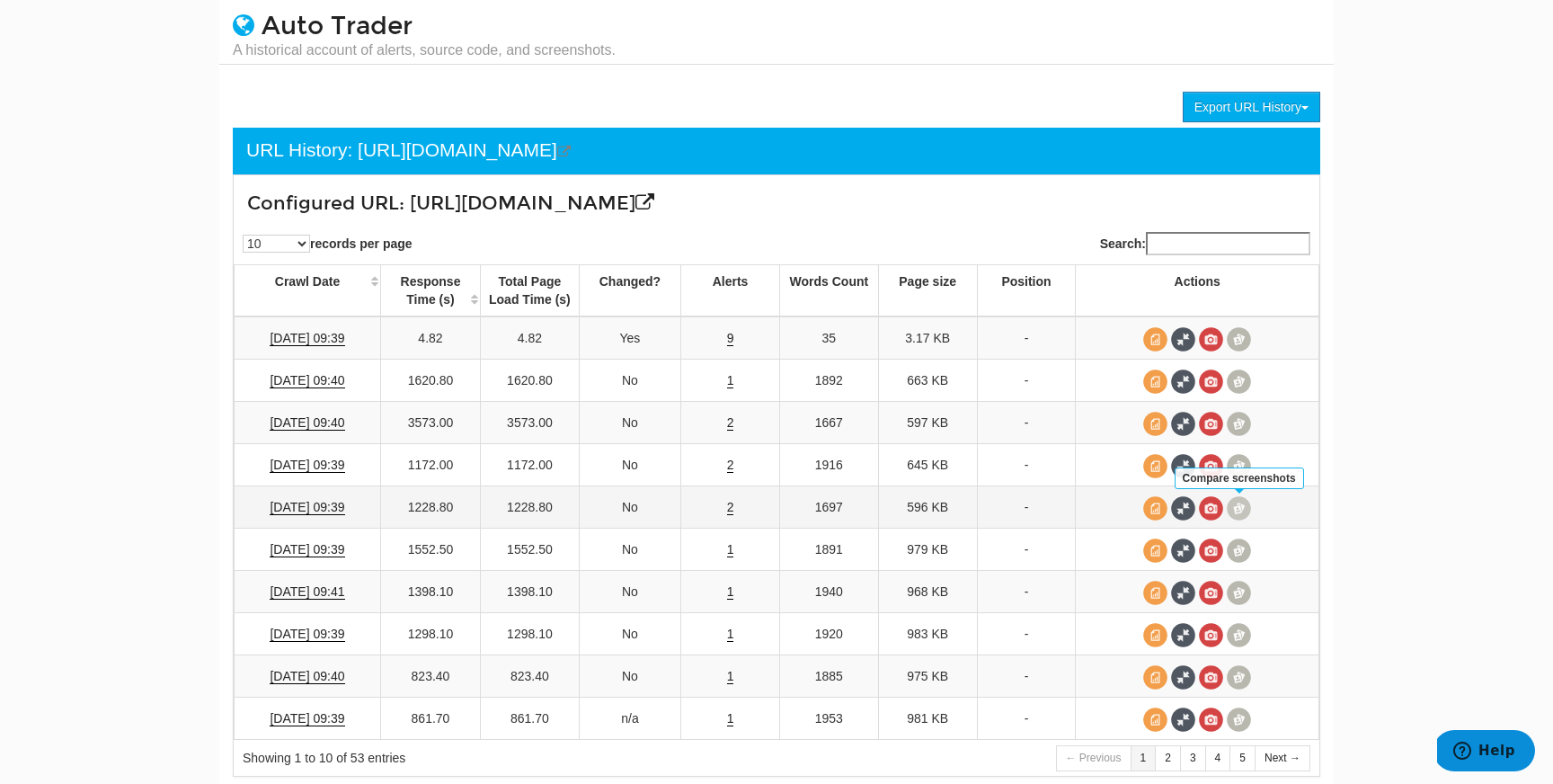
click at [1243, 499] on span at bounding box center [1239, 508] width 24 height 24
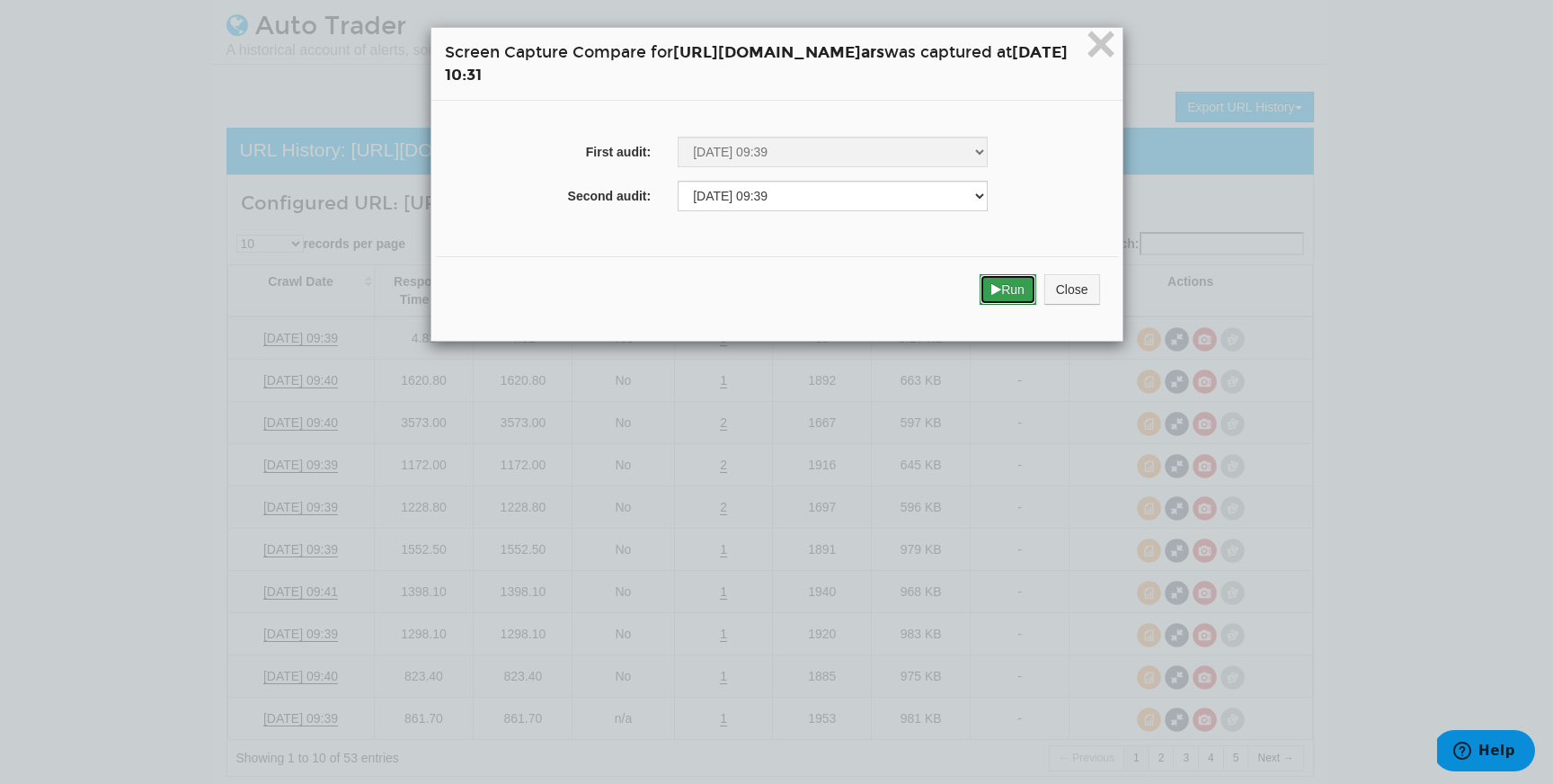
click at [1036, 297] on button "Run" at bounding box center [1008, 289] width 57 height 31
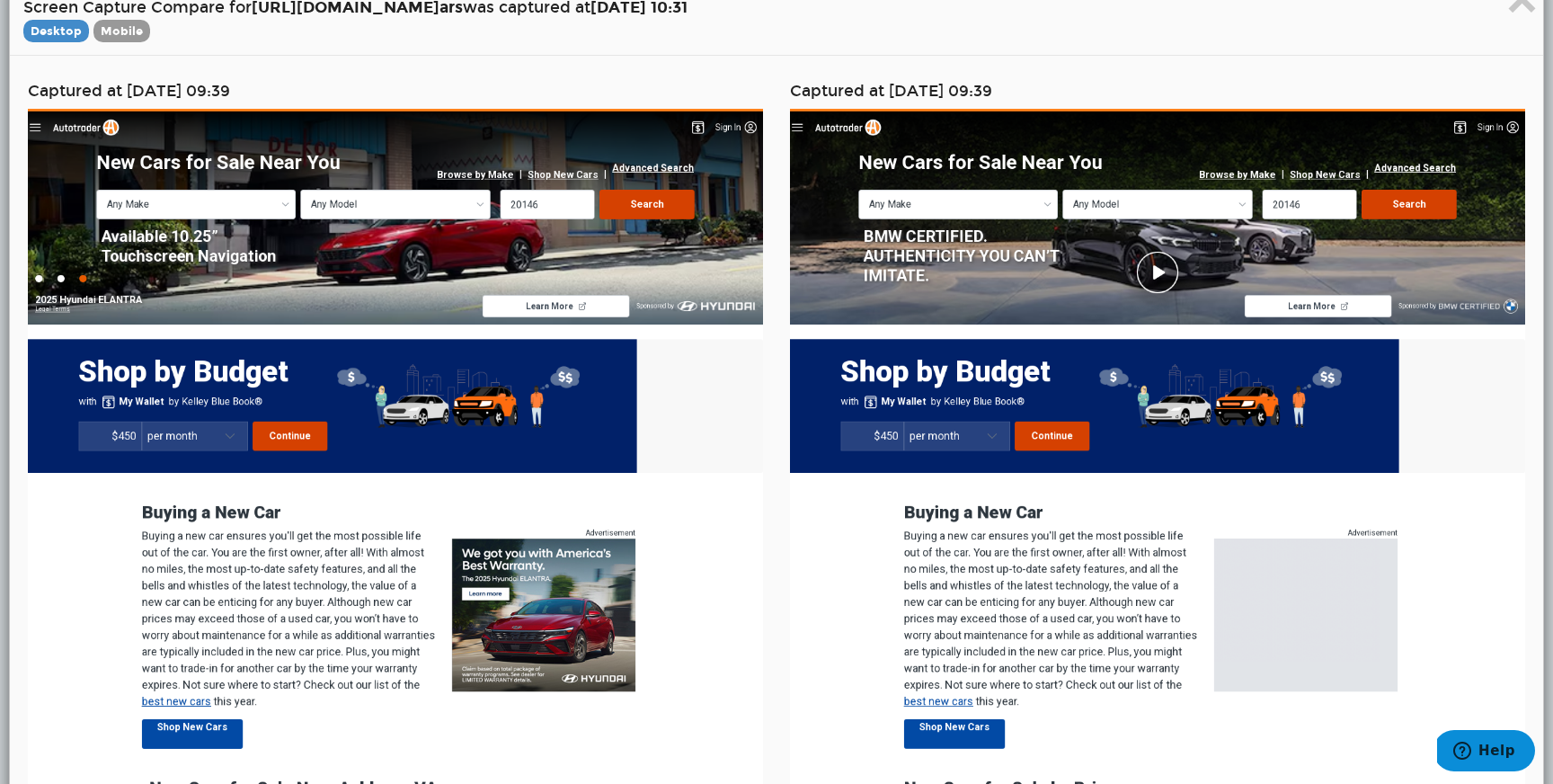
scroll to position [50, 0]
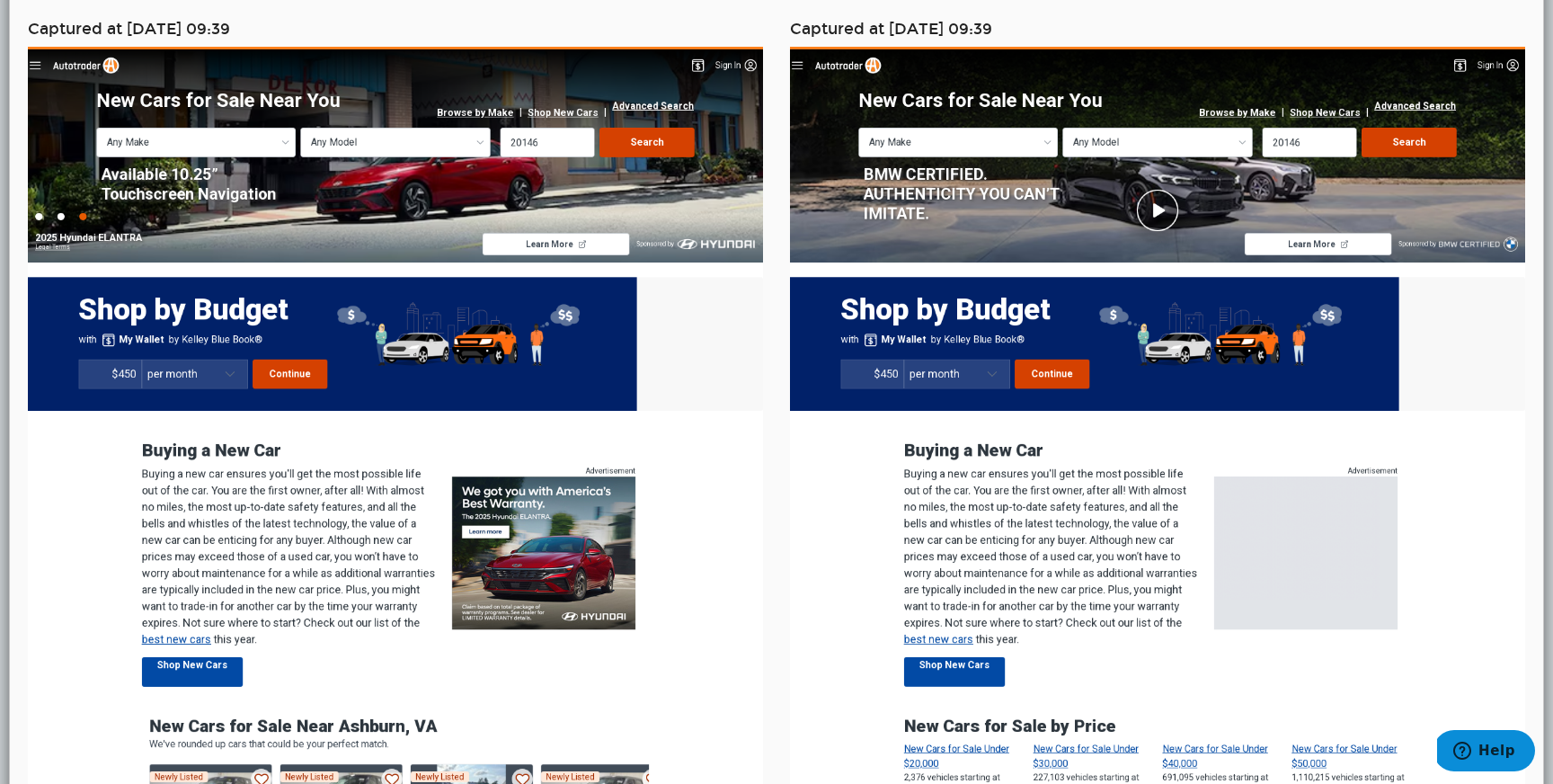
scroll to position [0, 0]
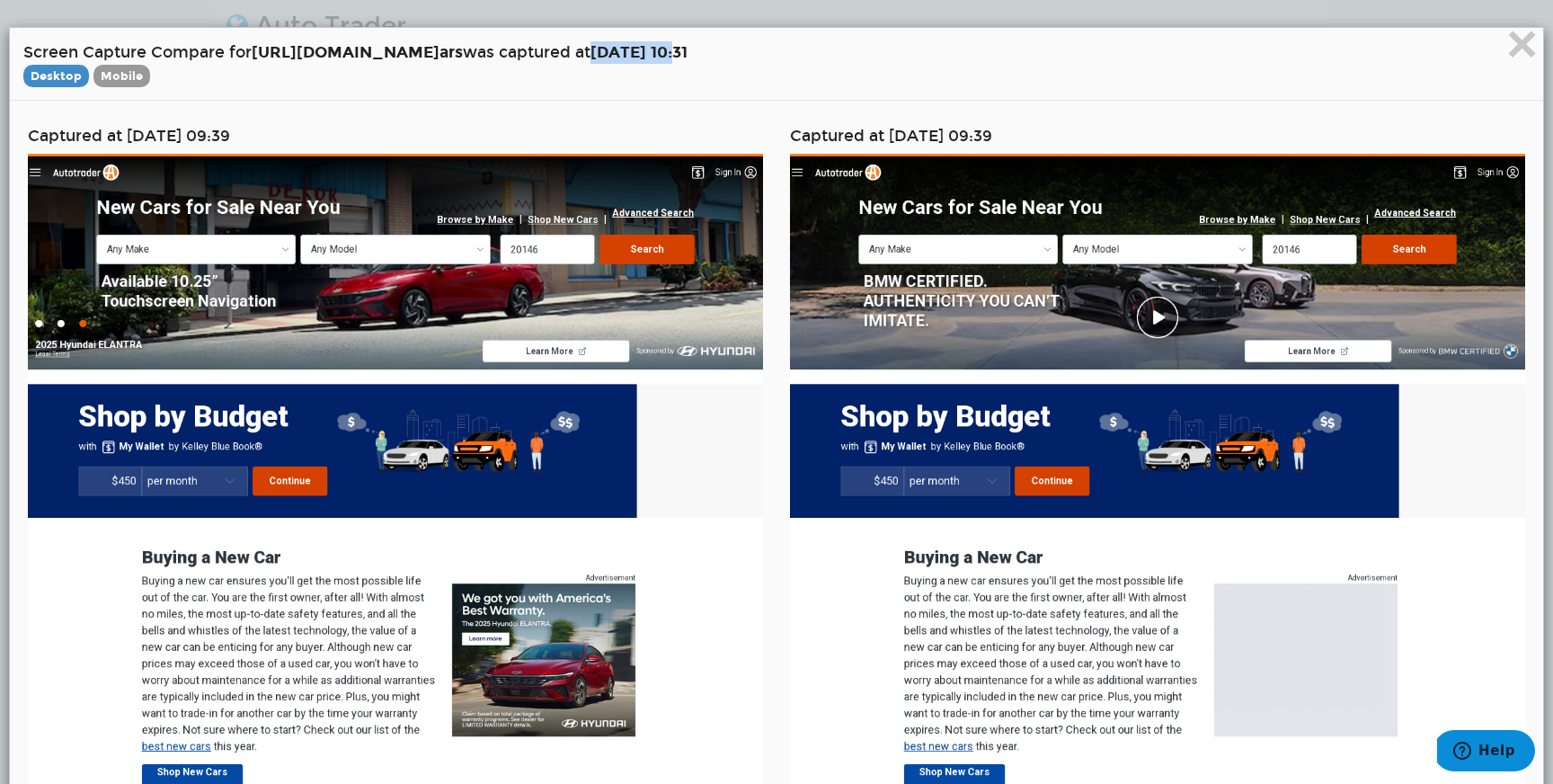
drag, startPoint x: 717, startPoint y: 53, endPoint x: 809, endPoint y: 56, distance: 92.0
click at [688, 56] on strong "[DATE] 10:31" at bounding box center [639, 52] width 97 height 20
copy strong "[DATE]"
click at [134, 130] on h4 "Captured at [DATE] 09:39" at bounding box center [396, 135] width 735 height 17
click at [1532, 65] on span "×" at bounding box center [1522, 43] width 32 height 61
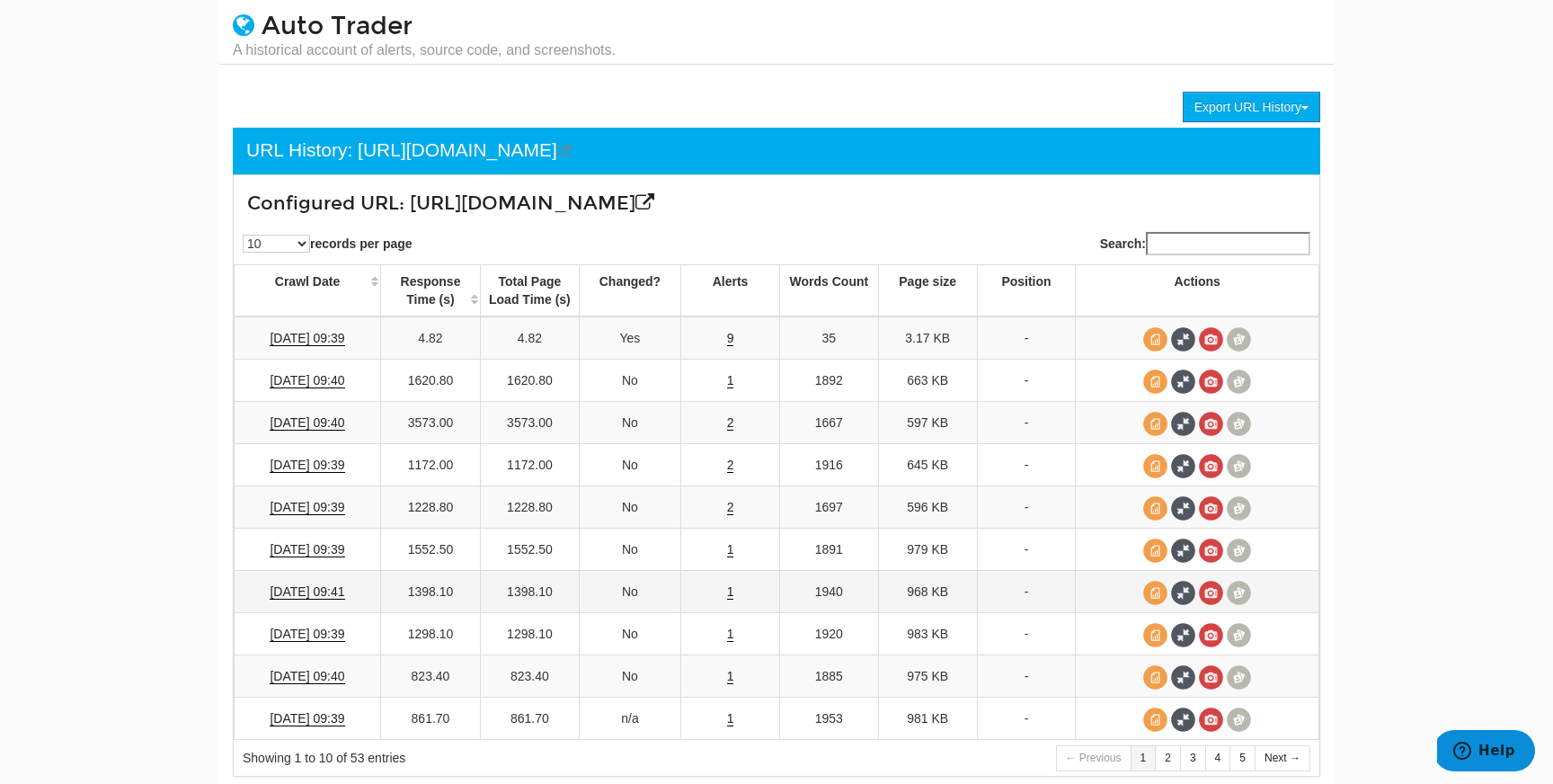
click at [1196, 598] on td at bounding box center [1198, 592] width 244 height 42
click at [1193, 598] on span at bounding box center [1183, 593] width 24 height 24
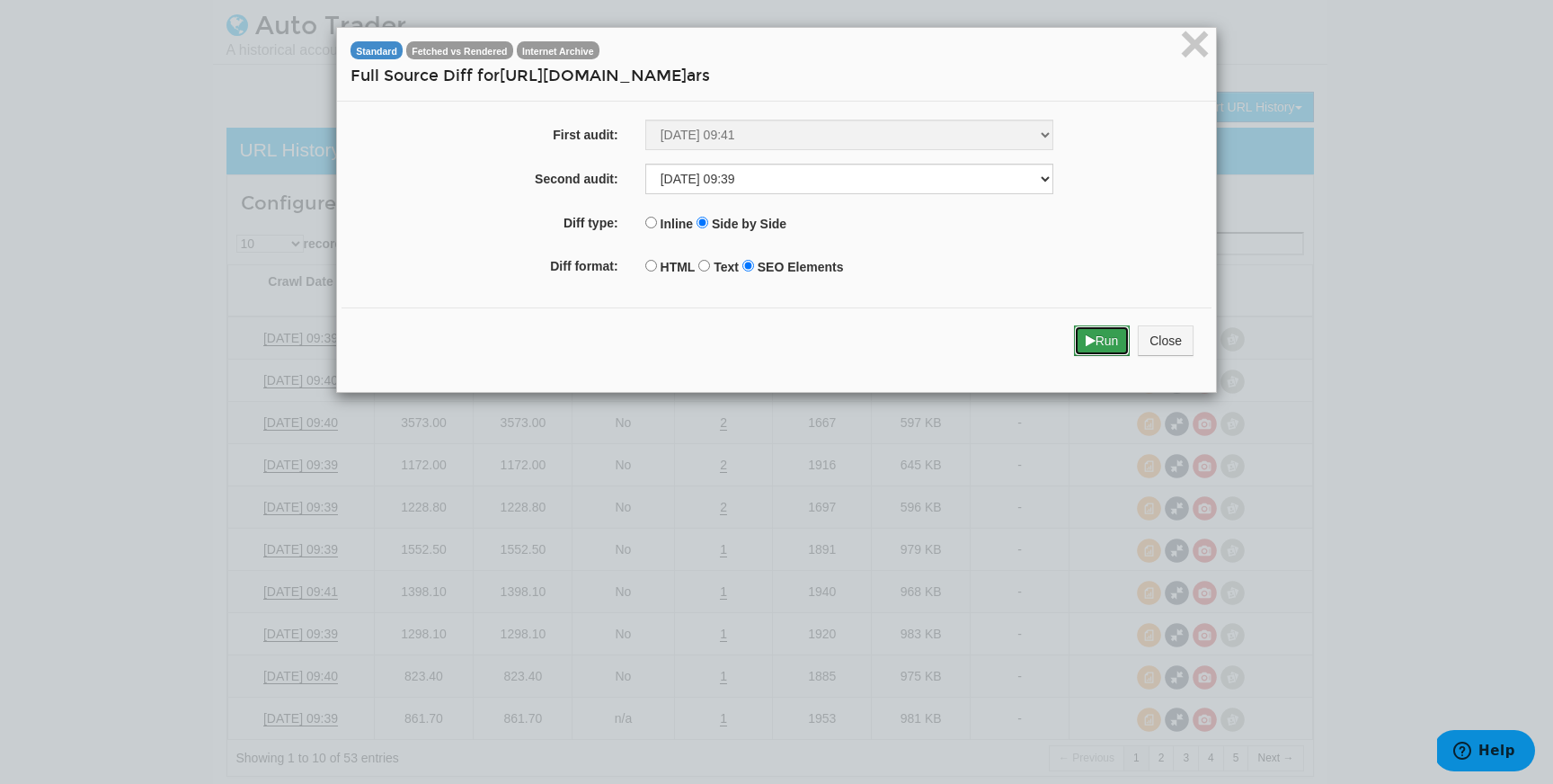
click at [1115, 332] on button "Run" at bounding box center [1102, 341] width 57 height 31
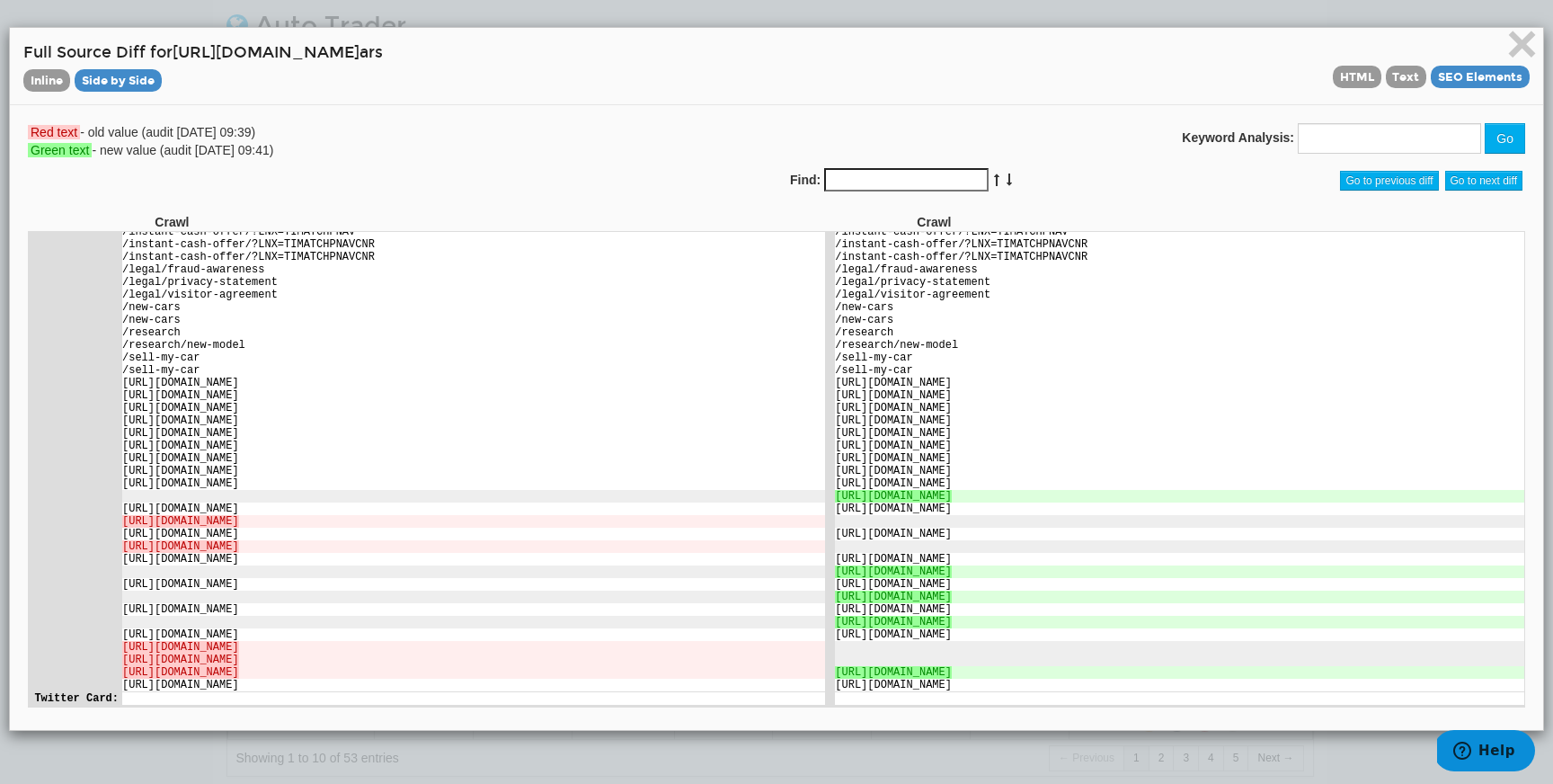
scroll to position [3665, 0]
click at [1411, 68] on span "Text" at bounding box center [1407, 77] width 42 height 23
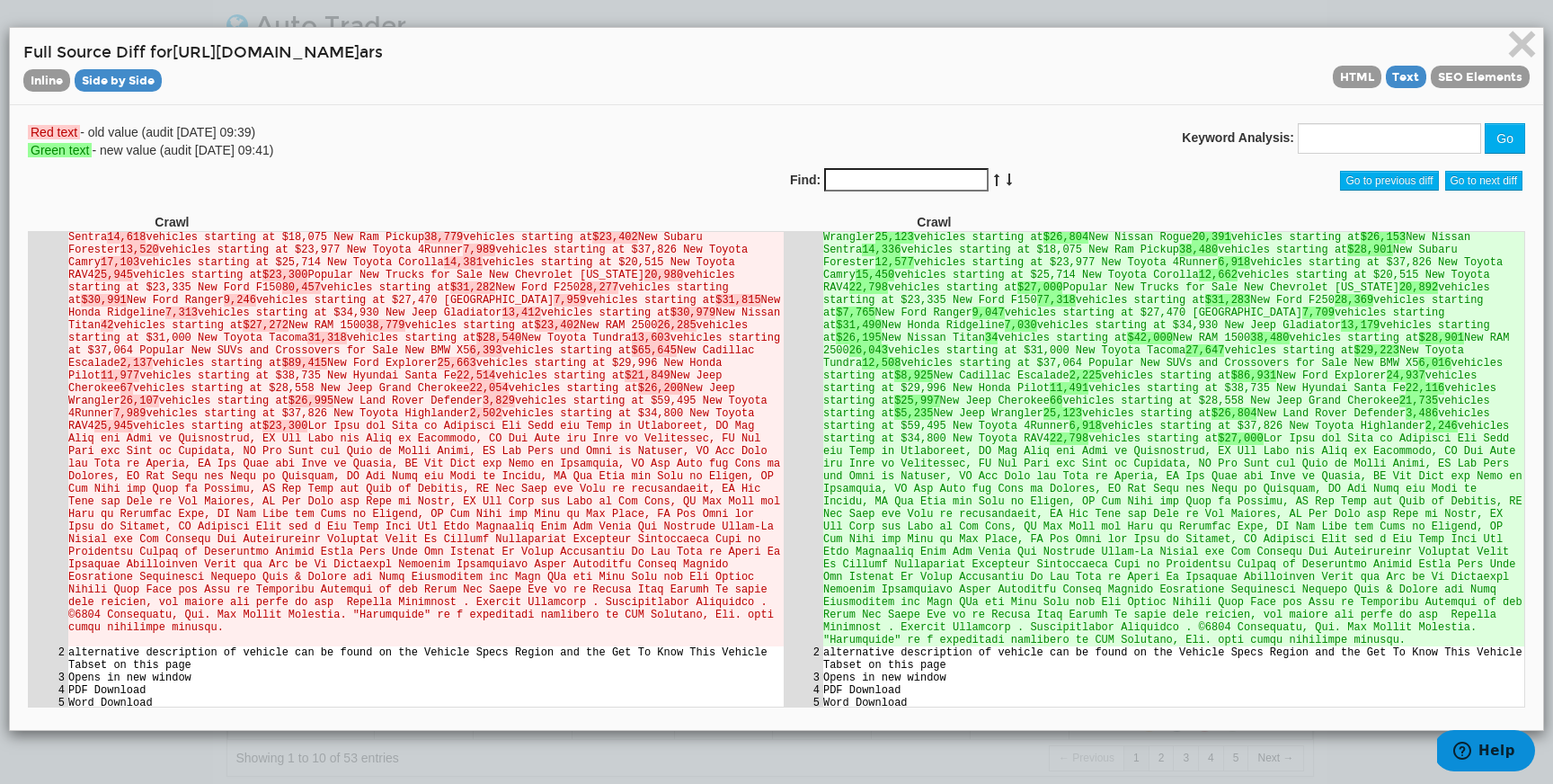
scroll to position [1367, 0]
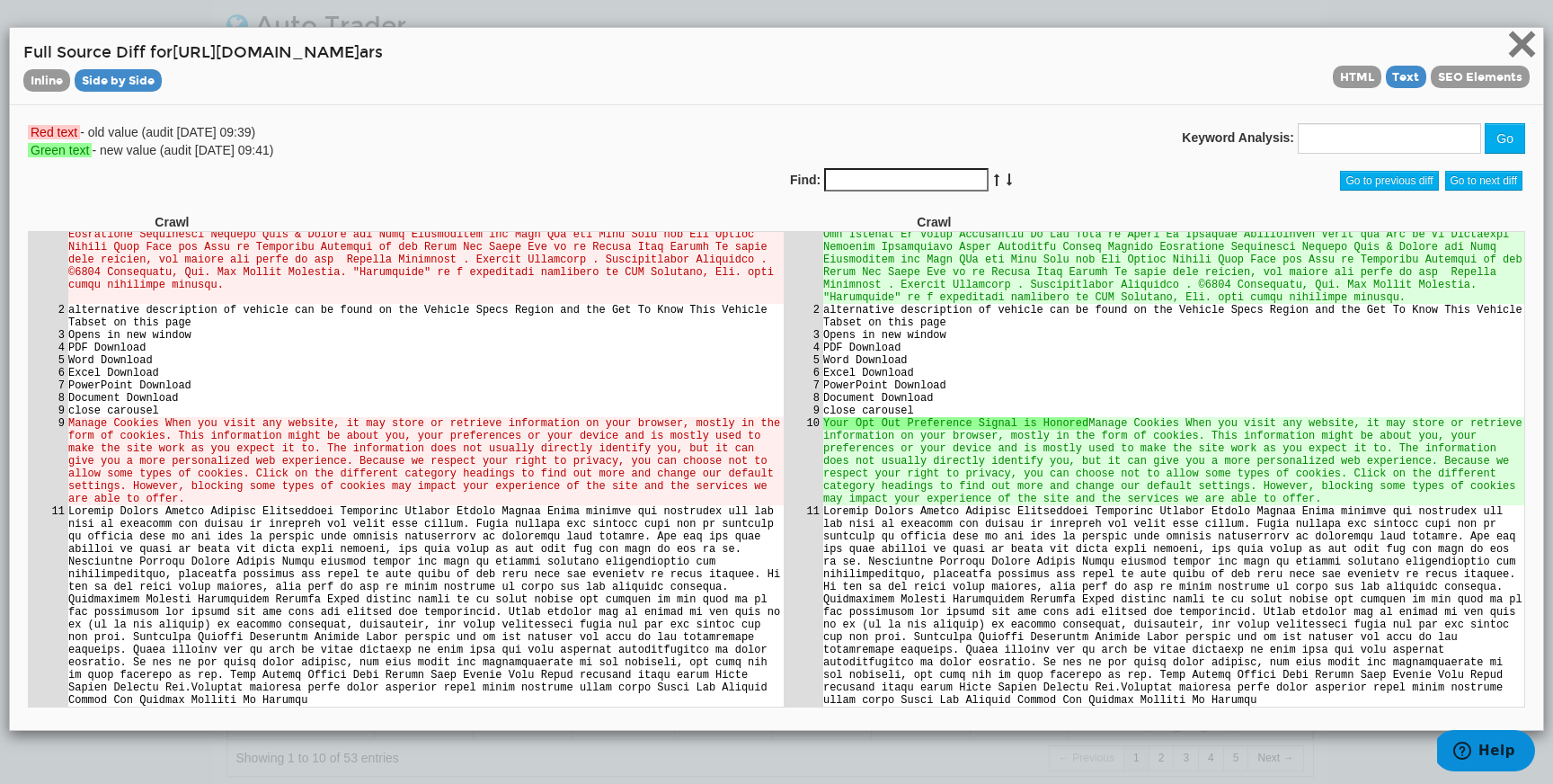
click at [1513, 48] on span "×" at bounding box center [1522, 43] width 32 height 61
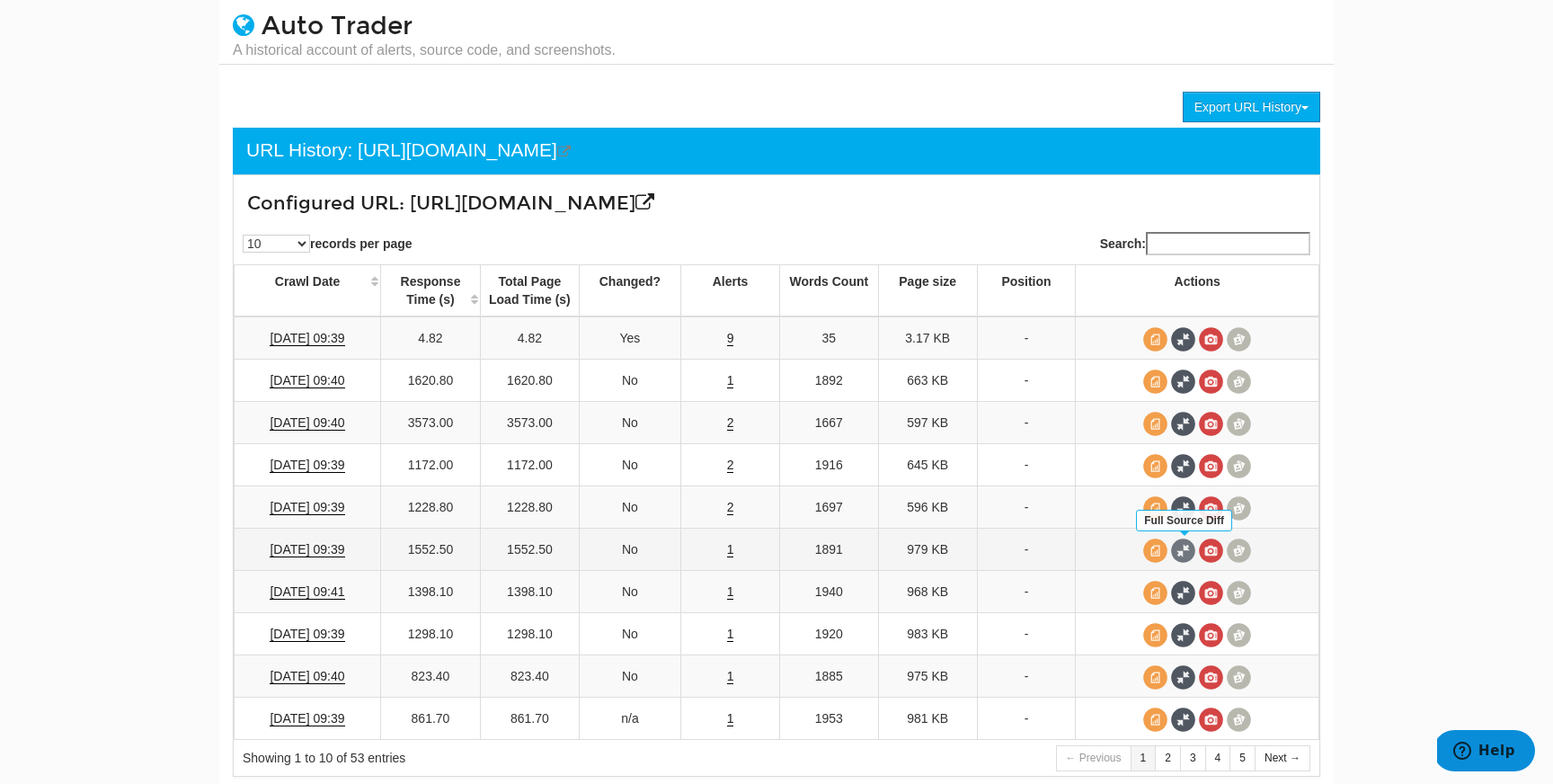
click at [1179, 550] on span at bounding box center [1183, 550] width 24 height 24
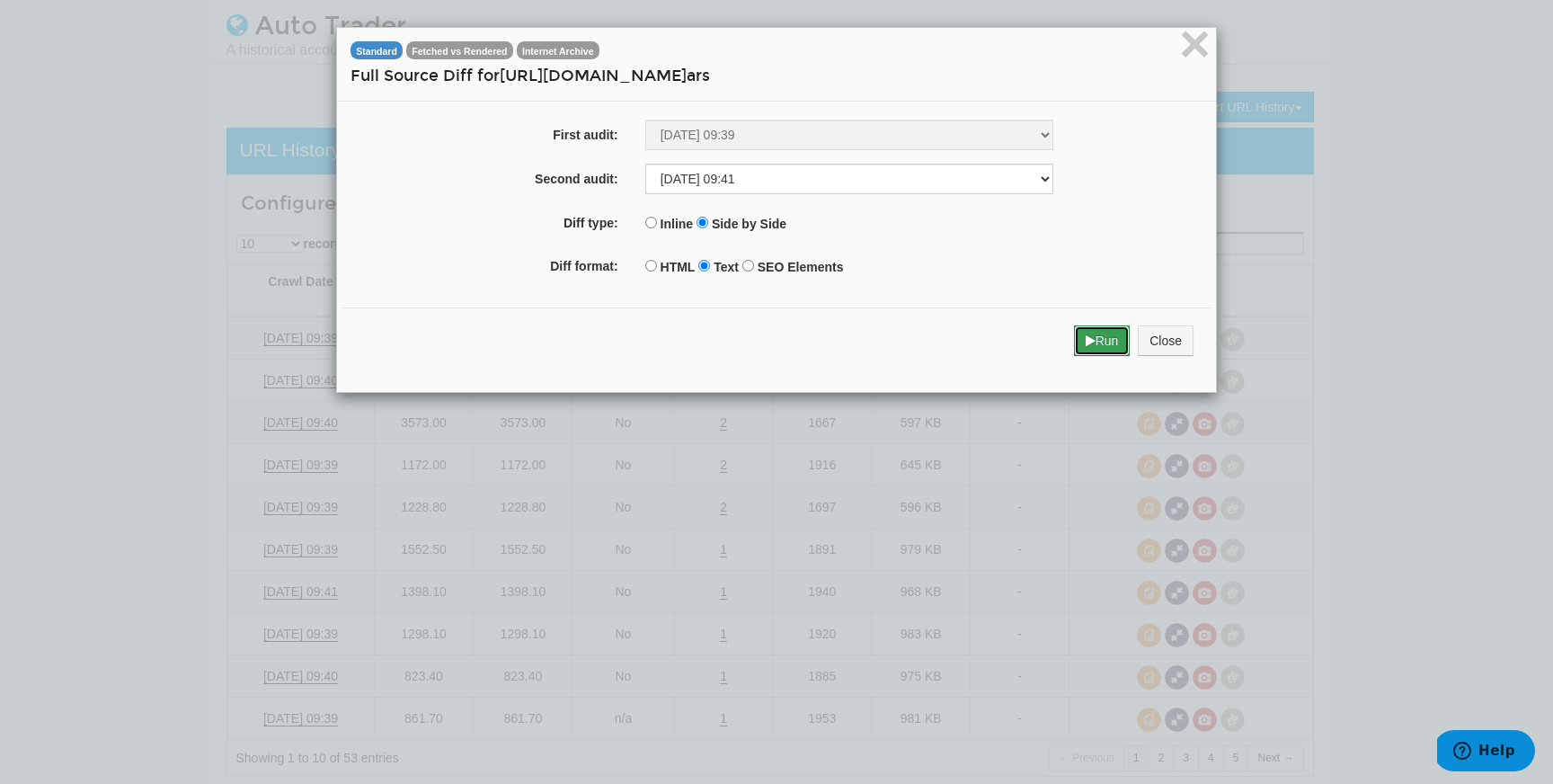
click at [1083, 355] on button "Run" at bounding box center [1102, 341] width 57 height 31
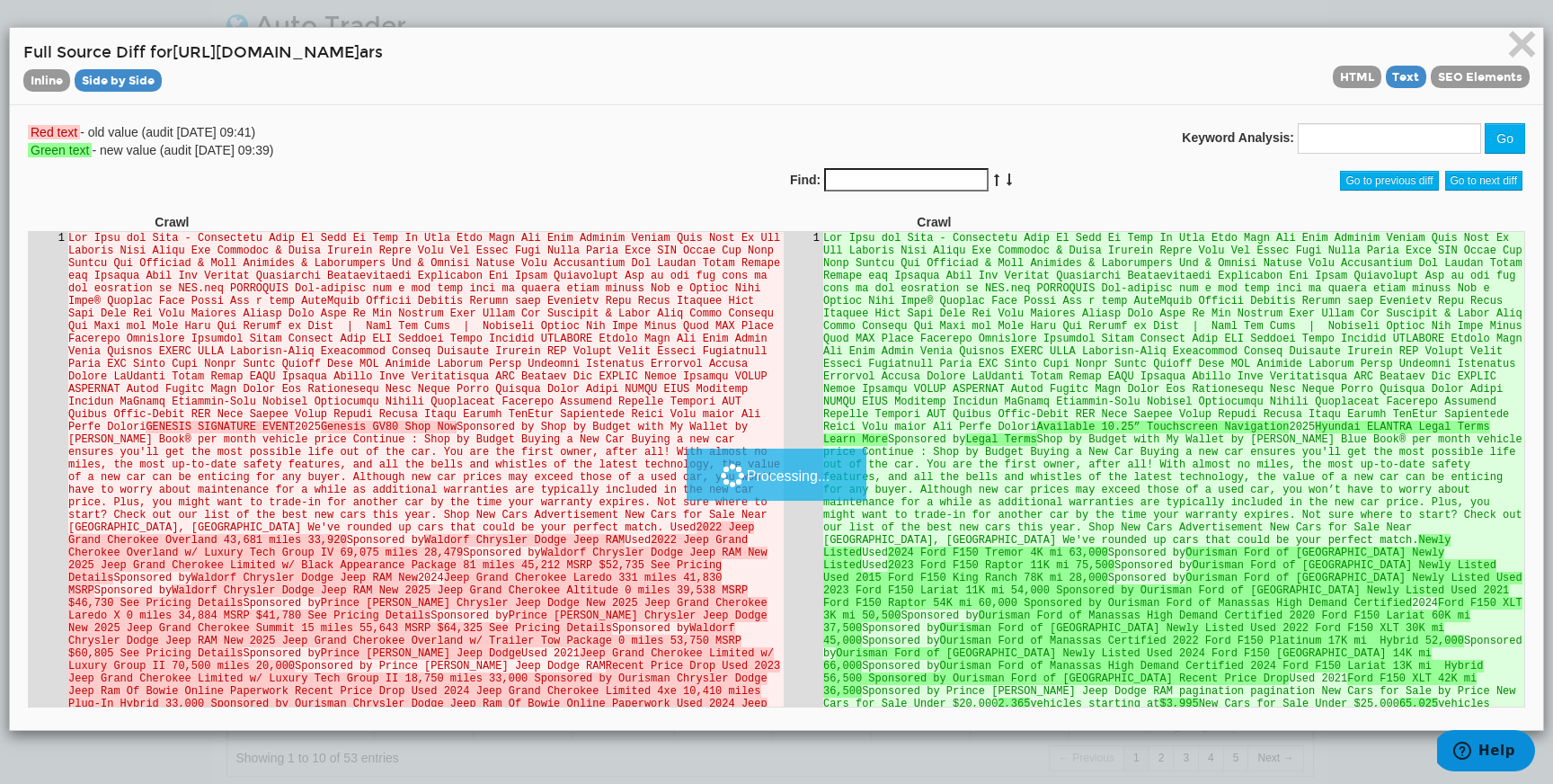
scroll to position [0, 0]
click at [1478, 68] on span "SEO Elements" at bounding box center [1480, 77] width 98 height 23
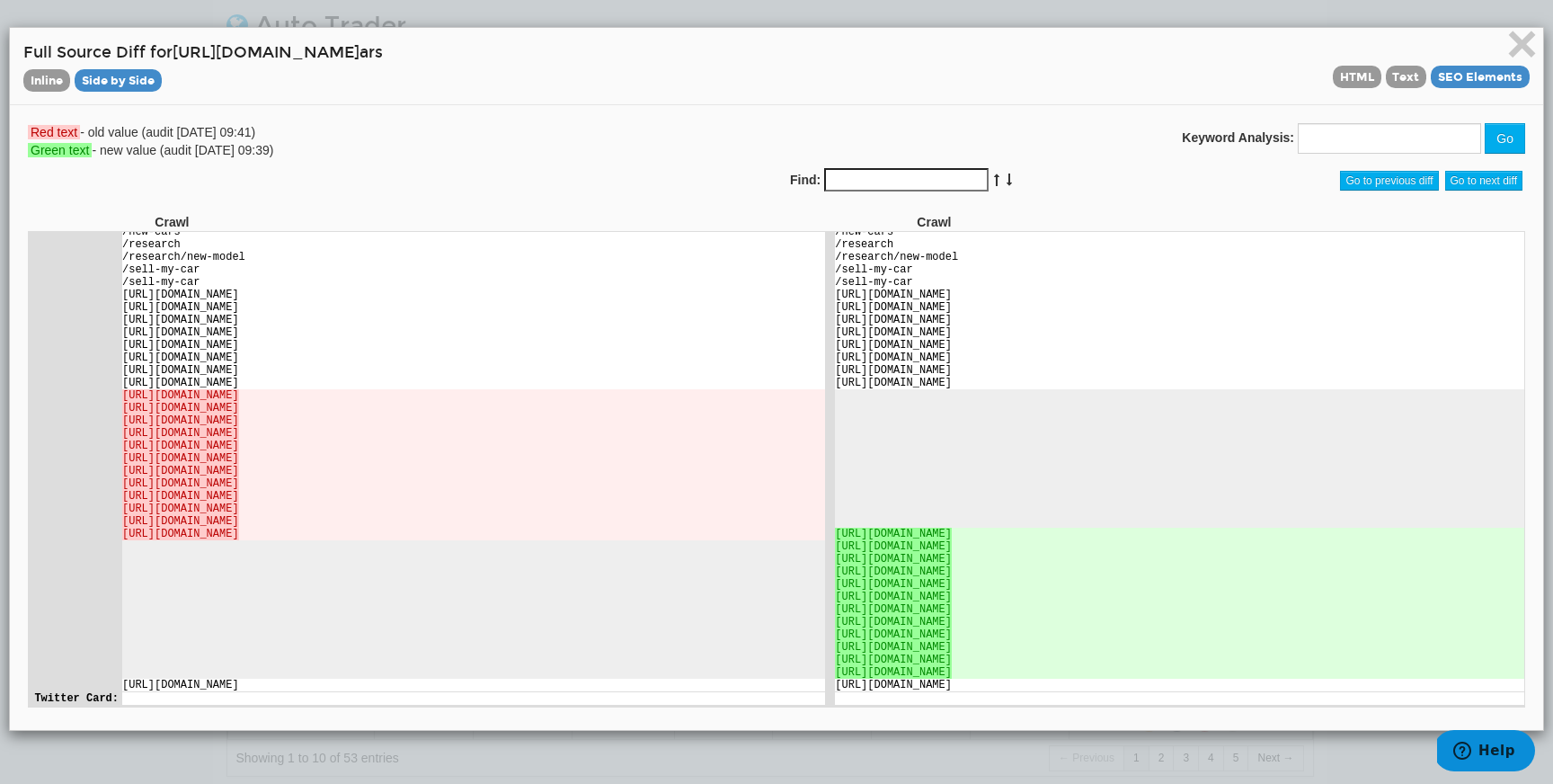
scroll to position [3896, 0]
click at [1512, 42] on span "×" at bounding box center [1522, 43] width 32 height 61
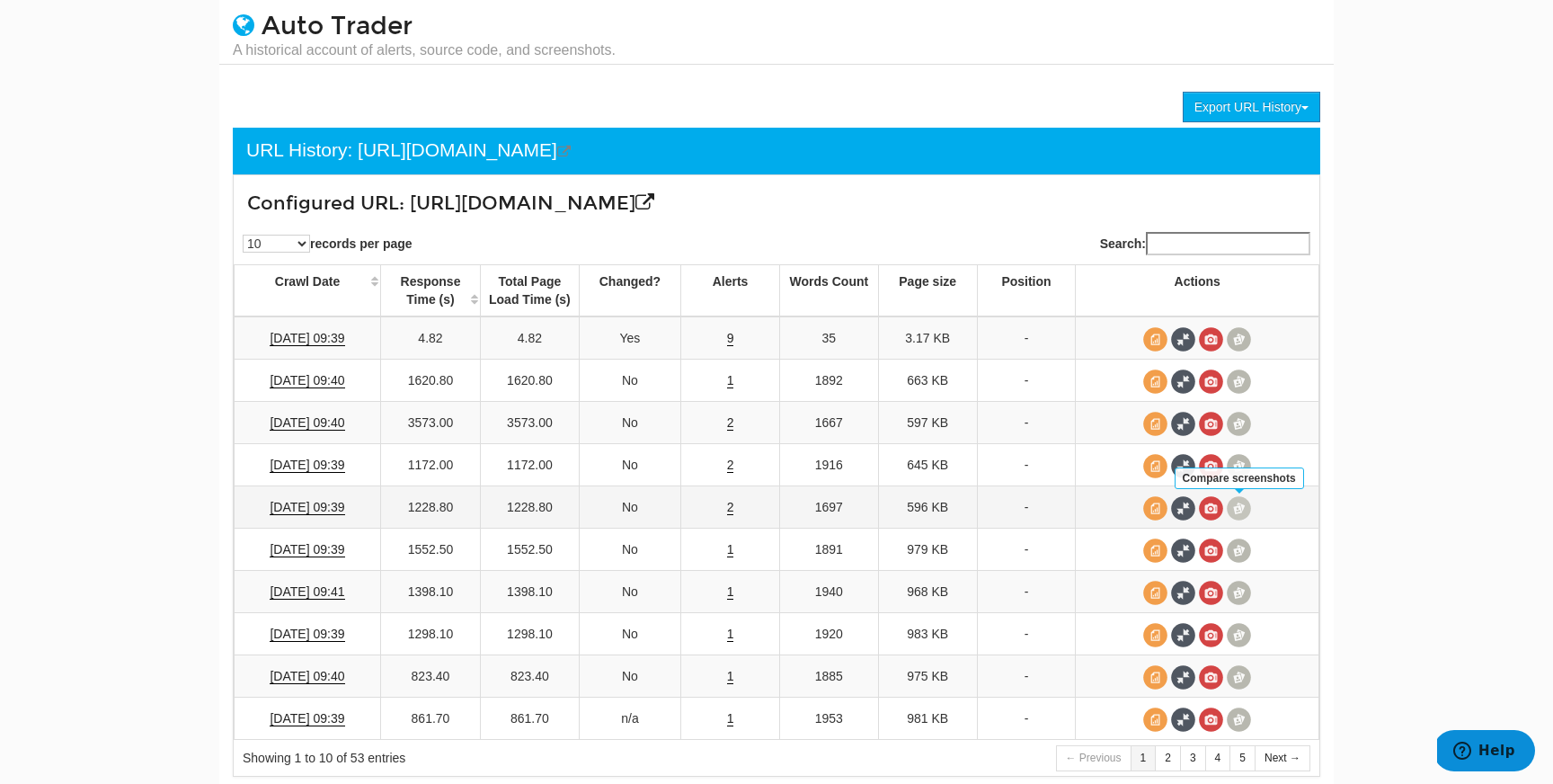
click at [1230, 502] on span at bounding box center [1239, 508] width 24 height 24
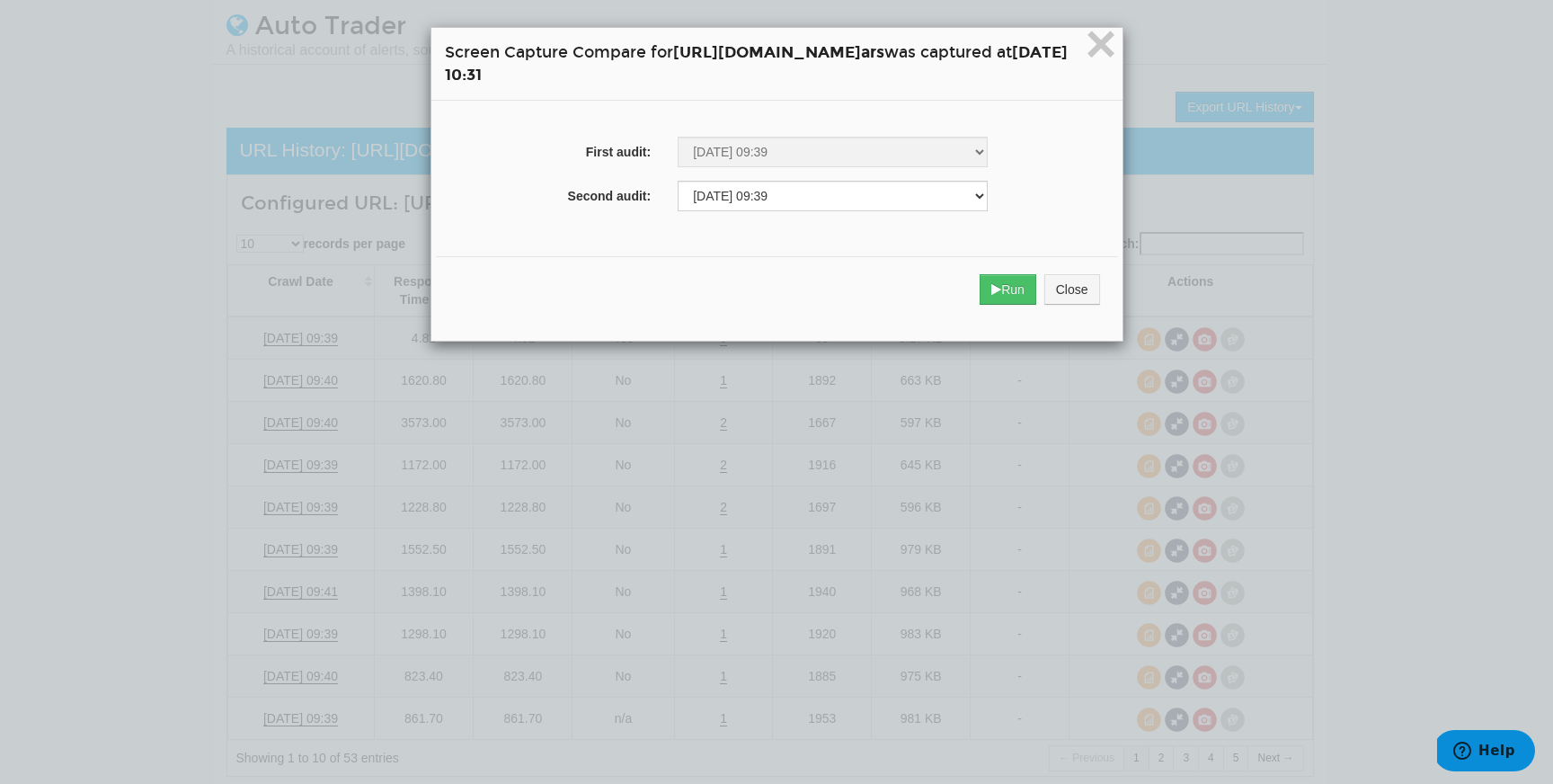
click at [1099, 313] on div "Run Close" at bounding box center [777, 290] width 682 height 67
click at [1036, 284] on button "Run" at bounding box center [1008, 289] width 57 height 31
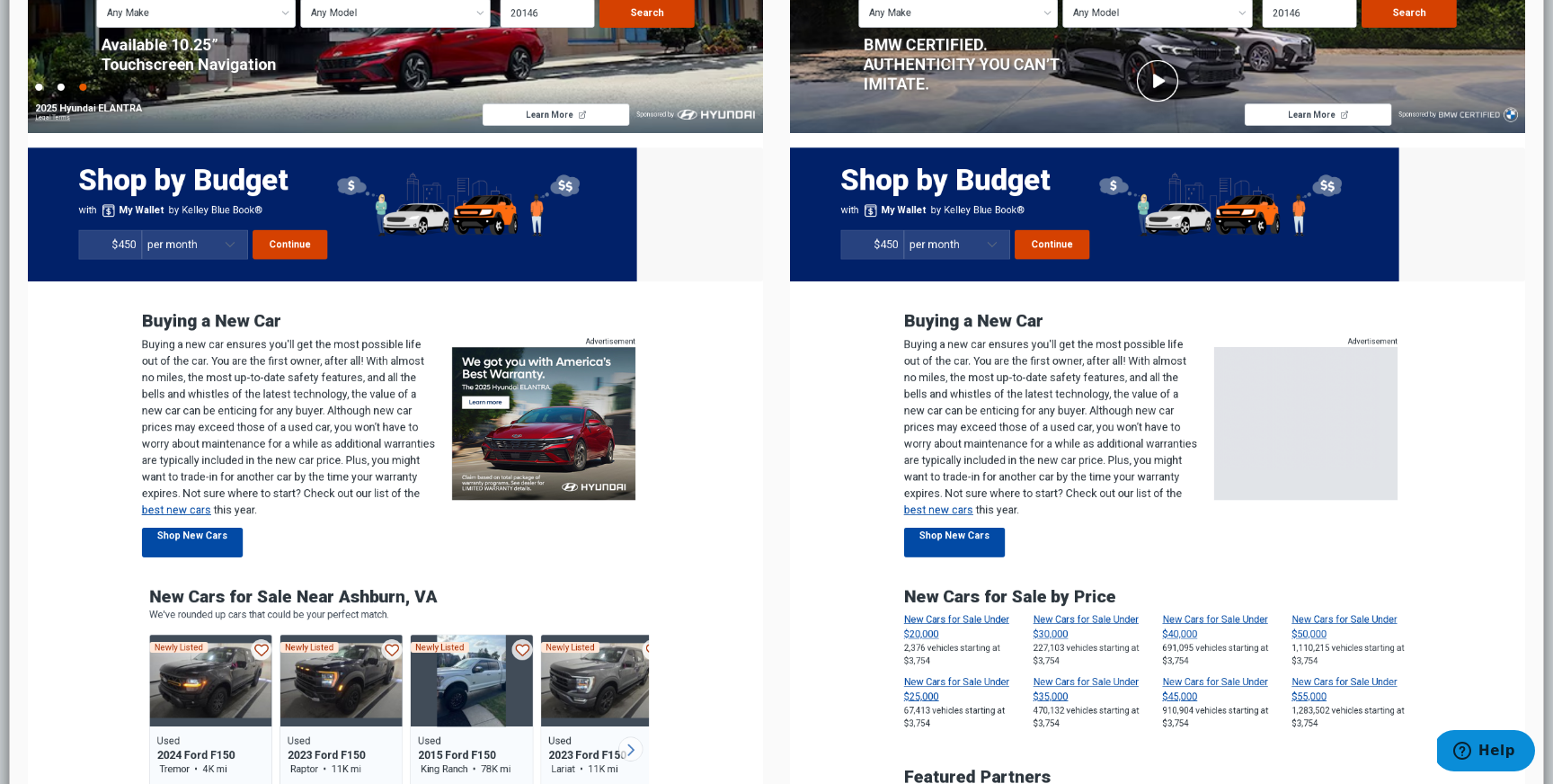
scroll to position [0, 0]
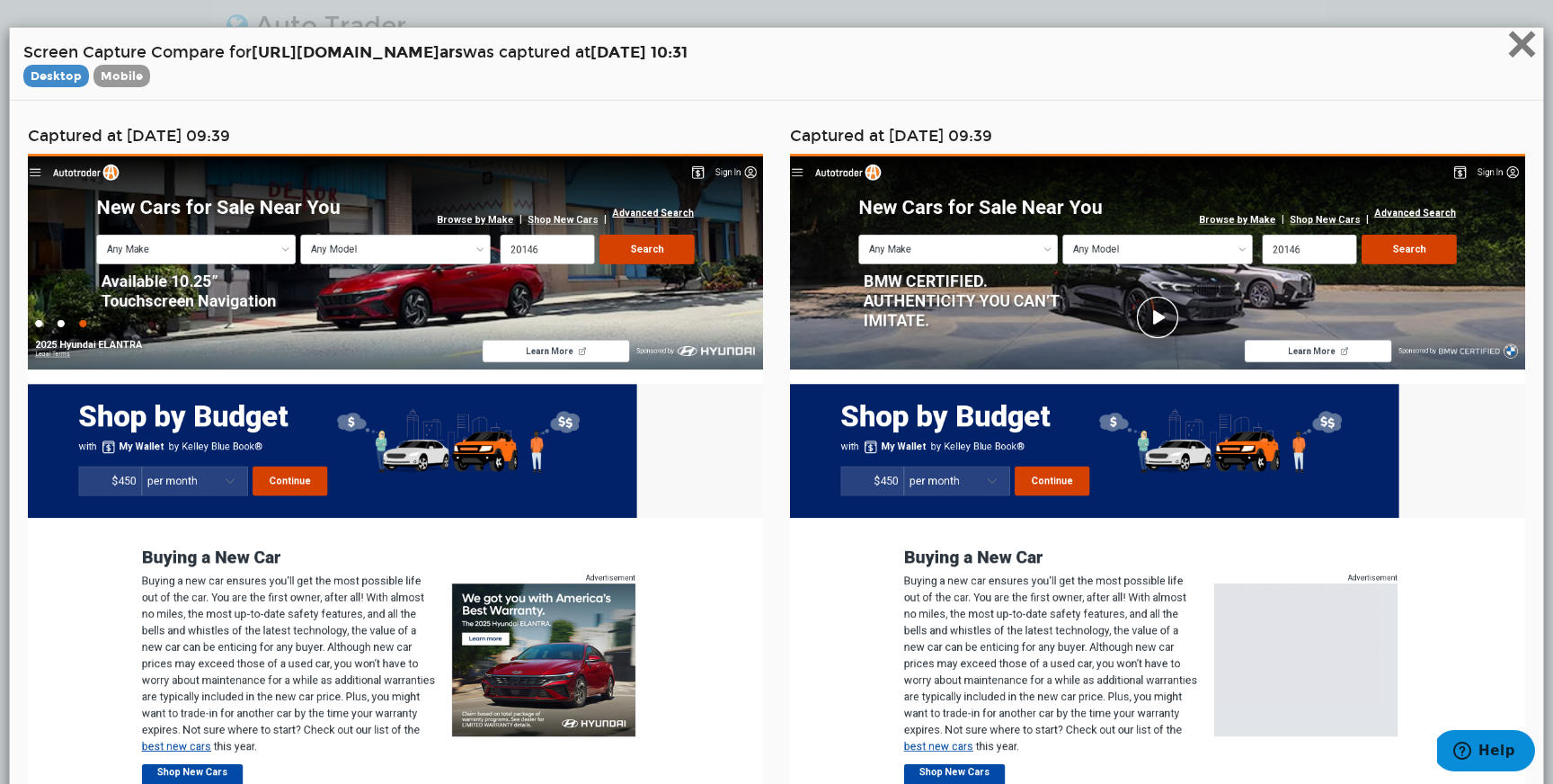
click at [1520, 49] on span "×" at bounding box center [1522, 43] width 32 height 61
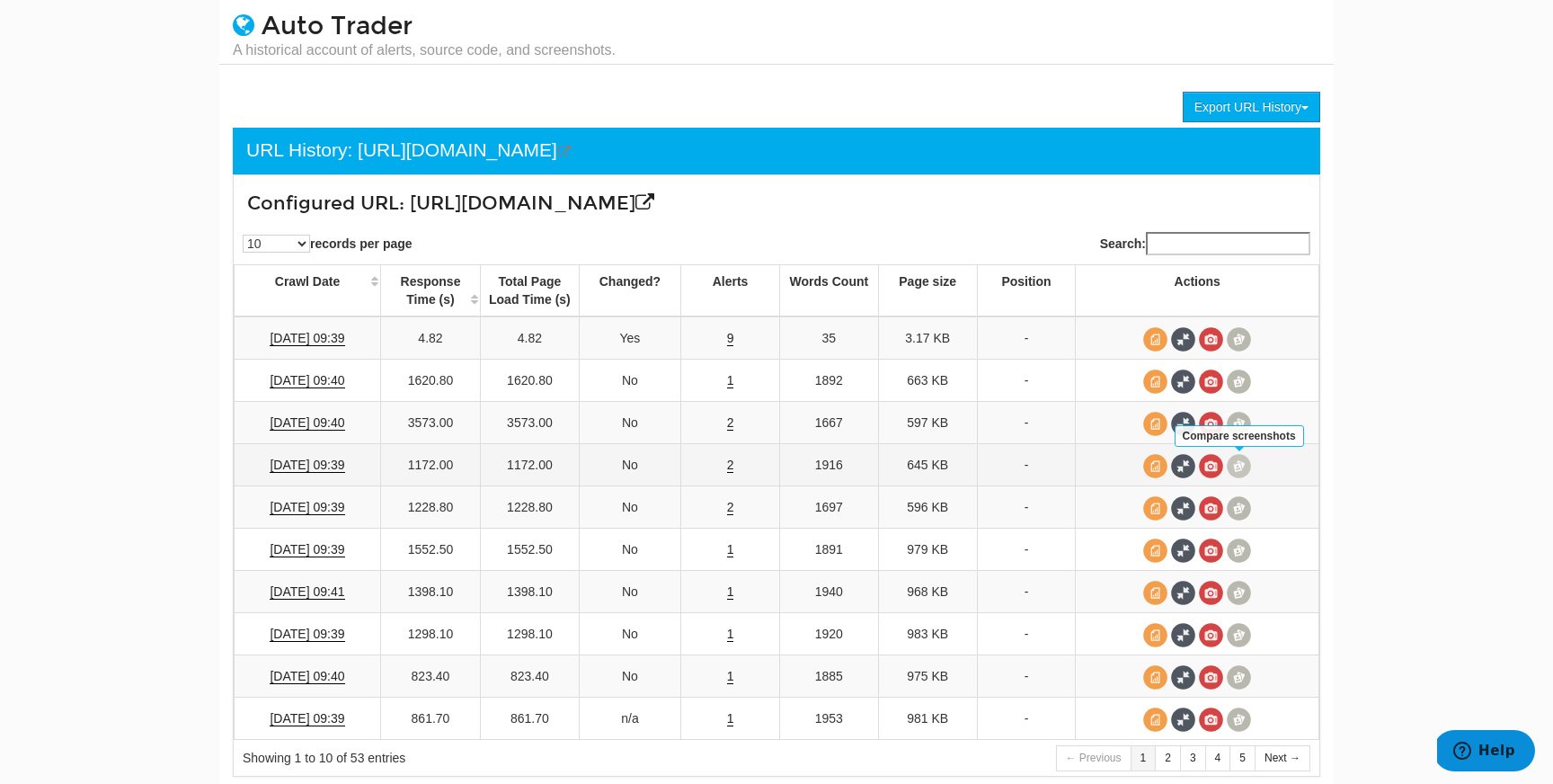
click at [1238, 468] on span at bounding box center [1239, 466] width 24 height 24
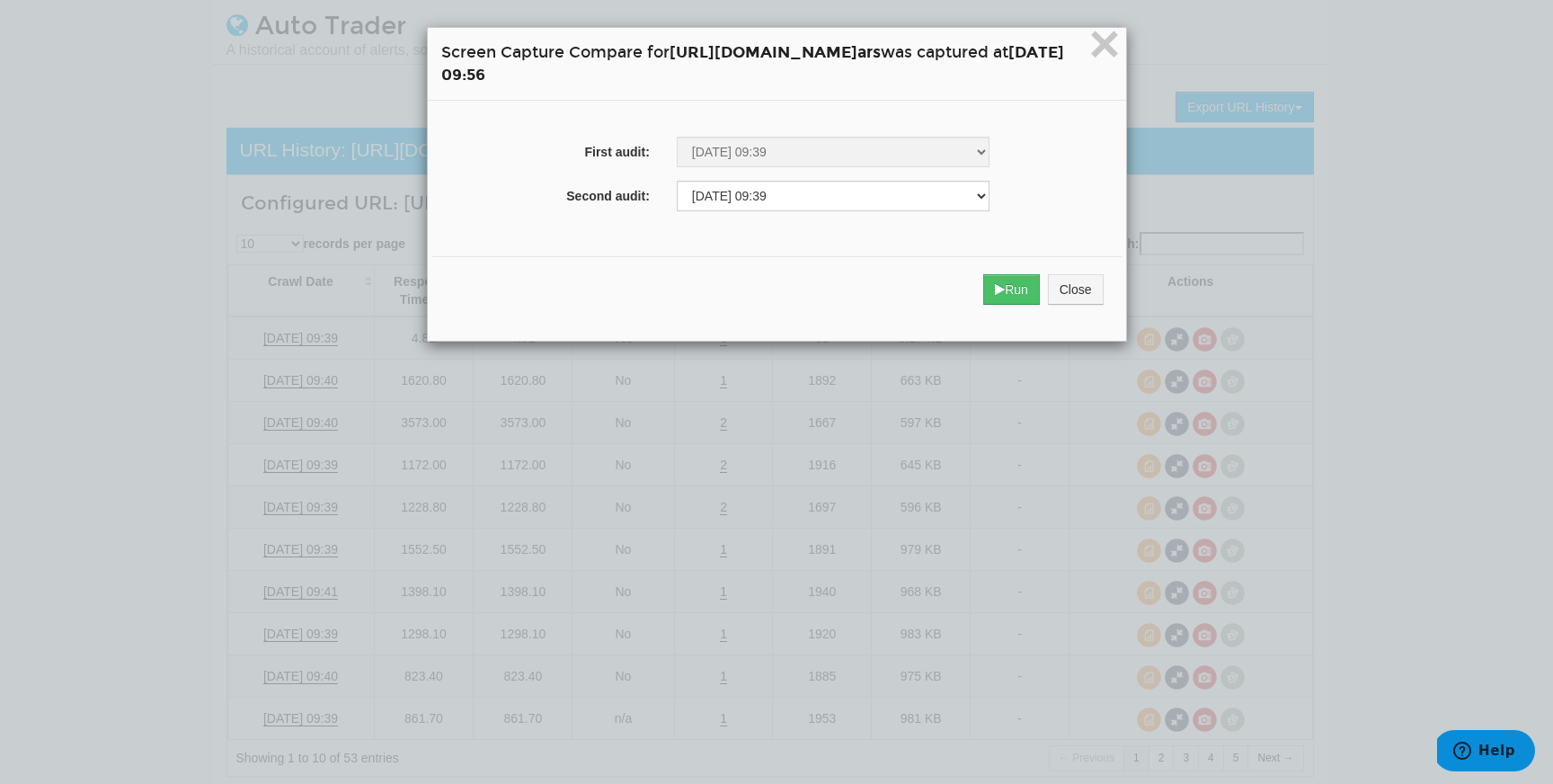
click at [1094, 269] on div "Run Close" at bounding box center [777, 290] width 689 height 67
click at [1040, 282] on button "Run" at bounding box center [1012, 289] width 57 height 31
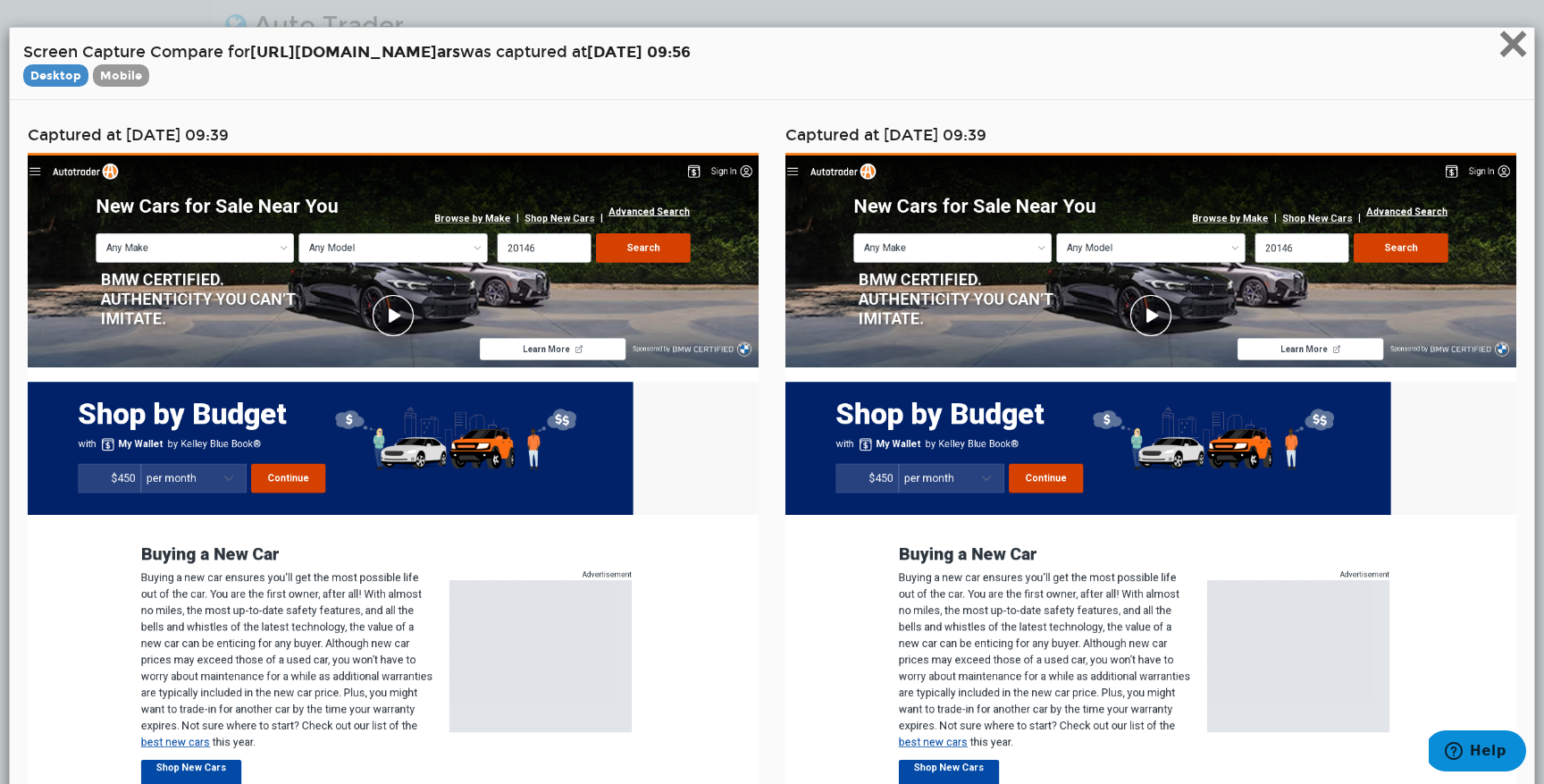
click at [1510, 63] on span "×" at bounding box center [1513, 43] width 31 height 60
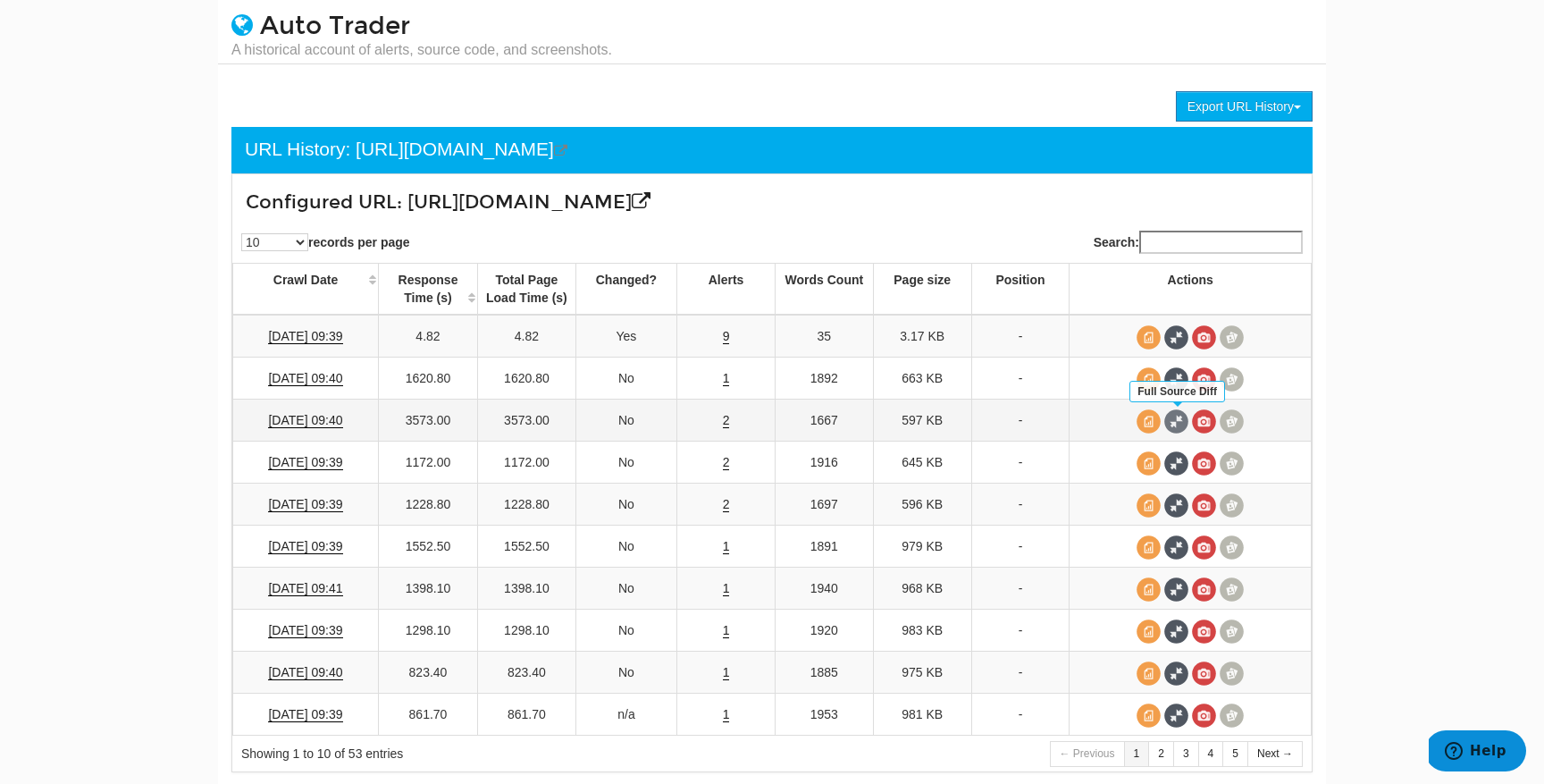
click at [1177, 418] on span at bounding box center [1177, 421] width 24 height 24
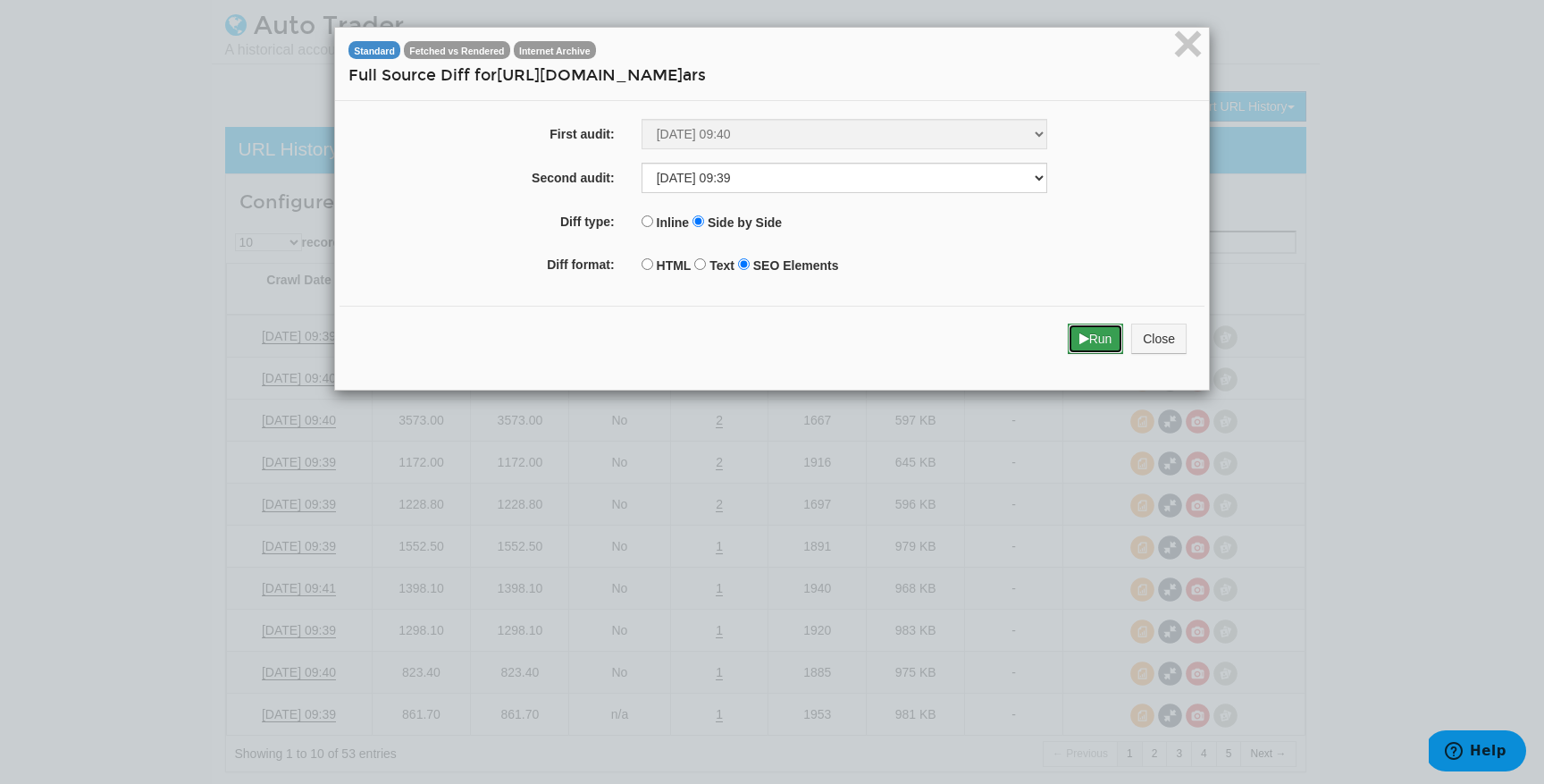
click at [1081, 342] on icon "submit" at bounding box center [1084, 339] width 10 height 13
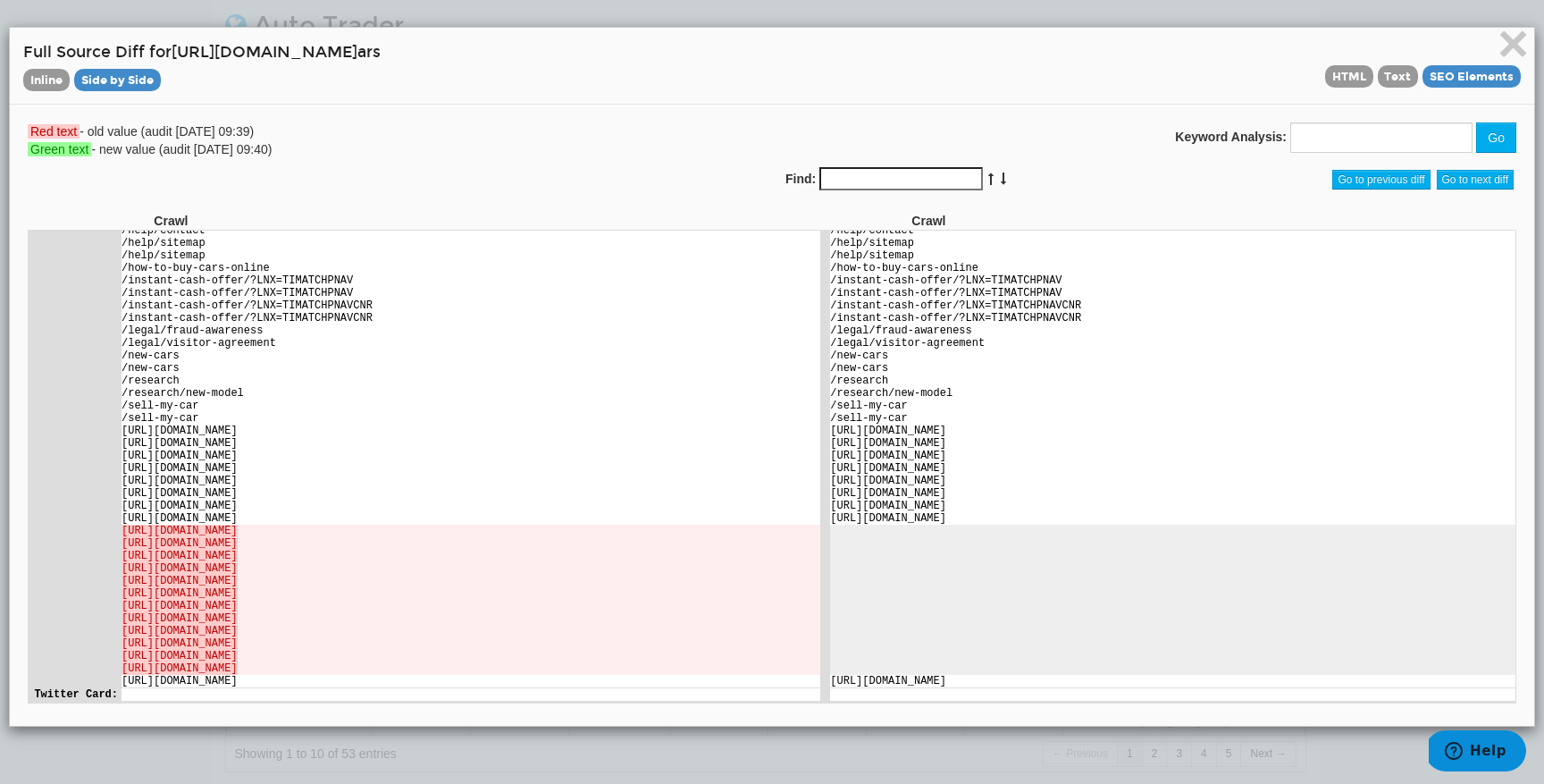
scroll to position [3530, 0]
click at [1510, 56] on span "×" at bounding box center [1513, 43] width 31 height 60
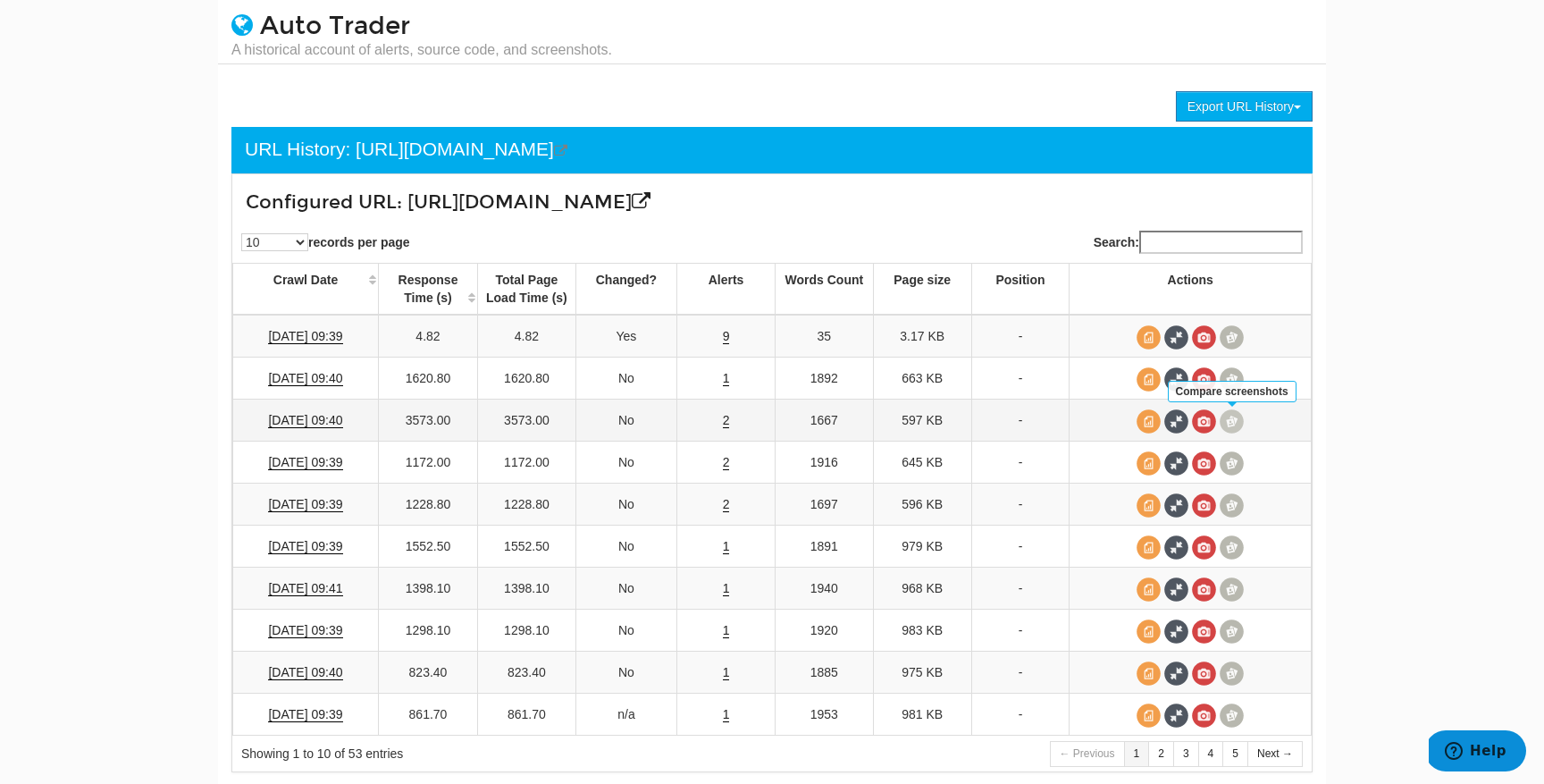
click at [1228, 421] on span at bounding box center [1231, 421] width 24 height 24
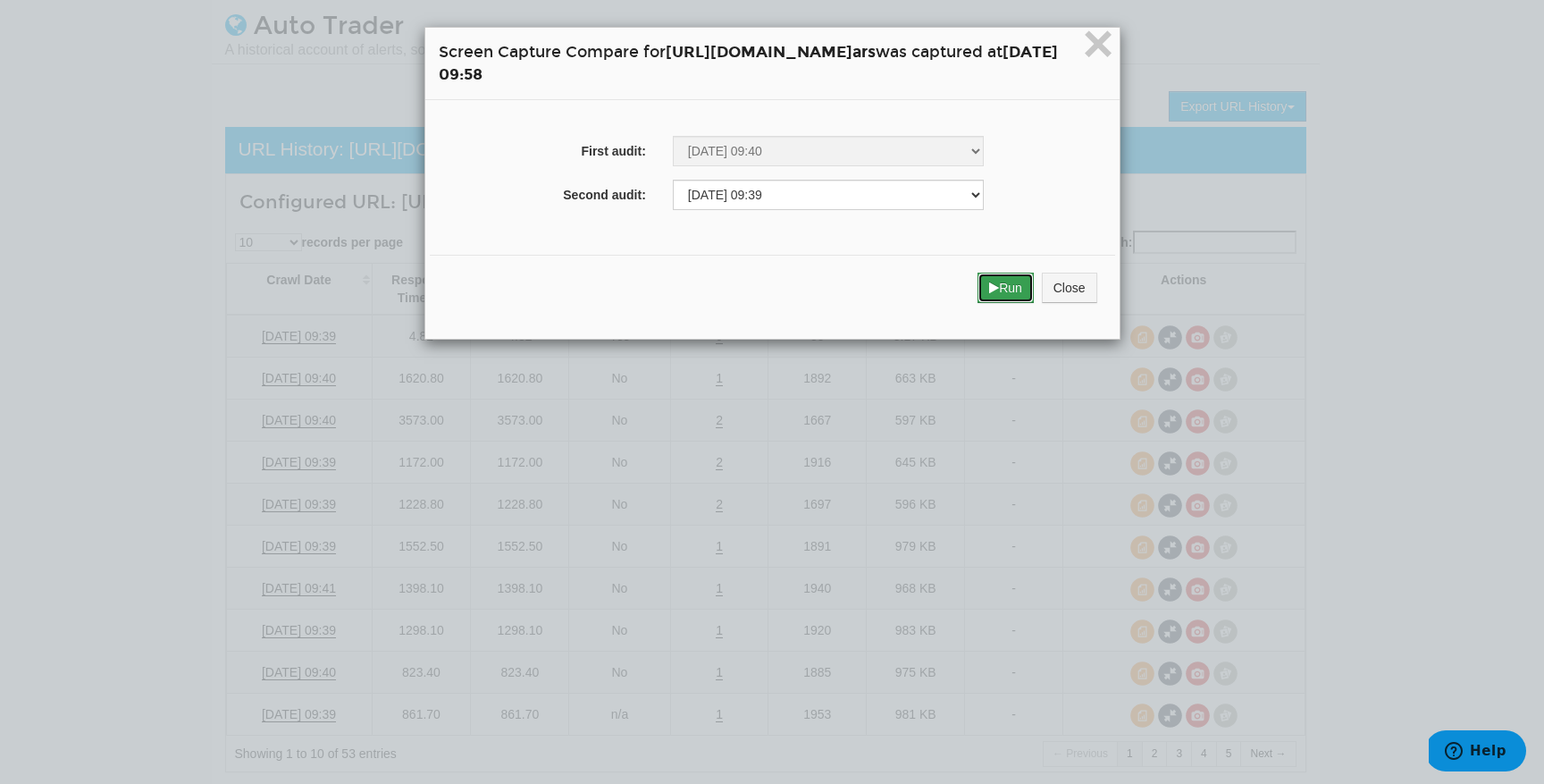
click at [1034, 288] on button "Run" at bounding box center [1006, 287] width 57 height 31
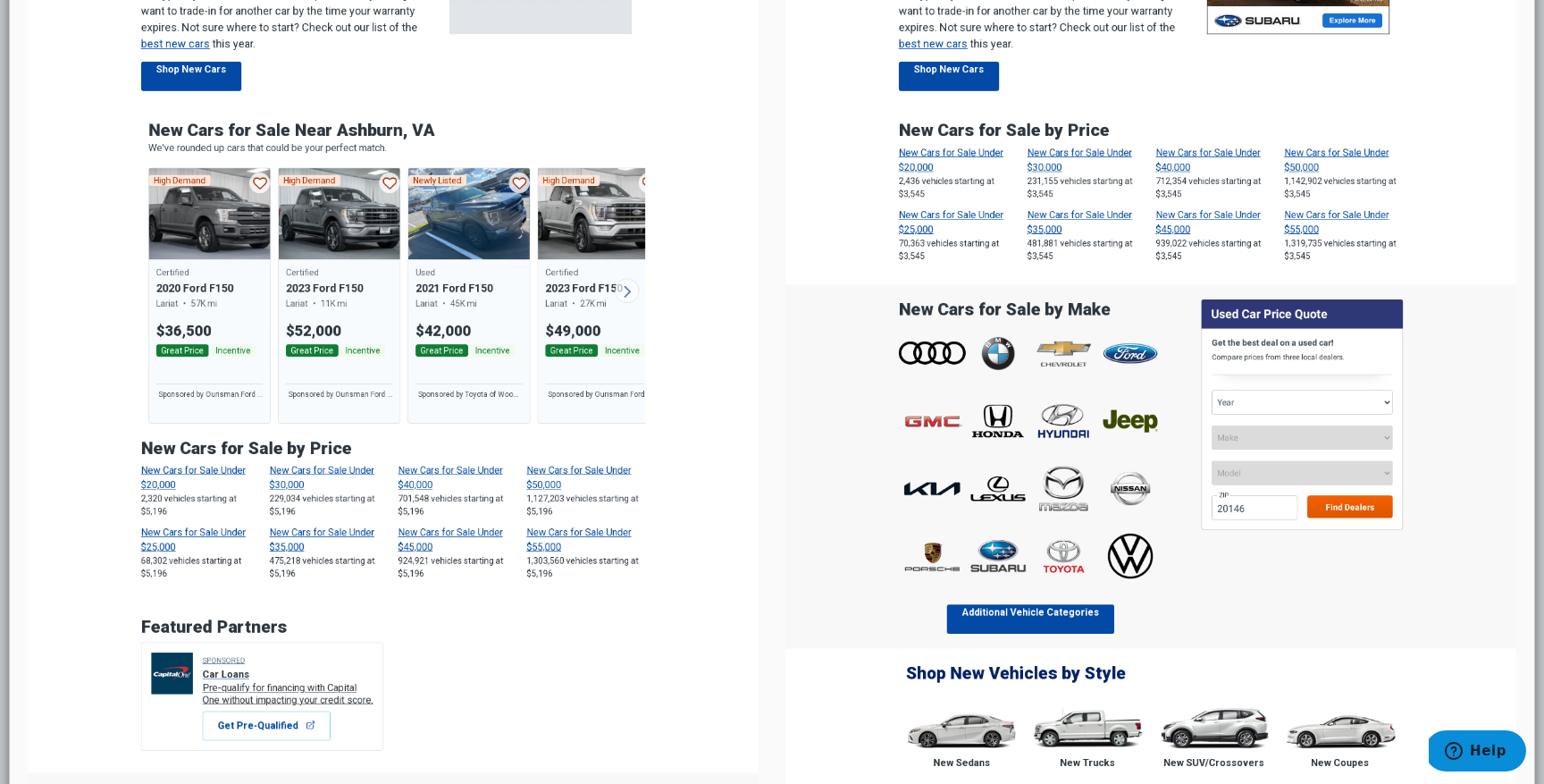
scroll to position [0, 0]
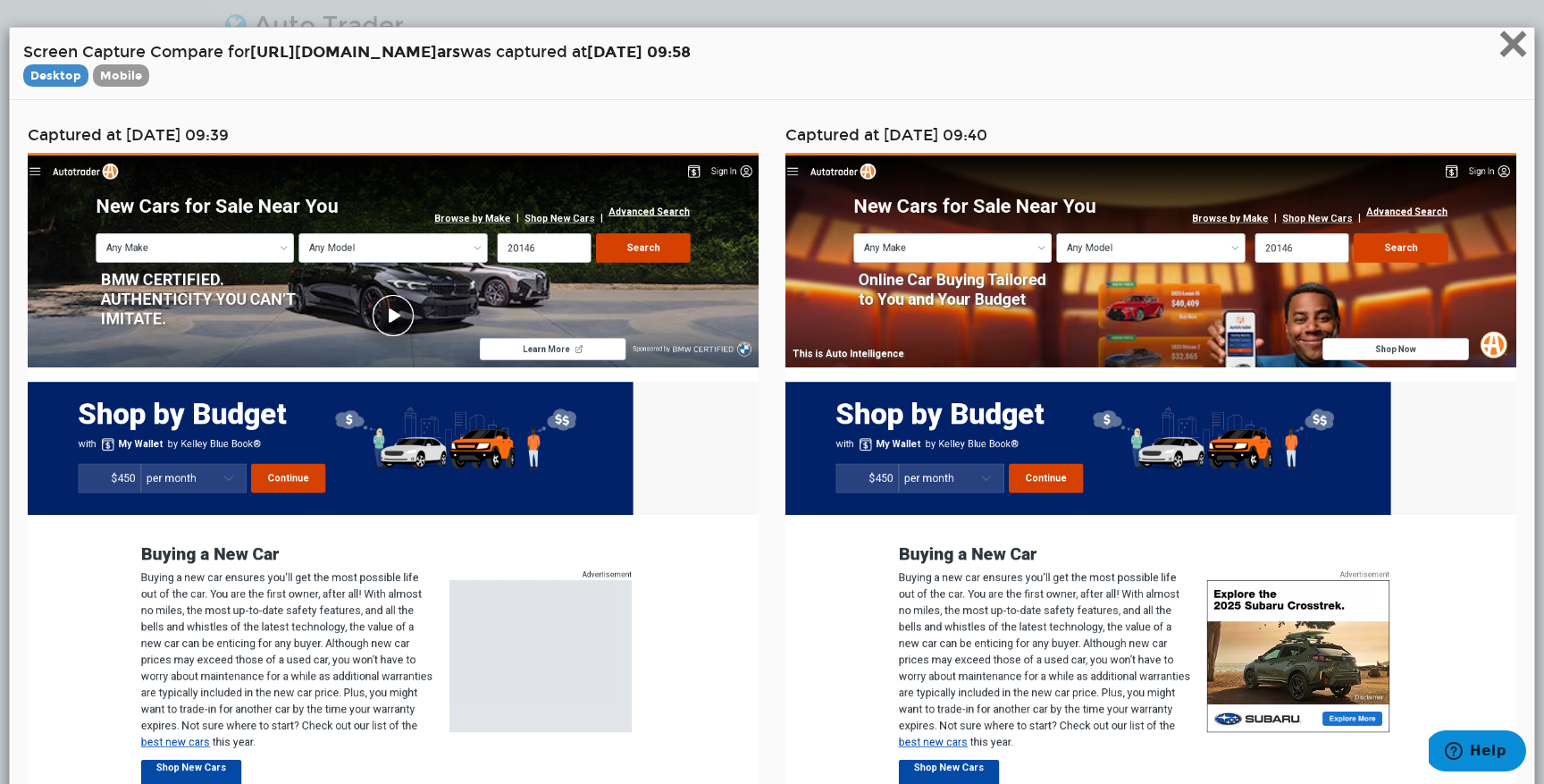
click at [1512, 32] on span "×" at bounding box center [1513, 43] width 31 height 60
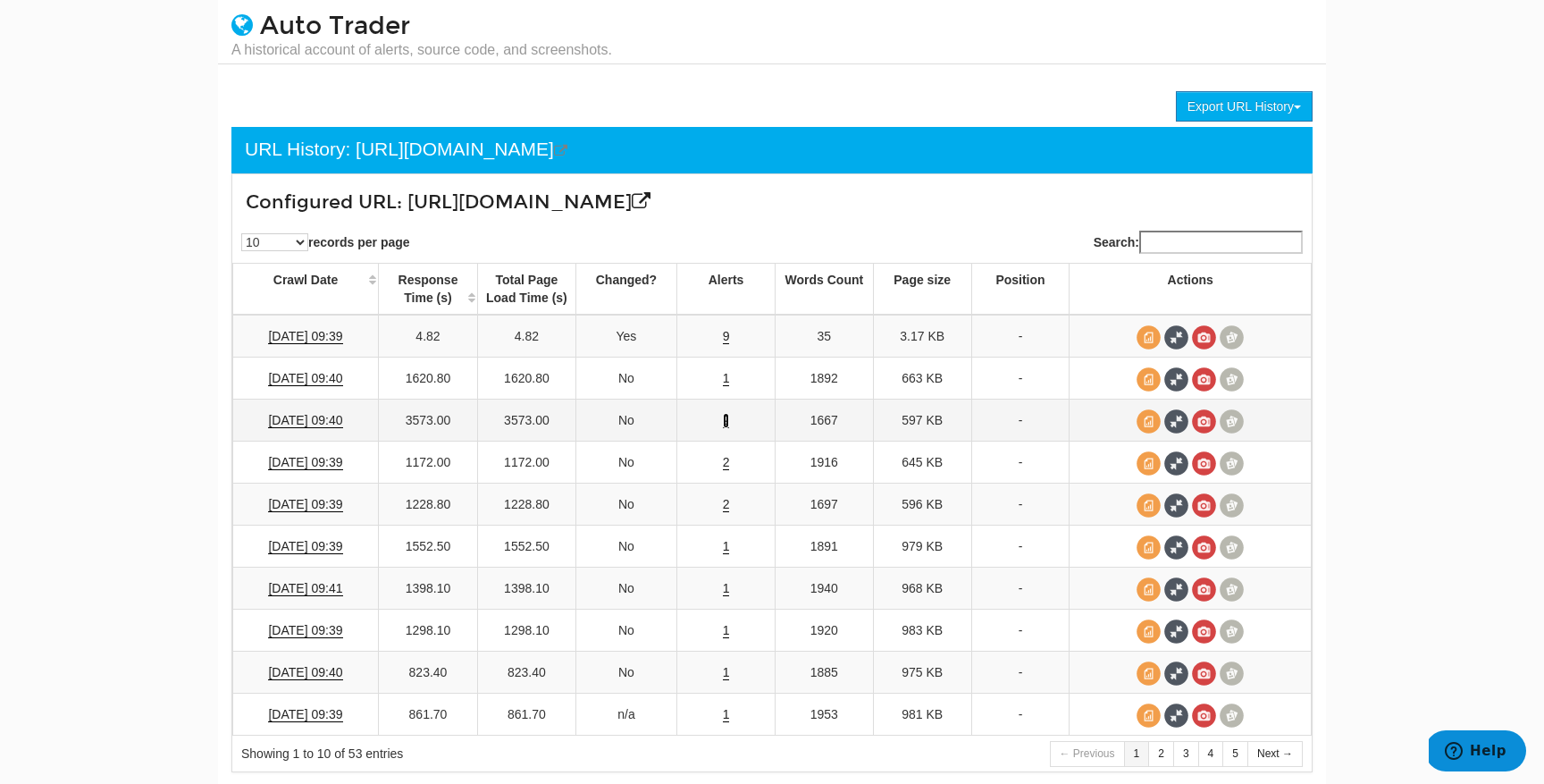
click at [727, 419] on link "2" at bounding box center [727, 420] width 7 height 15
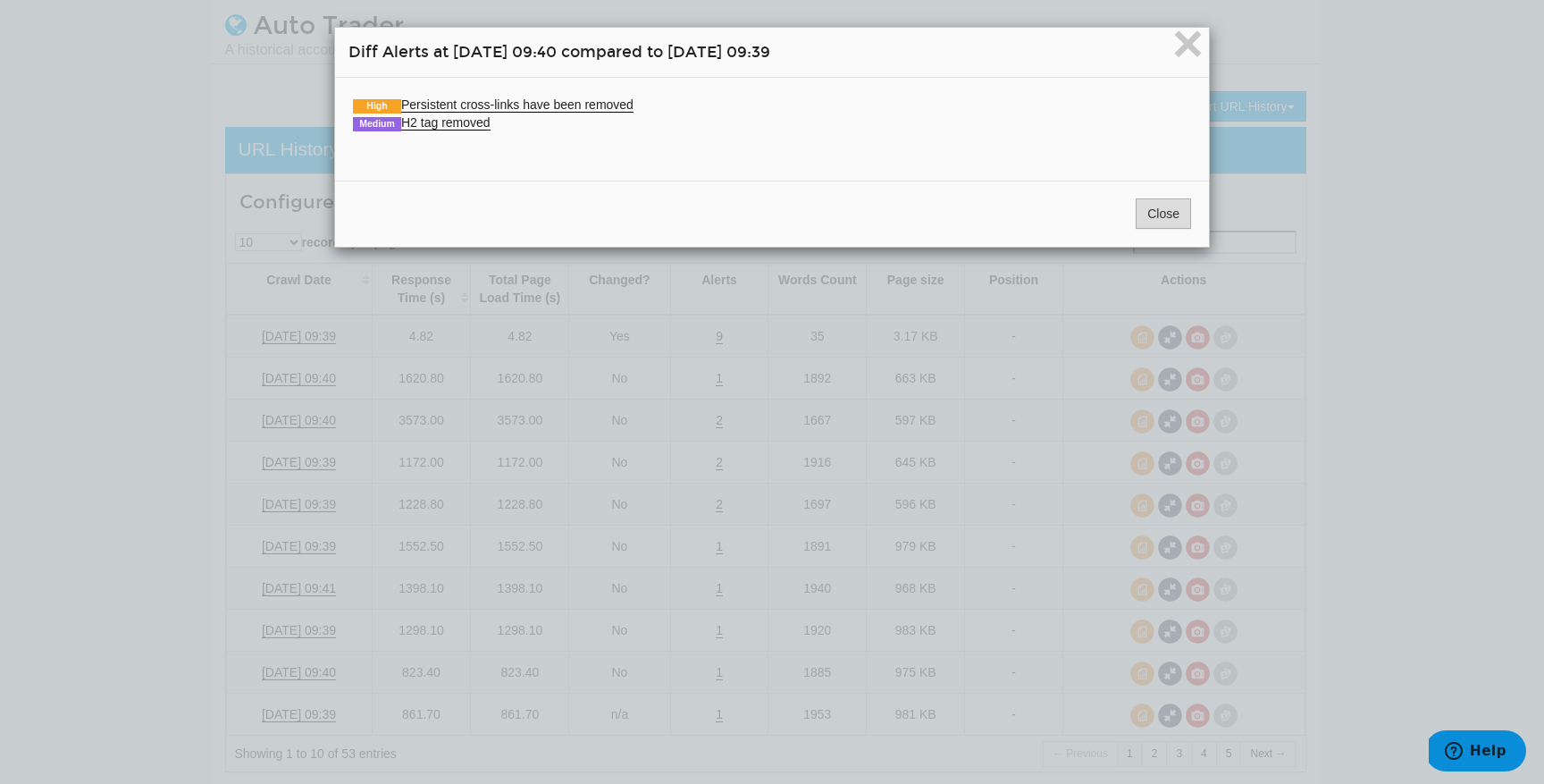
click at [1163, 198] on div "Close" at bounding box center [772, 214] width 874 height 66
click at [436, 125] on link "Medium H2 tag removed" at bounding box center [421, 122] width 137 height 15
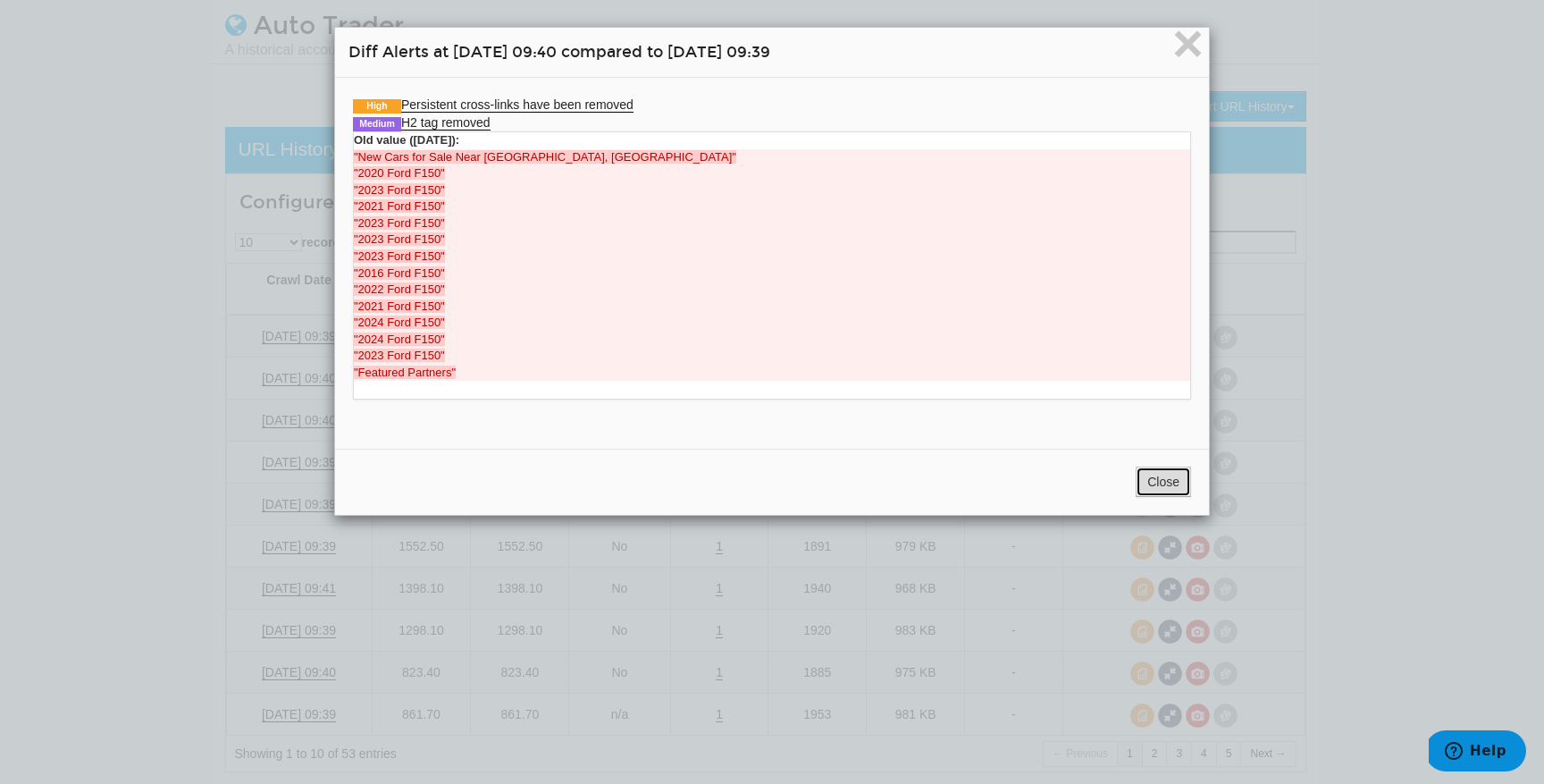
click at [1185, 495] on button "Close" at bounding box center [1164, 481] width 56 height 31
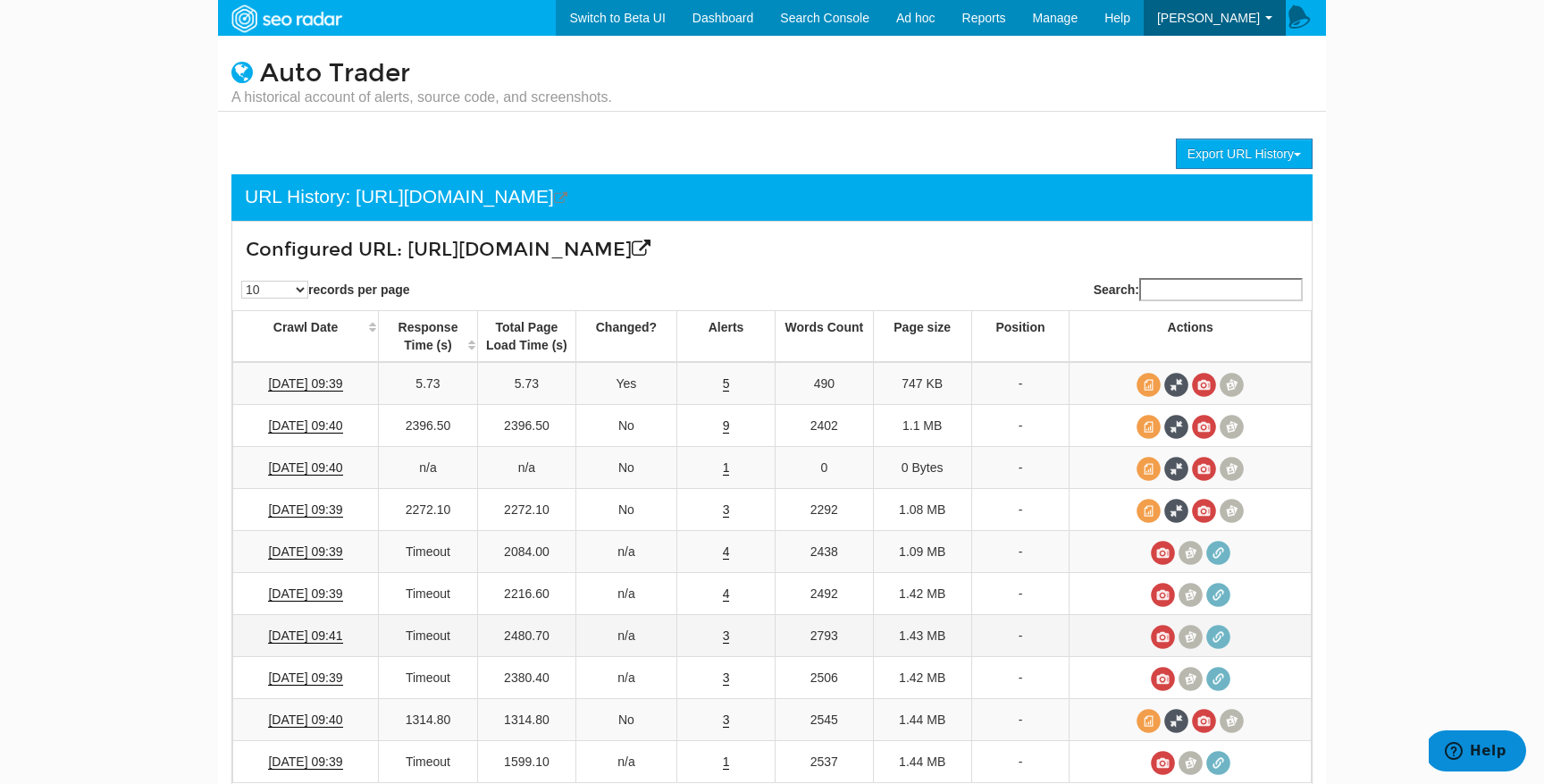
scroll to position [56, 0]
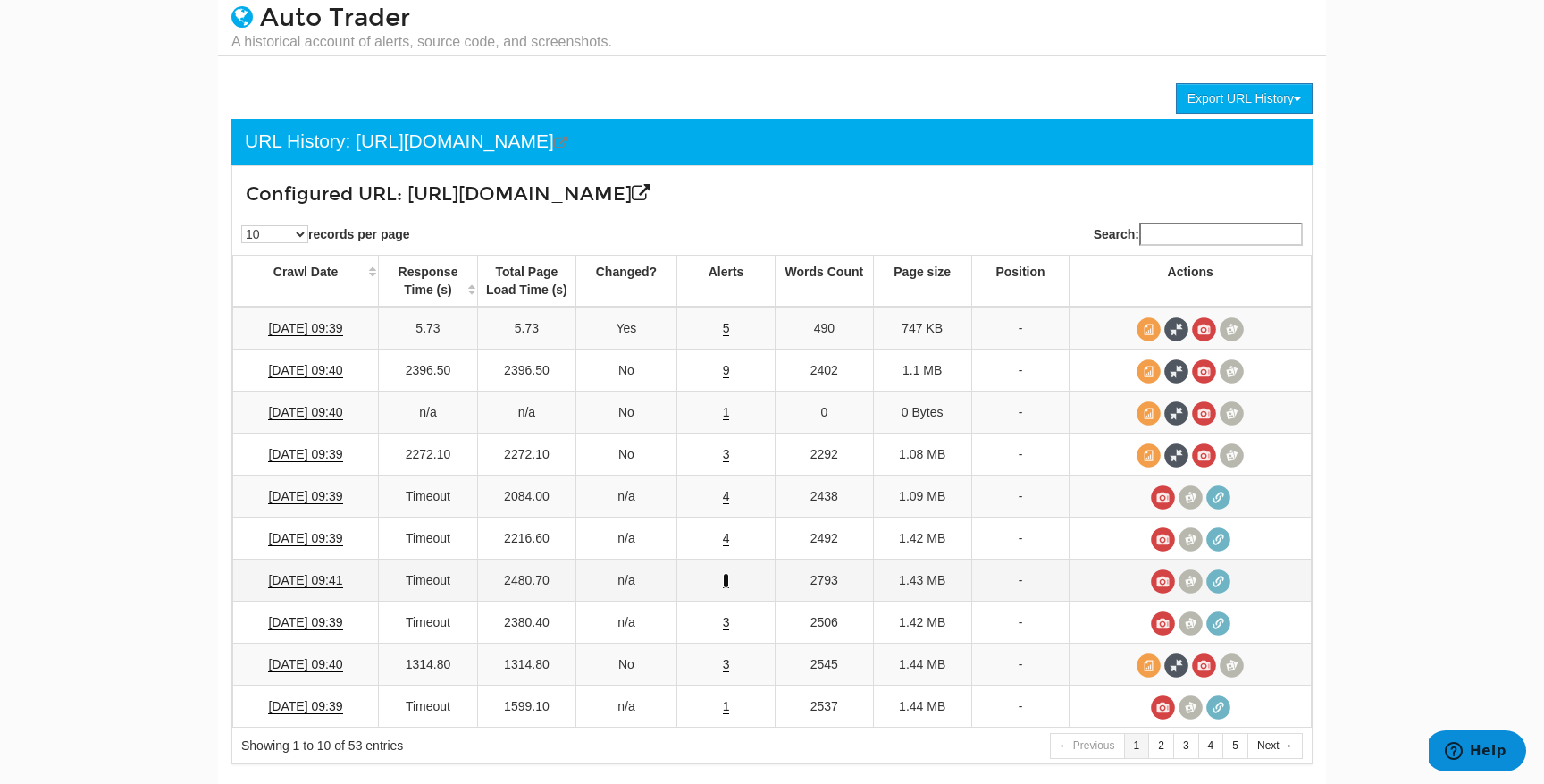
click at [726, 588] on link "3" at bounding box center [727, 580] width 7 height 15
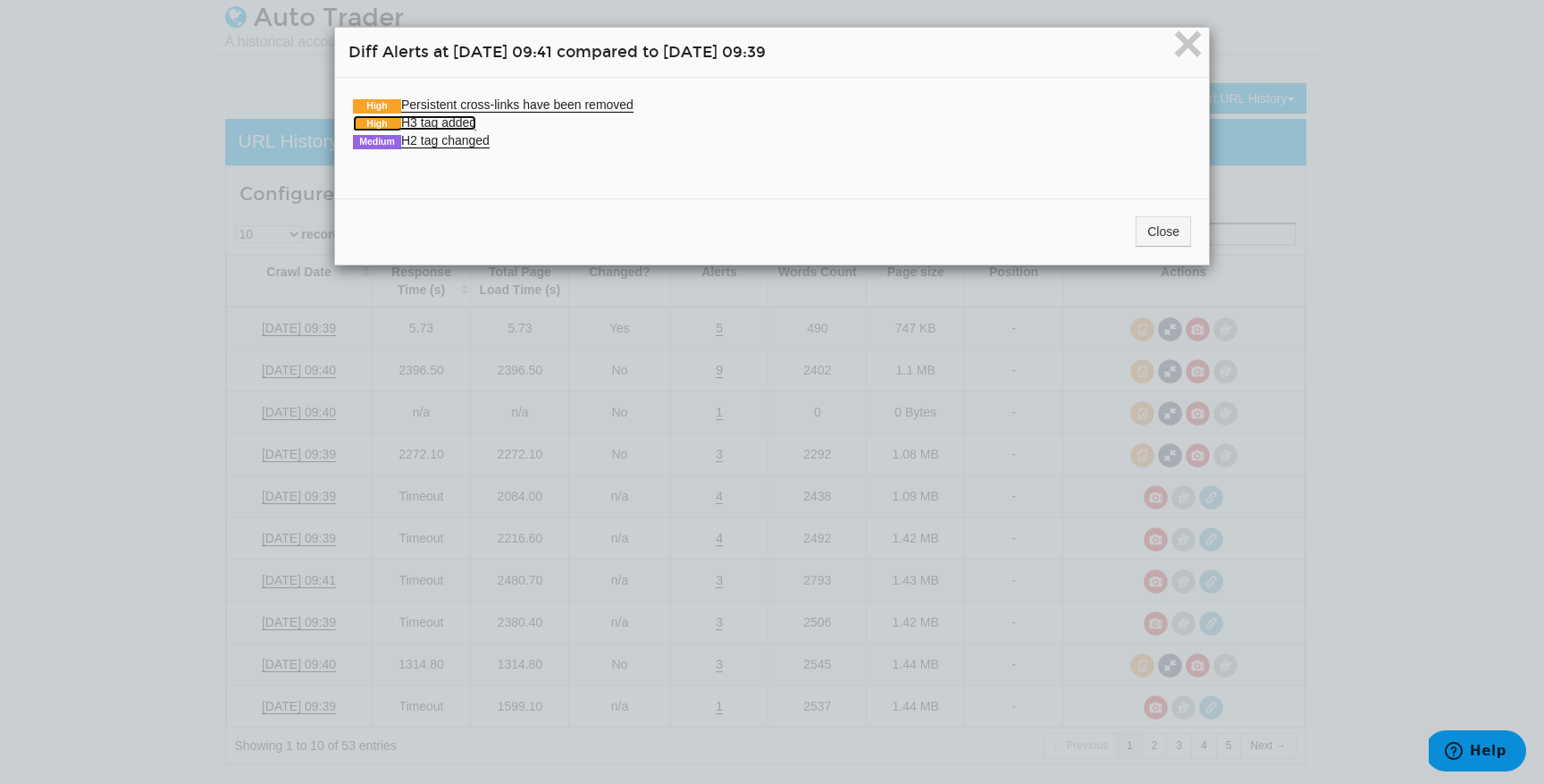
click at [410, 124] on link "High H3 tag added" at bounding box center [414, 122] width 123 height 15
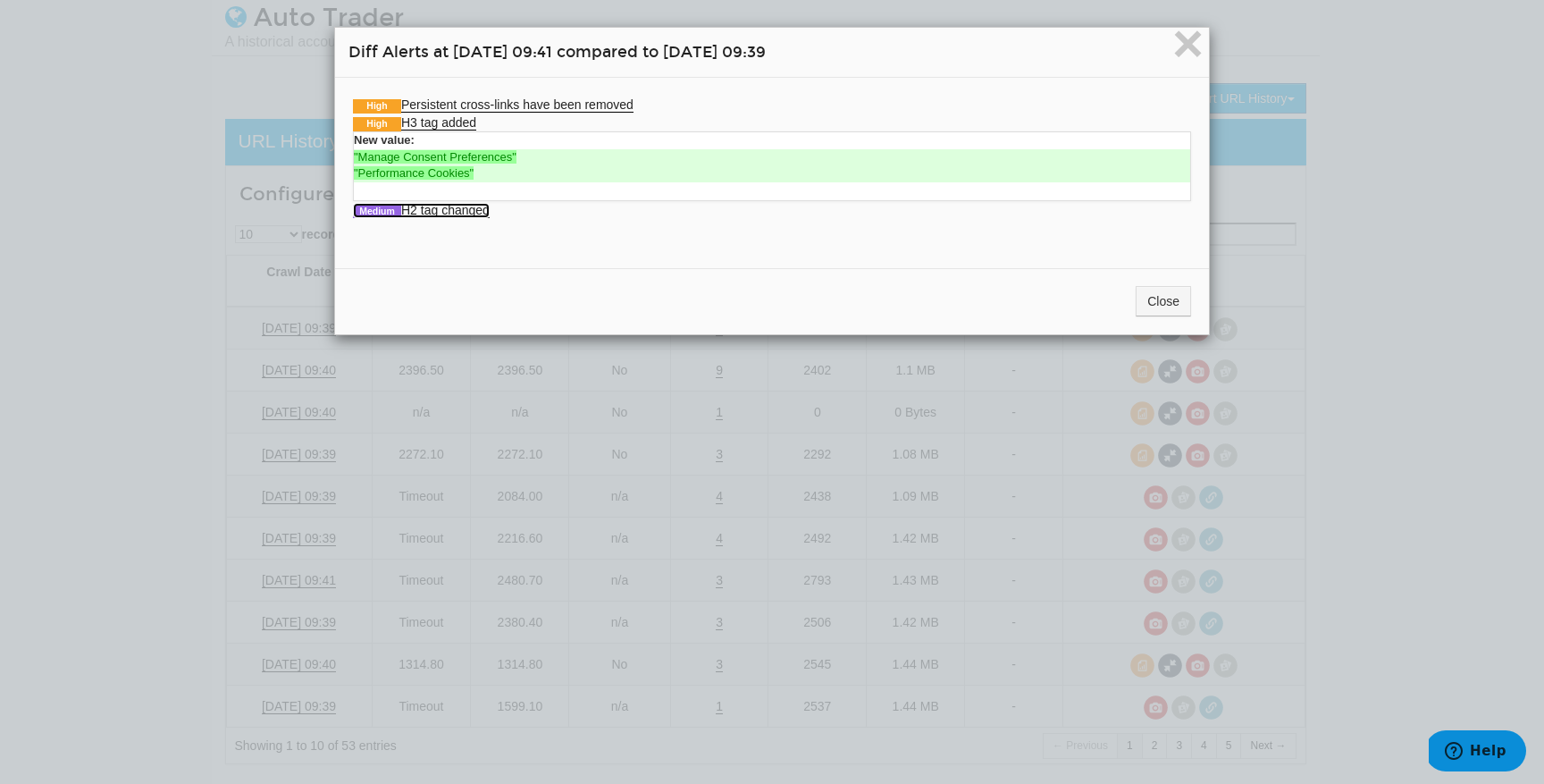
click at [414, 206] on link "Medium H2 tag changed" at bounding box center [421, 210] width 137 height 15
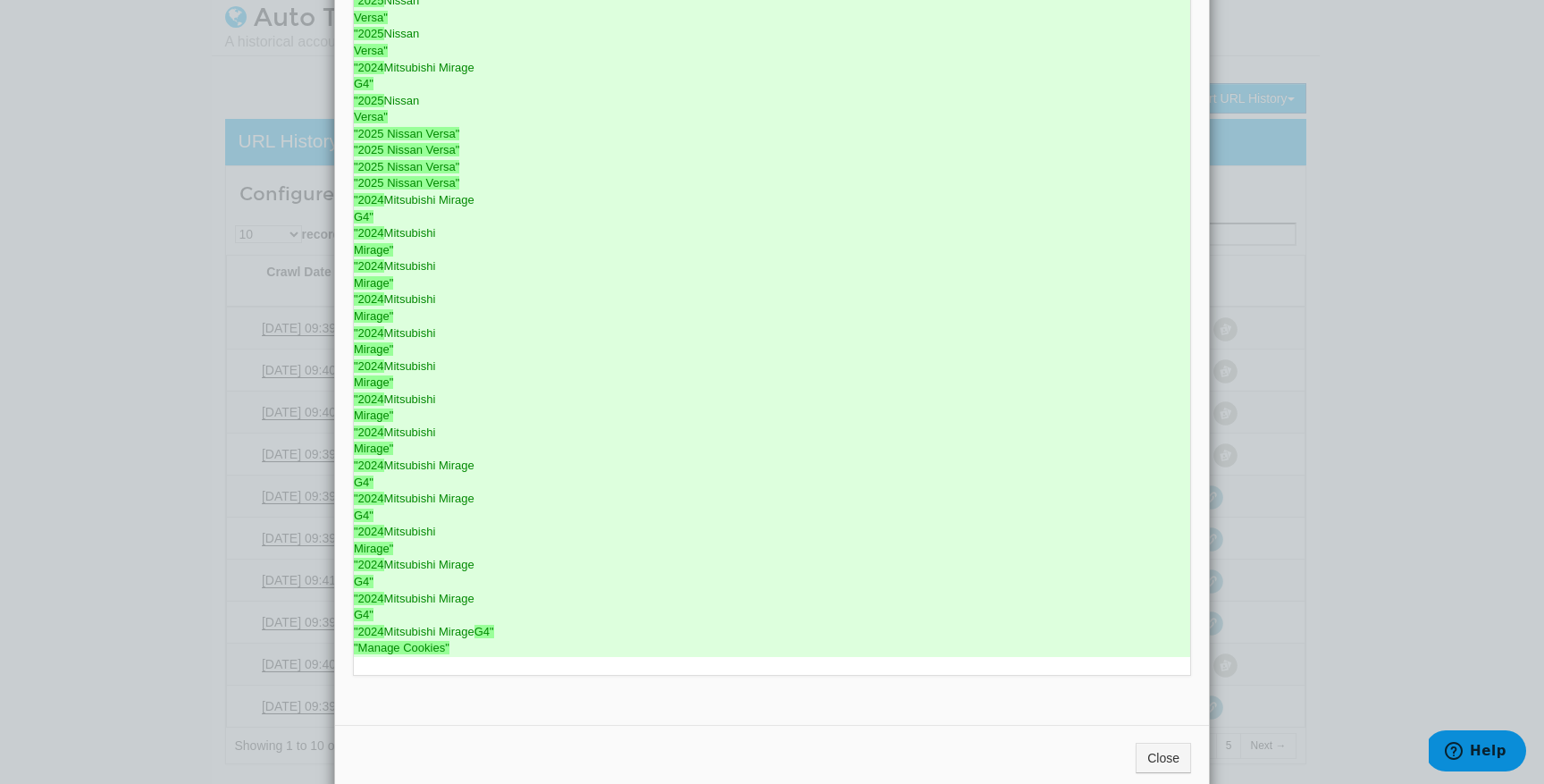
scroll to position [1358, 0]
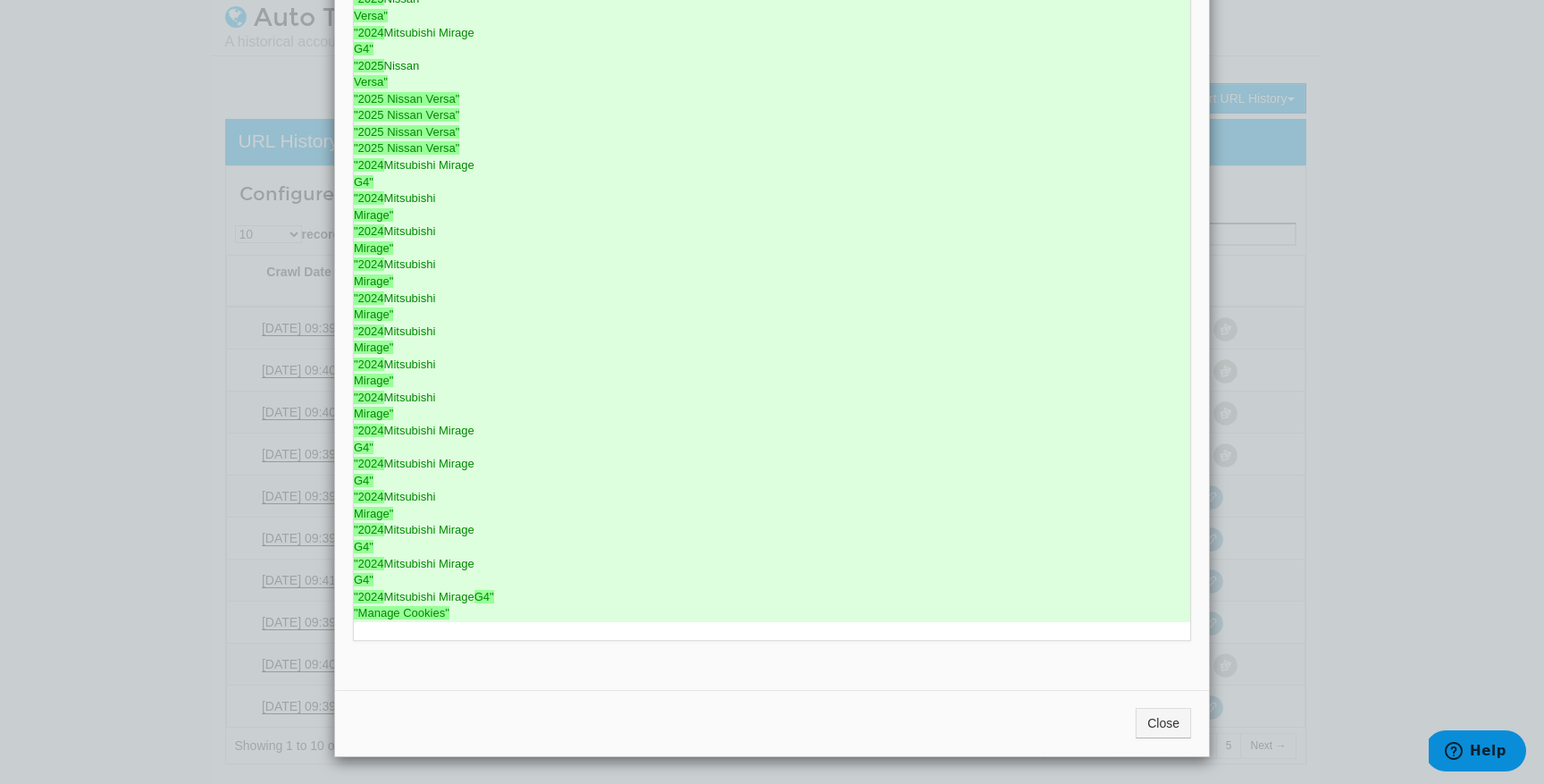
click at [206, 502] on div "× Diff Alerts at 09/02/2025 09:41 compared to 08/26/2025 09:39 High Persistent …" at bounding box center [772, 392] width 1544 height 784
click at [1150, 724] on button "Close" at bounding box center [1164, 723] width 56 height 31
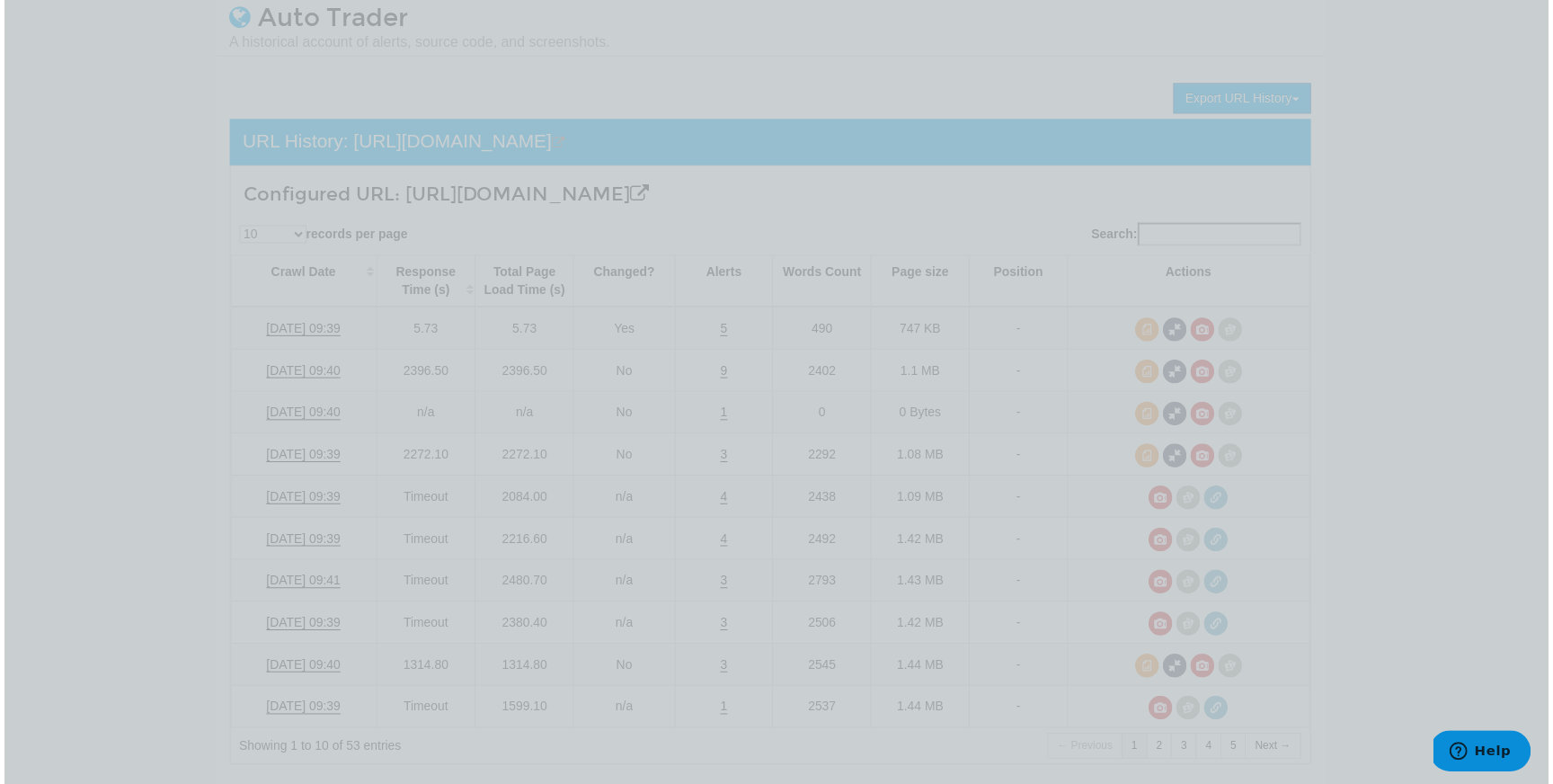
scroll to position [0, 0]
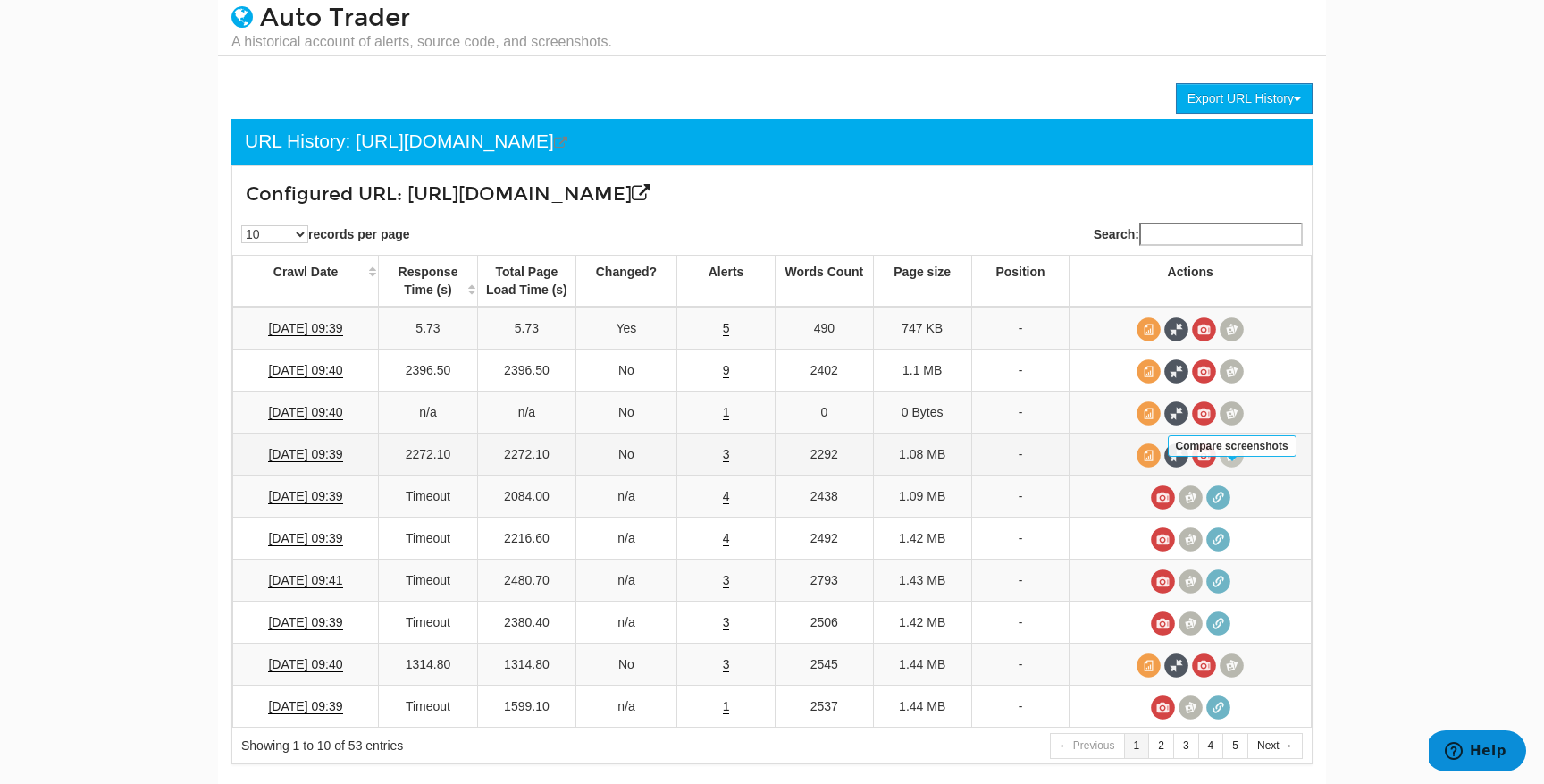
click at [1230, 467] on span at bounding box center [1231, 455] width 24 height 24
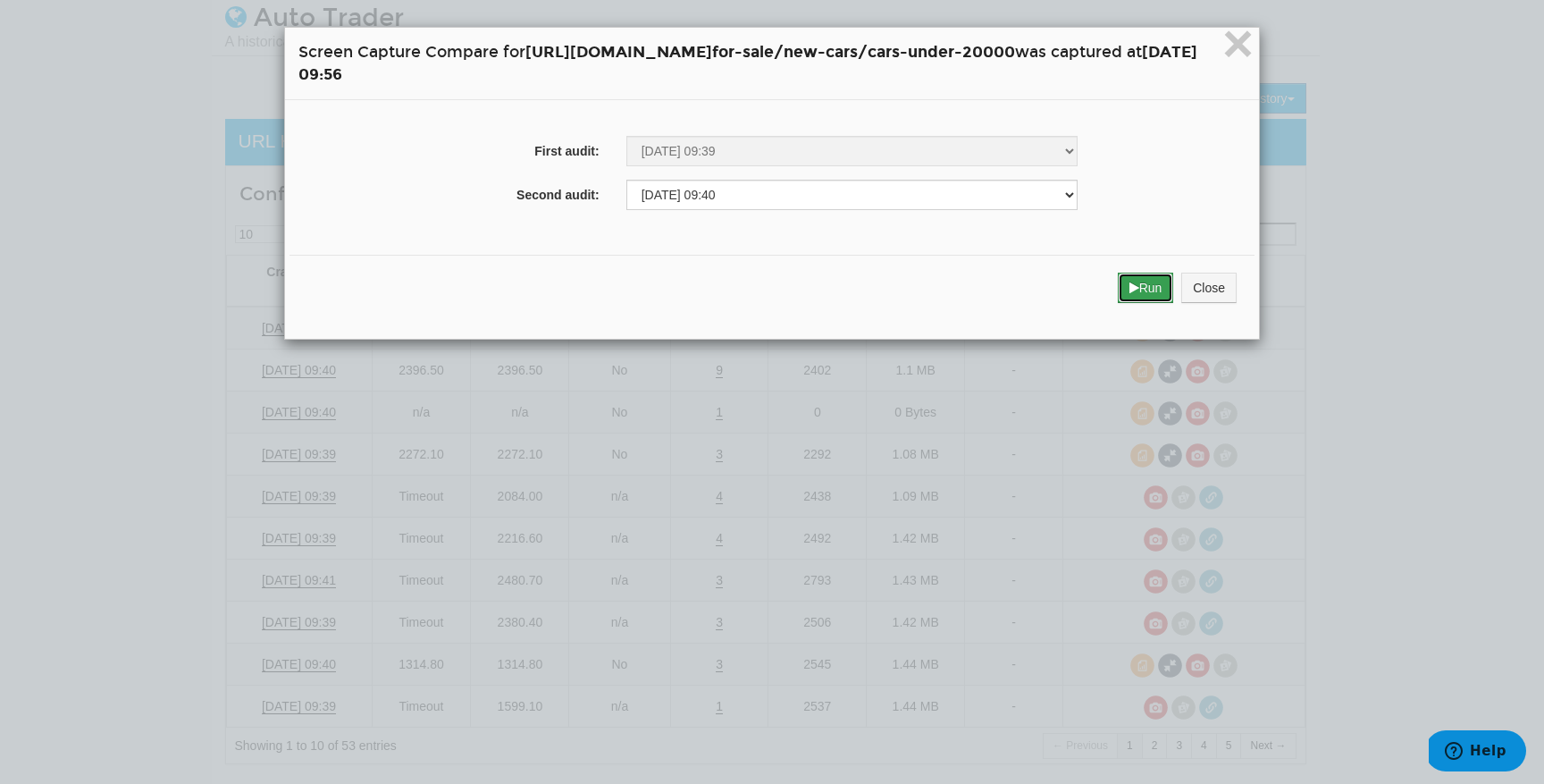
click at [1175, 292] on button "Run" at bounding box center [1146, 287] width 57 height 31
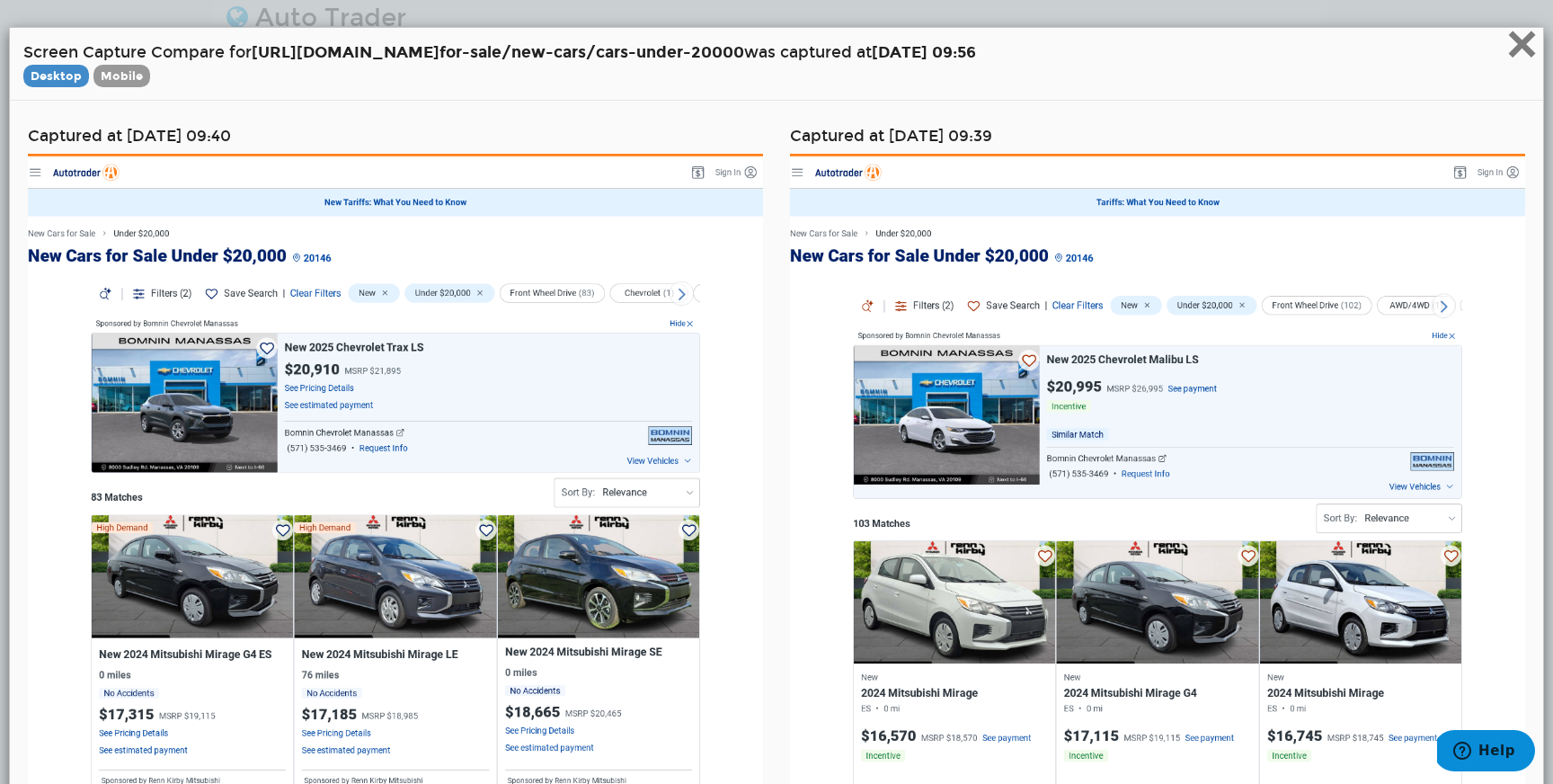
click at [1528, 48] on span "×" at bounding box center [1522, 43] width 32 height 61
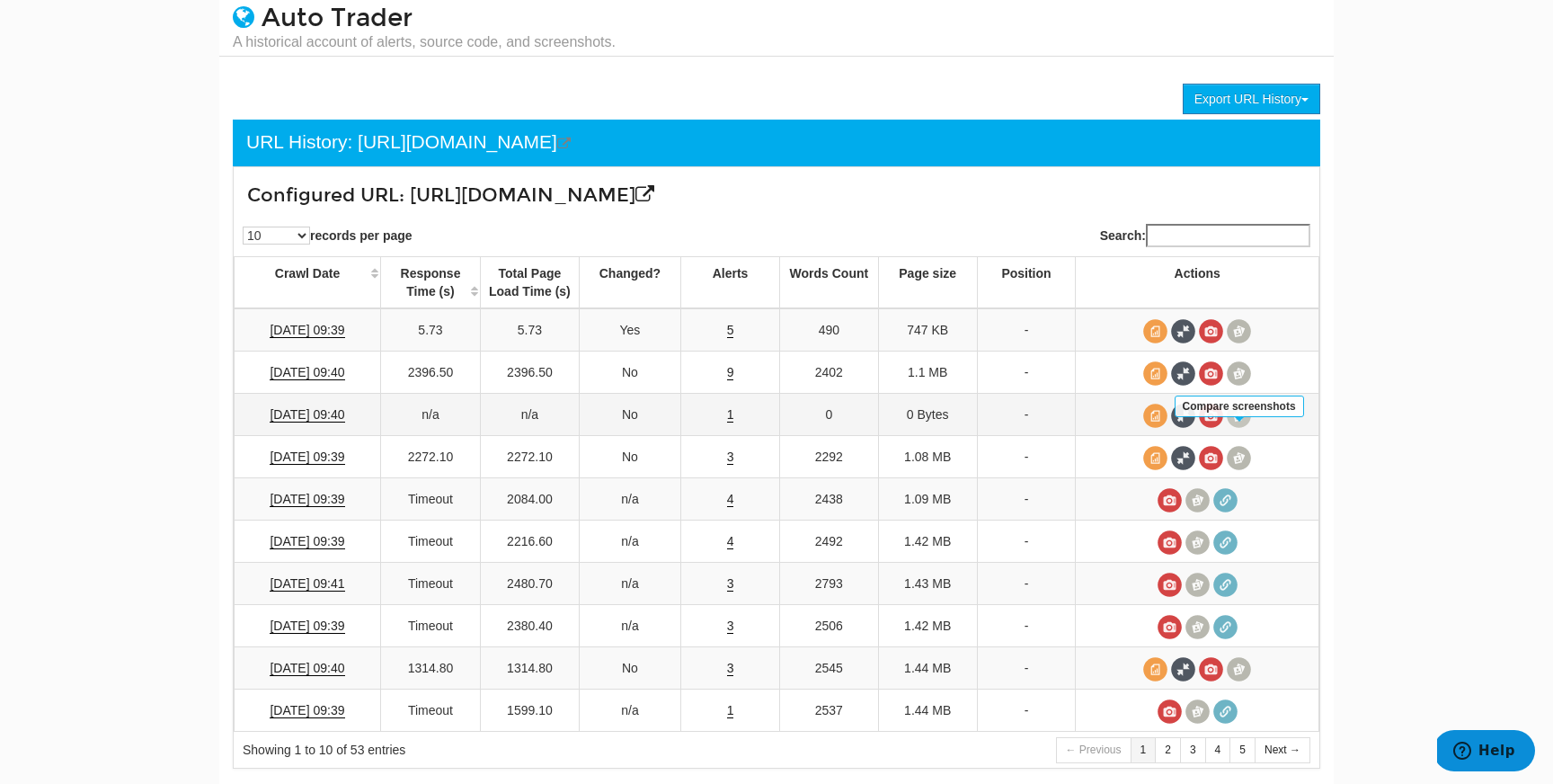
click at [1232, 428] on span at bounding box center [1239, 415] width 24 height 24
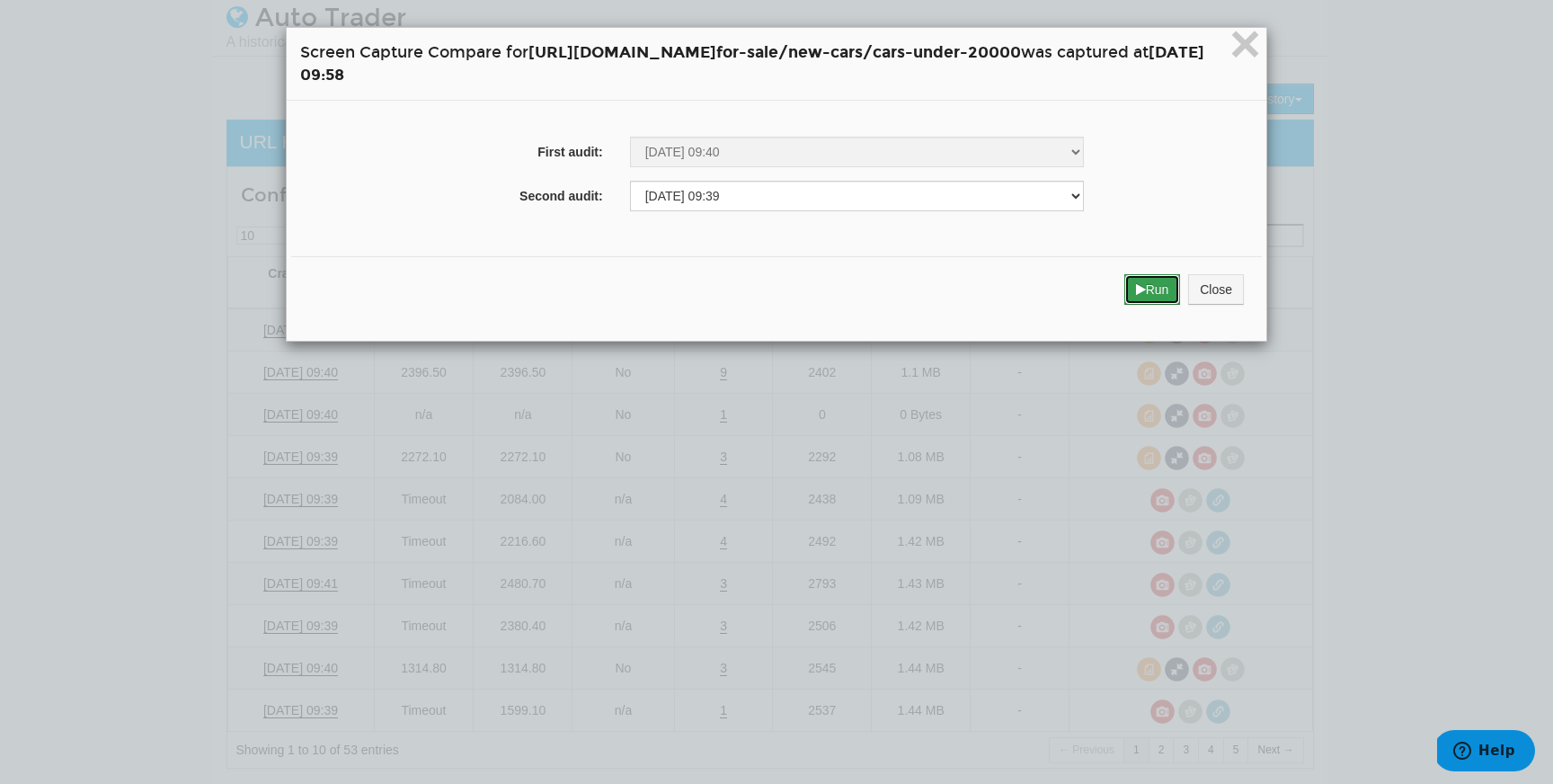
click at [1182, 282] on button "Run" at bounding box center [1153, 289] width 57 height 31
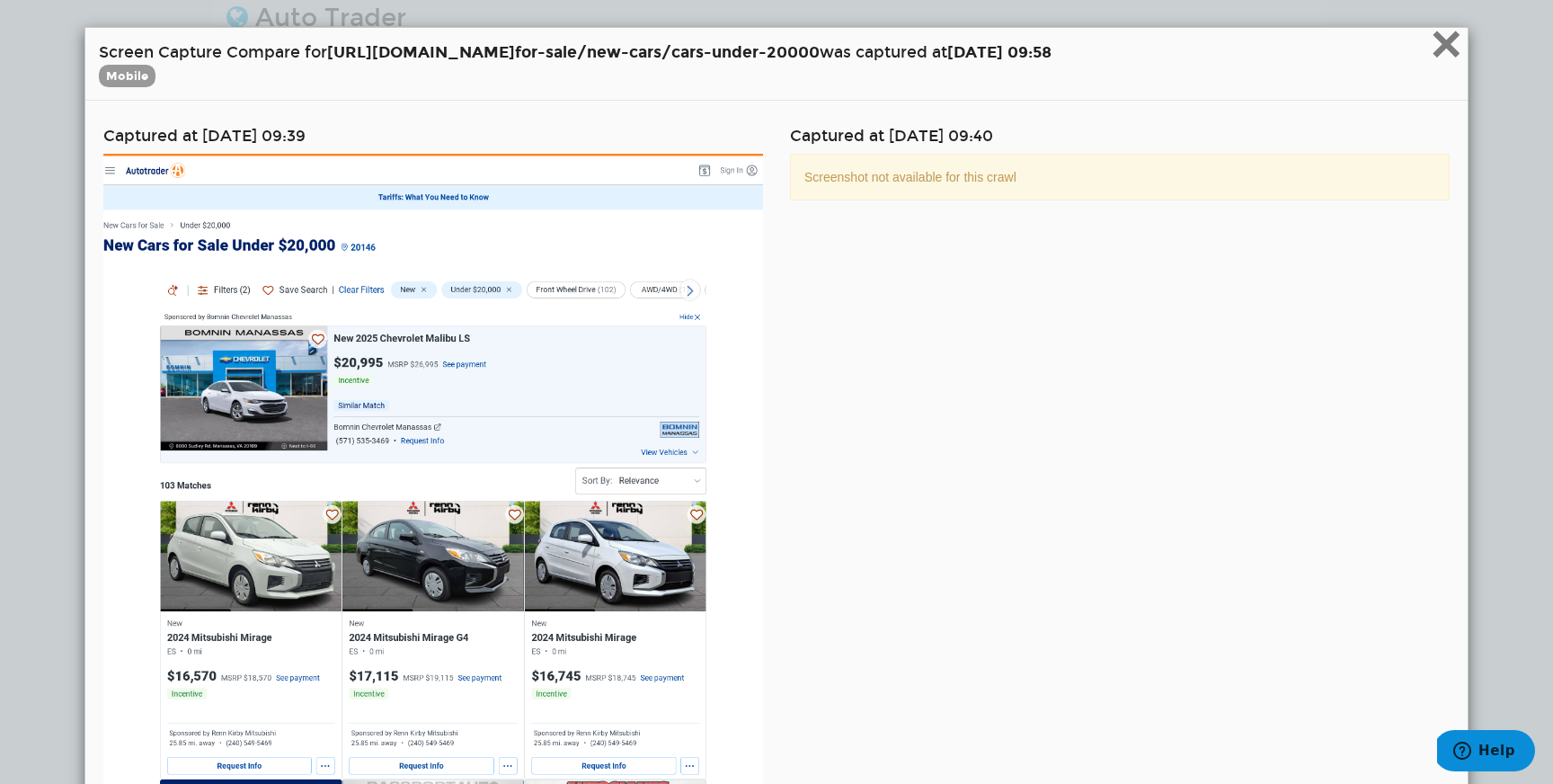
click at [1455, 51] on span "×" at bounding box center [1446, 43] width 32 height 61
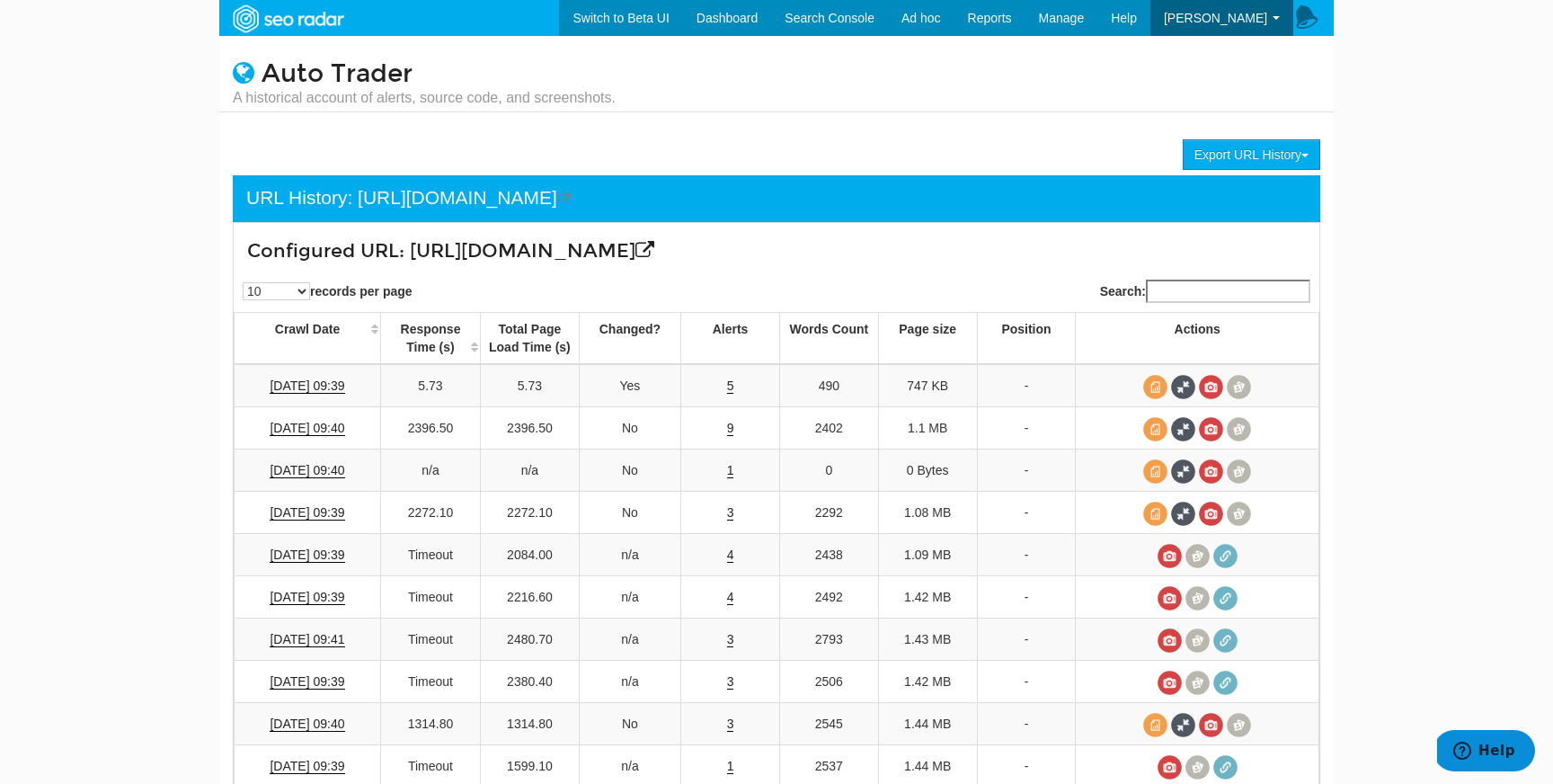
click at [307, 96] on small "A historical account of alerts, source code, and screenshots." at bounding box center [425, 98] width 383 height 20
click at [308, 80] on link "Auto Trader" at bounding box center [337, 74] width 151 height 31
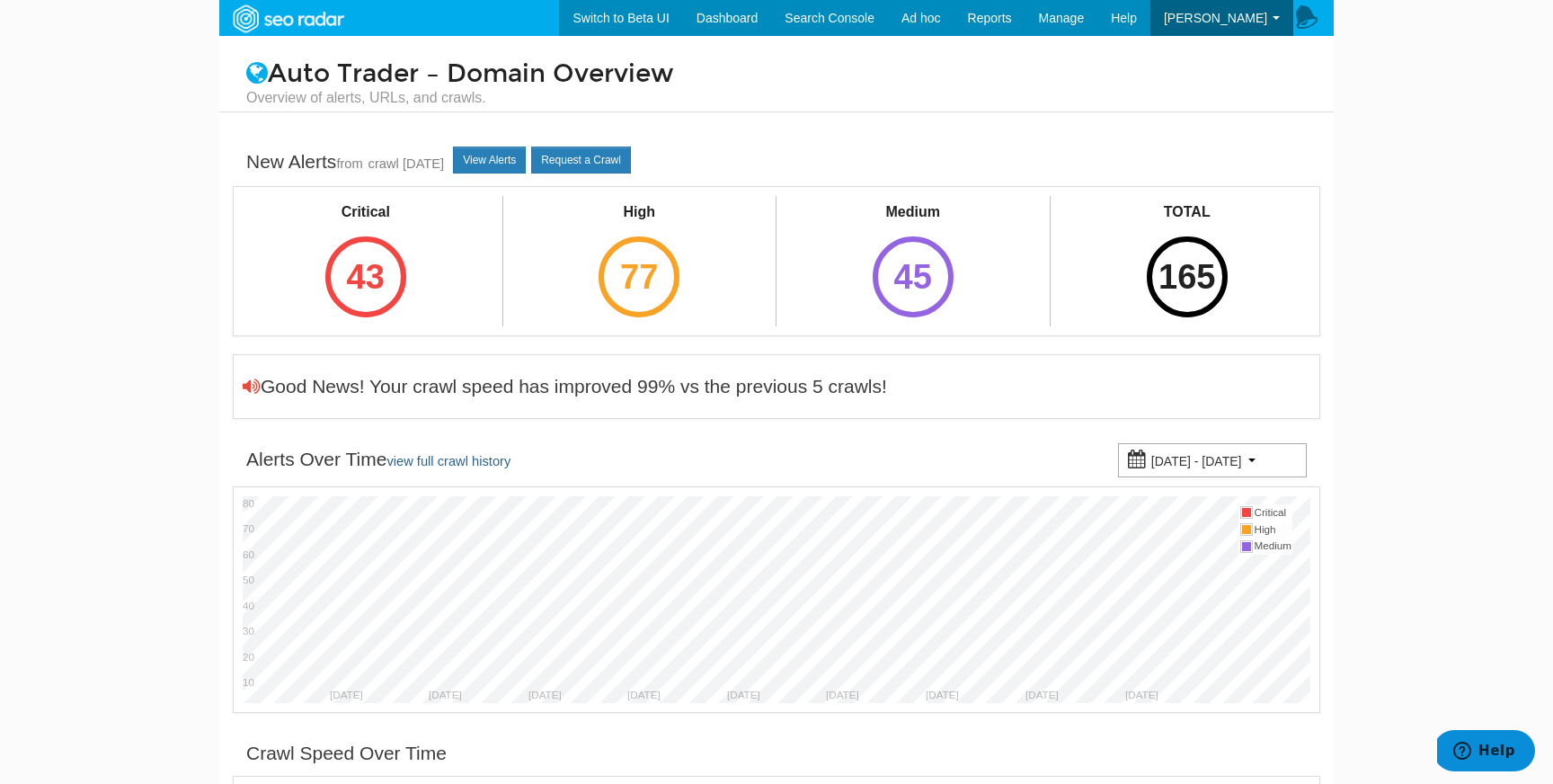
scroll to position [921, 0]
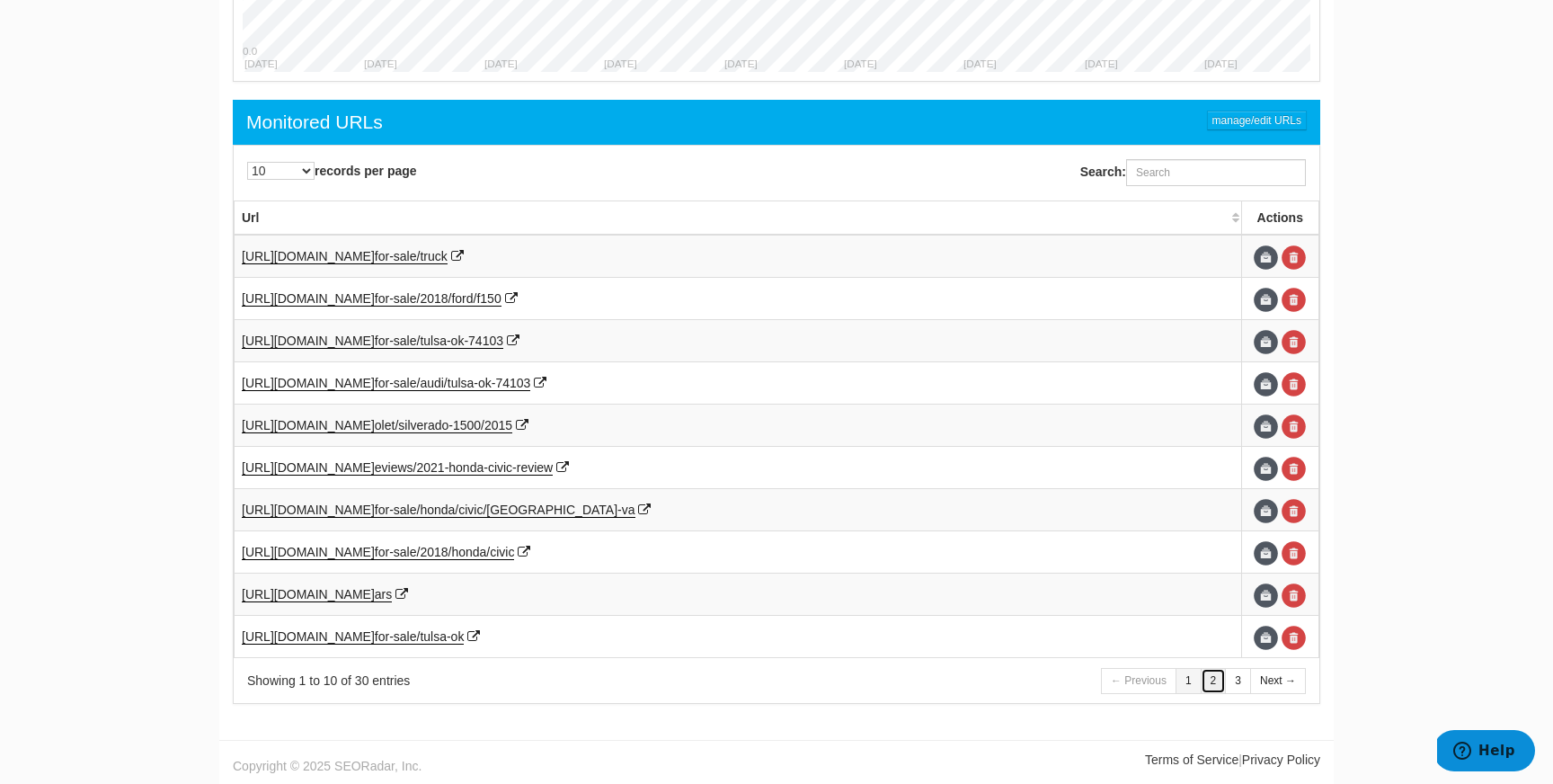
click at [1205, 684] on link "2" at bounding box center [1213, 680] width 26 height 26
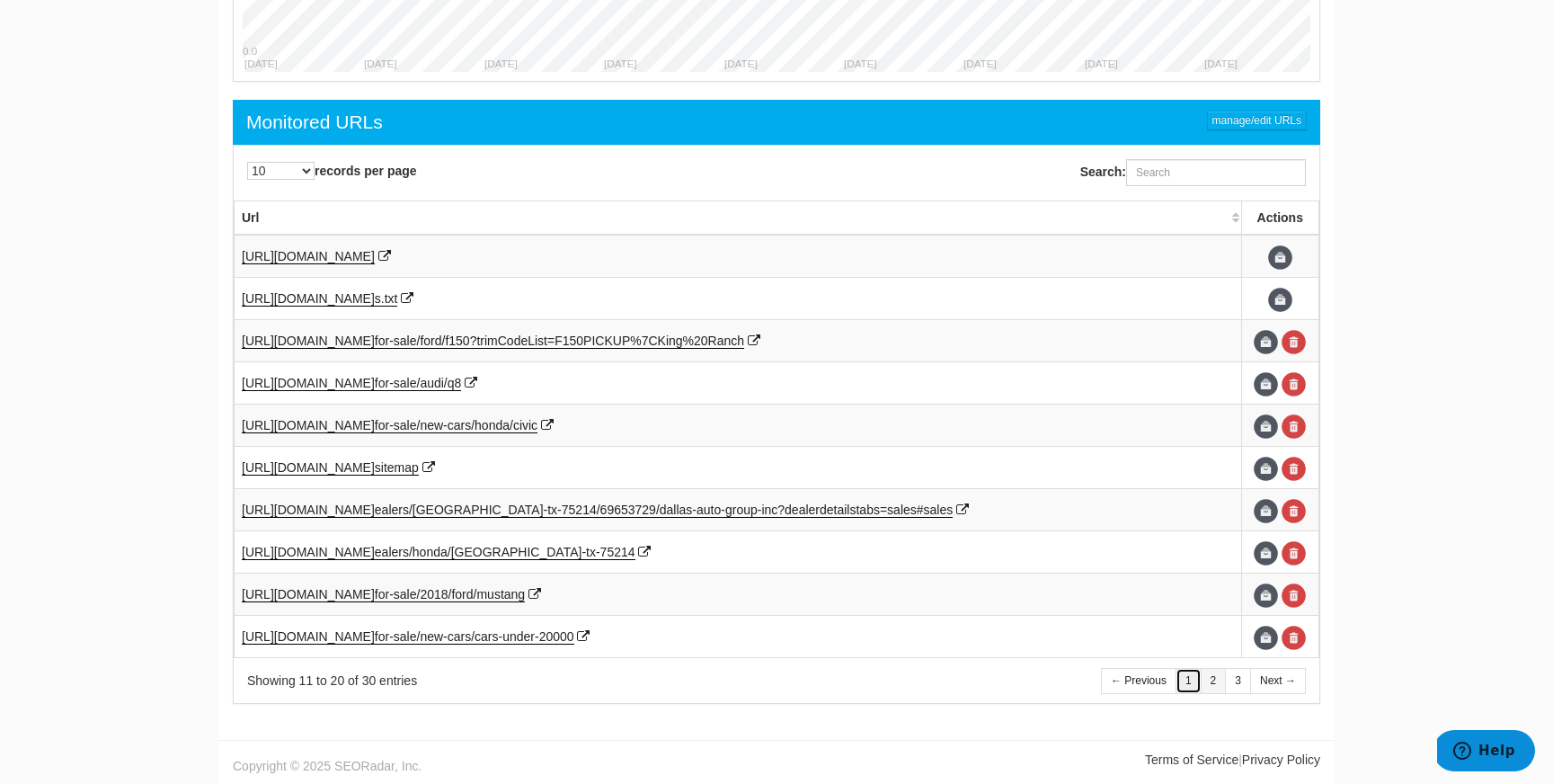
click at [1196, 686] on link "1" at bounding box center [1189, 680] width 26 height 26
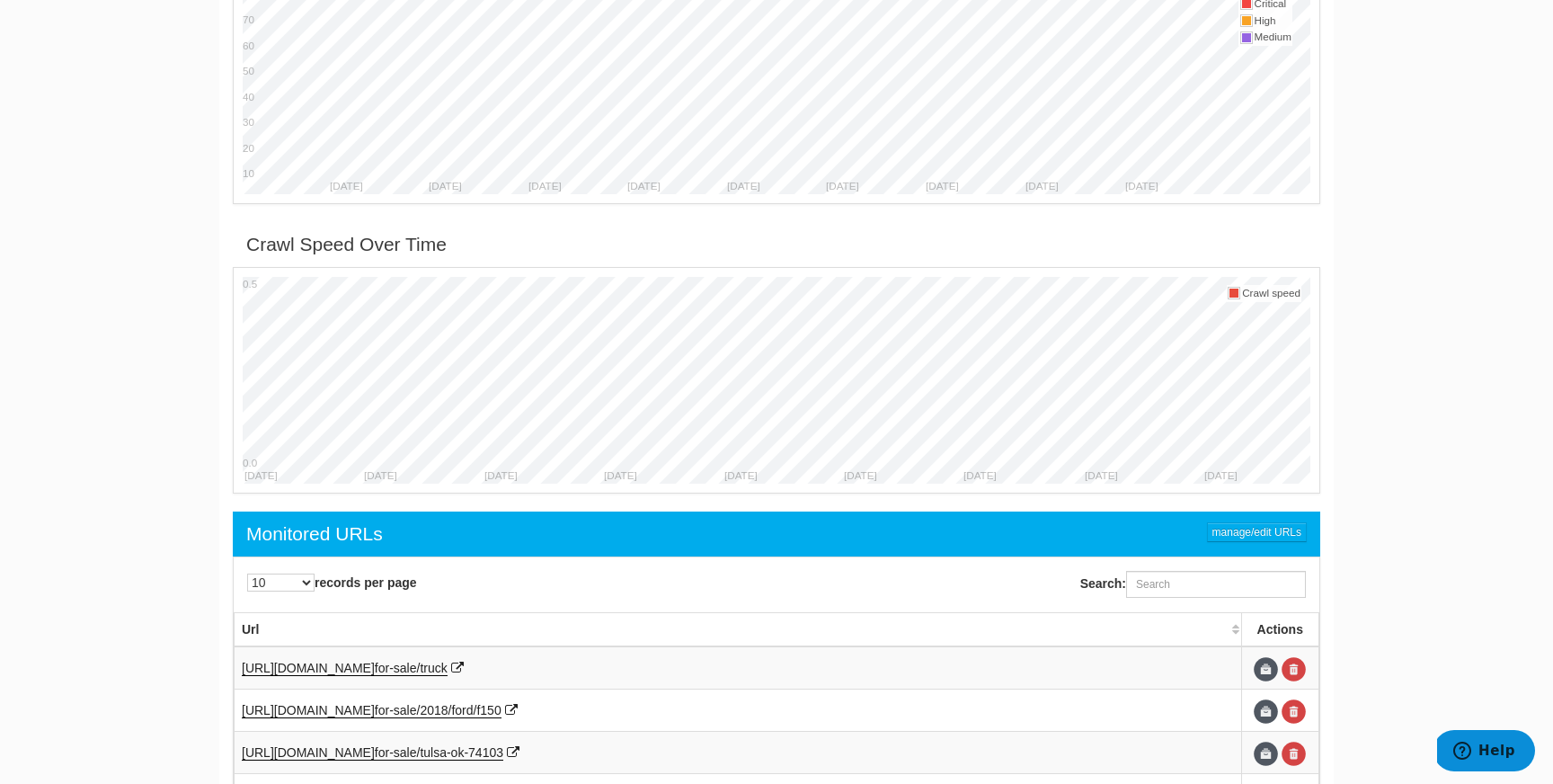
scroll to position [0, 0]
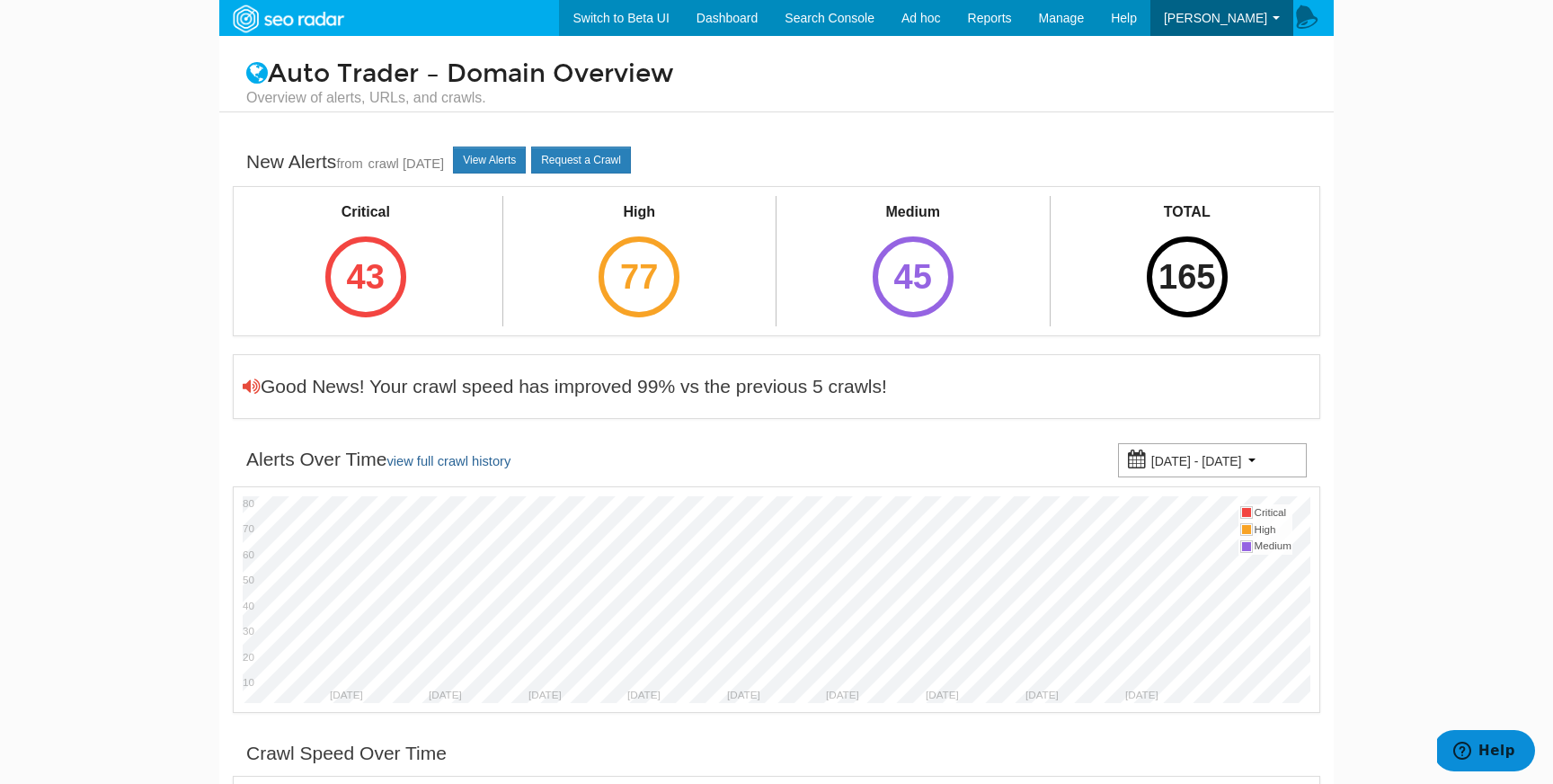
click at [397, 77] on h1 "Auto Trader – Domain Overview Overview of alerts, URLs, and crawls." at bounding box center [777, 84] width 1088 height 48
click at [304, 75] on h1 "Auto Trader – Domain Overview Overview of alerts, URLs, and crawls." at bounding box center [777, 84] width 1088 height 48
click at [283, 10] on img at bounding box center [287, 19] width 124 height 33
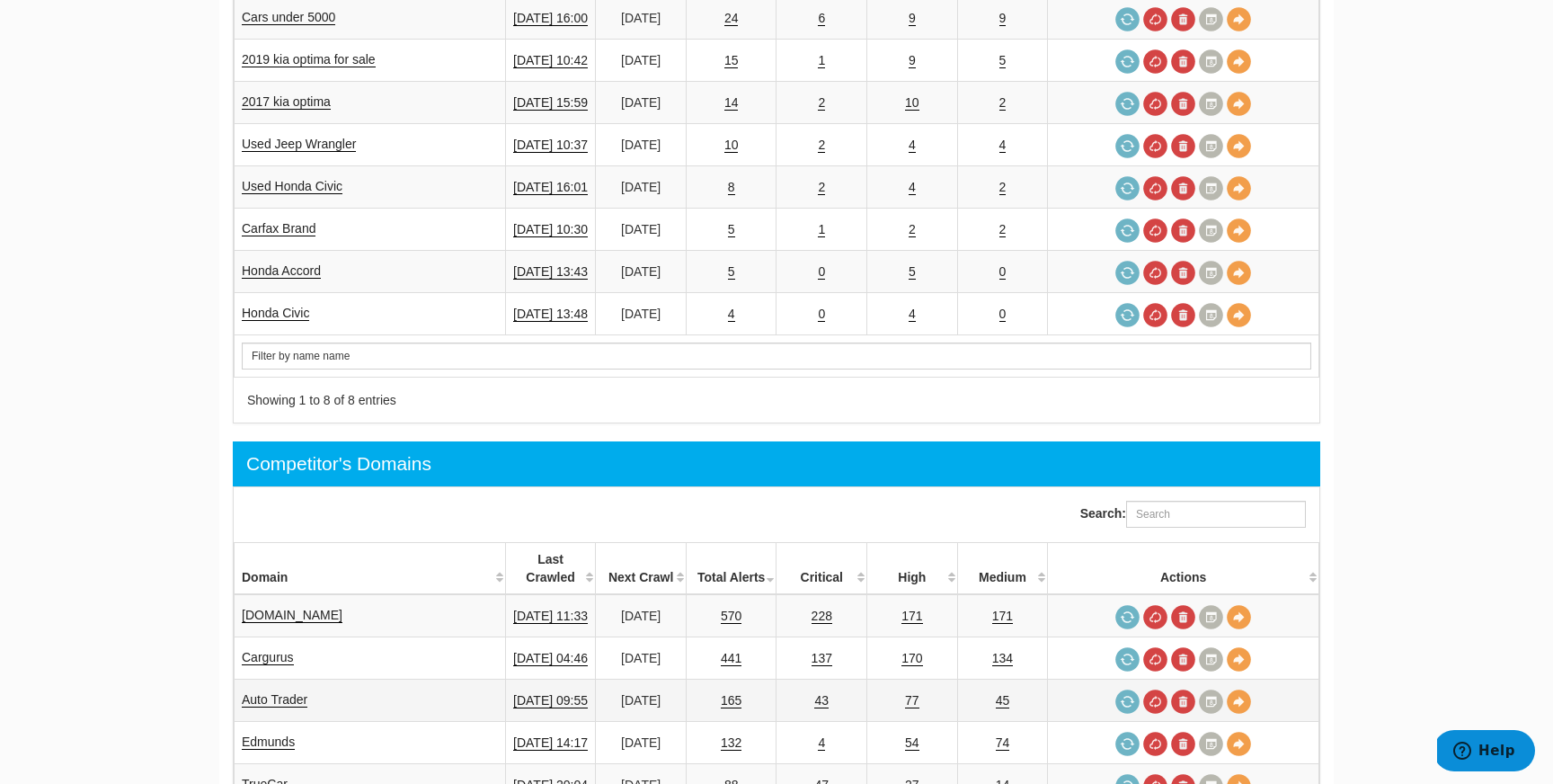
scroll to position [732, 0]
